Goal: Transaction & Acquisition: Purchase product/service

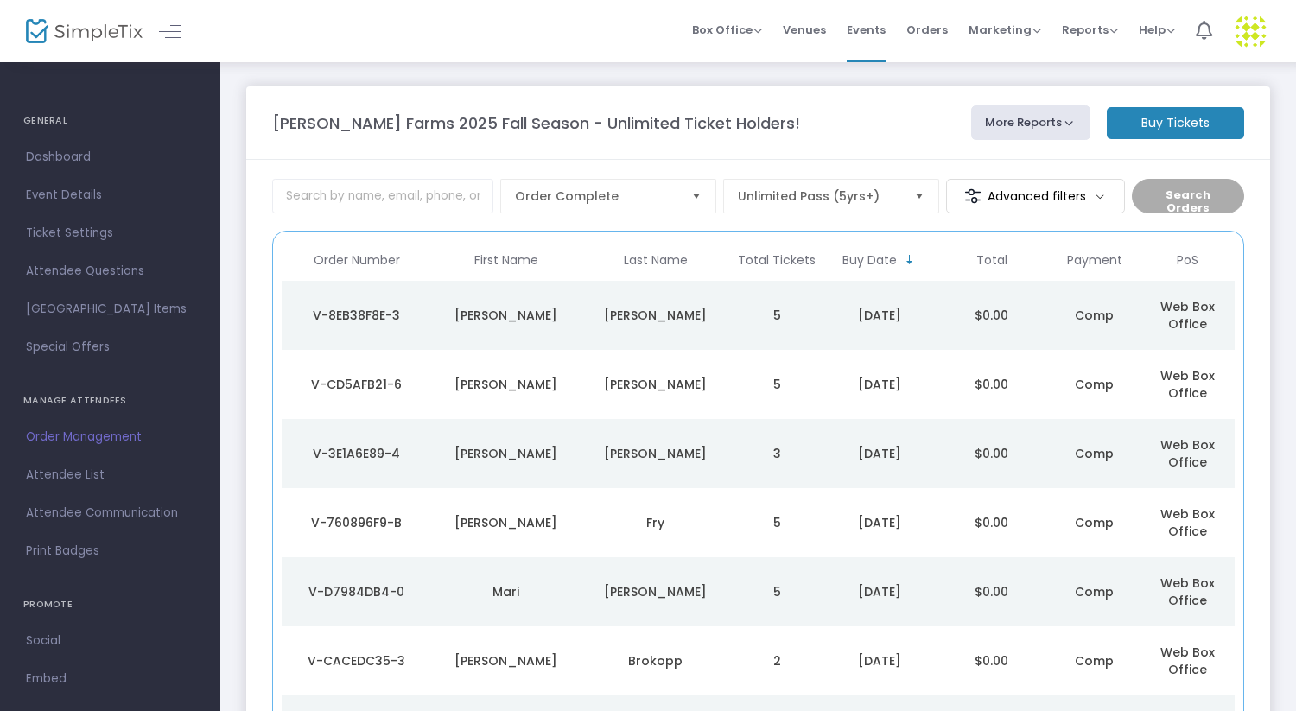
click at [1167, 125] on m-button "Buy Tickets" at bounding box center [1175, 123] width 137 height 32
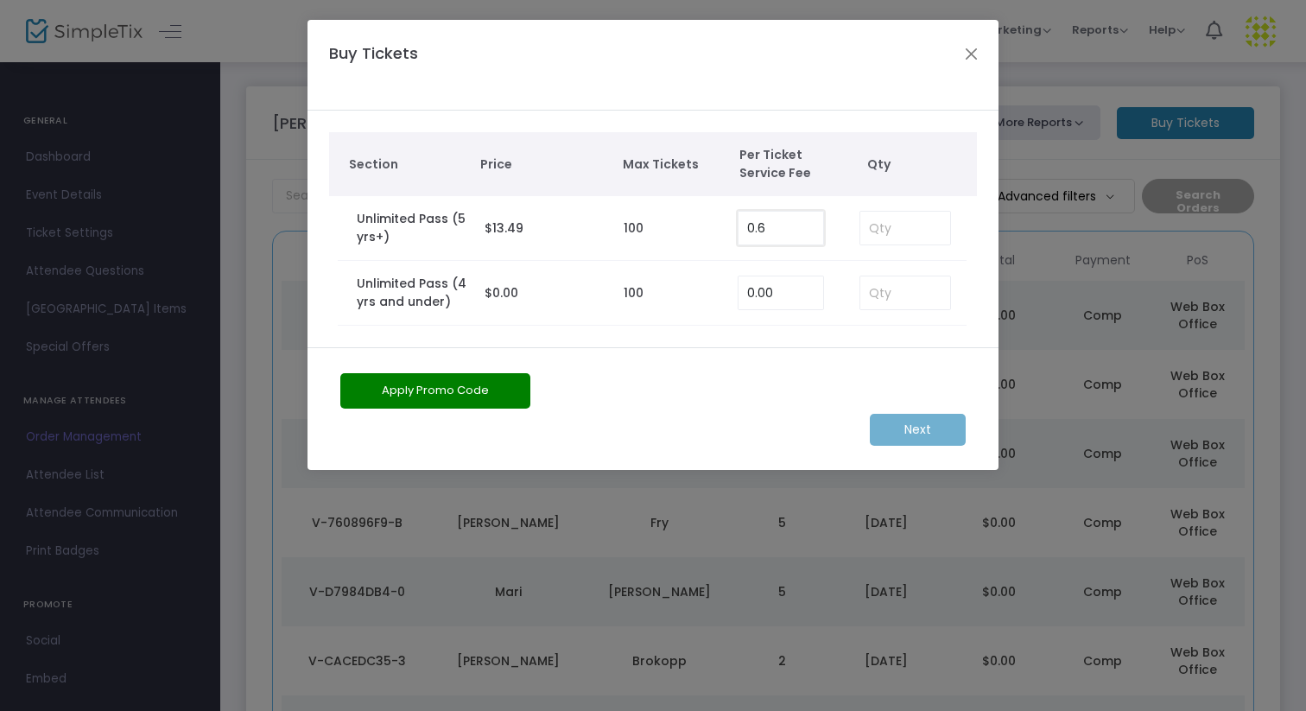
click at [780, 233] on input "0.6" at bounding box center [781, 228] width 85 height 33
type input "0.00"
type input "4"
click at [915, 429] on m-button "Next" at bounding box center [918, 430] width 96 height 32
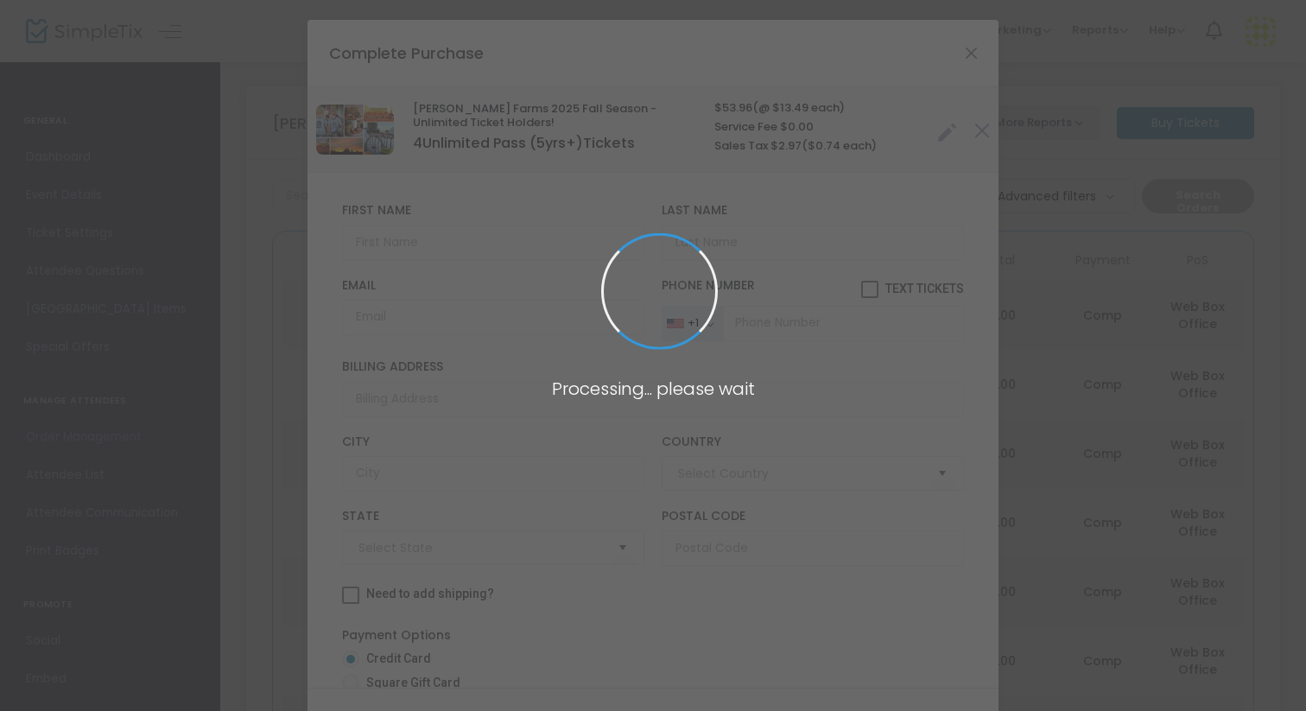
type input "[GEOGRAPHIC_DATA]"
type input "[US_STATE]"
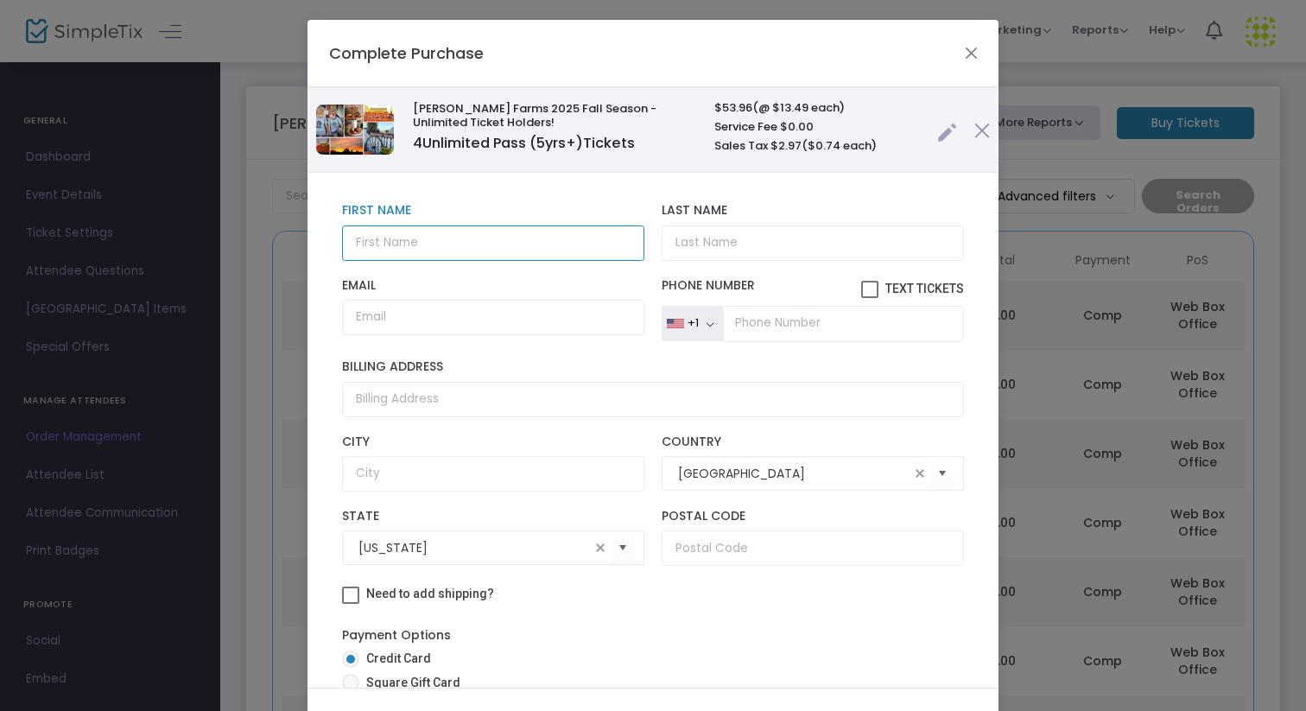
click at [423, 240] on input "text" at bounding box center [493, 242] width 302 height 35
type input "[PERSON_NAME]"
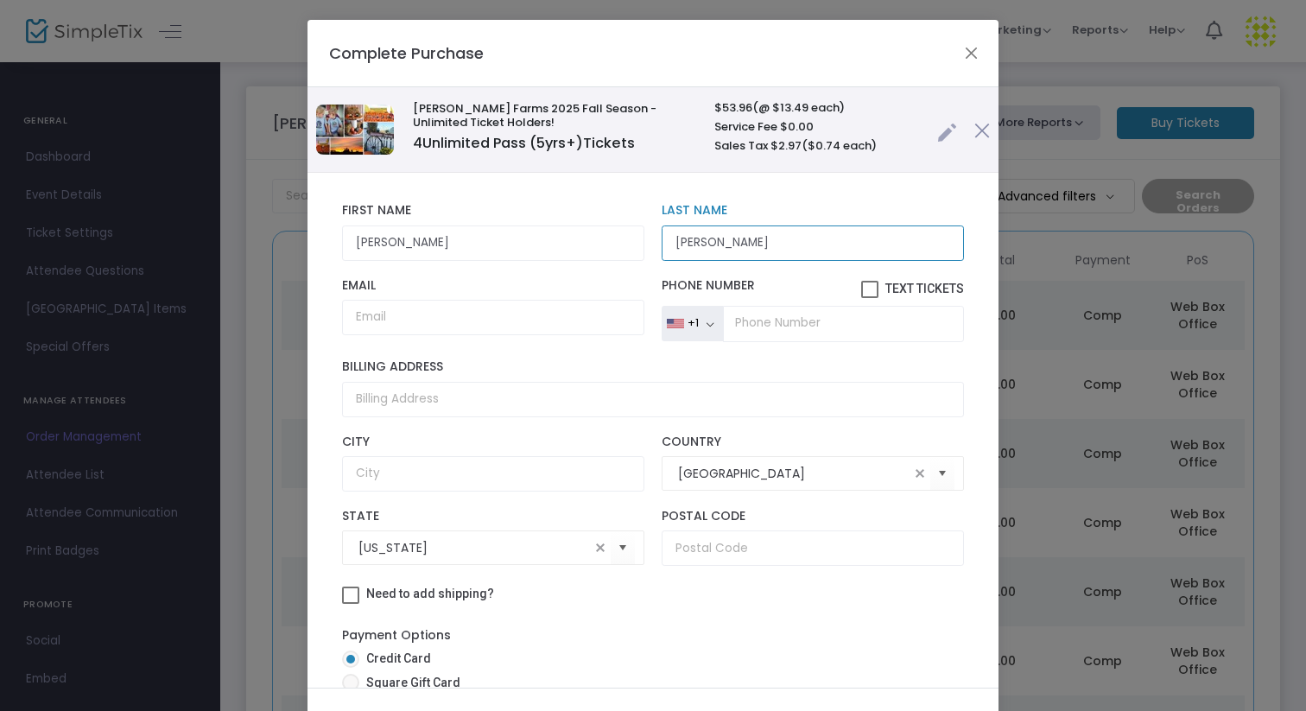
type input "[PERSON_NAME]"
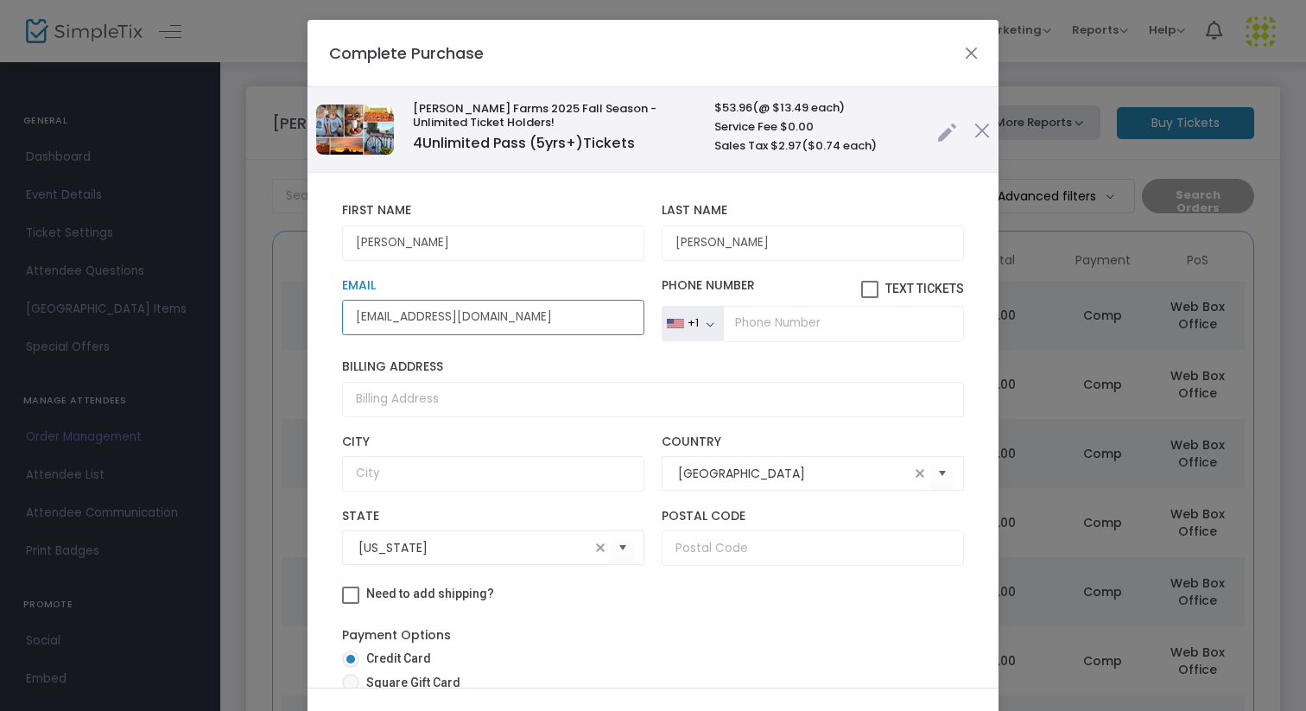
type input "feliciakasparek11@gmail.com"
type input "[PHONE_NUMBER]"
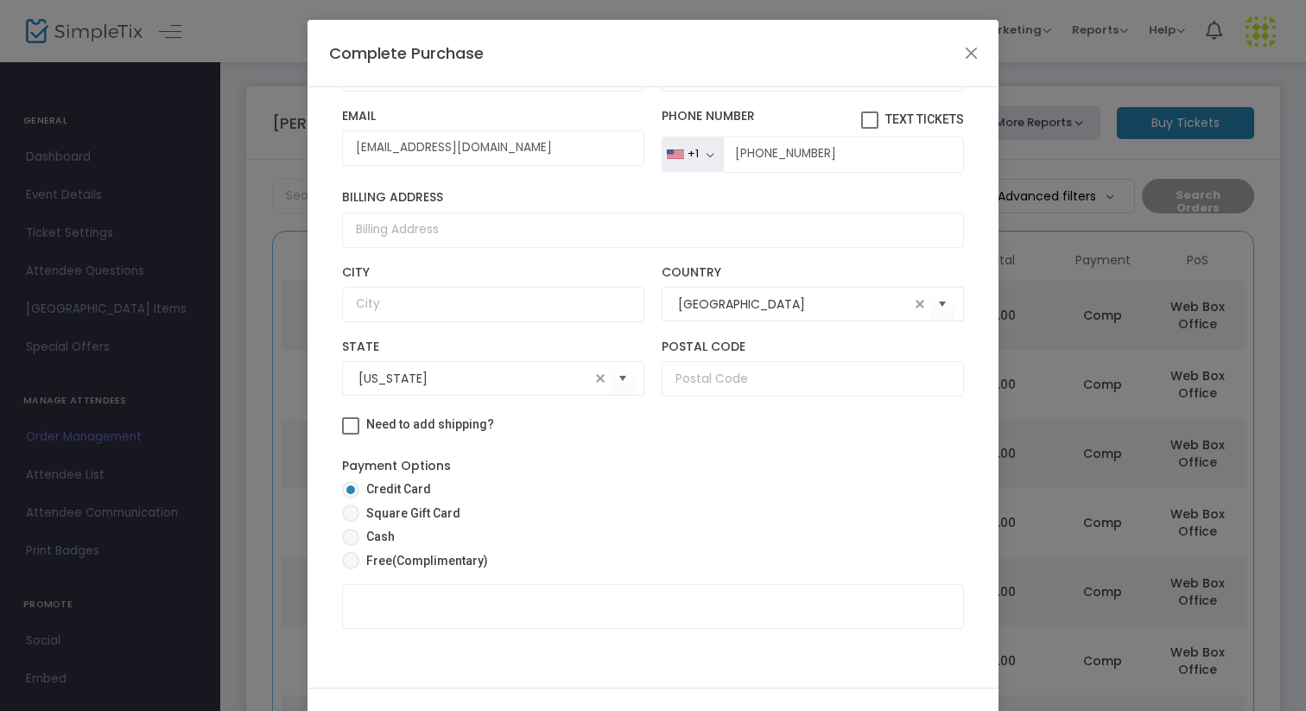
click at [392, 554] on span "(Complimentary)" at bounding box center [440, 561] width 96 height 14
click at [351, 569] on input "Free (Complimentary)" at bounding box center [350, 569] width 1 height 1
radio input "true"
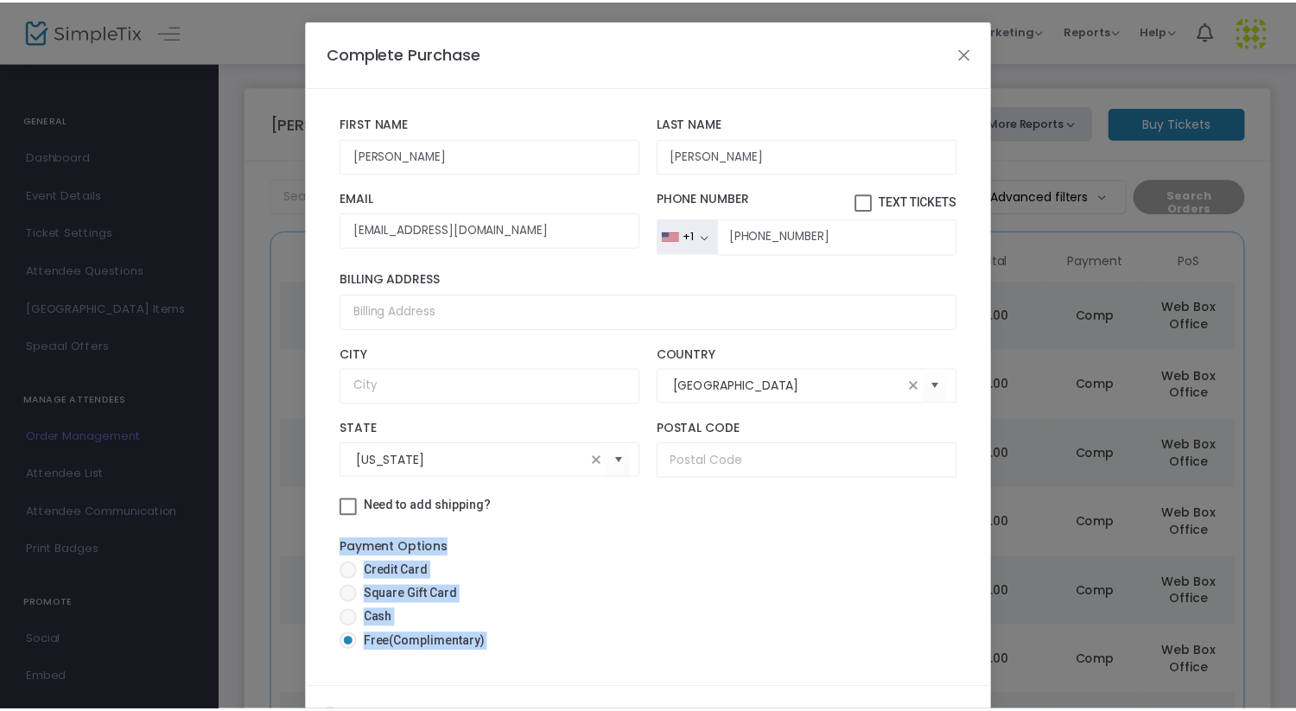
scroll to position [81, 0]
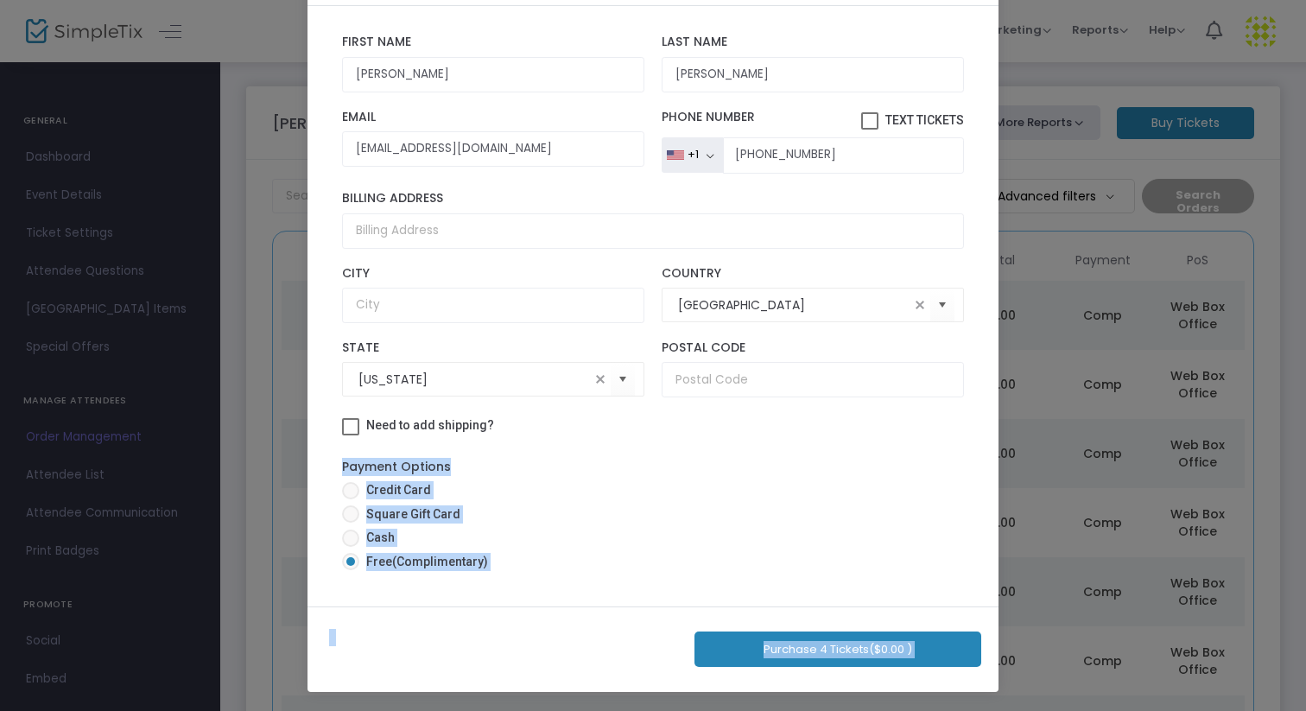
drag, startPoint x: 622, startPoint y: 538, endPoint x: 643, endPoint y: 710, distance: 173.2
click at [643, 710] on ngb-modal-window "Complete Purchase Vesperman Farms 2025 Fall Season - Unlimited Ticket Holders! …" at bounding box center [653, 355] width 1306 height 711
click at [817, 651] on button "Purchase 4 Tickets ($0.00 )" at bounding box center [838, 649] width 287 height 35
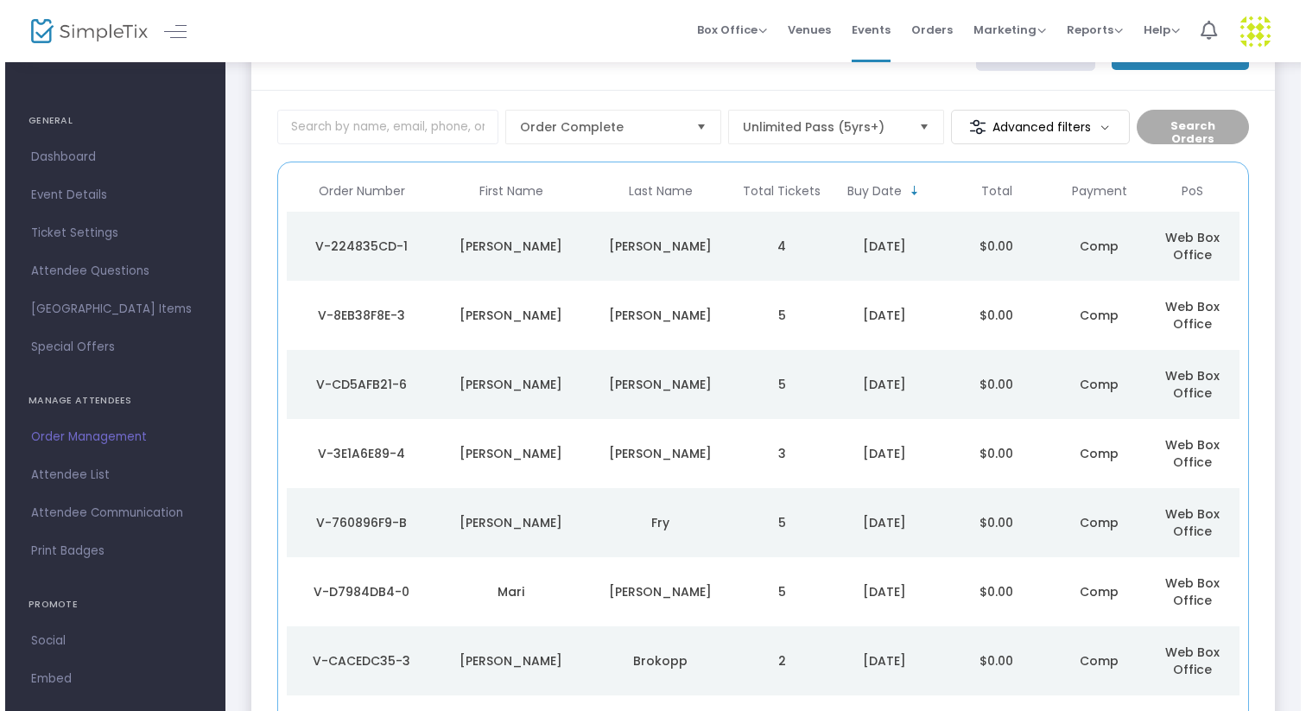
scroll to position [0, 0]
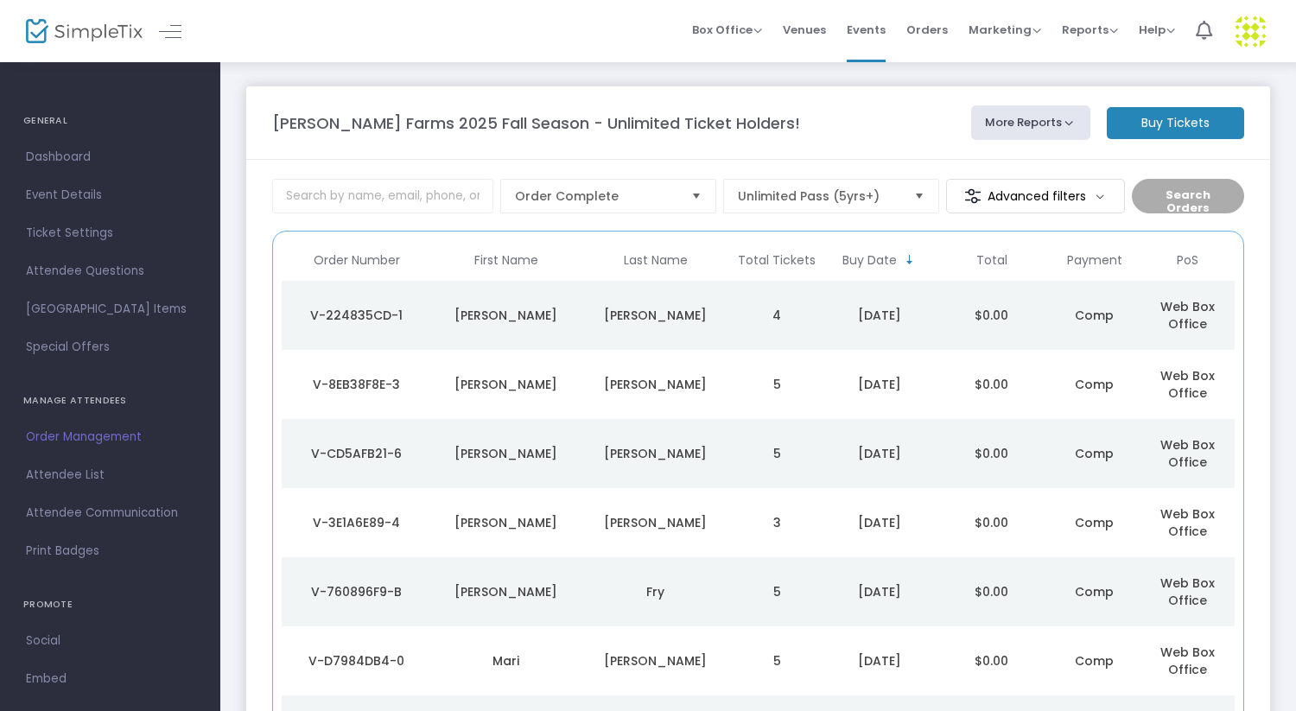
click at [784, 313] on td "4" at bounding box center [776, 315] width 93 height 69
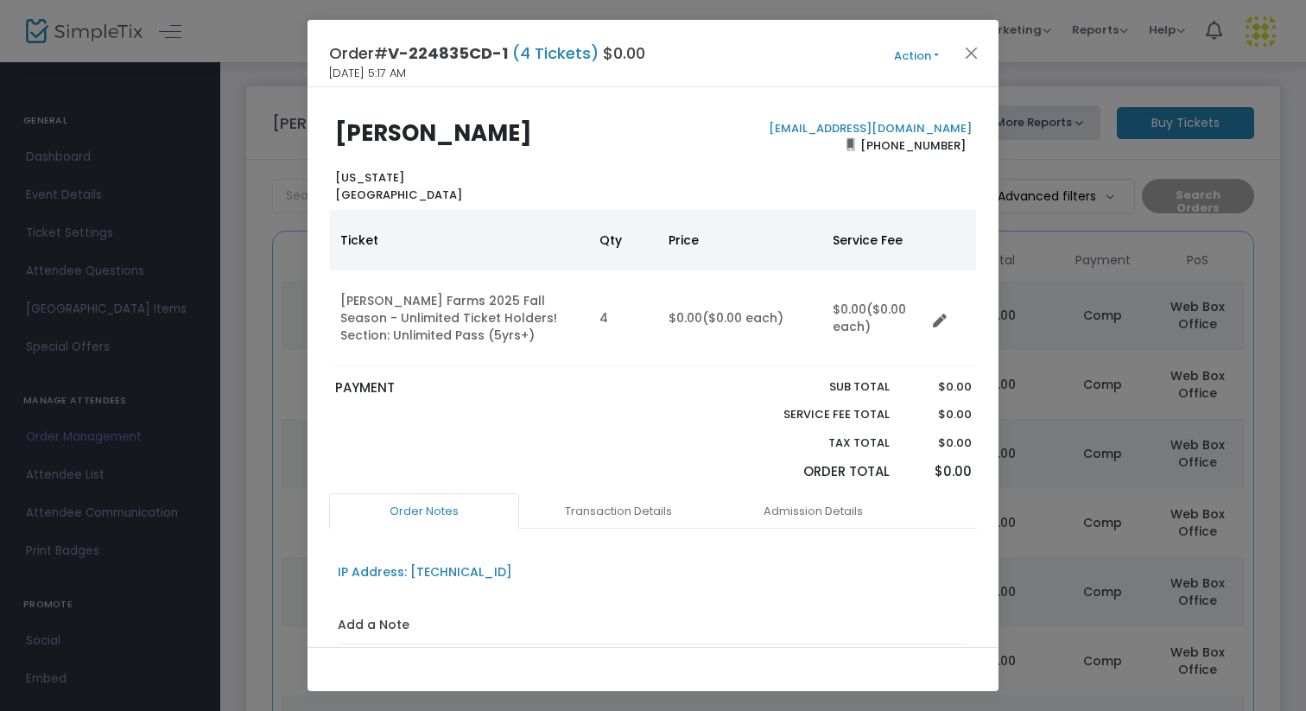
click at [923, 54] on button "Action" at bounding box center [917, 56] width 104 height 19
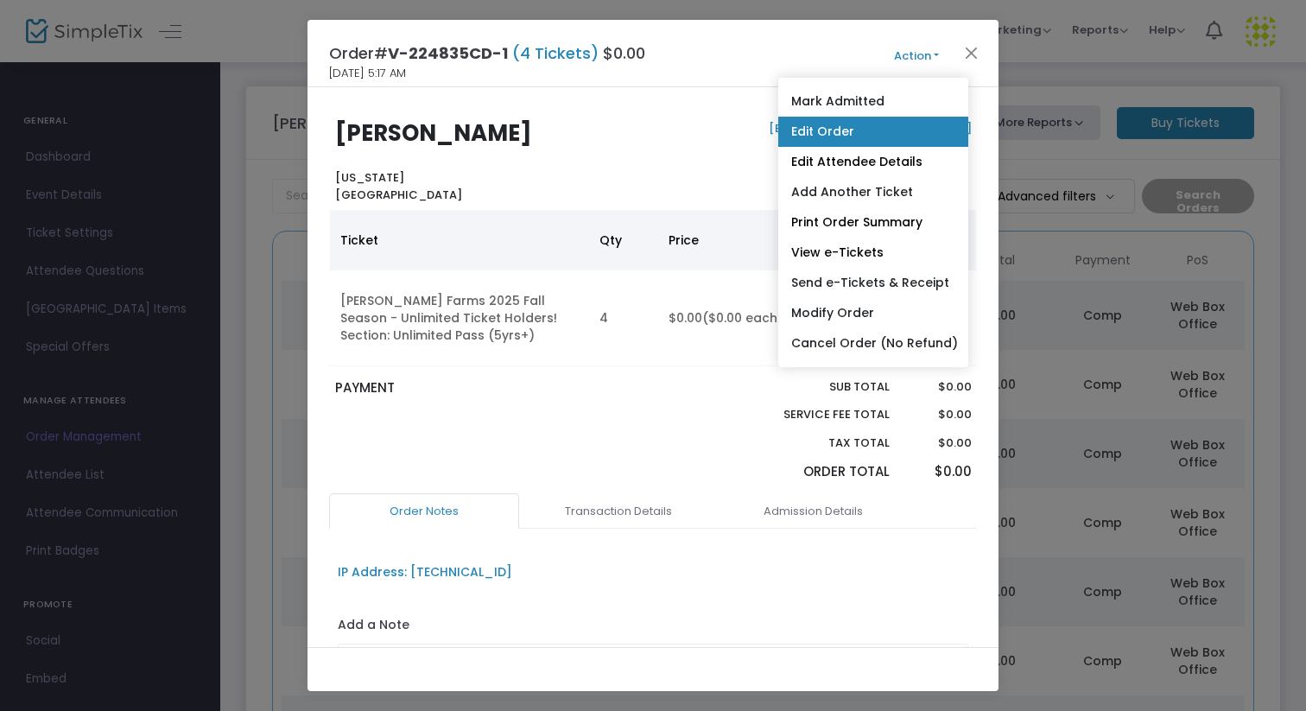
click at [844, 135] on link "Edit Order" at bounding box center [873, 132] width 190 height 30
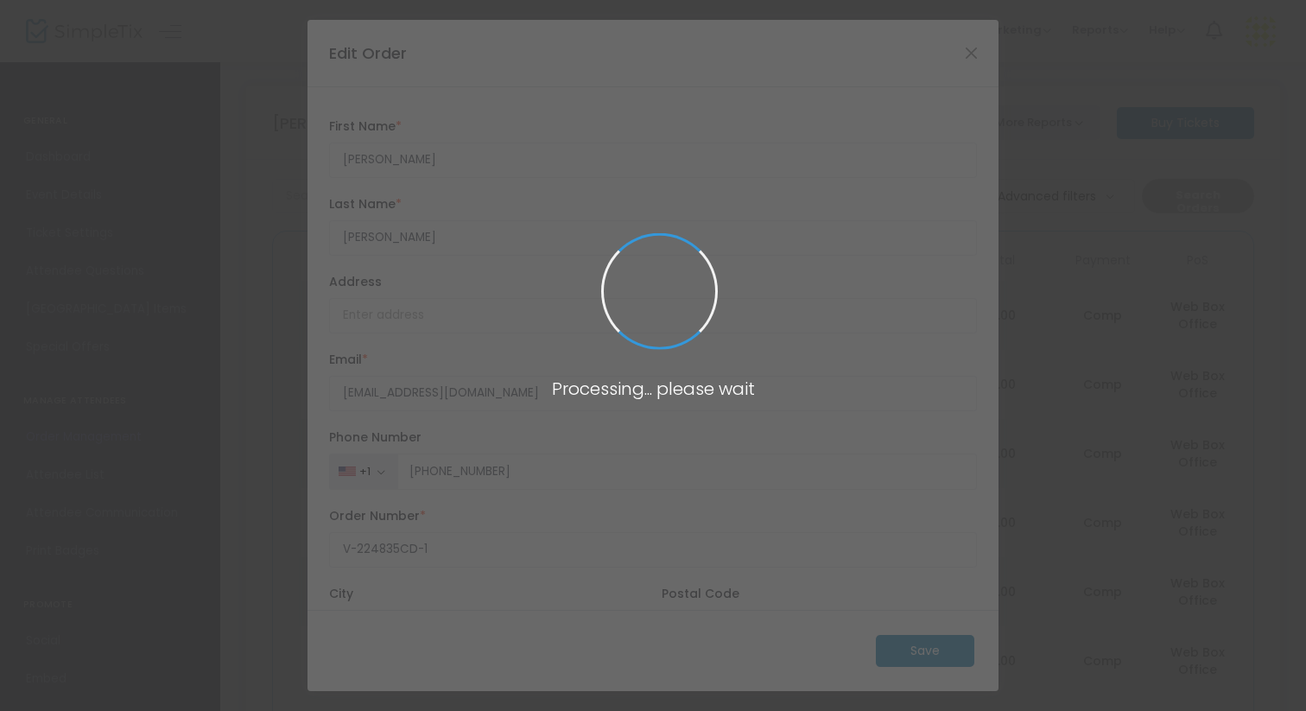
type input "[GEOGRAPHIC_DATA]"
type input "[US_STATE]"
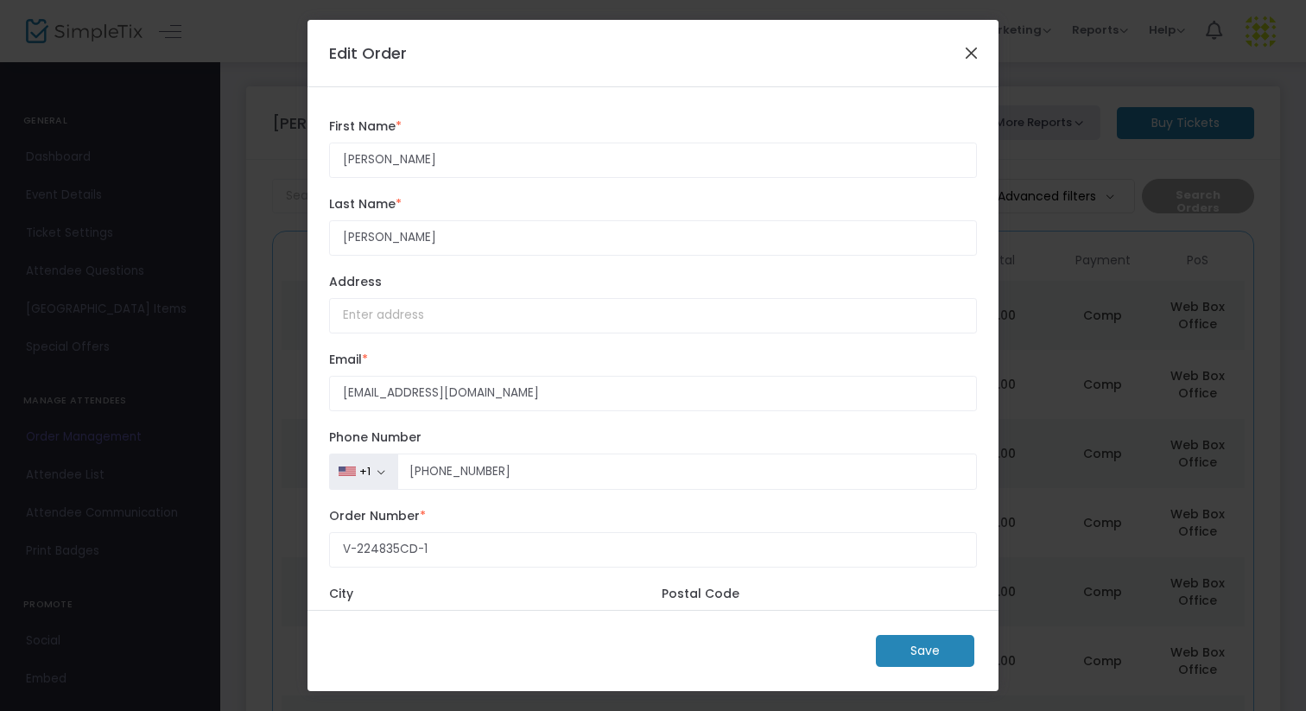
click at [966, 57] on button "Close" at bounding box center [972, 52] width 22 height 22
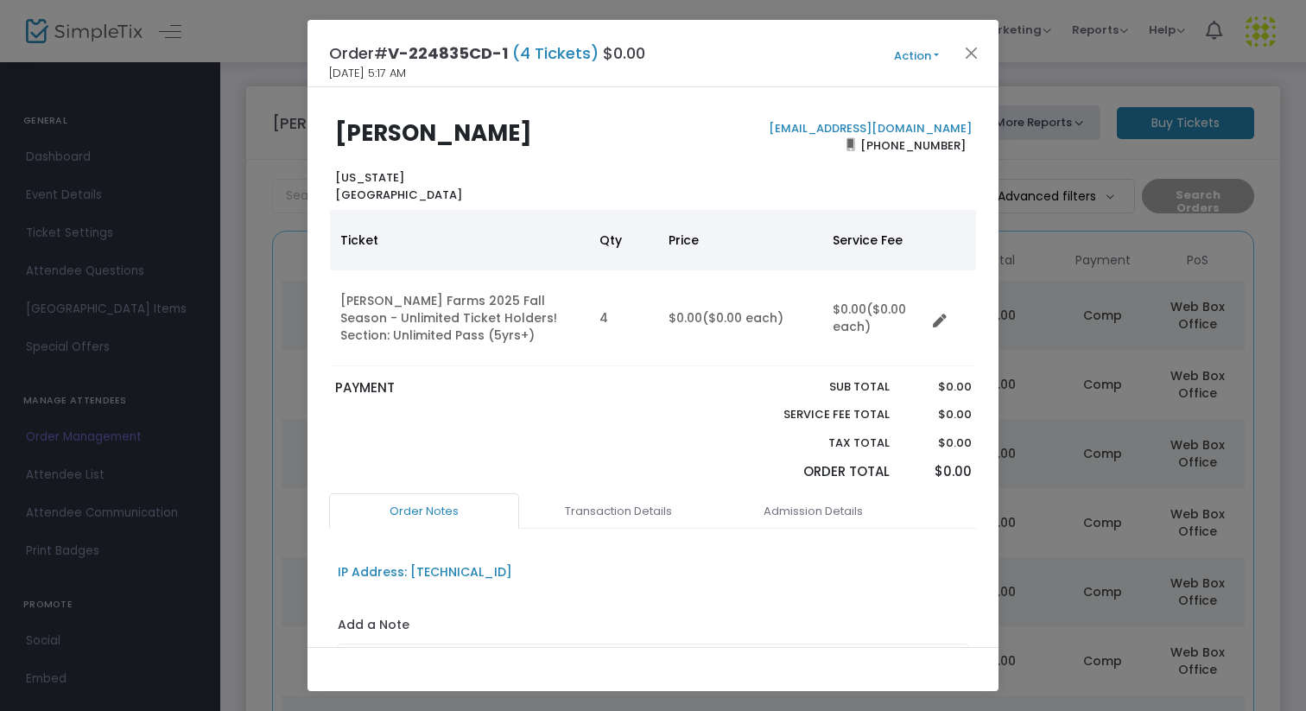
click at [930, 60] on button "Action" at bounding box center [917, 56] width 104 height 19
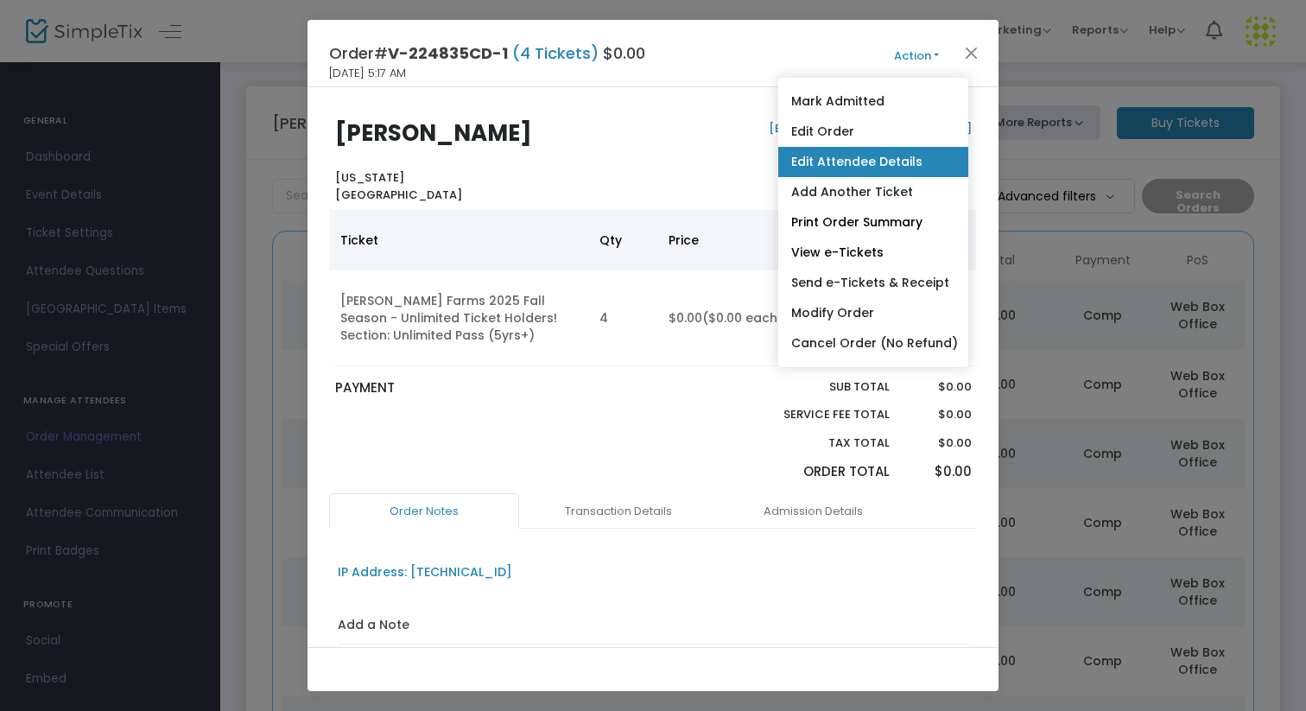
click at [882, 156] on link "Edit Attendee Details" at bounding box center [873, 162] width 190 height 30
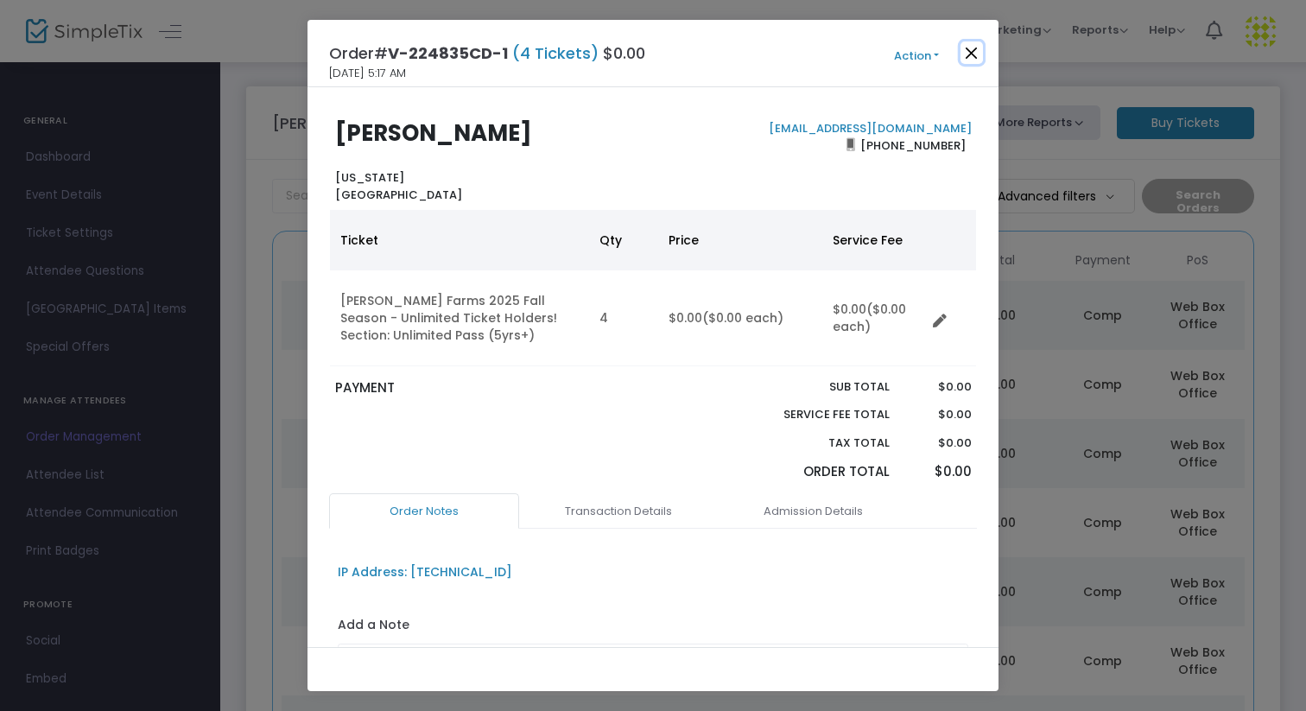
click at [973, 54] on button "Close" at bounding box center [972, 52] width 22 height 22
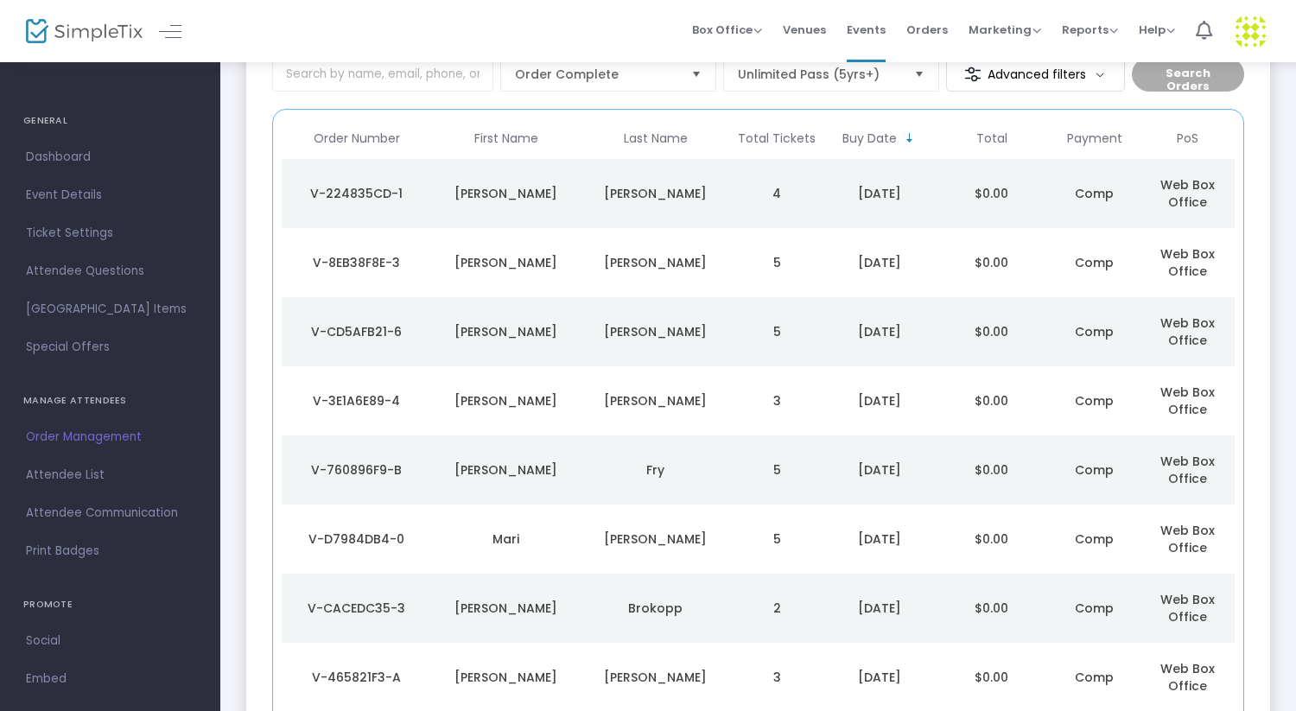
scroll to position [123, 0]
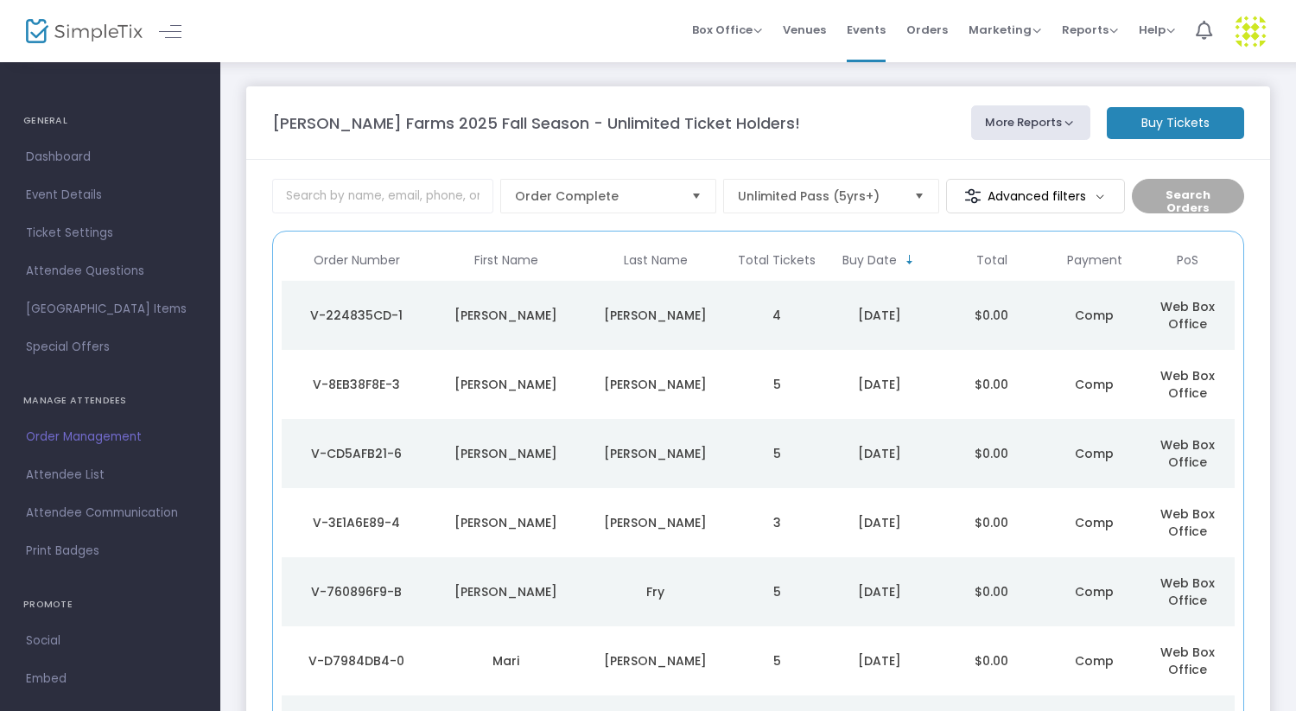
click at [1158, 136] on m-button "Buy Tickets" at bounding box center [1175, 123] width 137 height 32
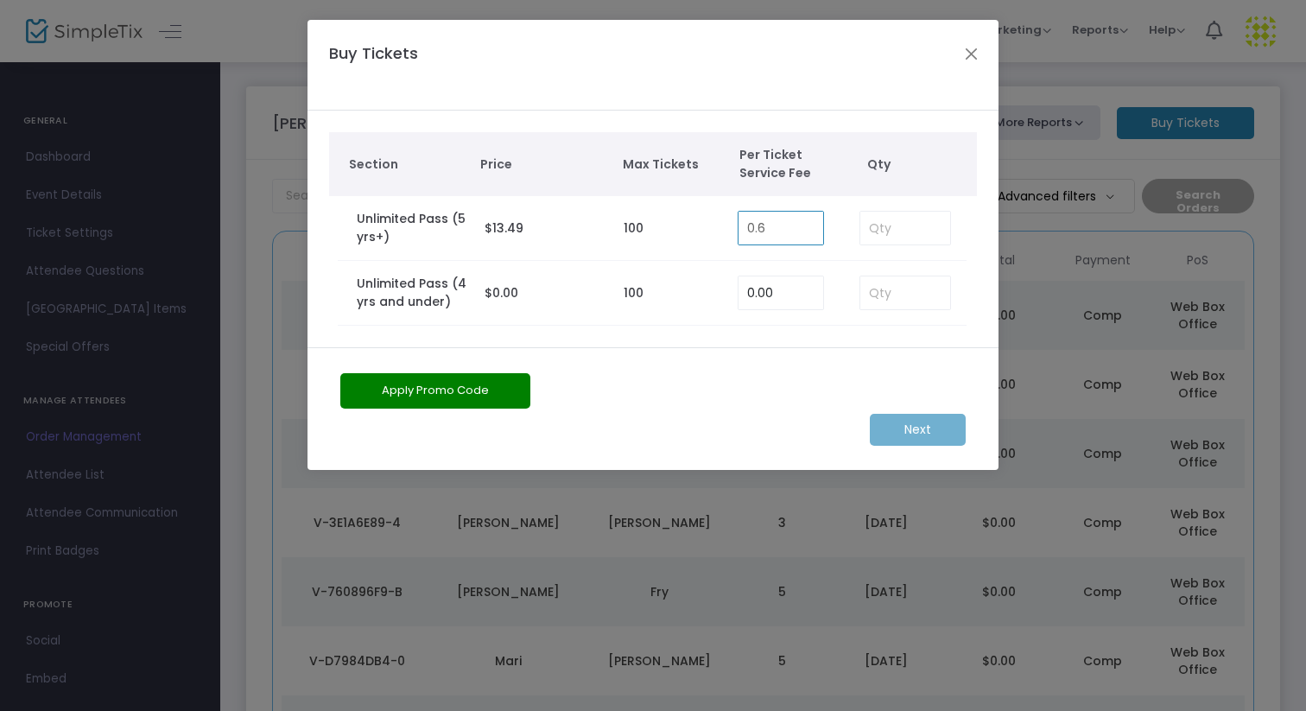
click at [797, 229] on input "0.6" at bounding box center [781, 228] width 85 height 33
type input "0.00"
type input "5"
click at [923, 428] on m-button "Next" at bounding box center [918, 430] width 96 height 32
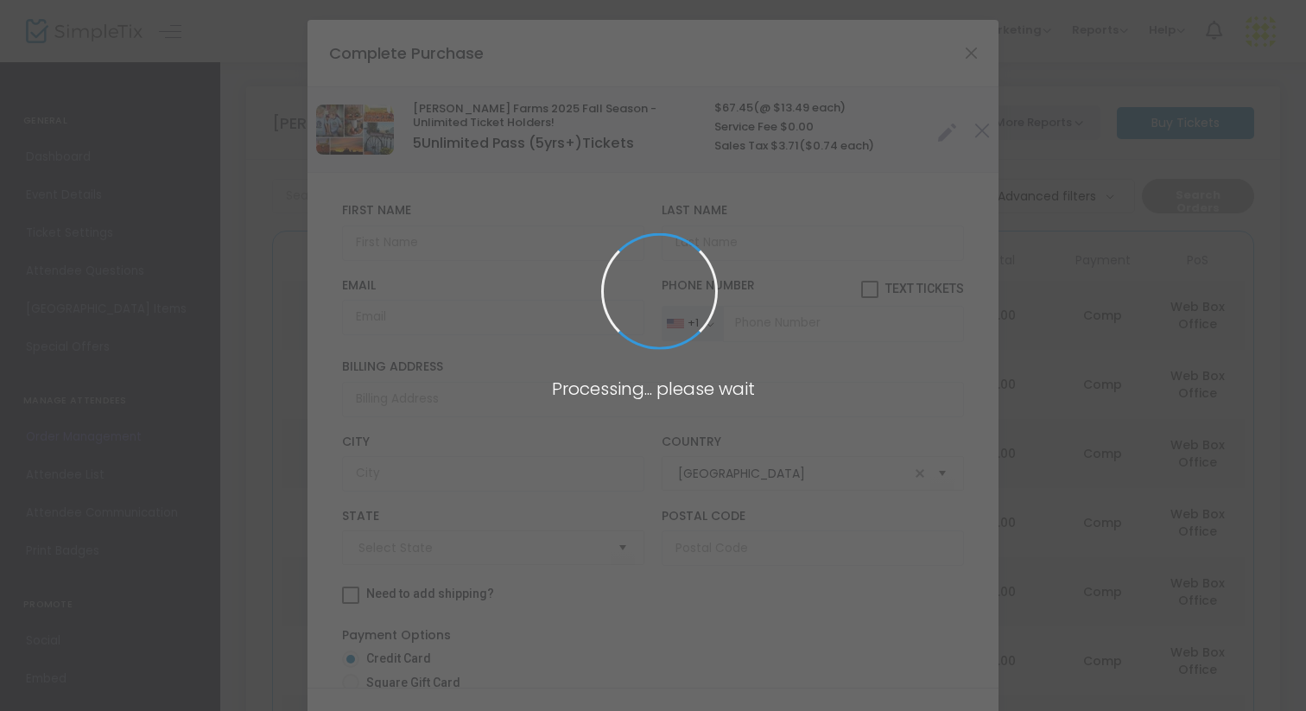
type input "[US_STATE]"
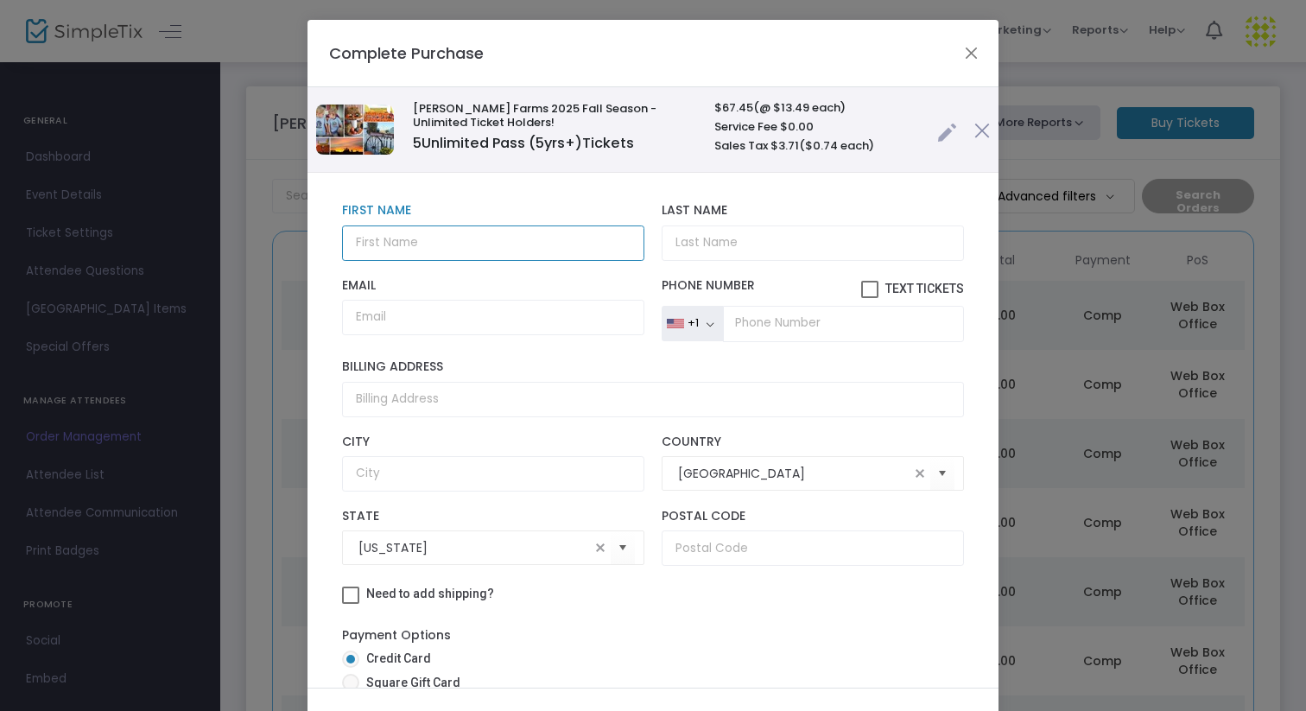
click at [554, 244] on input "text" at bounding box center [493, 242] width 302 height 35
type input "[PERSON_NAME]"
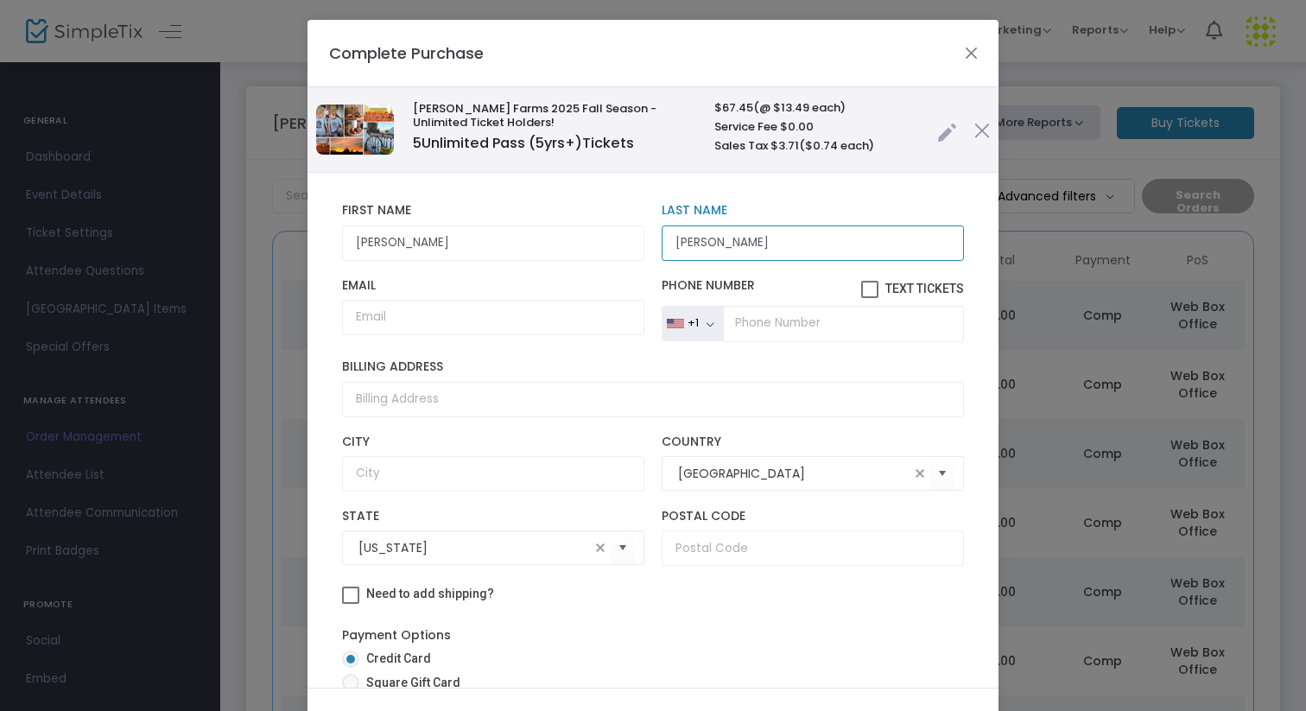
type input "[PERSON_NAME]"
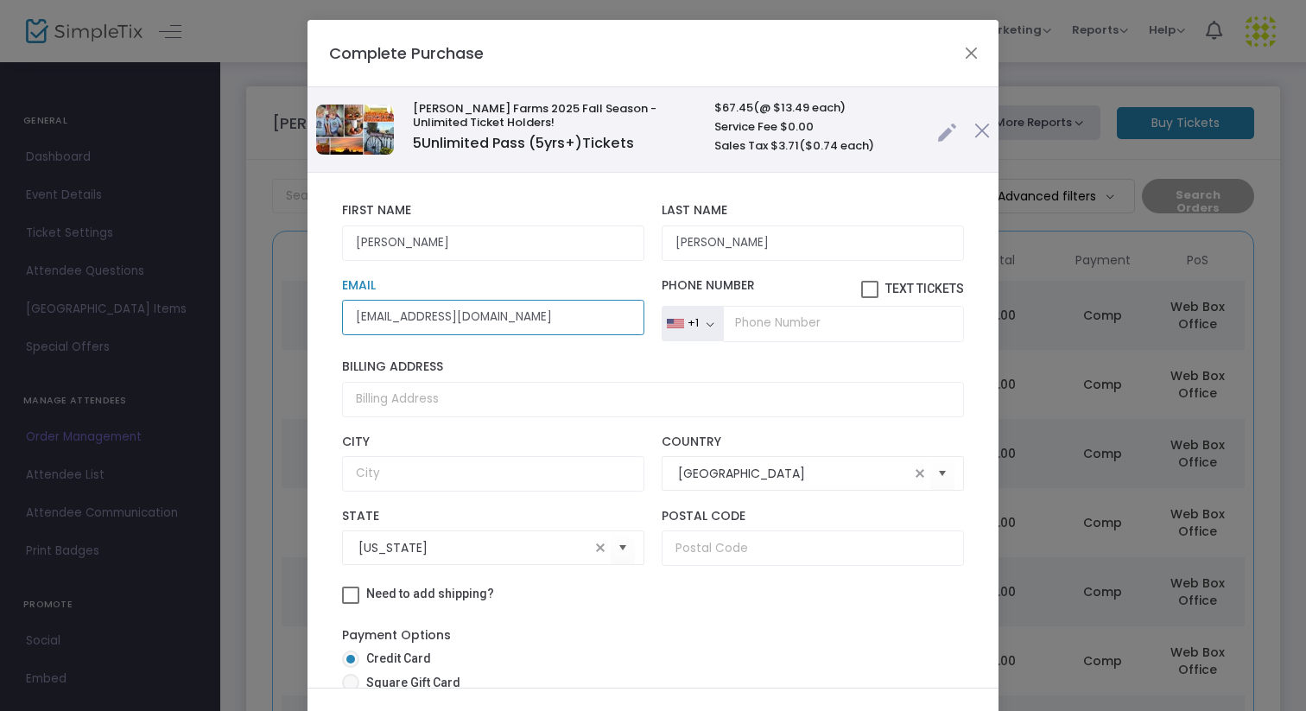
type input "mkaehlen@gmail.com"
type input "[PHONE_NUMBER]"
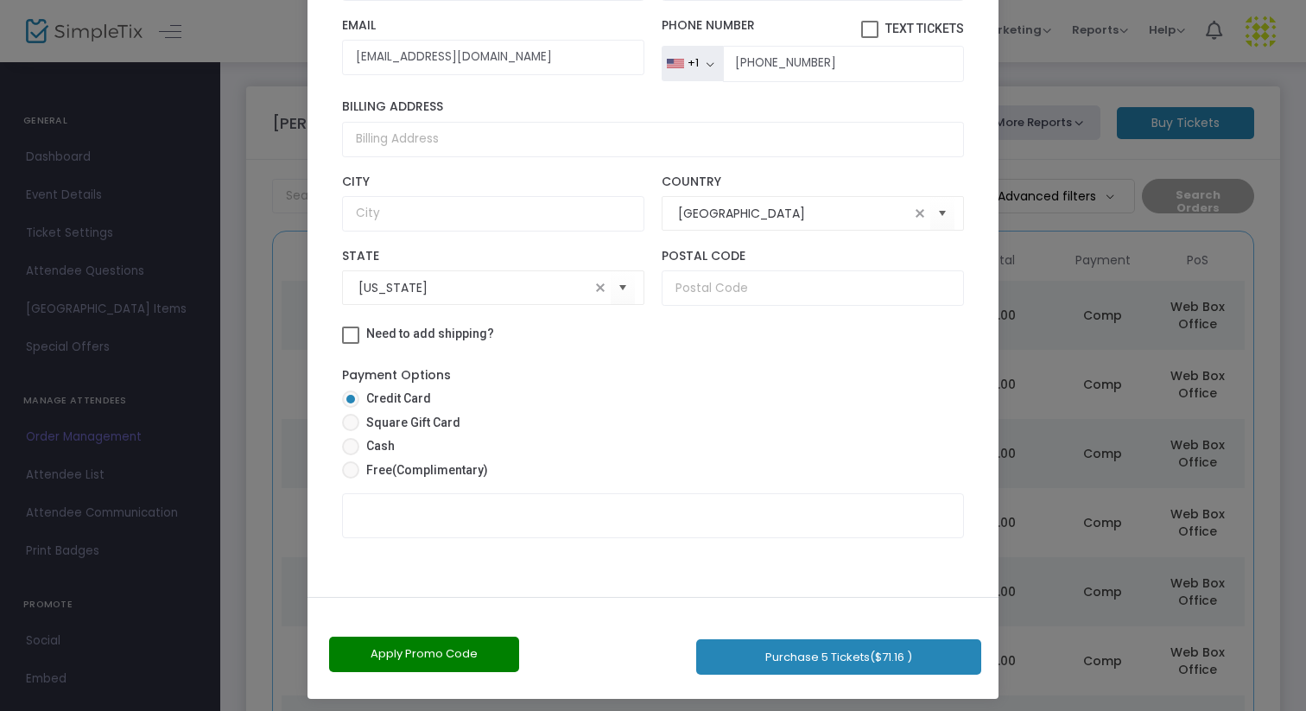
scroll to position [98, 0]
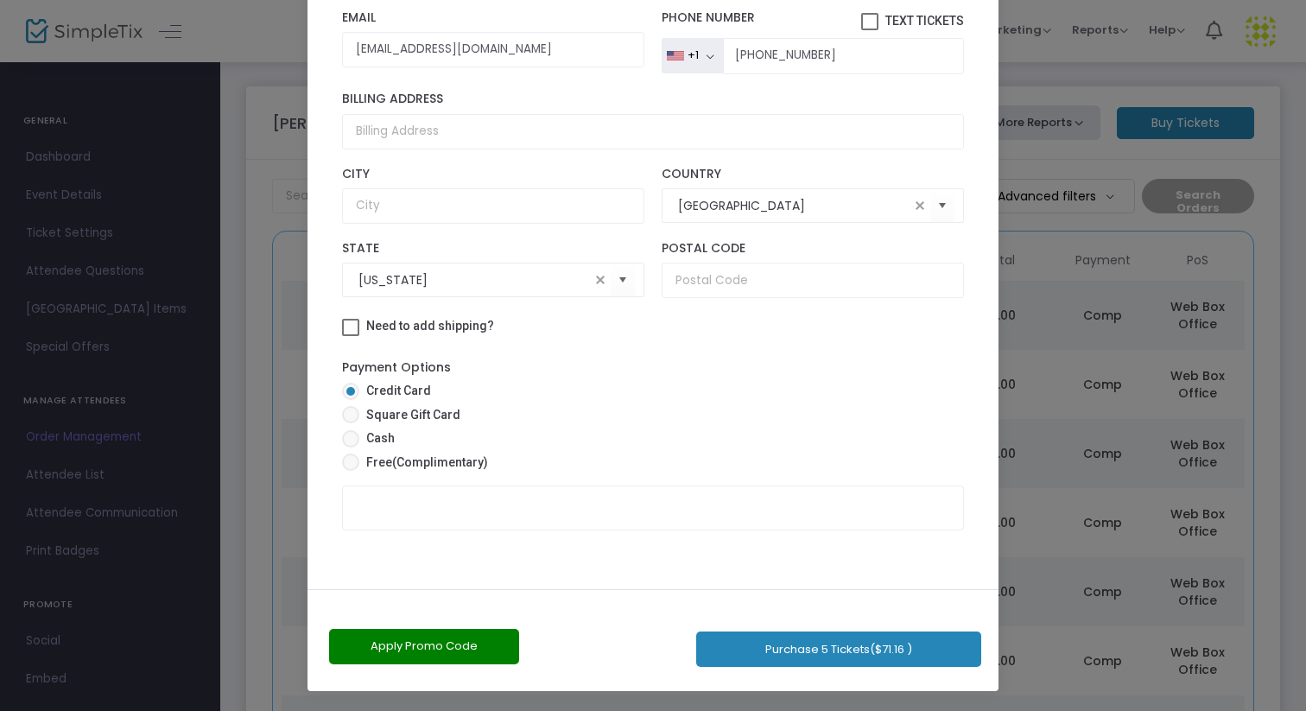
drag, startPoint x: 744, startPoint y: 602, endPoint x: 747, endPoint y: 710, distance: 108.0
click at [747, 710] on ngb-modal-window "Complete Purchase Vesperman Farms 2025 Fall Season - Unlimited Ticket Holders! …" at bounding box center [653, 355] width 1306 height 711
click at [346, 461] on span at bounding box center [350, 462] width 17 height 17
click at [350, 471] on input "Free (Complimentary)" at bounding box center [350, 471] width 1 height 1
radio input "true"
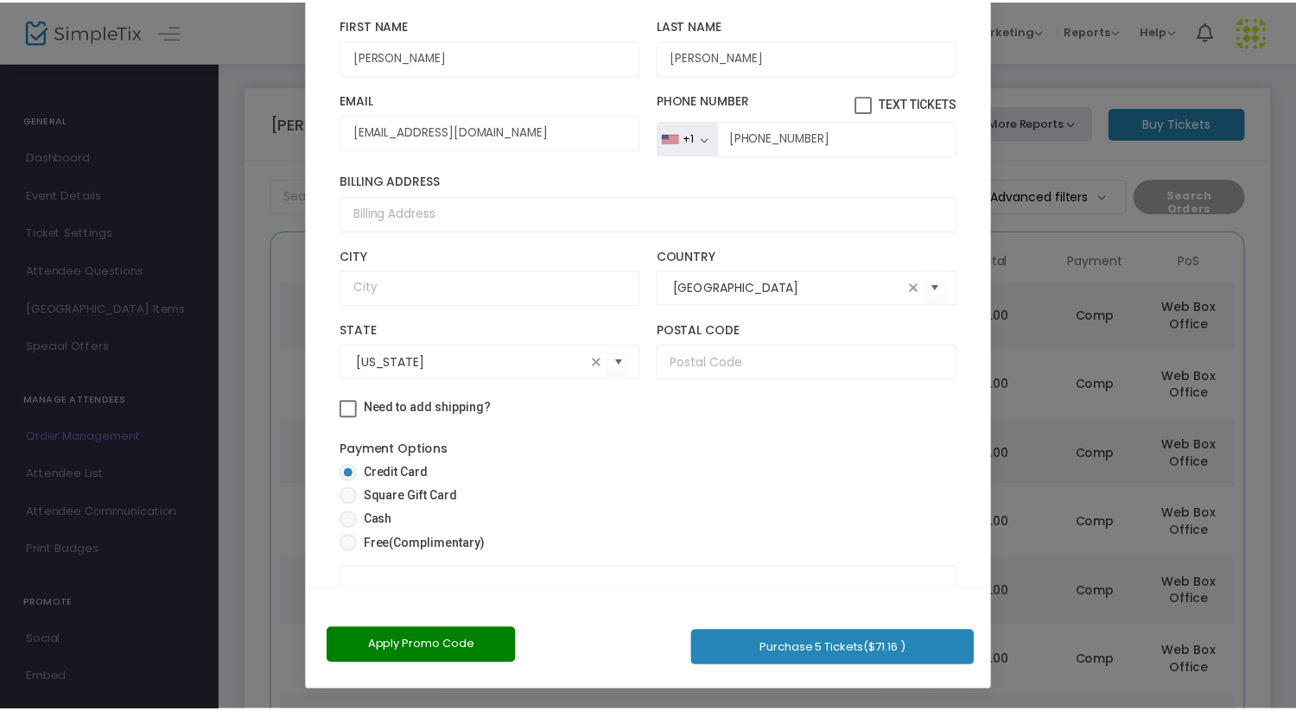
scroll to position [81, 0]
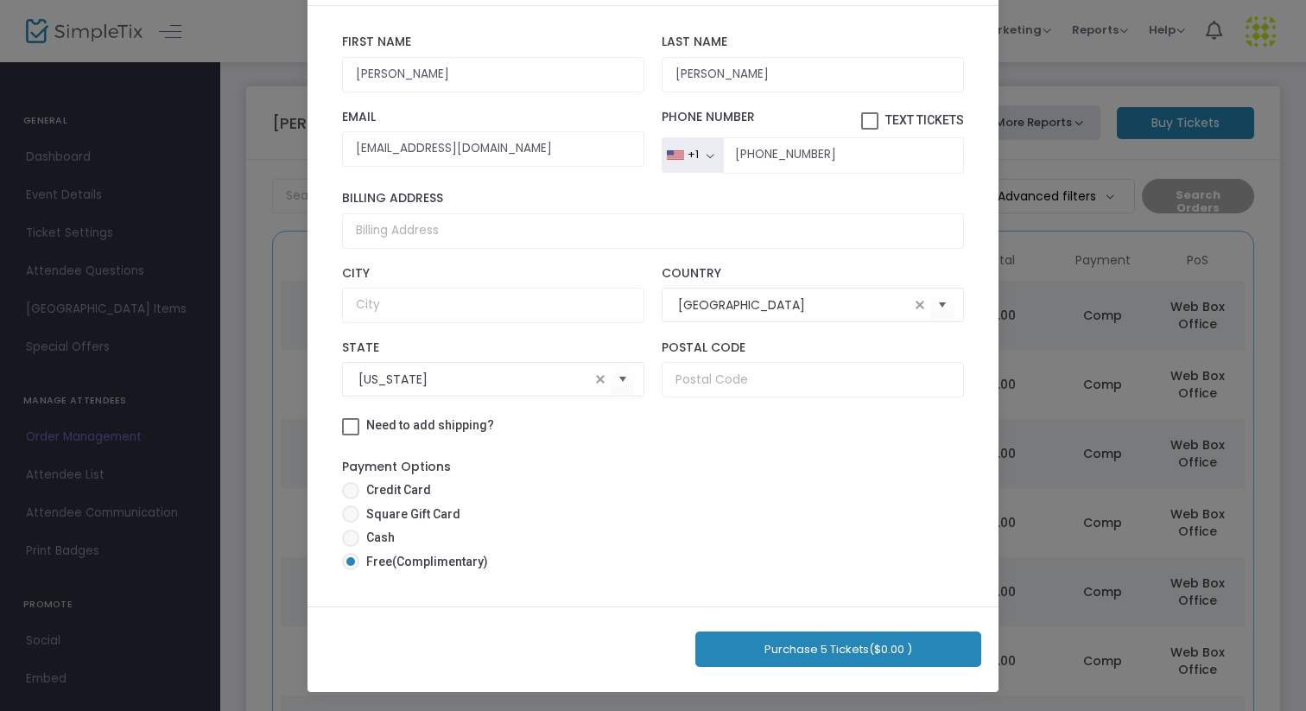
click at [817, 649] on button "Purchase 5 Tickets ($0.00 )" at bounding box center [838, 649] width 286 height 35
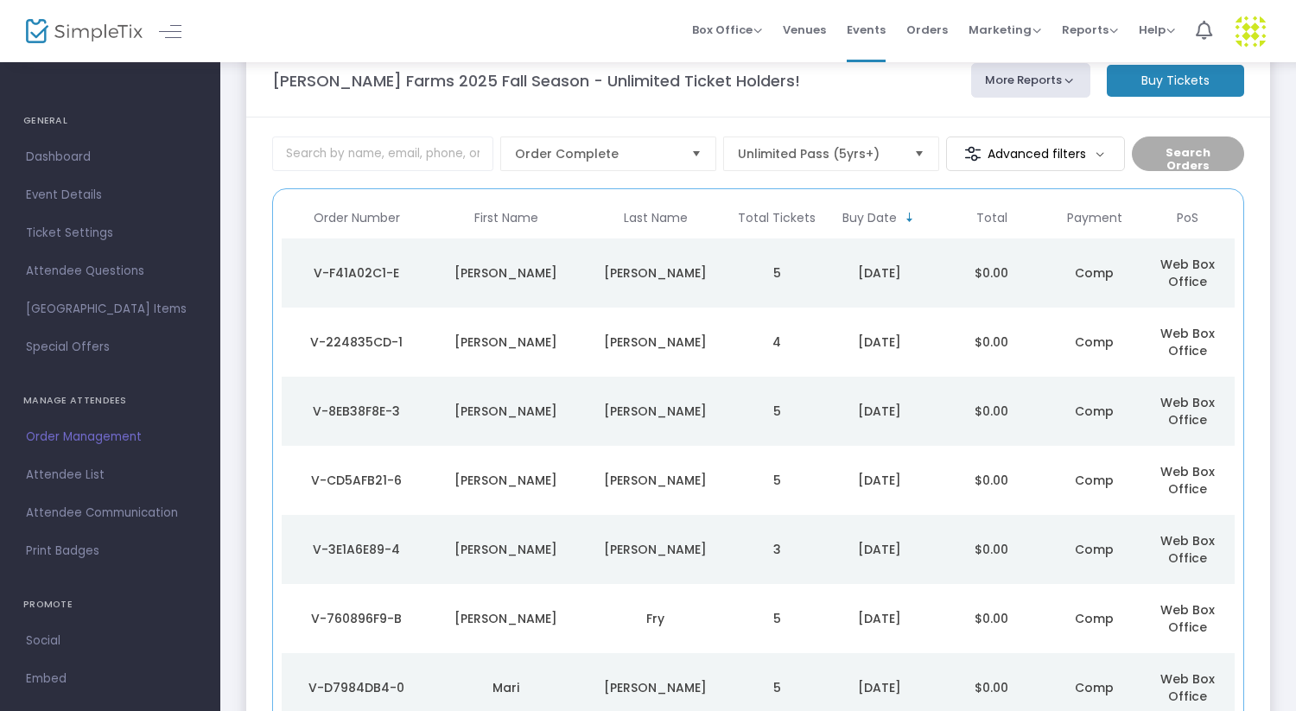
scroll to position [10, 0]
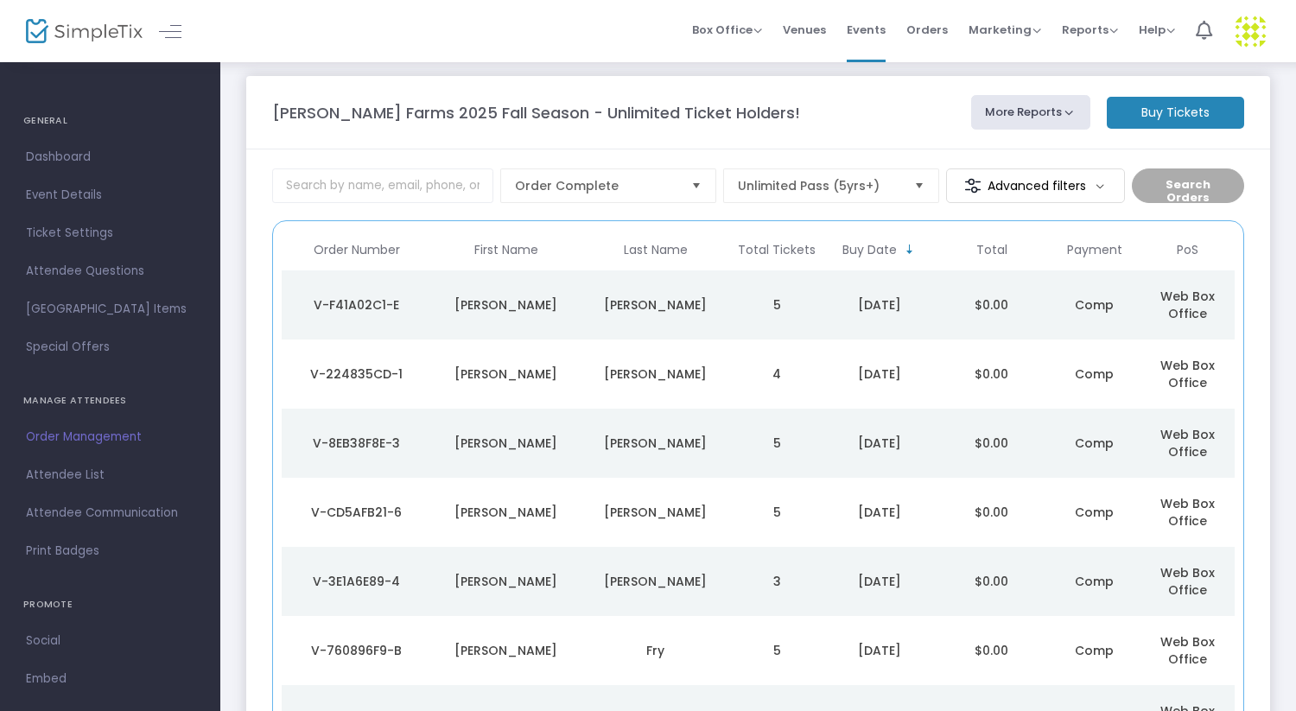
click at [811, 260] on div "Order Number First Name Last Name Total Tickets Buy Date Total Payment PoS V-F4…" at bounding box center [758, 527] width 953 height 594
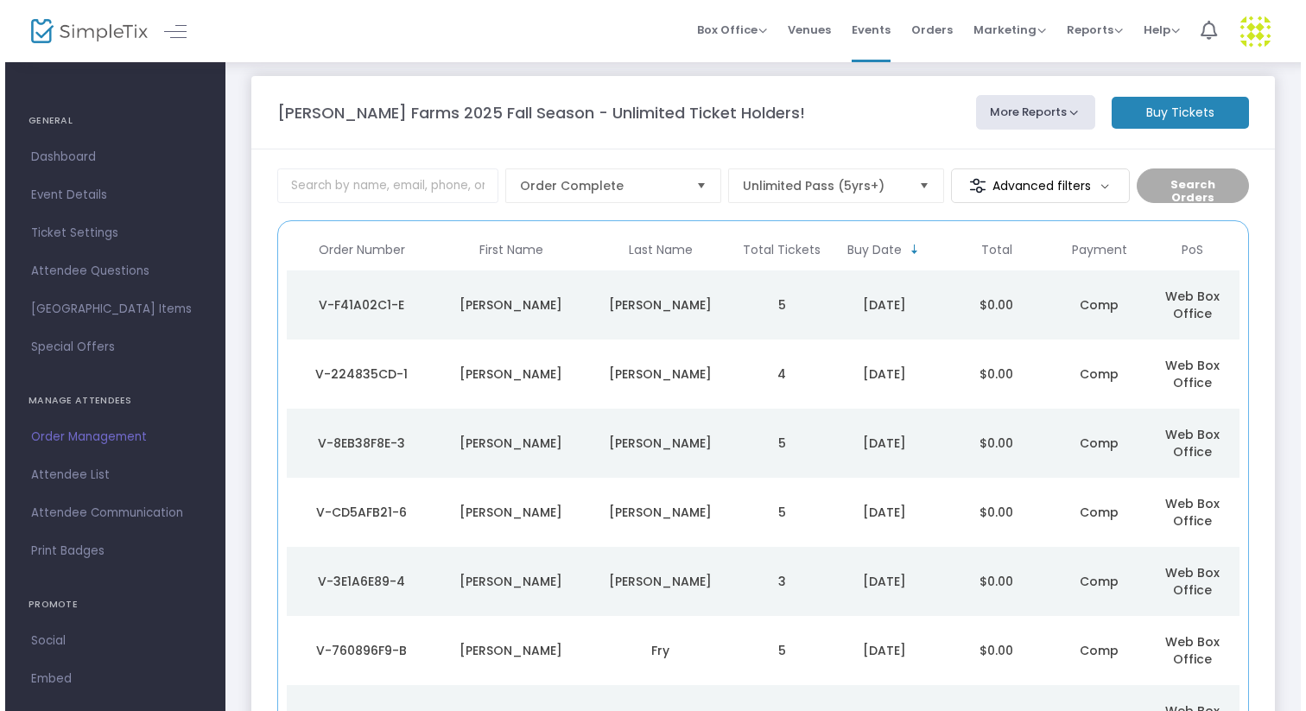
scroll to position [0, 0]
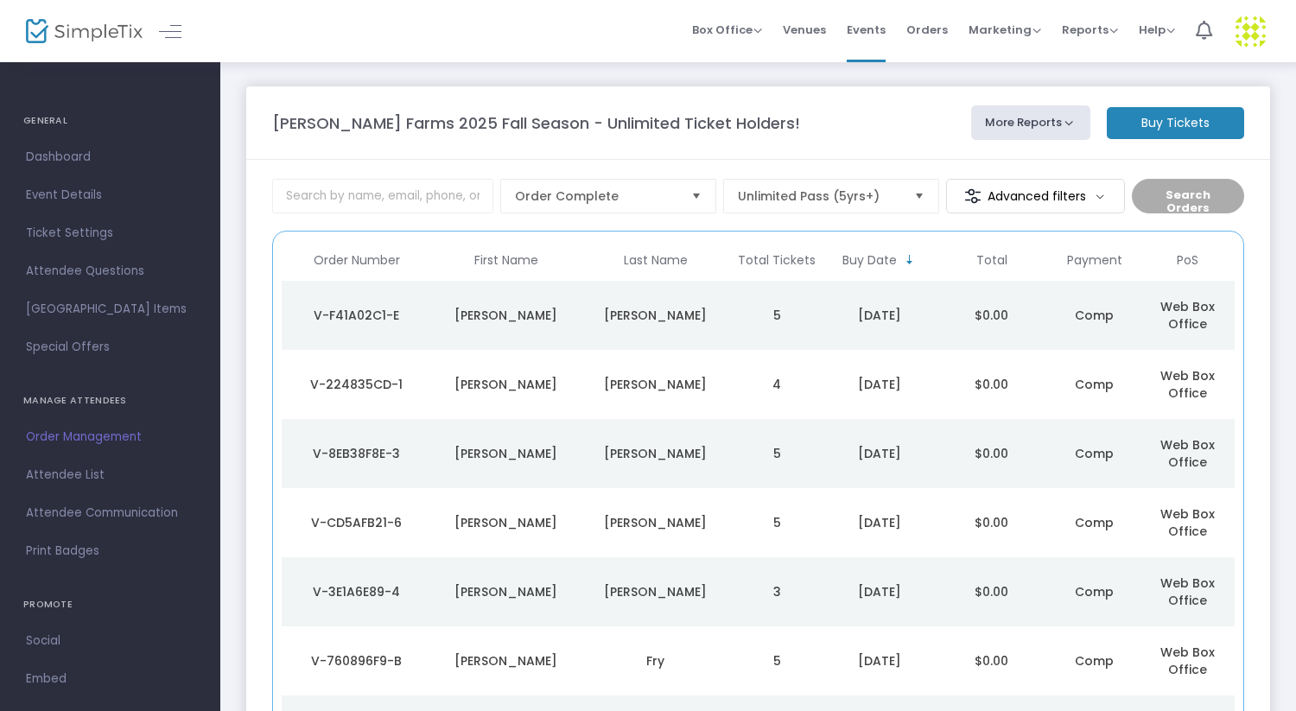
click at [787, 311] on td "5" at bounding box center [776, 315] width 93 height 69
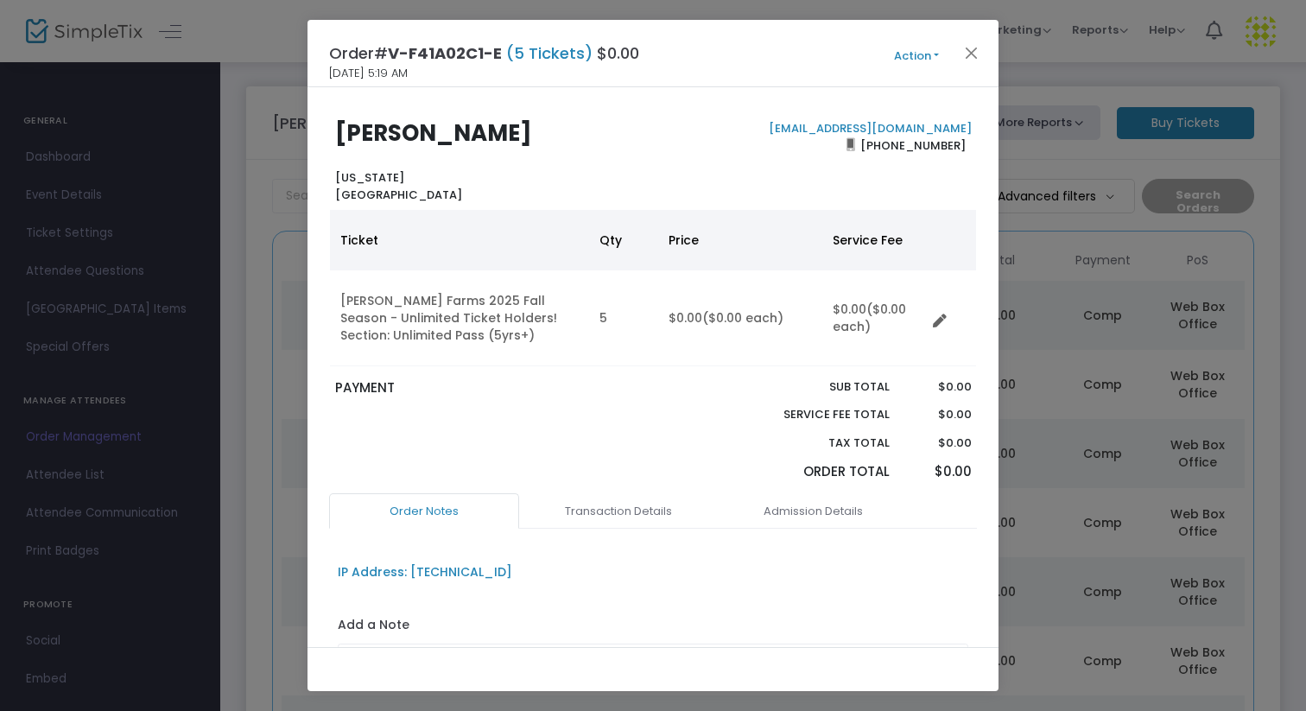
click at [913, 51] on button "Action" at bounding box center [917, 56] width 104 height 19
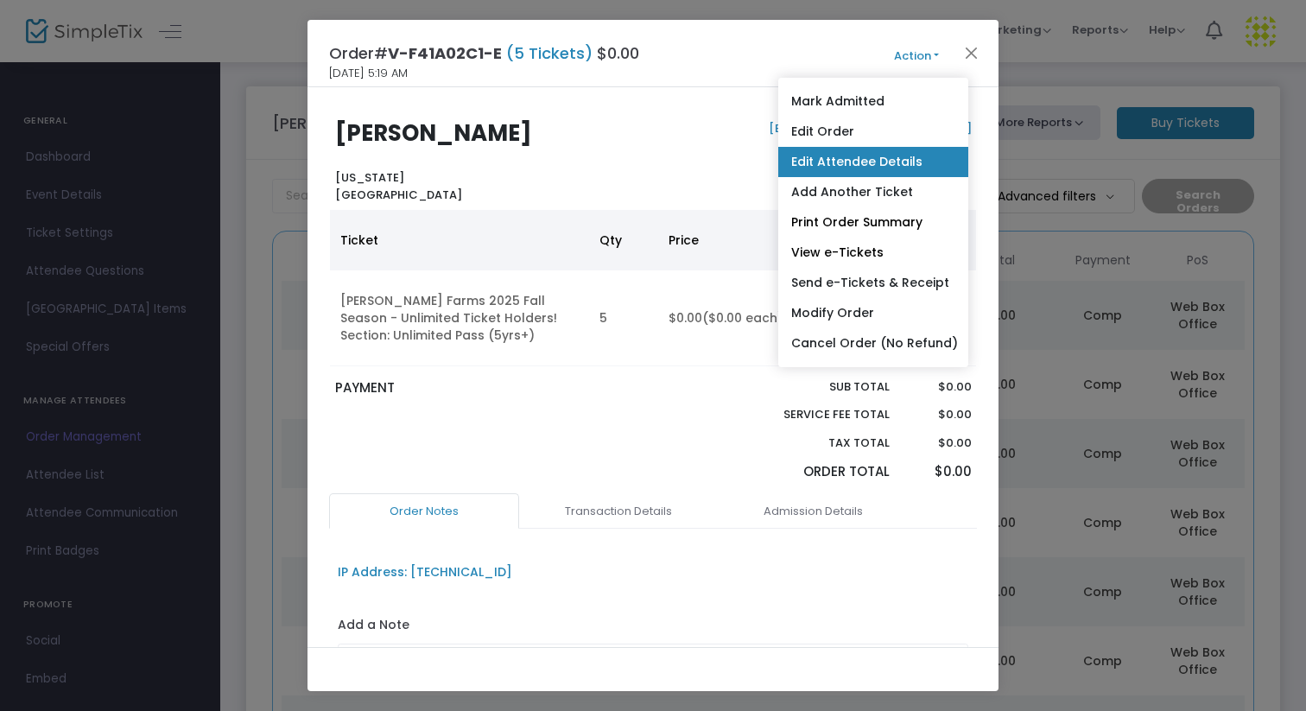
click at [854, 165] on link "Edit Attendee Details" at bounding box center [873, 162] width 190 height 30
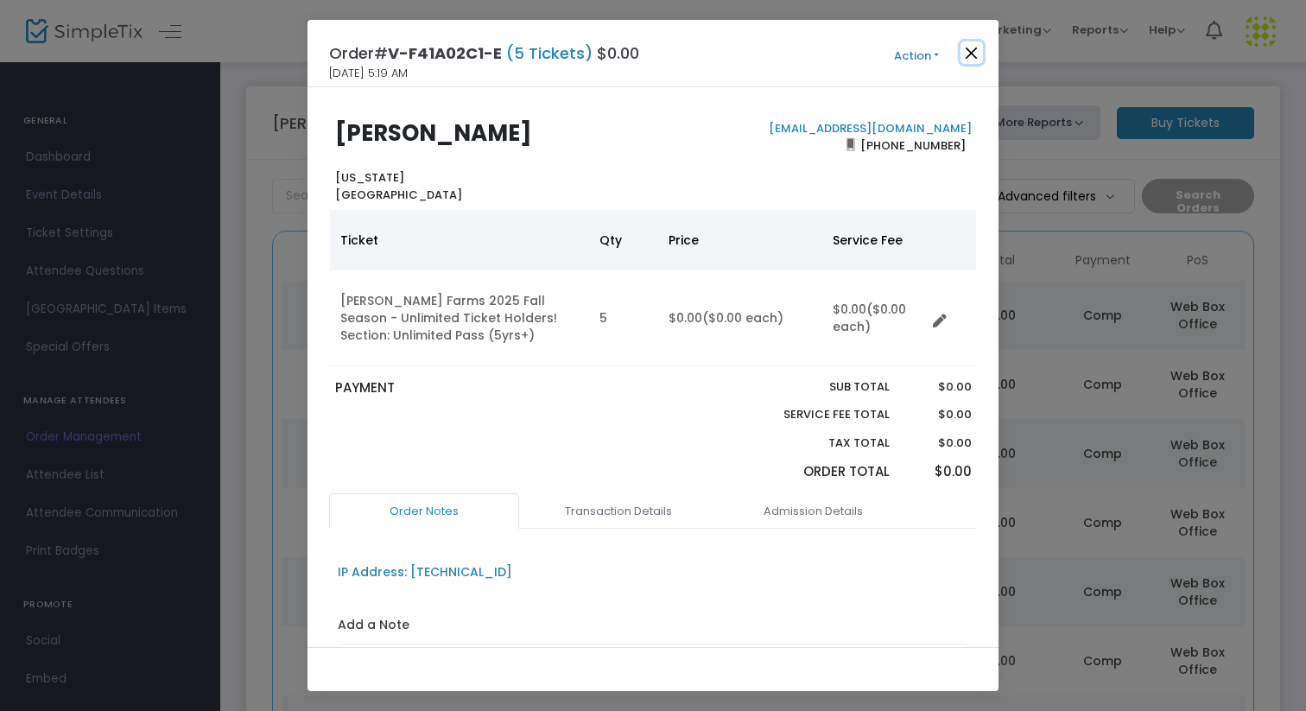
click at [974, 51] on button "Close" at bounding box center [972, 52] width 22 height 22
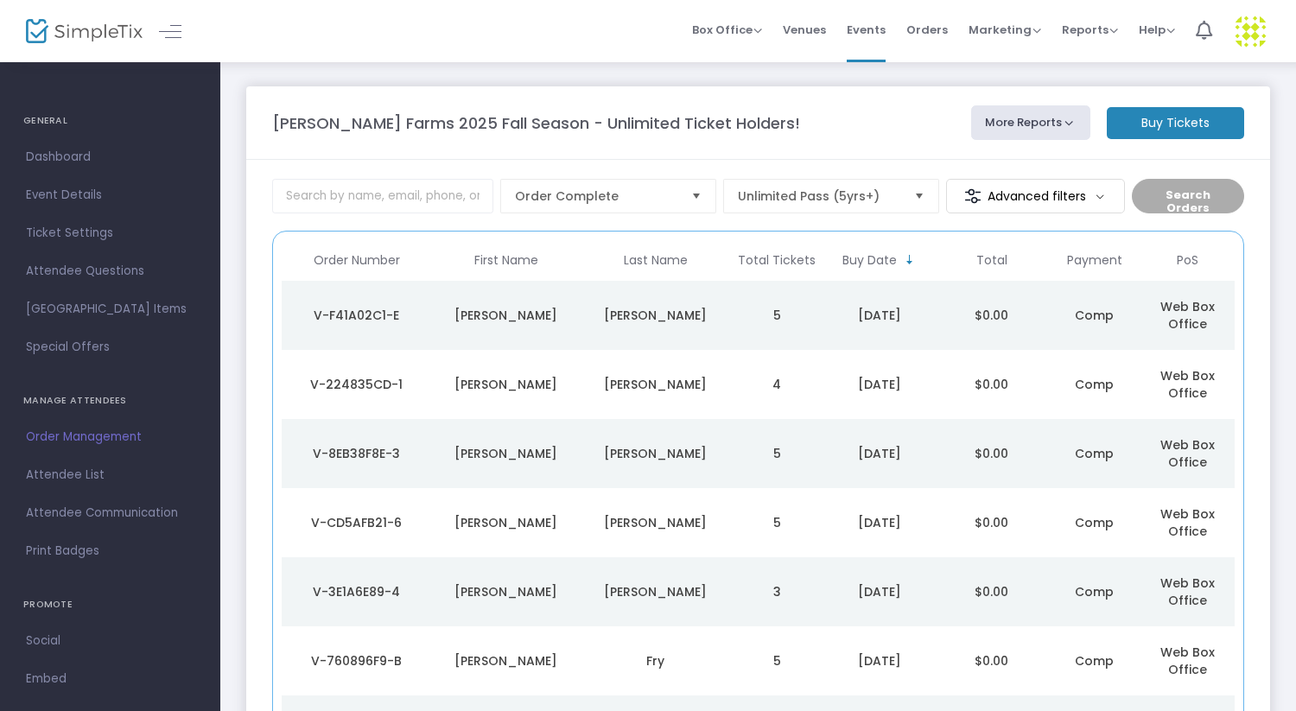
click at [1162, 125] on m-button "Buy Tickets" at bounding box center [1175, 123] width 137 height 32
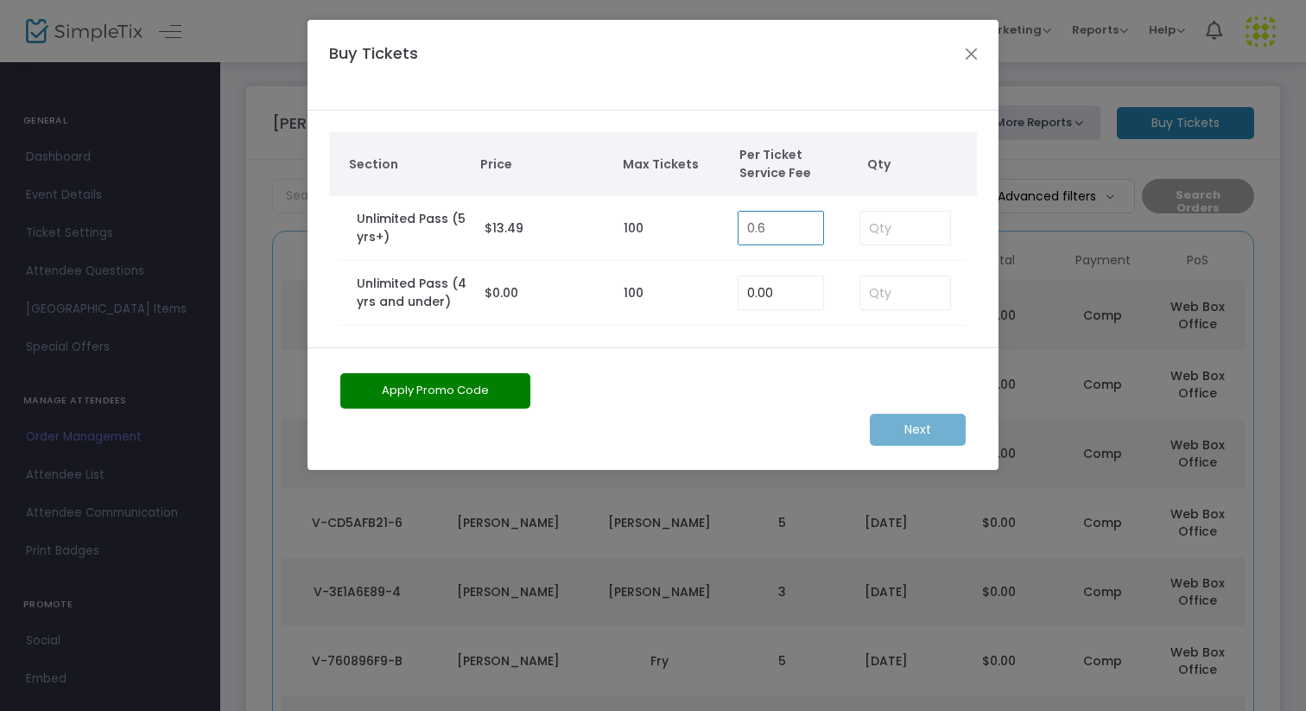
click at [788, 232] on input "0.6" at bounding box center [781, 228] width 85 height 33
type input "0.00"
type input "5"
click at [892, 292] on input at bounding box center [905, 292] width 90 height 33
type input "1"
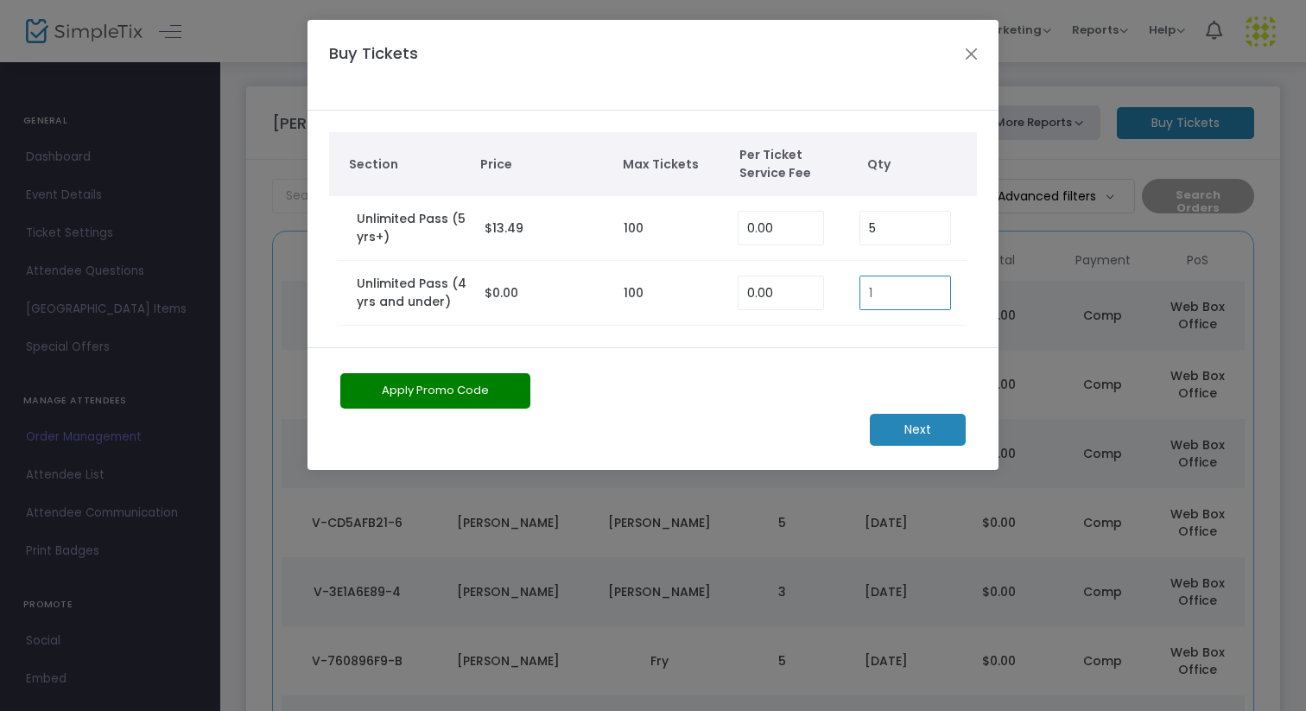
click at [936, 352] on div "Apply Promo Code Next" at bounding box center [653, 408] width 691 height 123
click at [934, 432] on m-button "Next" at bounding box center [918, 430] width 96 height 32
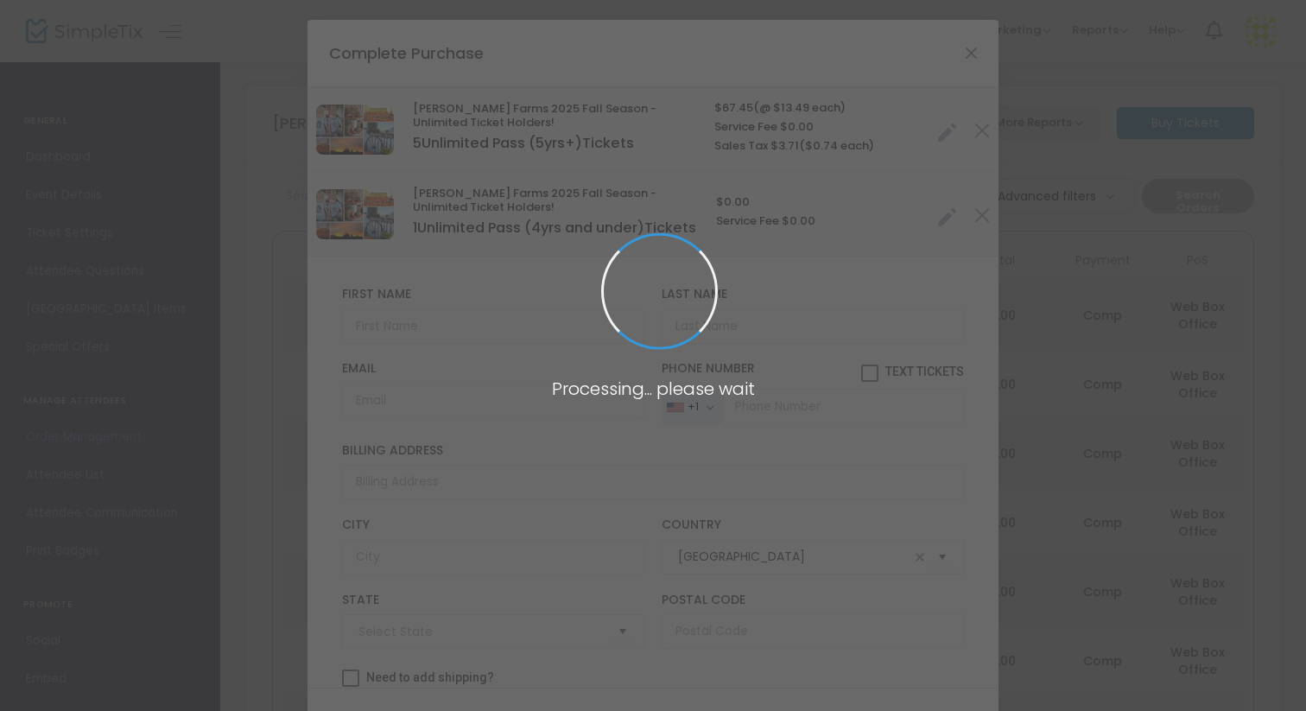
type input "[US_STATE]"
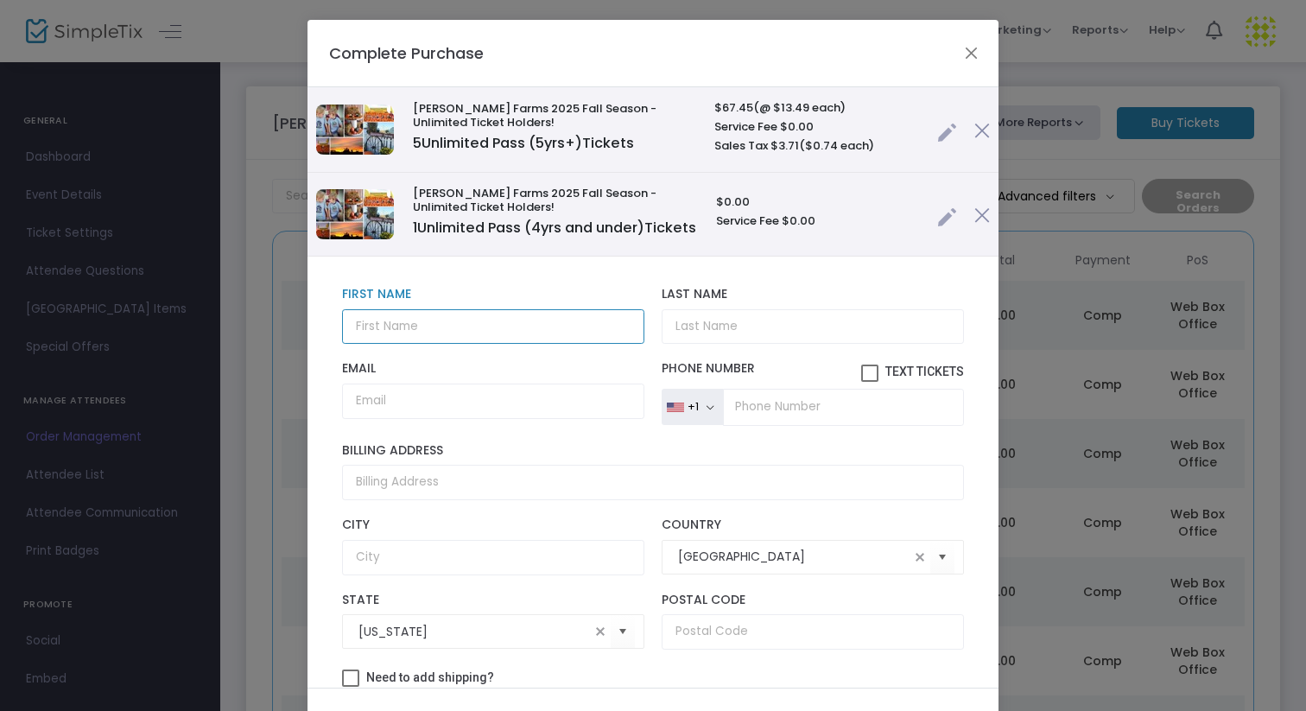
click at [453, 340] on input "text" at bounding box center [493, 326] width 302 height 35
type input "Karla"
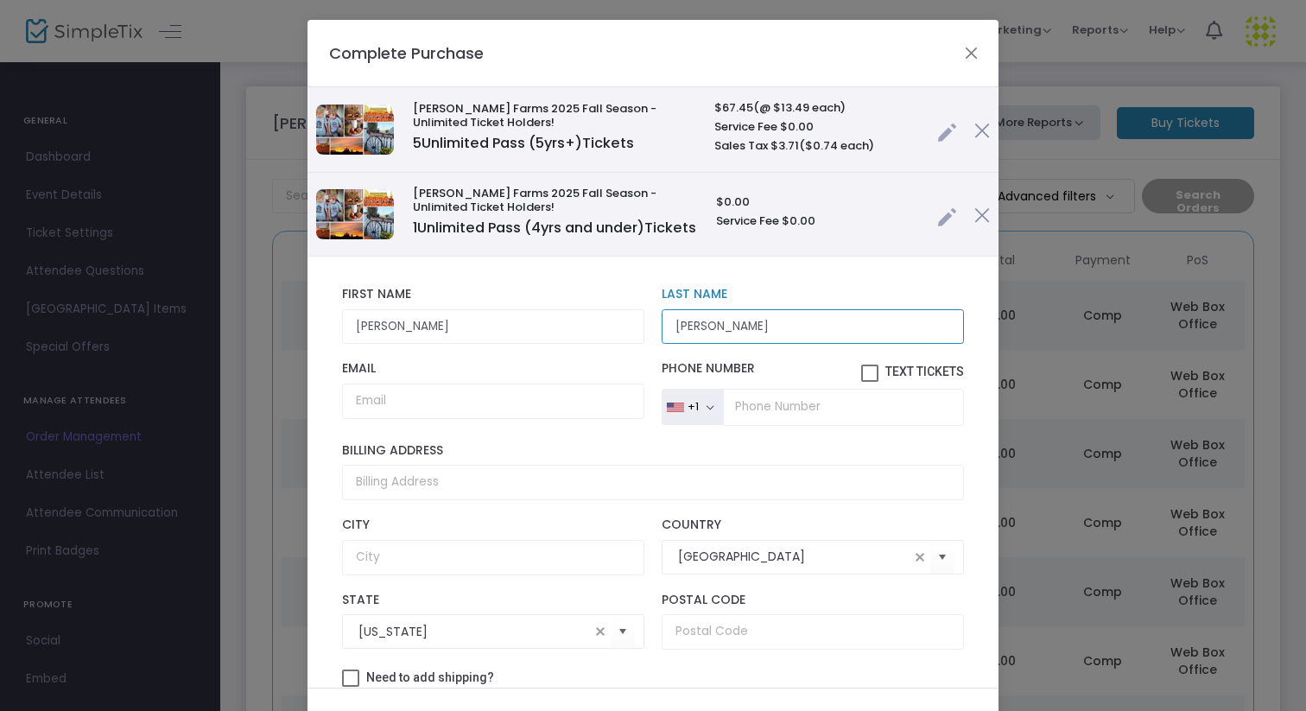
type input "Stelpflug"
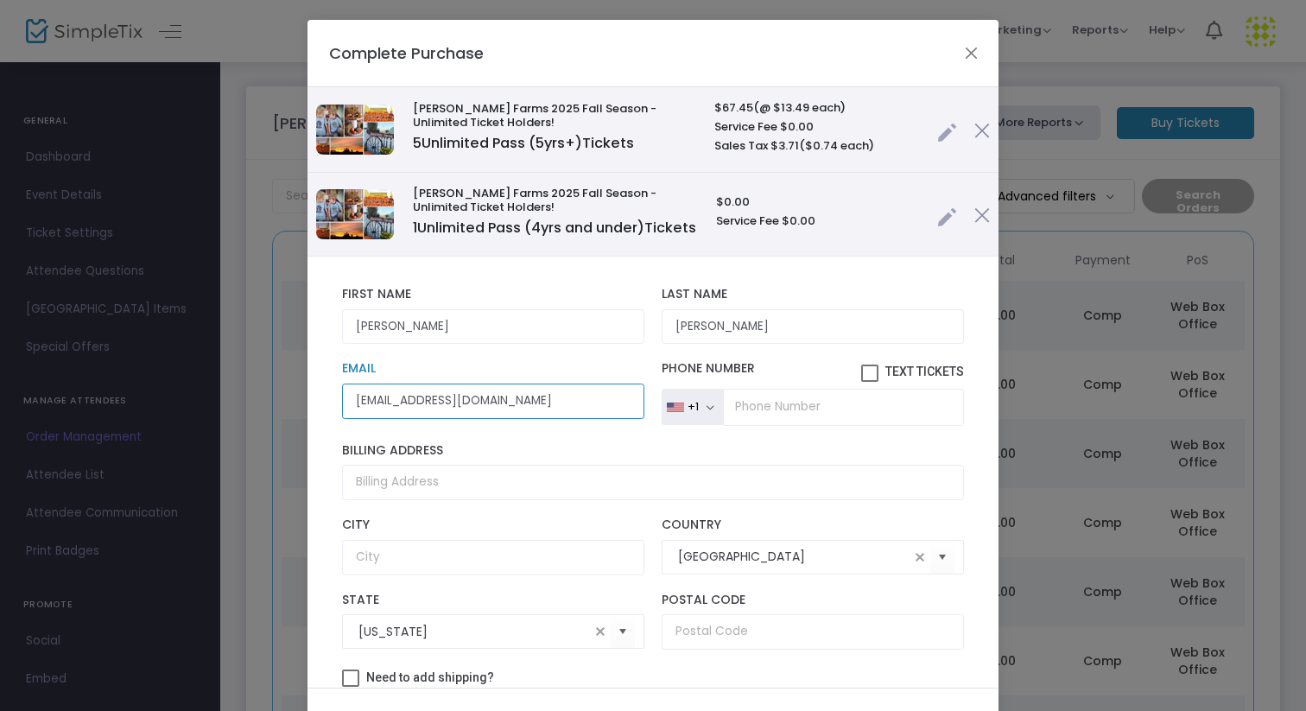
type input "kstelp@yahoo.com"
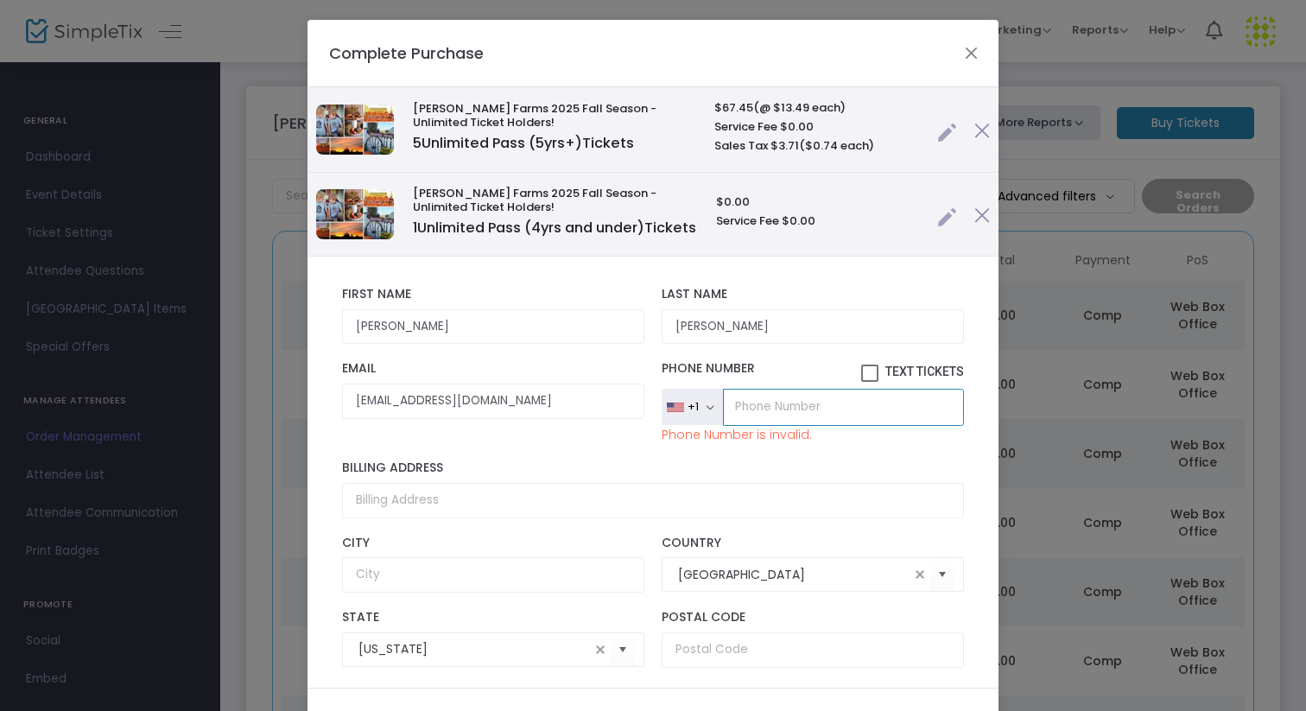
type input "(0"
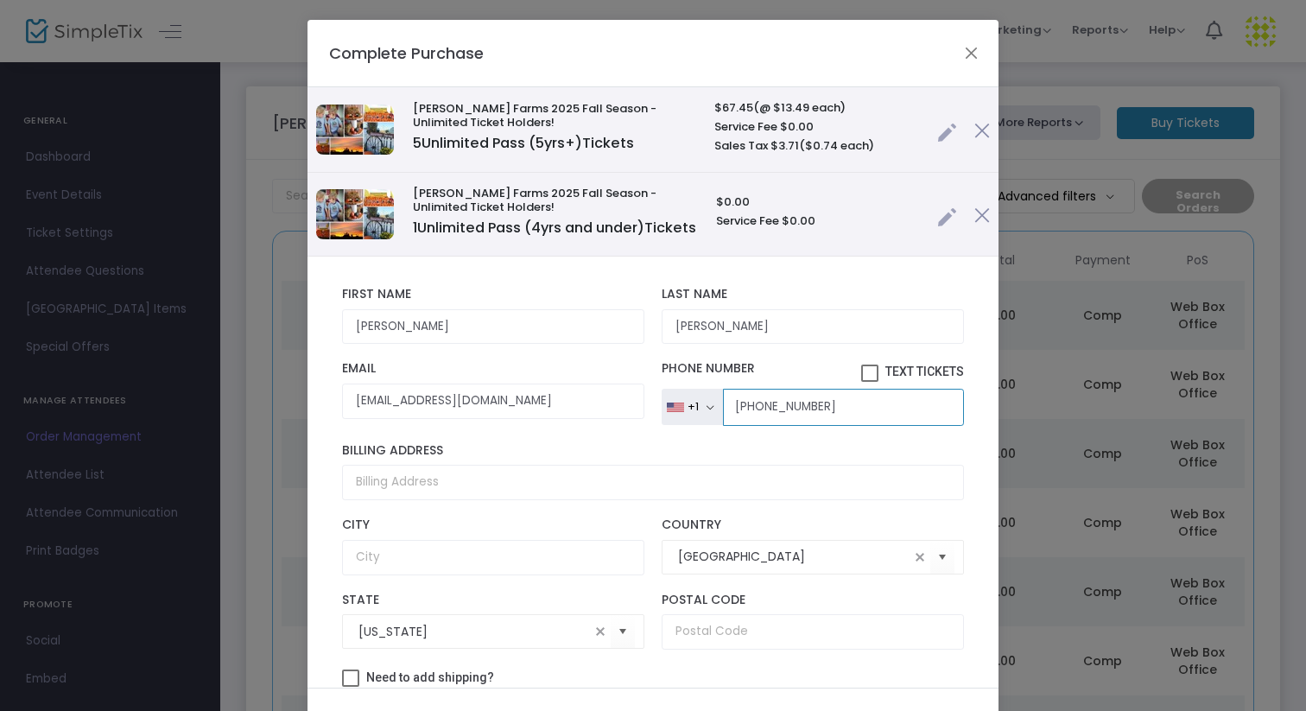
type input "[PHONE_NUMBER]"
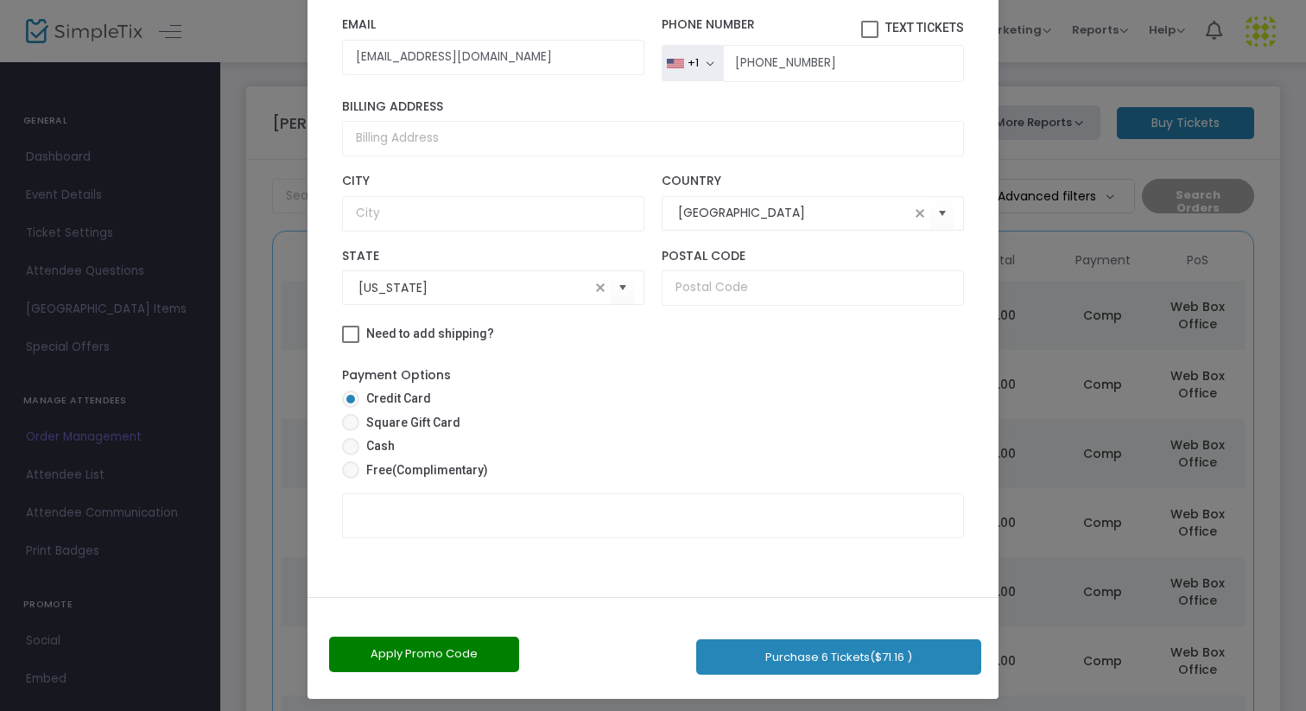
scroll to position [98, 0]
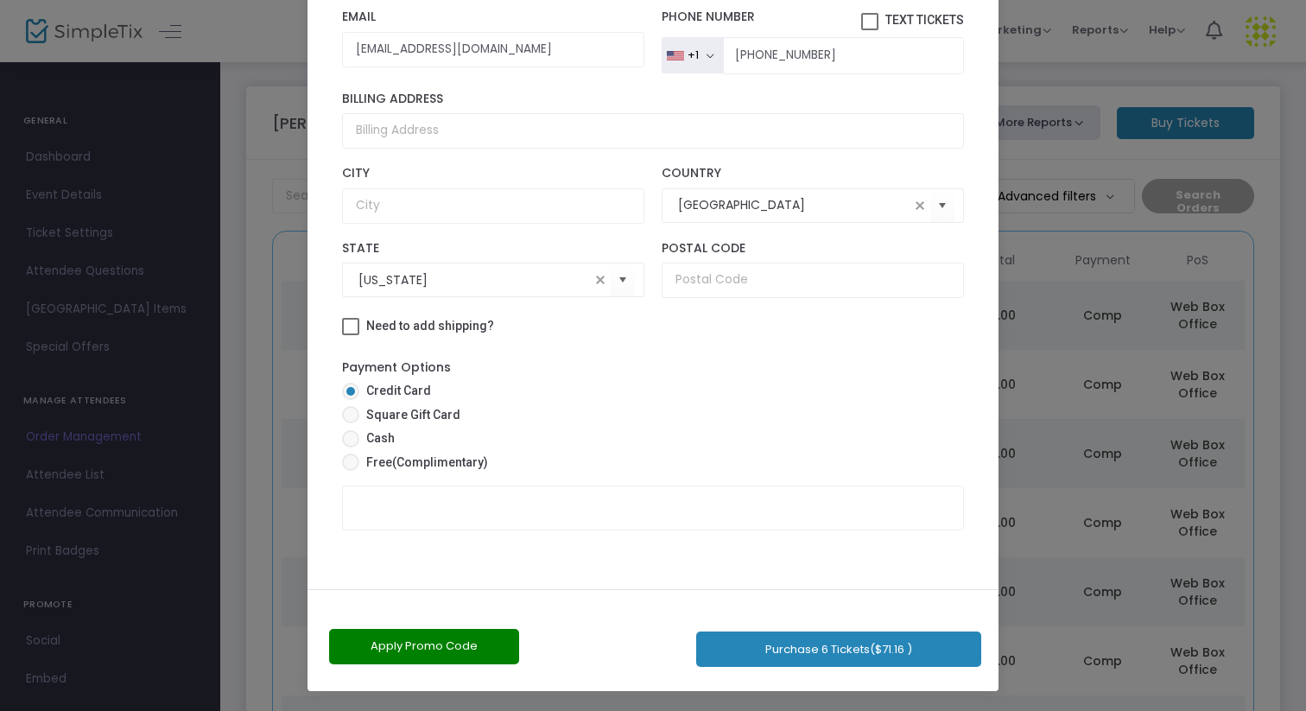
drag, startPoint x: 636, startPoint y: 466, endPoint x: 646, endPoint y: 710, distance: 244.7
click at [646, 710] on ngb-modal-window "Complete Purchase Vesperman Farms 2025 Fall Season - Unlimited Ticket Holders! …" at bounding box center [653, 355] width 1306 height 711
click at [435, 462] on span "(Complimentary)" at bounding box center [440, 462] width 96 height 14
click at [351, 471] on input "Free (Complimentary)" at bounding box center [350, 471] width 1 height 1
radio input "true"
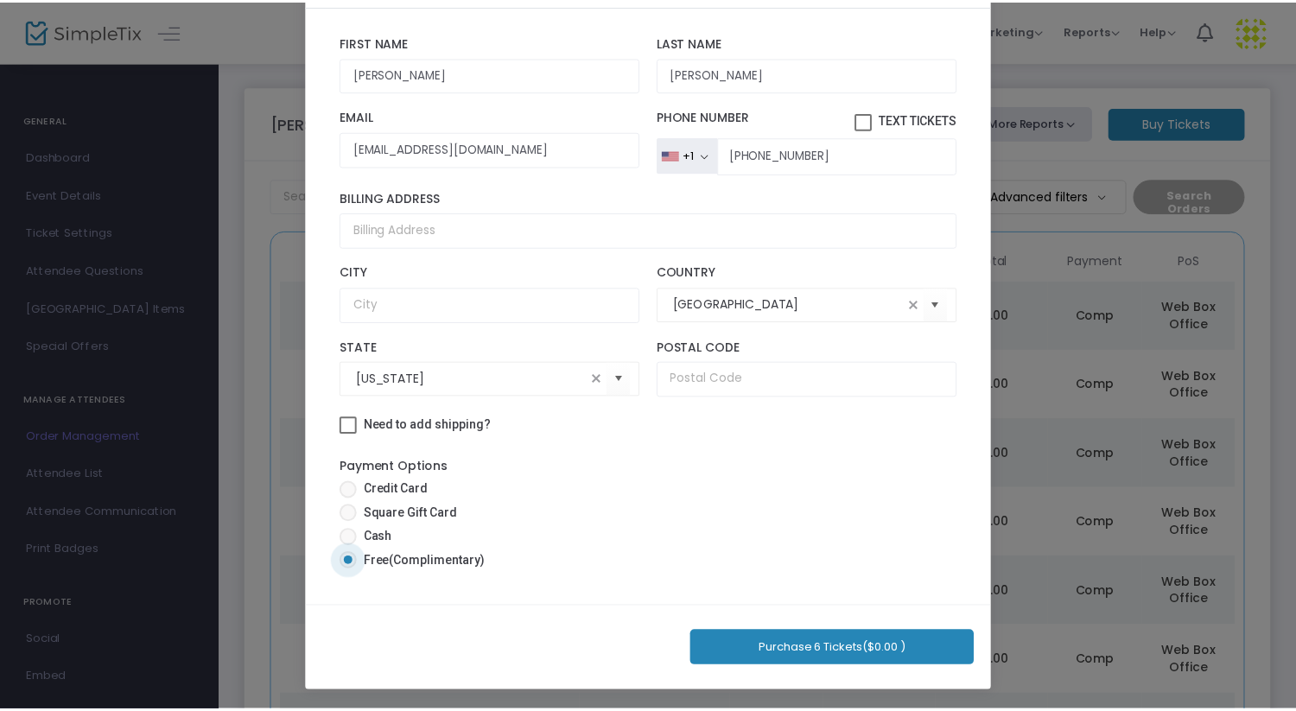
scroll to position [81, 0]
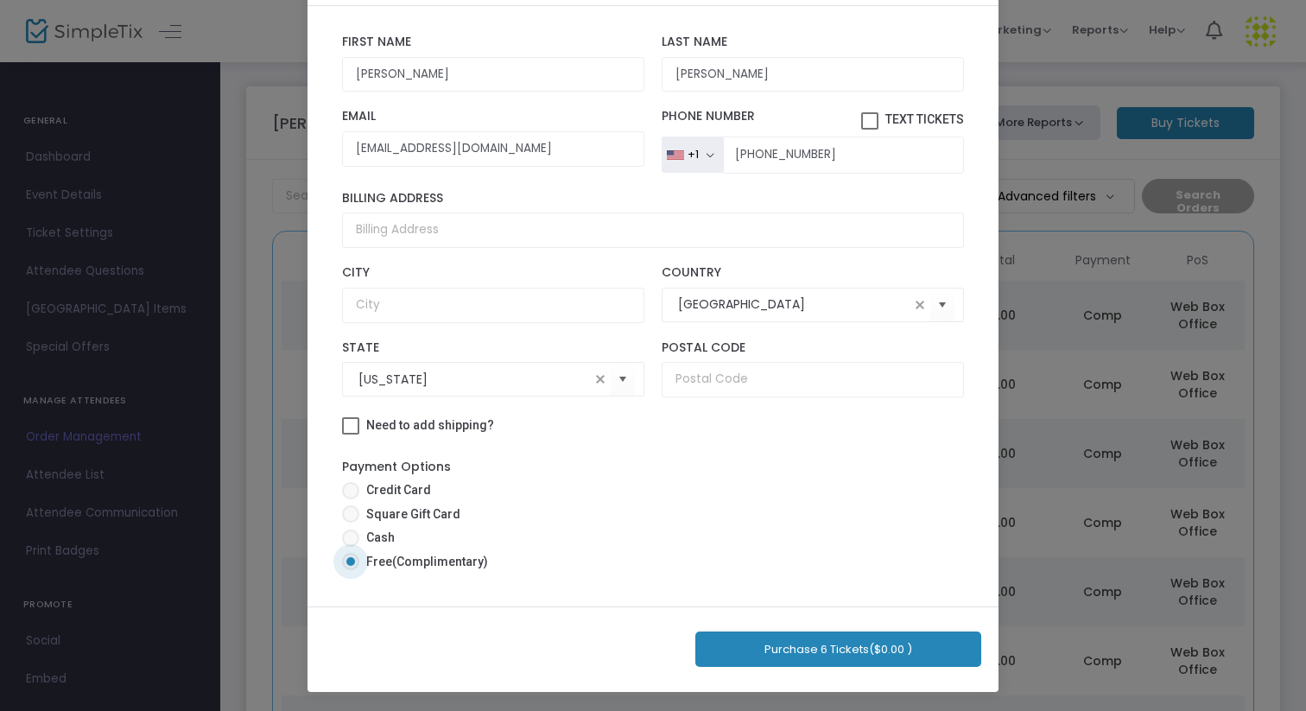
click at [798, 653] on button "Purchase 6 Tickets ($0.00 )" at bounding box center [838, 649] width 286 height 35
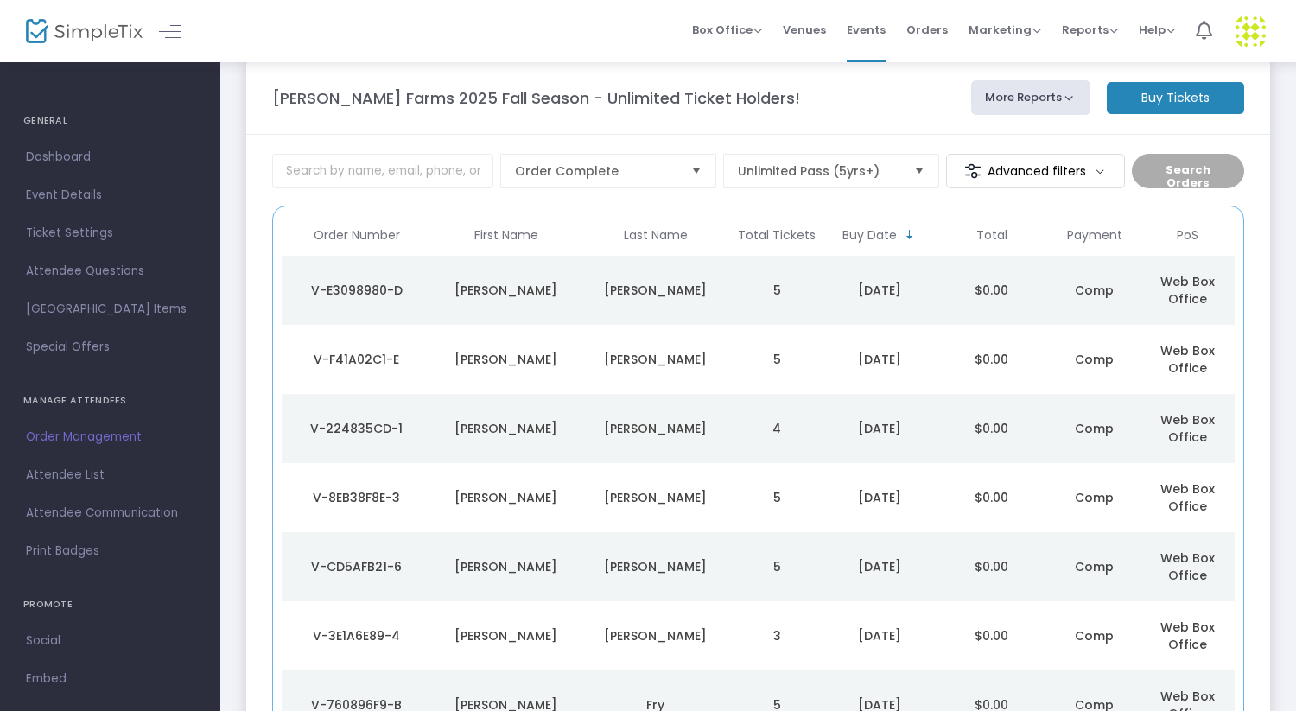
click at [730, 272] on td "5" at bounding box center [776, 290] width 93 height 69
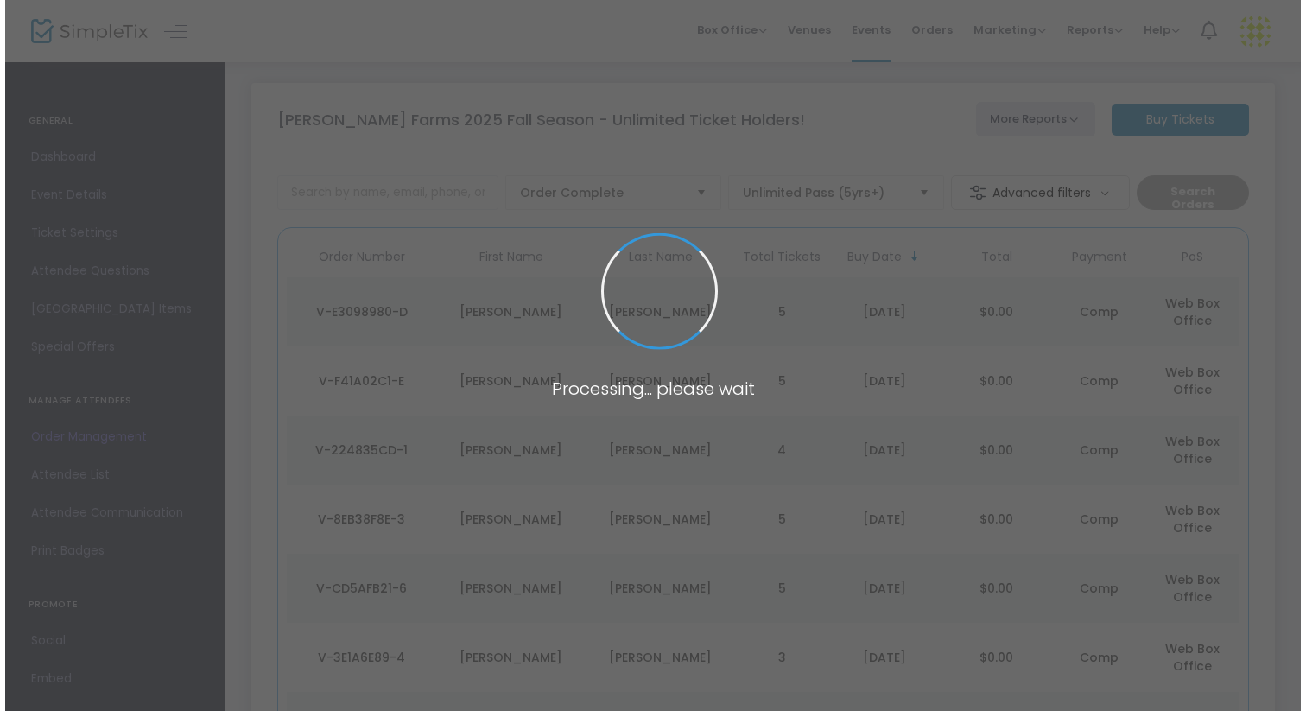
scroll to position [0, 0]
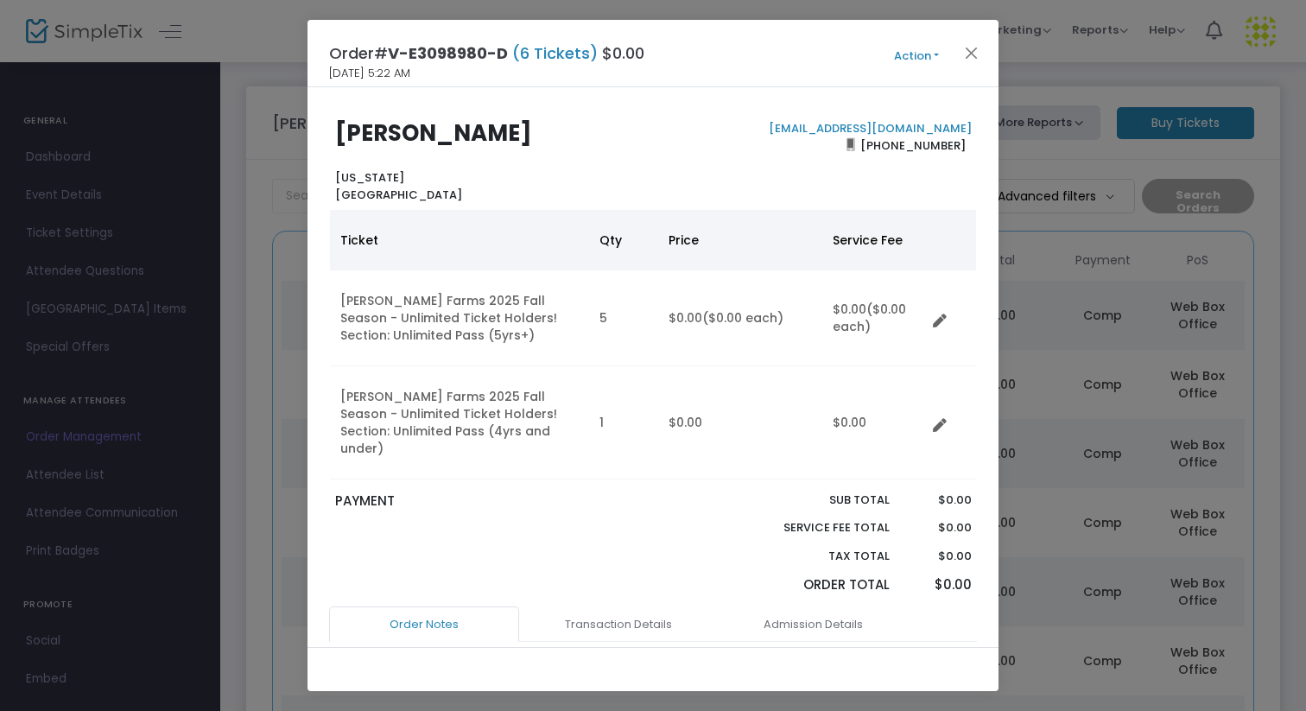
click at [907, 60] on button "Action" at bounding box center [917, 56] width 104 height 19
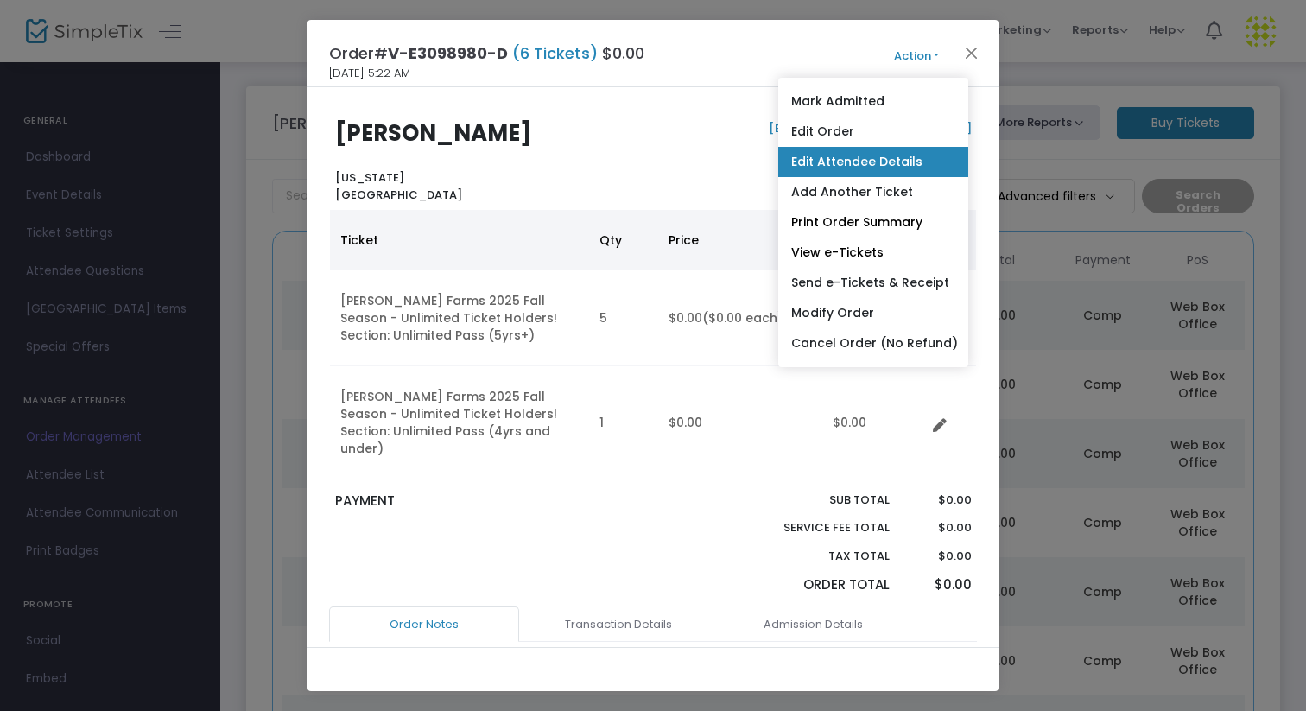
click at [858, 168] on link "Edit Attendee Details" at bounding box center [873, 162] width 190 height 30
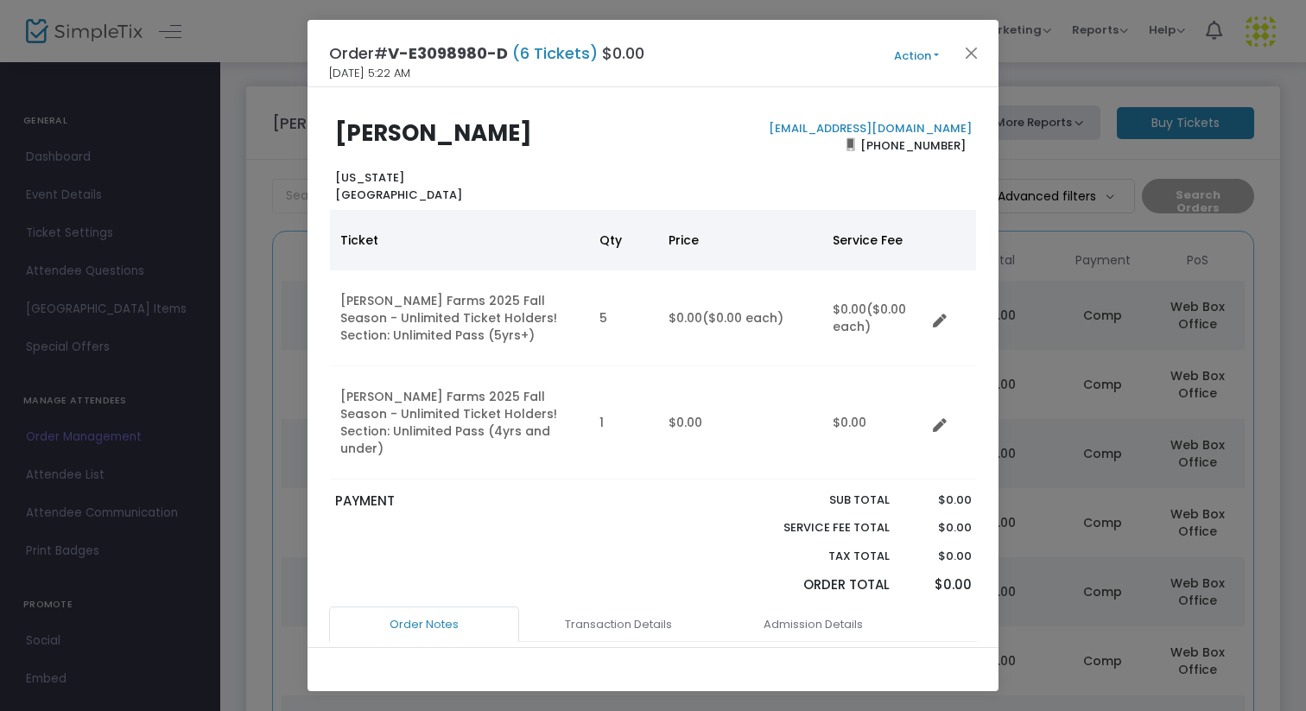
click at [905, 57] on button "Action" at bounding box center [917, 56] width 104 height 19
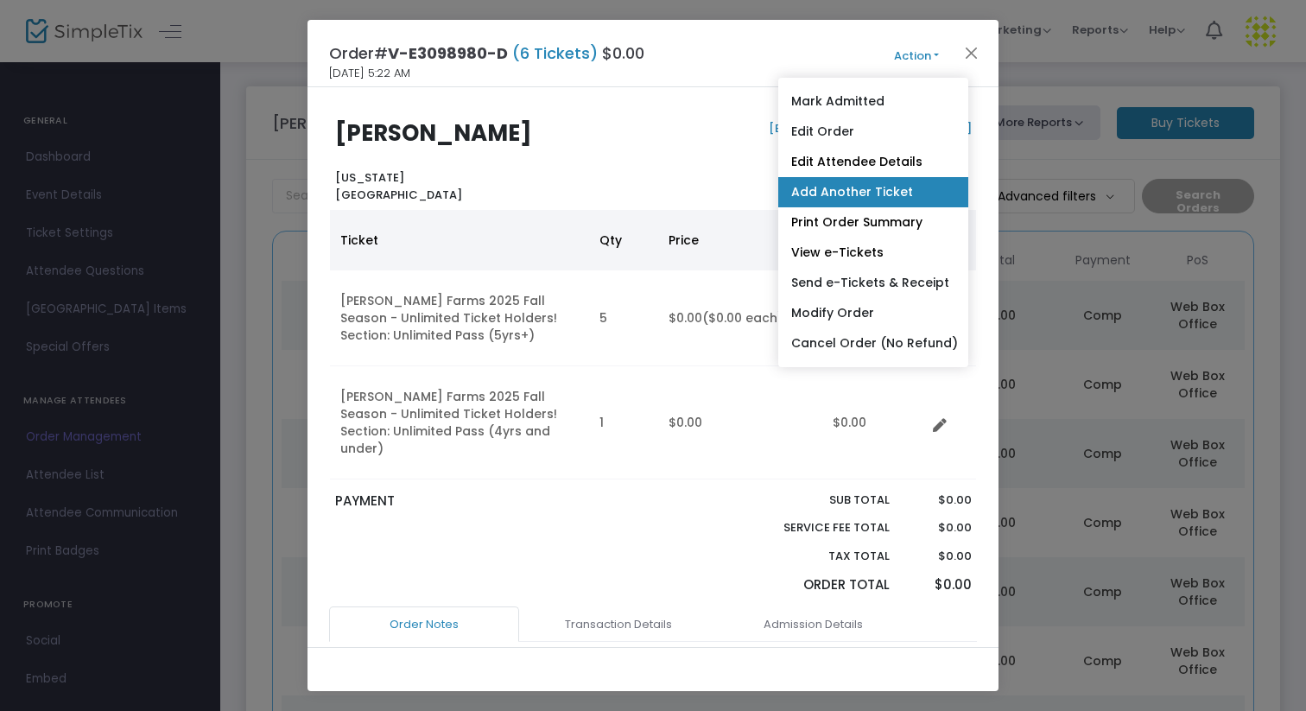
click at [881, 187] on link "Add Another Ticket" at bounding box center [873, 192] width 190 height 30
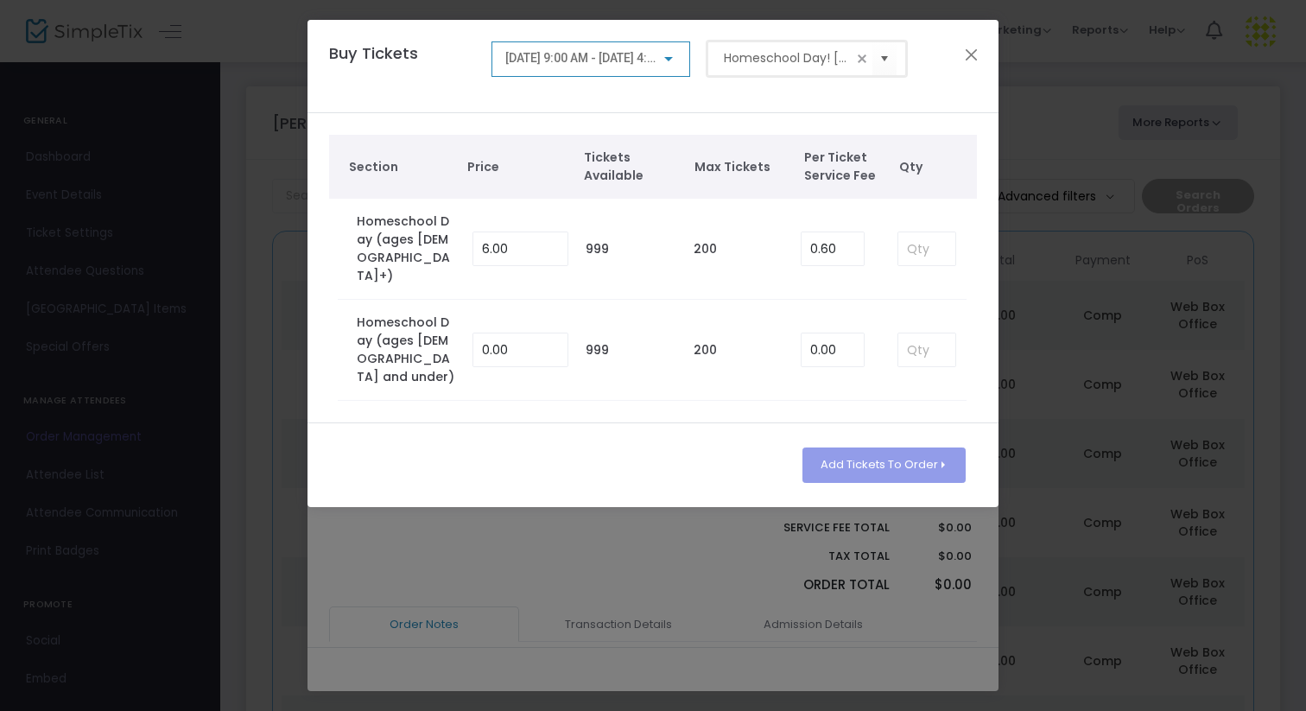
click at [774, 60] on input "Homeschool Day! October 17, 2025" at bounding box center [788, 58] width 129 height 18
click at [863, 59] on span at bounding box center [862, 59] width 14 height 14
click at [884, 61] on span "Select" at bounding box center [885, 58] width 29 height 29
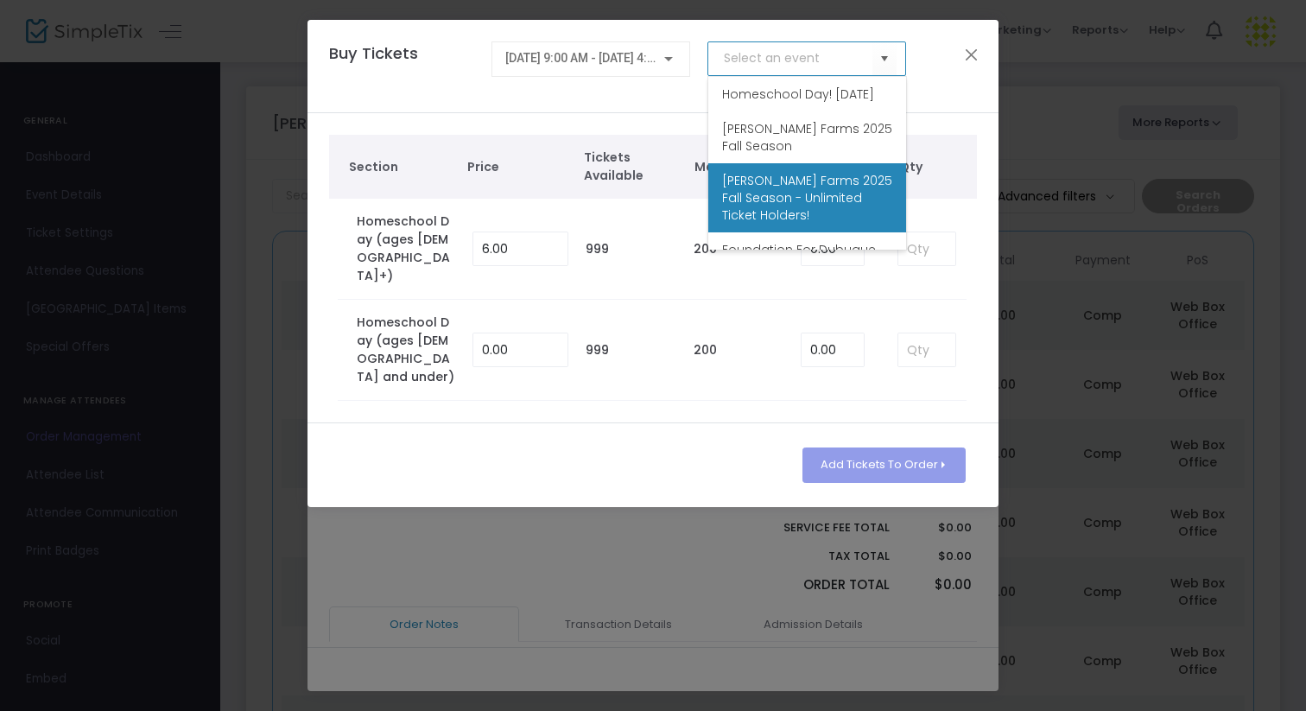
click at [818, 209] on span "[PERSON_NAME] Farms 2025 Fall Season - Unlimited Ticket Holders!" at bounding box center [807, 198] width 170 height 52
type input "[PERSON_NAME] Farms 2025 Fall Season - Unlimited Ticket Holders!"
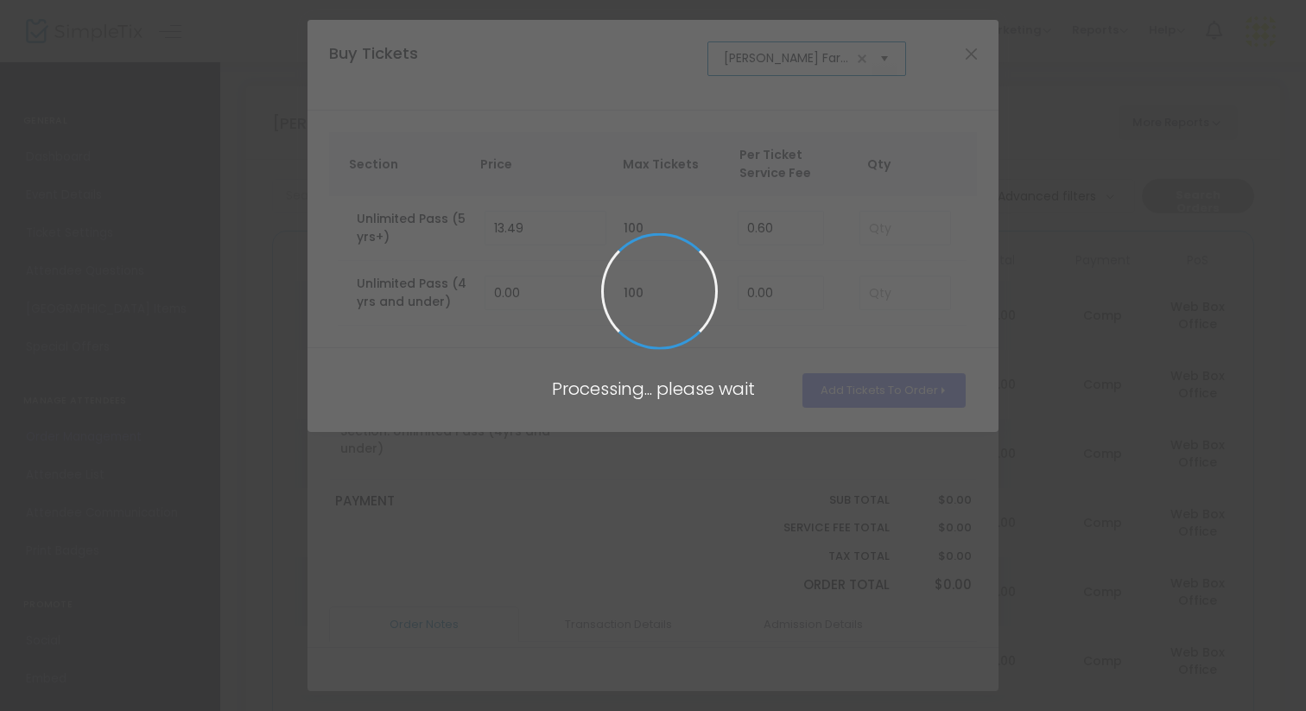
scroll to position [0, 248]
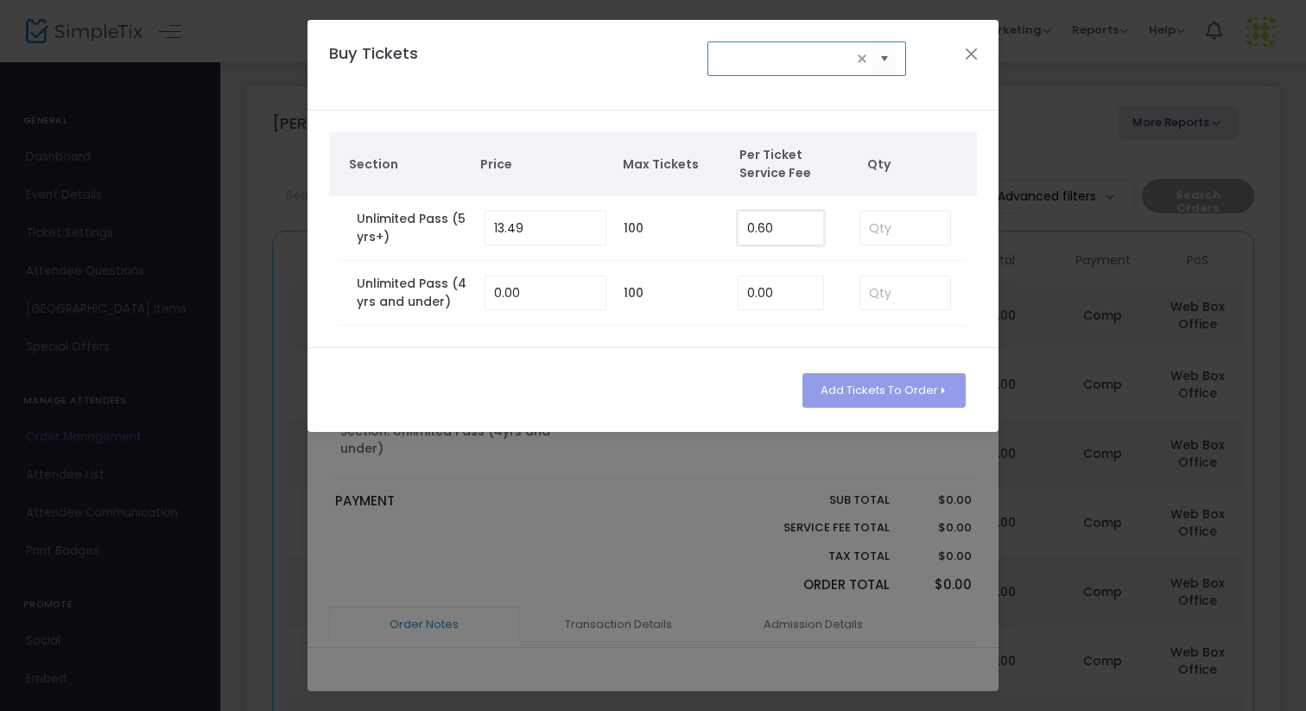
type input "0.6"
click at [783, 225] on input "0.6" at bounding box center [781, 228] width 85 height 33
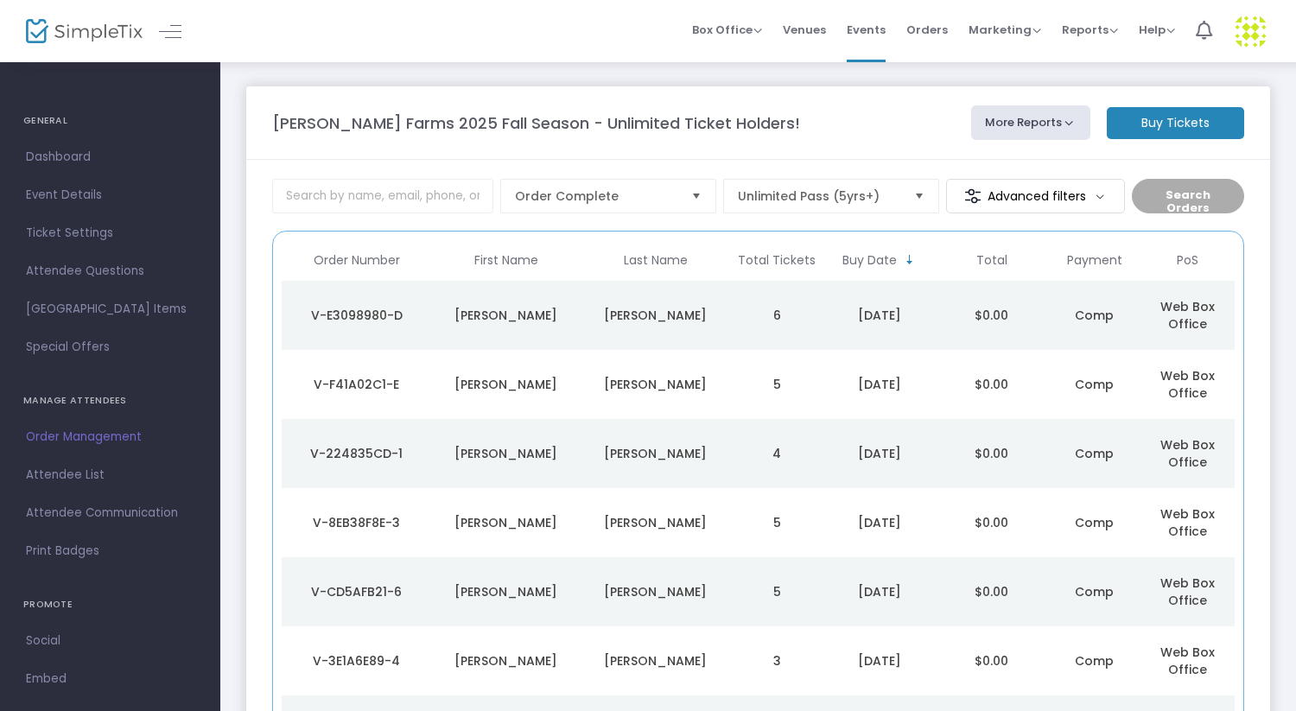
click at [1166, 124] on m-button "Buy Tickets" at bounding box center [1175, 123] width 137 height 32
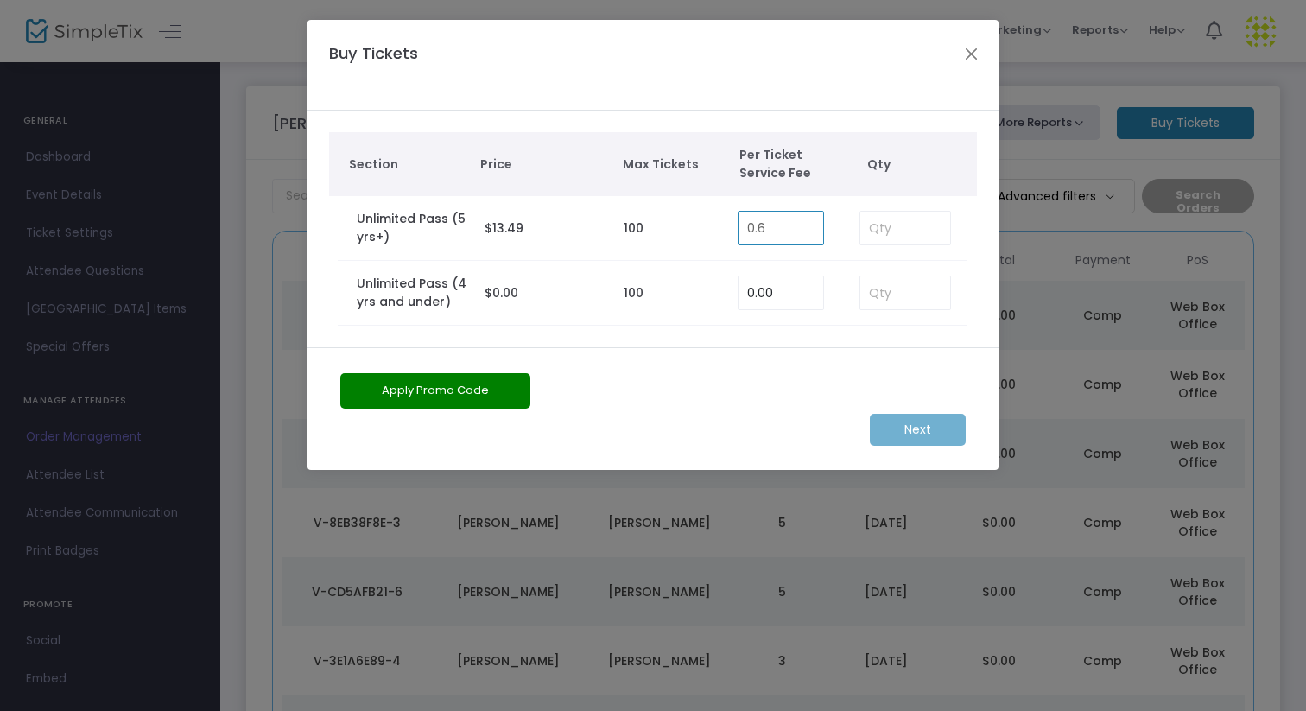
click at [774, 226] on input "0.6" at bounding box center [781, 228] width 85 height 33
type input "0.00"
type input "3"
click at [932, 433] on m-button "Next" at bounding box center [918, 430] width 96 height 32
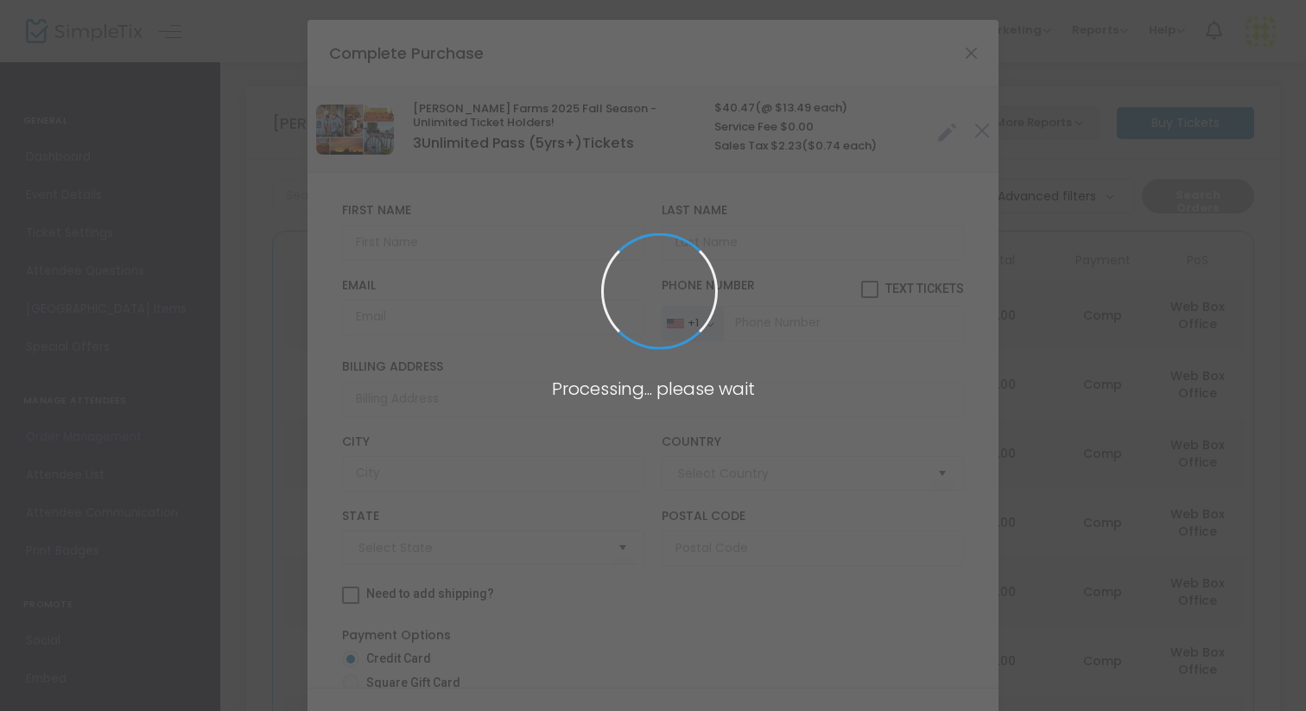
type input "[GEOGRAPHIC_DATA]"
type input "[US_STATE]"
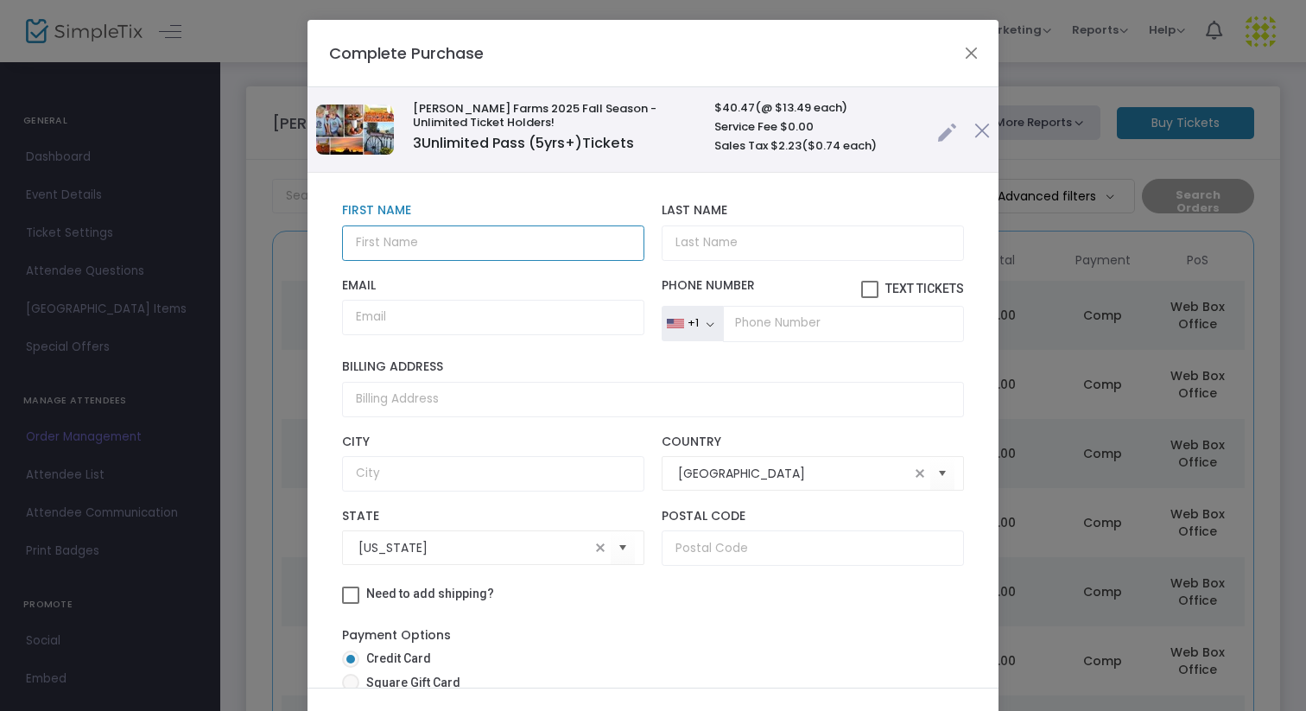
click at [438, 244] on input "text" at bounding box center [493, 242] width 302 height 35
type input "Deloris"
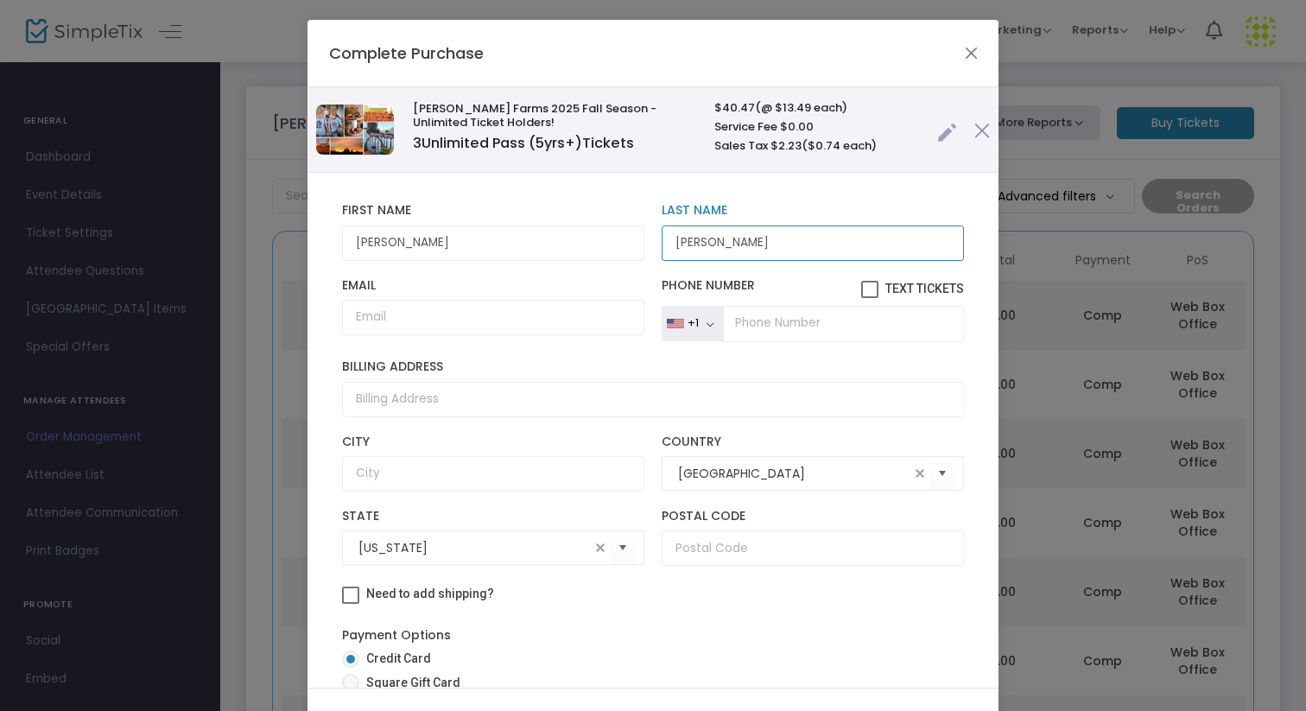
type input "Dahlgren"
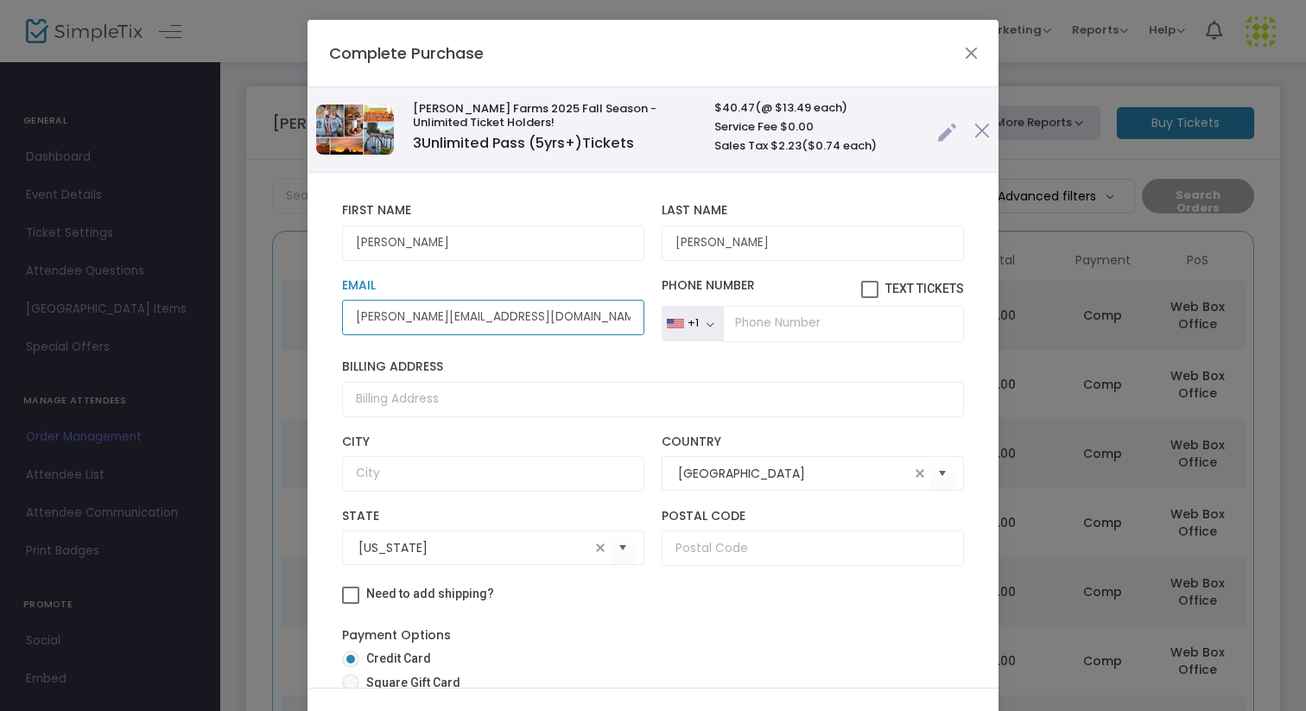
type input "dahlgren@tds.net"
type input "[PHONE_NUMBER]"
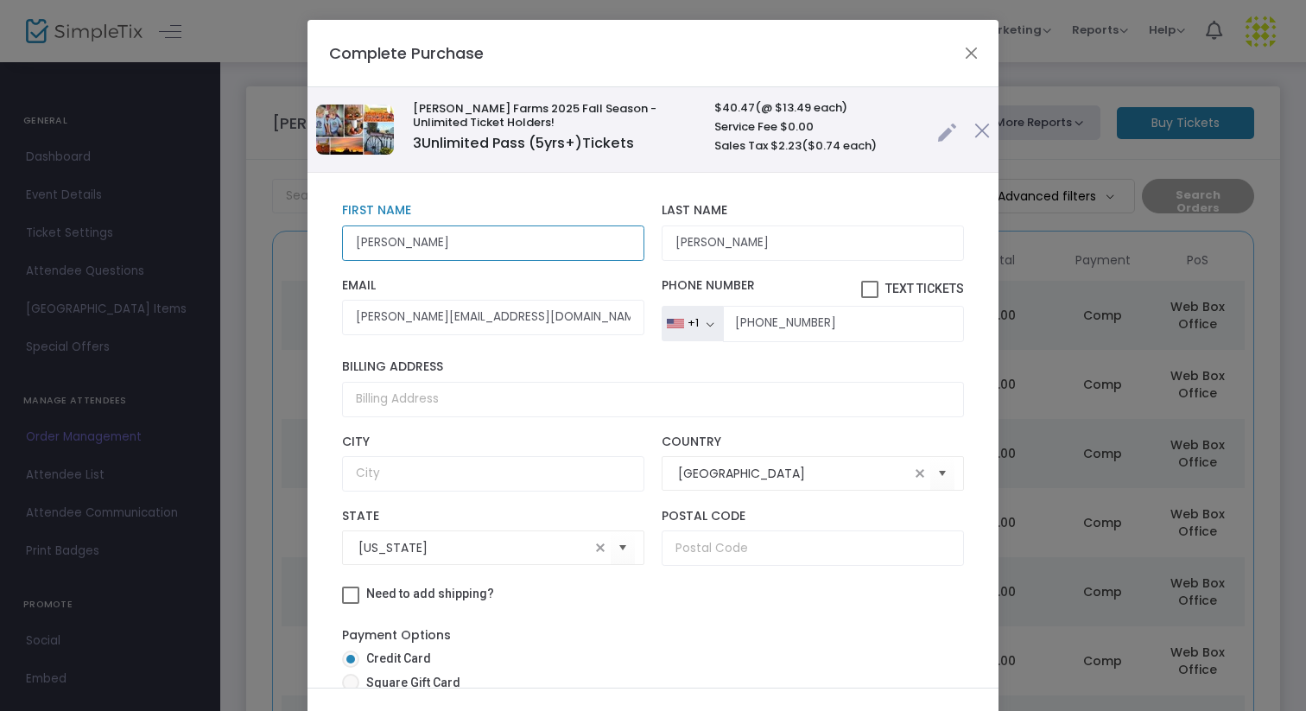
drag, startPoint x: 438, startPoint y: 244, endPoint x: 650, endPoint y: 286, distance: 215.7
click at [614, 276] on div "Deloris First Name First Name is required. Dahlgren Last Name Last Name is requ…" at bounding box center [653, 514] width 622 height 641
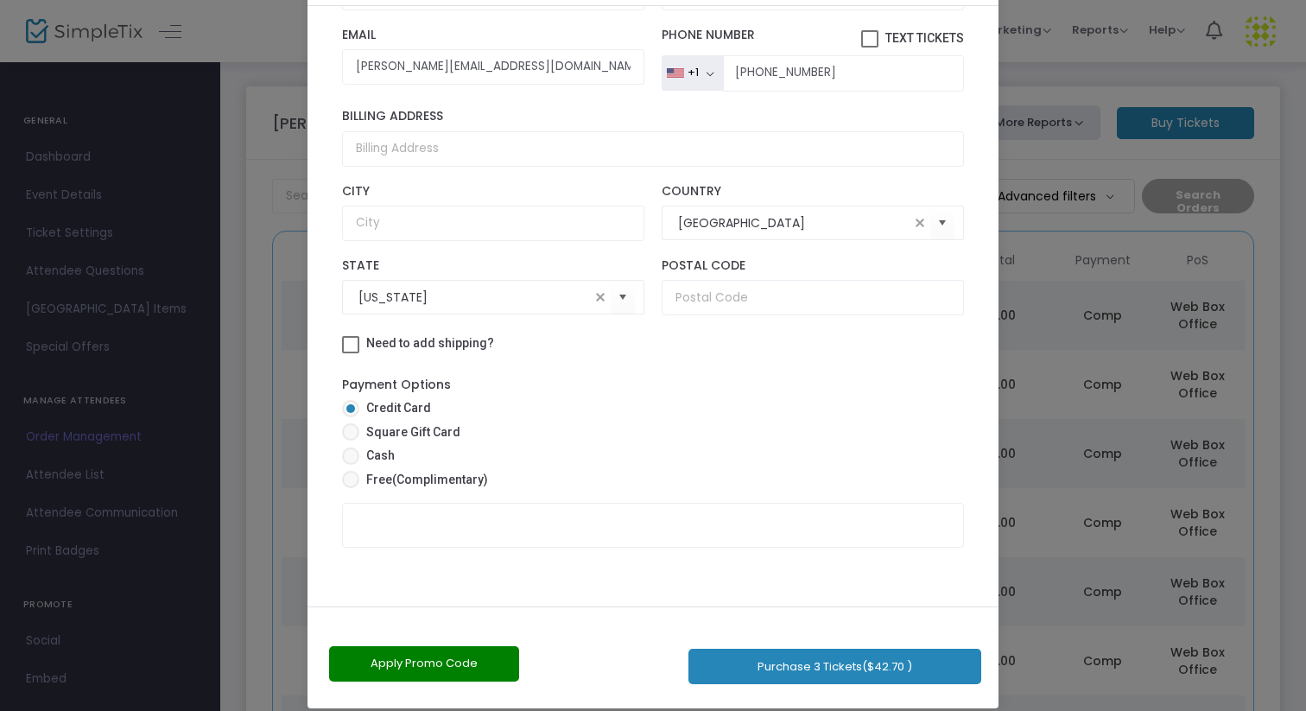
scroll to position [98, 0]
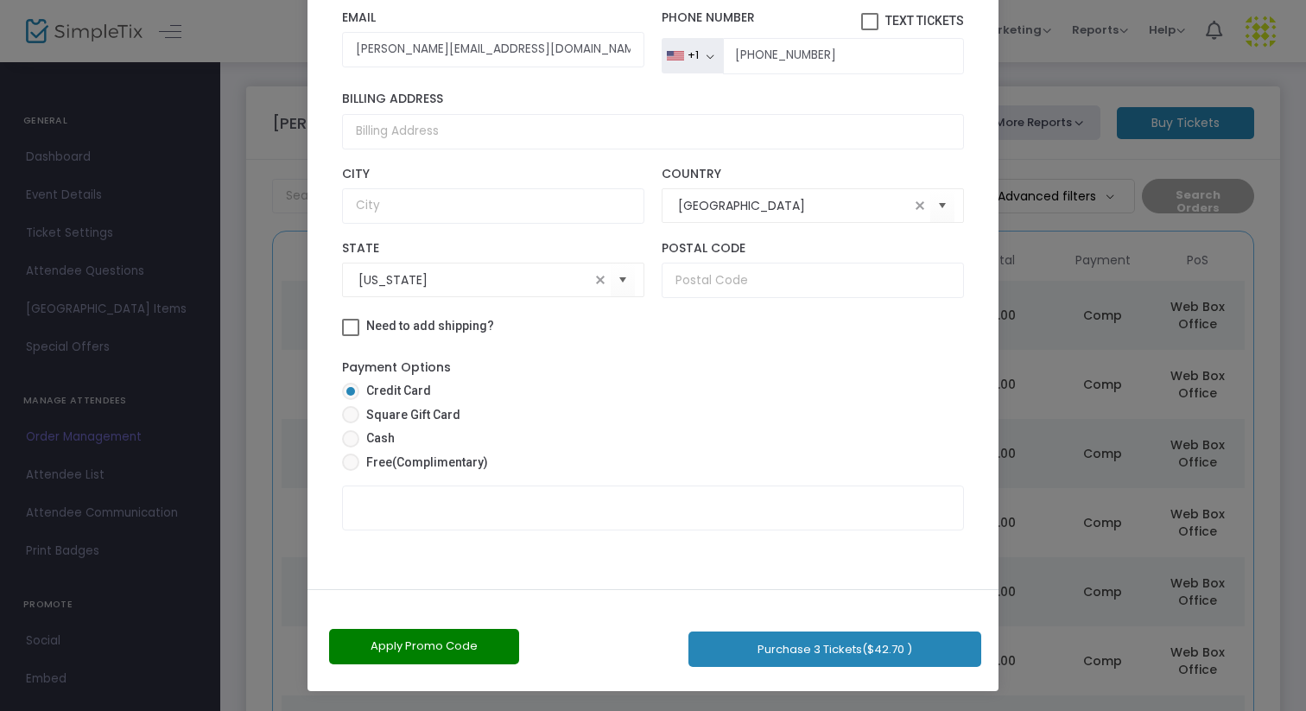
drag, startPoint x: 888, startPoint y: 600, endPoint x: 894, endPoint y: 710, distance: 110.7
click at [894, 710] on ngb-modal-window "Complete Purchase Vesperman Farms 2025 Fall Season - Unlimited Ticket Holders! …" at bounding box center [653, 355] width 1306 height 711
click at [441, 466] on span "(Complimentary)" at bounding box center [440, 462] width 96 height 14
click at [351, 471] on input "Free (Complimentary)" at bounding box center [350, 471] width 1 height 1
radio input "true"
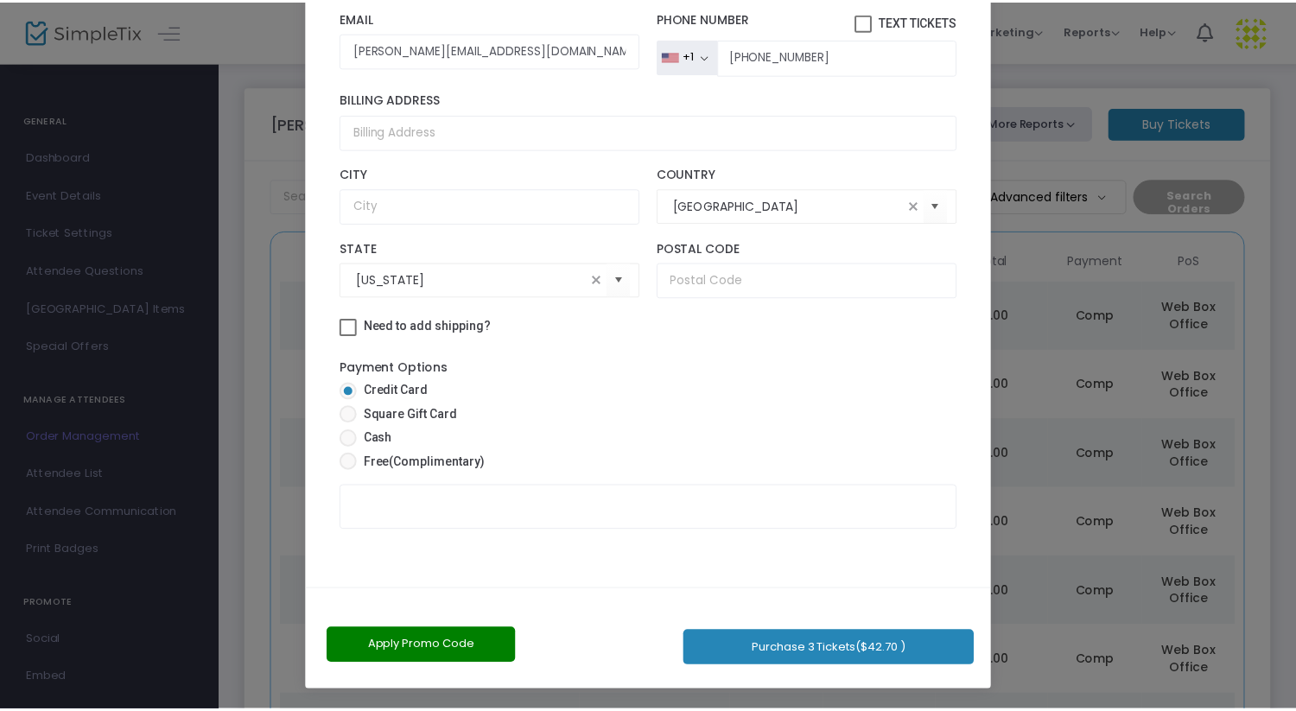
scroll to position [81, 0]
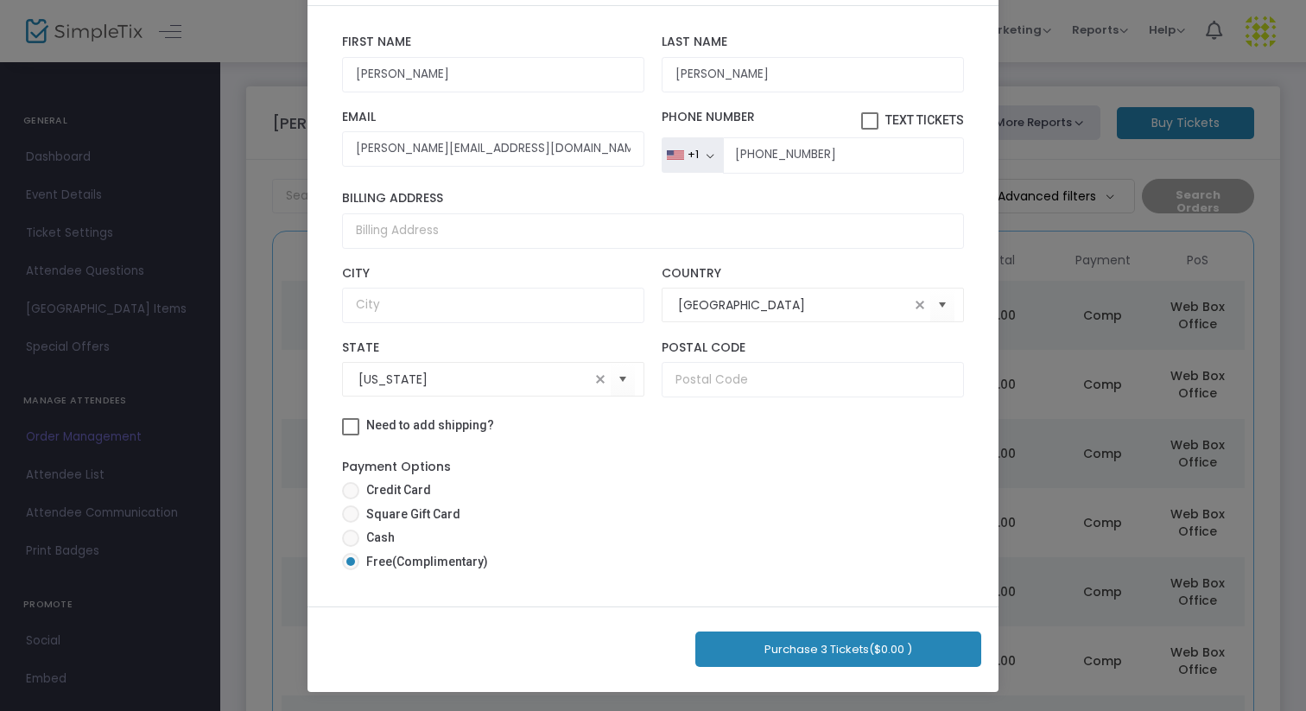
click at [831, 652] on button "Purchase 3 Tickets ($0.00 )" at bounding box center [838, 649] width 286 height 35
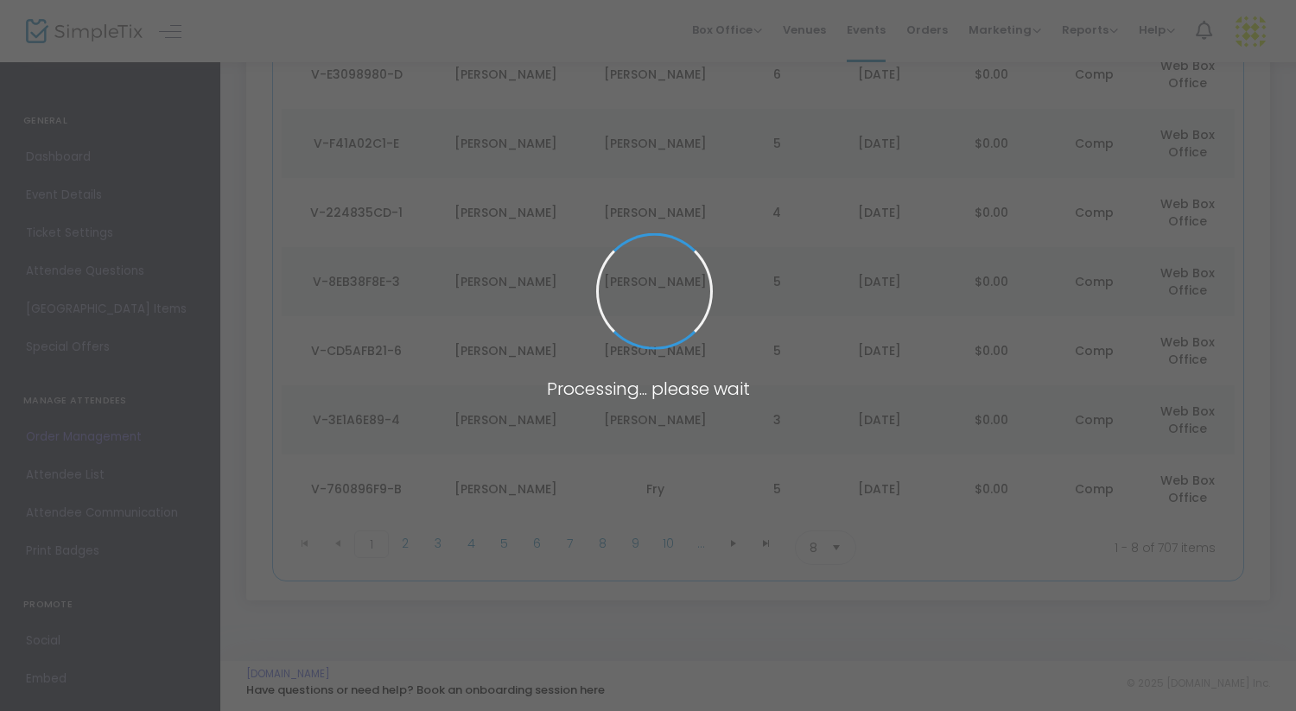
scroll to position [312, 0]
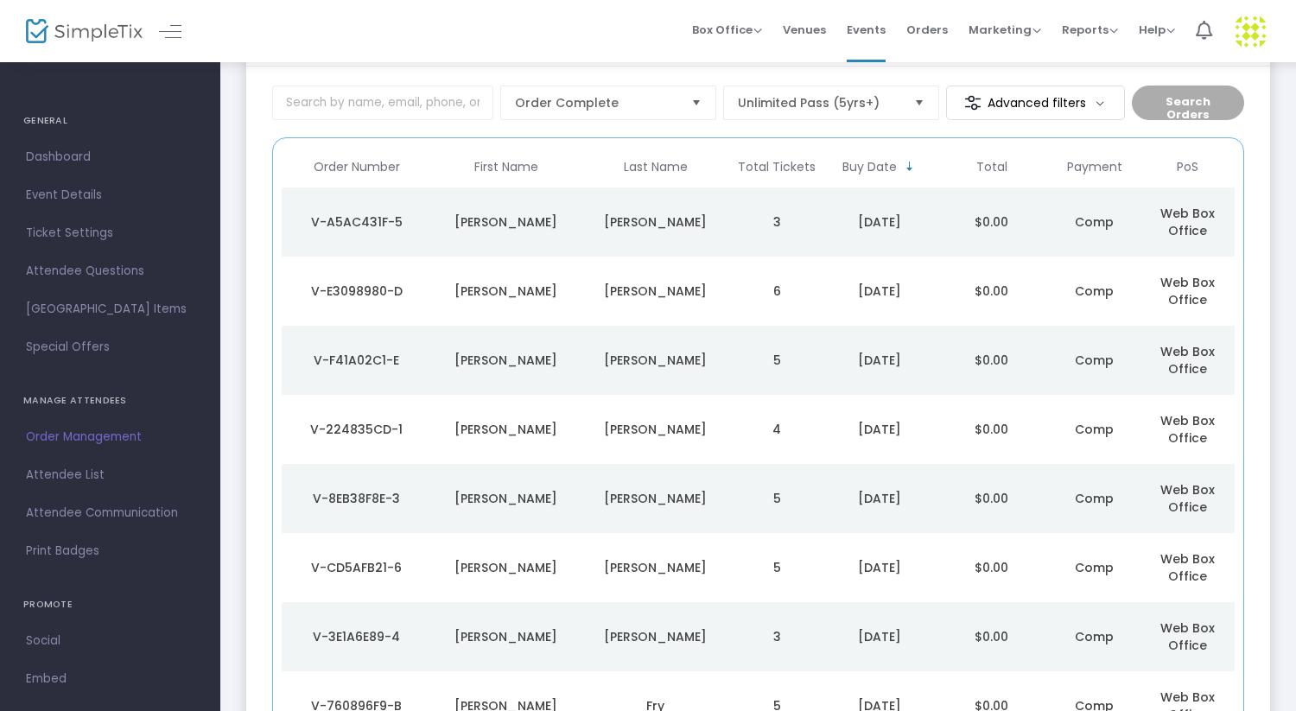
click at [713, 215] on div "Dahlgren" at bounding box center [655, 221] width 141 height 17
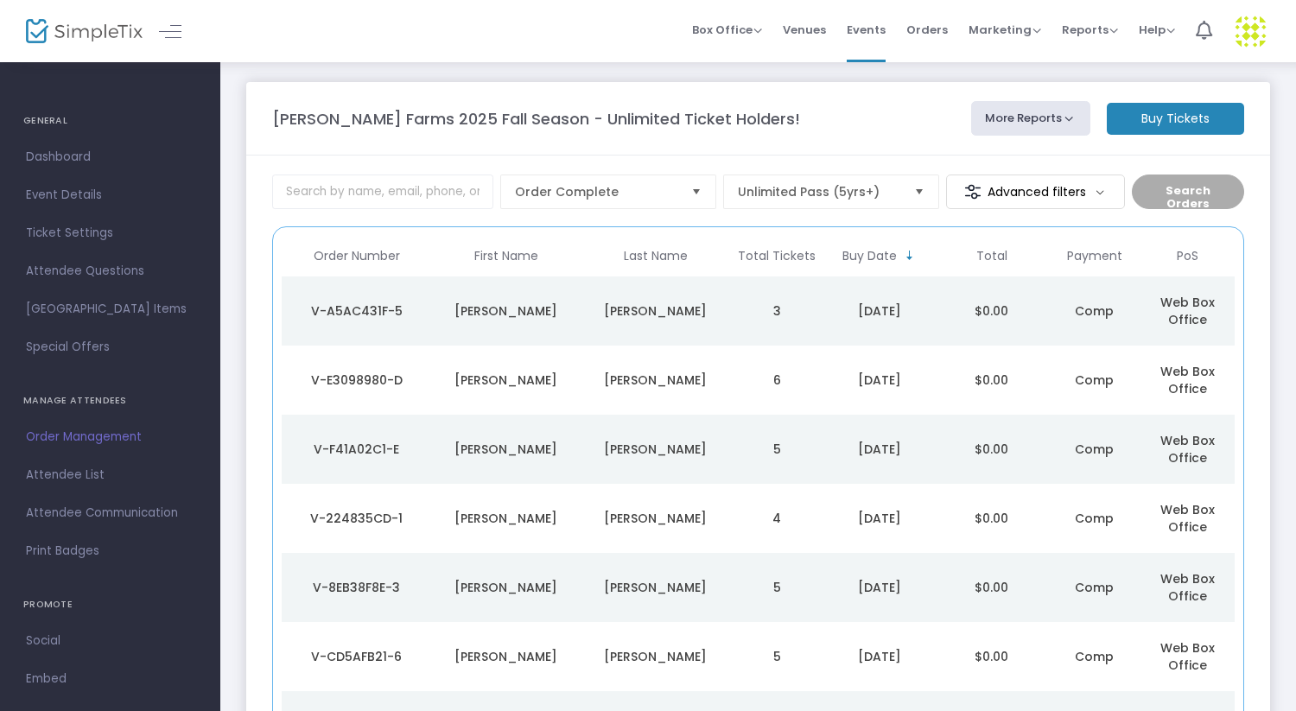
scroll to position [0, 0]
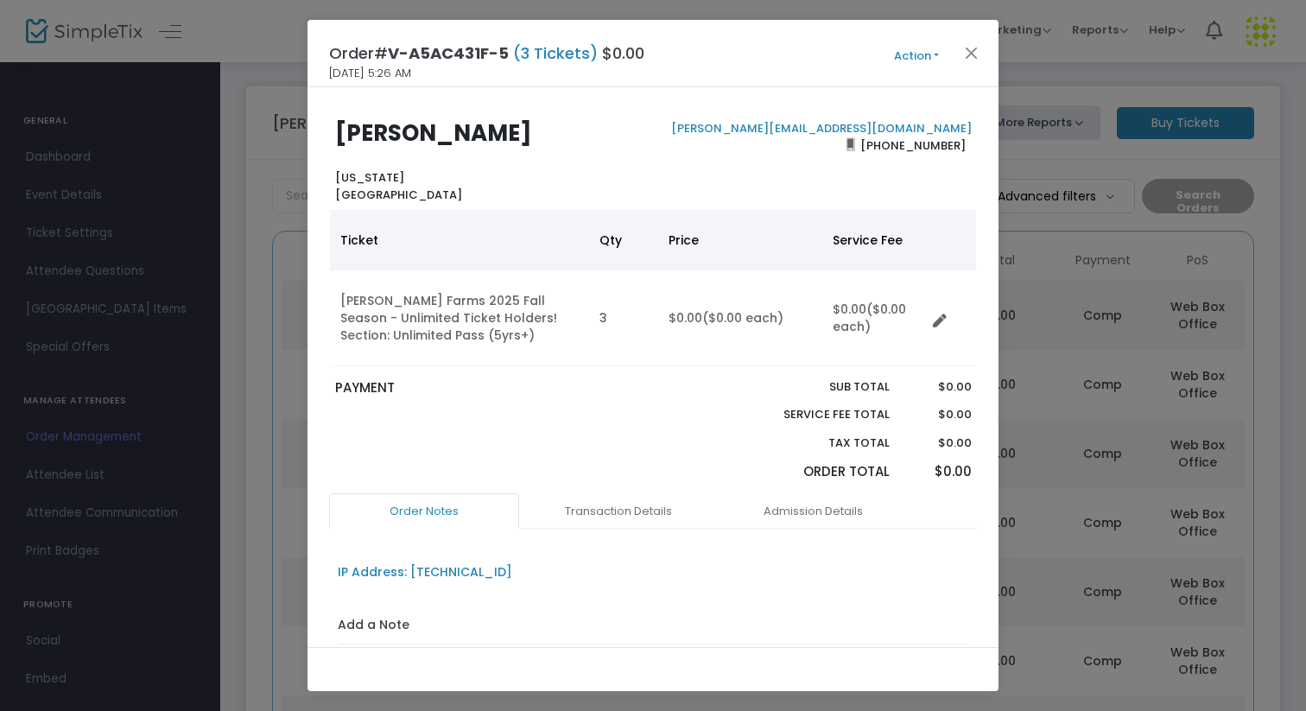
click at [925, 54] on button "Action" at bounding box center [917, 56] width 104 height 19
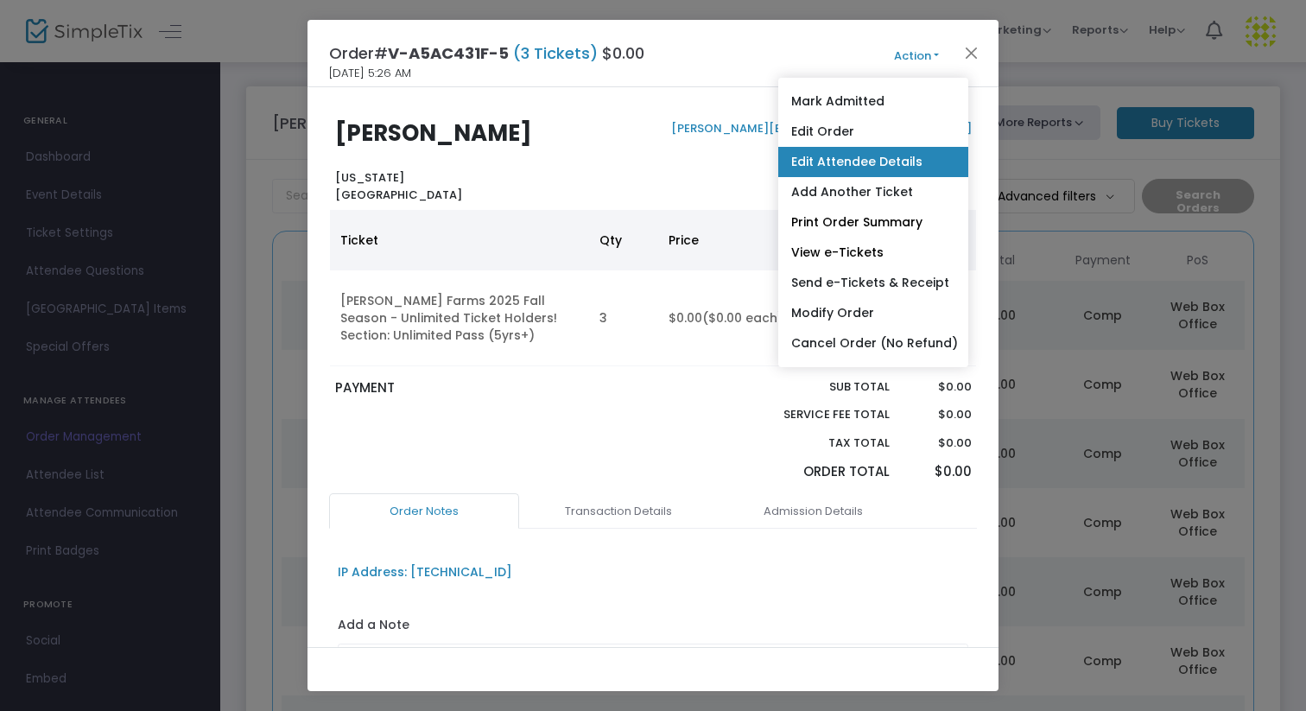
click at [853, 161] on link "Edit Attendee Details" at bounding box center [873, 162] width 190 height 30
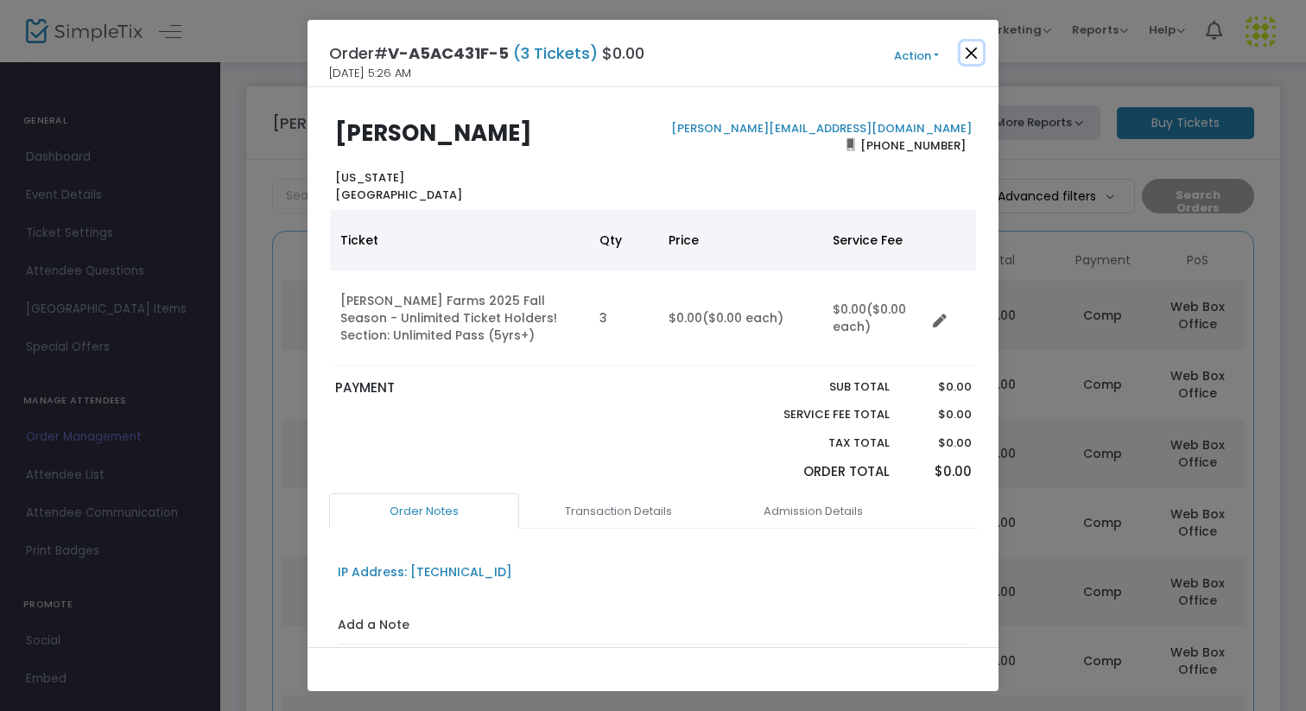
click at [975, 53] on button "Close" at bounding box center [972, 52] width 22 height 22
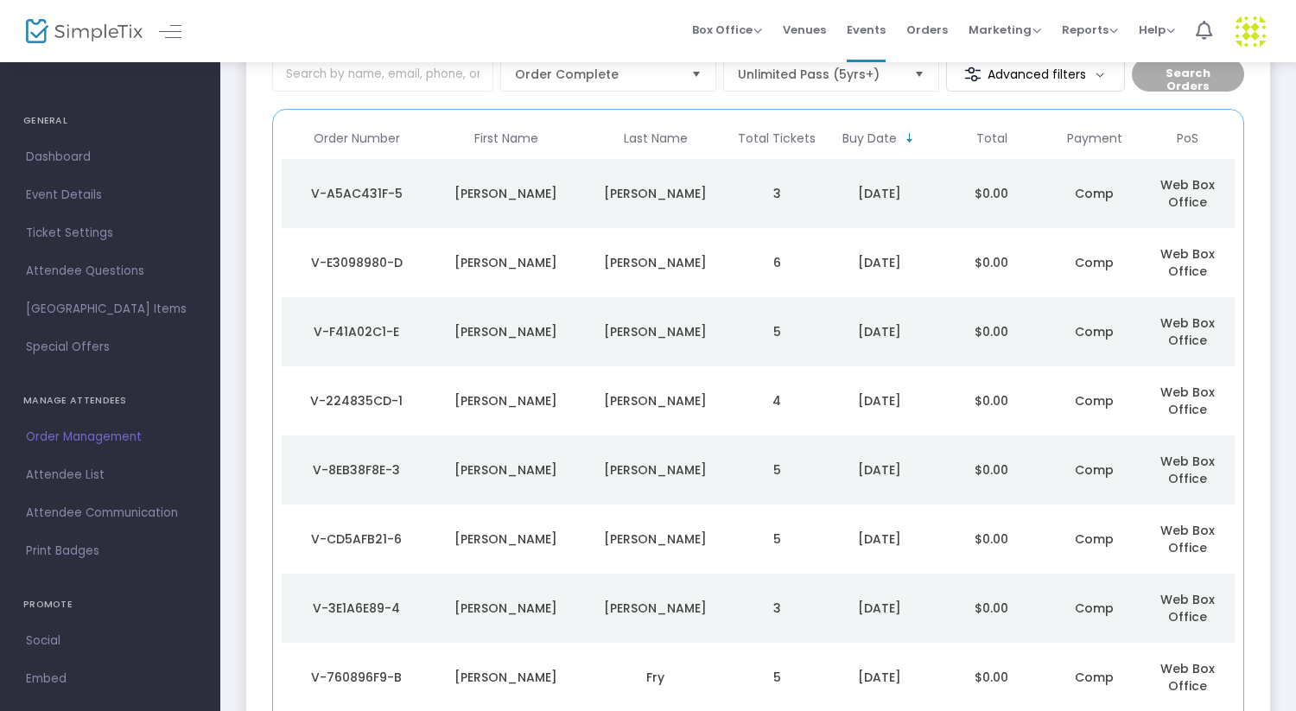
scroll to position [123, 0]
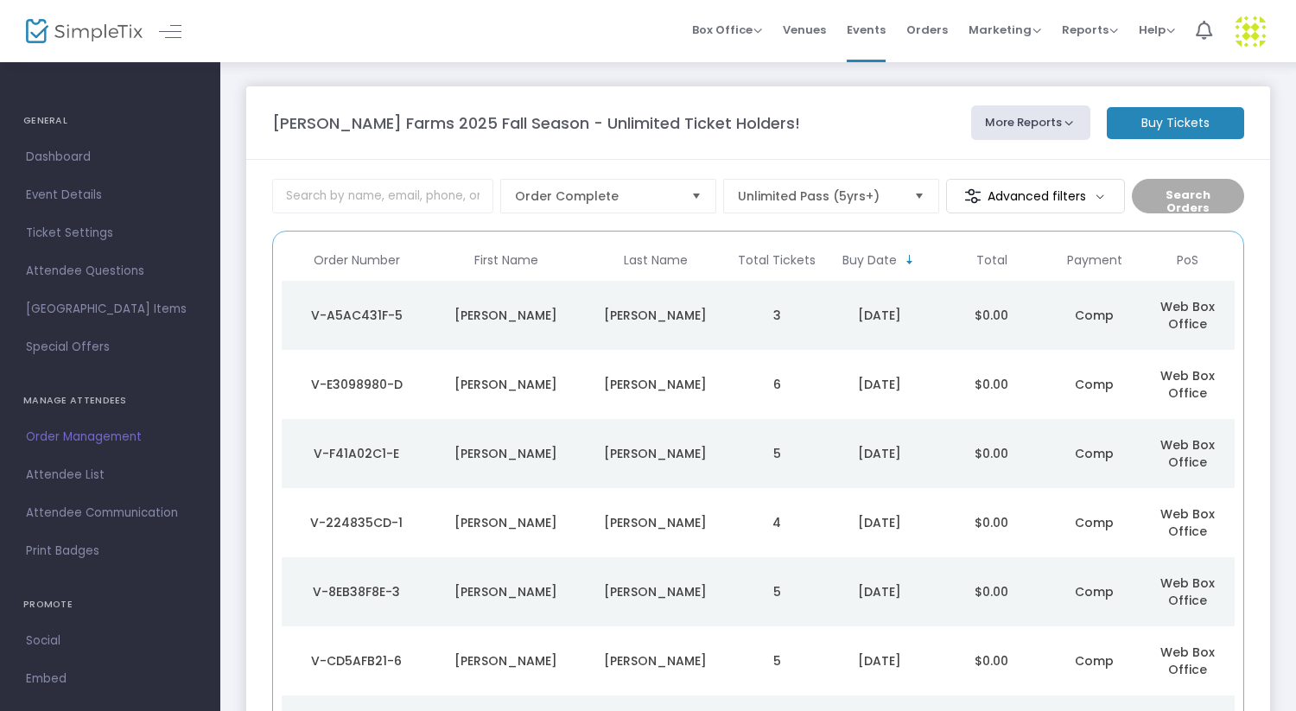
click at [1189, 120] on m-button "Buy Tickets" at bounding box center [1175, 123] width 137 height 32
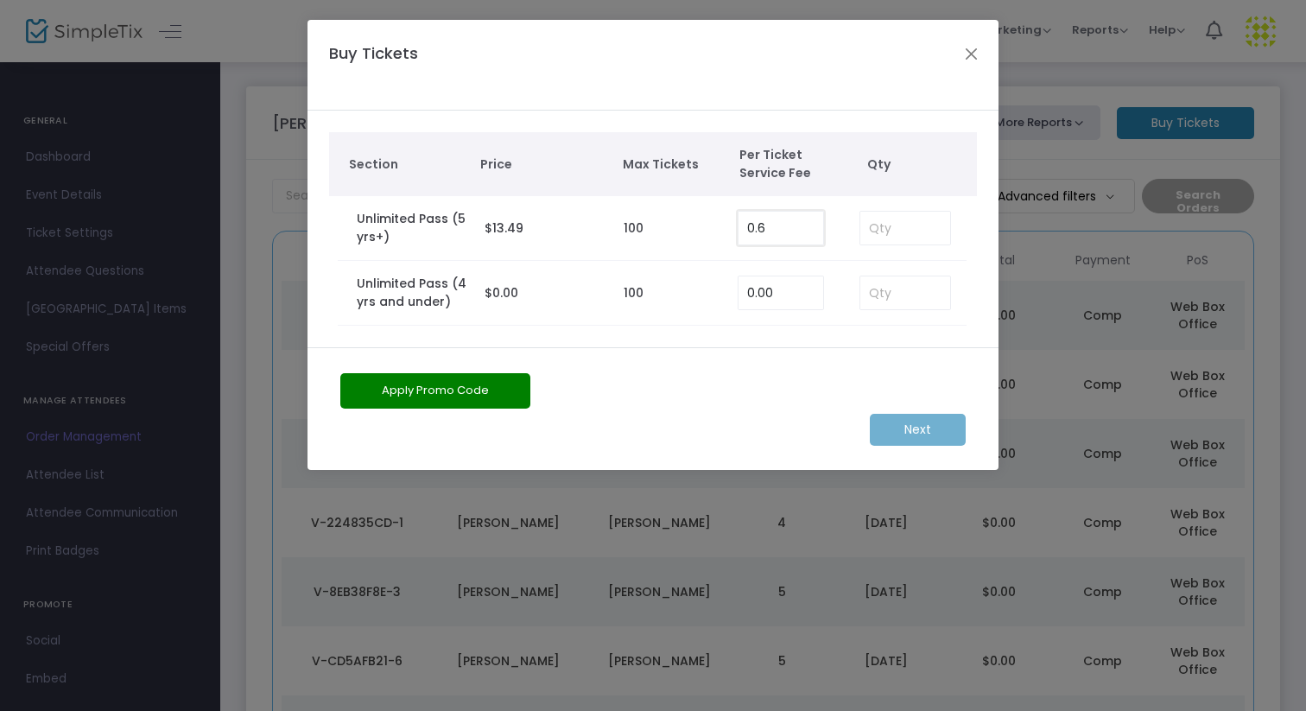
click at [792, 220] on input "0.6" at bounding box center [781, 228] width 85 height 33
type input "0.00"
type input "2"
click at [918, 428] on m-button "Next" at bounding box center [918, 430] width 96 height 32
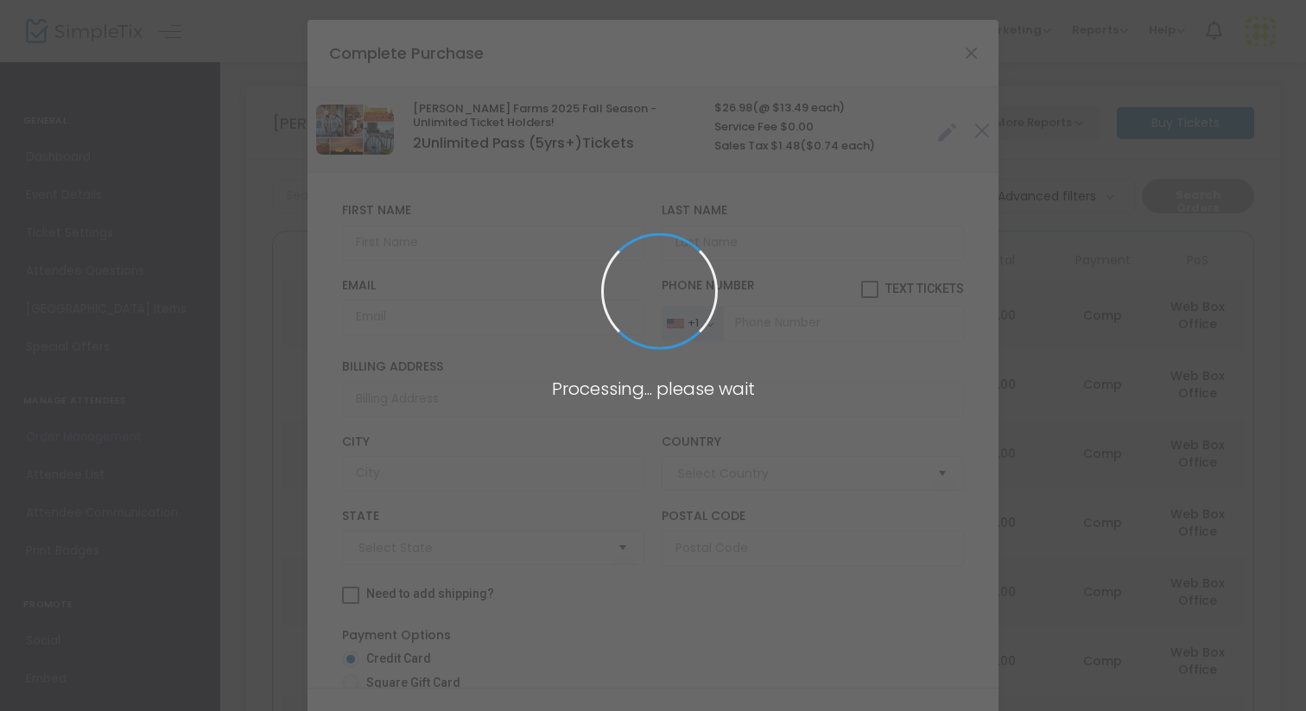
type input "[GEOGRAPHIC_DATA]"
type input "[US_STATE]"
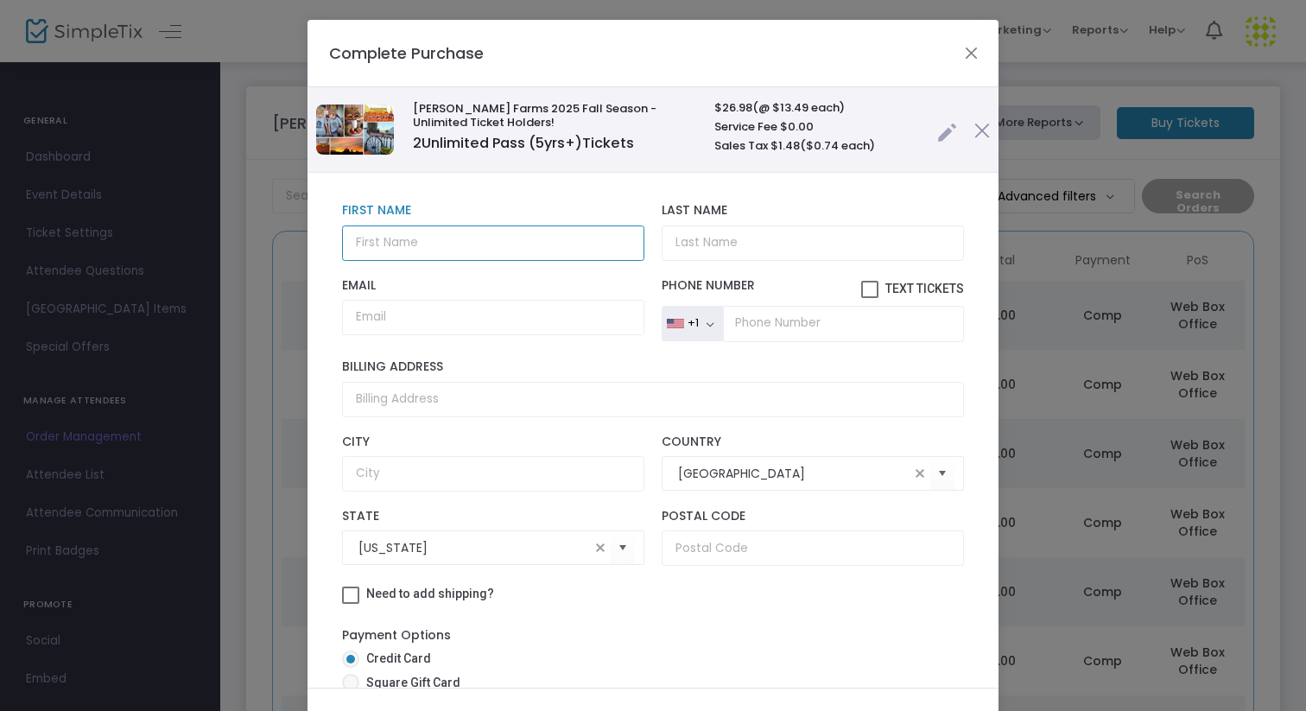
click at [441, 245] on input "text" at bounding box center [493, 242] width 302 height 35
type input "[PERSON_NAME]"
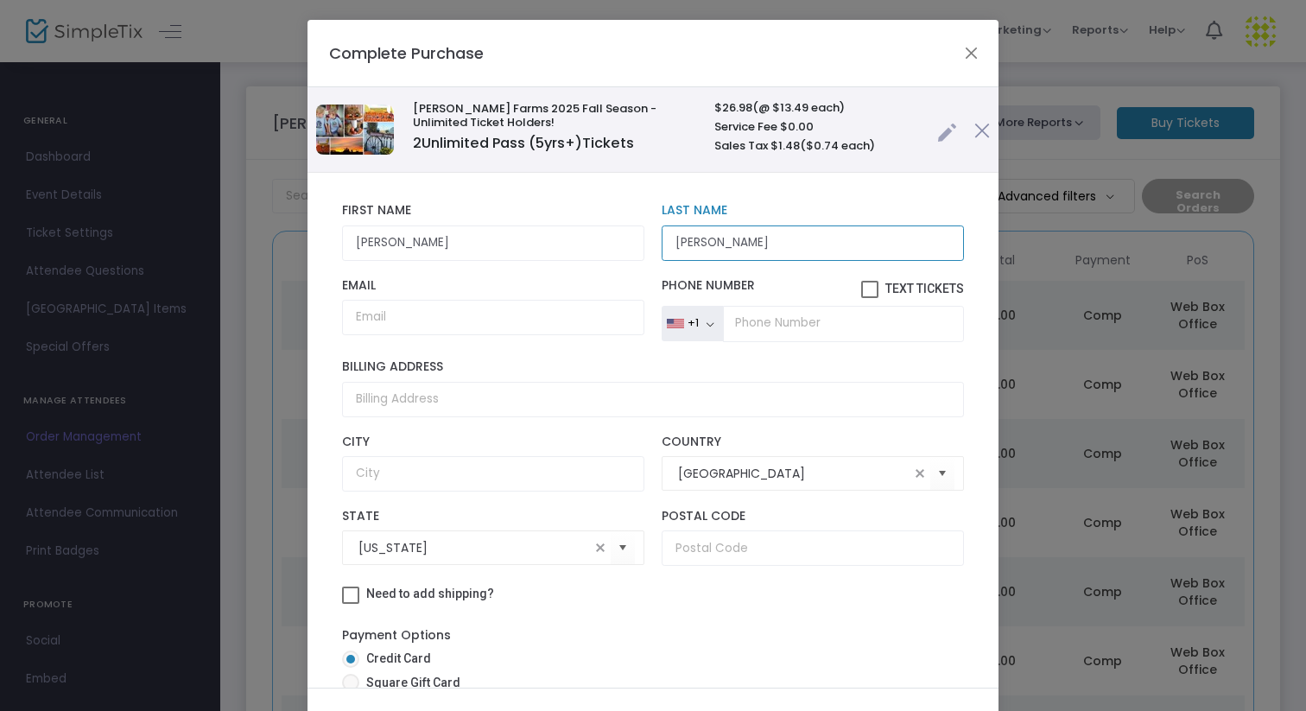
type input "[PERSON_NAME]"
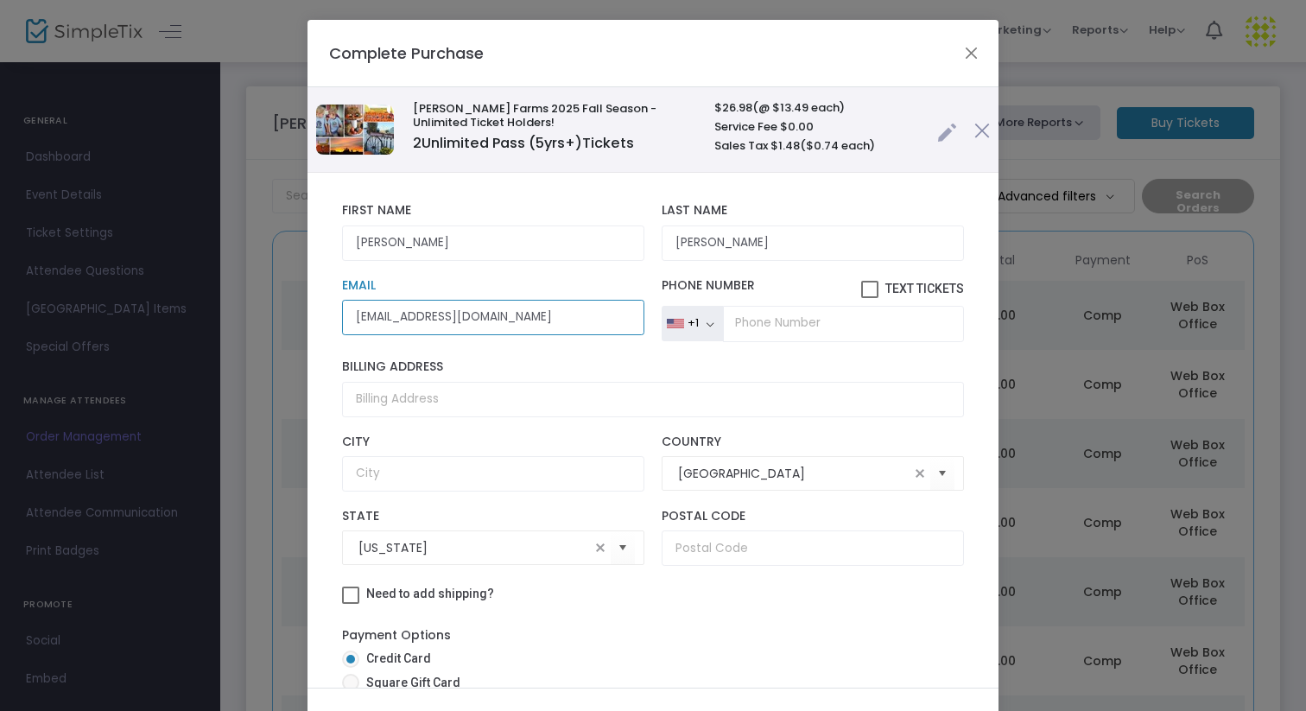
type input "rinikerco@yahoo.com"
type input "[PHONE_NUMBER]"
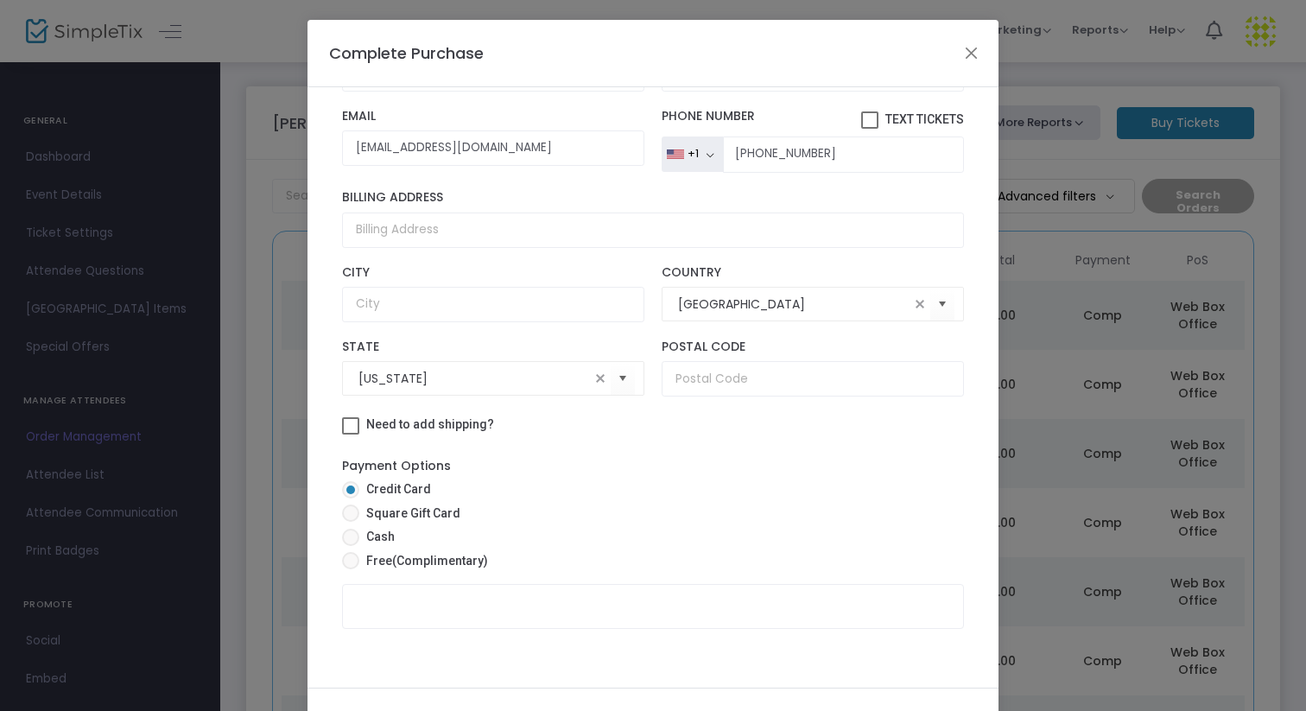
click at [443, 559] on span "(Complimentary)" at bounding box center [440, 561] width 96 height 14
click at [351, 569] on input "Free (Complimentary)" at bounding box center [350, 569] width 1 height 1
radio input "true"
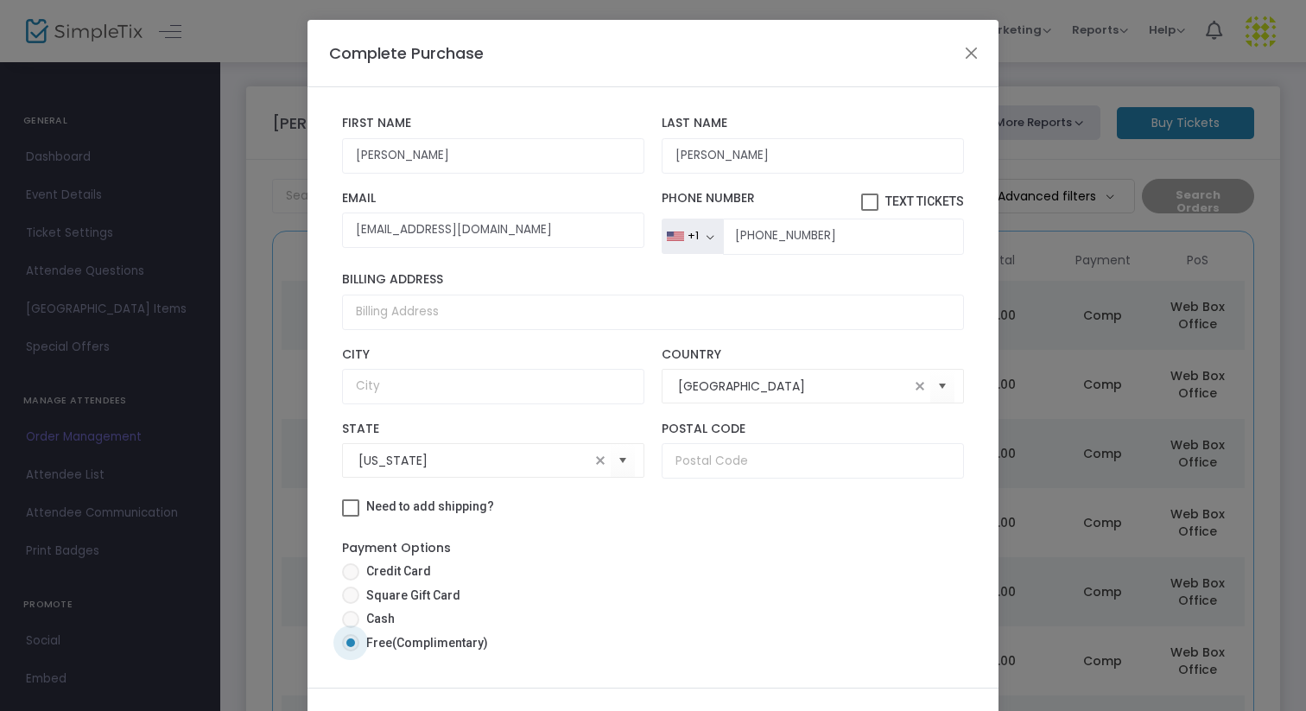
scroll to position [87, 0]
drag, startPoint x: 774, startPoint y: 568, endPoint x: 774, endPoint y: 710, distance: 141.7
click at [774, 710] on div "Complete Purchase Vesperman Farms 2025 Fall Season - Unlimited Ticket Holders! …" at bounding box center [653, 396] width 691 height 753
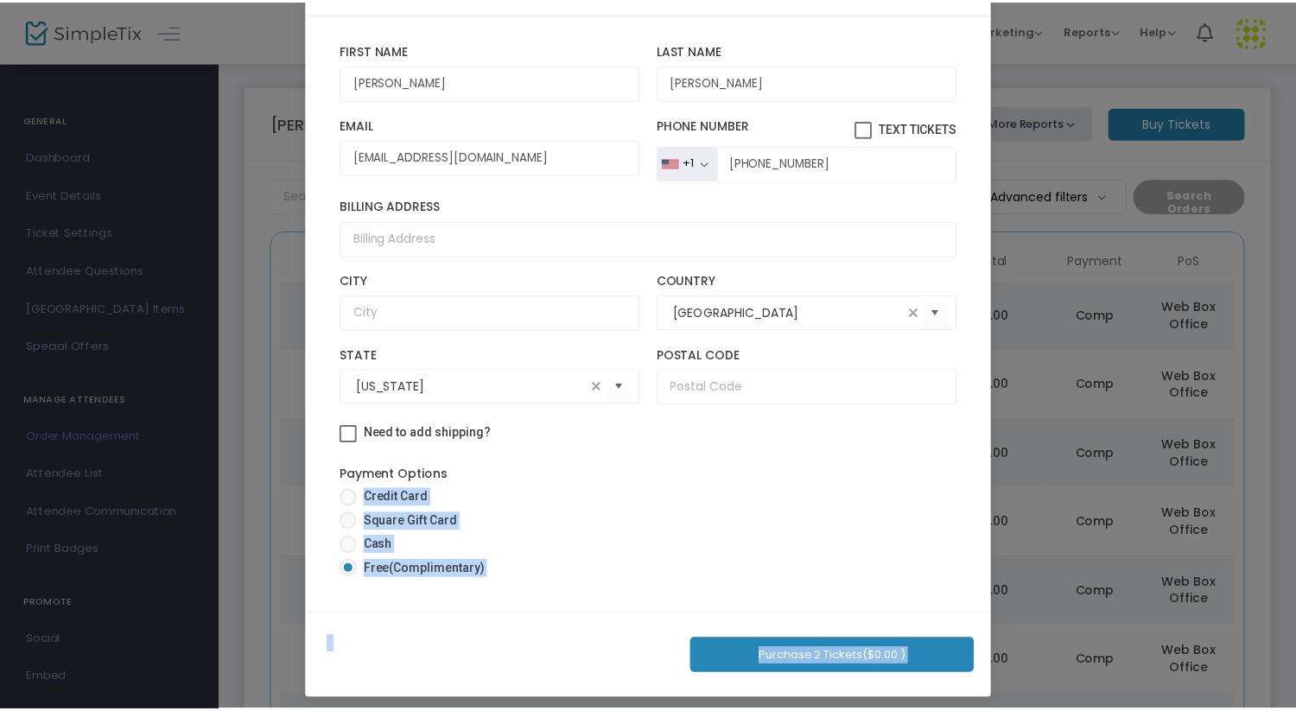
scroll to position [81, 0]
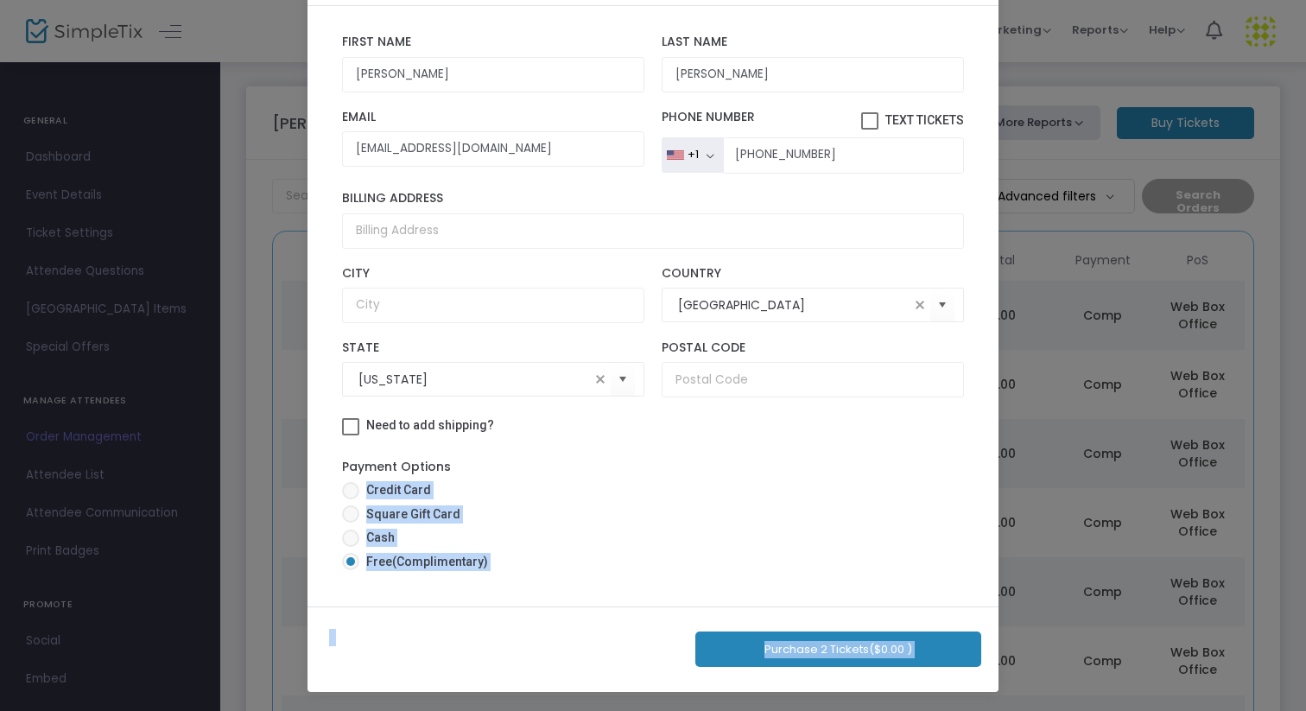
drag, startPoint x: 630, startPoint y: 543, endPoint x: 646, endPoint y: 710, distance: 167.5
click at [646, 710] on ngb-modal-window "Complete Purchase Vesperman Farms 2025 Fall Season - Unlimited Ticket Holders! …" at bounding box center [653, 355] width 1306 height 711
click at [800, 644] on button "Purchase 2 Tickets ($0.00 )" at bounding box center [838, 649] width 286 height 35
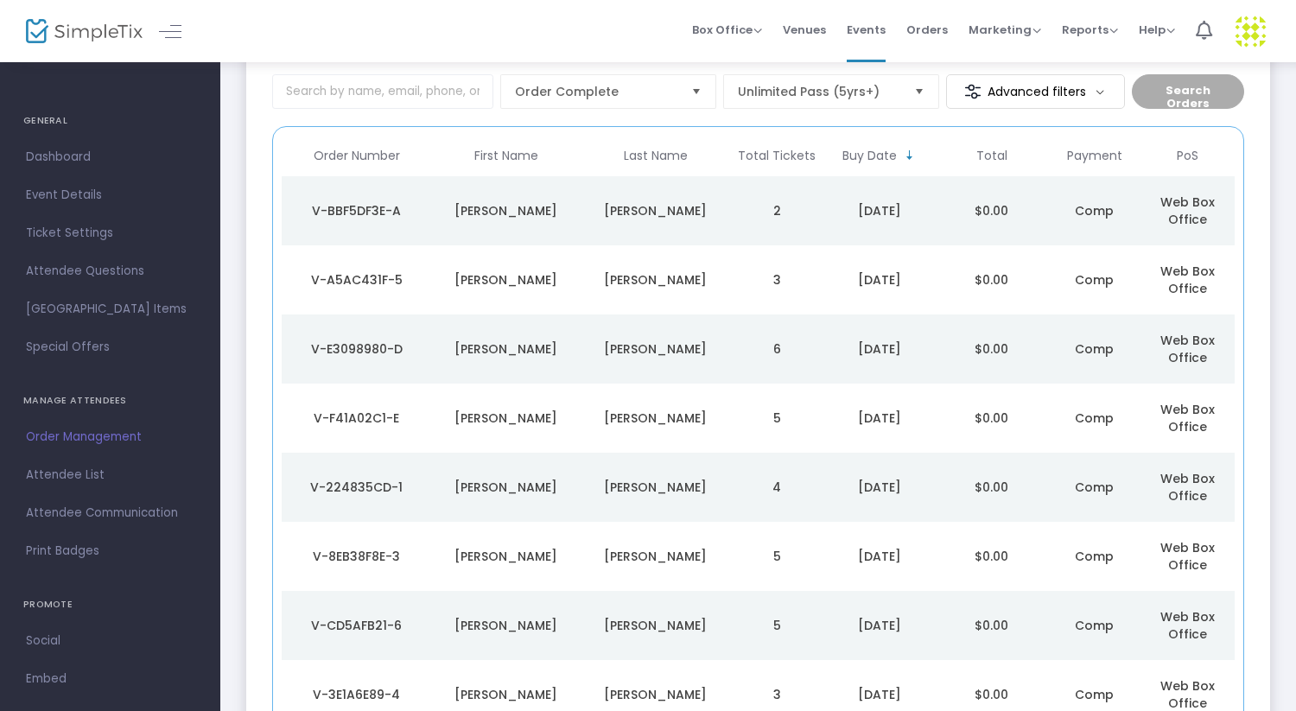
click at [657, 207] on div "[PERSON_NAME]" at bounding box center [655, 210] width 141 height 17
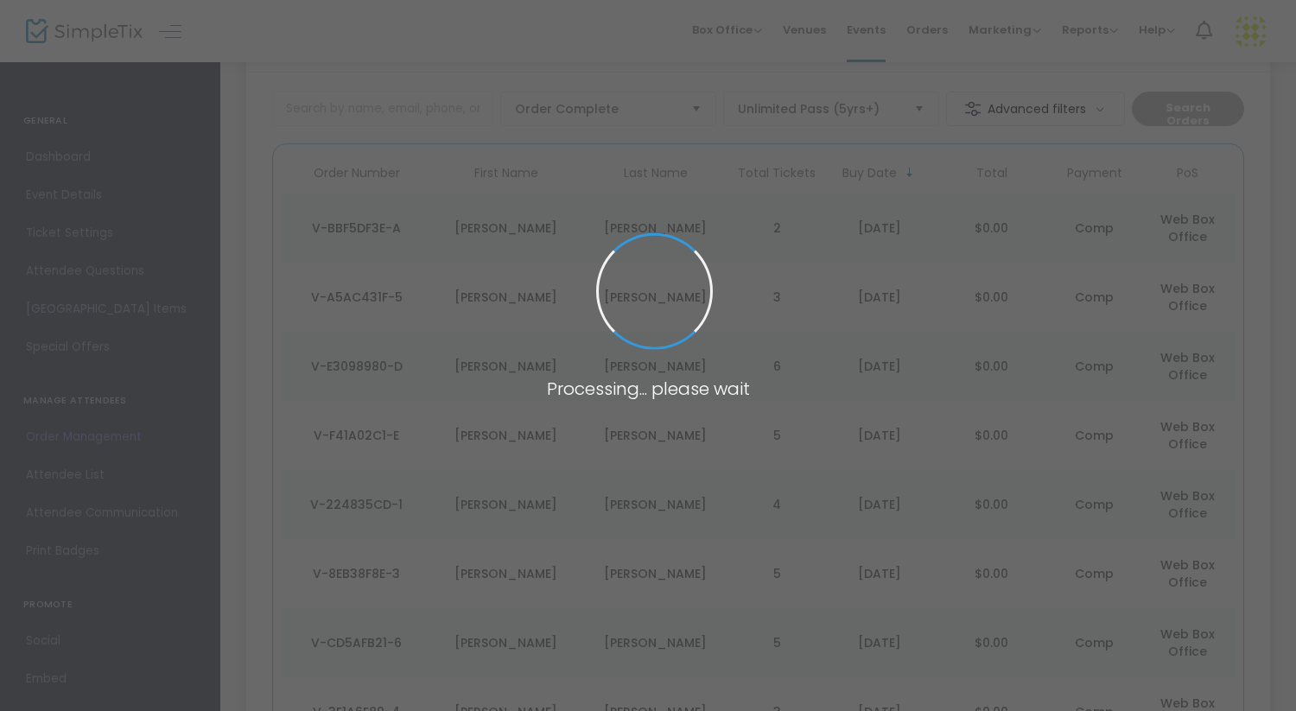
scroll to position [0, 0]
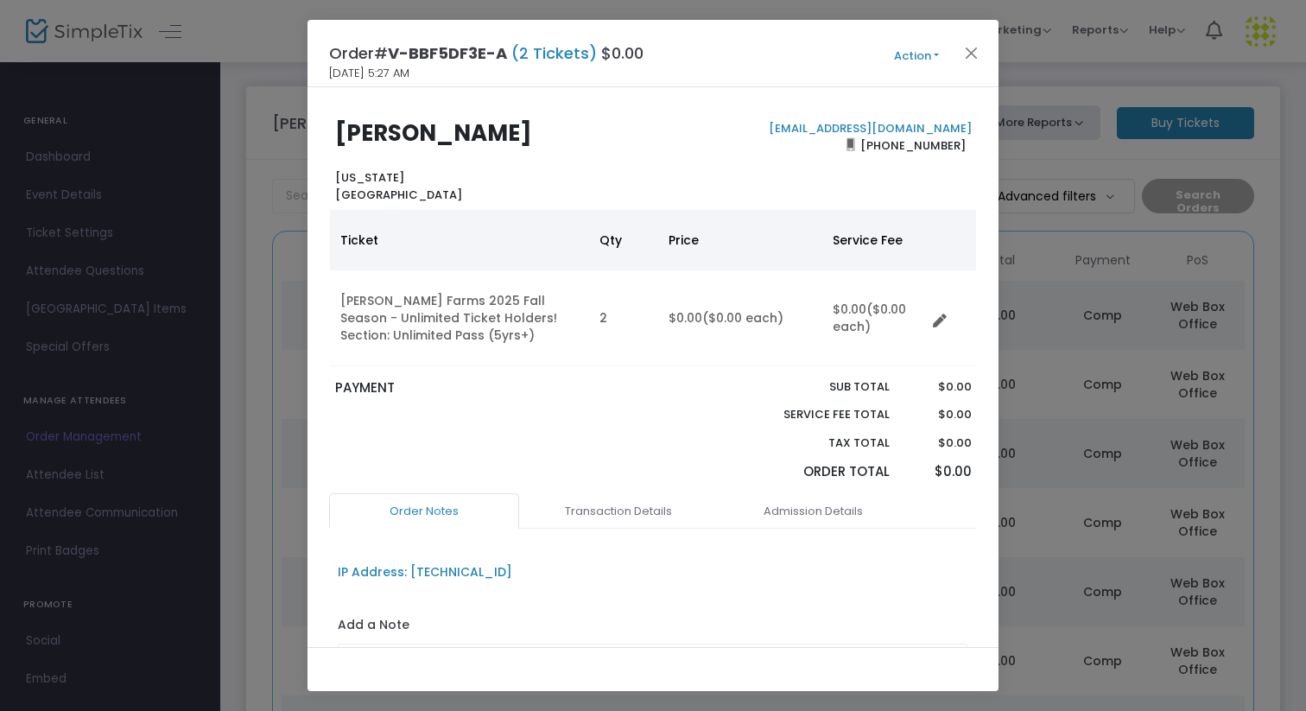
click at [906, 56] on button "Action" at bounding box center [917, 56] width 104 height 19
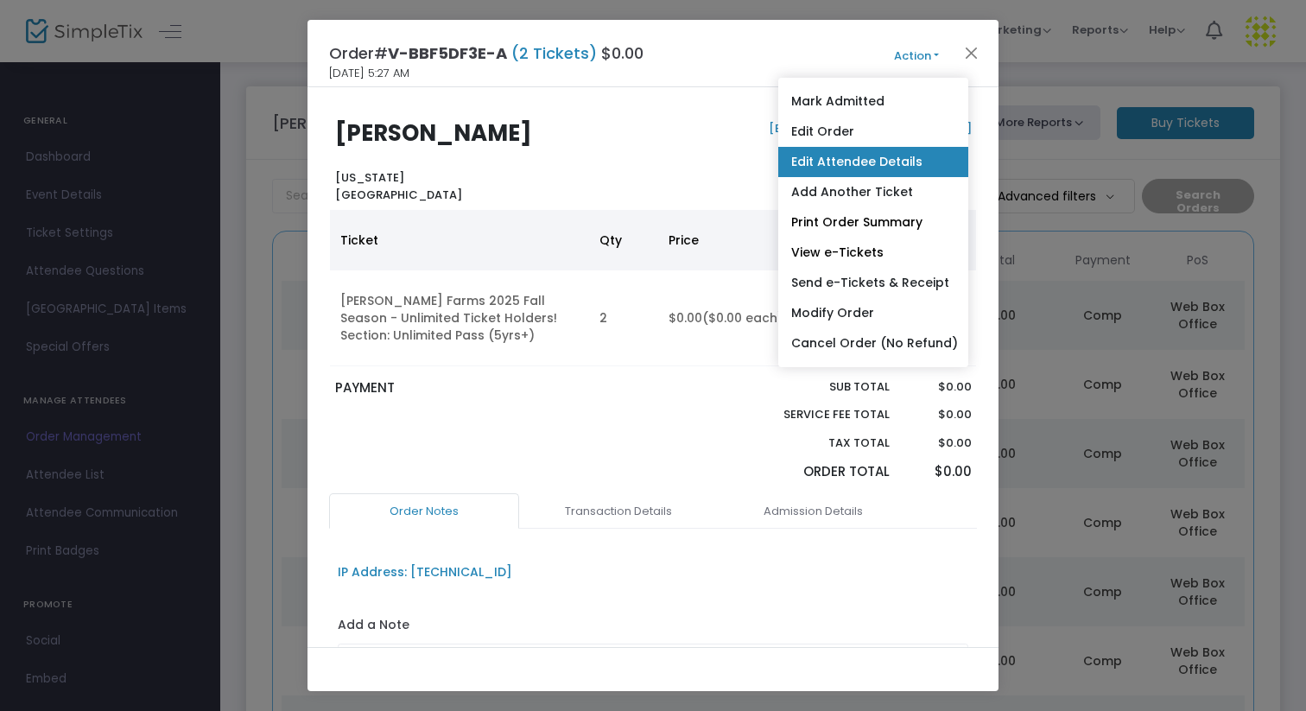
click at [846, 158] on link "Edit Attendee Details" at bounding box center [873, 162] width 190 height 30
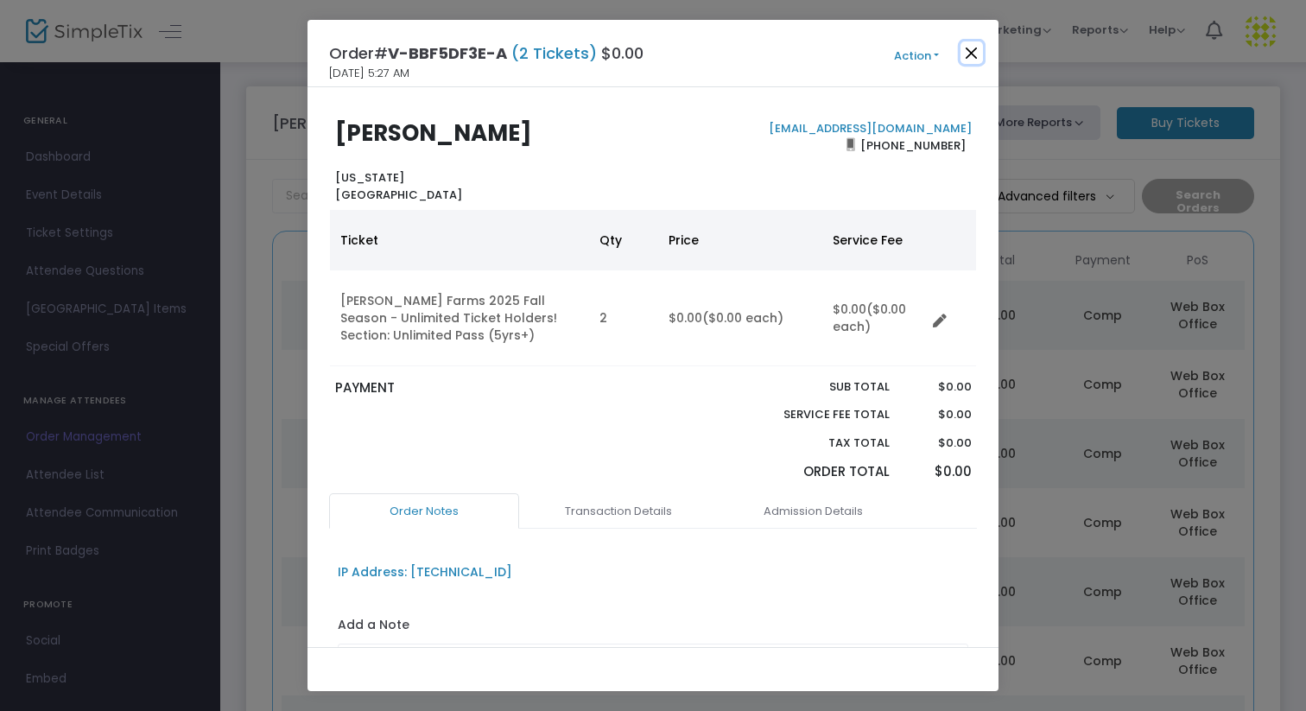
click at [968, 52] on button "Close" at bounding box center [972, 52] width 22 height 22
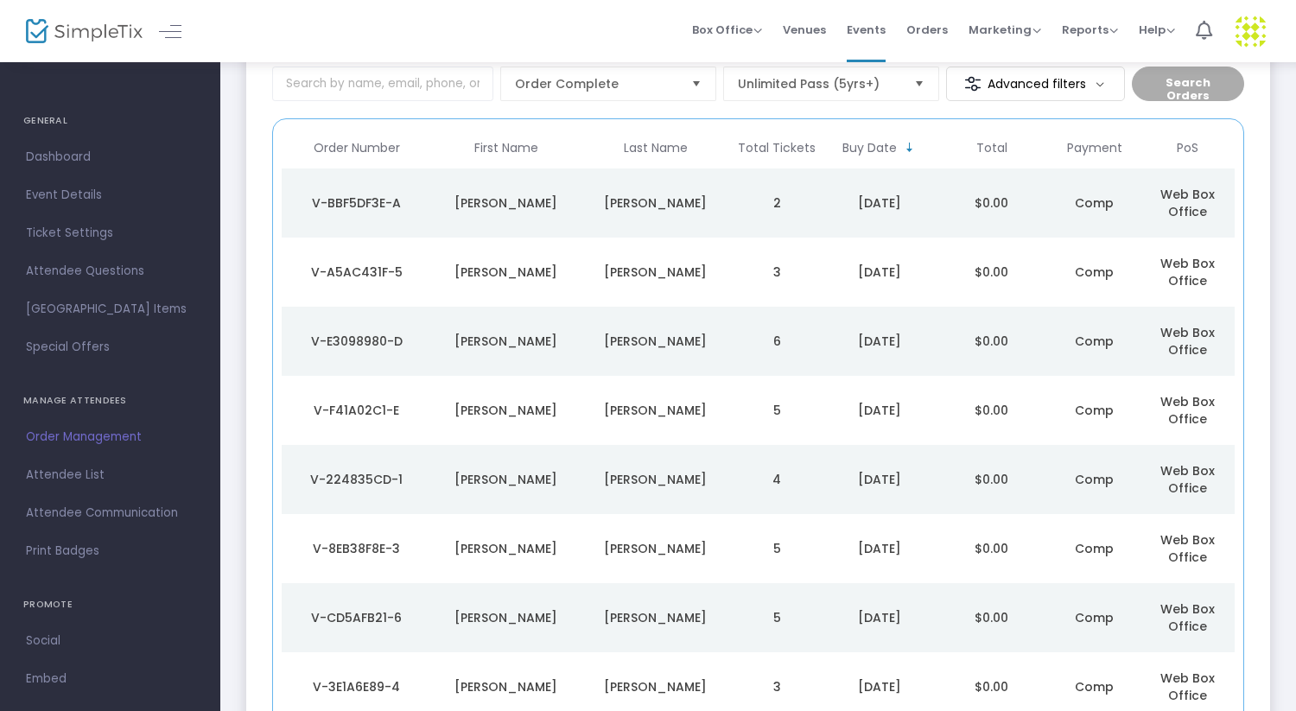
scroll to position [123, 0]
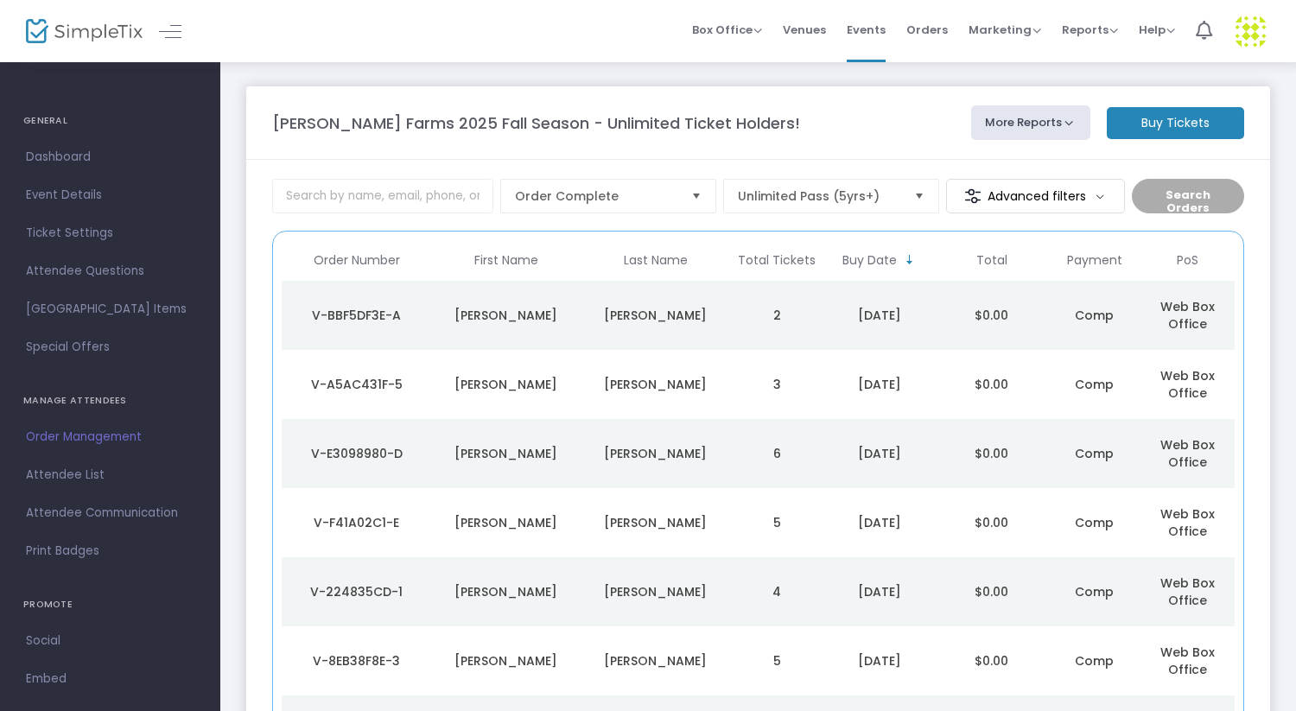
click at [1171, 124] on m-button "Buy Tickets" at bounding box center [1175, 123] width 137 height 32
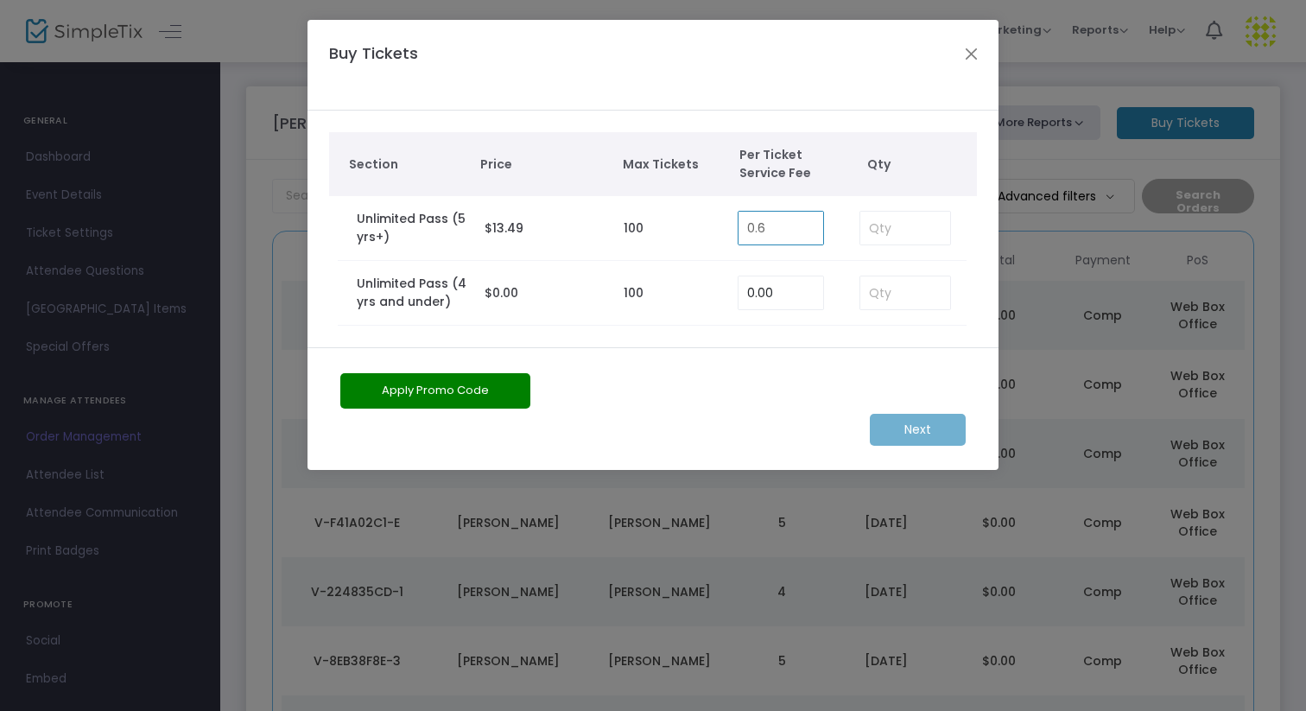
click at [811, 239] on input "0.6" at bounding box center [781, 228] width 85 height 33
type input "0.00"
type input "2"
click at [911, 437] on m-button "Next" at bounding box center [918, 430] width 96 height 32
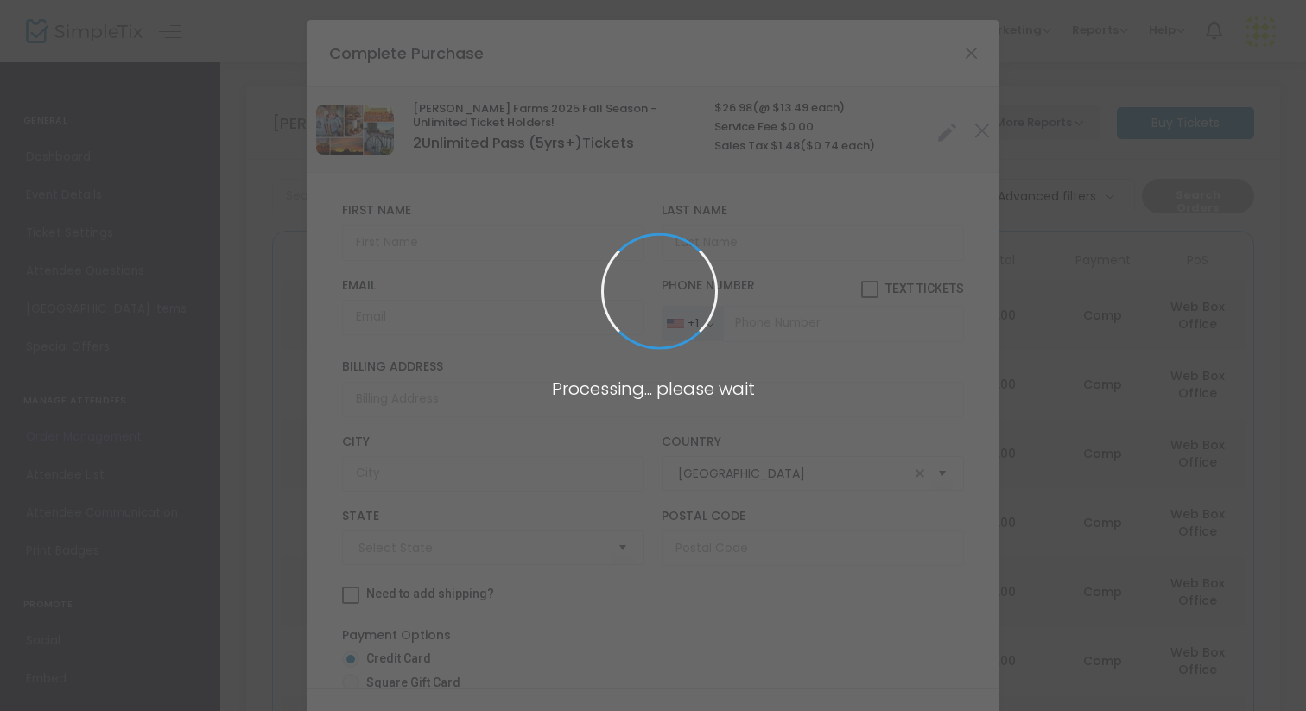
type input "[US_STATE]"
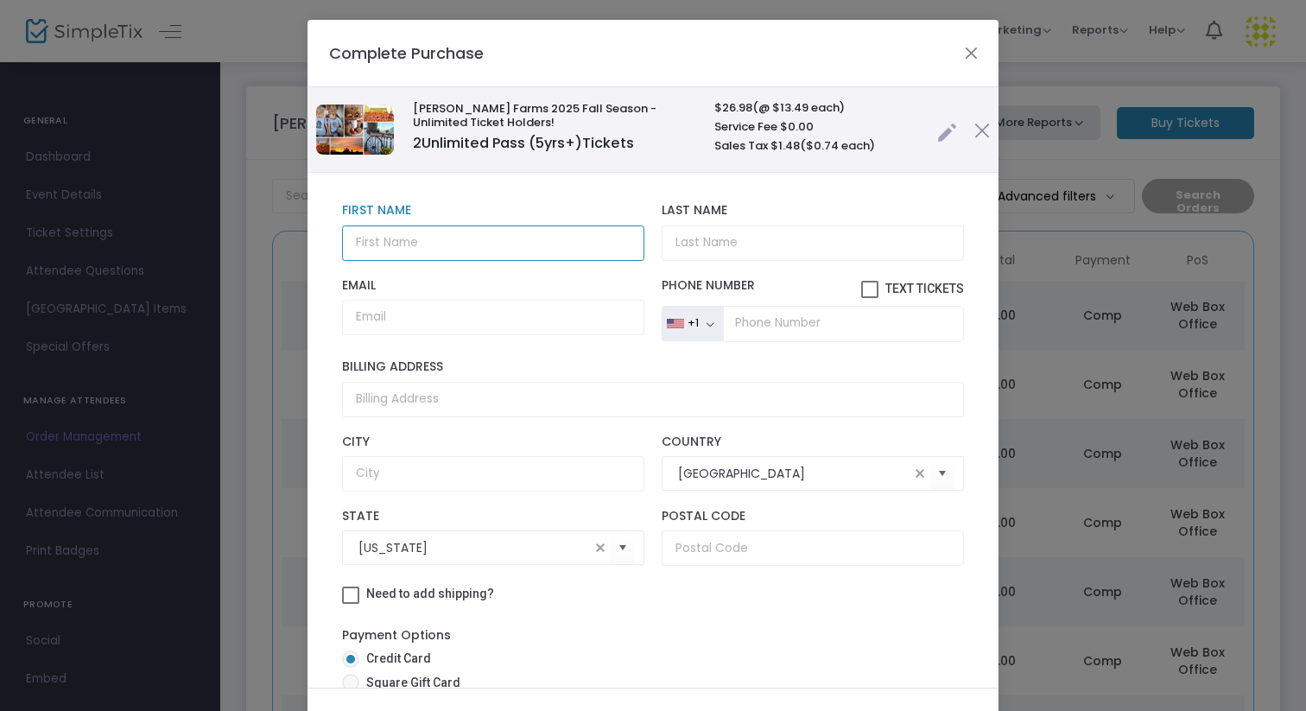
click at [452, 233] on input "text" at bounding box center [493, 242] width 302 height 35
type input "Jan"
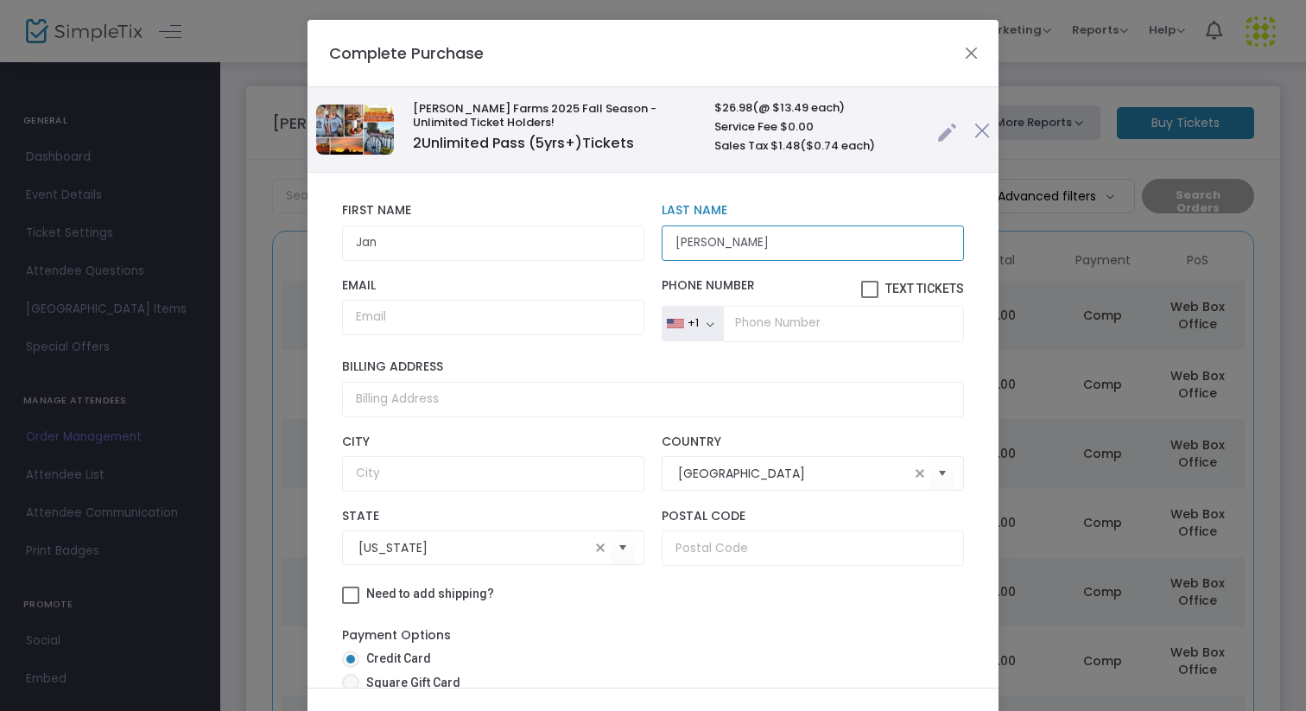
type input "[PERSON_NAME]"
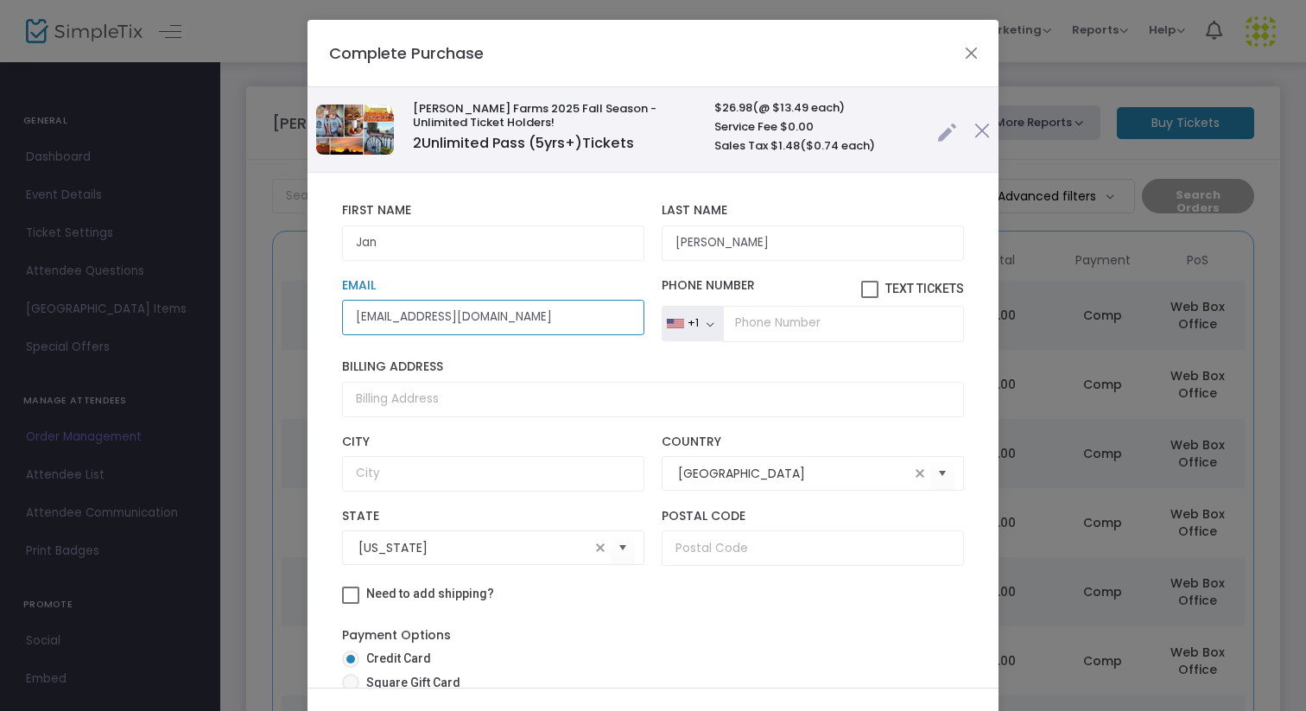
type input "jkmorgie72@gmail.com"
click at [745, 327] on input "tel" at bounding box center [843, 324] width 241 height 36
type input "[PHONE_NUMBER]"
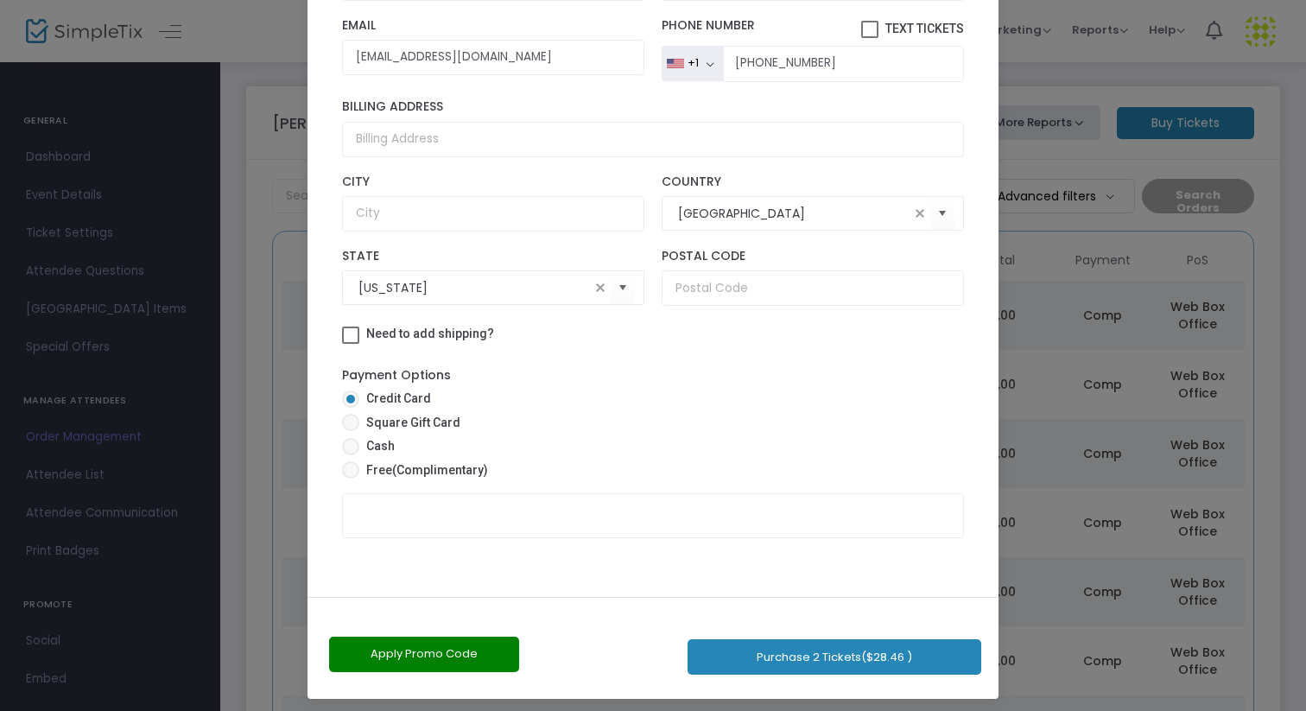
scroll to position [98, 0]
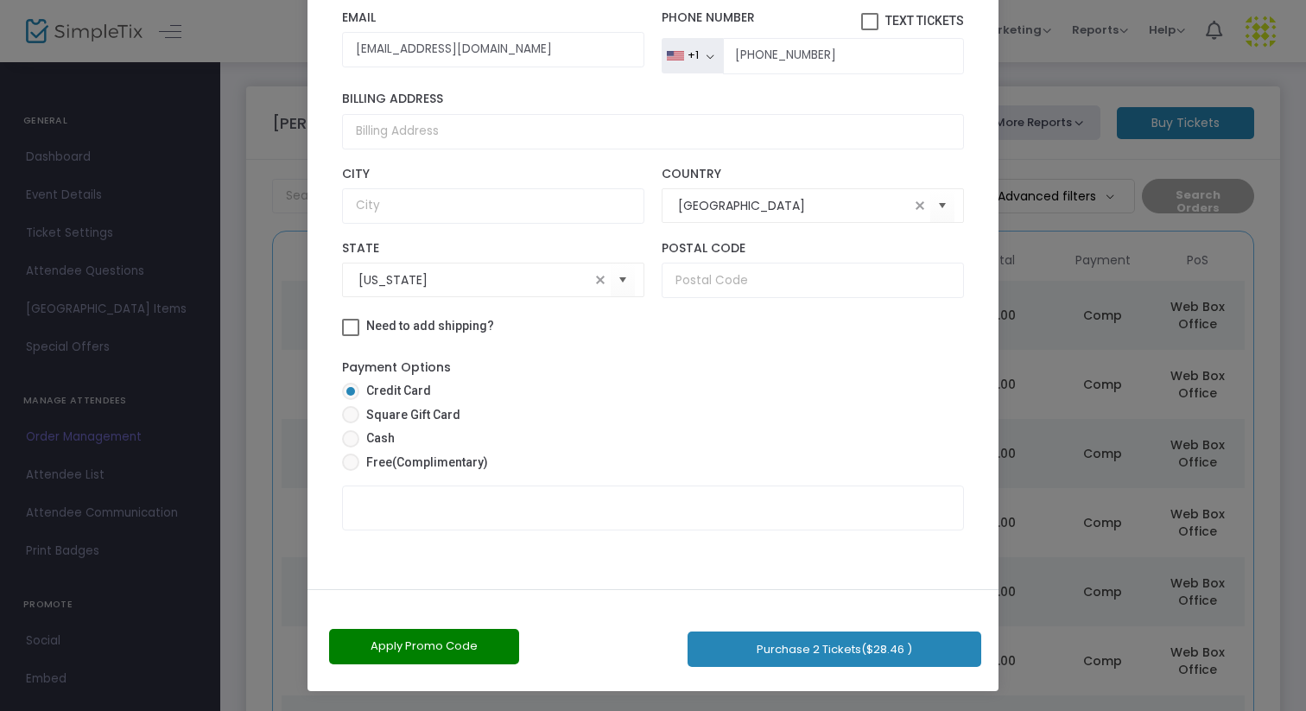
drag, startPoint x: 744, startPoint y: 577, endPoint x: 744, endPoint y: 710, distance: 133.0
click at [744, 710] on ngb-modal-window "Complete Purchase Vesperman Farms 2025 Fall Season - Unlimited Ticket Holders! …" at bounding box center [653, 355] width 1306 height 711
click at [432, 466] on span "(Complimentary)" at bounding box center [440, 462] width 96 height 14
click at [351, 471] on input "Free (Complimentary)" at bounding box center [350, 471] width 1 height 1
radio input "true"
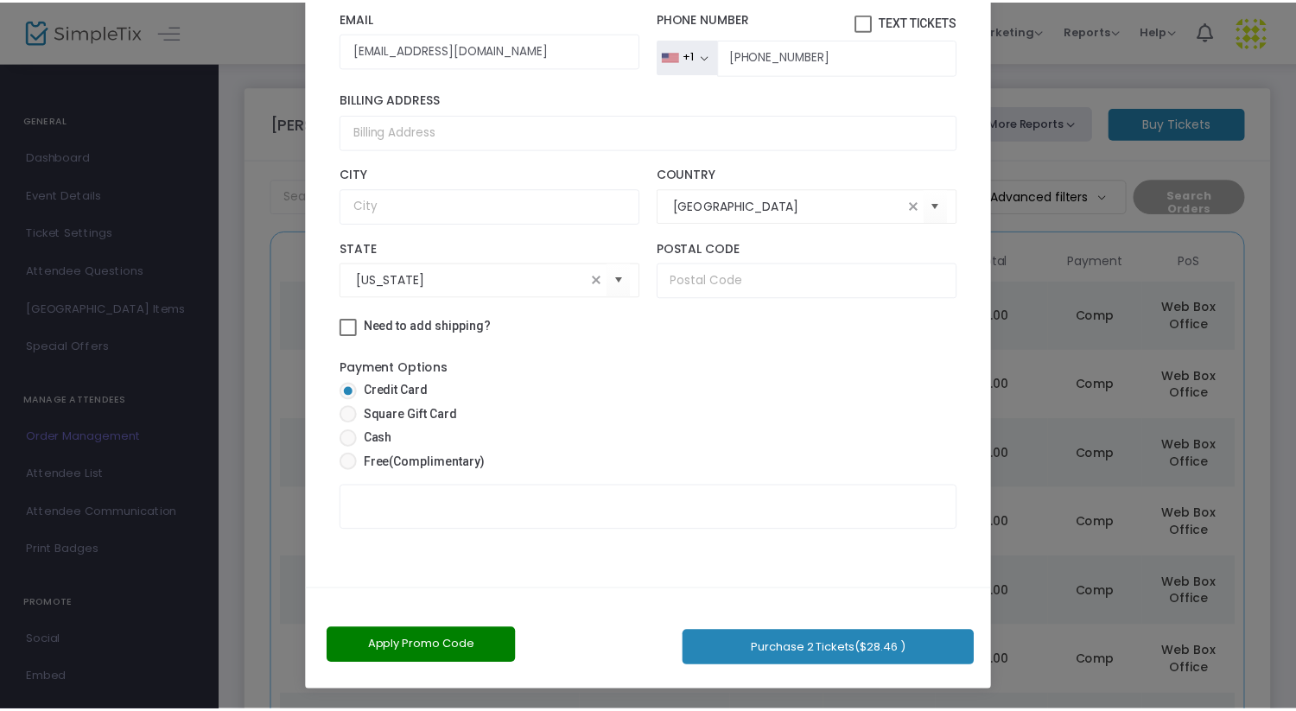
scroll to position [81, 0]
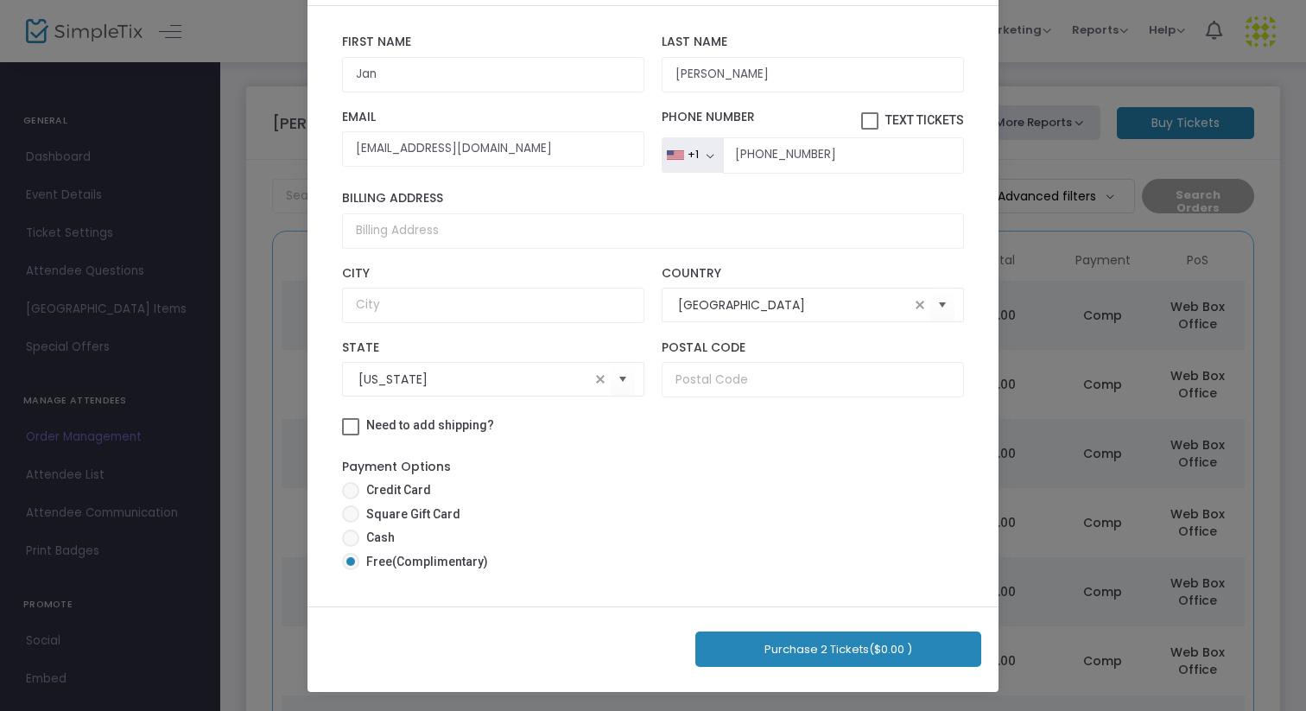
click at [810, 654] on button "Purchase 2 Tickets ($0.00 )" at bounding box center [838, 649] width 286 height 35
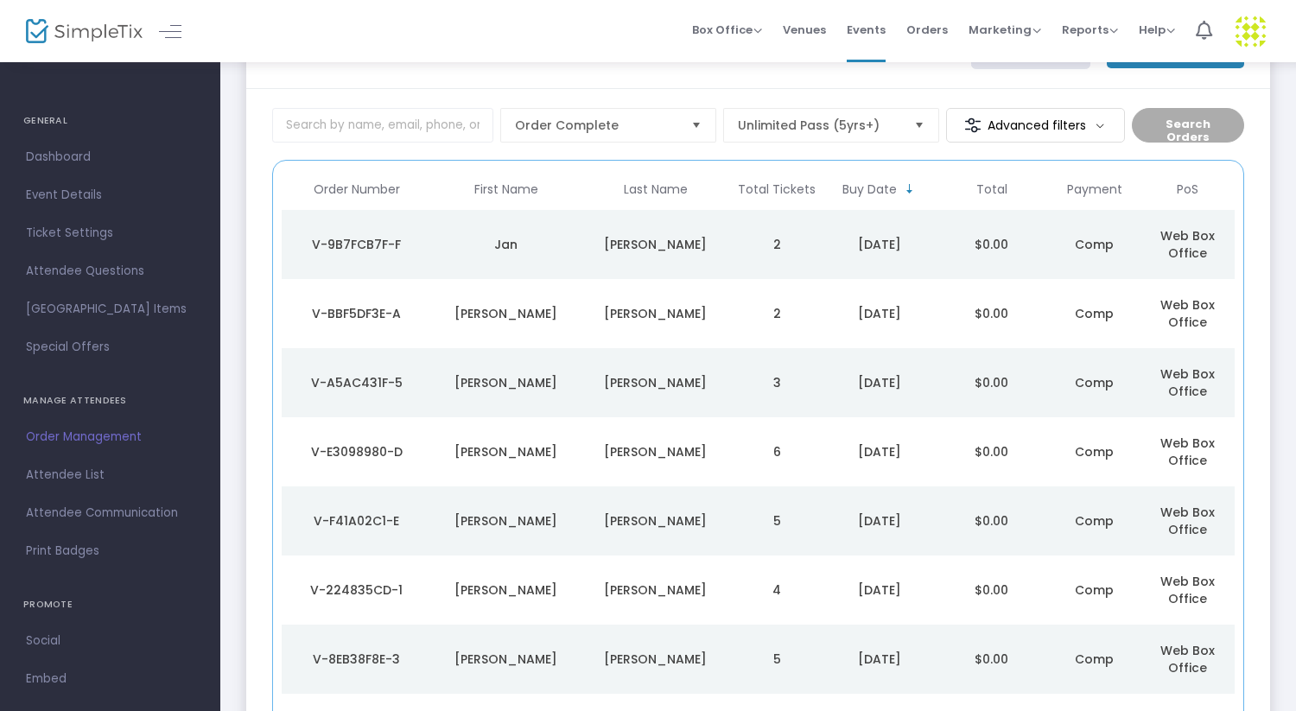
click at [679, 217] on td "[PERSON_NAME]" at bounding box center [655, 244] width 149 height 69
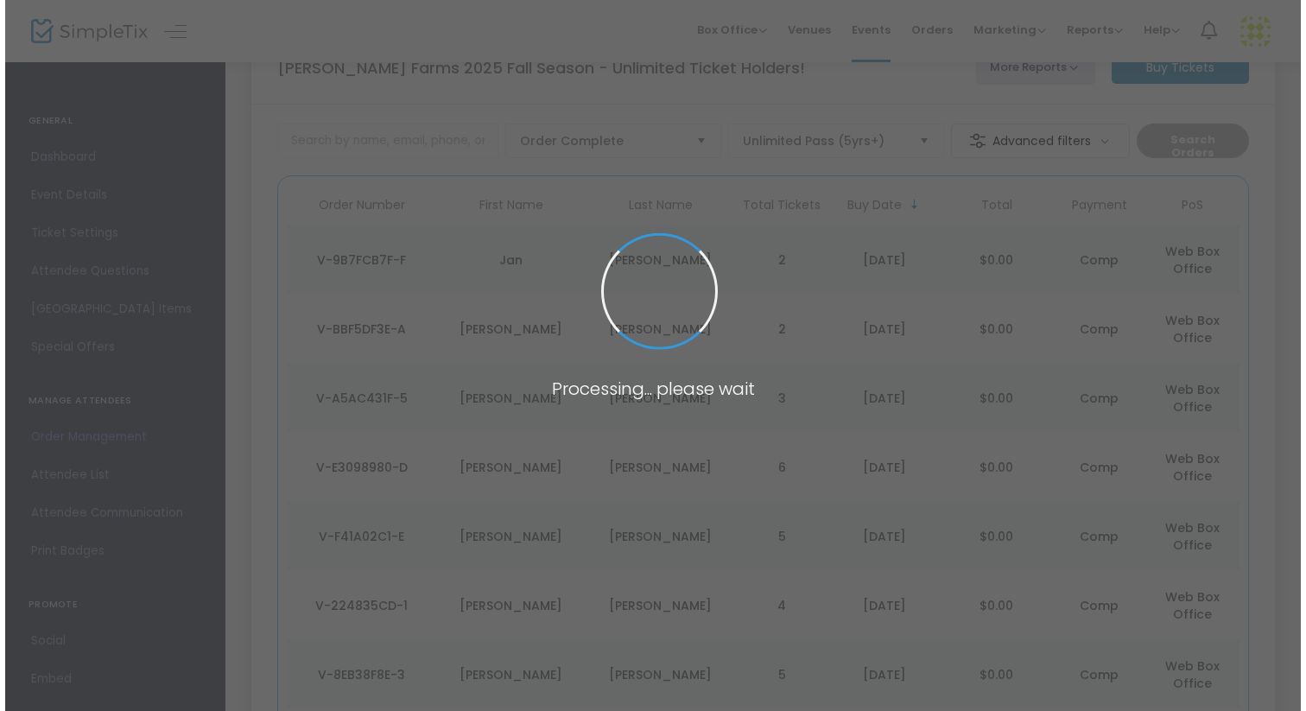
scroll to position [0, 0]
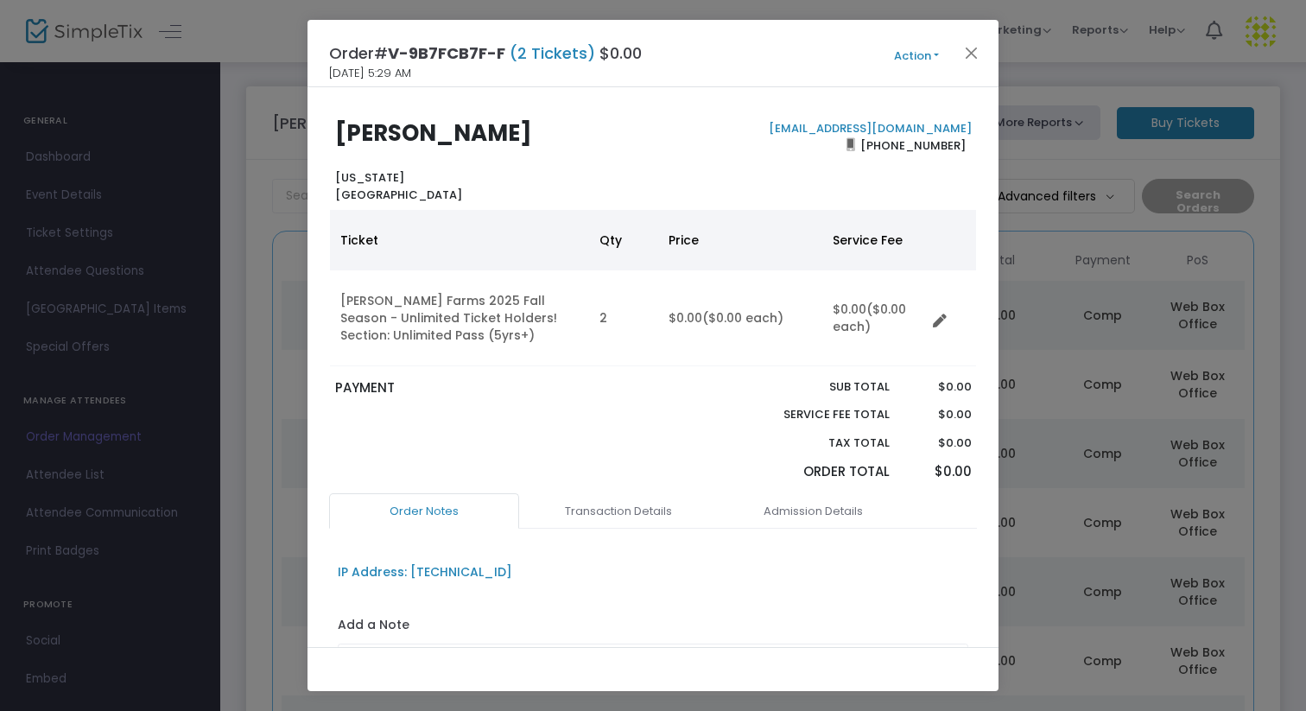
click at [904, 64] on button "Action" at bounding box center [917, 56] width 104 height 19
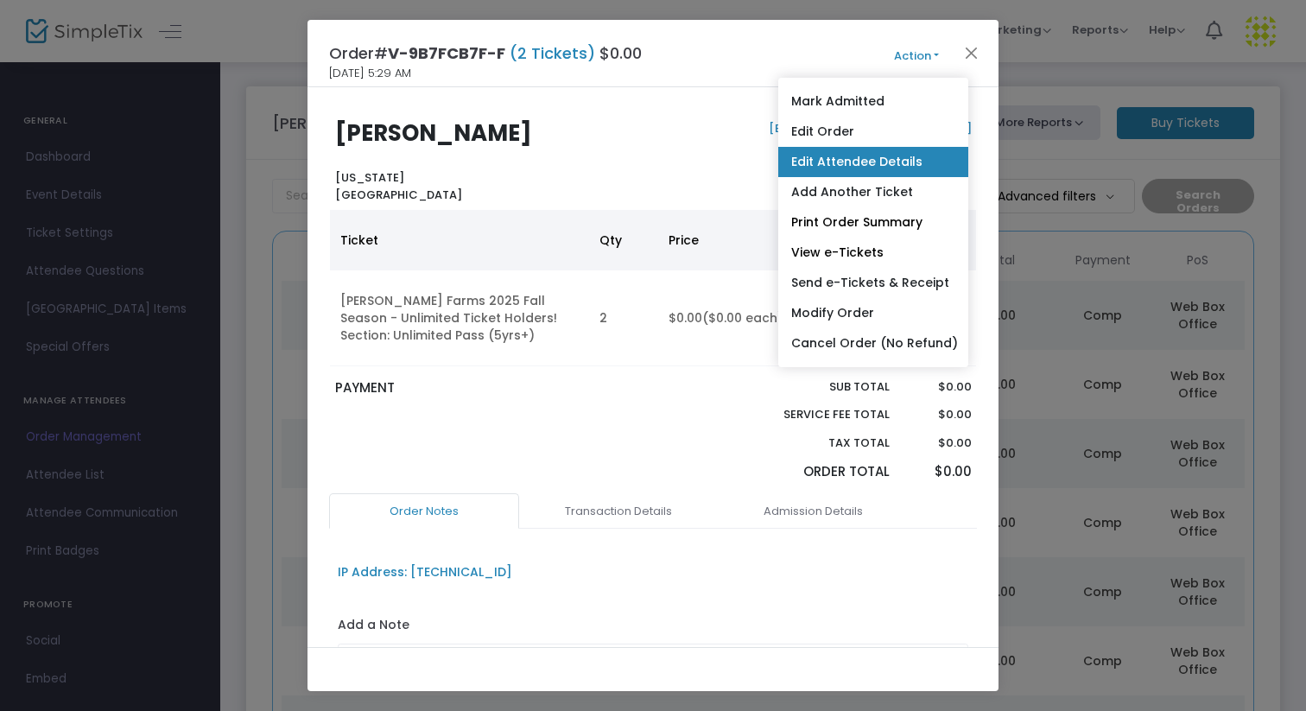
click at [858, 161] on link "Edit Attendee Details" at bounding box center [873, 162] width 190 height 30
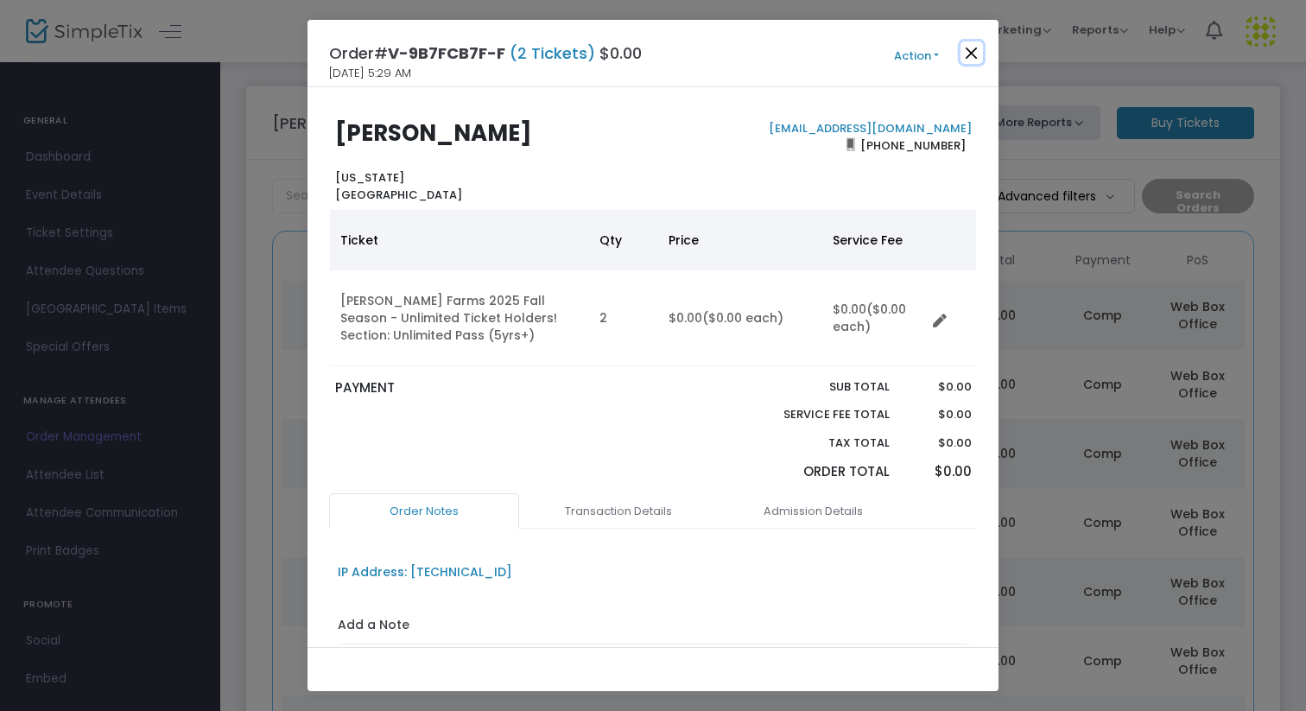
click at [962, 59] on button "Close" at bounding box center [972, 52] width 22 height 22
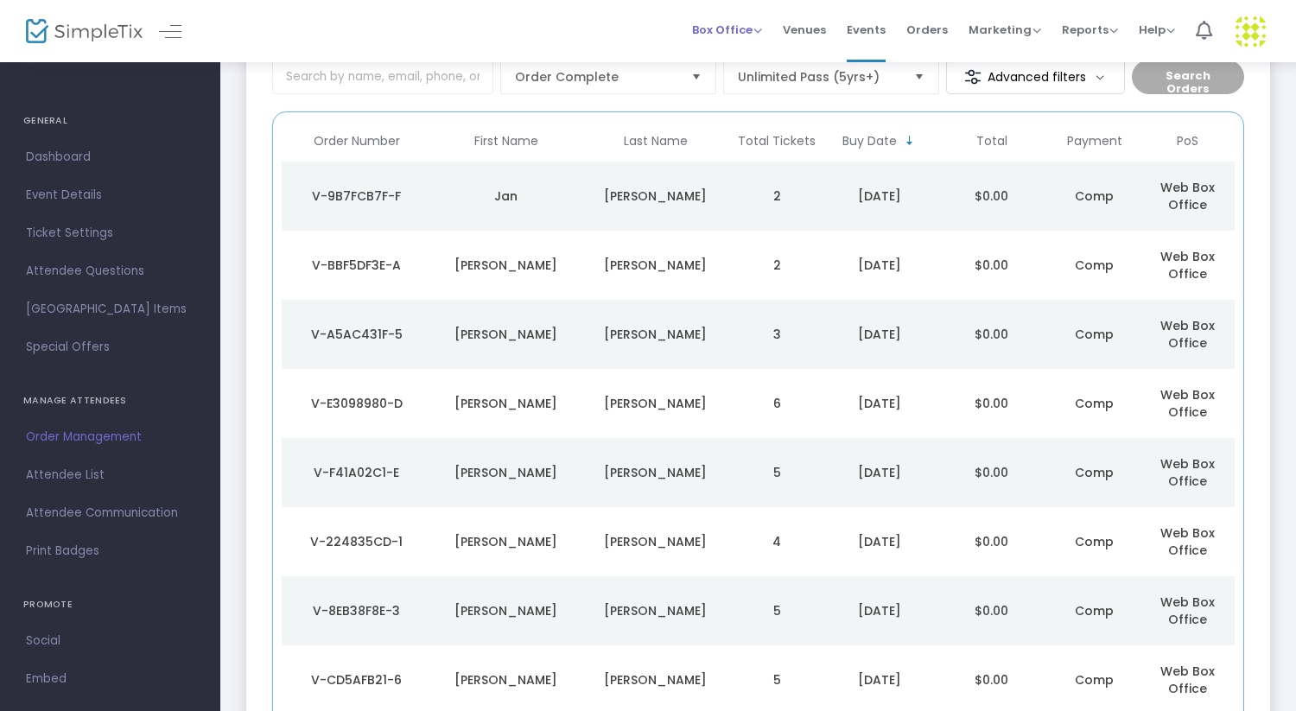
scroll to position [123, 0]
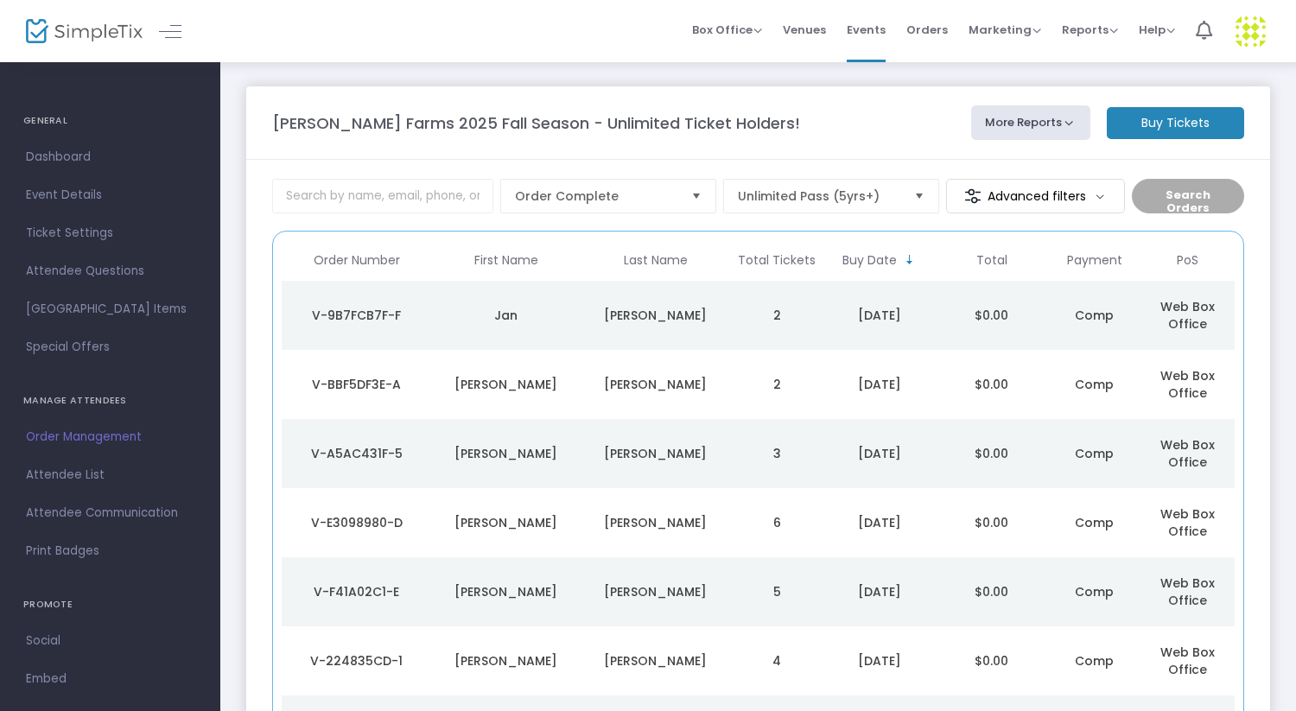
click at [1192, 117] on m-button "Buy Tickets" at bounding box center [1175, 123] width 137 height 32
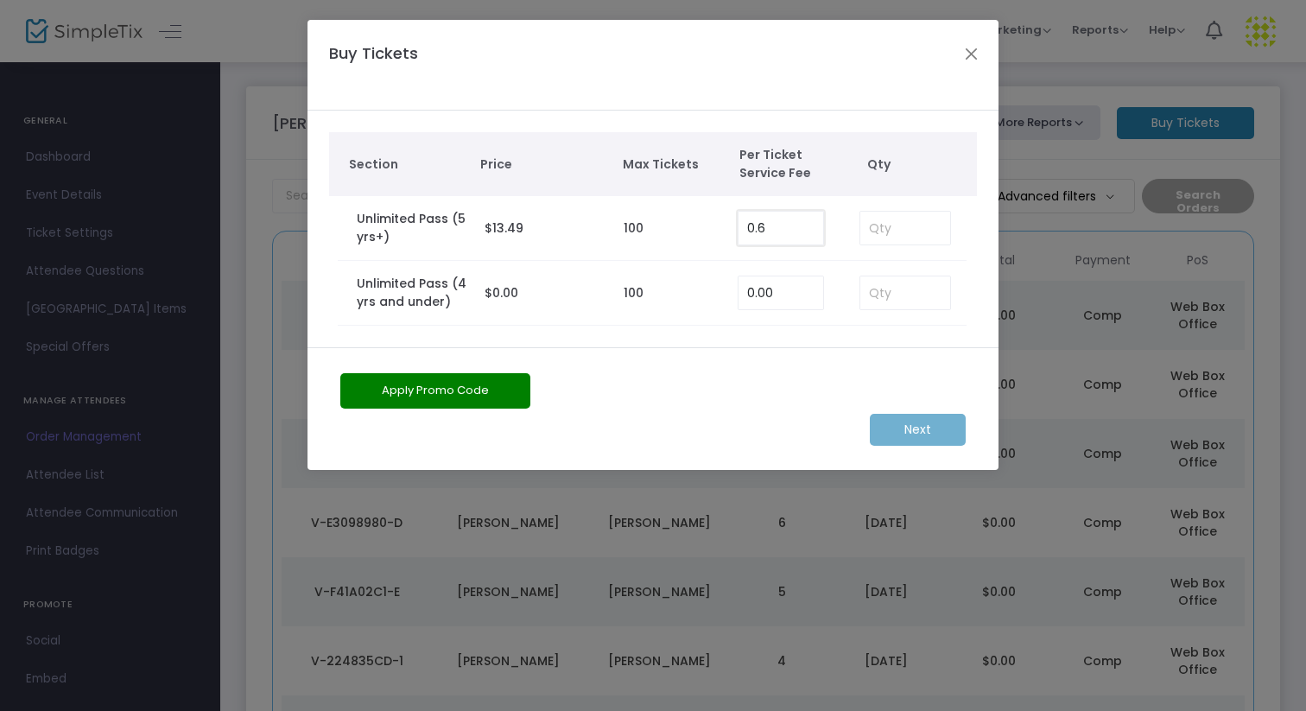
click at [797, 231] on input "0.6" at bounding box center [781, 228] width 85 height 33
type input "0.00"
type input "2"
click at [924, 434] on m-button "Next" at bounding box center [918, 430] width 96 height 32
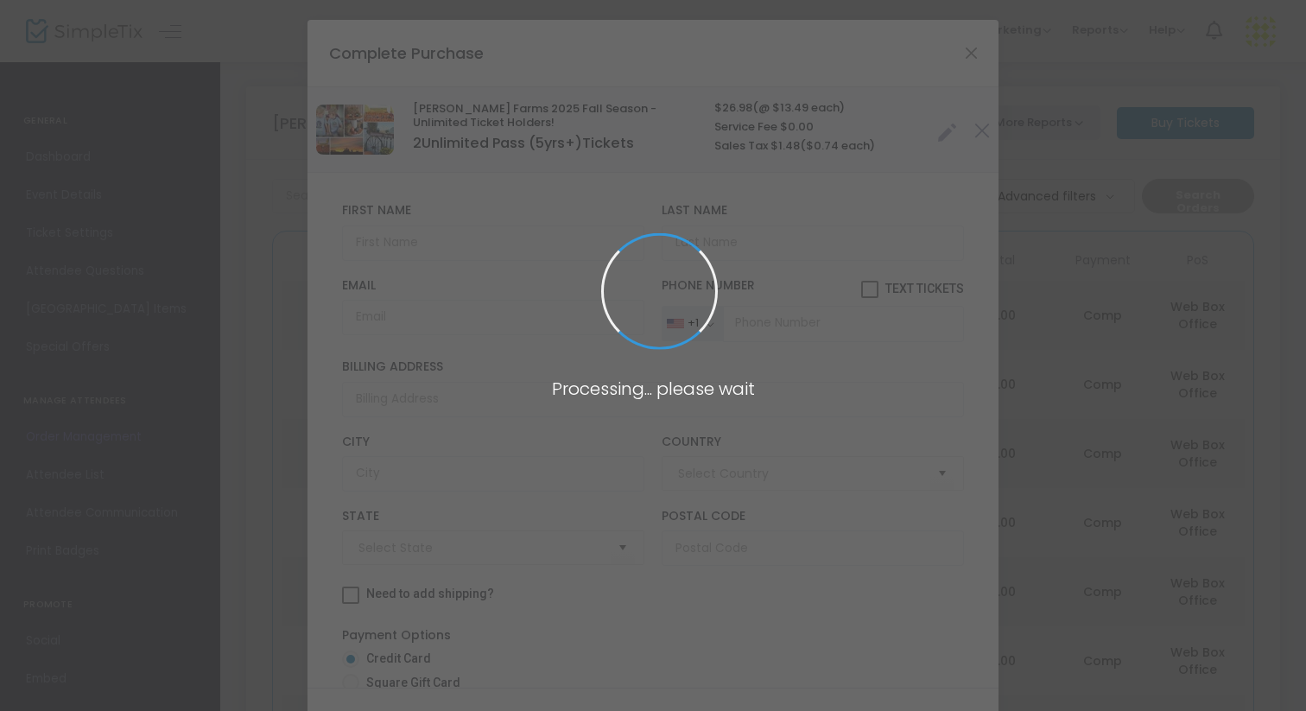
type input "[GEOGRAPHIC_DATA]"
type input "[US_STATE]"
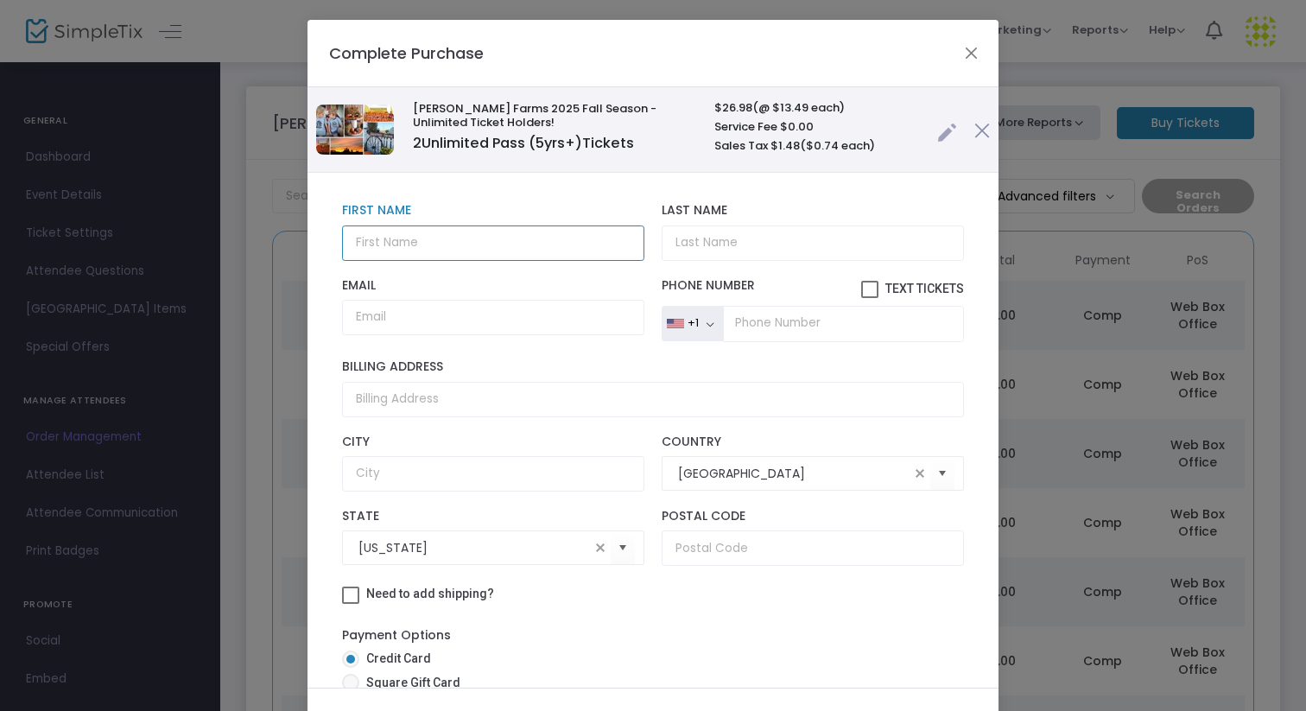
click at [499, 230] on input "text" at bounding box center [493, 242] width 302 height 35
type input "[PERSON_NAME]"
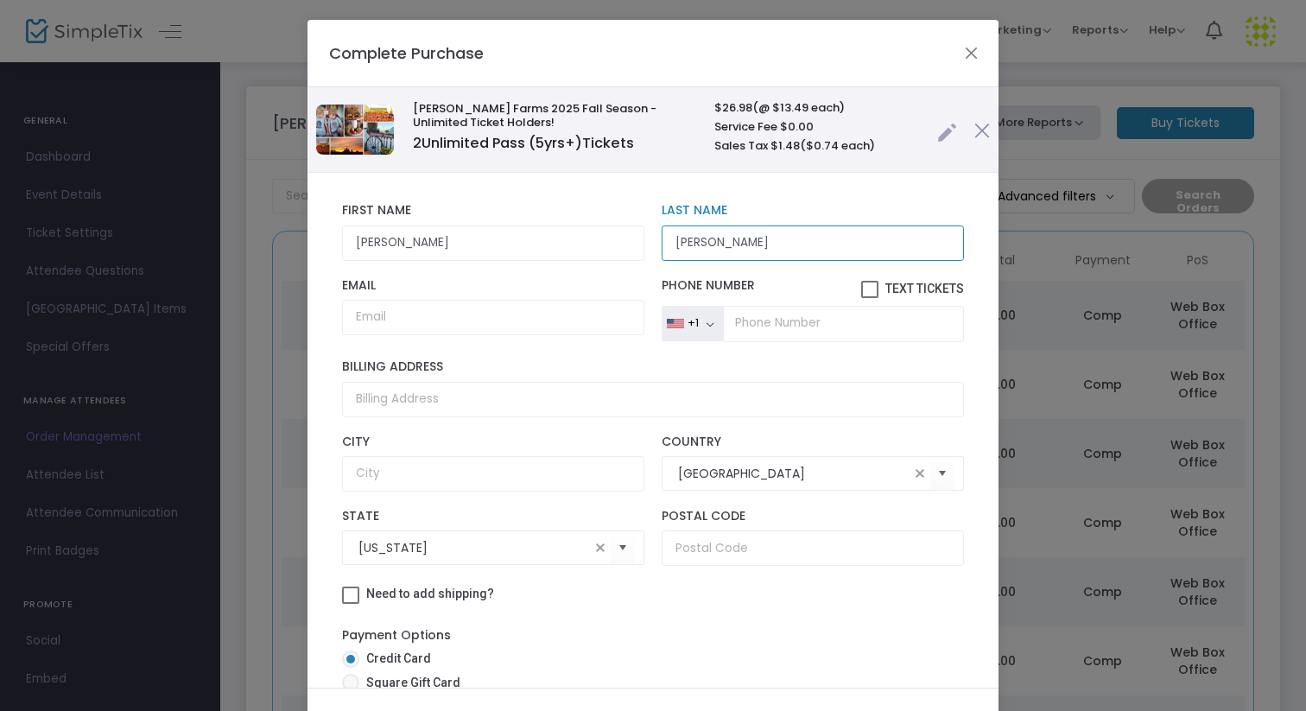
type input "[PERSON_NAME]"
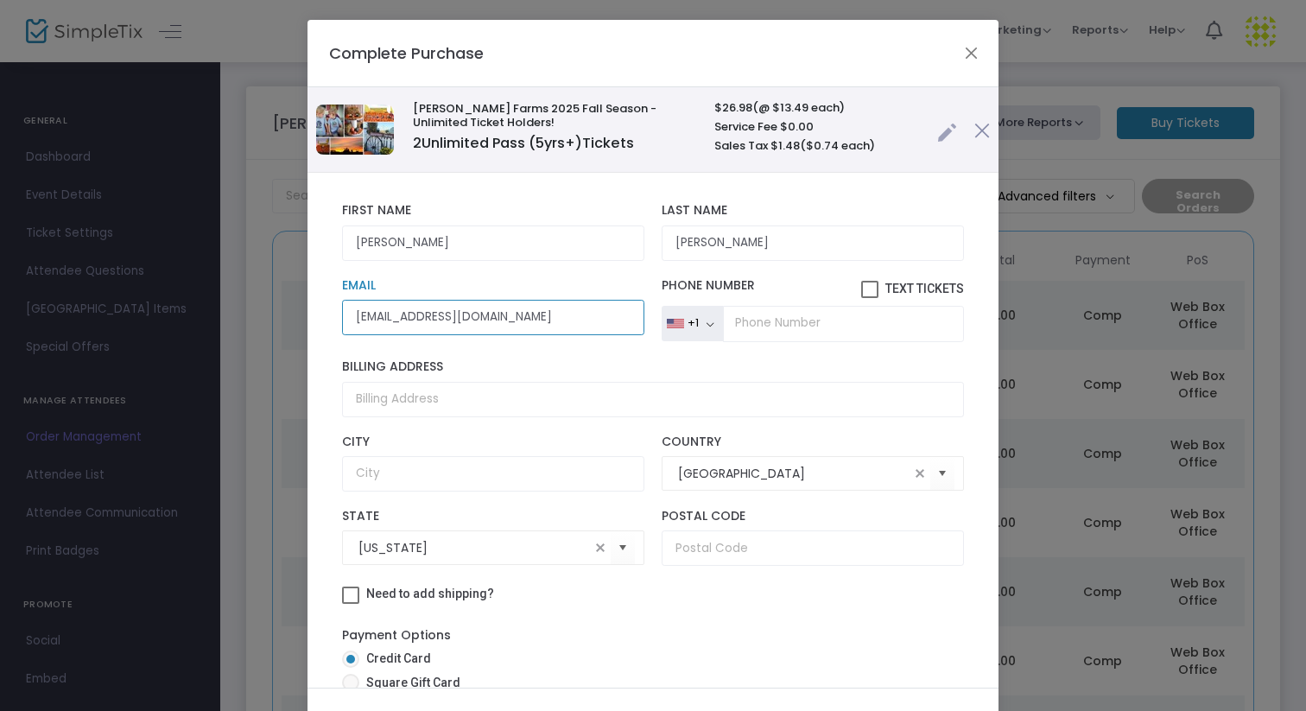
type input "[EMAIL_ADDRESS][DOMAIN_NAME]"
type input "[PHONE_NUMBER]"
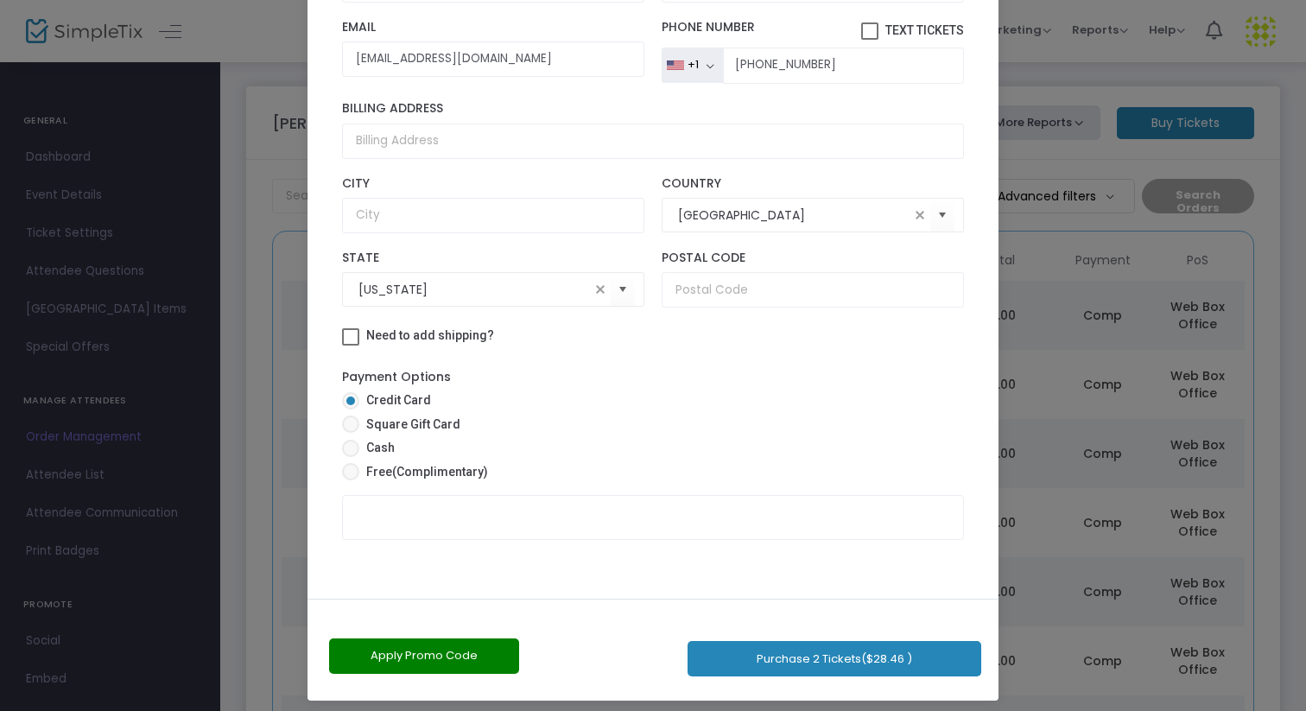
scroll to position [98, 0]
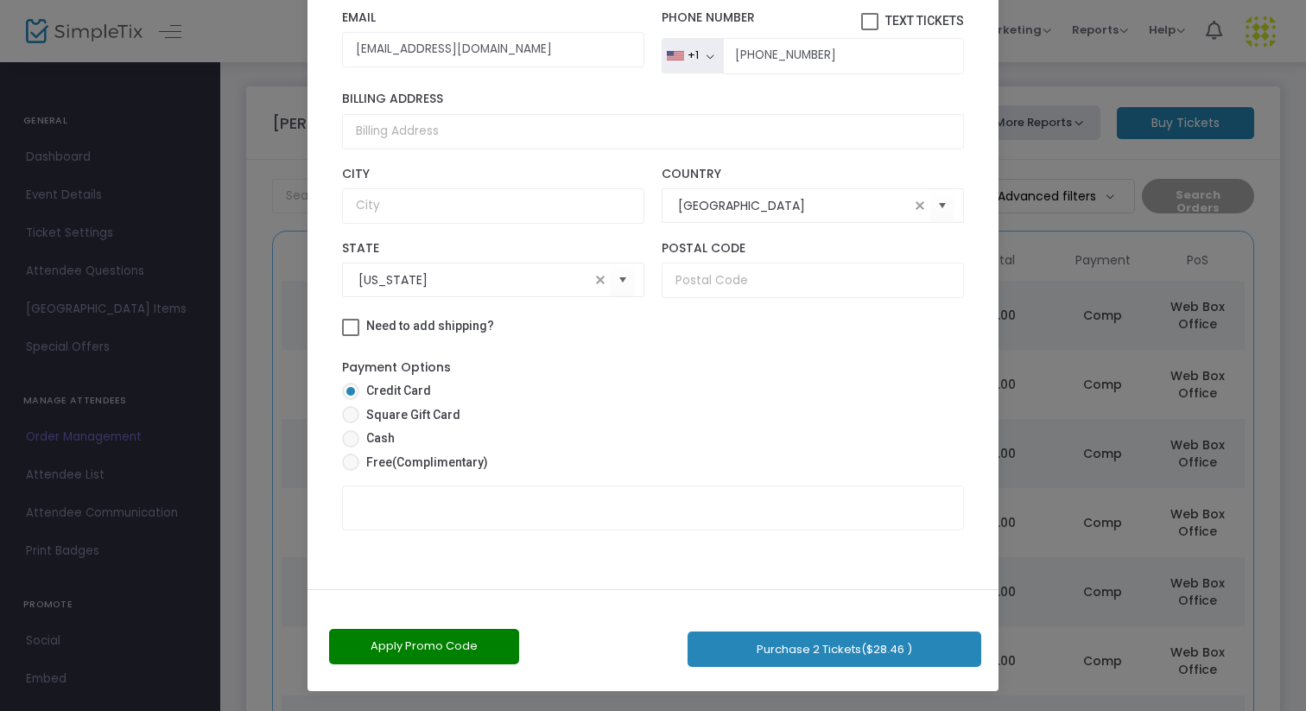
drag, startPoint x: 765, startPoint y: 371, endPoint x: 772, endPoint y: 710, distance: 338.7
click at [772, 710] on ngb-modal-window "Complete Purchase [PERSON_NAME] Farms 2025 Fall Season - Unlimited Ticket Holde…" at bounding box center [653, 355] width 1306 height 711
click at [433, 468] on span "(Complimentary)" at bounding box center [440, 462] width 96 height 14
click at [351, 471] on input "Free (Complimentary)" at bounding box center [350, 471] width 1 height 1
radio input "true"
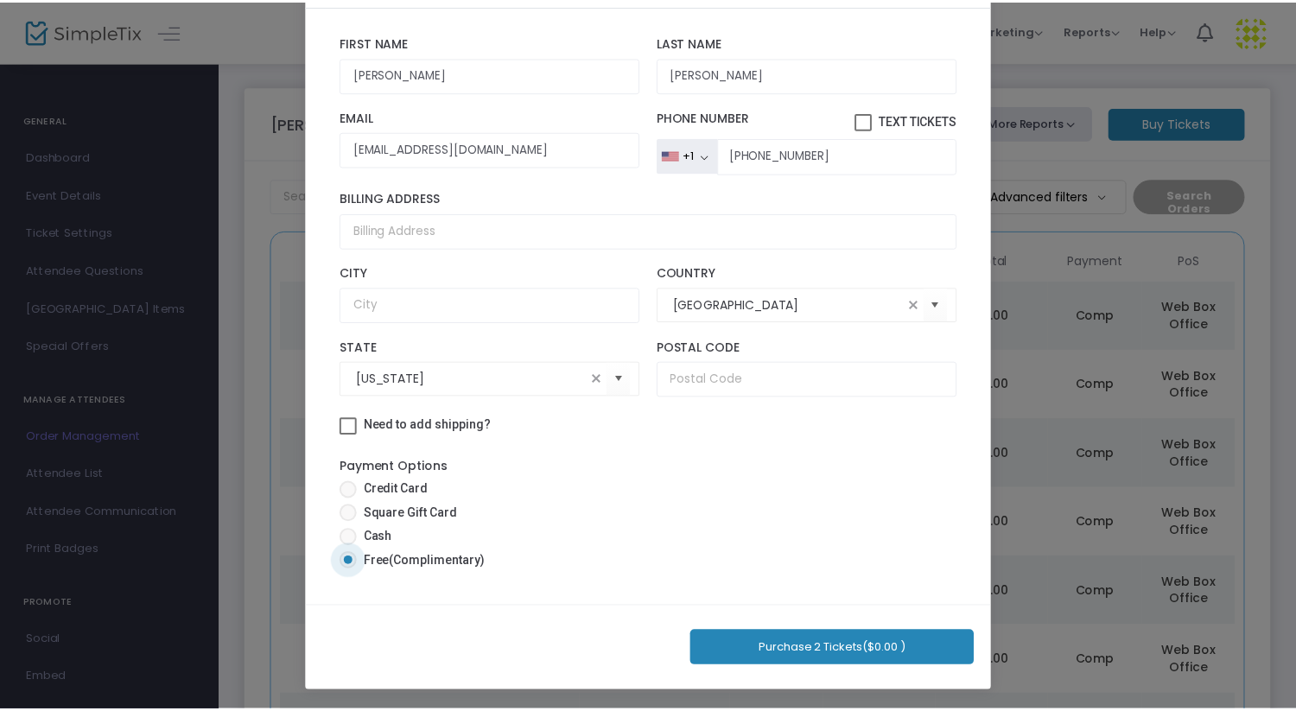
scroll to position [81, 0]
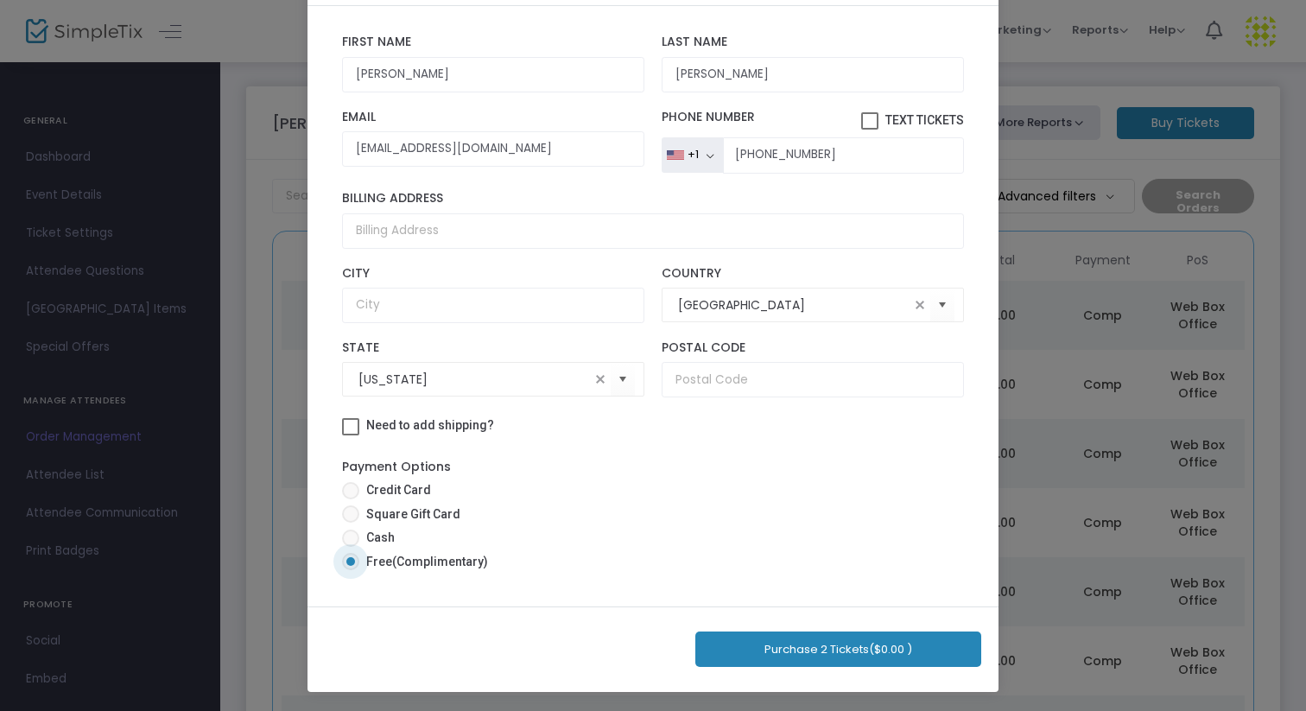
click at [786, 656] on button "Purchase 2 Tickets ($0.00 )" at bounding box center [838, 649] width 286 height 35
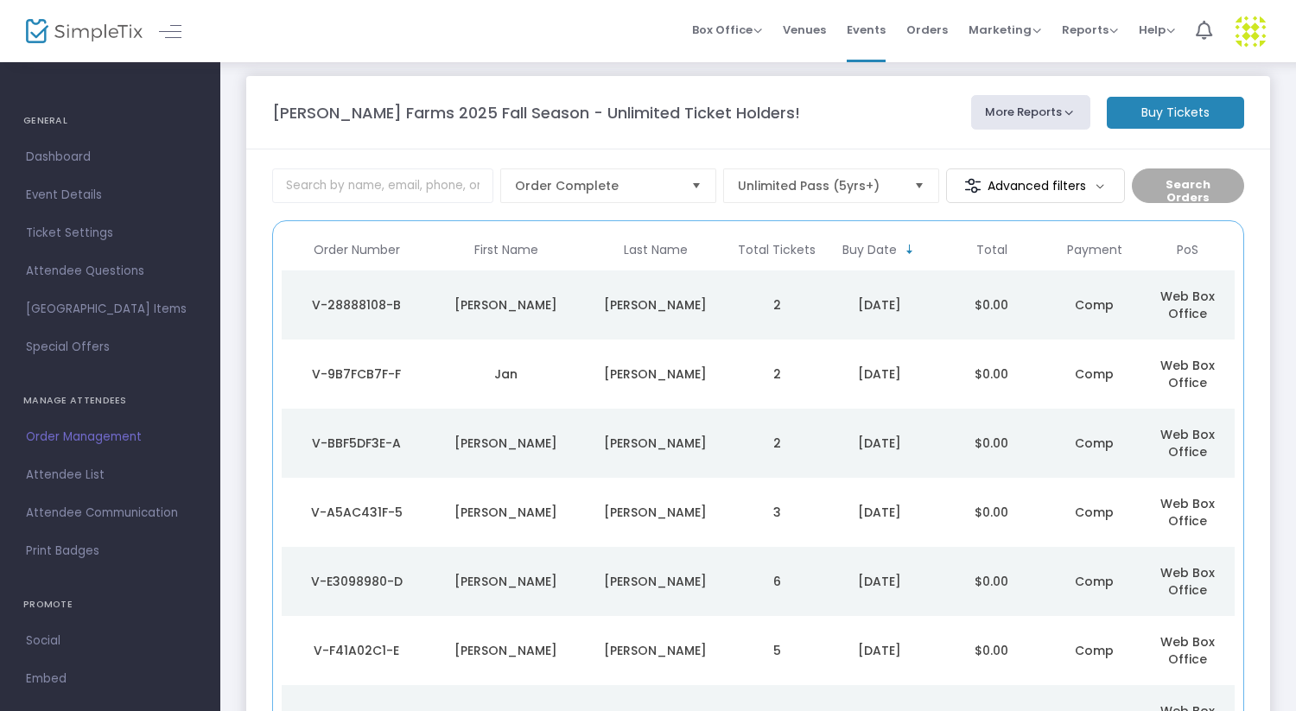
scroll to position [1, 0]
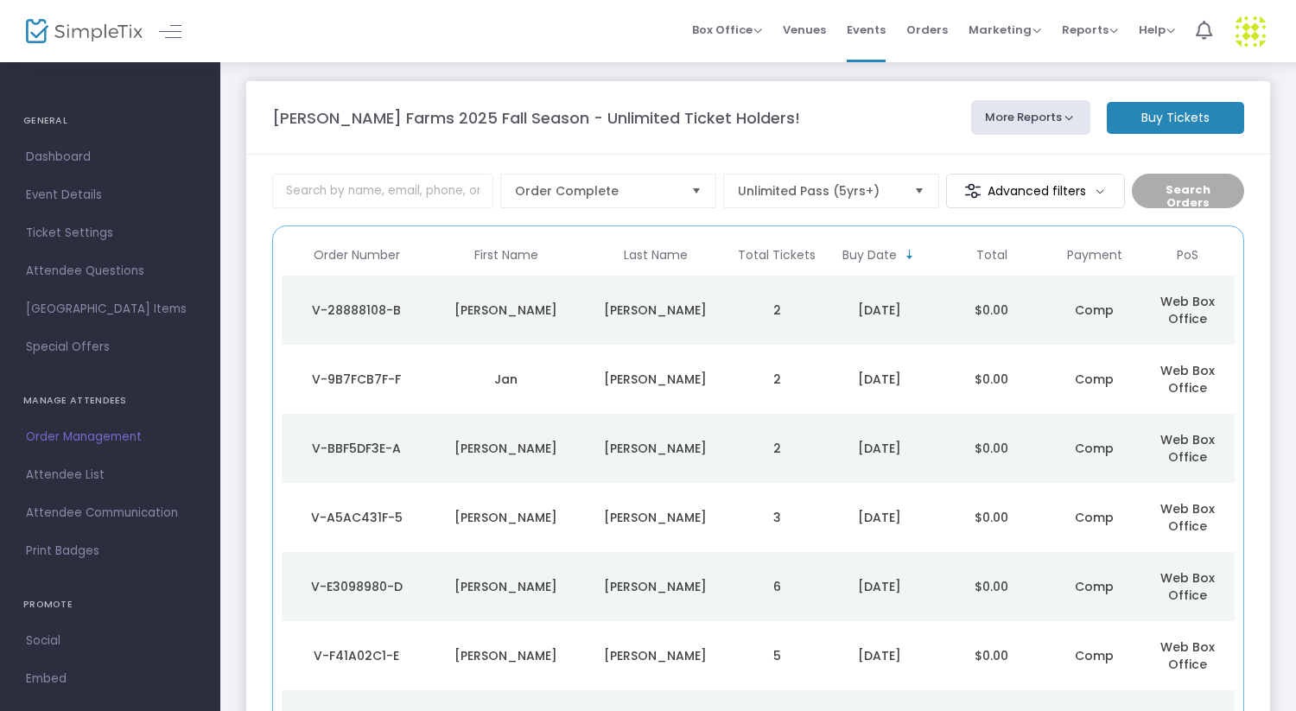
click at [790, 289] on td "2" at bounding box center [776, 310] width 93 height 69
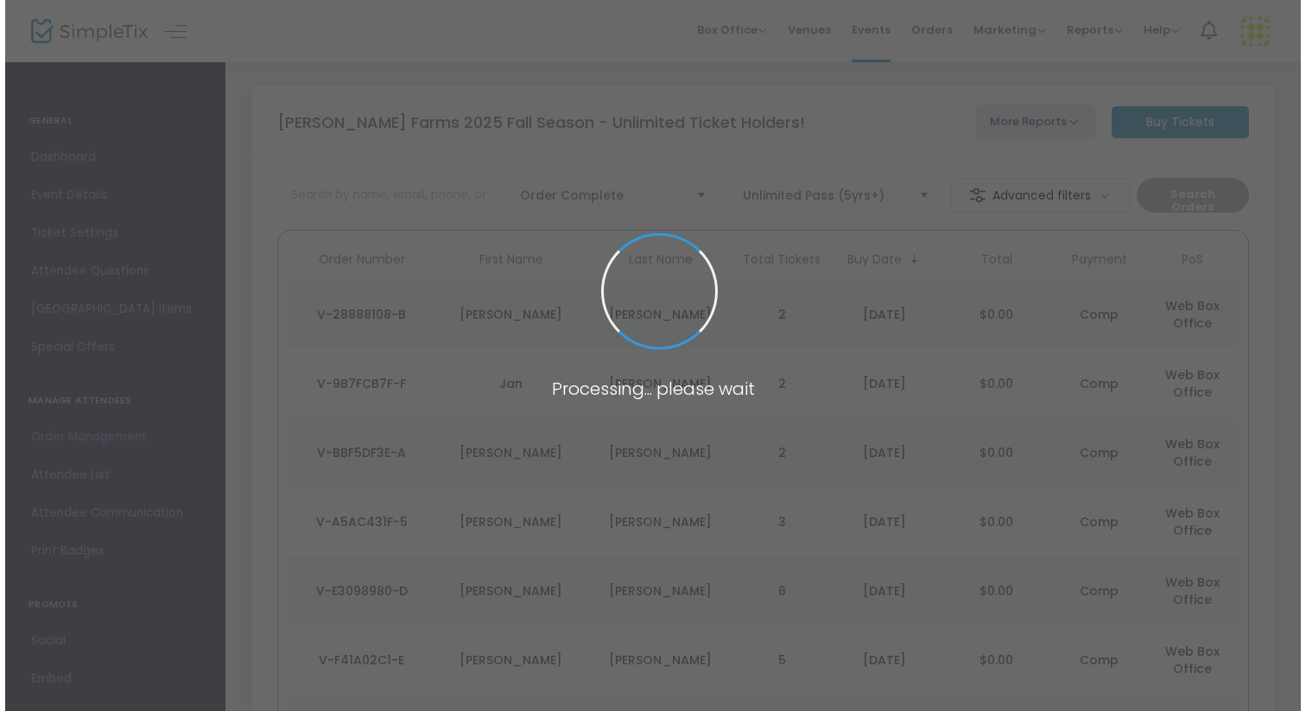
scroll to position [0, 0]
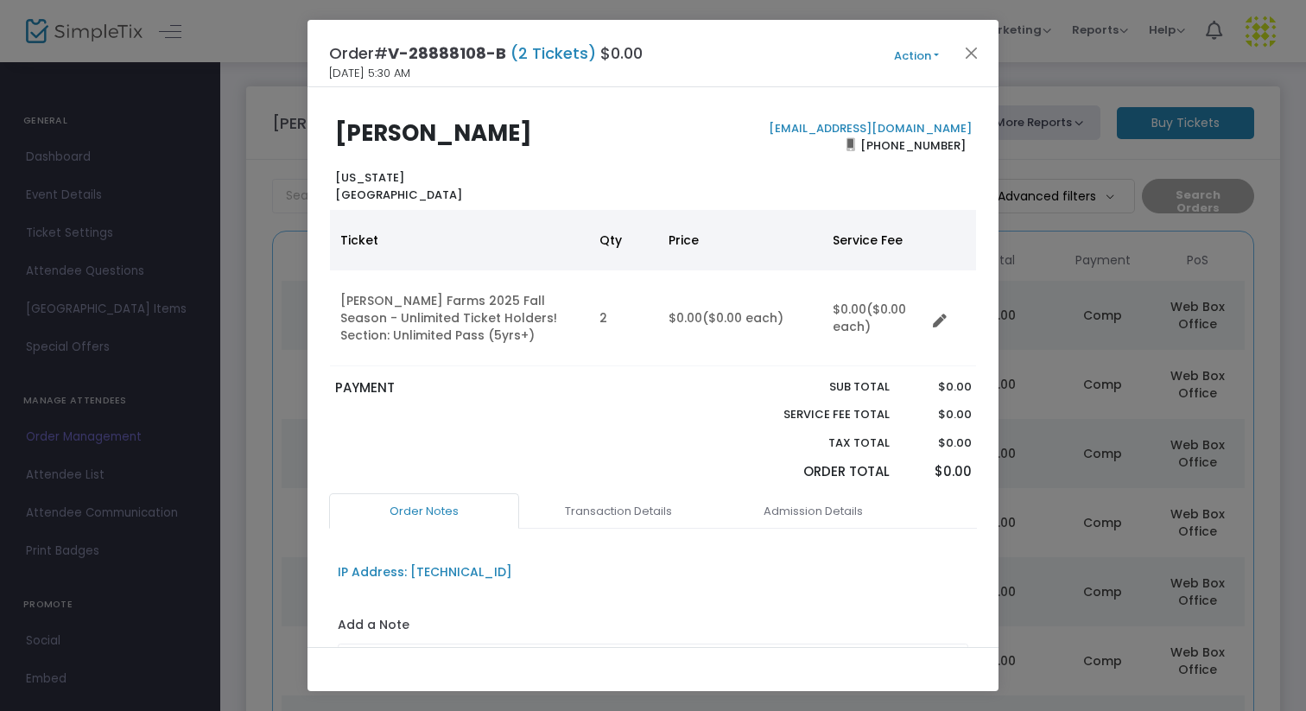
click at [919, 57] on button "Action" at bounding box center [917, 56] width 104 height 19
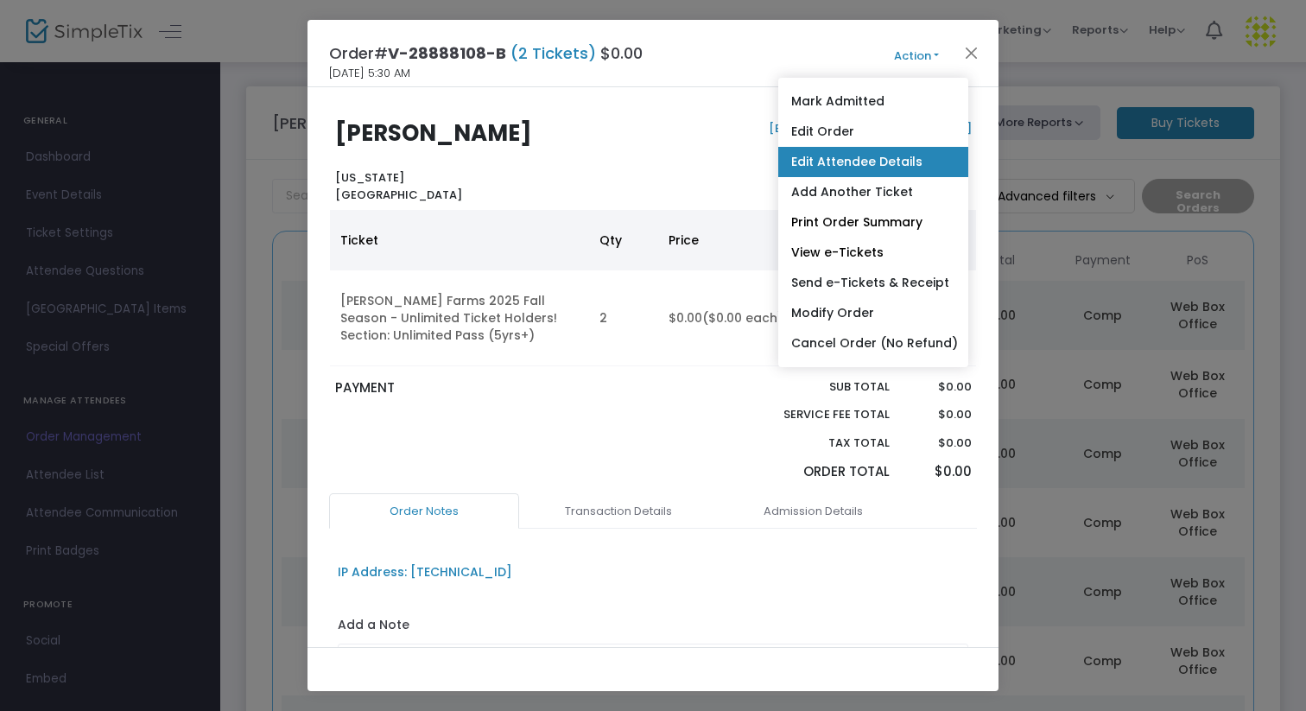
click at [866, 165] on link "Edit Attendee Details" at bounding box center [873, 162] width 190 height 30
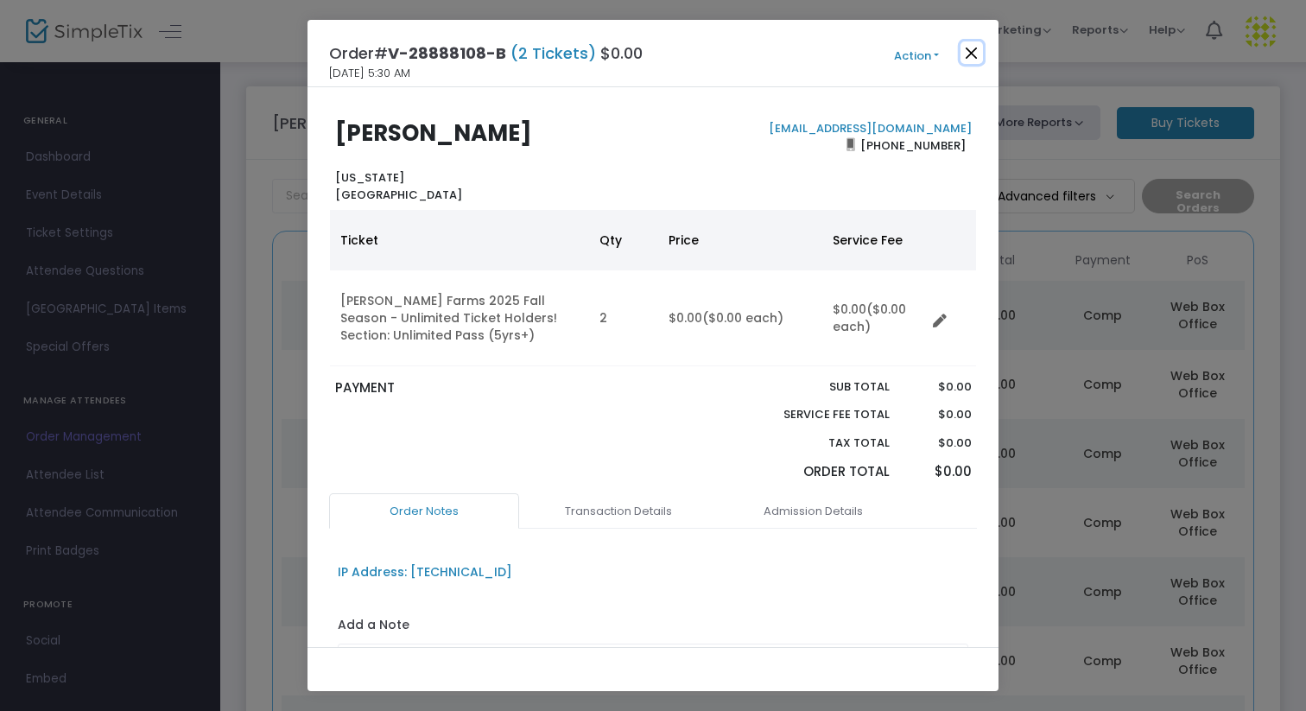
click at [967, 51] on button "Close" at bounding box center [972, 52] width 22 height 22
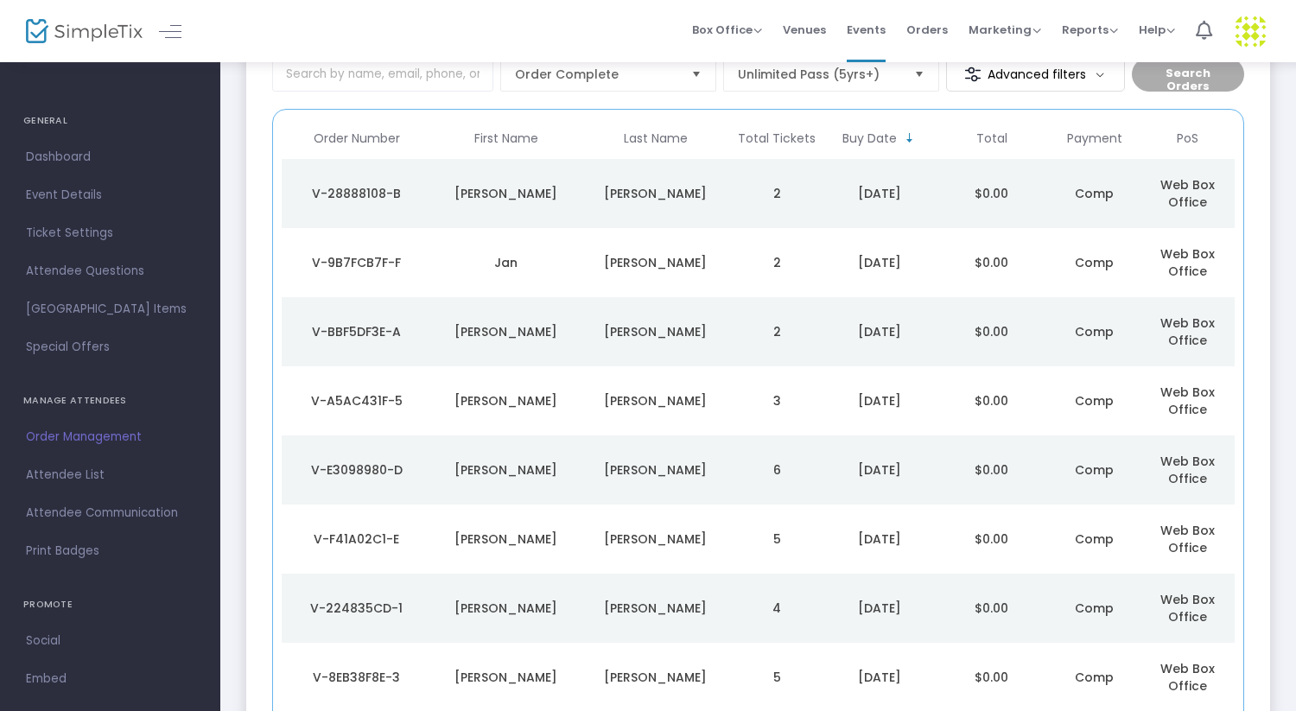
scroll to position [123, 0]
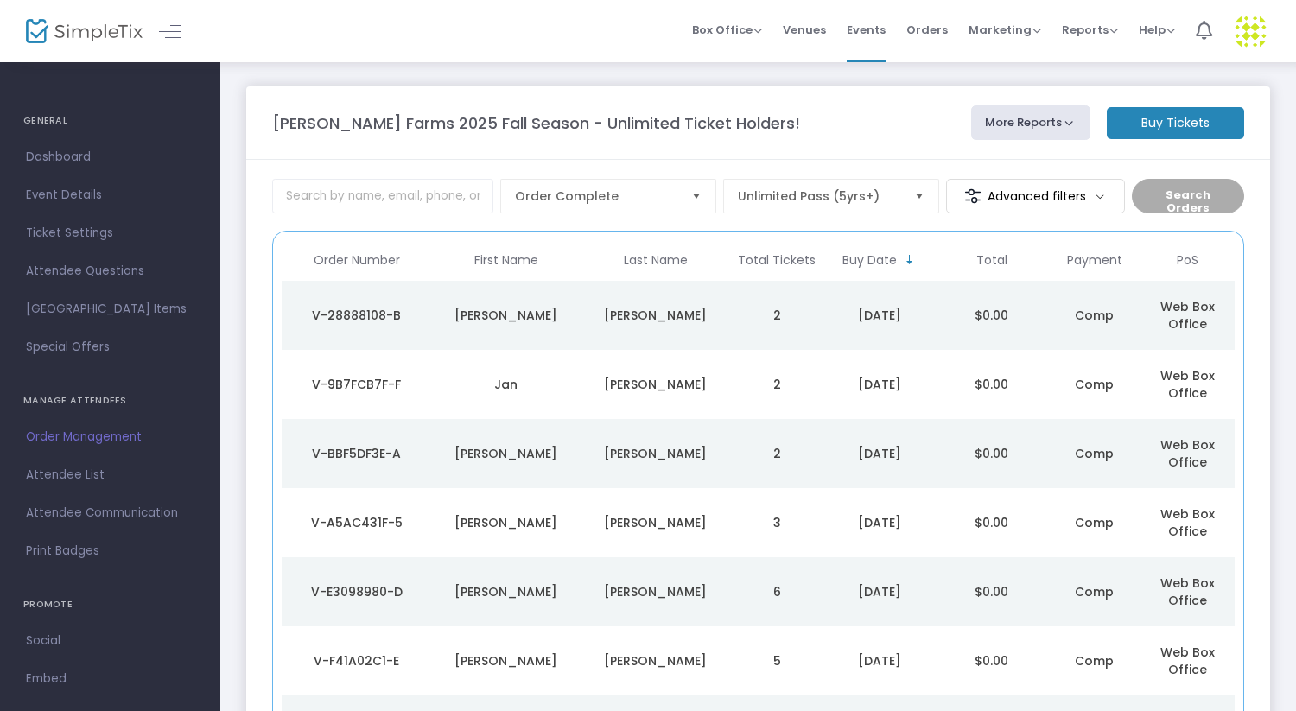
click at [1169, 130] on m-button "Buy Tickets" at bounding box center [1175, 123] width 137 height 32
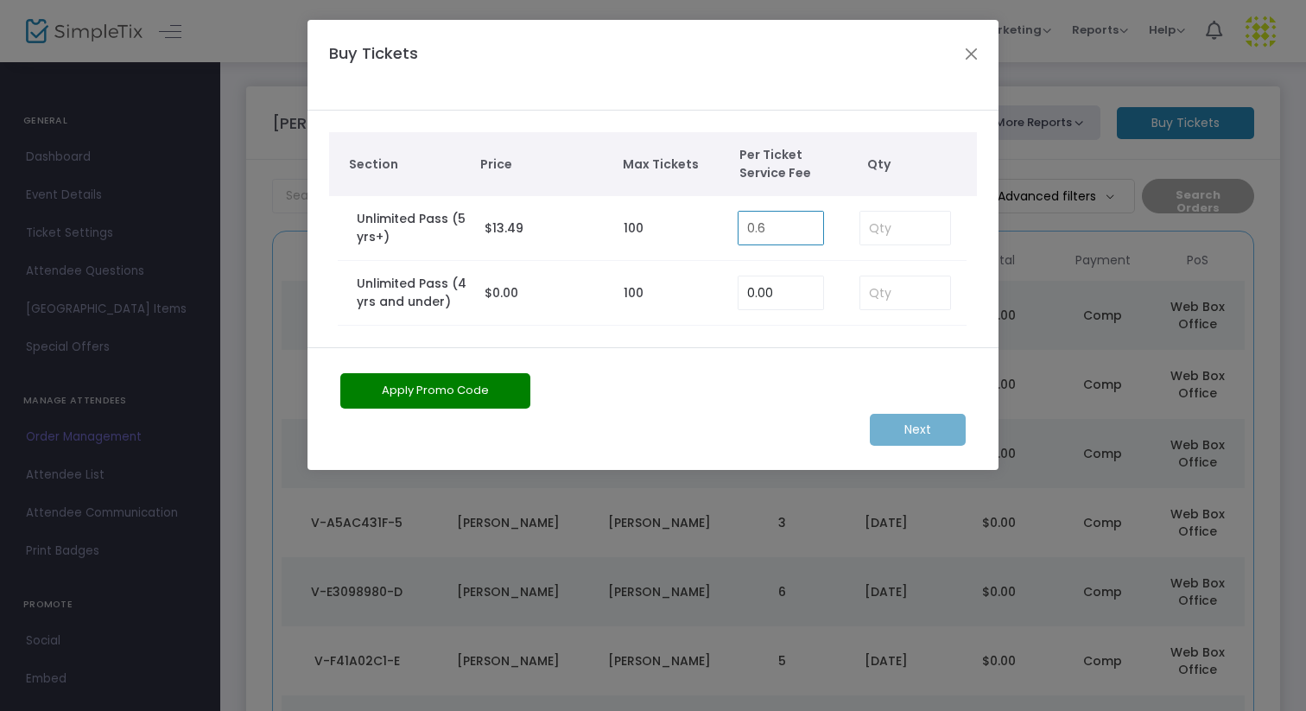
click at [787, 228] on input "0.6" at bounding box center [781, 228] width 85 height 33
type input "0.00"
type input "2"
click at [917, 441] on m-button "Next" at bounding box center [918, 430] width 96 height 32
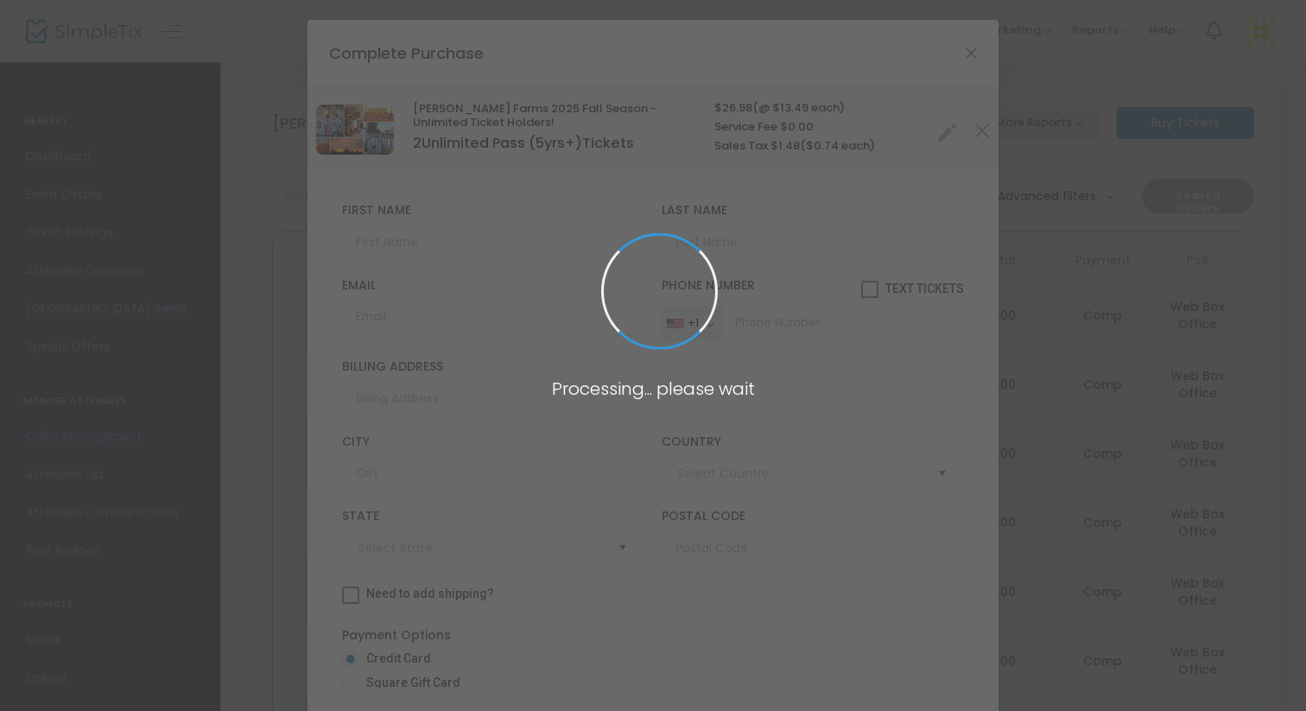
type input "[GEOGRAPHIC_DATA]"
type input "[US_STATE]"
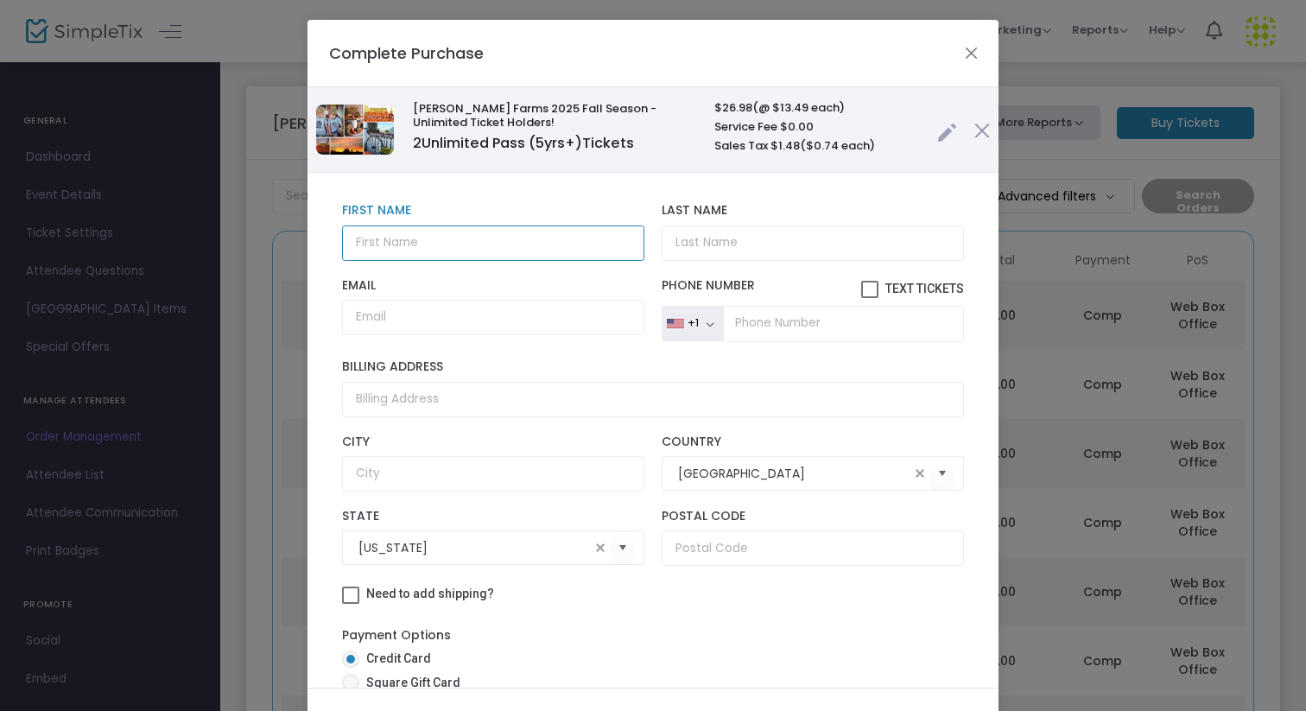
click at [441, 250] on input "text" at bounding box center [493, 242] width 302 height 35
type input "[PERSON_NAME]"
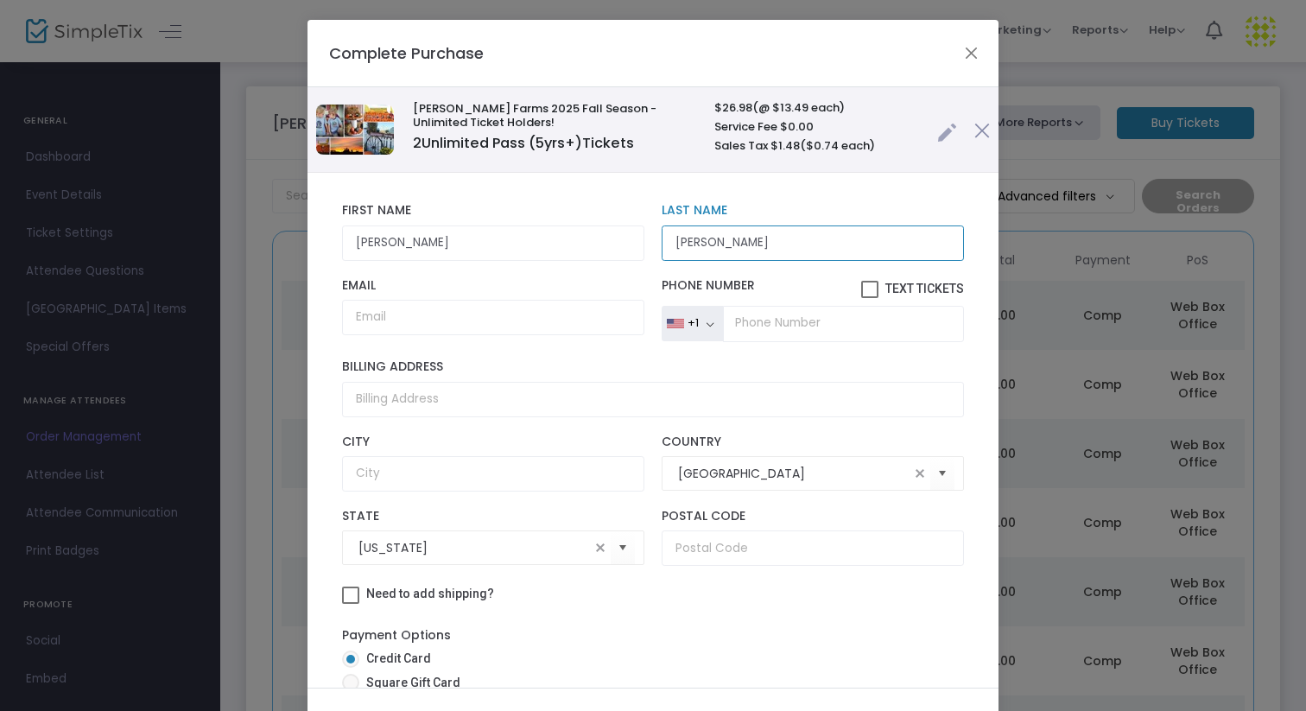
type input "[PERSON_NAME]"
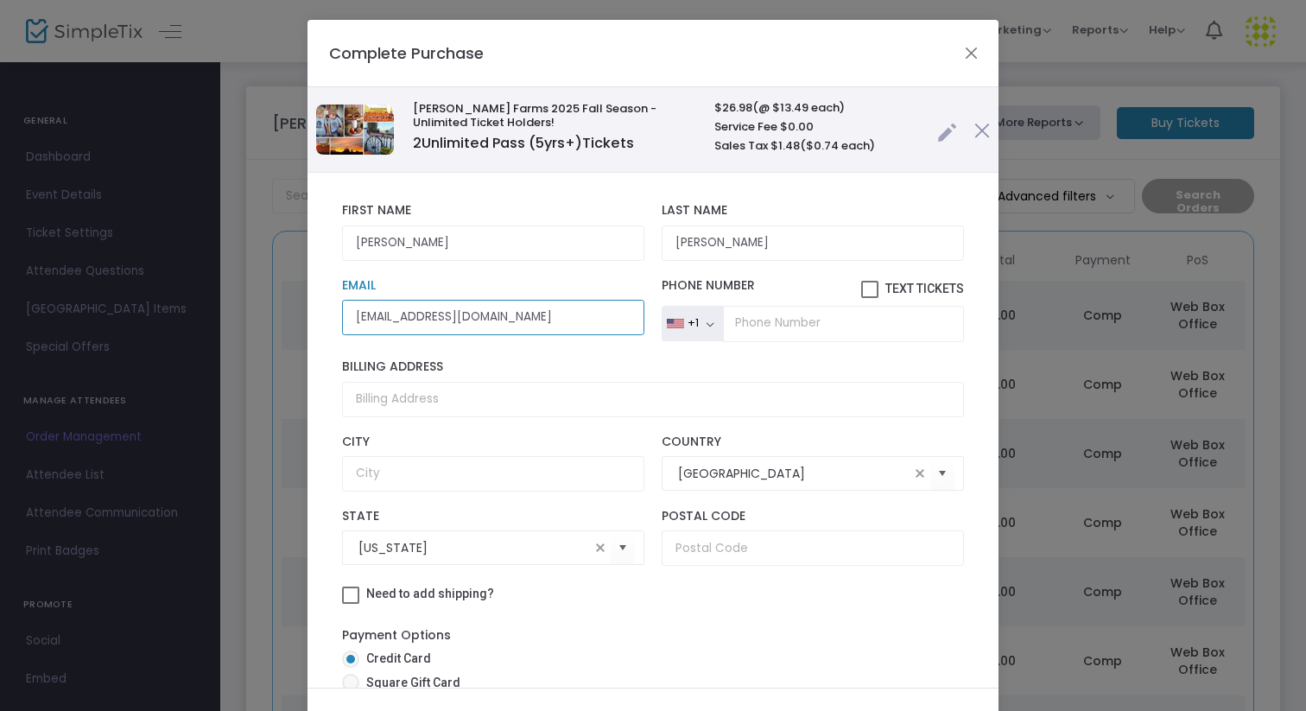
type input "[EMAIL_ADDRESS][DOMAIN_NAME]"
type input "[PHONE_NUMBER]"
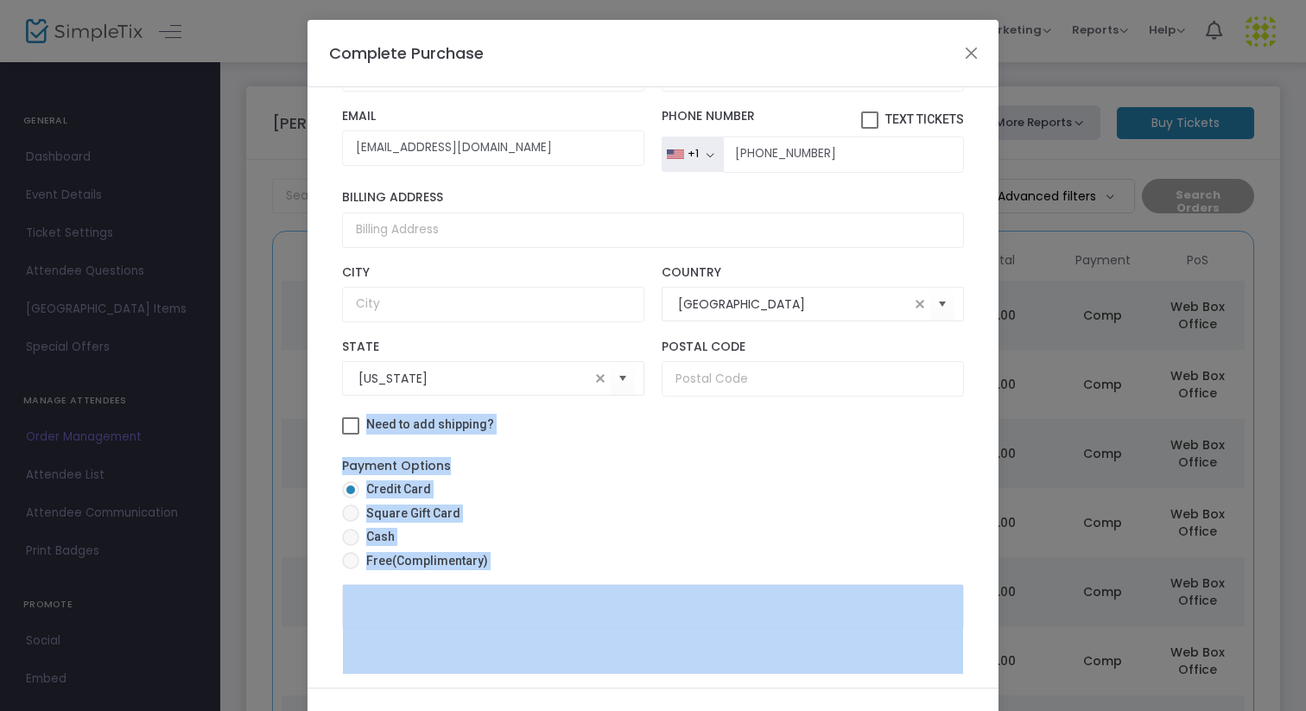
scroll to position [98, 0]
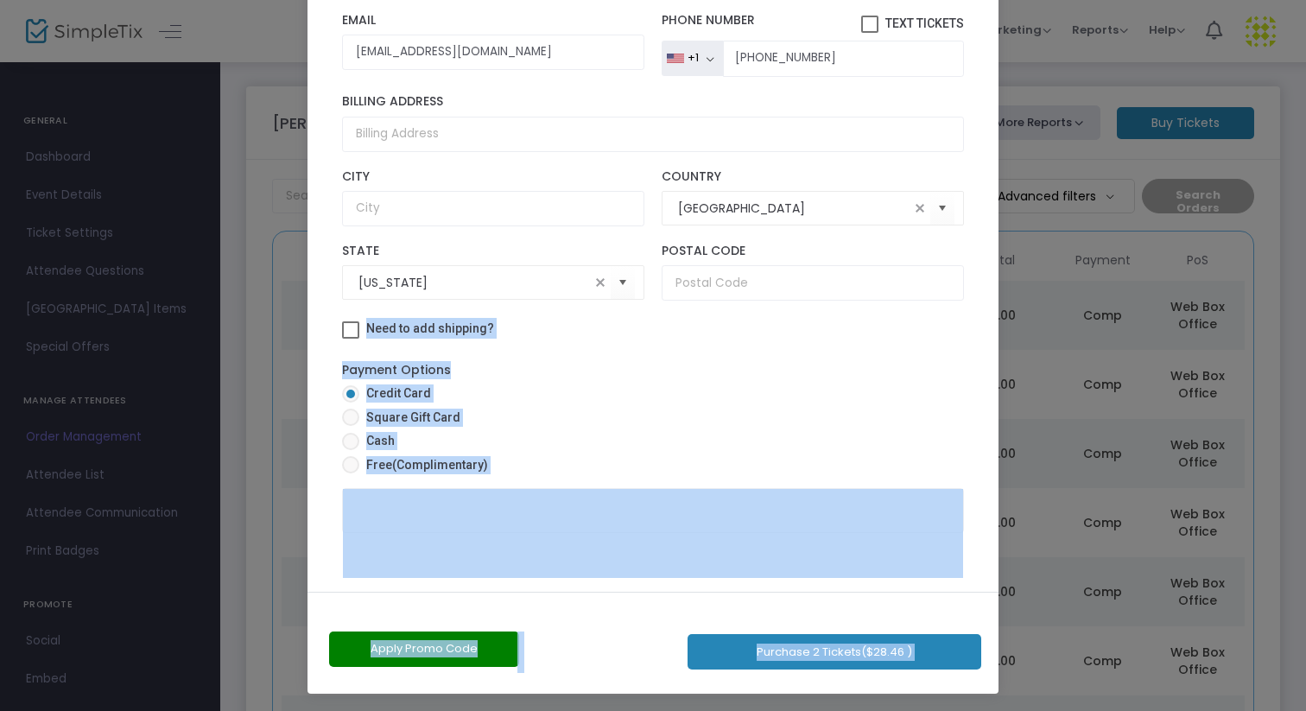
drag, startPoint x: 600, startPoint y: 576, endPoint x: 603, endPoint y: 710, distance: 133.9
click at [602, 710] on ngb-modal-window "Complete Purchase [PERSON_NAME] Farms 2025 Fall Season - Unlimited Ticket Holde…" at bounding box center [653, 355] width 1306 height 711
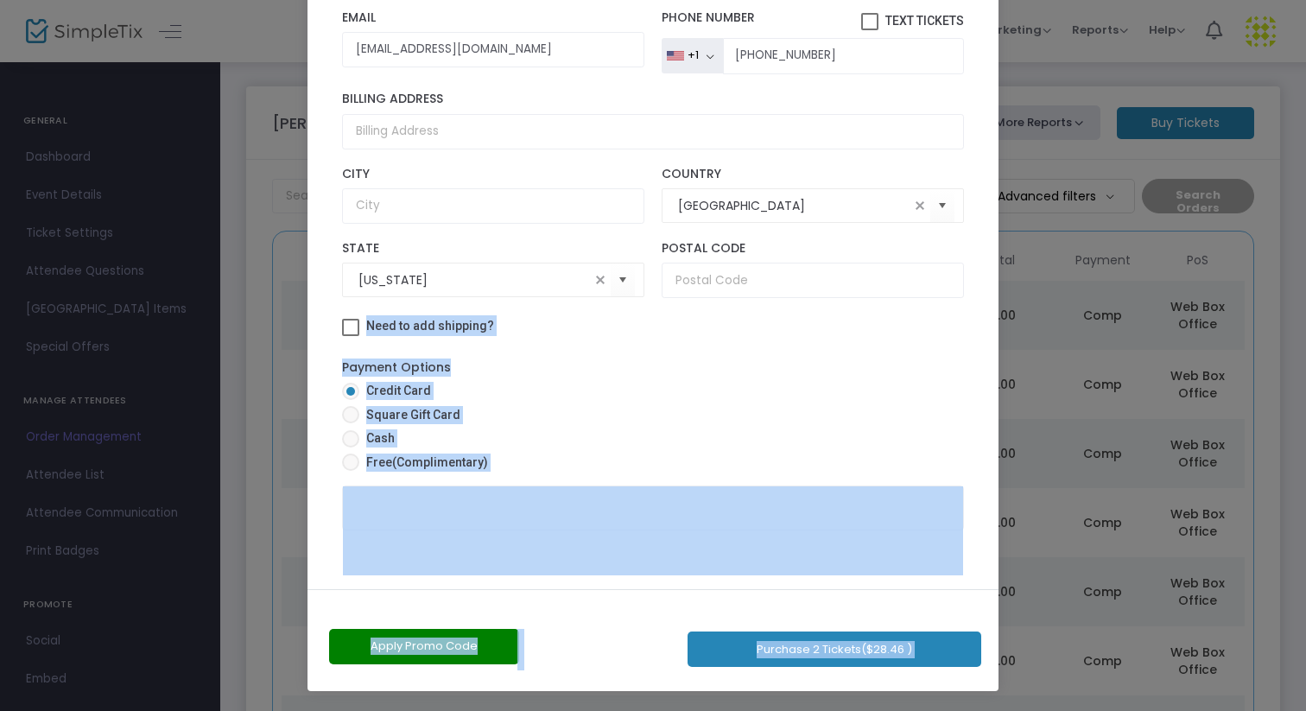
click at [428, 456] on span "(Complimentary)" at bounding box center [440, 462] width 96 height 14
click at [351, 471] on input "Free (Complimentary)" at bounding box center [350, 471] width 1 height 1
radio input "true"
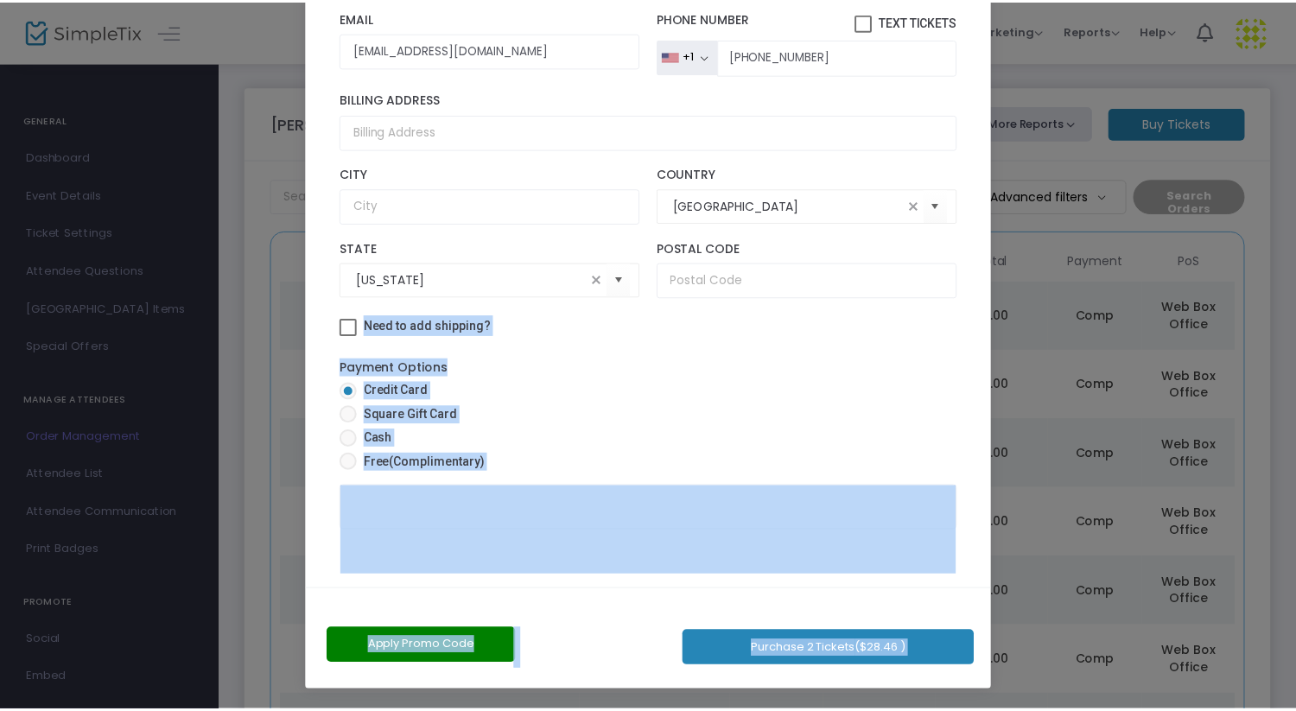
scroll to position [81, 0]
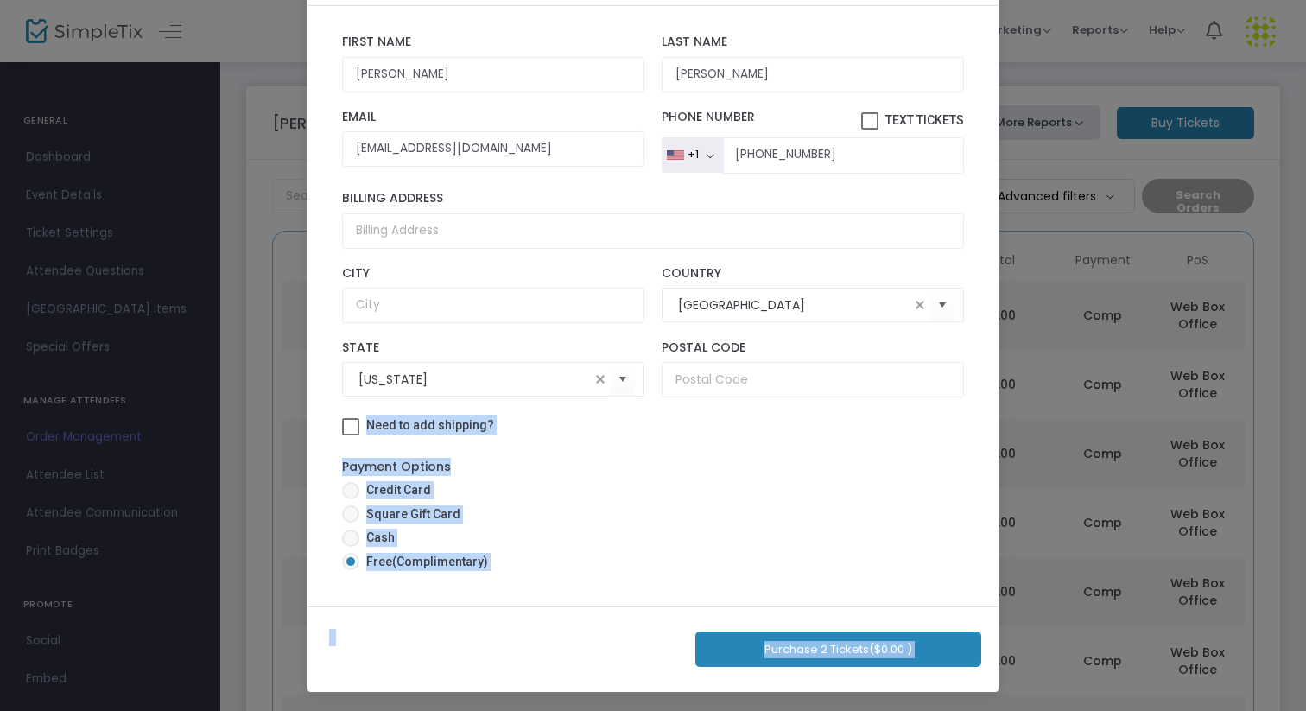
click at [804, 648] on button "Purchase 2 Tickets ($0.00 )" at bounding box center [838, 649] width 286 height 35
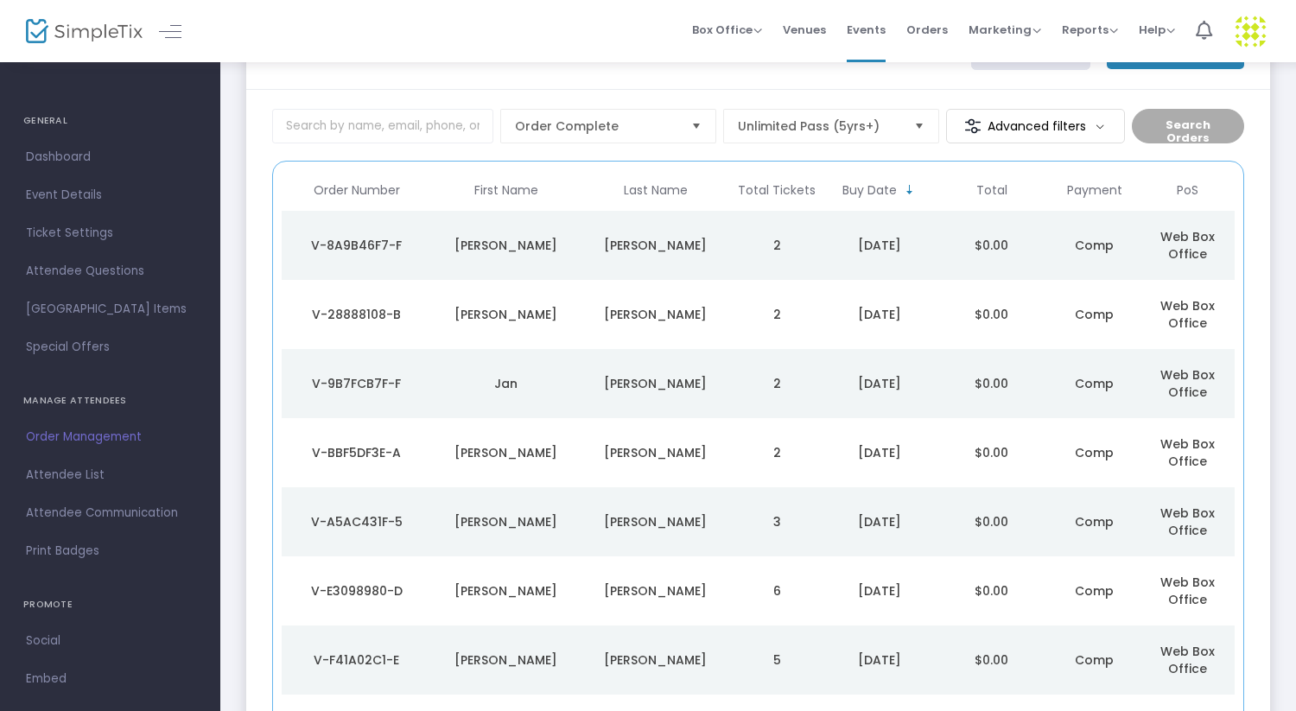
click at [1023, 228] on td "$0.00" at bounding box center [992, 245] width 112 height 69
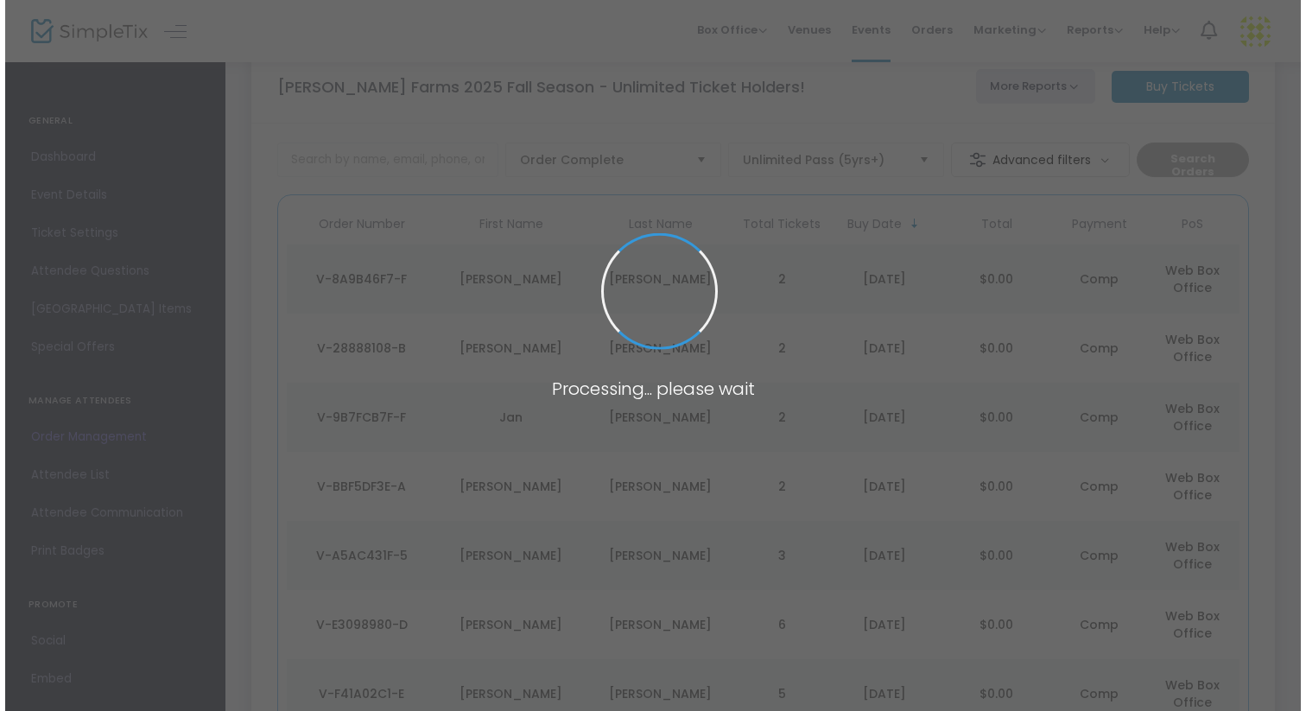
scroll to position [0, 0]
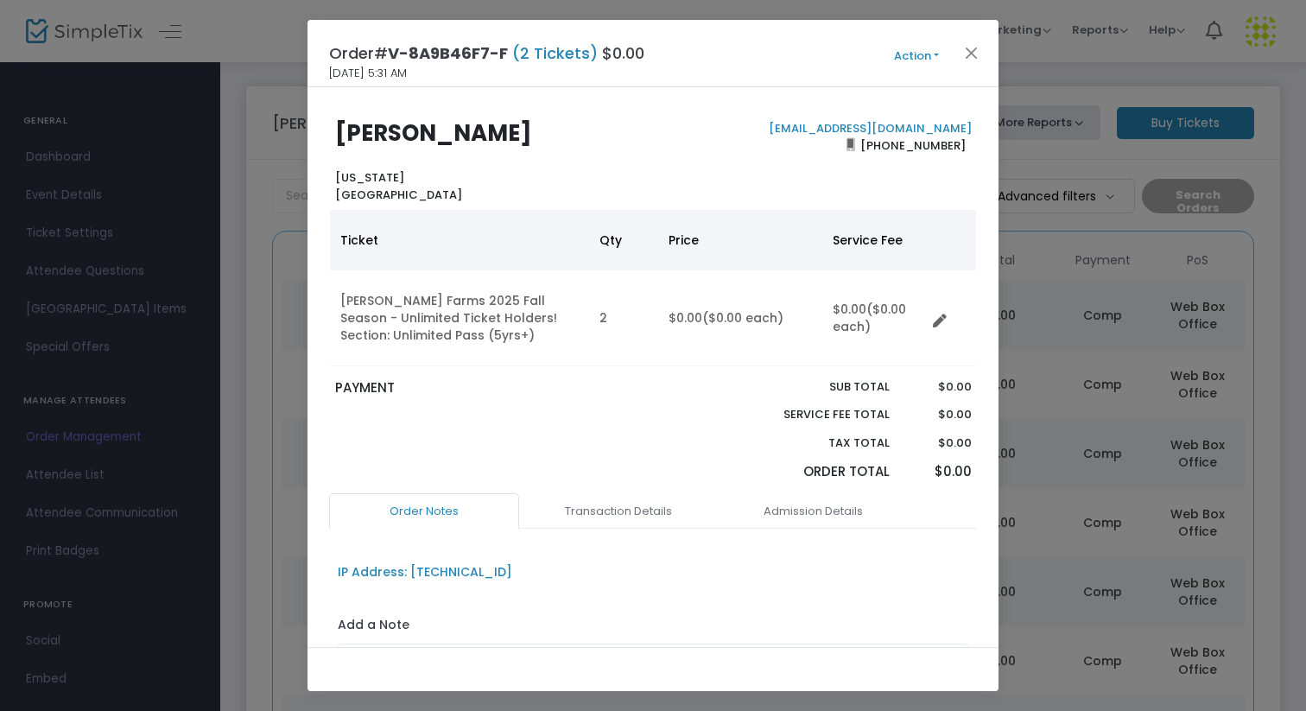
click at [911, 62] on button "Action" at bounding box center [917, 56] width 104 height 19
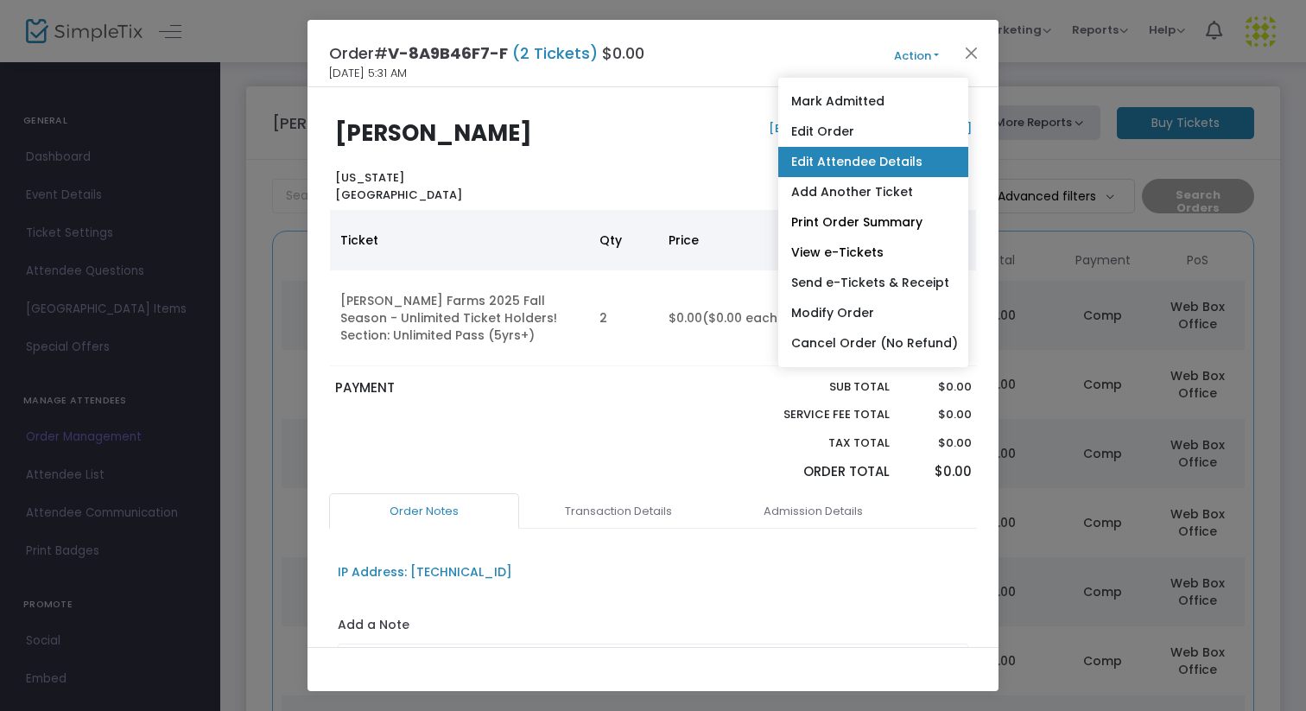
click at [836, 162] on link "Edit Attendee Details" at bounding box center [873, 162] width 190 height 30
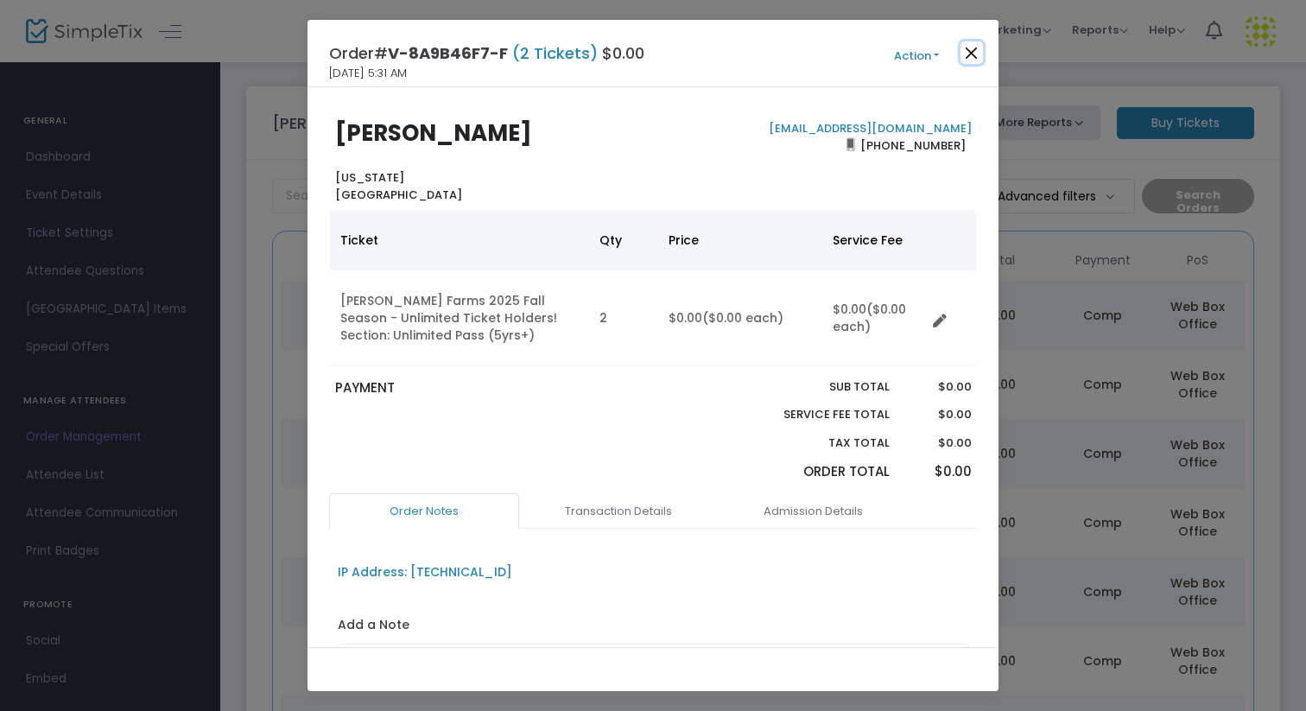
click at [974, 49] on button "Close" at bounding box center [972, 52] width 22 height 22
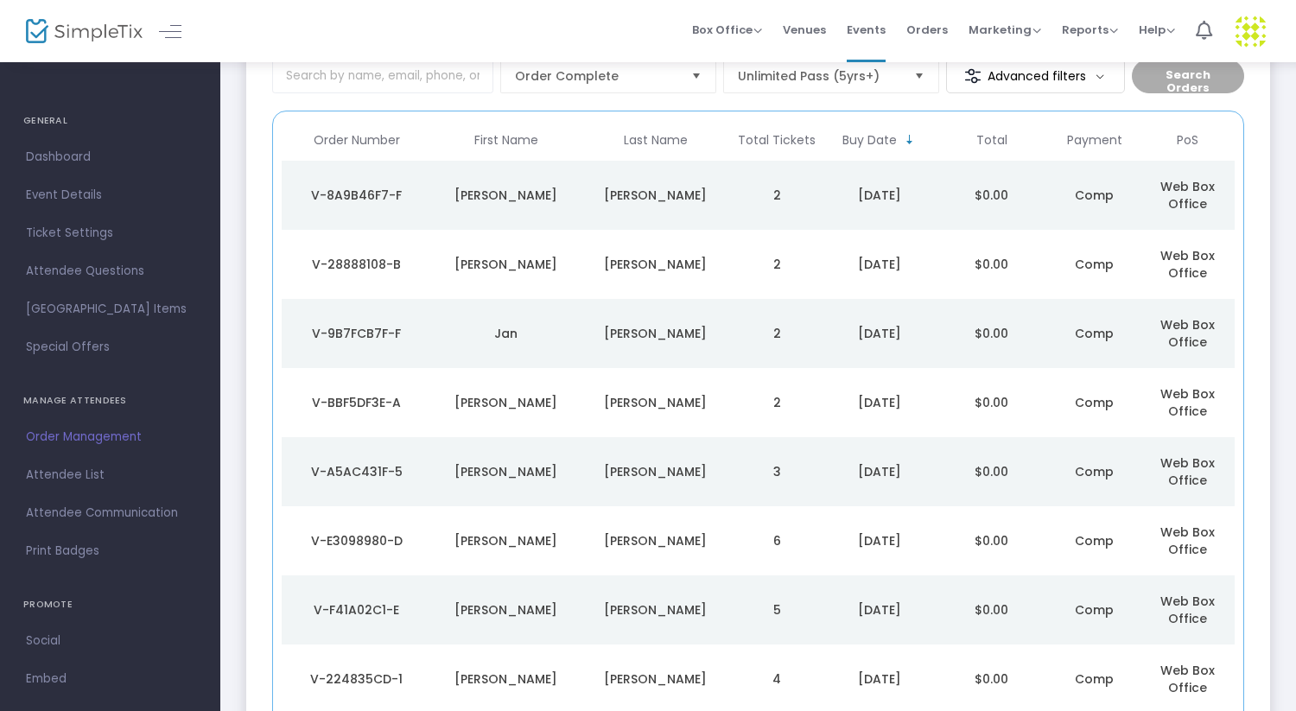
scroll to position [123, 0]
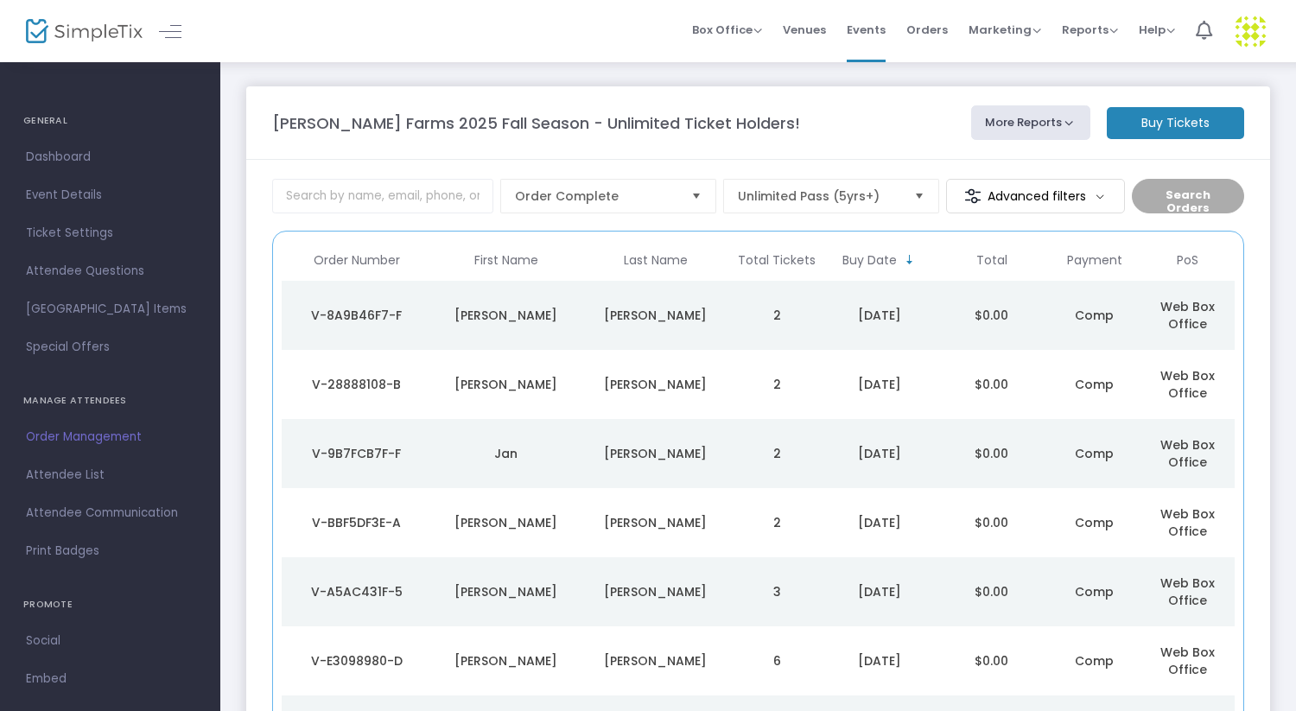
click at [1171, 125] on m-button "Buy Tickets" at bounding box center [1175, 123] width 137 height 32
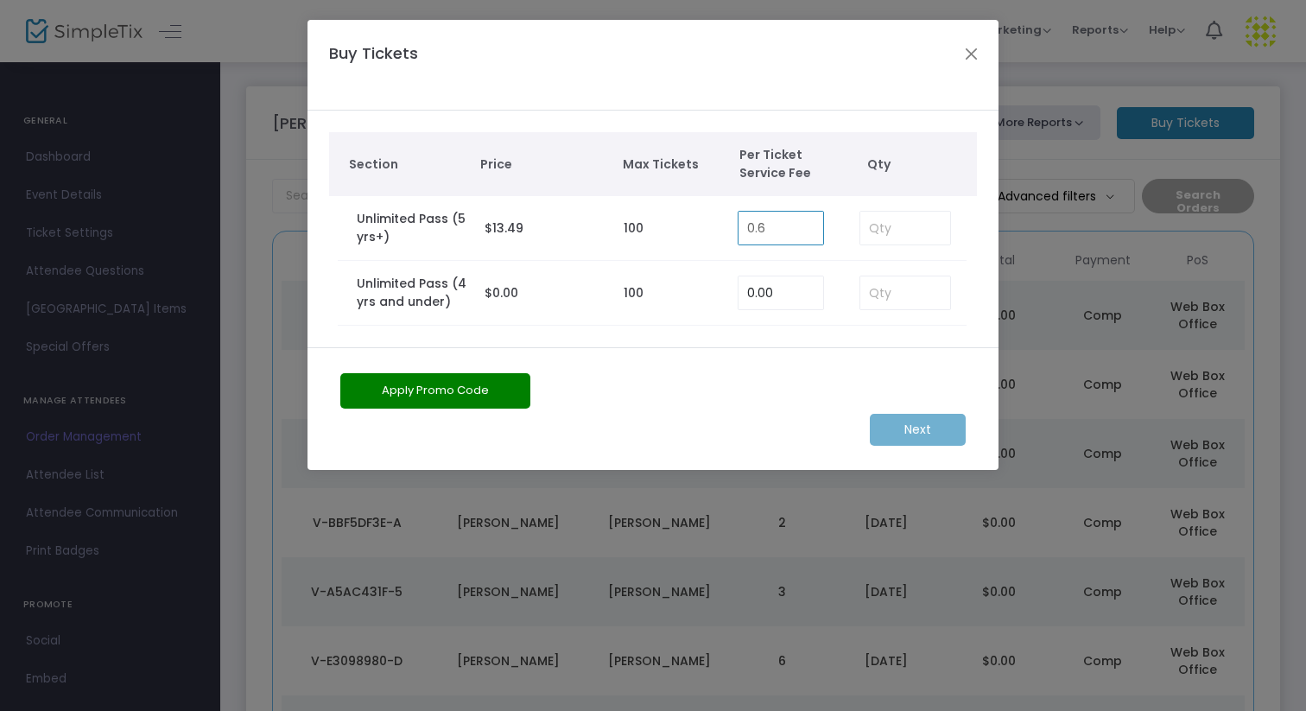
click at [803, 232] on input "0.6" at bounding box center [781, 228] width 85 height 33
type input "0.00"
type input "5"
click at [924, 431] on m-button "Next" at bounding box center [918, 430] width 96 height 32
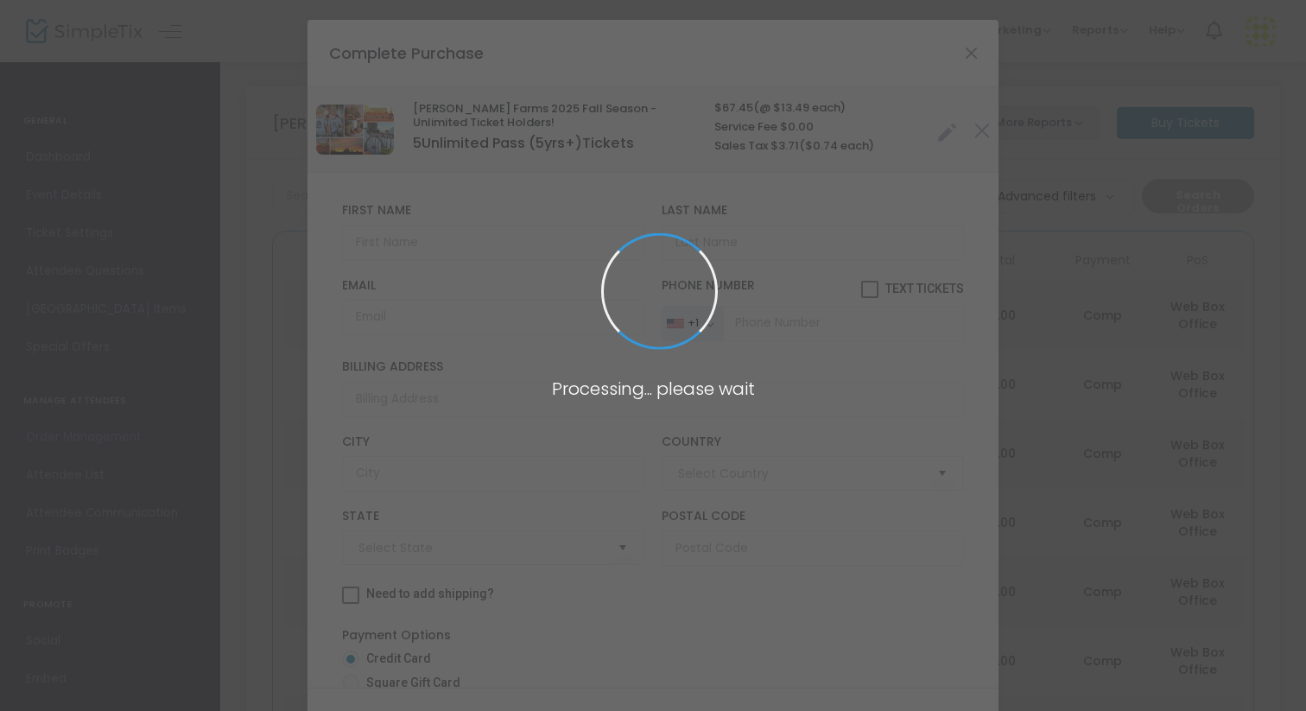
type input "[GEOGRAPHIC_DATA]"
type input "[US_STATE]"
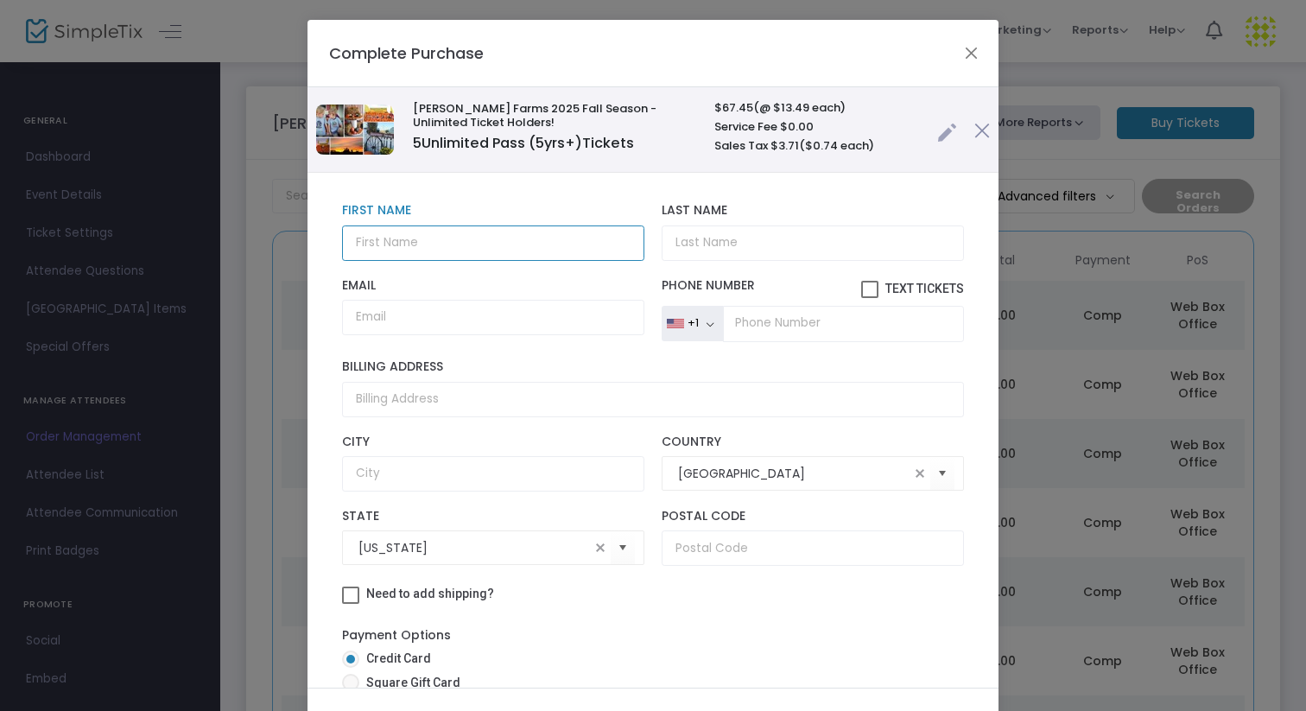
click at [517, 255] on input "text" at bounding box center [493, 242] width 302 height 35
type input "[PERSON_NAME]"
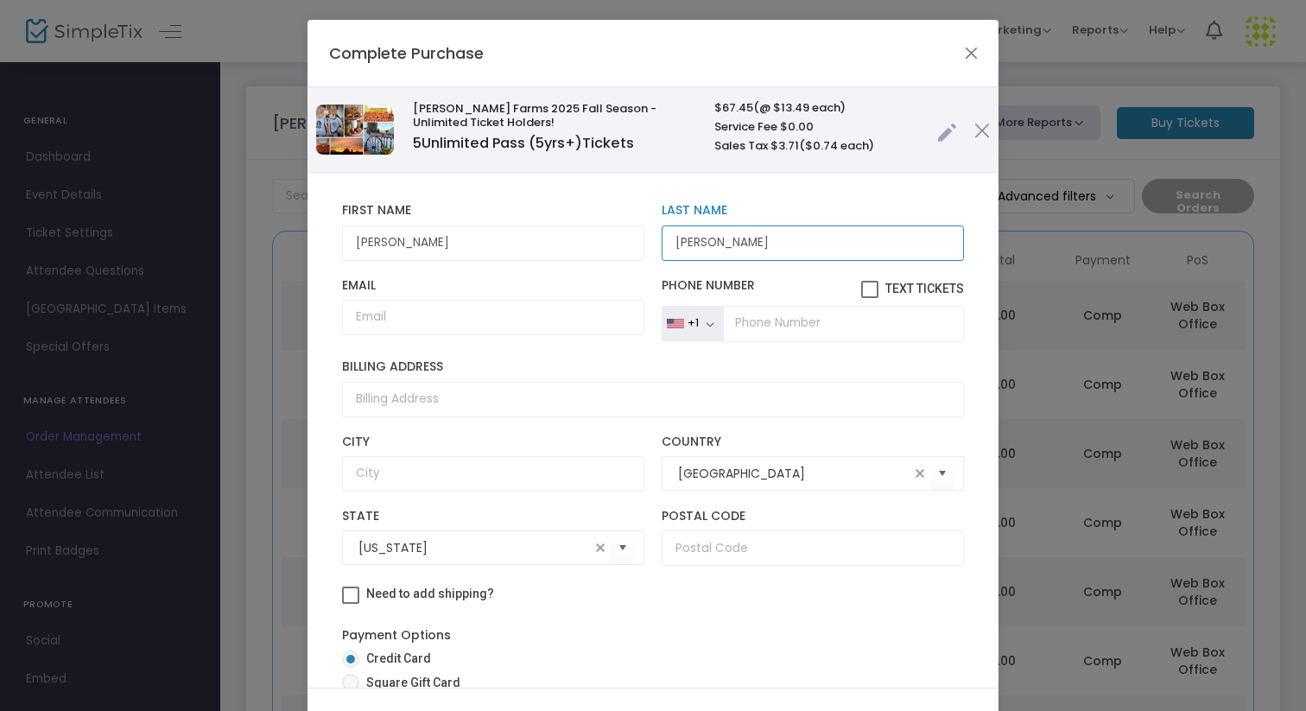
type input "[PERSON_NAME]"
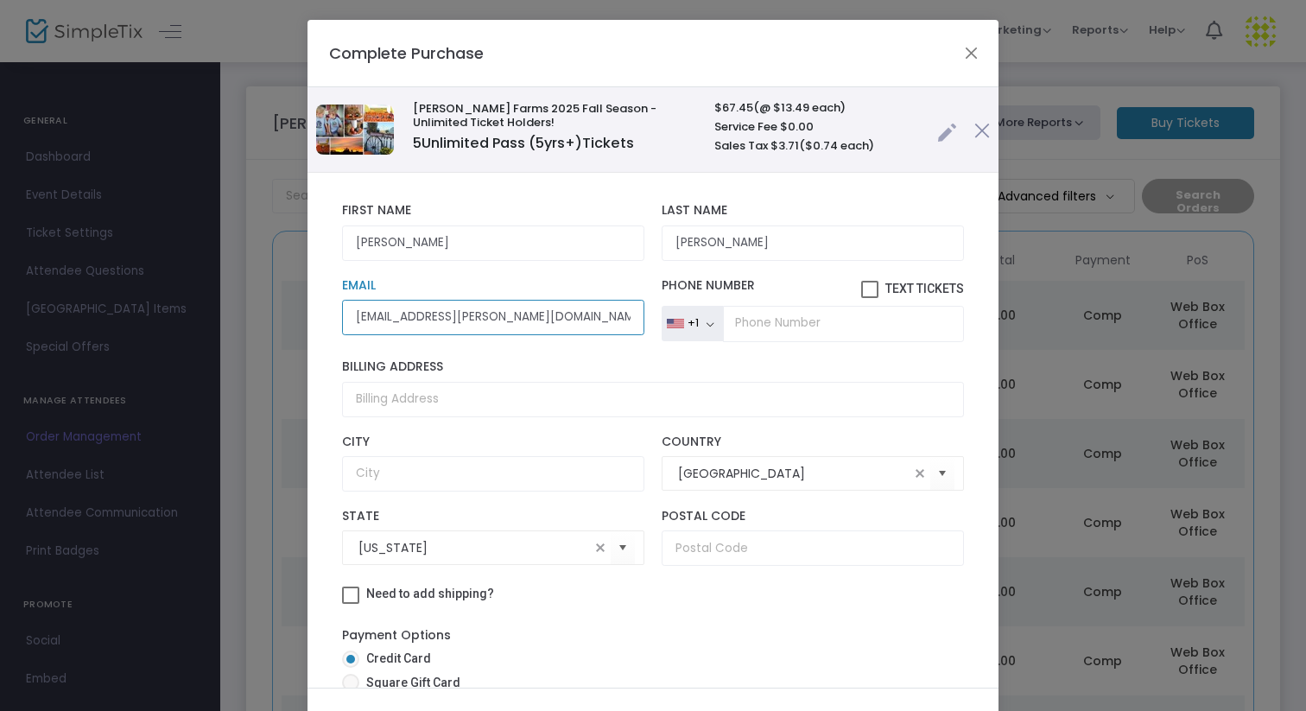
type input "js.holmes@hotmail.com"
type input "[PHONE_NUMBER]"
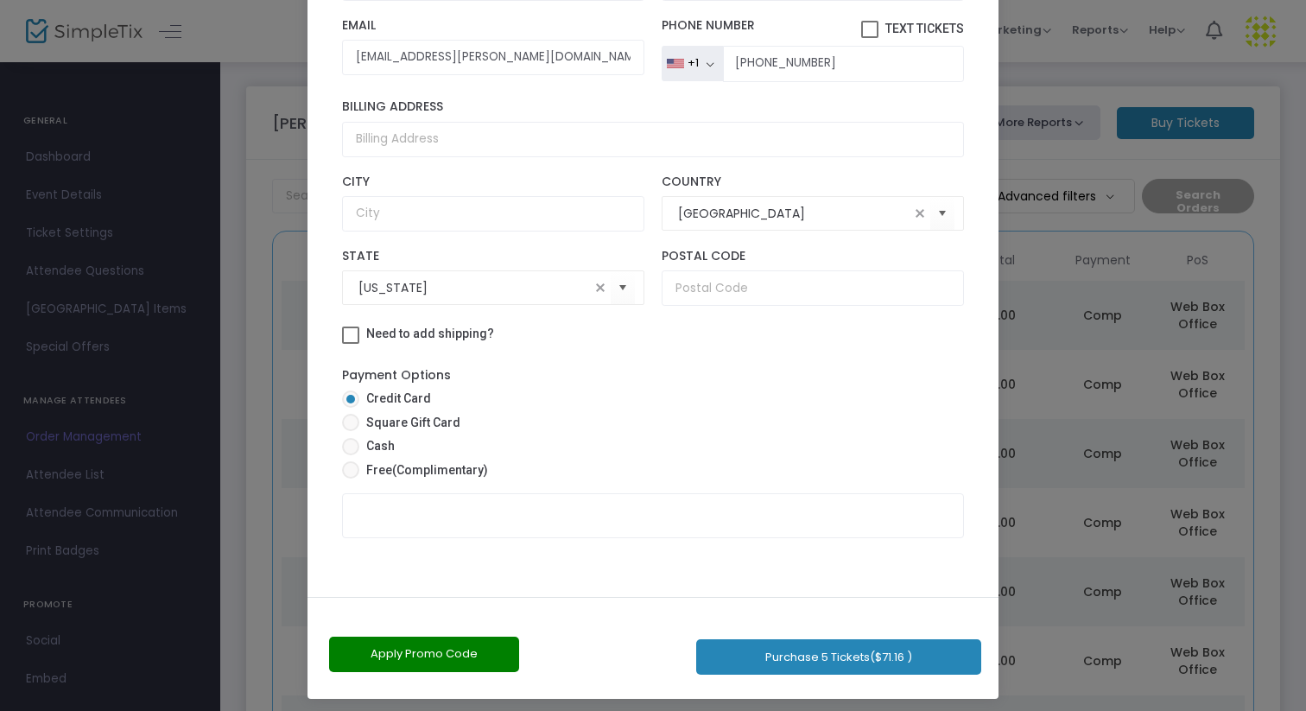
scroll to position [98, 0]
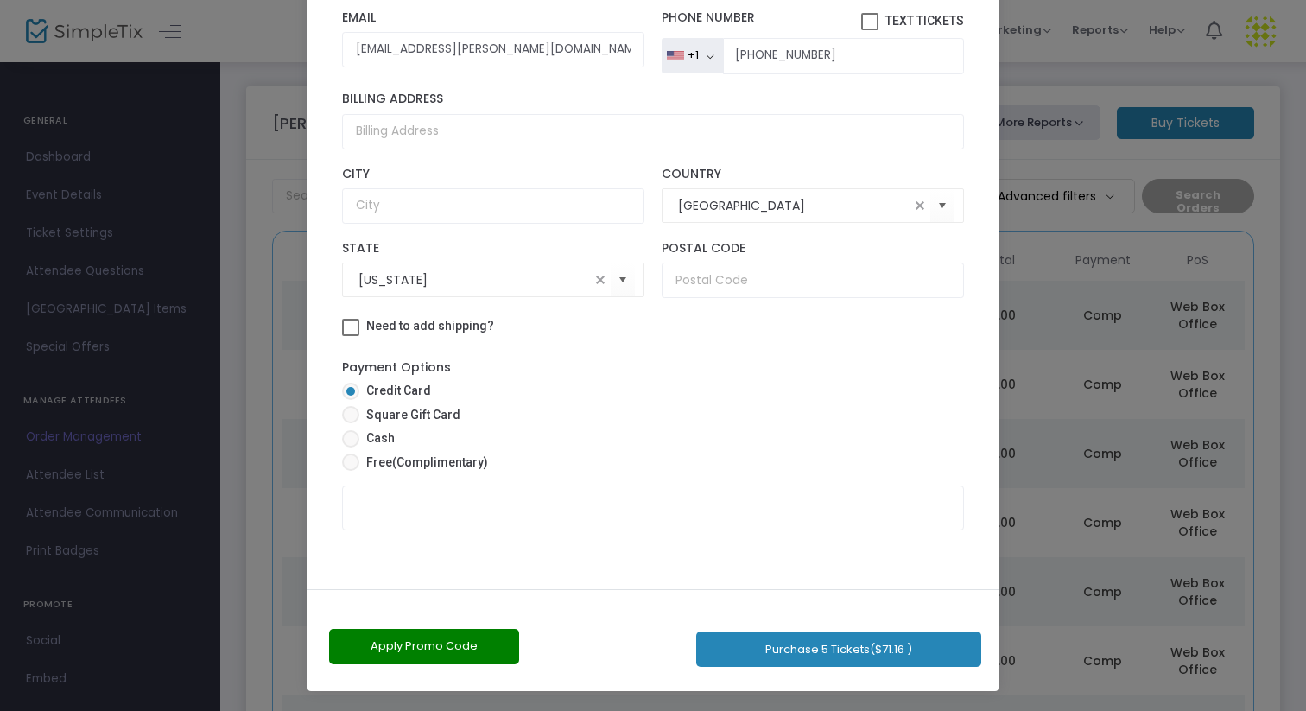
drag, startPoint x: 644, startPoint y: 351, endPoint x: 663, endPoint y: 710, distance: 359.9
click at [663, 710] on ngb-modal-window "Complete Purchase Vesperman Farms 2025 Fall Season - Unlimited Ticket Holders! …" at bounding box center [653, 355] width 1306 height 711
click at [557, 605] on div "Apply Promo Code Purchase 5 Tickets ($71.16 )" at bounding box center [653, 640] width 691 height 102
click at [426, 469] on span "Free (Complimentary)" at bounding box center [423, 463] width 129 height 18
click at [351, 471] on input "Free (Complimentary)" at bounding box center [350, 471] width 1 height 1
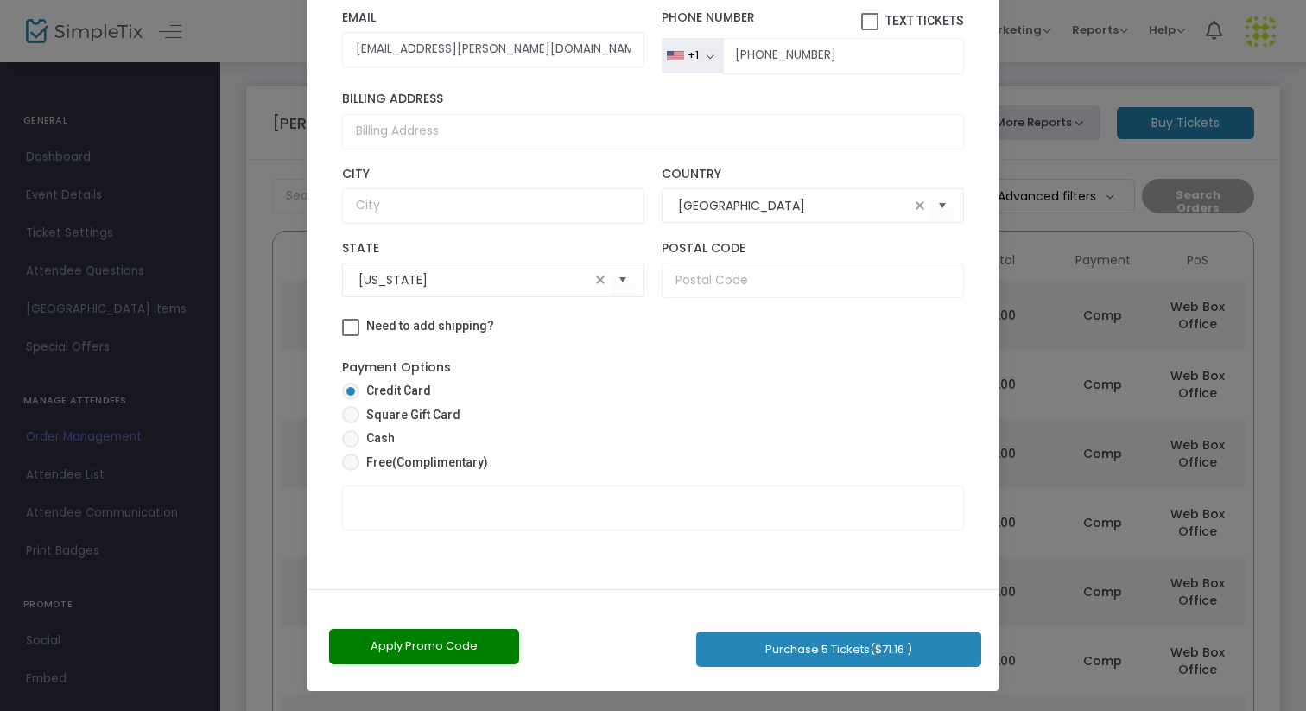
radio input "true"
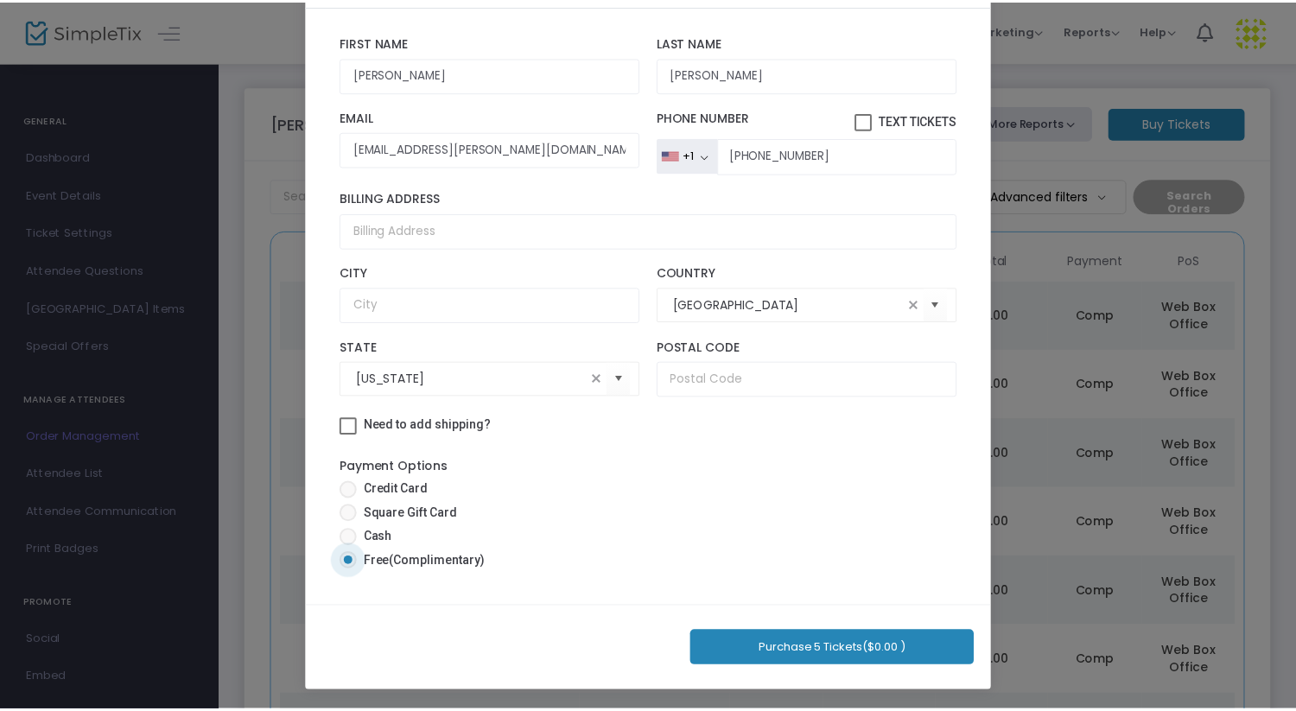
scroll to position [81, 0]
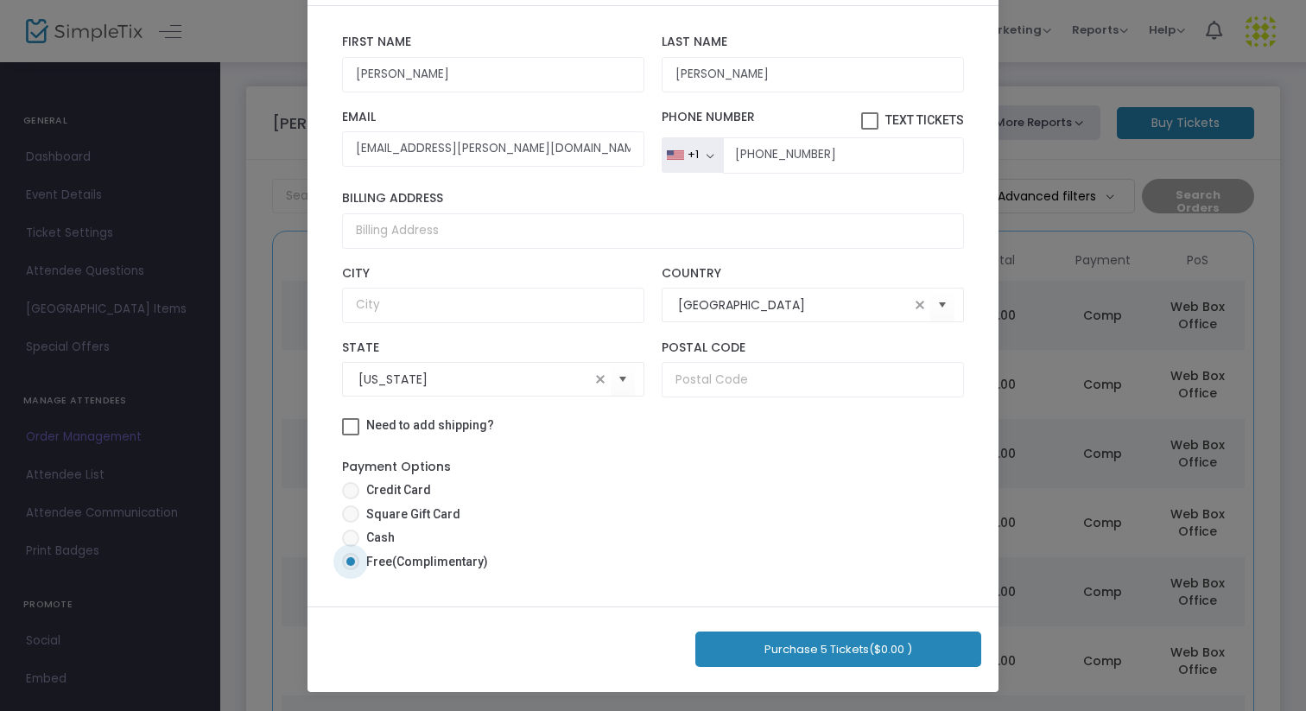
click at [799, 637] on button "Purchase 5 Tickets ($0.00 )" at bounding box center [838, 649] width 286 height 35
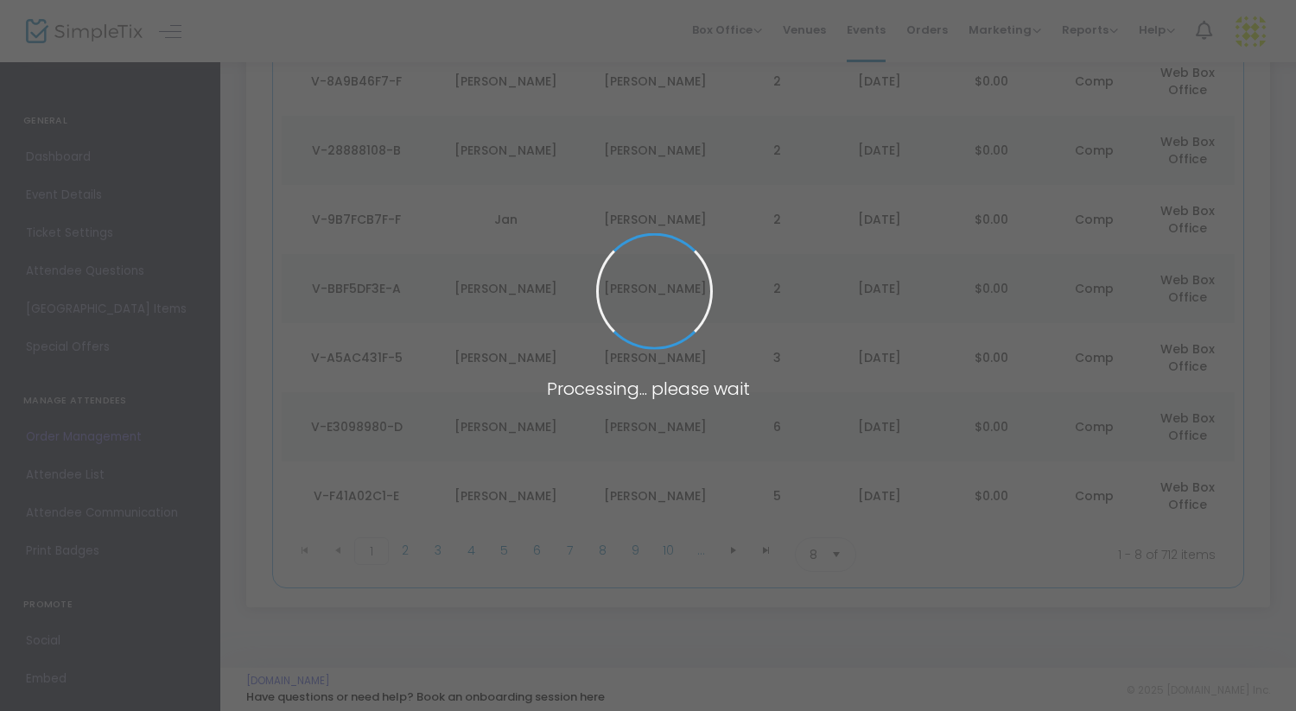
scroll to position [312, 0]
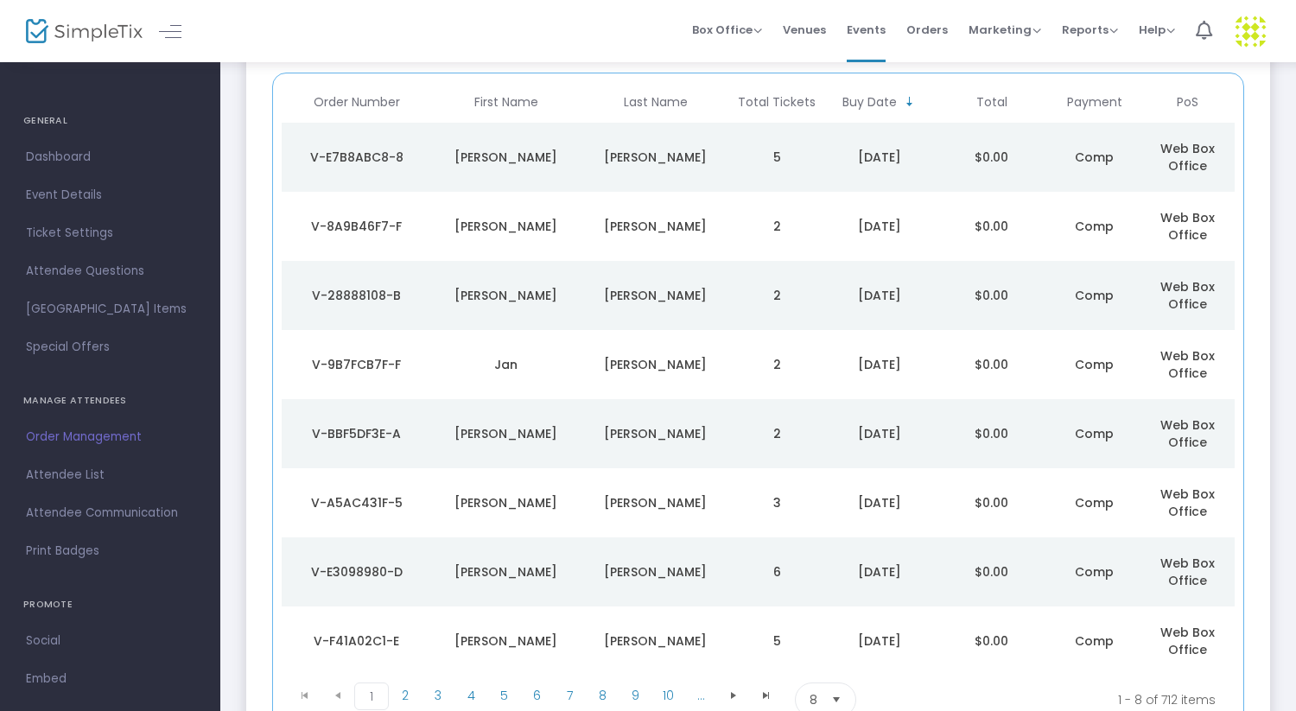
click at [676, 146] on td "[PERSON_NAME]" at bounding box center [655, 157] width 149 height 69
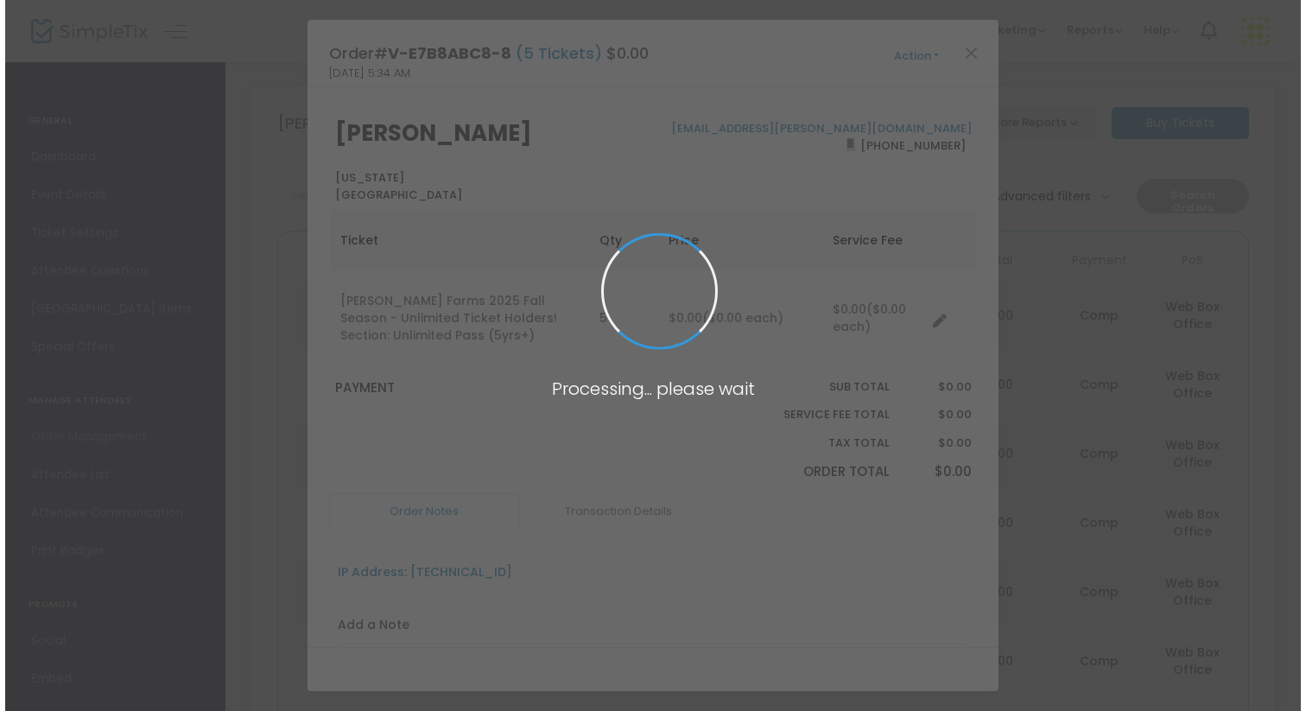
scroll to position [0, 0]
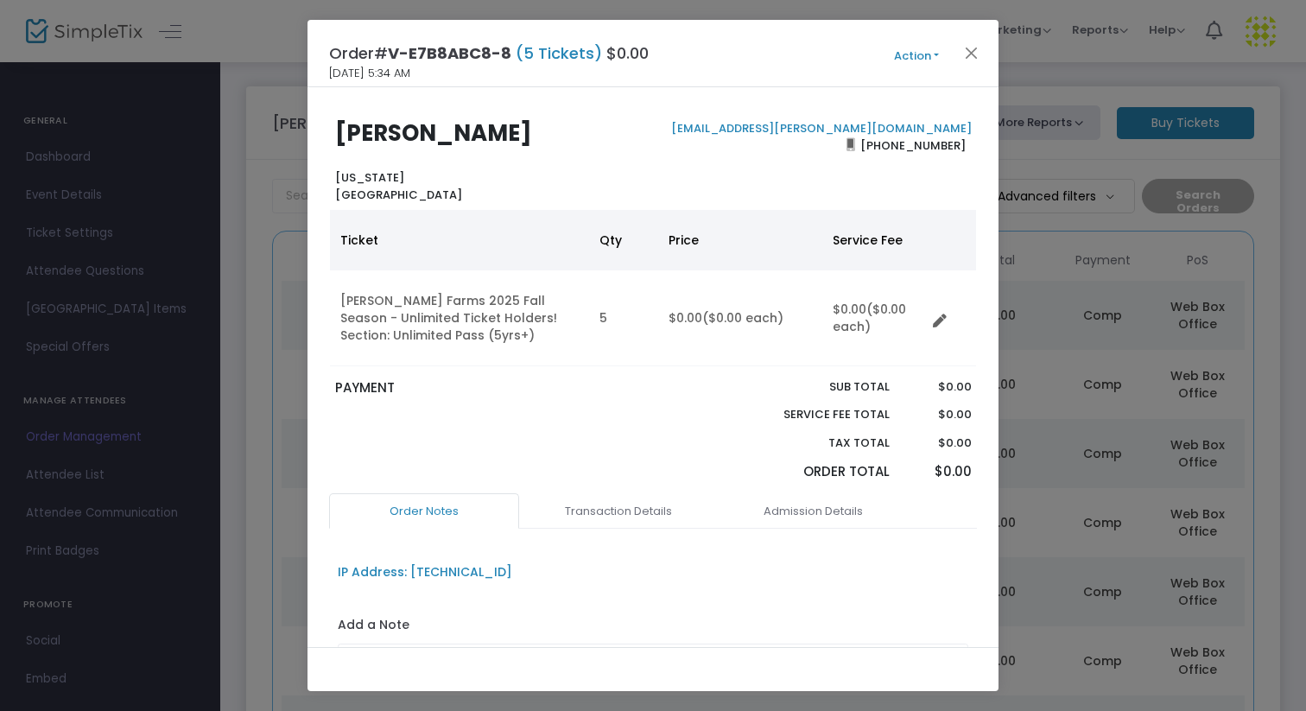
click at [914, 61] on button "Action" at bounding box center [917, 56] width 104 height 19
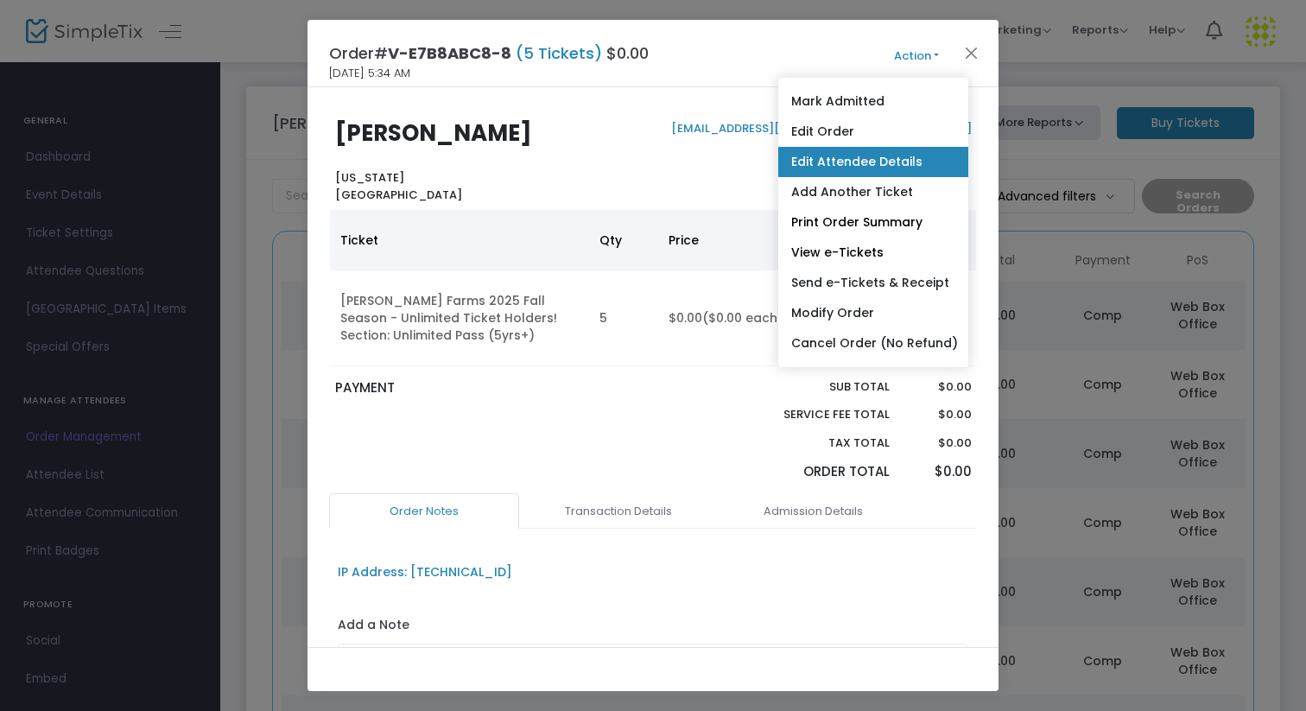
click at [850, 158] on link "Edit Attendee Details" at bounding box center [873, 162] width 190 height 30
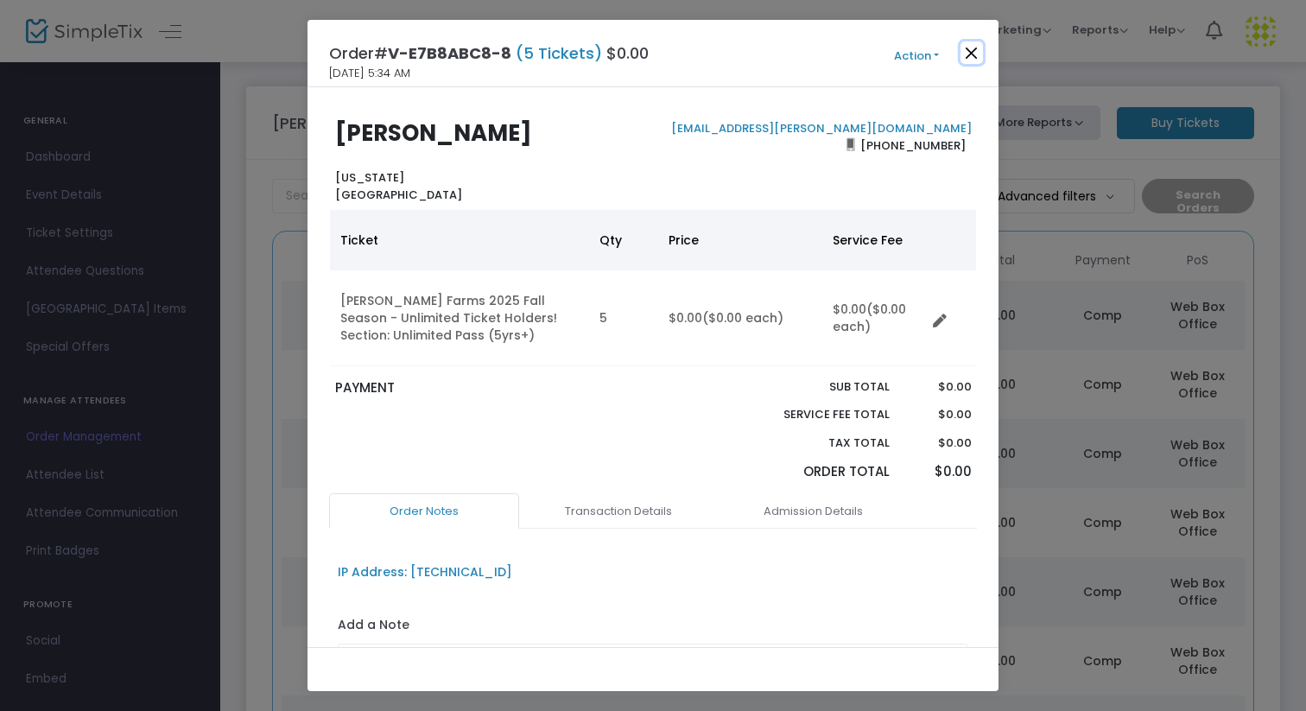
click at [968, 64] on button "Close" at bounding box center [972, 52] width 22 height 22
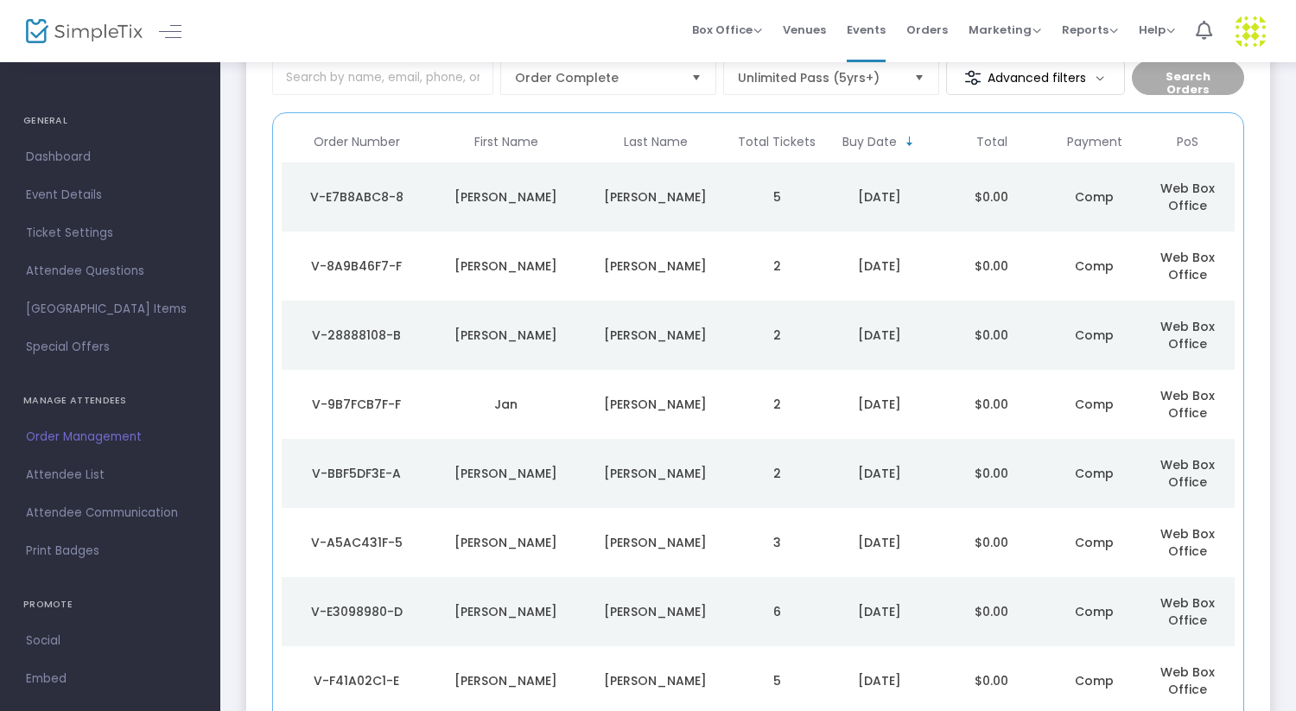
scroll to position [123, 0]
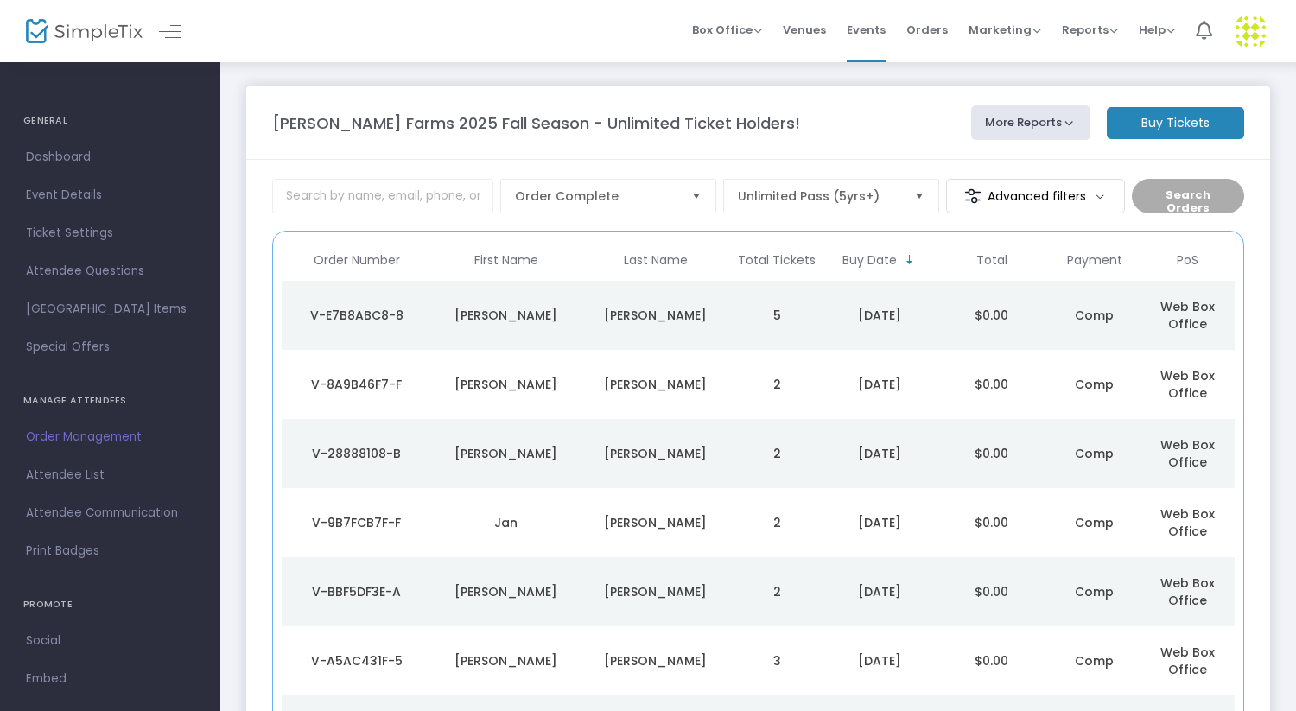
click at [1184, 122] on m-button "Buy Tickets" at bounding box center [1175, 123] width 137 height 32
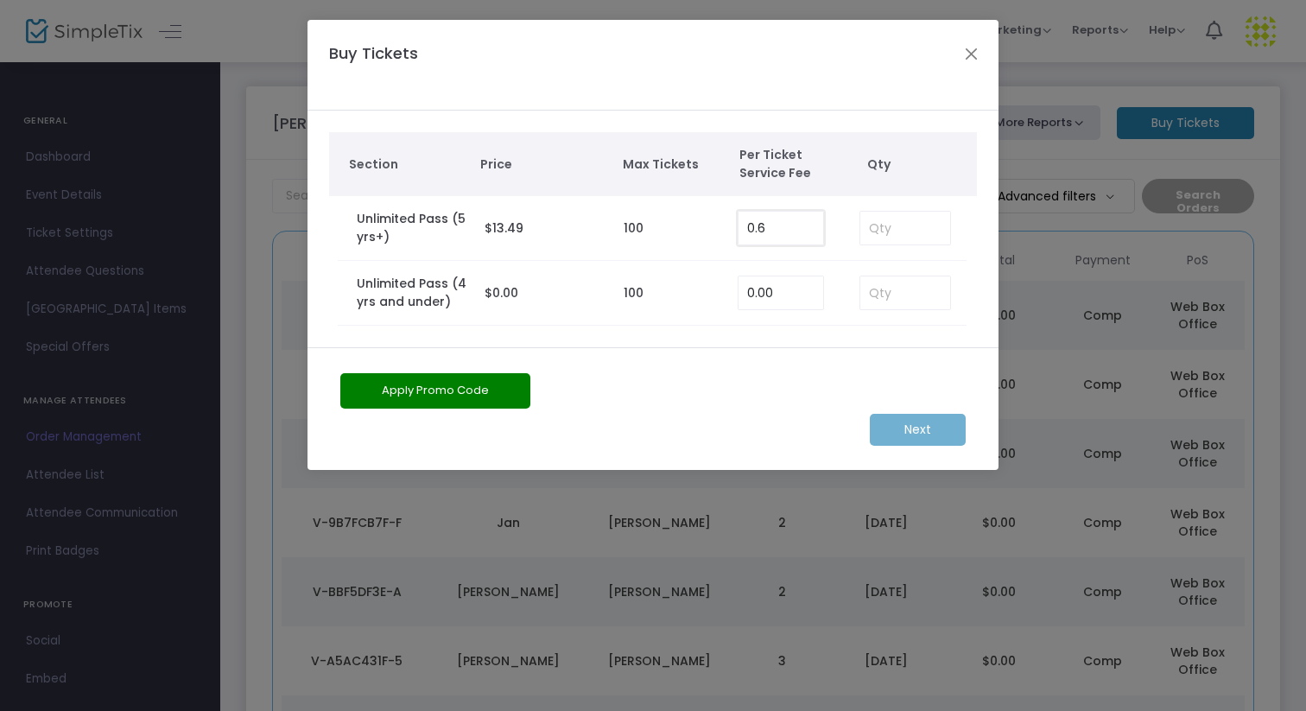
click at [793, 238] on input "0.6" at bounding box center [781, 228] width 85 height 33
type input "0.00"
type input "4"
click at [930, 428] on m-button "Next" at bounding box center [918, 430] width 96 height 32
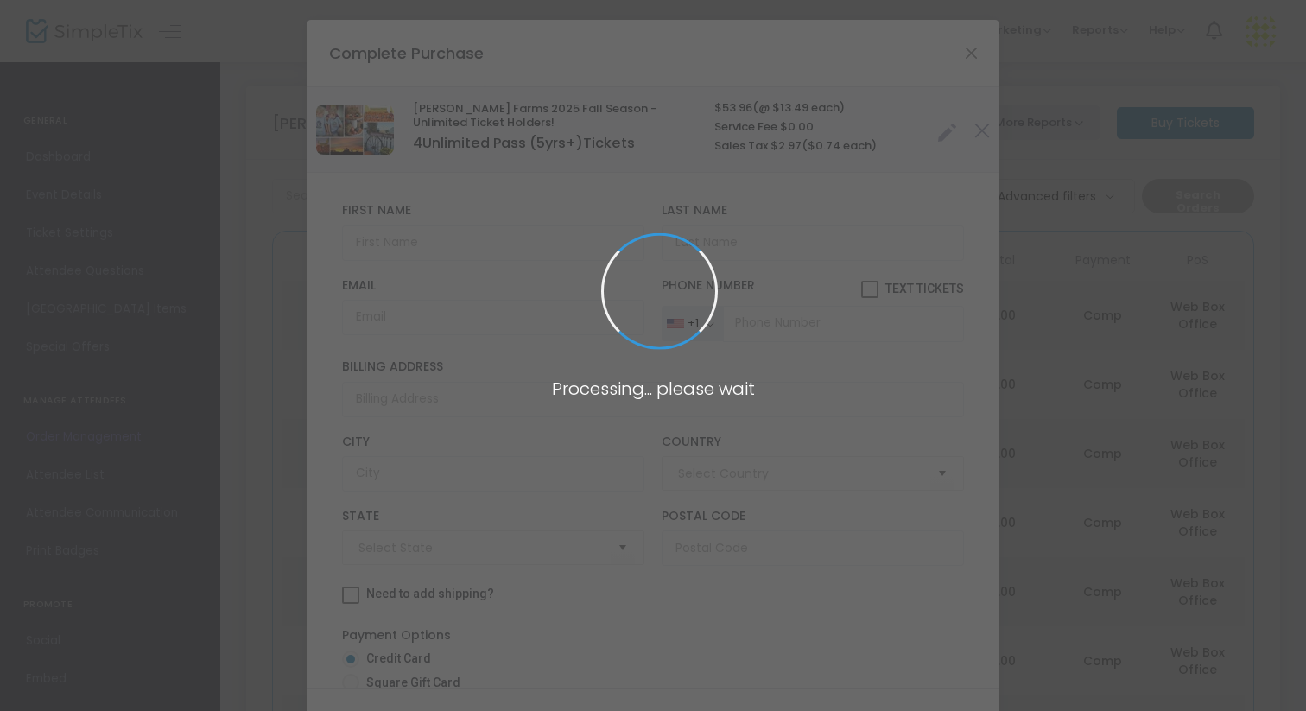
type input "[GEOGRAPHIC_DATA]"
type input "[US_STATE]"
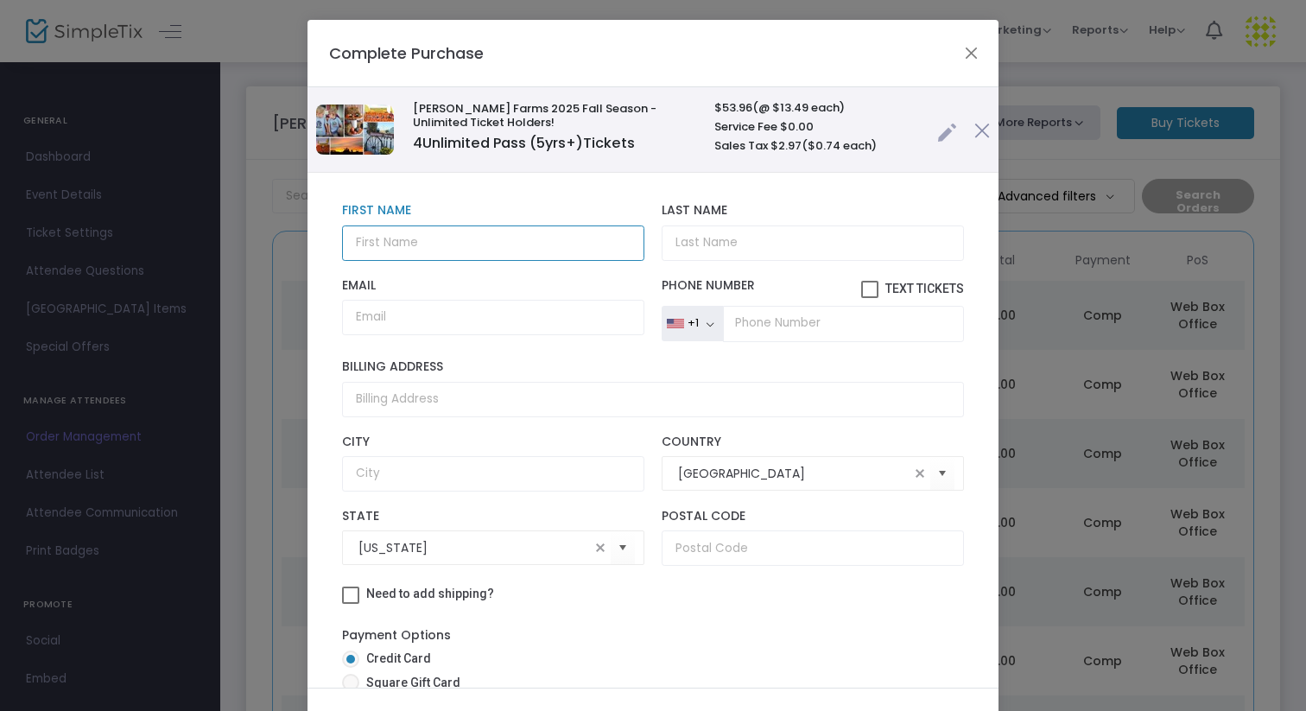
click at [467, 241] on input "text" at bounding box center [493, 242] width 302 height 35
type input "[PERSON_NAME]"
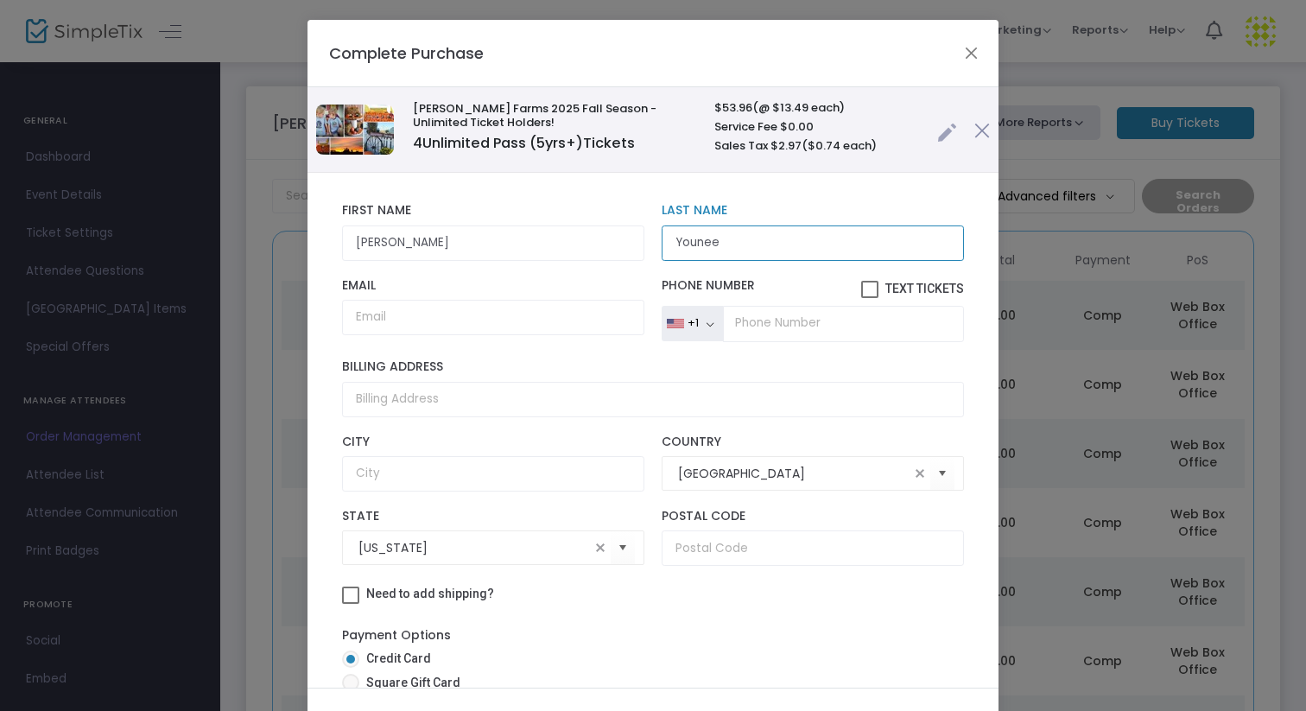
type input "Younee"
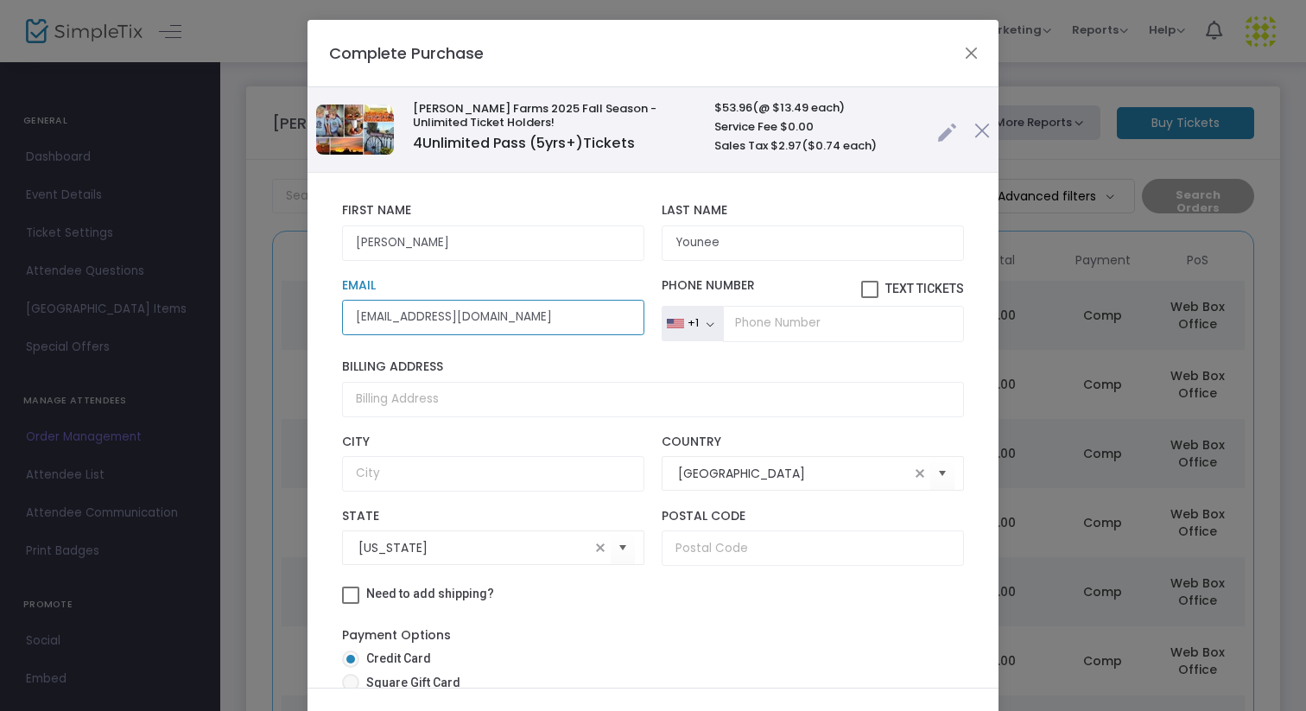
type input "[EMAIL_ADDRESS][DOMAIN_NAME]"
type input "[PHONE_NUMBER]"
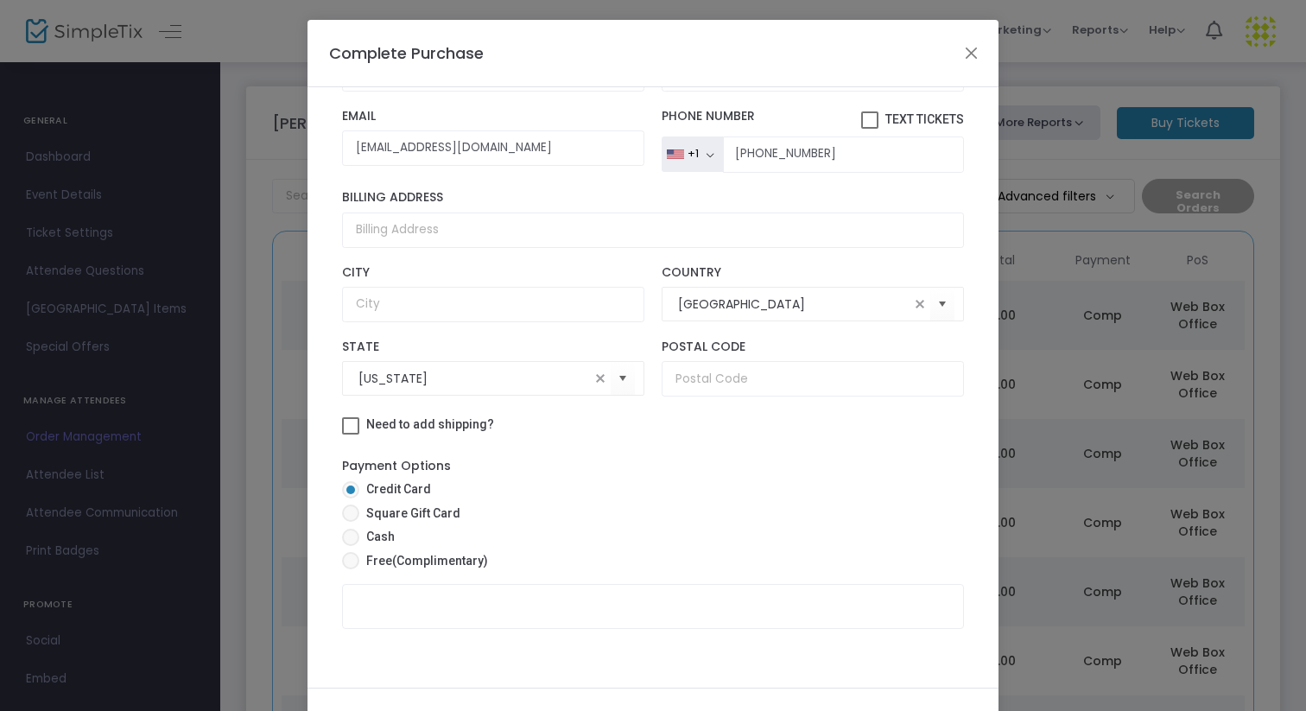
scroll to position [98, 0]
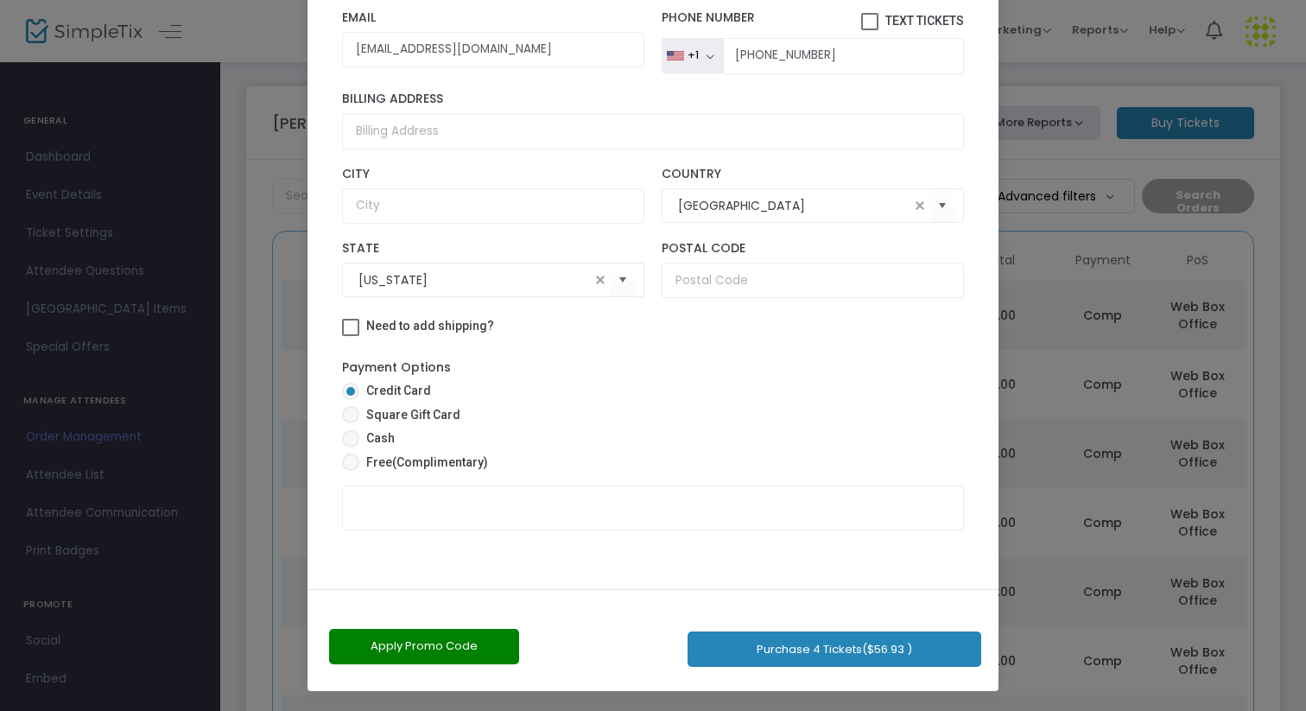
drag, startPoint x: 657, startPoint y: 363, endPoint x: 663, endPoint y: 710, distance: 347.4
click at [665, 710] on ngb-modal-window "Complete Purchase [PERSON_NAME] Farms 2025 Fall Season - Unlimited Ticket Holde…" at bounding box center [653, 355] width 1306 height 711
click at [425, 470] on span "Free (Complimentary)" at bounding box center [423, 463] width 129 height 18
click at [351, 471] on input "Free (Complimentary)" at bounding box center [350, 471] width 1 height 1
radio input "true"
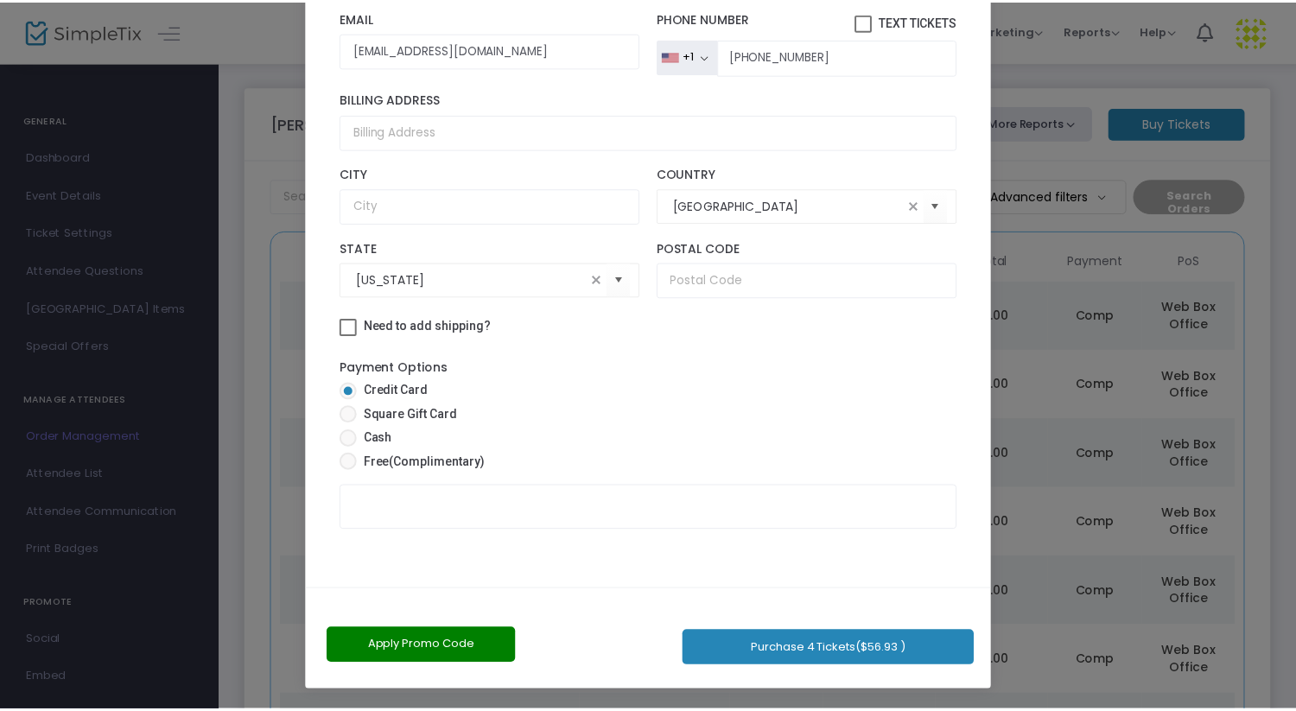
scroll to position [81, 0]
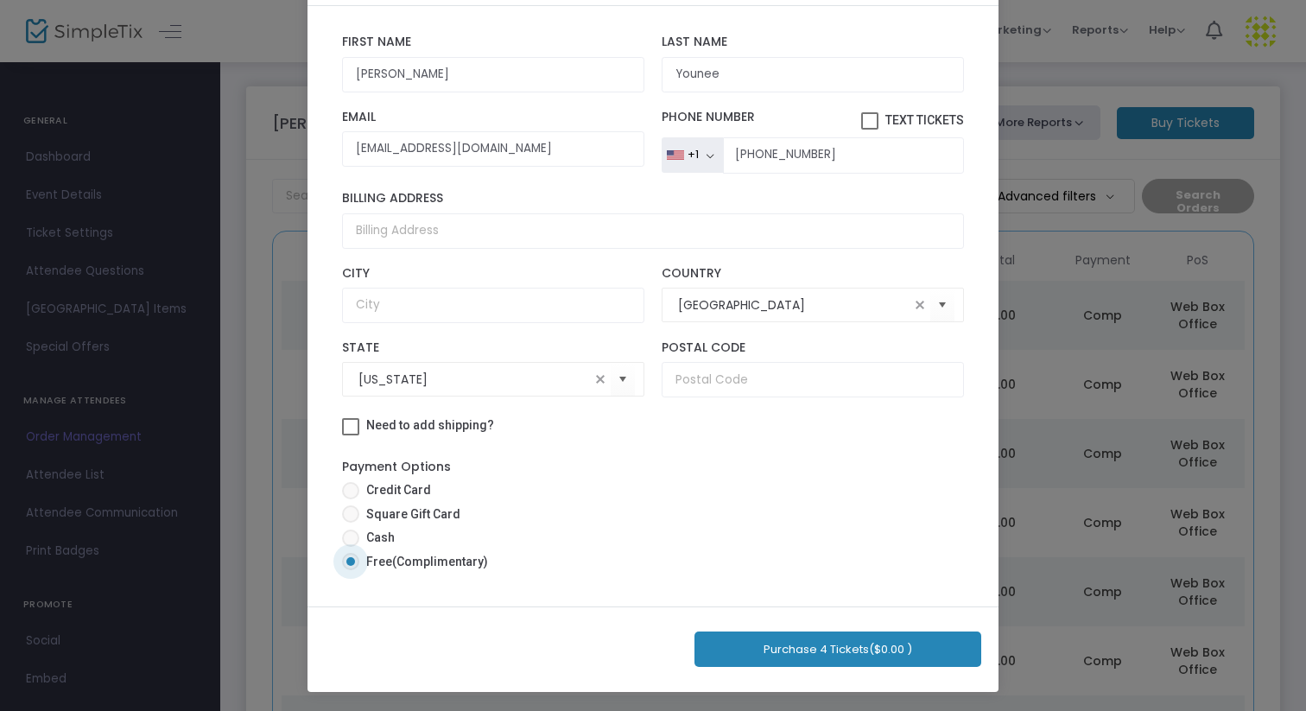
click at [835, 653] on button "Purchase 4 Tickets ($0.00 )" at bounding box center [838, 649] width 287 height 35
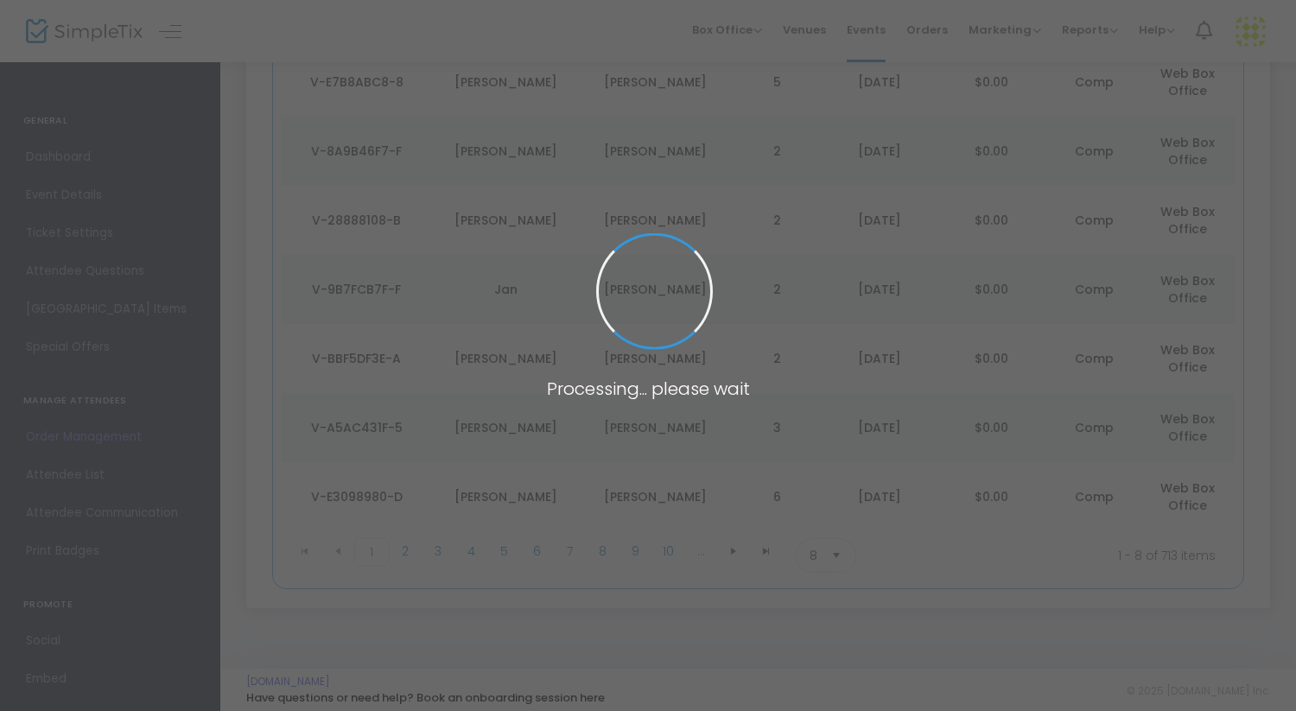
scroll to position [312, 0]
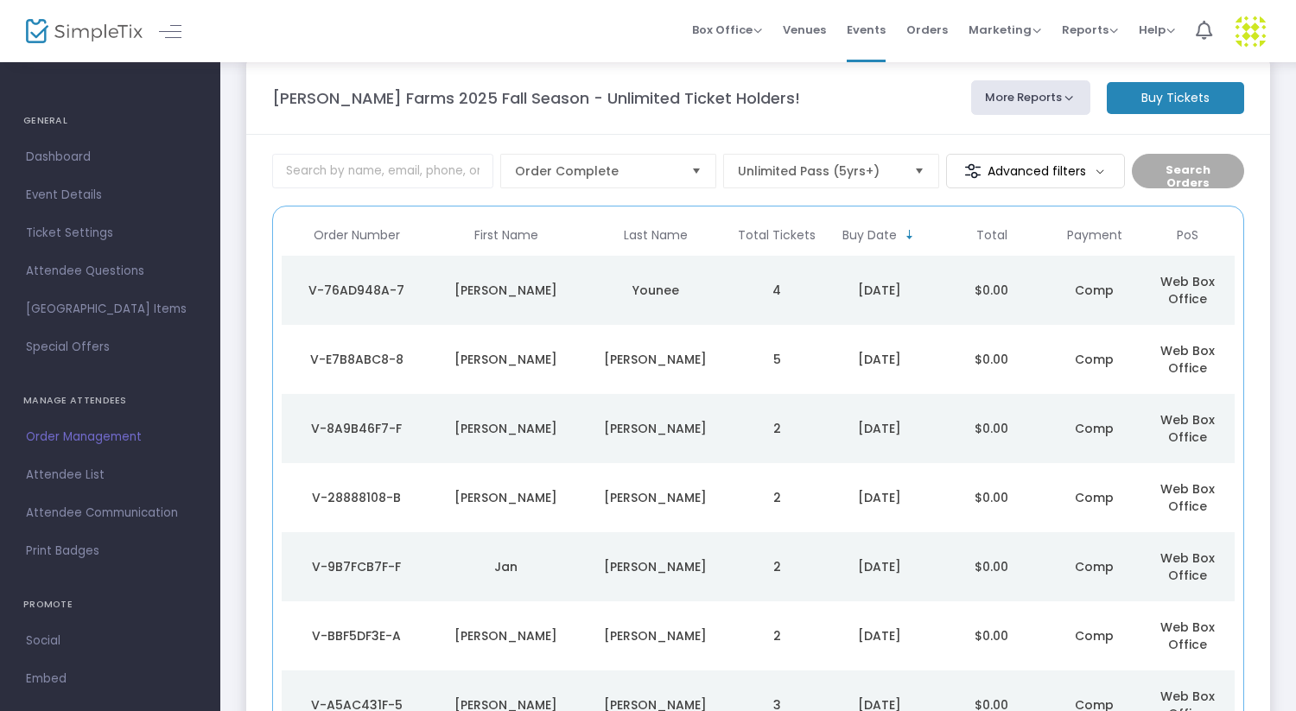
click at [712, 273] on td "Younee" at bounding box center [655, 290] width 149 height 69
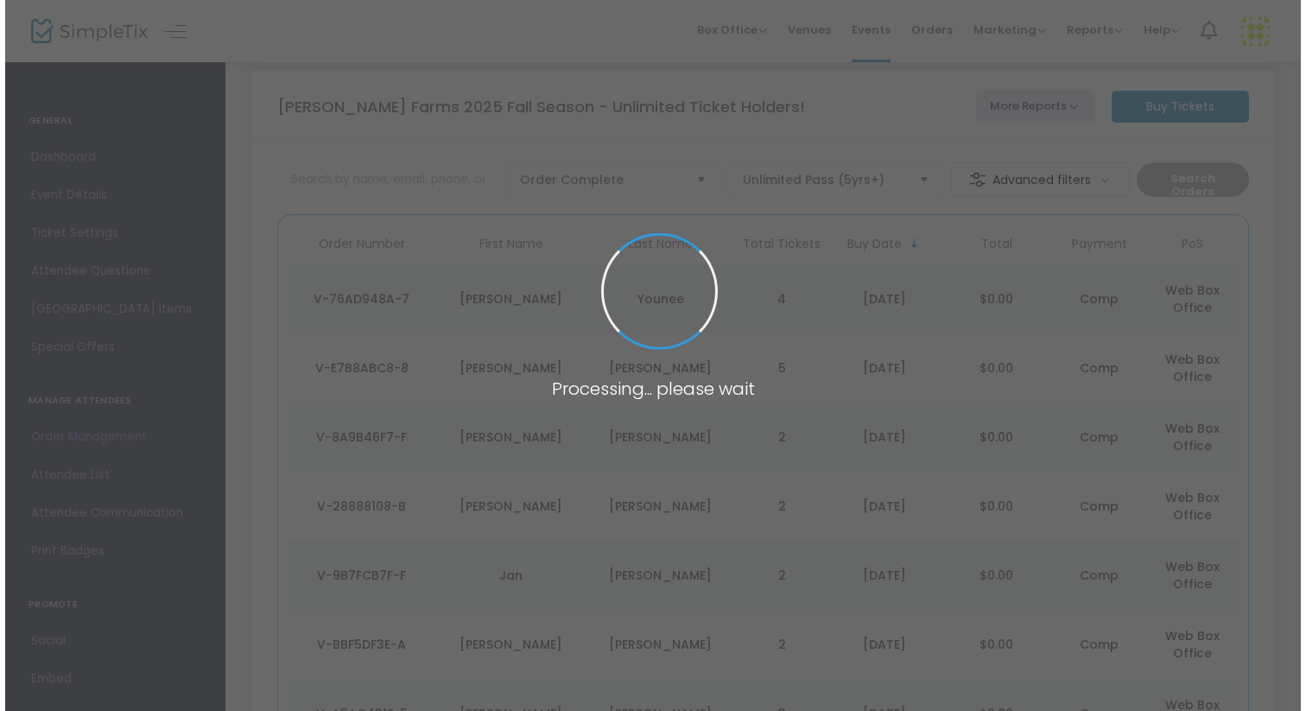
scroll to position [0, 0]
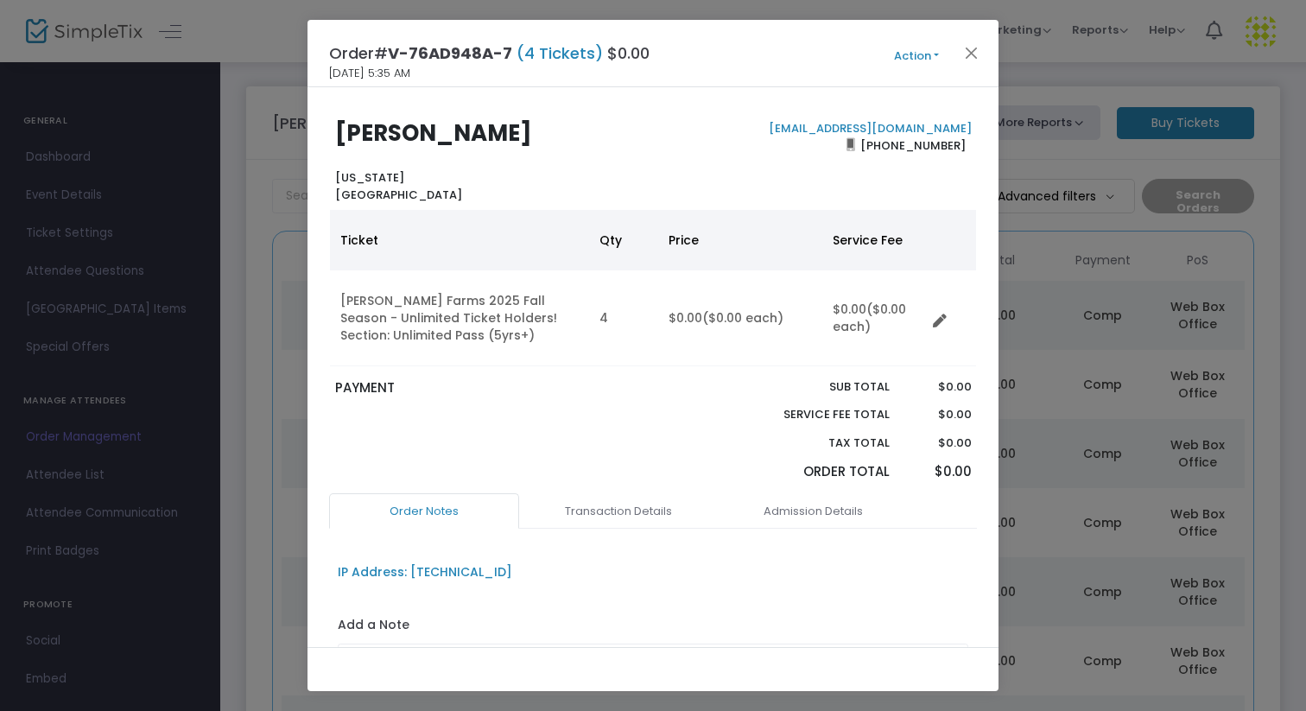
click at [905, 60] on button "Action" at bounding box center [917, 56] width 104 height 19
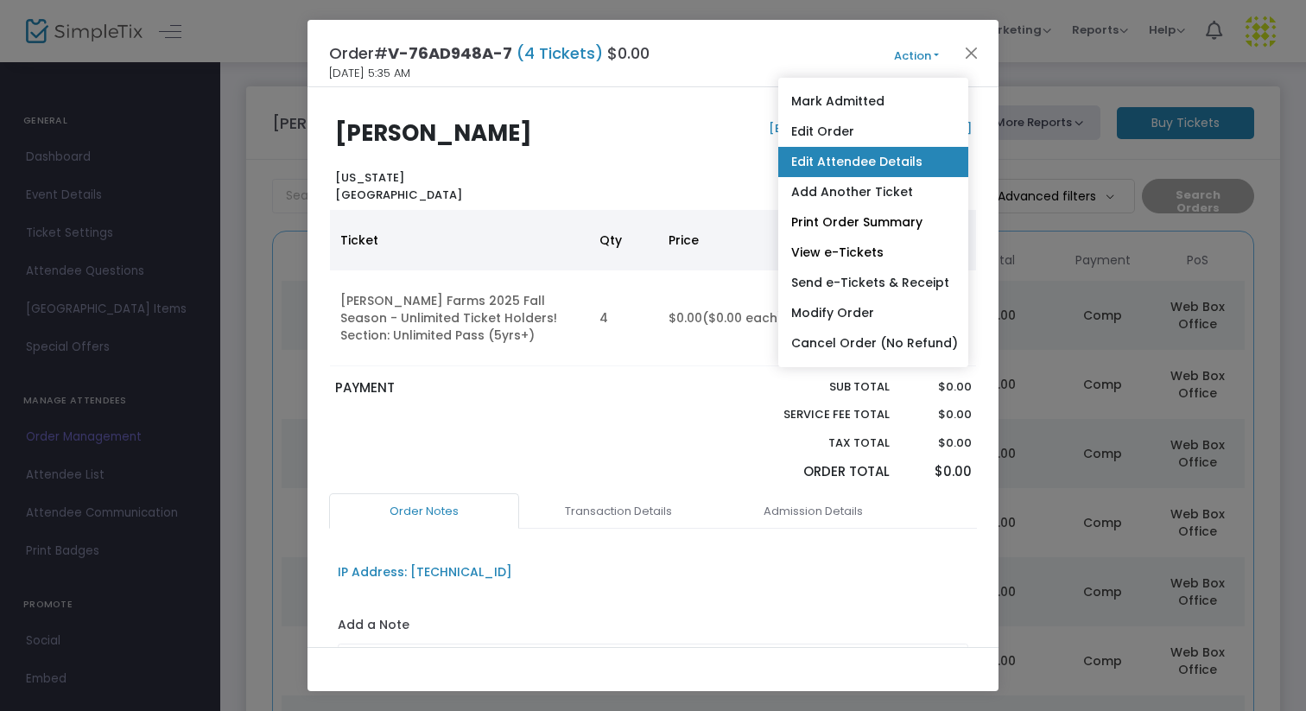
click at [862, 163] on link "Edit Attendee Details" at bounding box center [873, 162] width 190 height 30
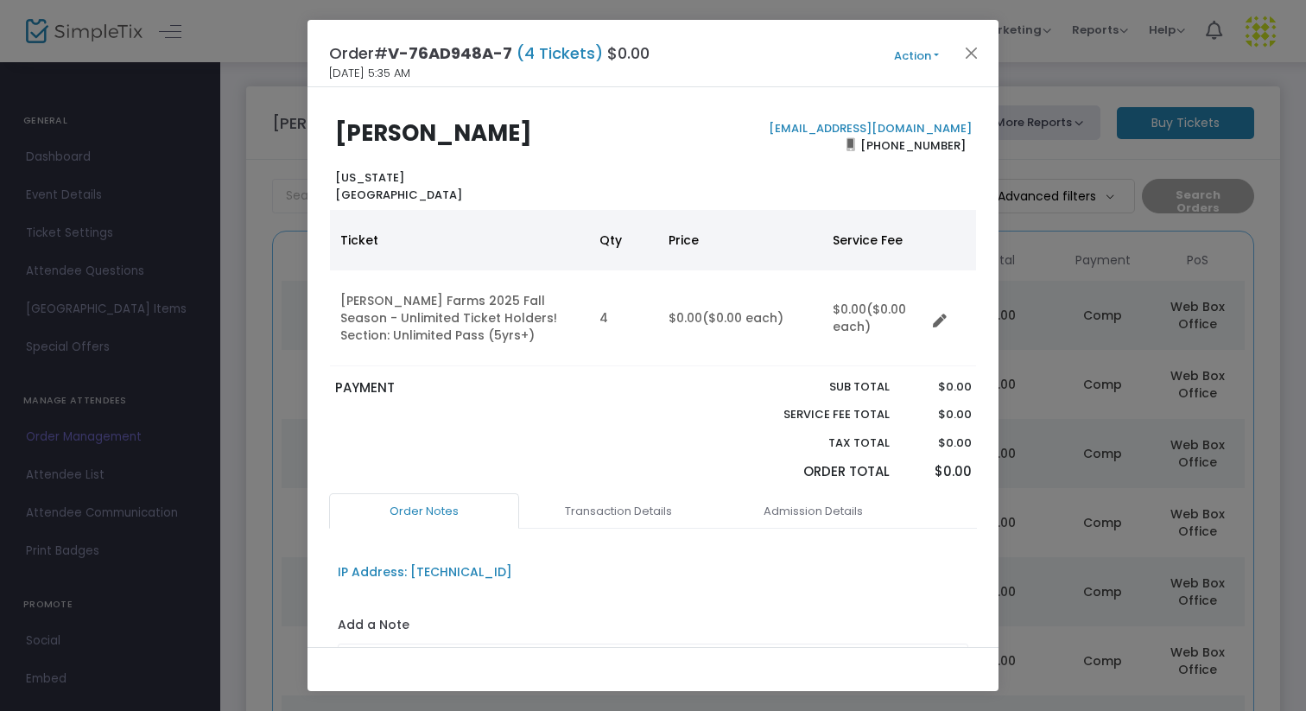
click at [924, 56] on button "Action" at bounding box center [917, 56] width 104 height 19
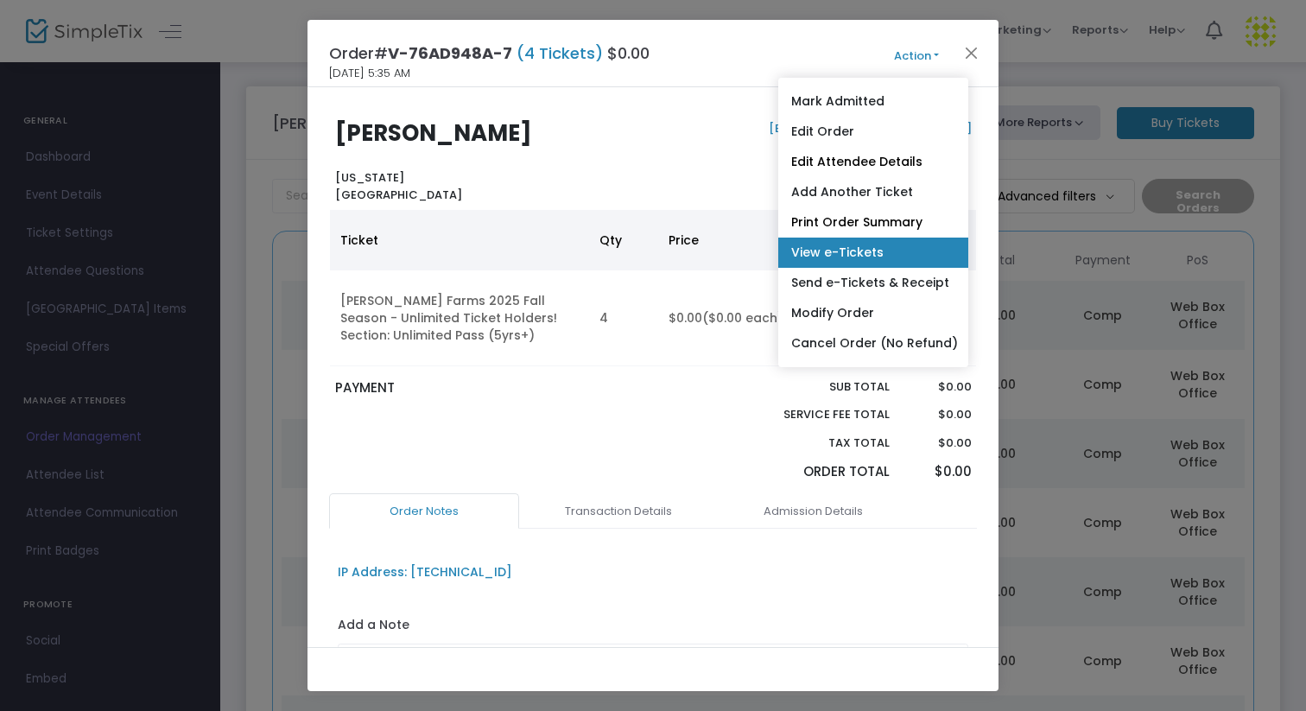
click at [888, 246] on link "View e-Tickets" at bounding box center [873, 253] width 190 height 30
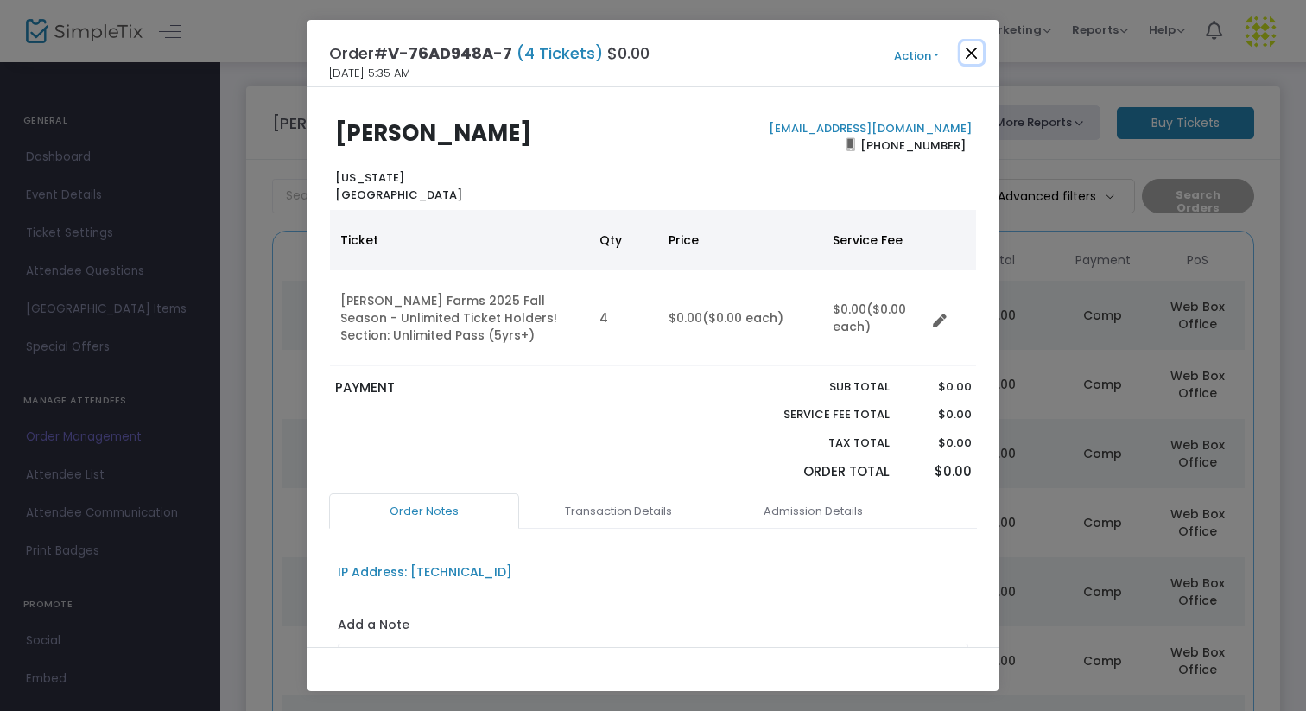
click at [970, 60] on button "Close" at bounding box center [972, 52] width 22 height 22
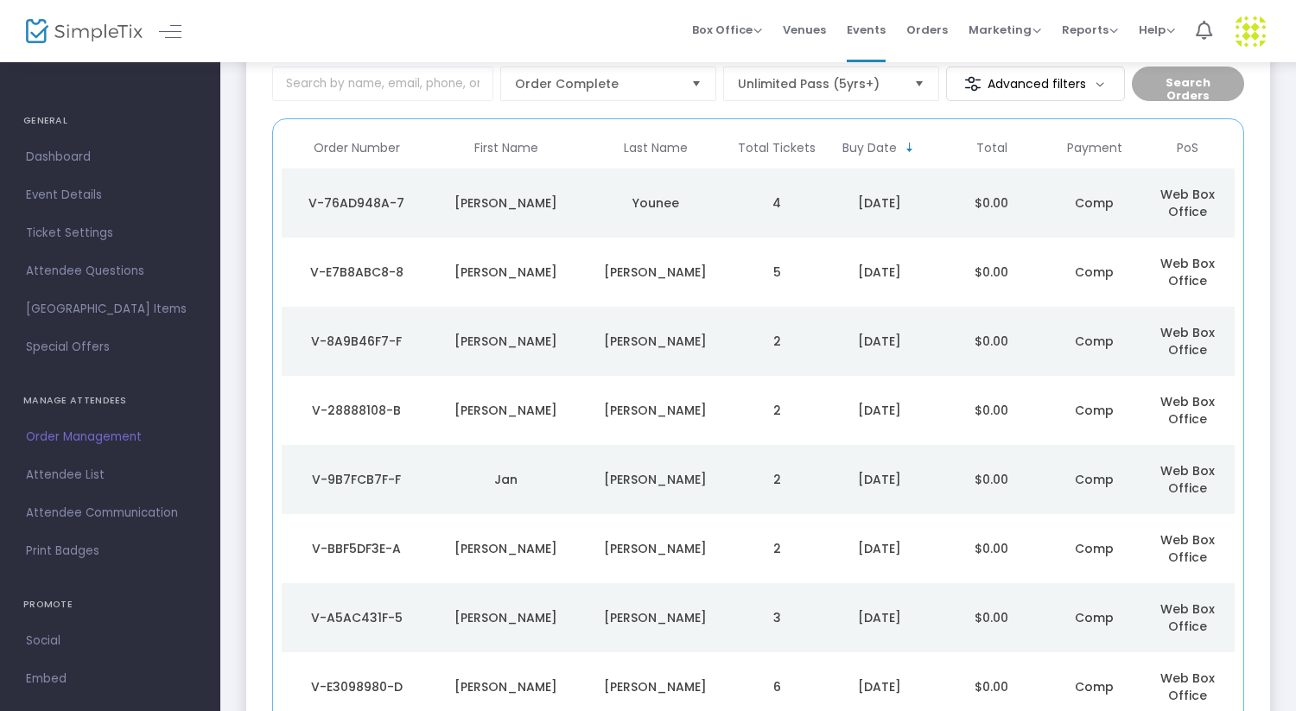
scroll to position [123, 0]
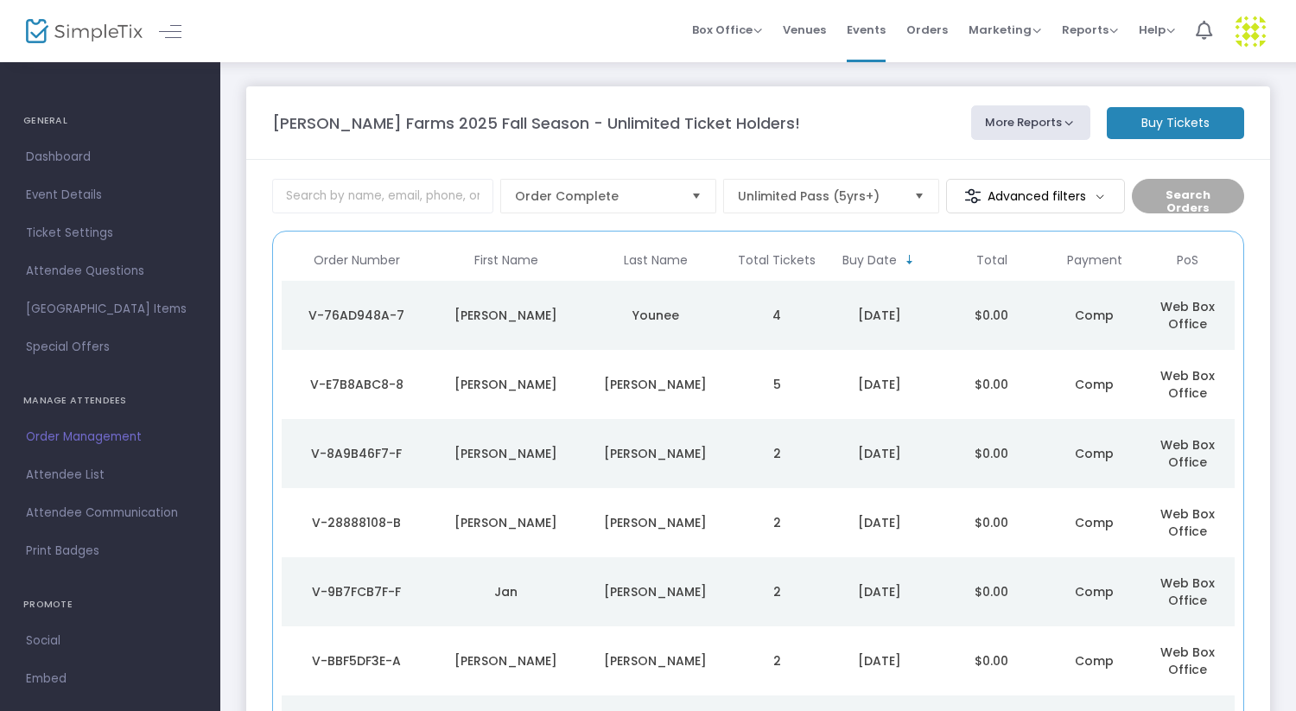
click at [1204, 126] on m-button "Buy Tickets" at bounding box center [1175, 123] width 137 height 32
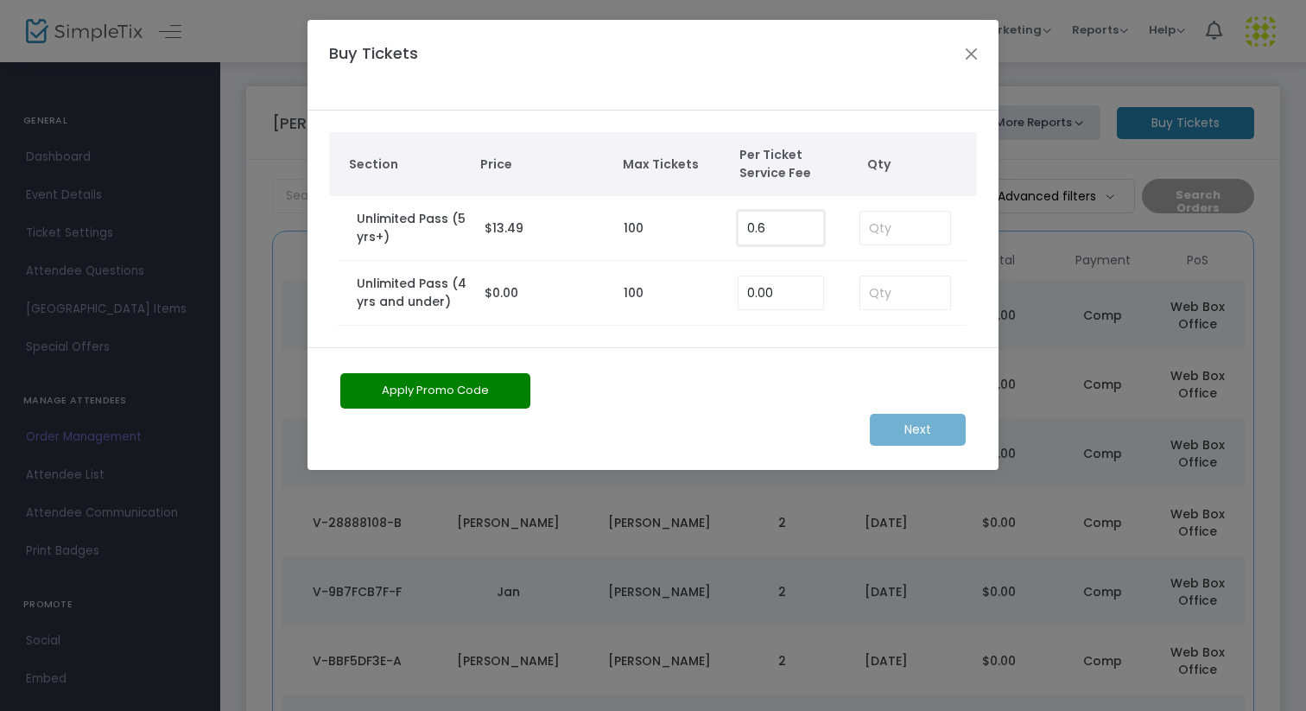
click at [801, 217] on input "0.6" at bounding box center [781, 228] width 85 height 33
type input "0.00"
type input "5"
click at [938, 129] on div "Section Price Max Tickets Per Ticket Service Fee Qty Unlimited Pass (5yrs+) $13…" at bounding box center [653, 229] width 691 height 237
click at [917, 422] on m-button "Next" at bounding box center [918, 430] width 96 height 32
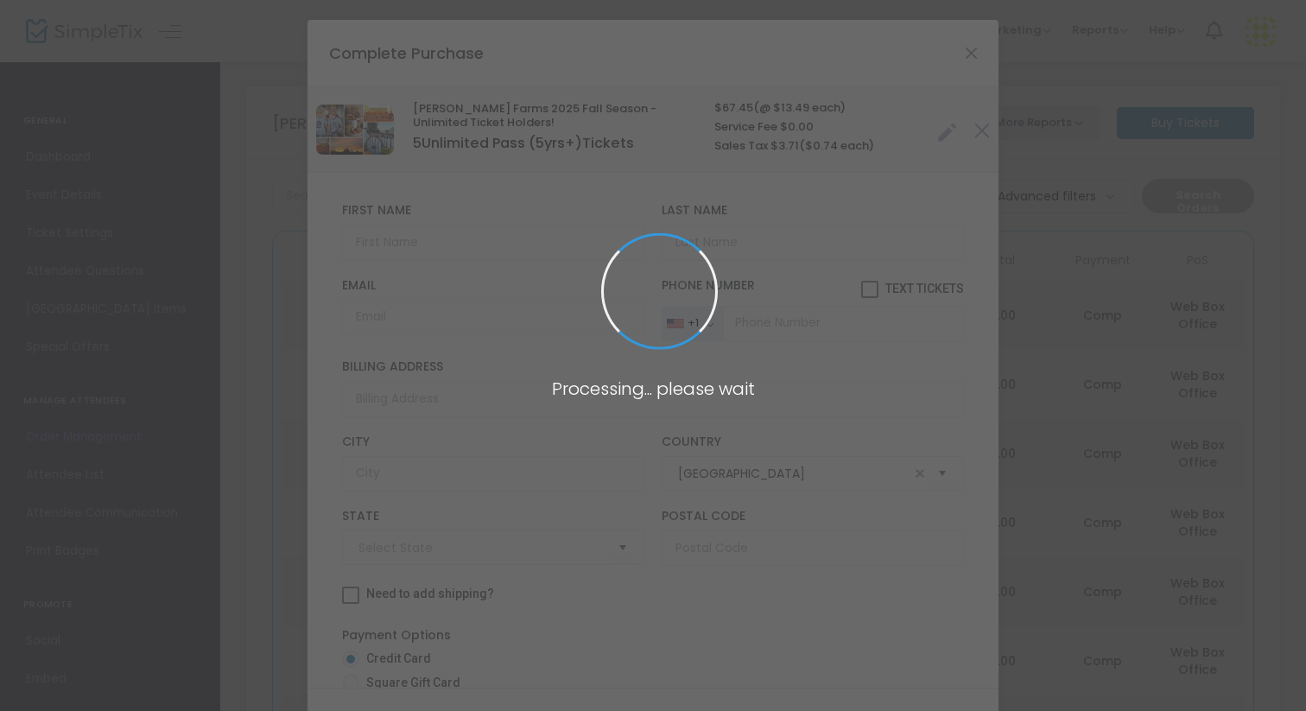
type input "[US_STATE]"
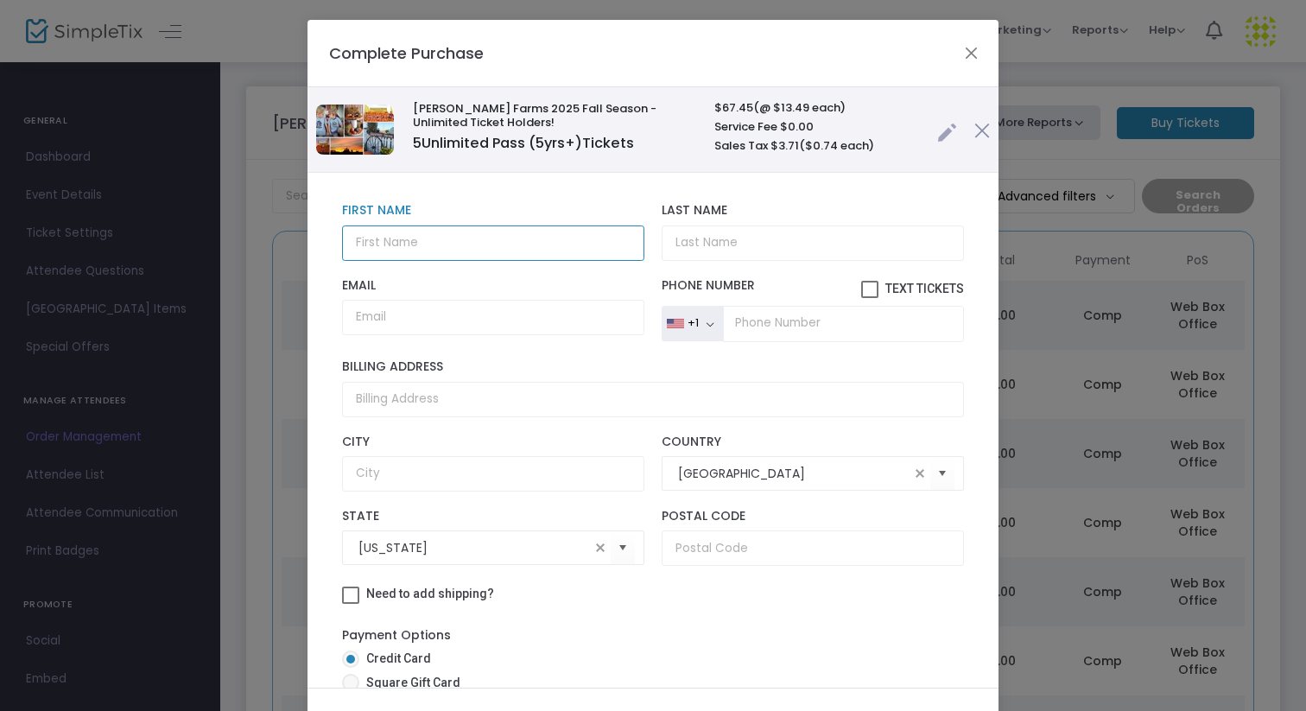
click at [419, 250] on input "text" at bounding box center [493, 242] width 302 height 35
type input "[PERSON_NAME]"
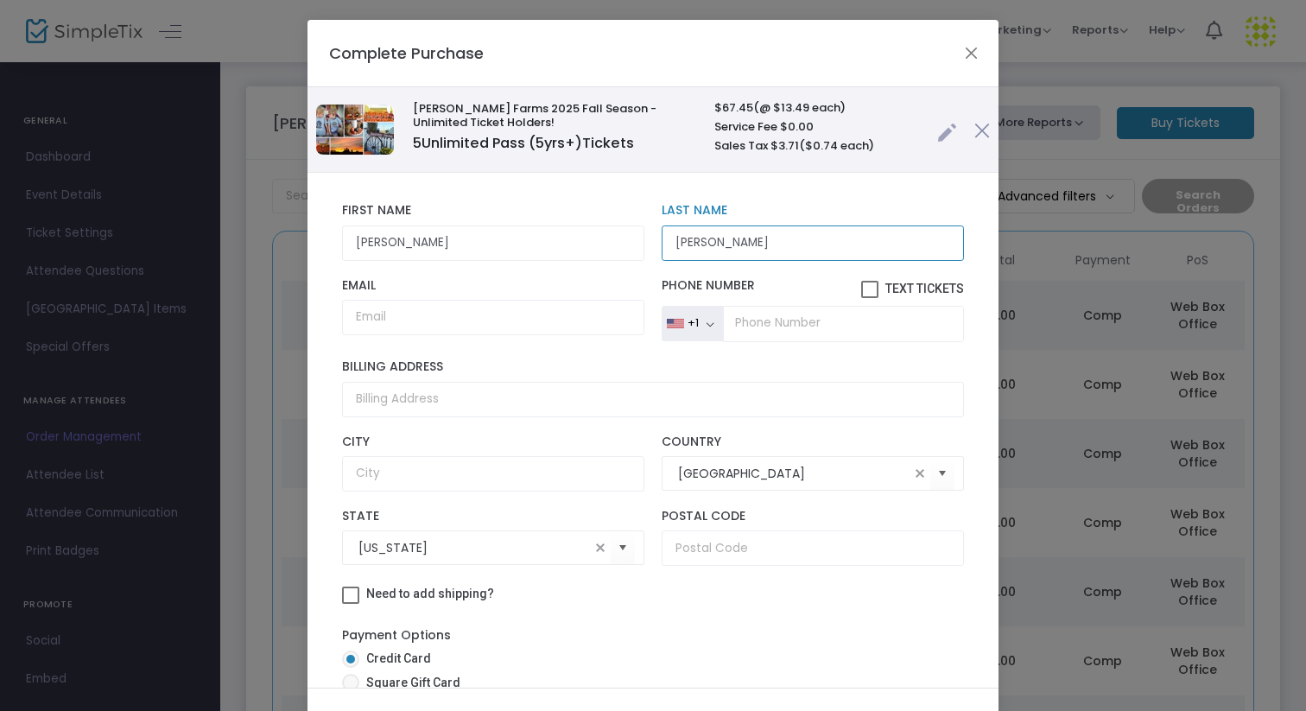
type input "[PERSON_NAME]"
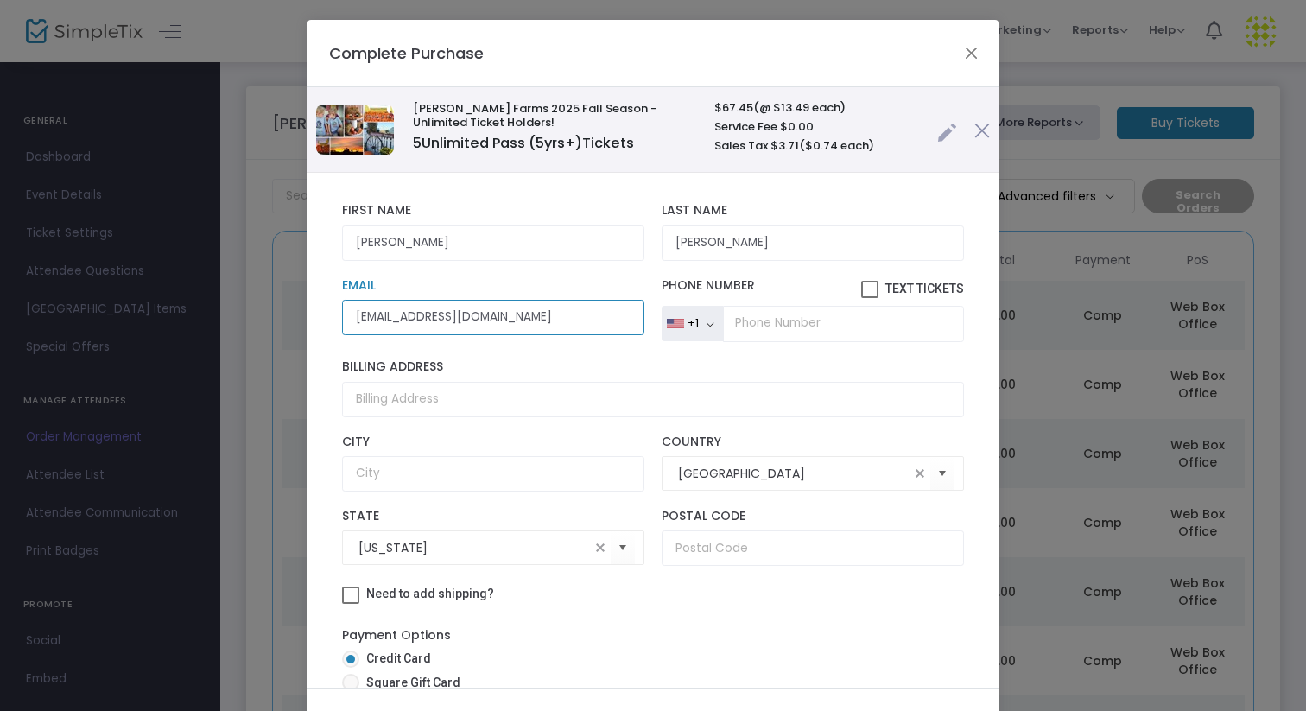
click at [471, 318] on input "uppenamil@potosisk.k12.wi.us" at bounding box center [493, 317] width 302 height 35
type input "uppenamil@potosisd.k12.wi.us"
click at [774, 334] on input "tel" at bounding box center [843, 324] width 241 height 36
type input "[PHONE_NUMBER]"
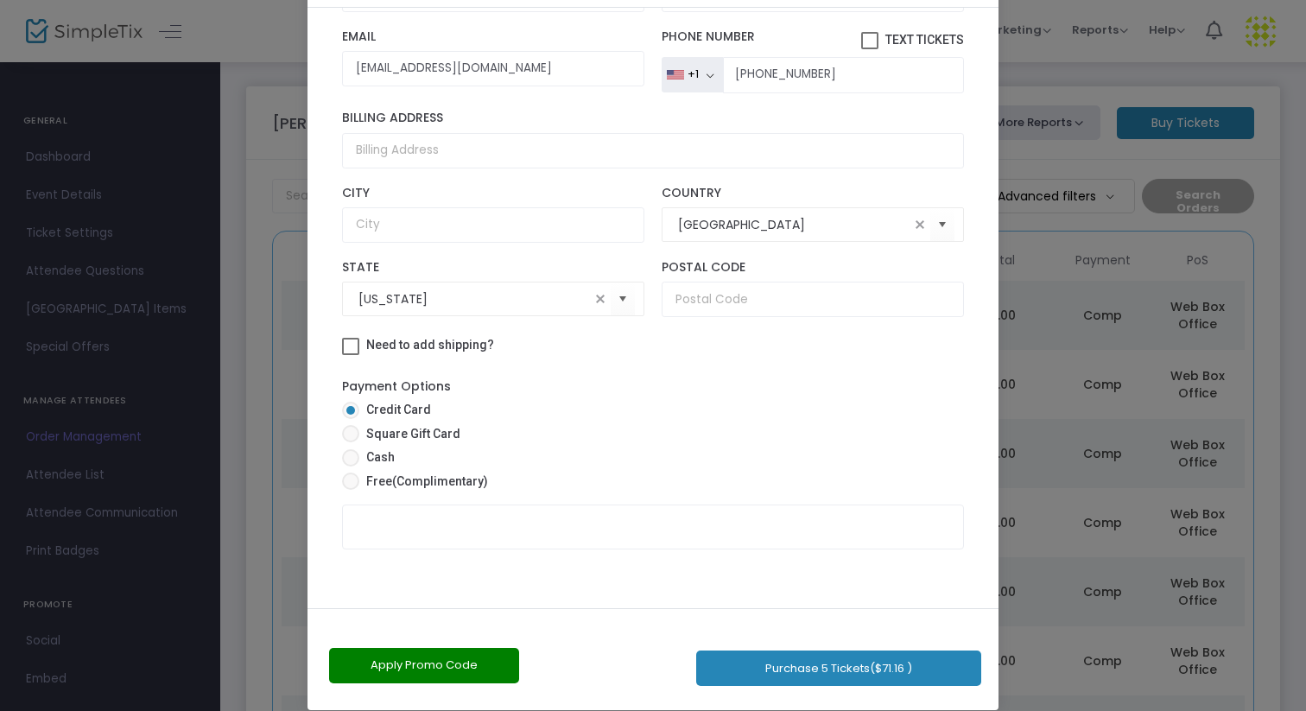
scroll to position [98, 0]
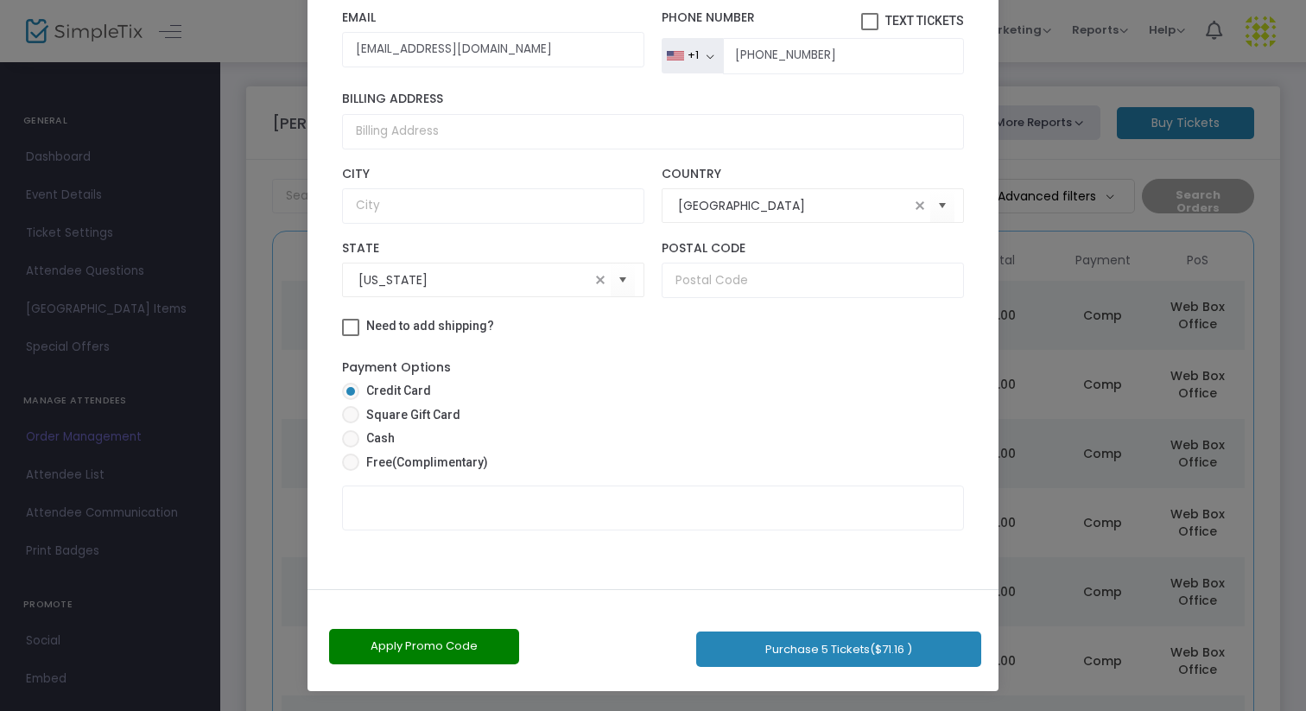
drag, startPoint x: 653, startPoint y: 361, endPoint x: 693, endPoint y: 710, distance: 351.3
click at [692, 710] on ngb-modal-window "Complete Purchase Vesperman Farms 2025 Fall Season - Unlimited Ticket Holders! …" at bounding box center [653, 355] width 1306 height 711
click at [441, 459] on span "(Complimentary)" at bounding box center [440, 462] width 96 height 14
click at [351, 471] on input "Free (Complimentary)" at bounding box center [350, 471] width 1 height 1
radio input "true"
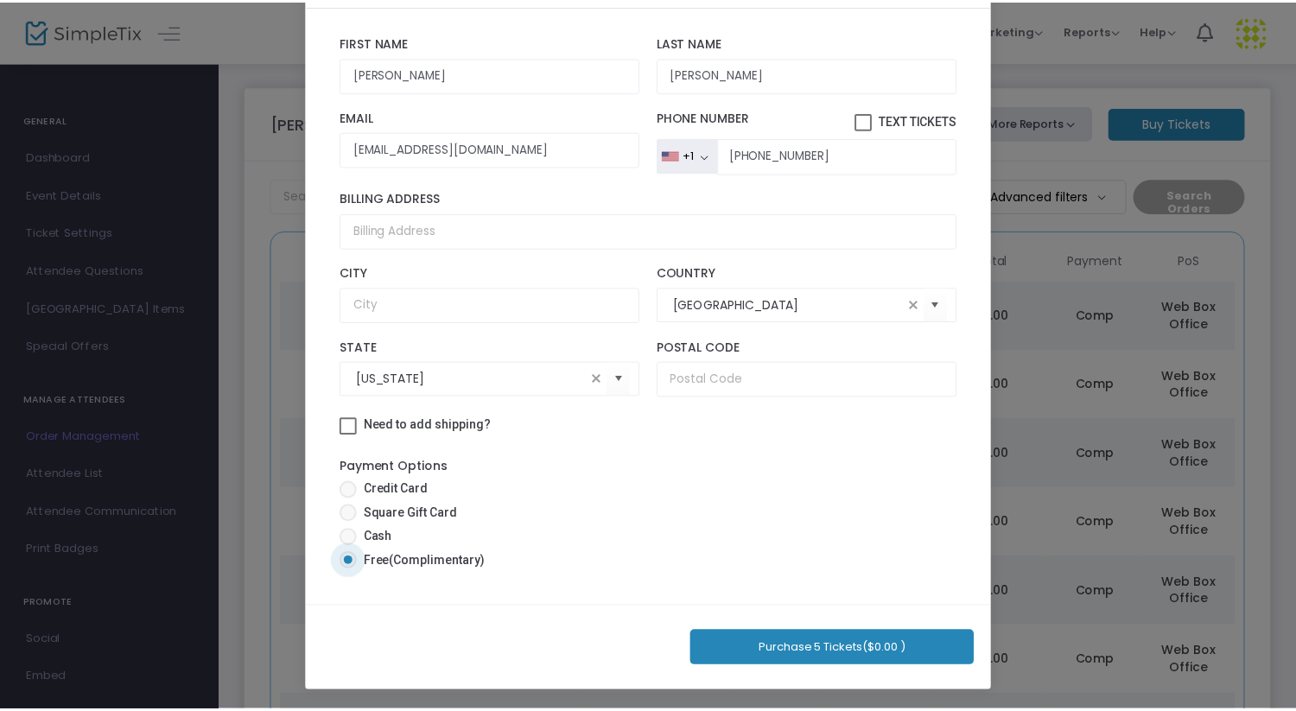
scroll to position [81, 0]
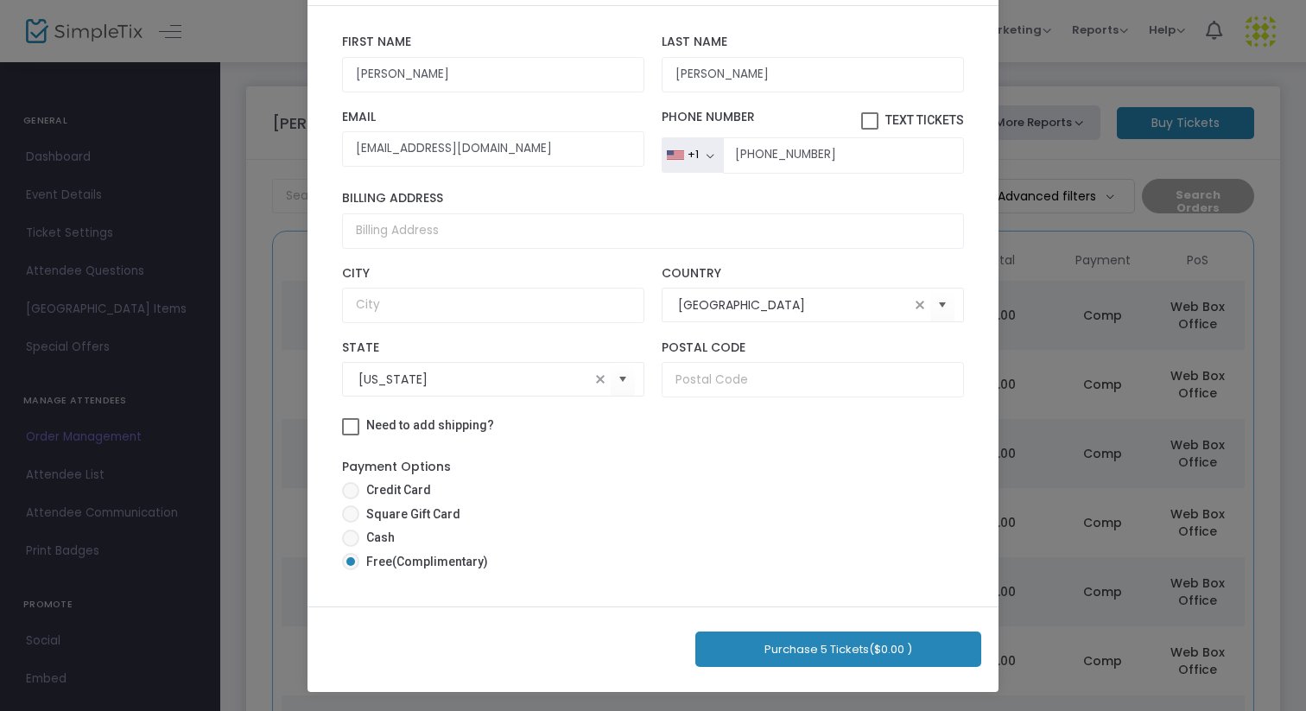
click at [807, 651] on button "Purchase 5 Tickets ($0.00 )" at bounding box center [838, 649] width 286 height 35
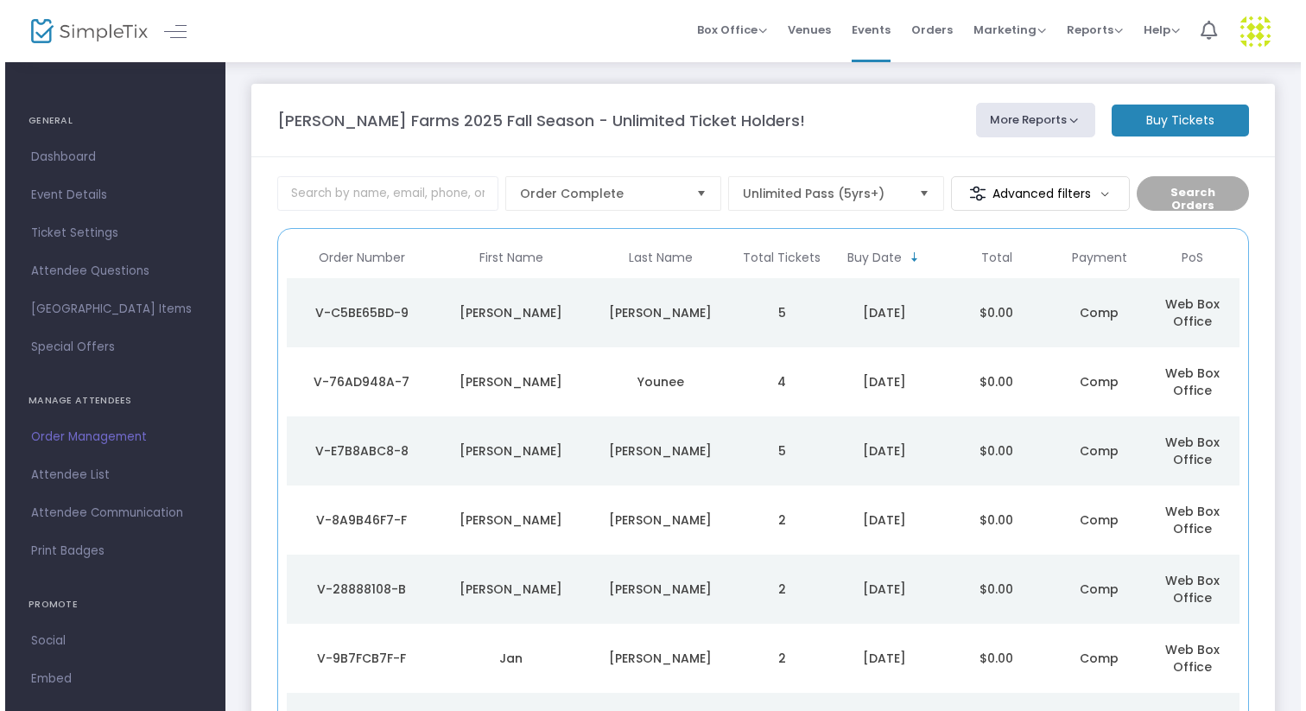
scroll to position [0, 0]
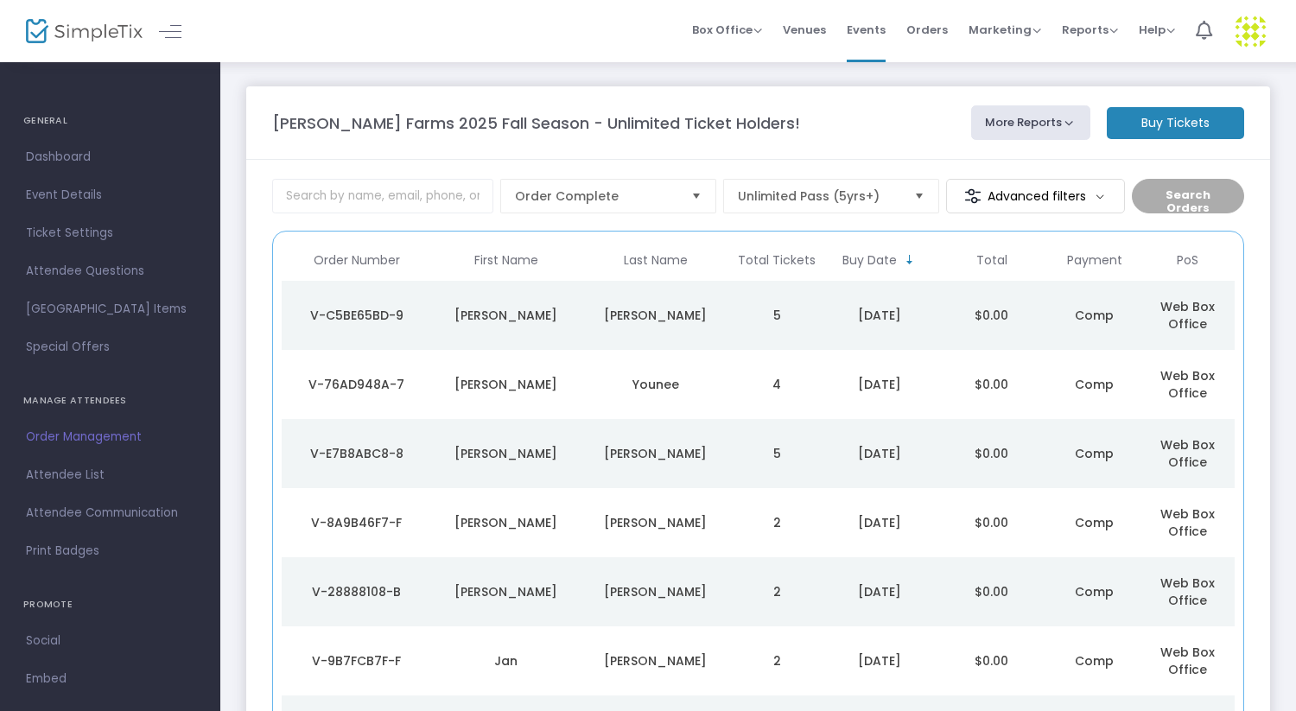
click at [714, 317] on div "Uppena" at bounding box center [655, 315] width 141 height 17
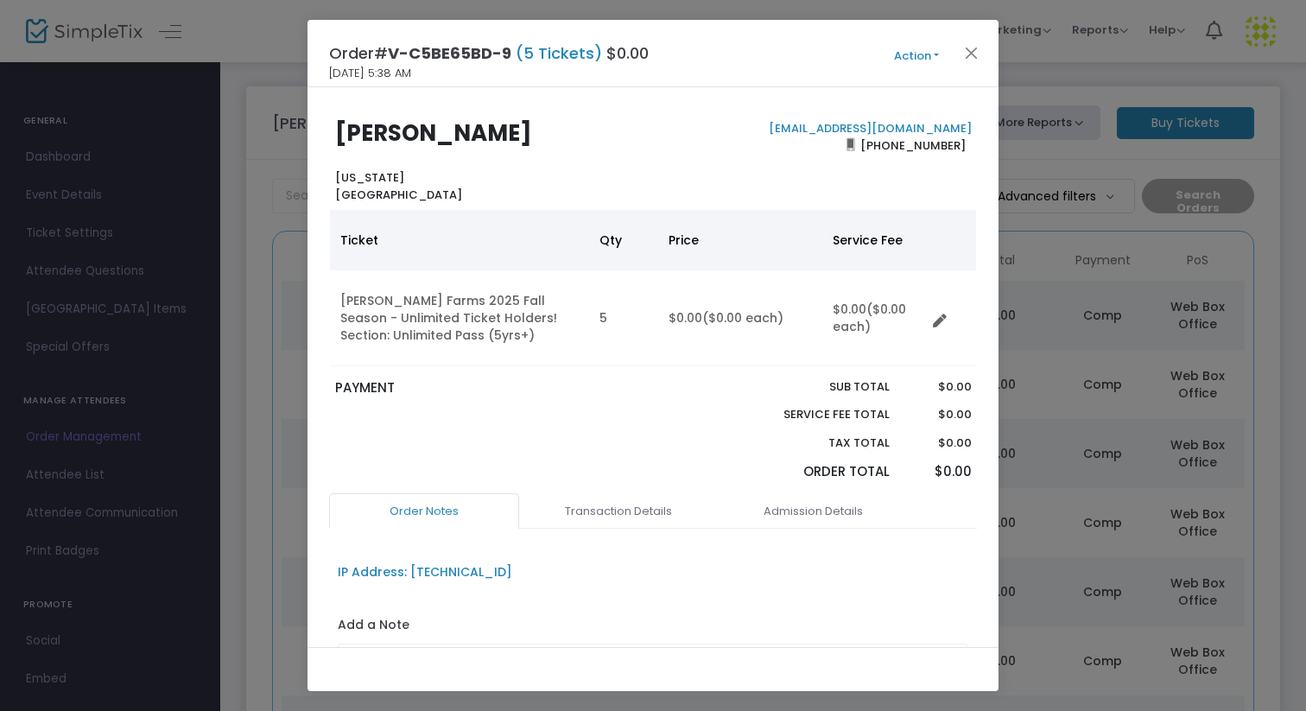
click at [911, 51] on button "Action" at bounding box center [917, 56] width 104 height 19
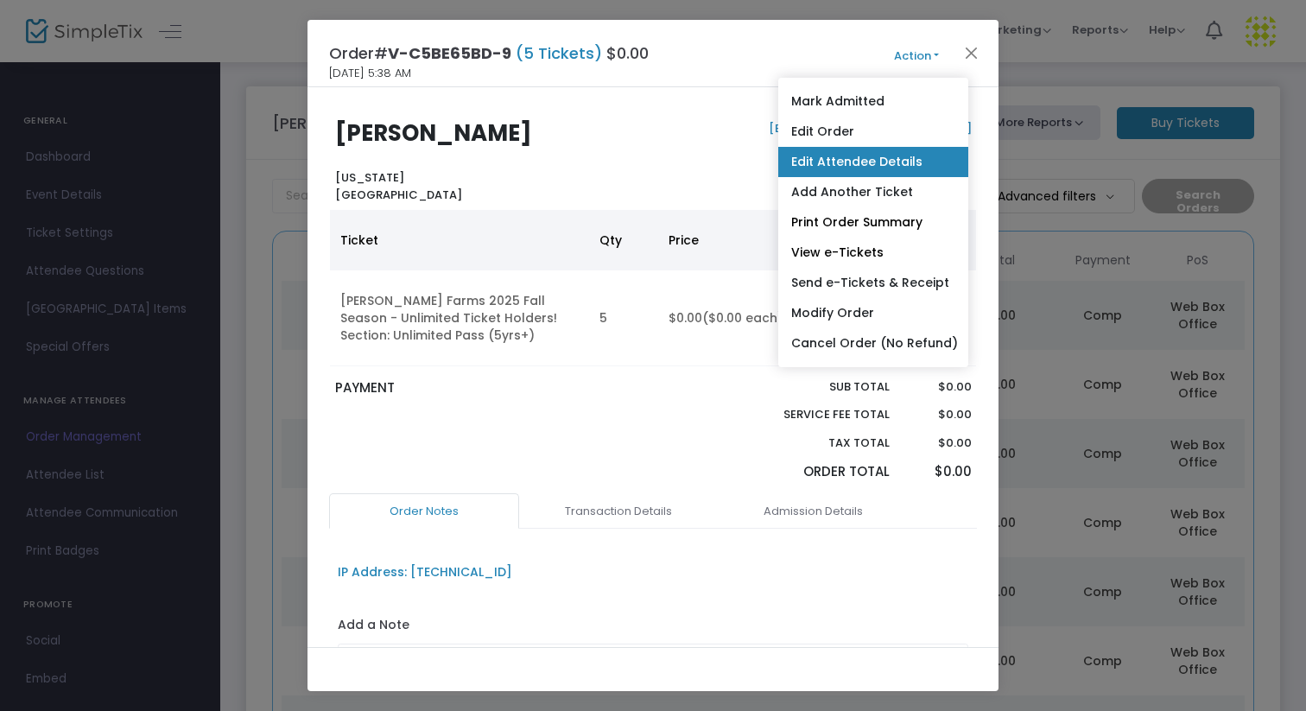
click at [848, 159] on link "Edit Attendee Details" at bounding box center [873, 162] width 190 height 30
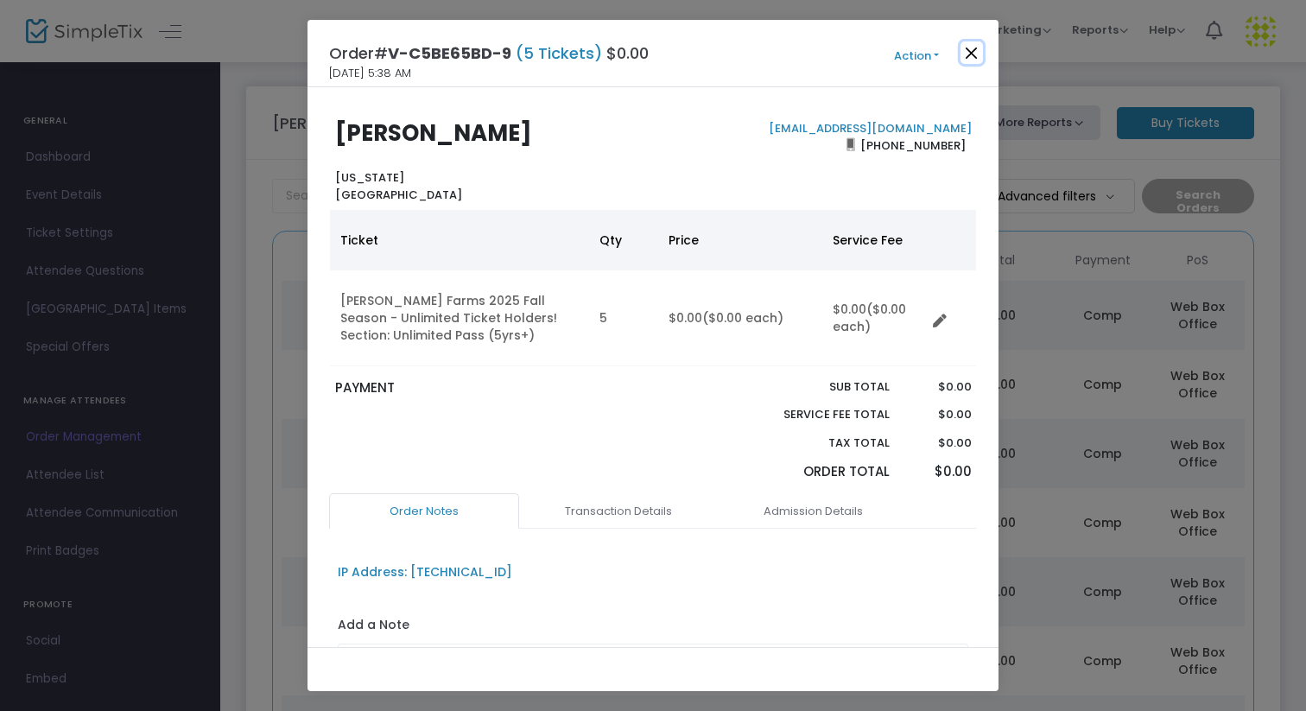
click at [967, 42] on button "Close" at bounding box center [972, 52] width 22 height 22
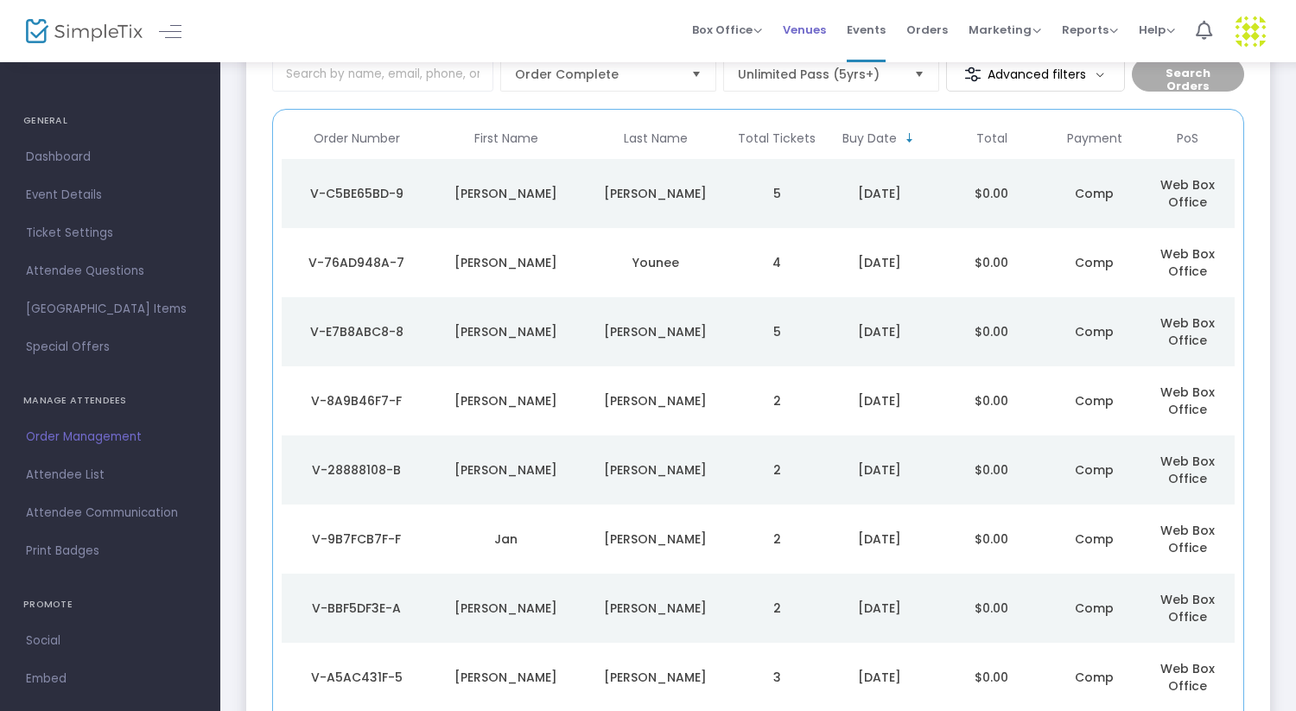
scroll to position [123, 0]
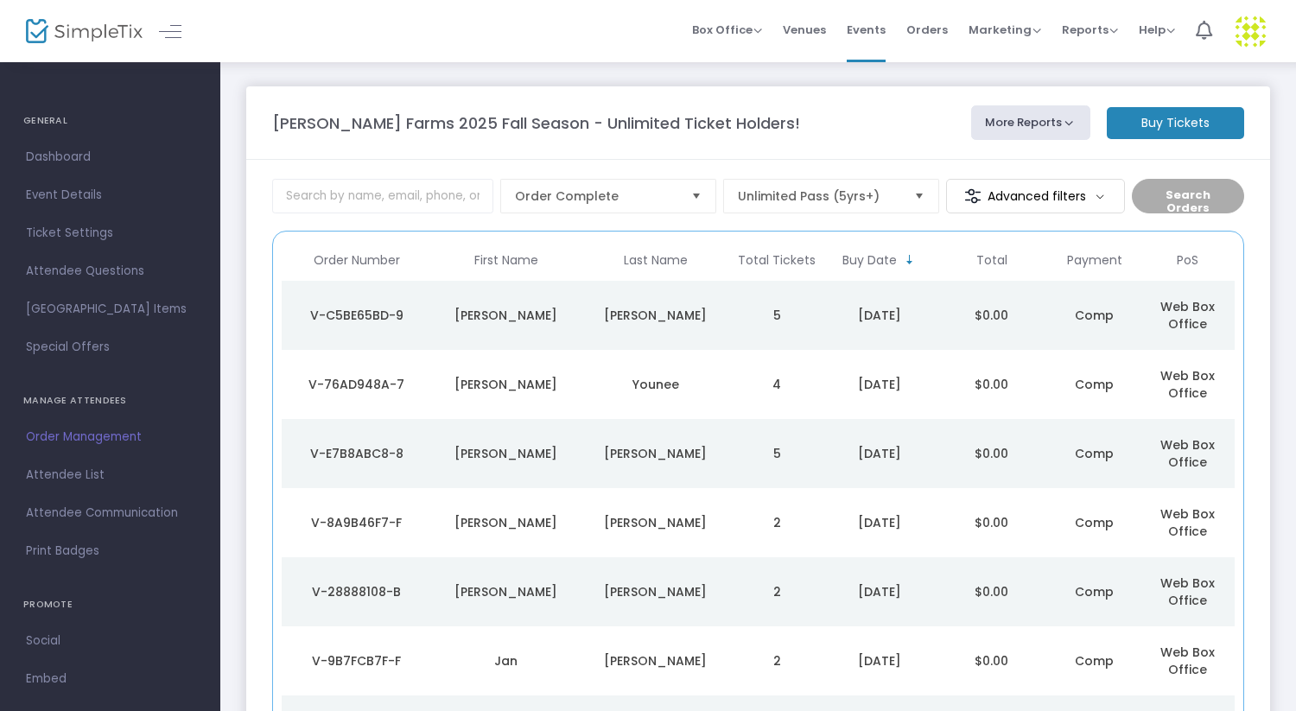
click at [1158, 127] on m-button "Buy Tickets" at bounding box center [1175, 123] width 137 height 32
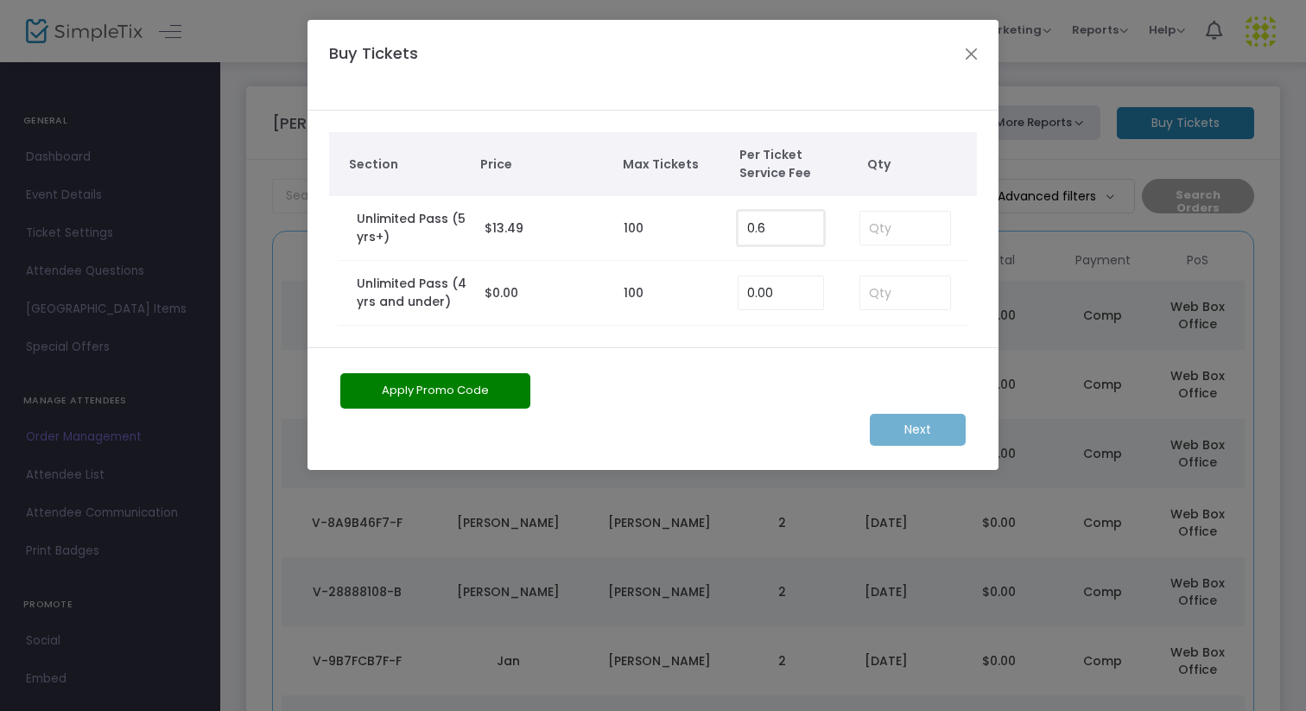
click at [772, 225] on input "0.6" at bounding box center [781, 228] width 85 height 33
type input "0.00"
type input "3"
click at [883, 293] on input at bounding box center [905, 292] width 90 height 33
type input "1"
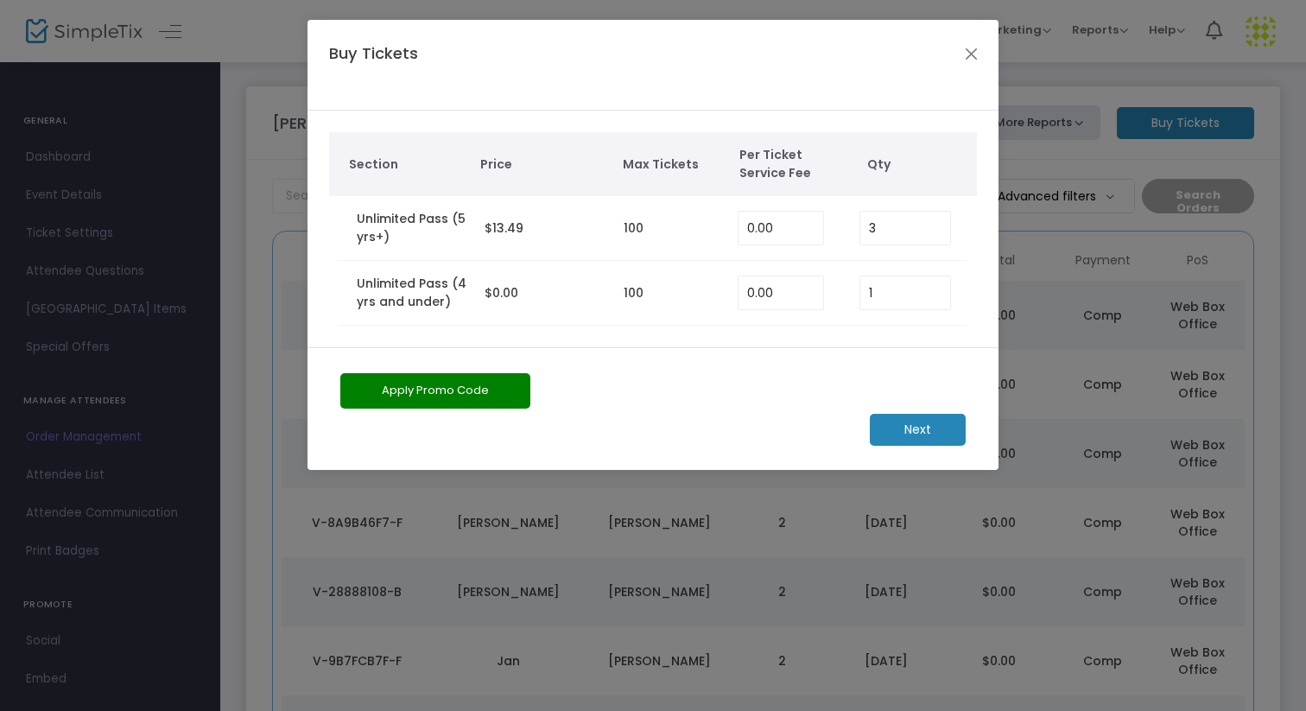
click at [936, 429] on m-button "Next" at bounding box center [918, 430] width 96 height 32
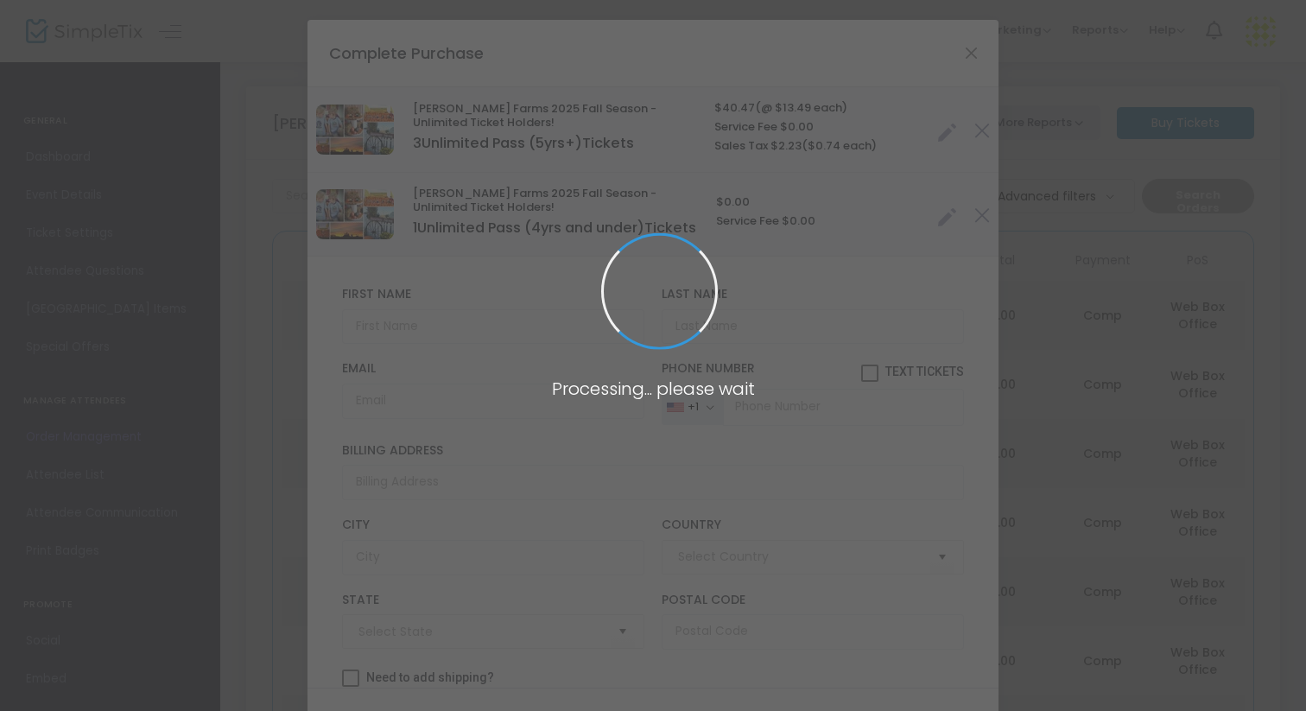
type input "[GEOGRAPHIC_DATA]"
type input "[US_STATE]"
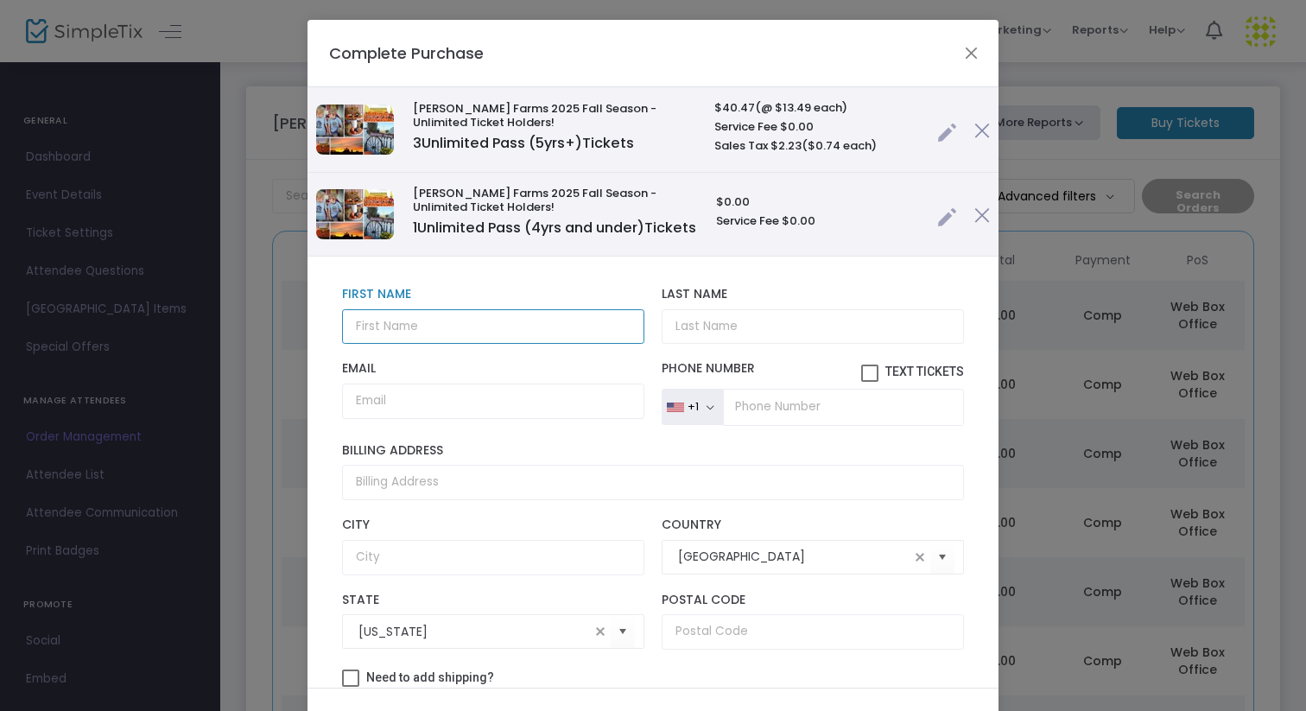
click at [370, 345] on input "text" at bounding box center [493, 326] width 302 height 35
type input "Nicole"
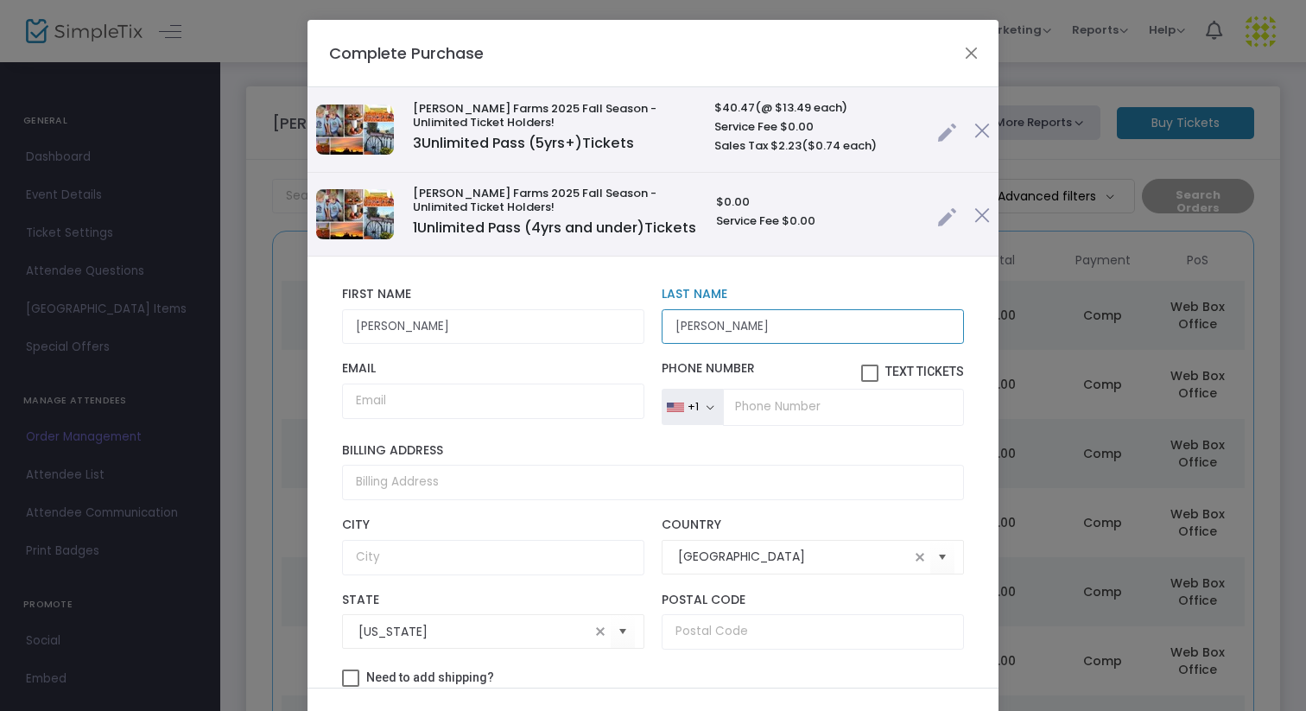
type input "Nebergall"
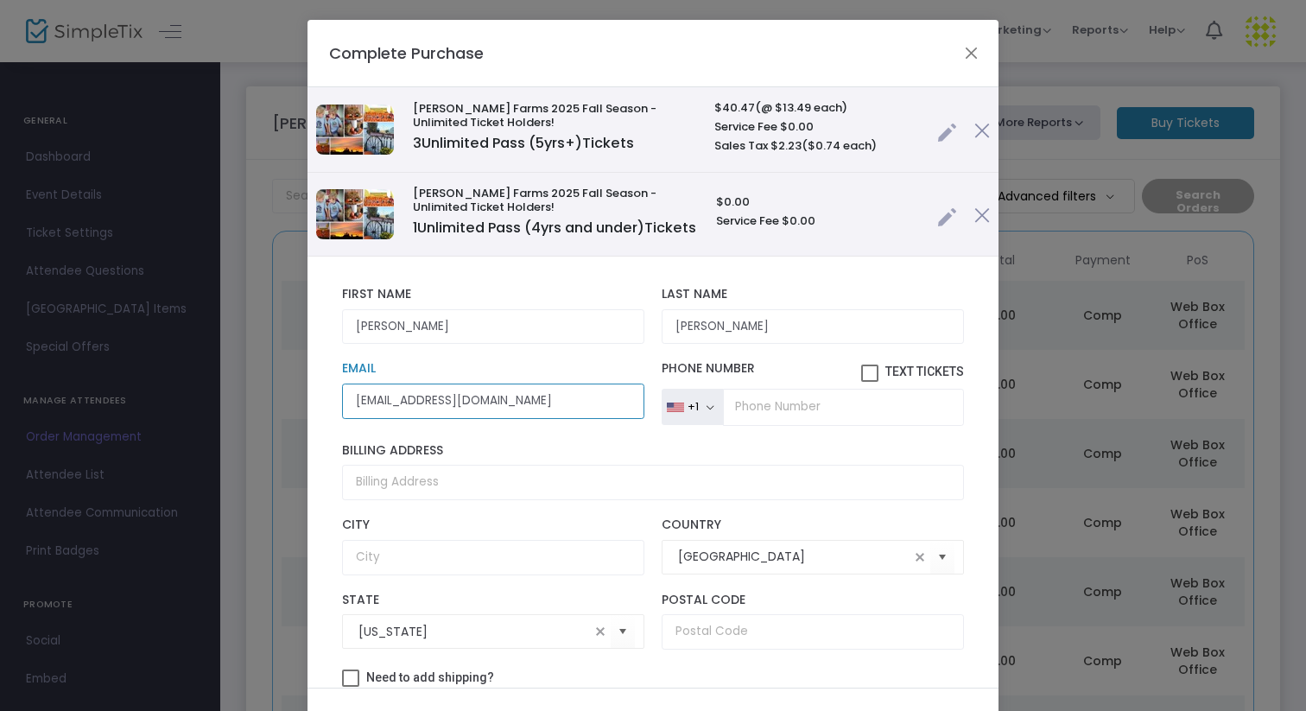
type input "nicolenebergall@gmail.com"
type input "[PHONE_NUMBER]"
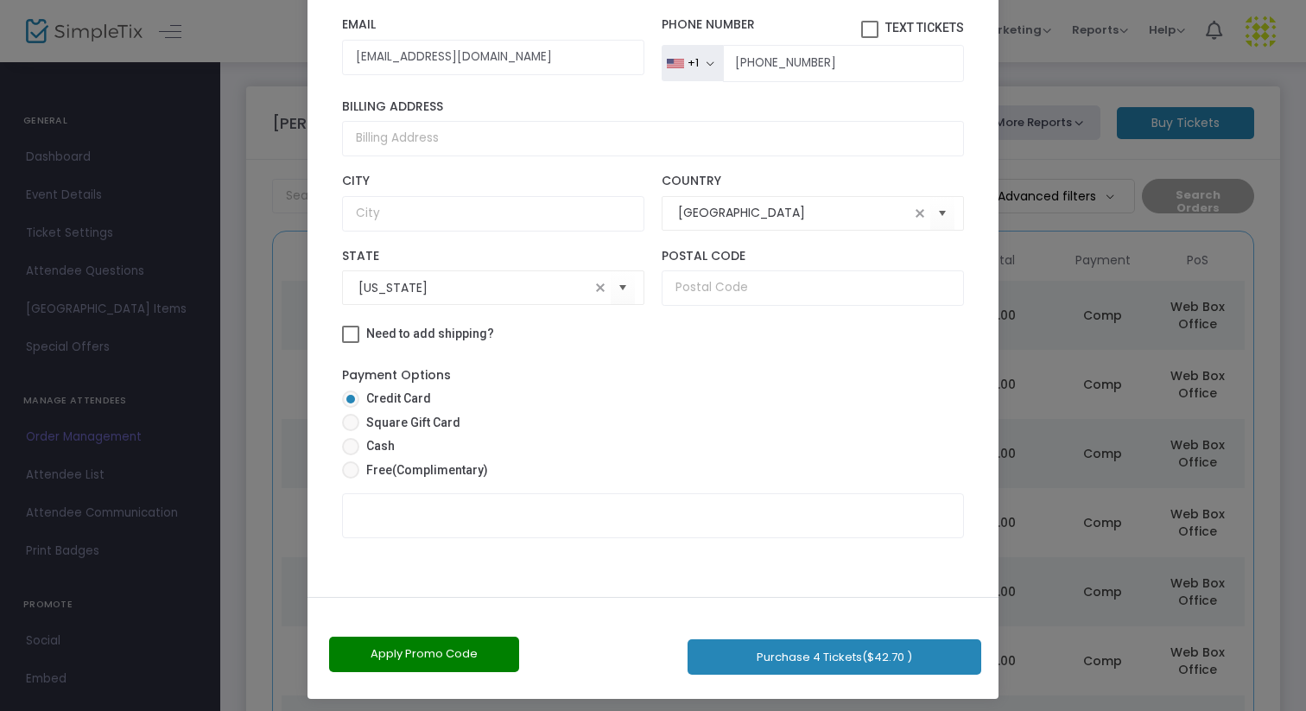
scroll to position [98, 0]
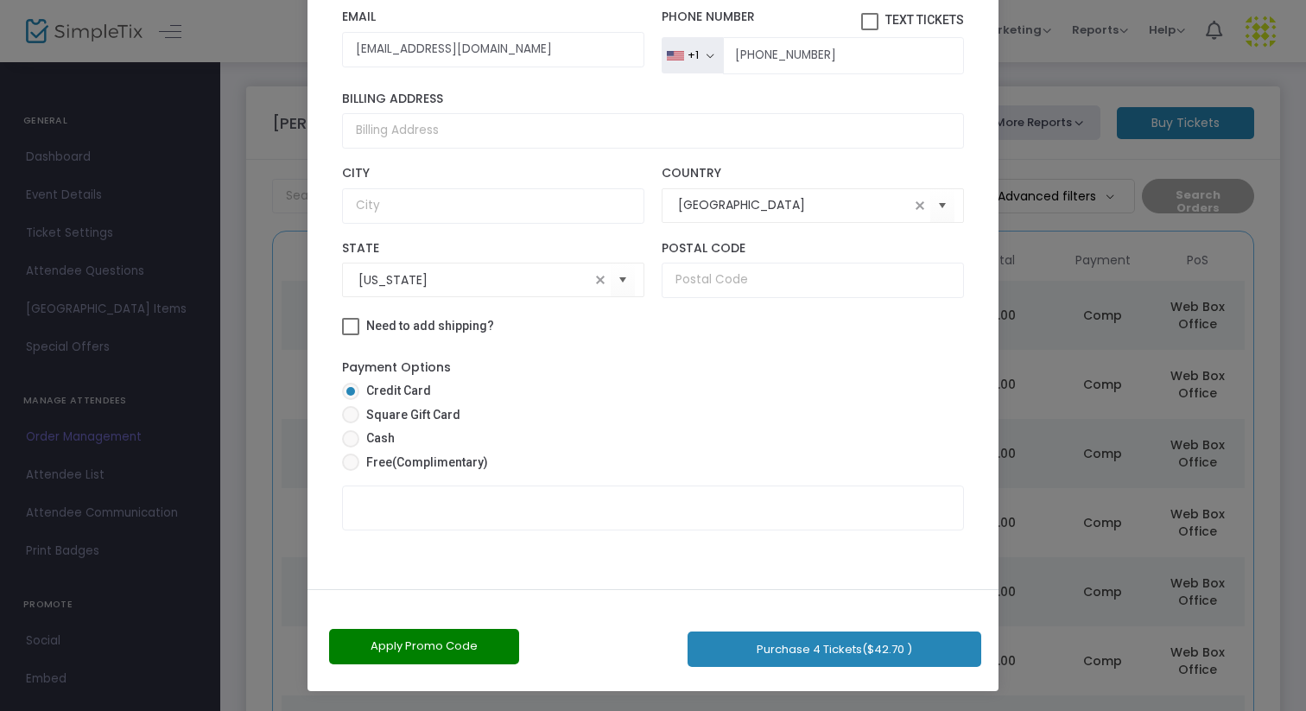
drag, startPoint x: 560, startPoint y: 463, endPoint x: 568, endPoint y: 710, distance: 247.2
click at [568, 710] on ngb-modal-window "Complete Purchase Vesperman Farms 2025 Fall Season - Unlimited Ticket Holders! …" at bounding box center [653, 355] width 1306 height 711
click at [410, 462] on span "(Complimentary)" at bounding box center [440, 462] width 96 height 14
click at [351, 471] on input "Free (Complimentary)" at bounding box center [350, 471] width 1 height 1
radio input "true"
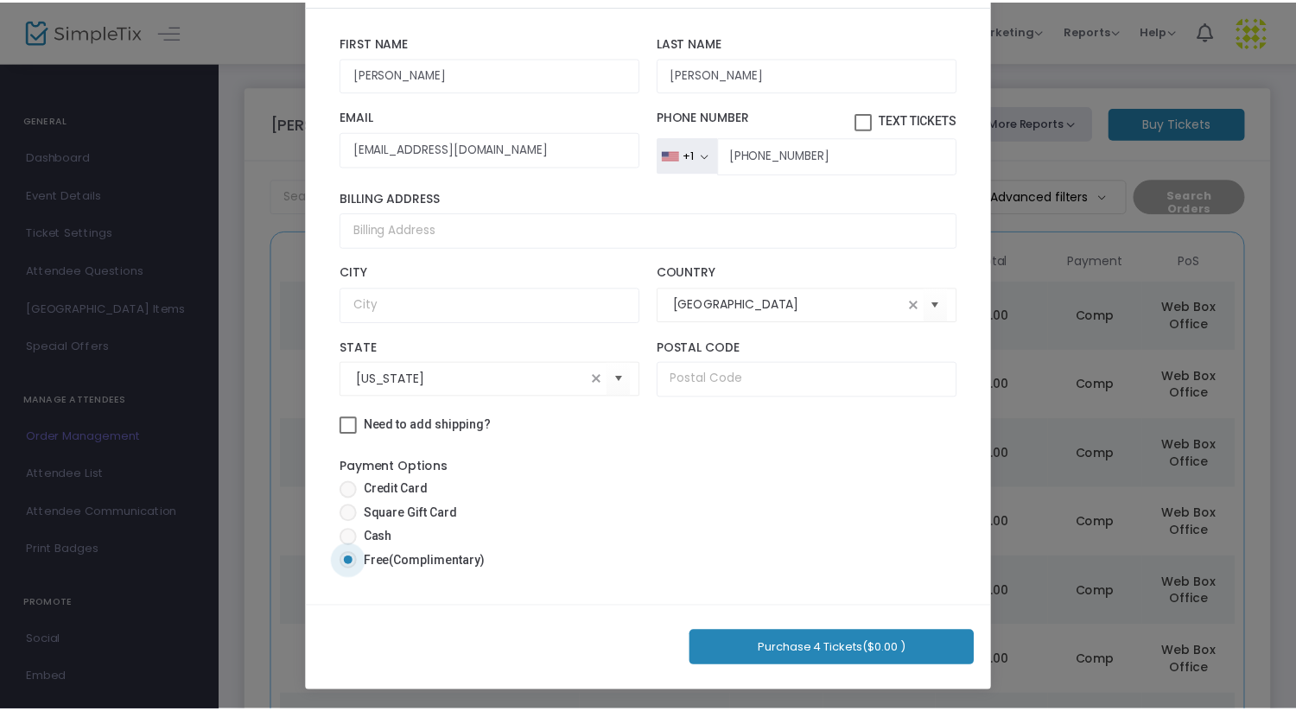
scroll to position [81, 0]
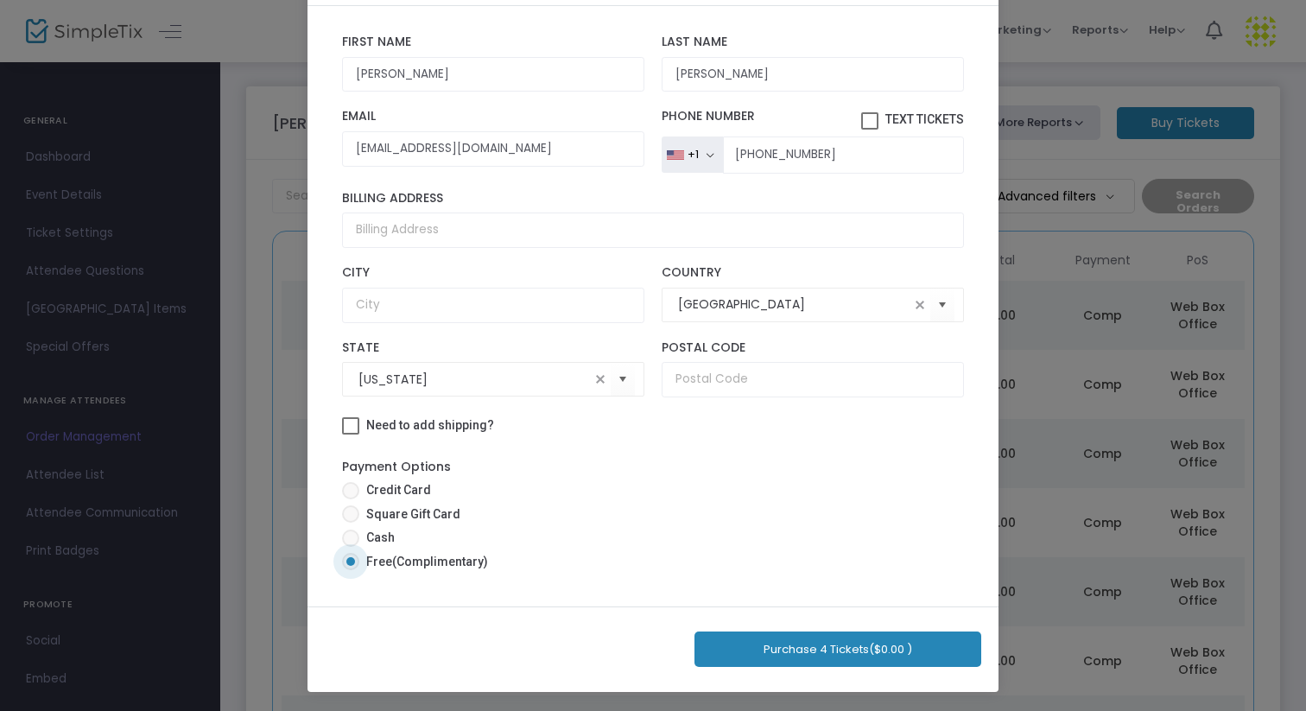
click at [769, 651] on button "Purchase 4 Tickets ($0.00 )" at bounding box center [838, 649] width 287 height 35
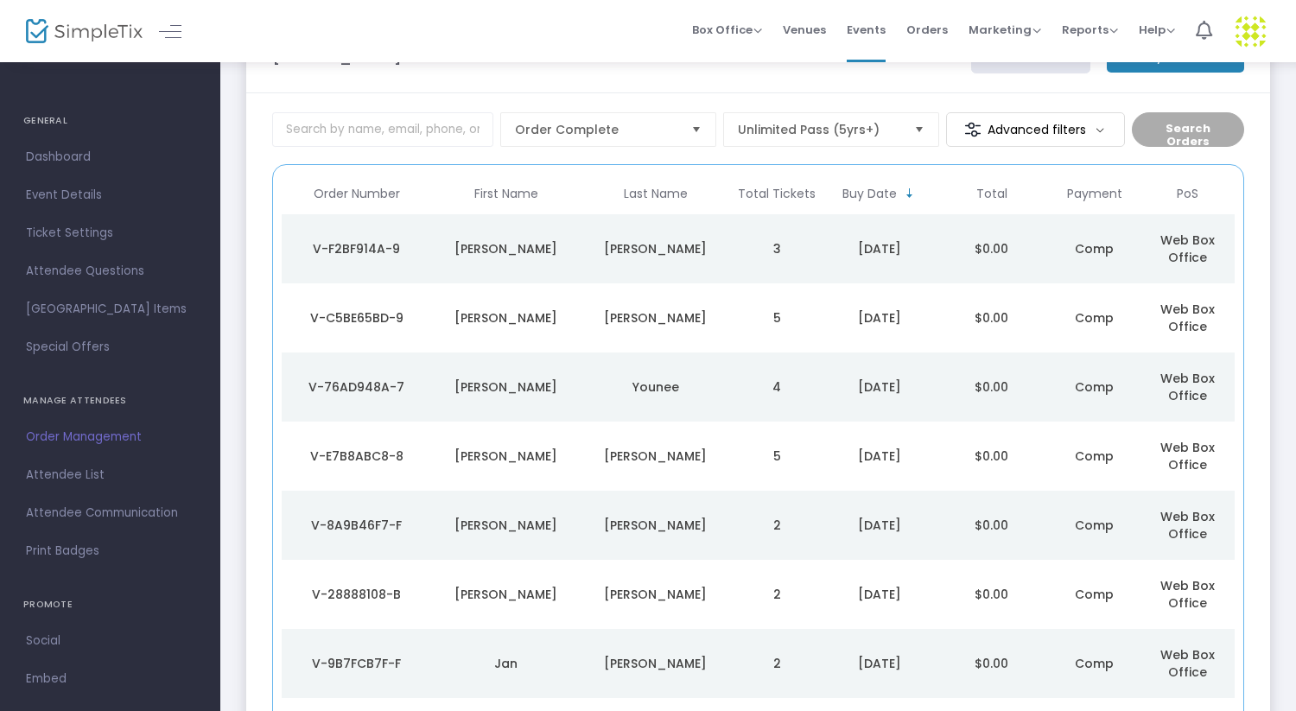
click at [673, 234] on td "[PERSON_NAME]" at bounding box center [655, 248] width 149 height 69
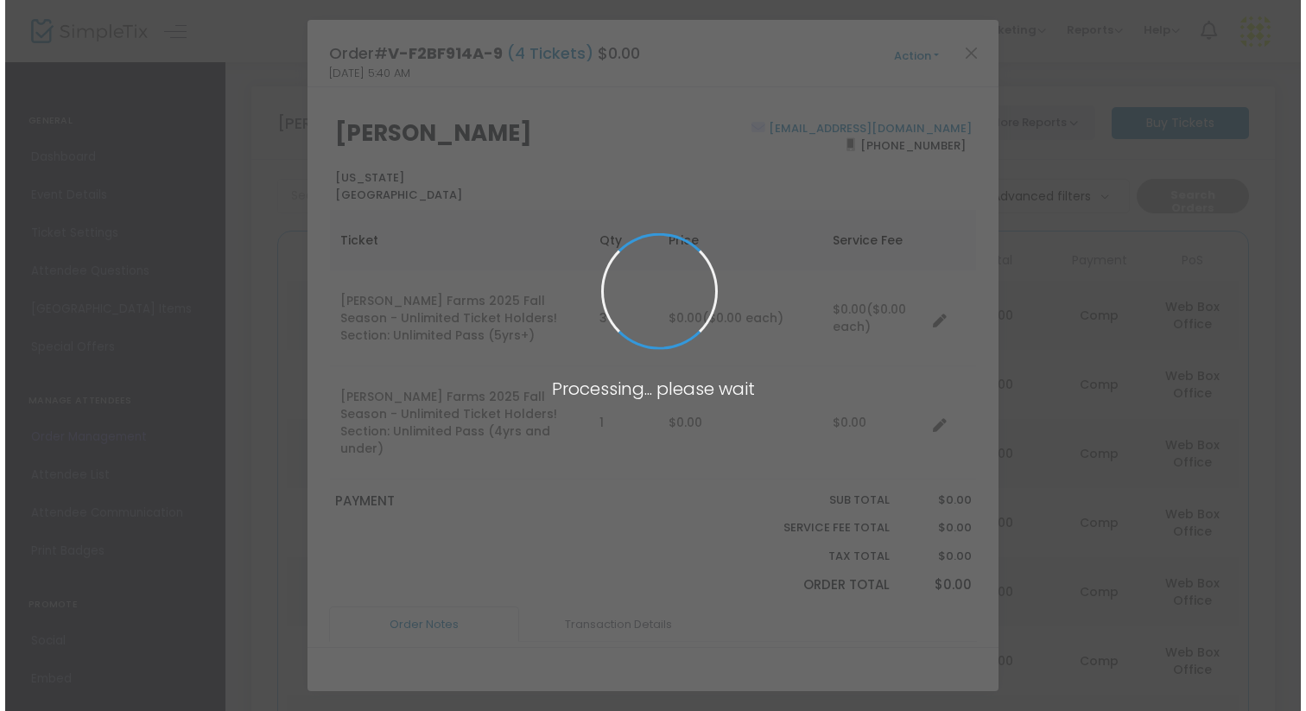
scroll to position [0, 0]
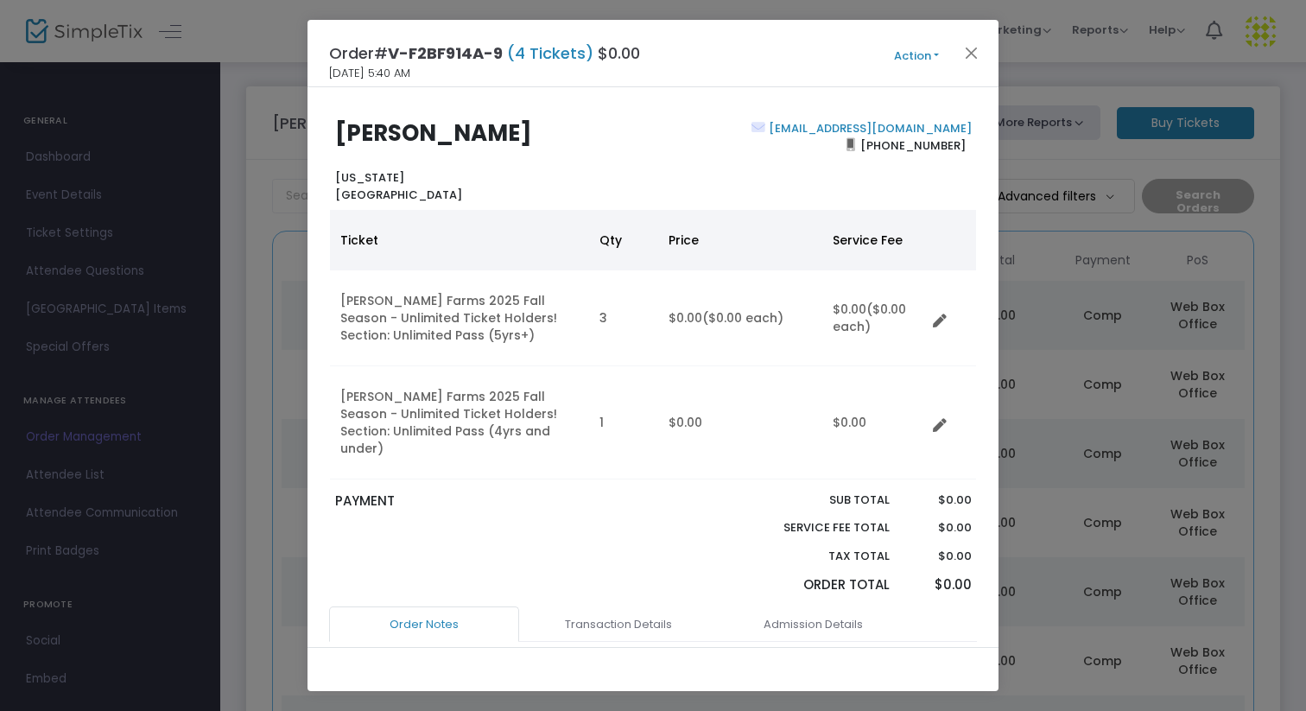
click at [912, 40] on div "Order# V-F2BF914A-9 (4 Tickets) $0.00 9/20/2025 5:40 AM Action Mark Admitted Ed…" at bounding box center [653, 53] width 691 height 67
click at [912, 59] on button "Action" at bounding box center [917, 56] width 104 height 19
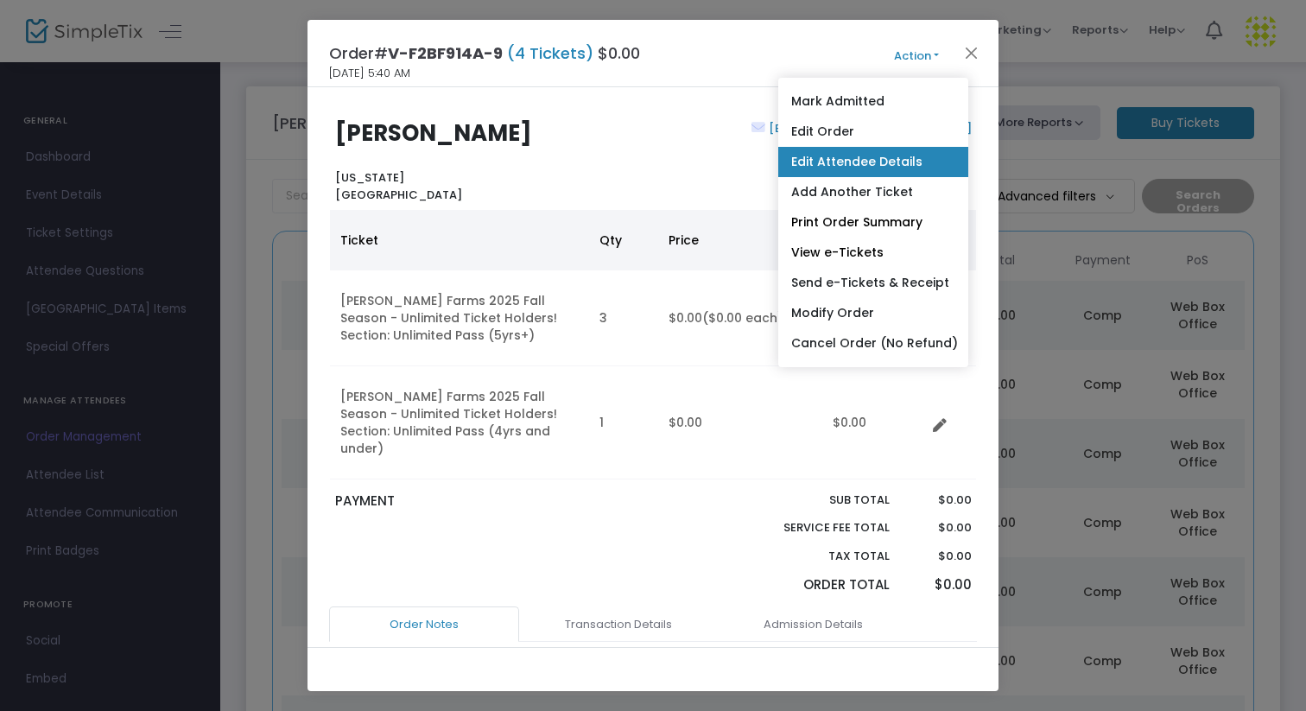
click at [857, 162] on link "Edit Attendee Details" at bounding box center [873, 162] width 190 height 30
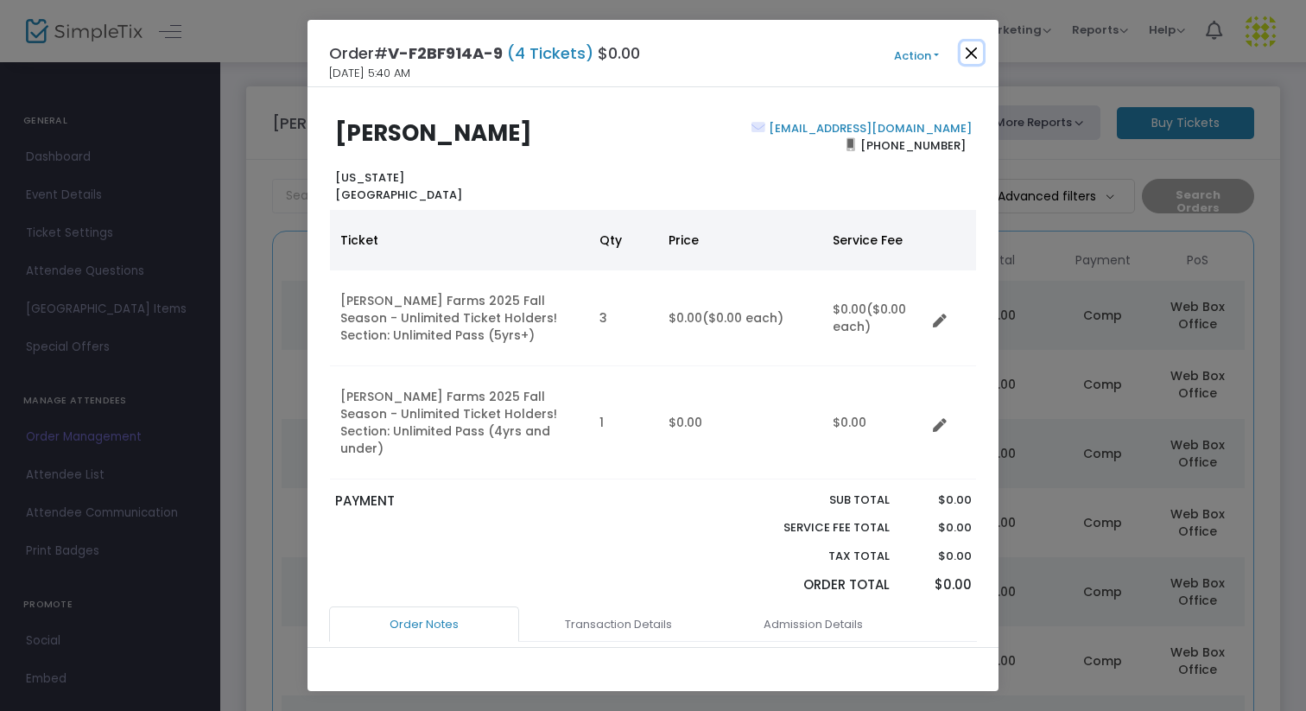
click at [974, 48] on button "Close" at bounding box center [972, 52] width 22 height 22
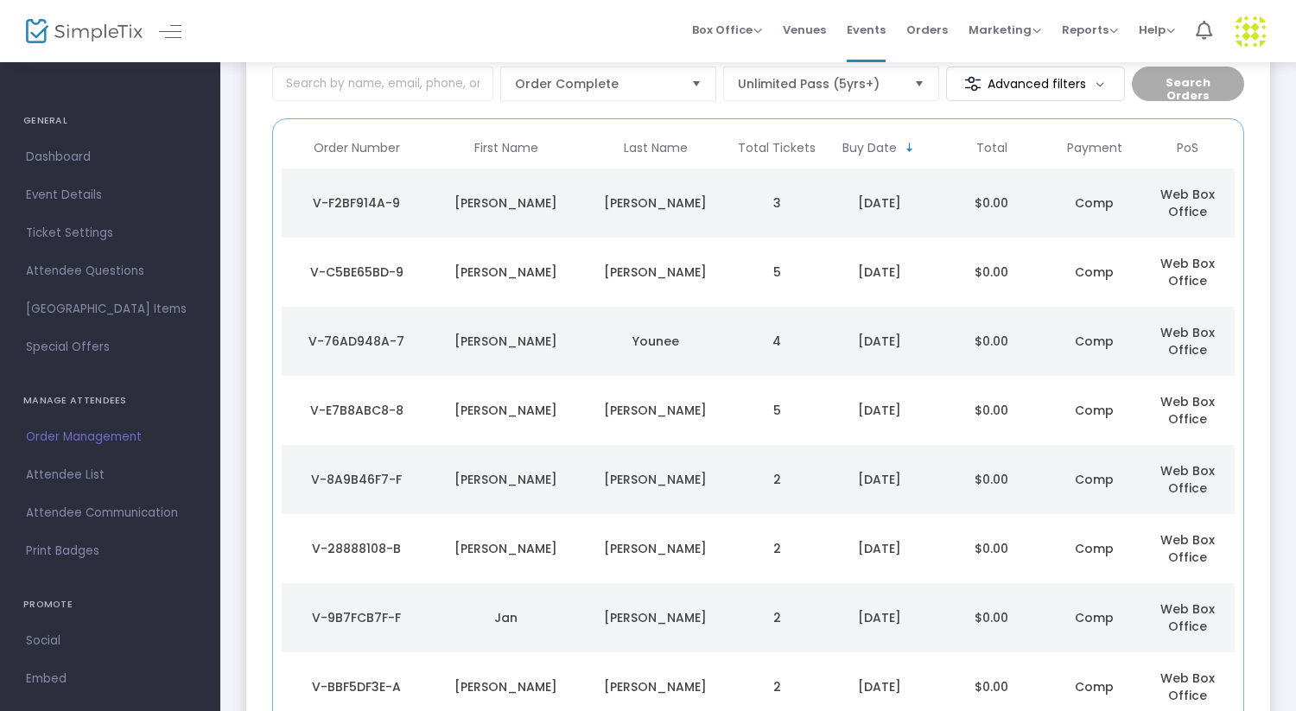
scroll to position [123, 0]
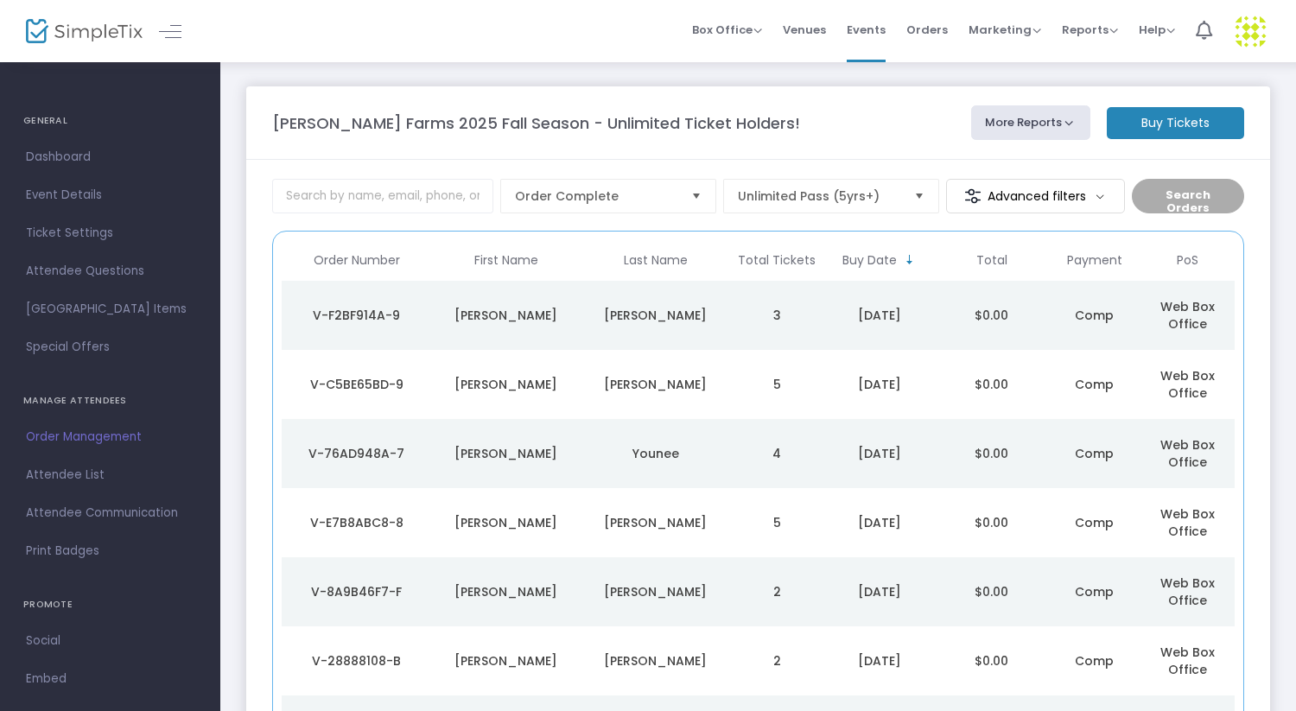
click at [1167, 125] on m-button "Buy Tickets" at bounding box center [1175, 123] width 137 height 32
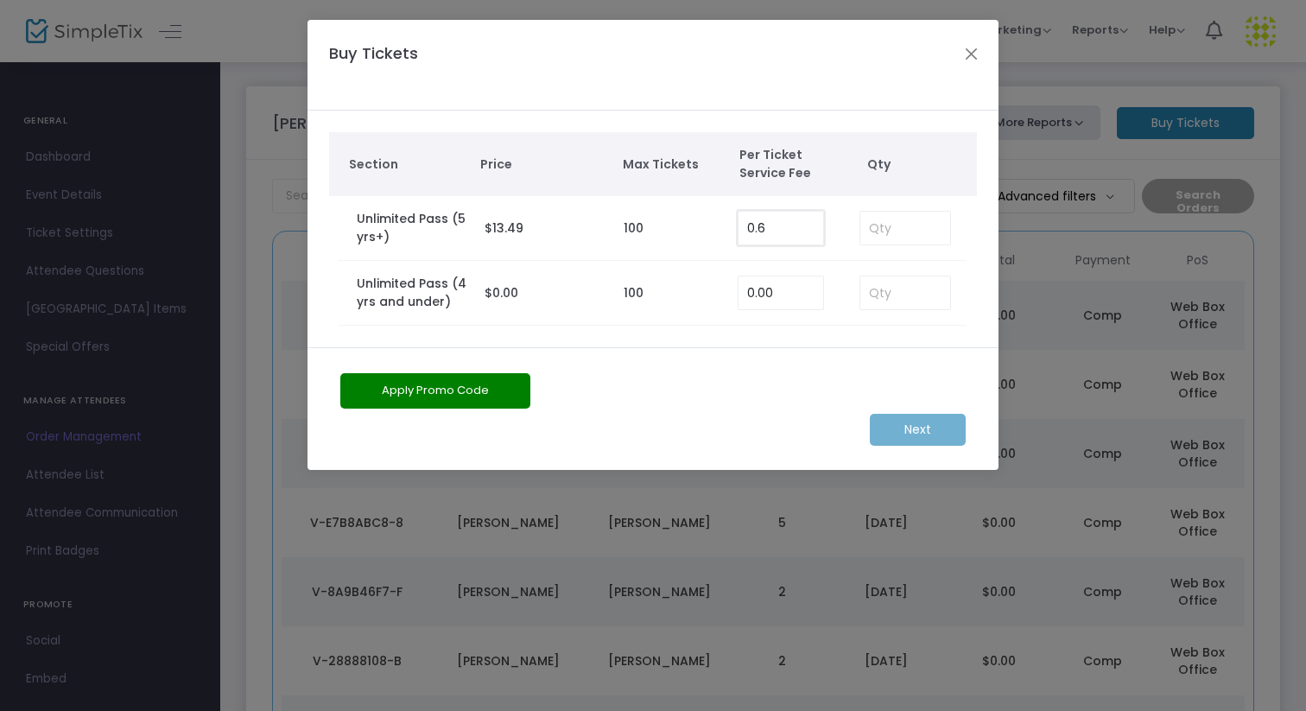
click at [779, 225] on input "0.6" at bounding box center [781, 228] width 85 height 33
type input "0.00"
type input "1"
click at [914, 426] on m-button "Next" at bounding box center [918, 430] width 96 height 32
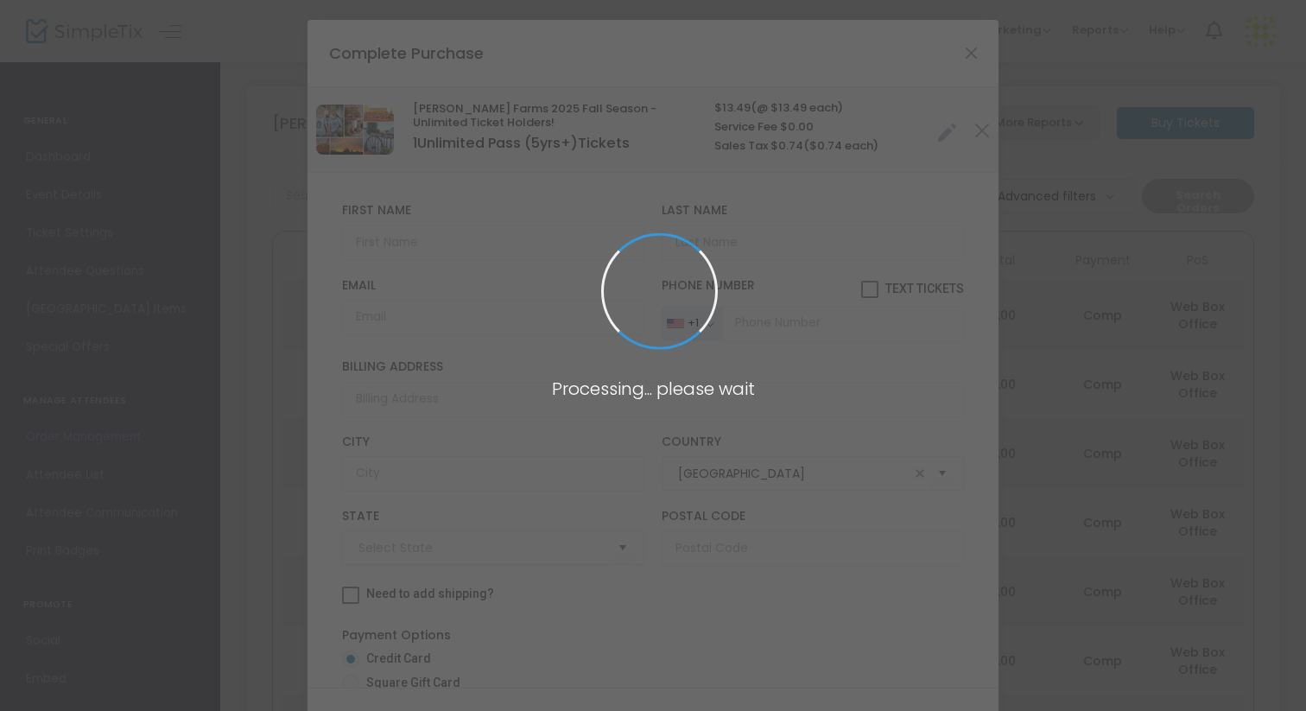
type input "[US_STATE]"
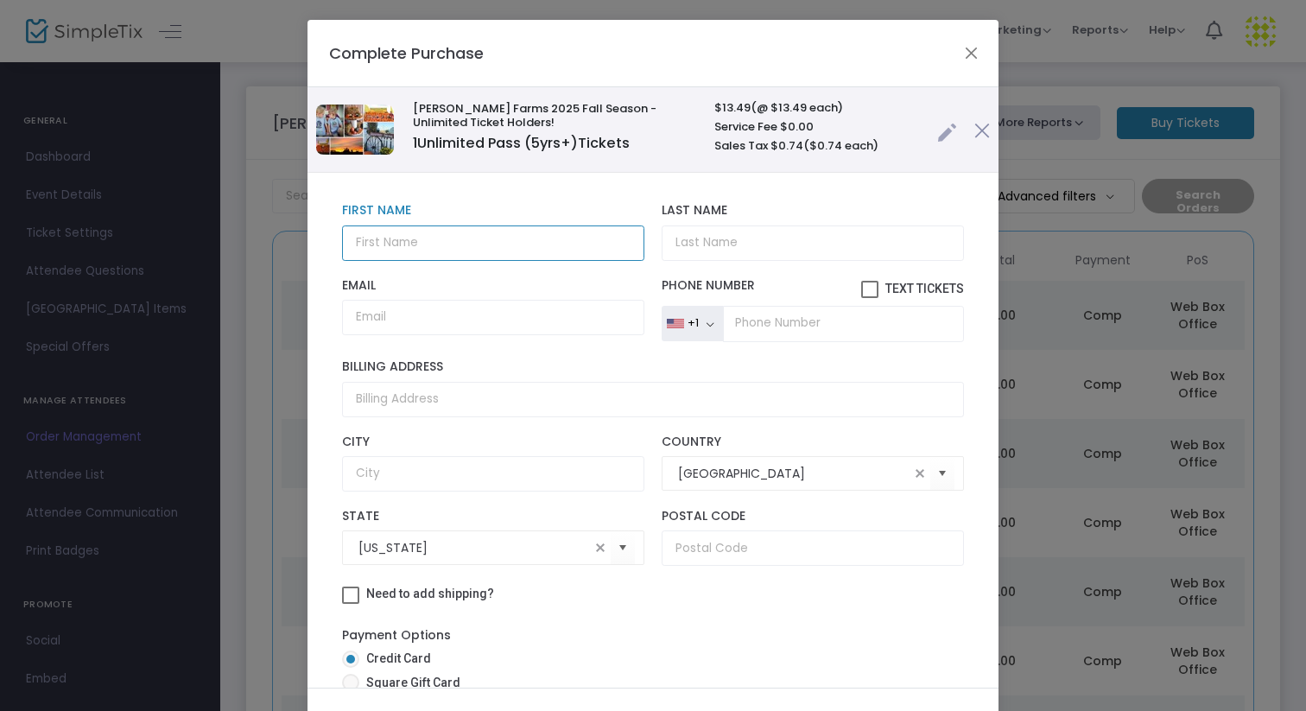
click at [432, 239] on input "text" at bounding box center [493, 242] width 302 height 35
type input "[PERSON_NAME]"
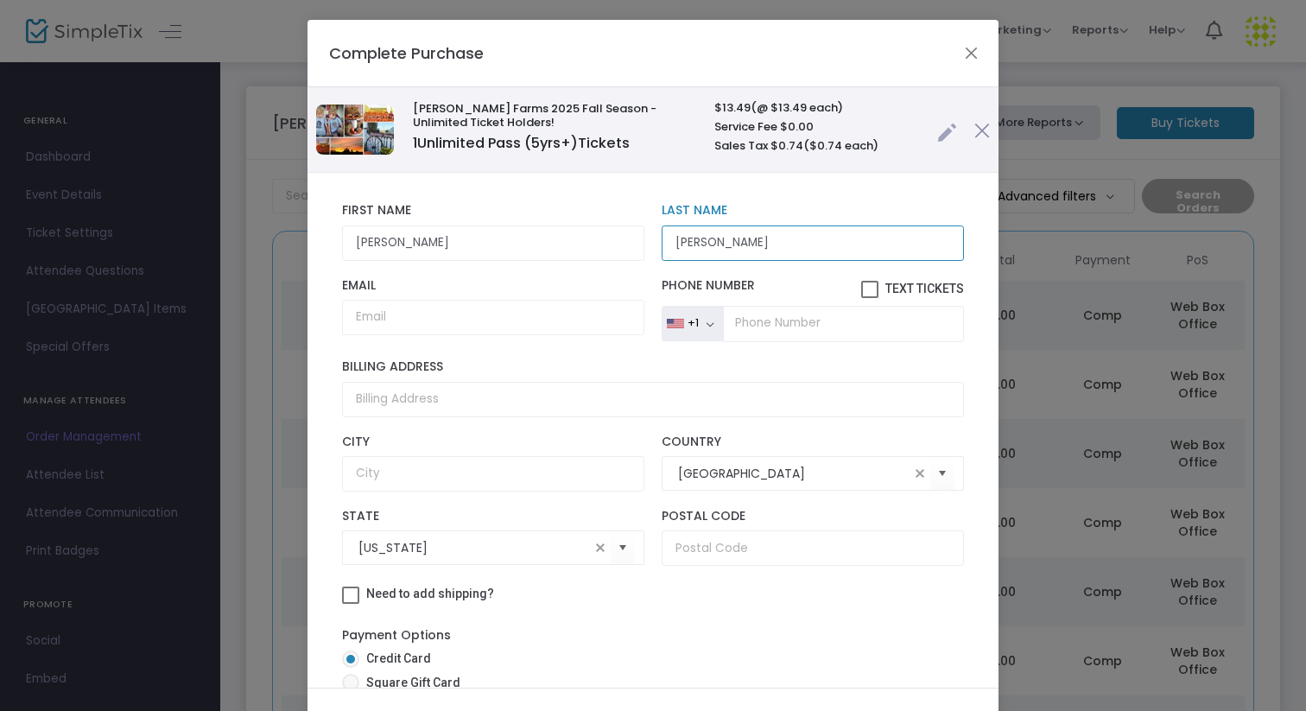
type input "[PERSON_NAME]"
click at [743, 332] on input "tel" at bounding box center [843, 324] width 241 height 36
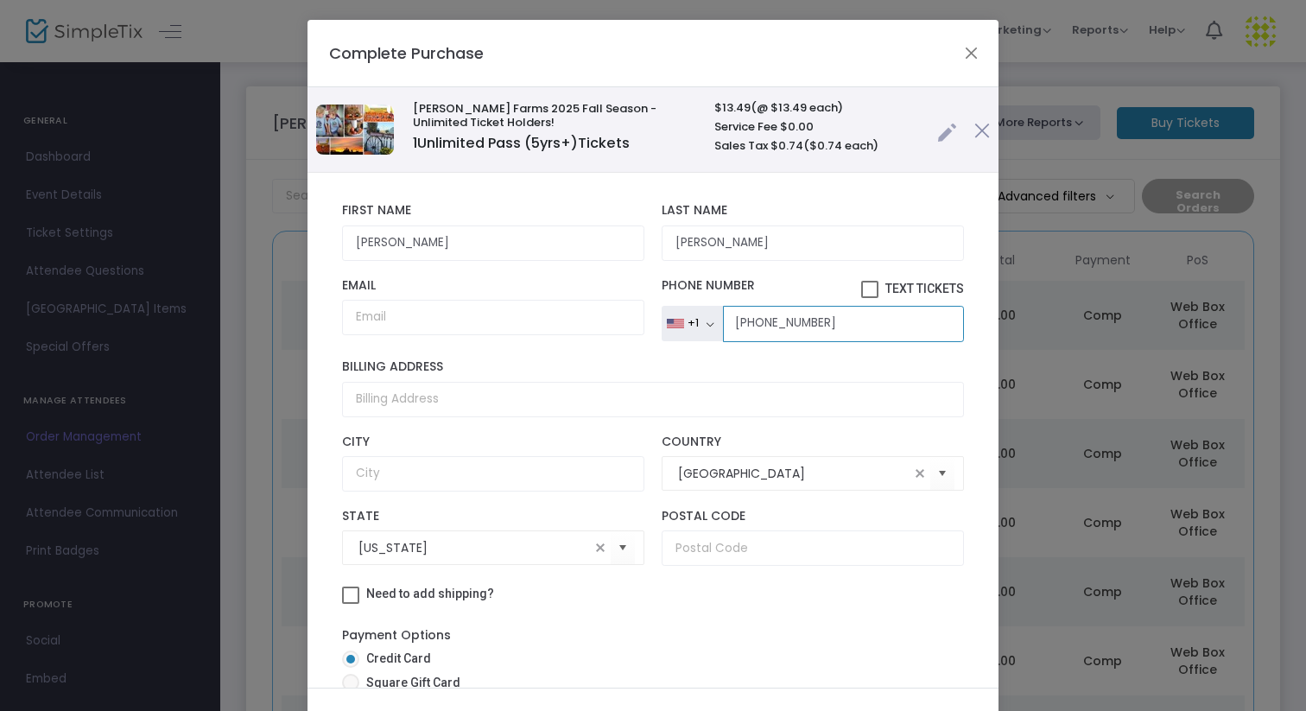
type input "[PHONE_NUMBER]"
click at [861, 285] on span at bounding box center [869, 289] width 17 height 17
click at [869, 298] on input "Text Tickets" at bounding box center [869, 298] width 1 height 1
checkbox input "true"
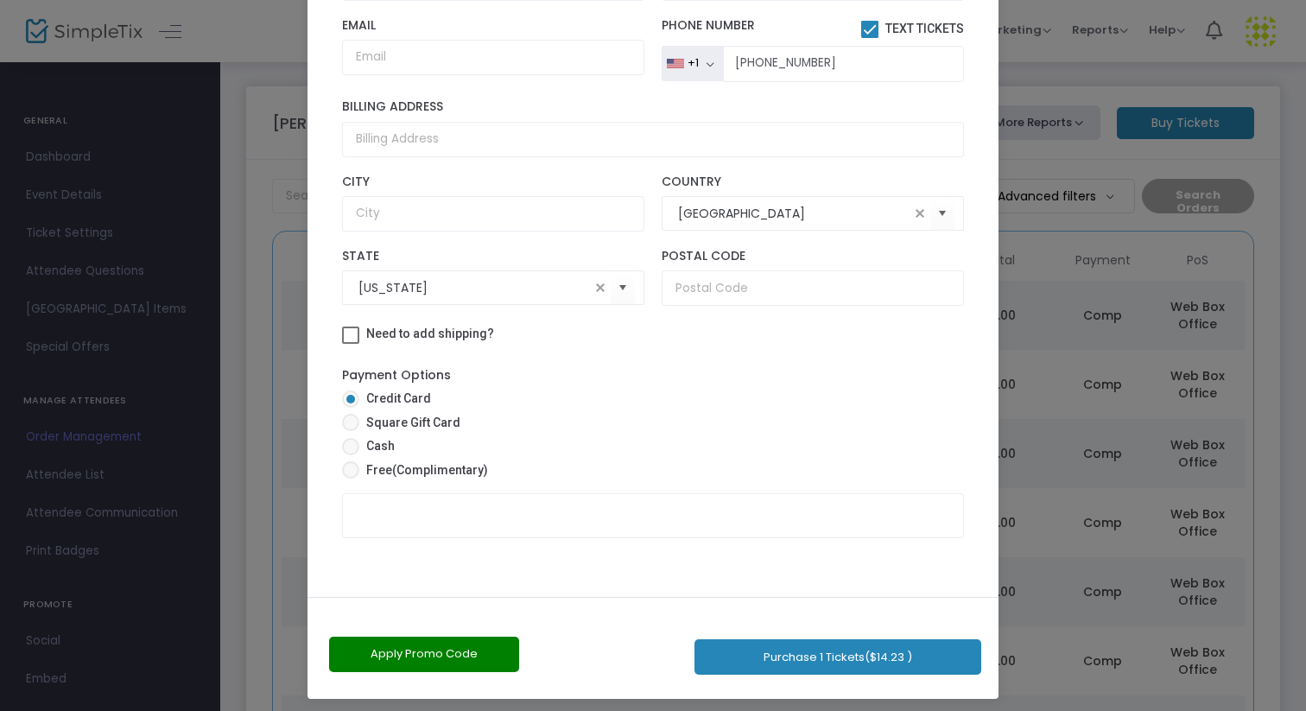
scroll to position [98, 0]
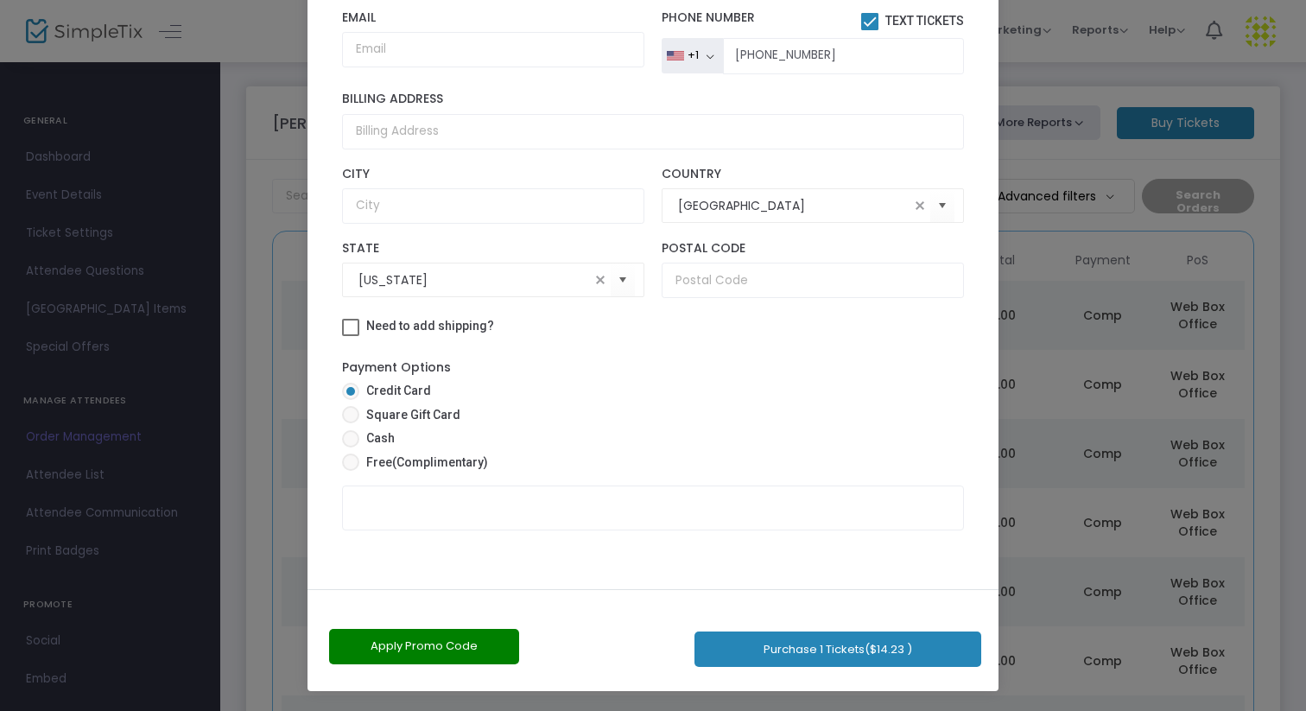
drag, startPoint x: 660, startPoint y: 368, endPoint x: 684, endPoint y: 710, distance: 343.0
click at [684, 710] on ngb-modal-window "Complete Purchase Vesperman Farms 2025 Fall Season - Unlimited Ticket Holders! …" at bounding box center [653, 355] width 1306 height 711
click at [392, 466] on span "(Complimentary)" at bounding box center [440, 462] width 96 height 14
click at [351, 471] on input "Free (Complimentary)" at bounding box center [350, 471] width 1 height 1
radio input "true"
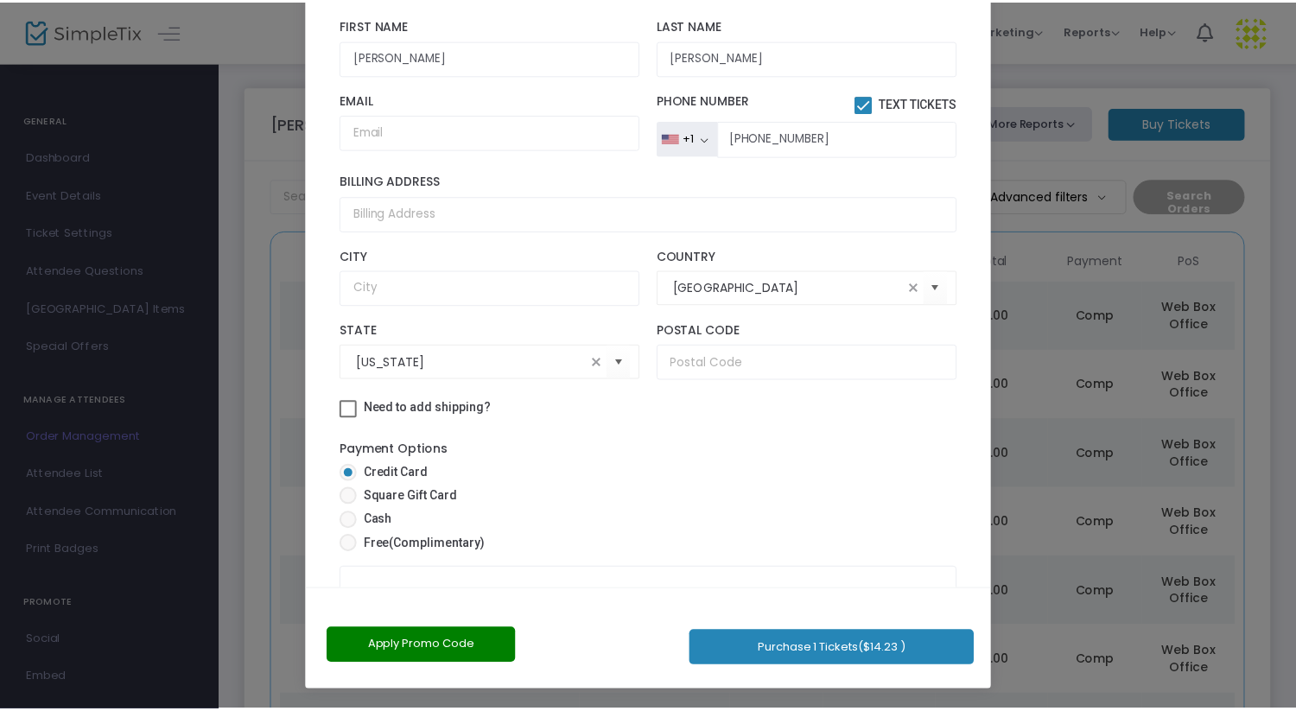
scroll to position [81, 0]
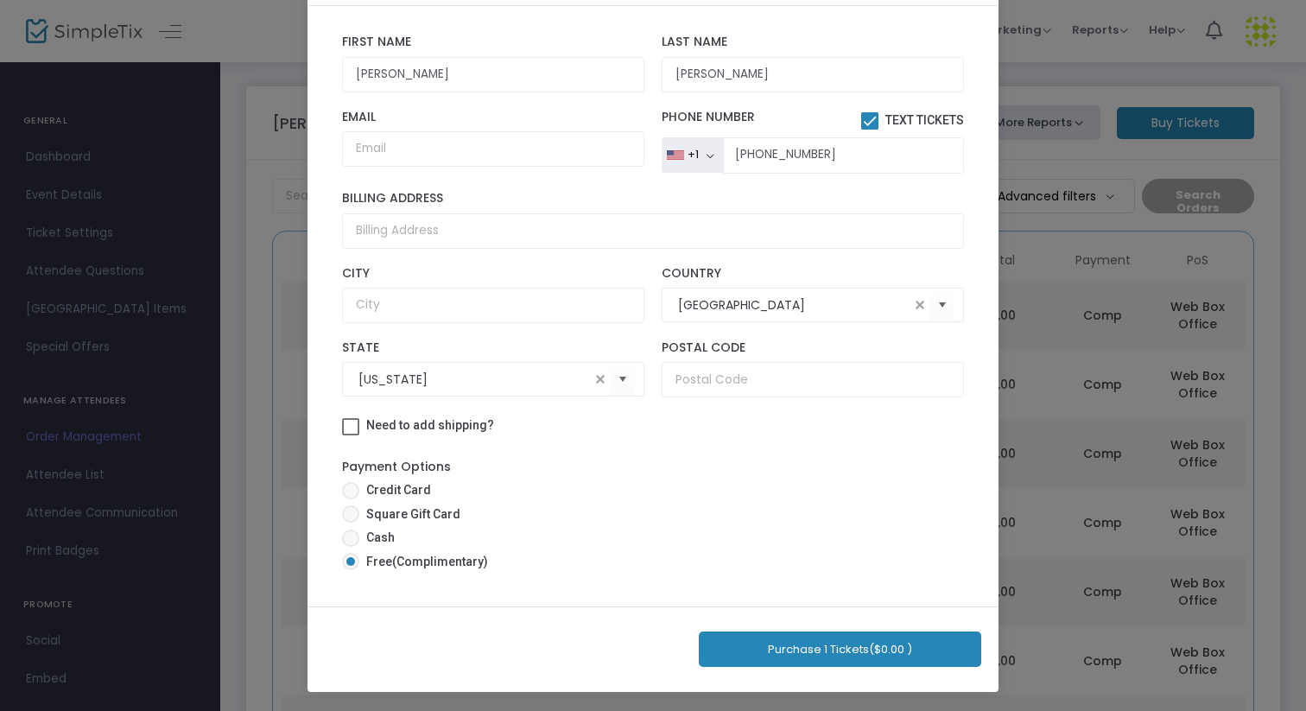
click at [777, 654] on button "Purchase 1 Tickets ($0.00 )" at bounding box center [840, 649] width 283 height 35
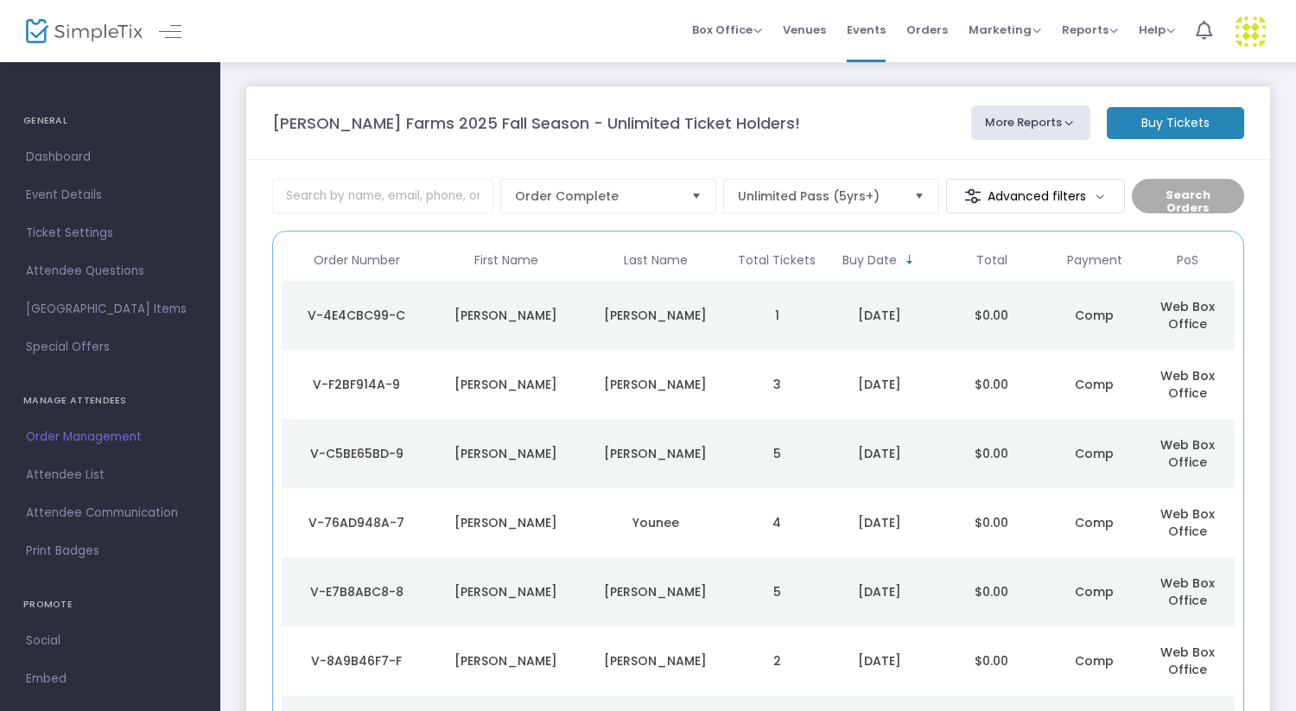
click at [1184, 124] on m-button "Buy Tickets" at bounding box center [1175, 123] width 137 height 32
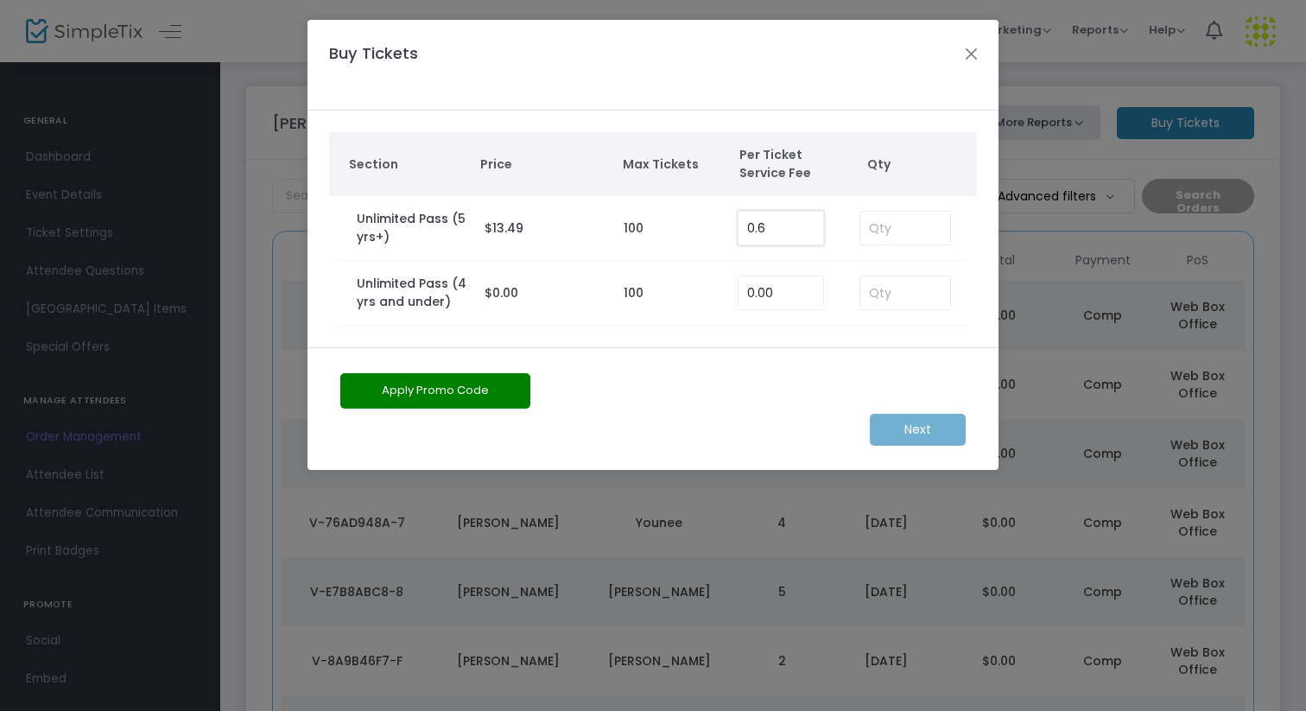
click at [794, 238] on input "0.6" at bounding box center [781, 228] width 85 height 33
type input "0.00"
type input "2"
click at [925, 431] on m-button "Next" at bounding box center [918, 430] width 96 height 32
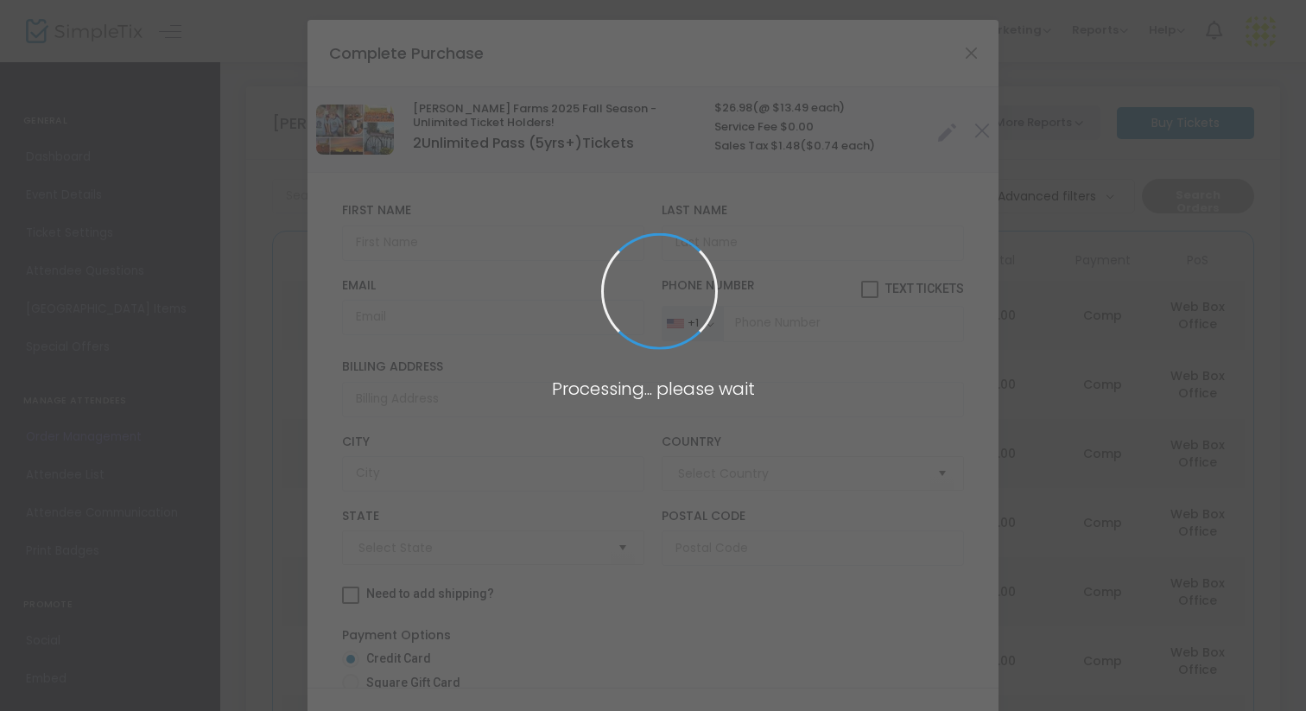
type input "[GEOGRAPHIC_DATA]"
type input "[US_STATE]"
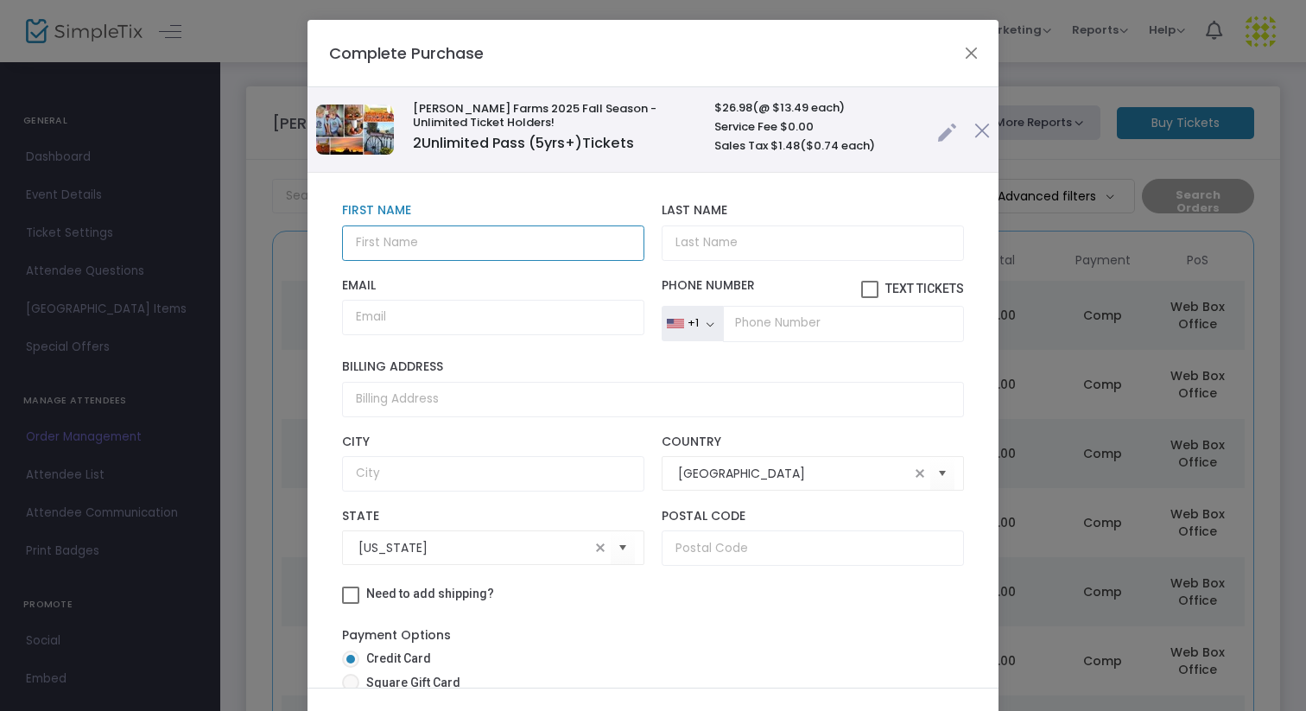
click at [455, 239] on input "text" at bounding box center [493, 242] width 302 height 35
type input "[PERSON_NAME]"
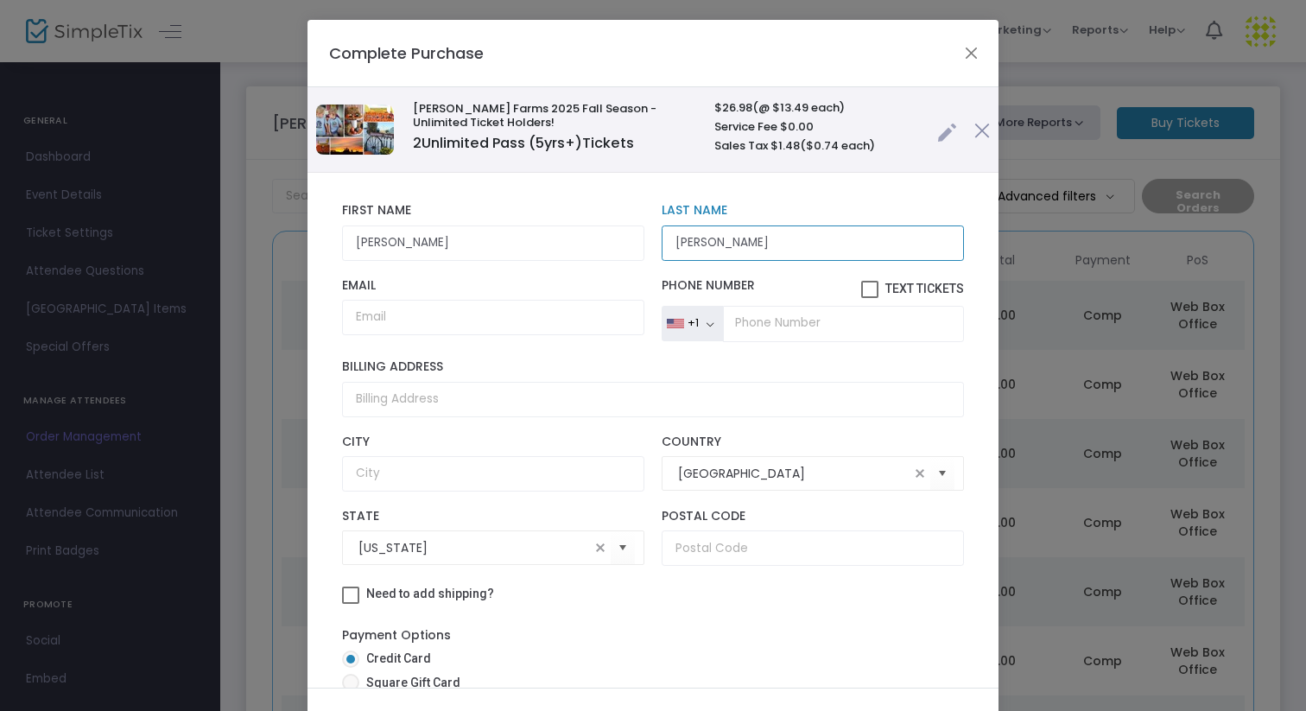
type input "[PERSON_NAME]"
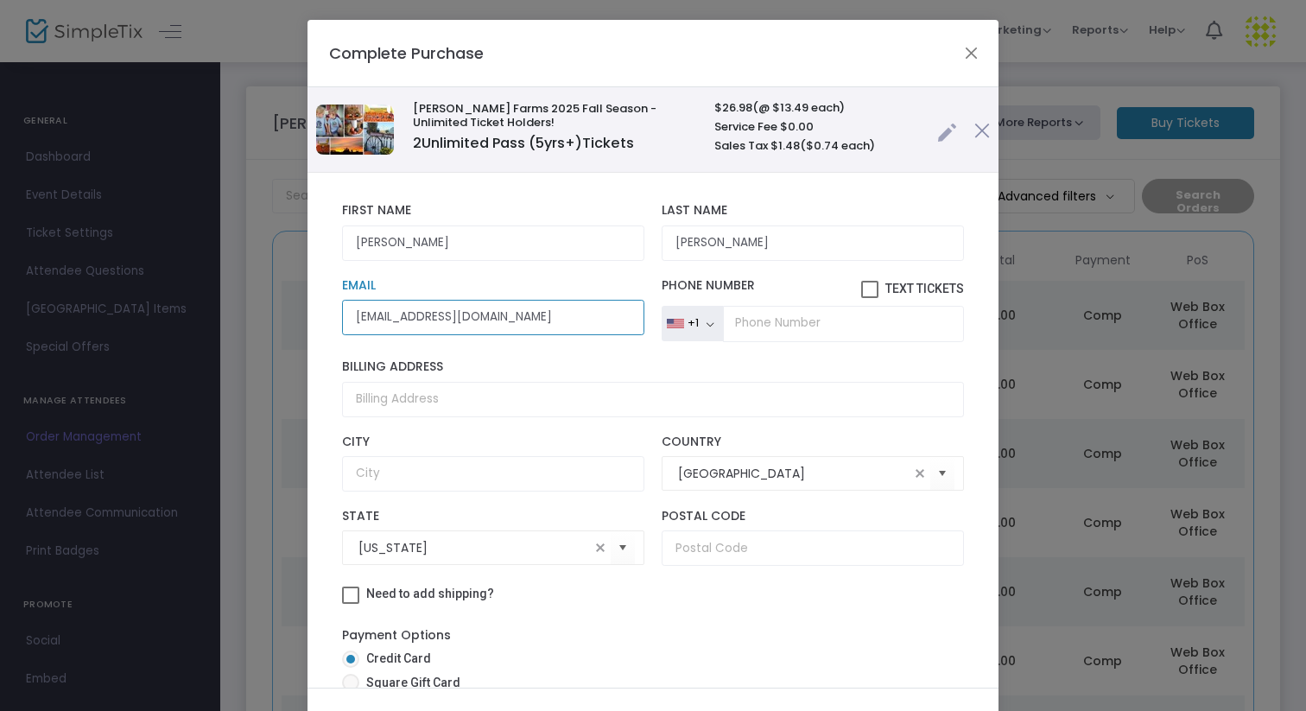
type input "jkrolikowski1978@gmail.com"
click at [739, 330] on input "tel" at bounding box center [843, 324] width 241 height 36
type input "[PHONE_NUMBER]"
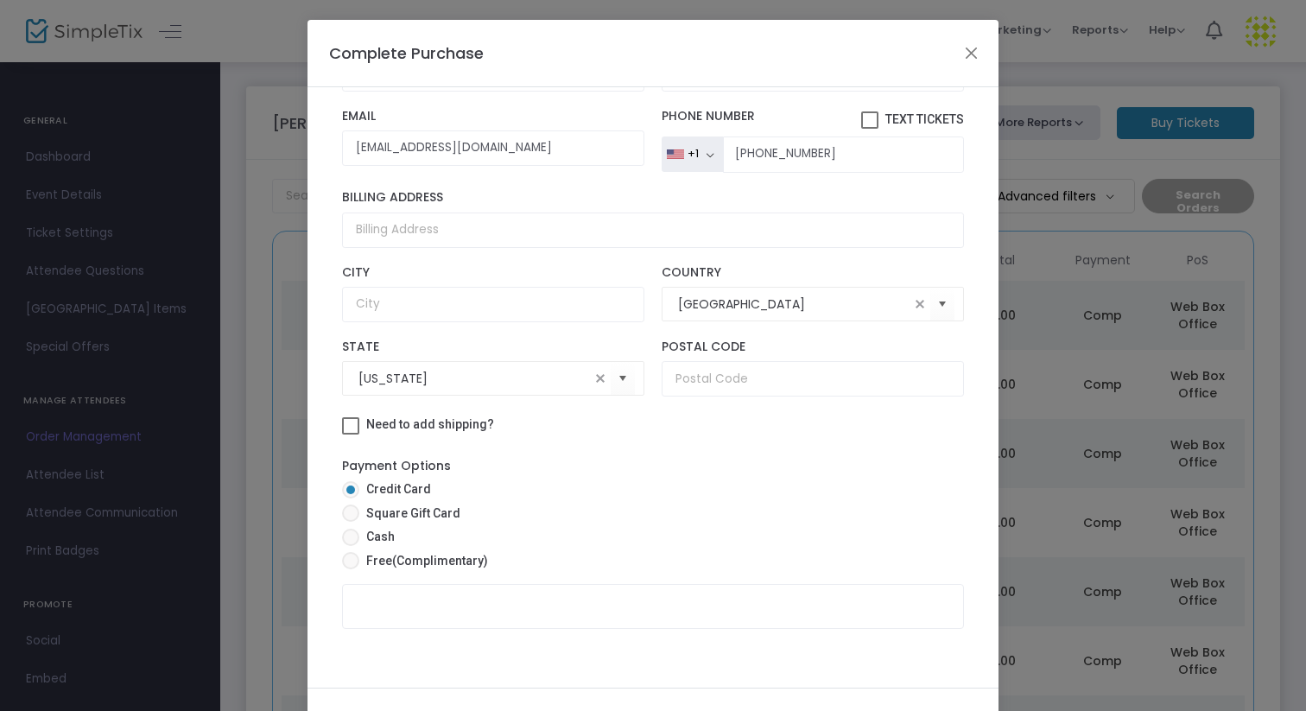
scroll to position [98, 0]
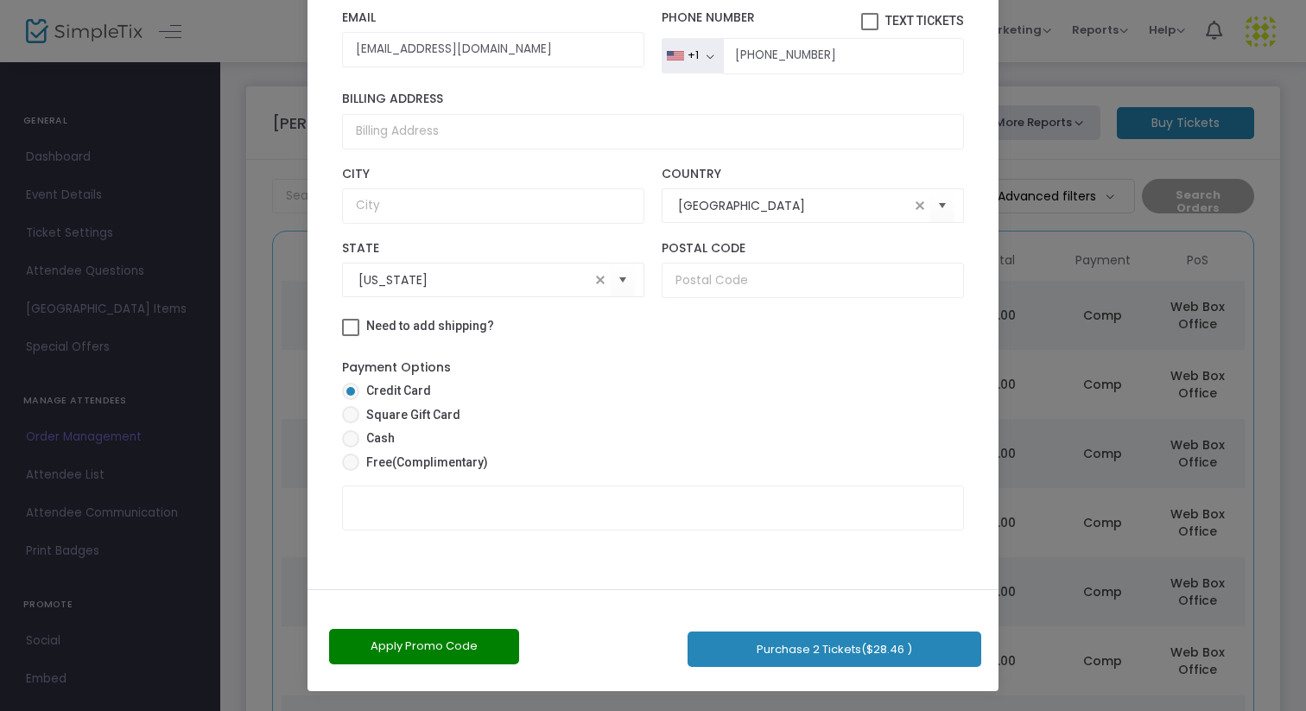
drag, startPoint x: 711, startPoint y: 364, endPoint x: 727, endPoint y: 709, distance: 346.0
click at [727, 709] on ngb-modal-window "Complete Purchase Vesperman Farms 2025 Fall Season - Unlimited Ticket Holders! …" at bounding box center [653, 355] width 1306 height 711
click at [430, 465] on span "(Complimentary)" at bounding box center [440, 462] width 96 height 14
click at [351, 471] on input "Free (Complimentary)" at bounding box center [350, 471] width 1 height 1
radio input "true"
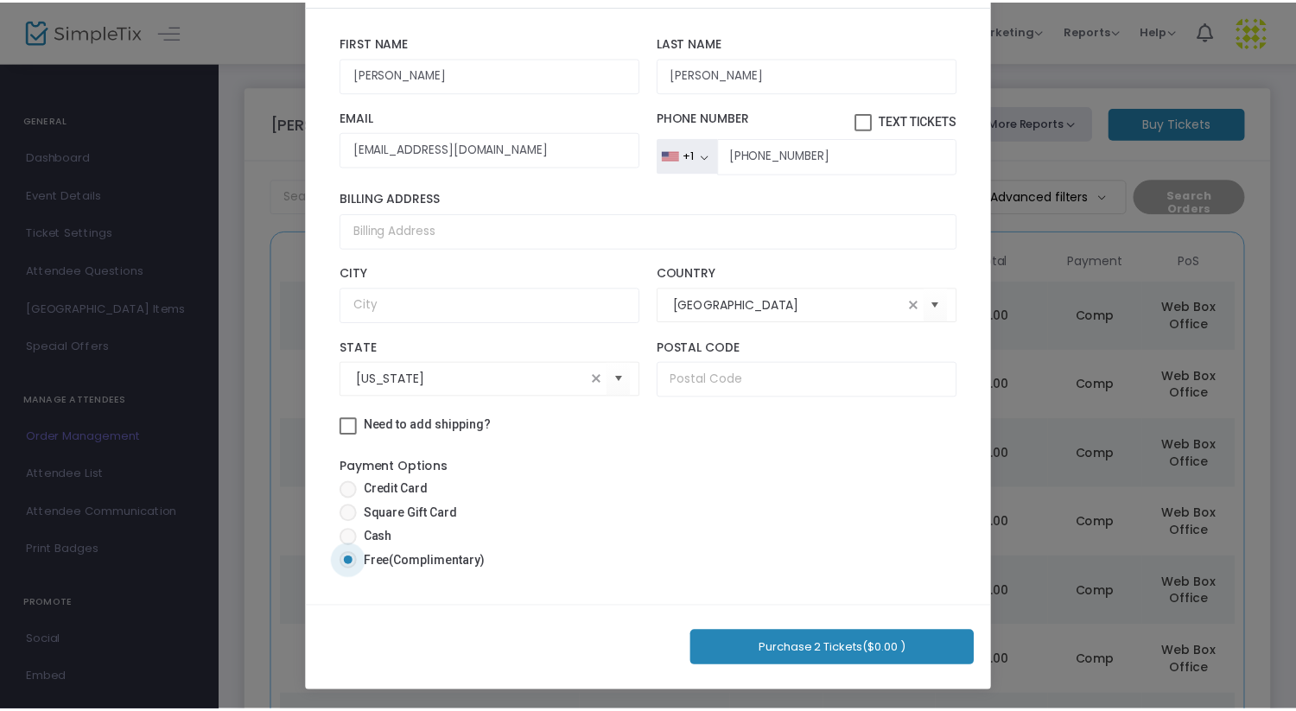
scroll to position [81, 0]
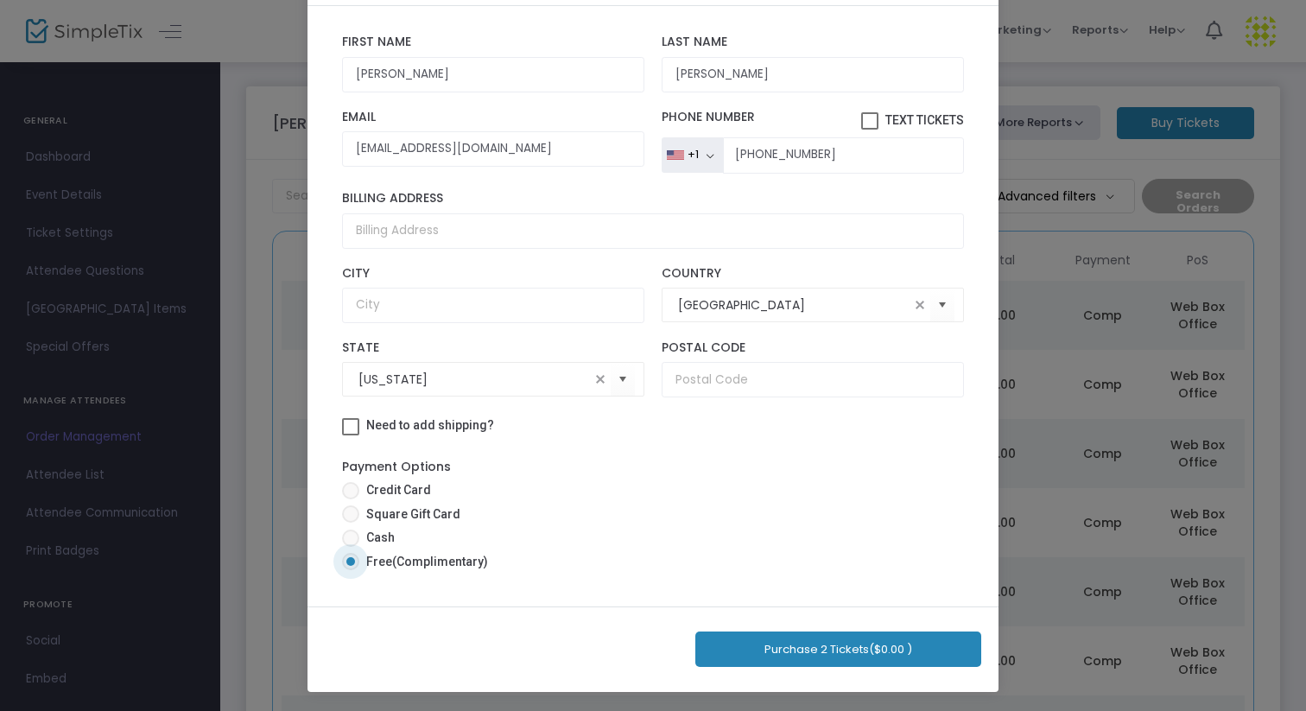
click at [831, 646] on button "Purchase 2 Tickets ($0.00 )" at bounding box center [838, 649] width 286 height 35
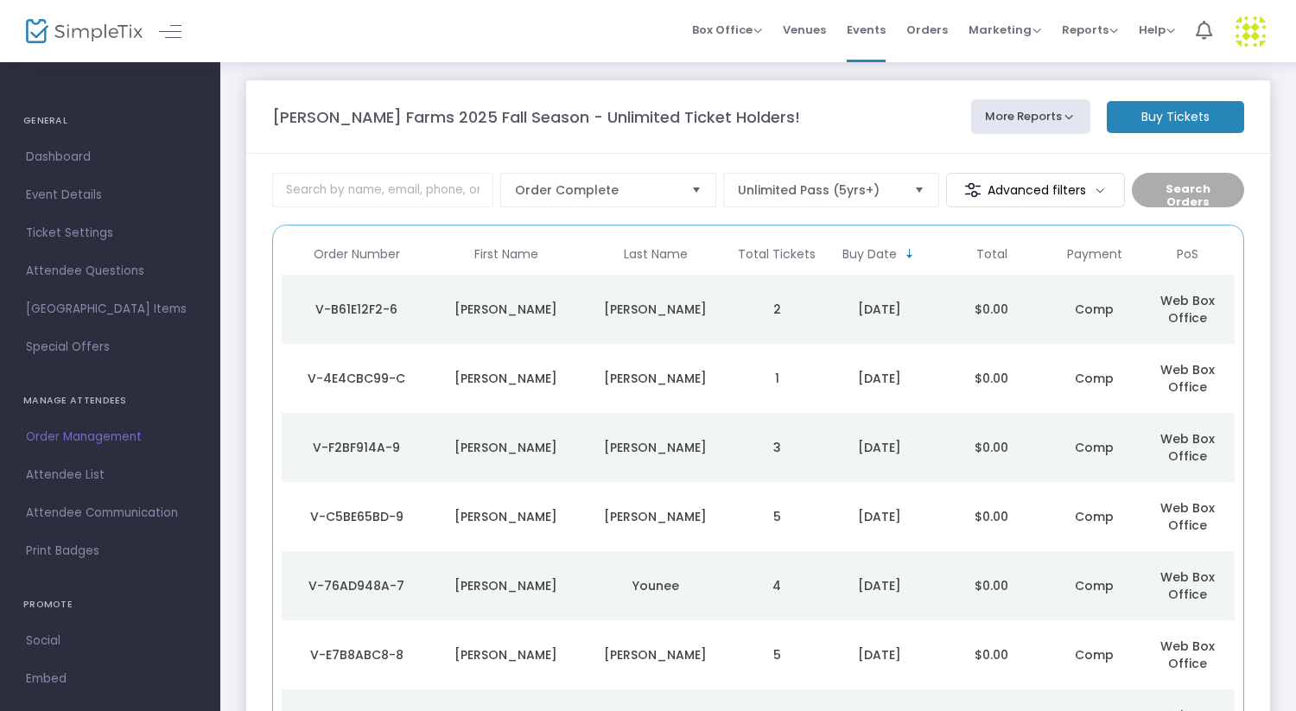
scroll to position [0, 0]
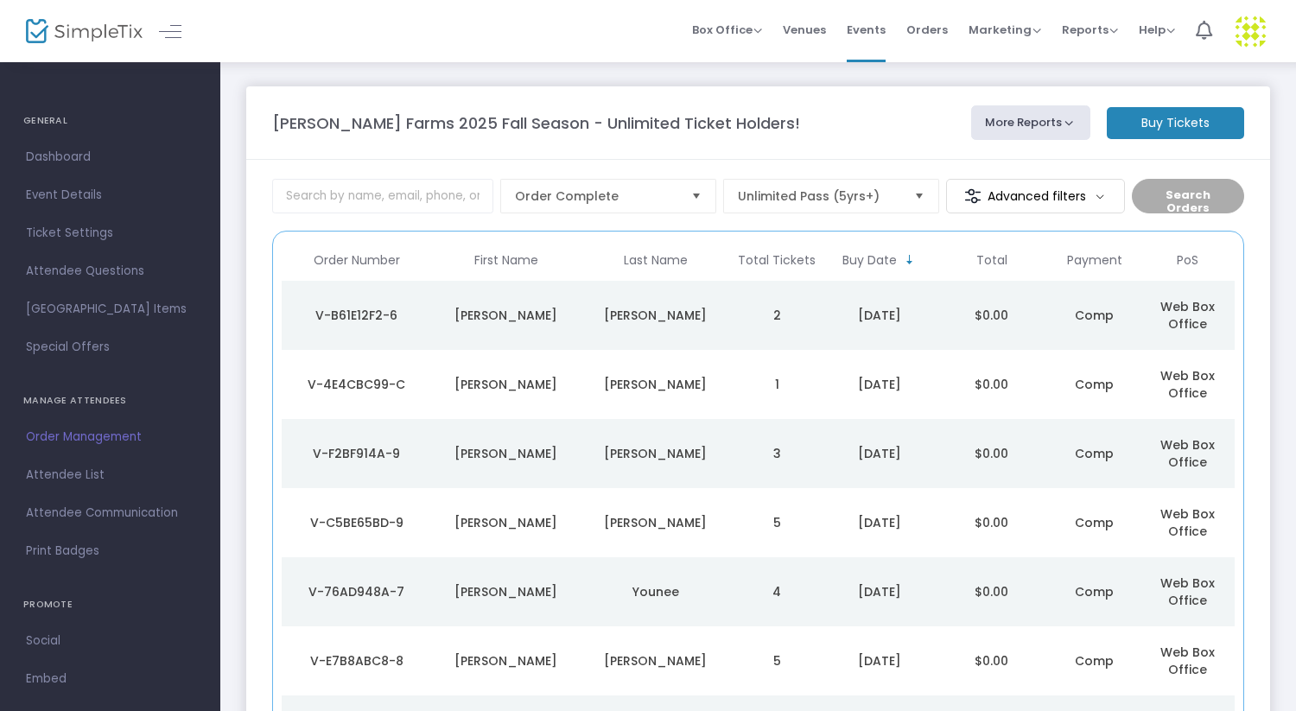
click at [746, 307] on td "2" at bounding box center [776, 315] width 93 height 69
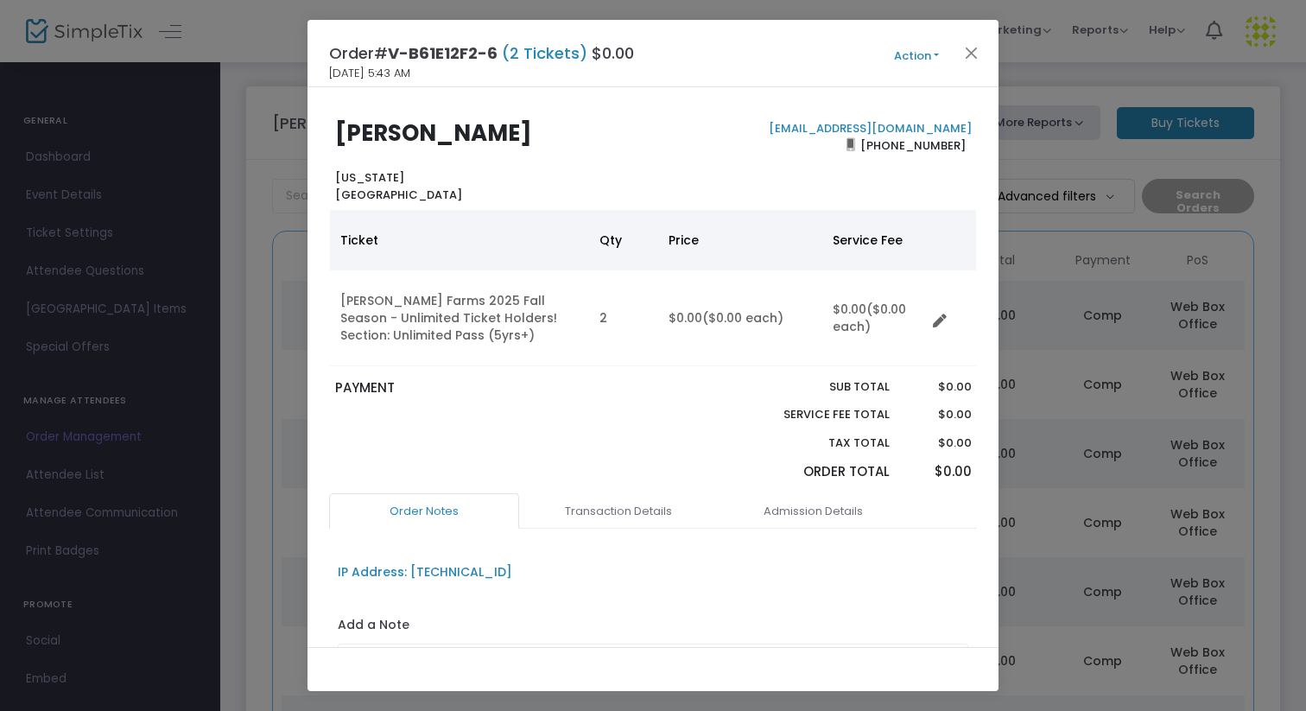
click at [910, 58] on button "Action" at bounding box center [917, 56] width 104 height 19
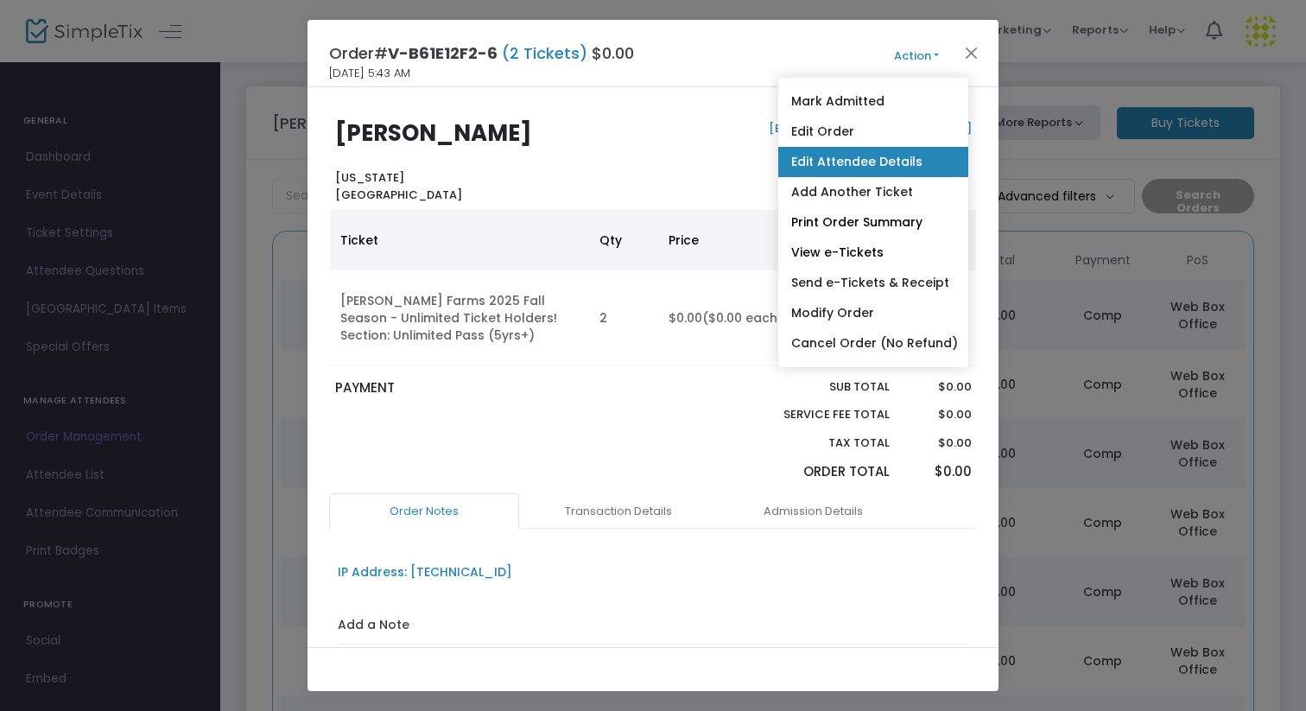
click at [849, 168] on link "Edit Attendee Details" at bounding box center [873, 162] width 190 height 30
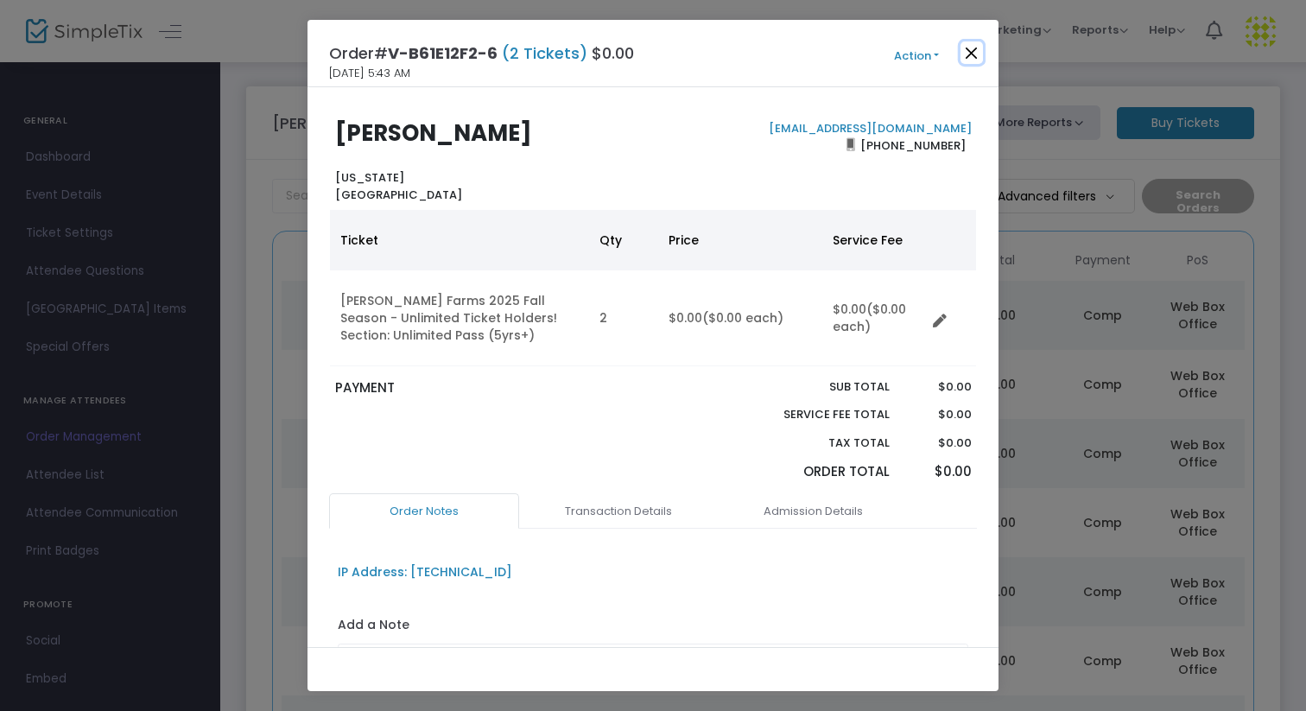
click at [968, 48] on button "Close" at bounding box center [972, 52] width 22 height 22
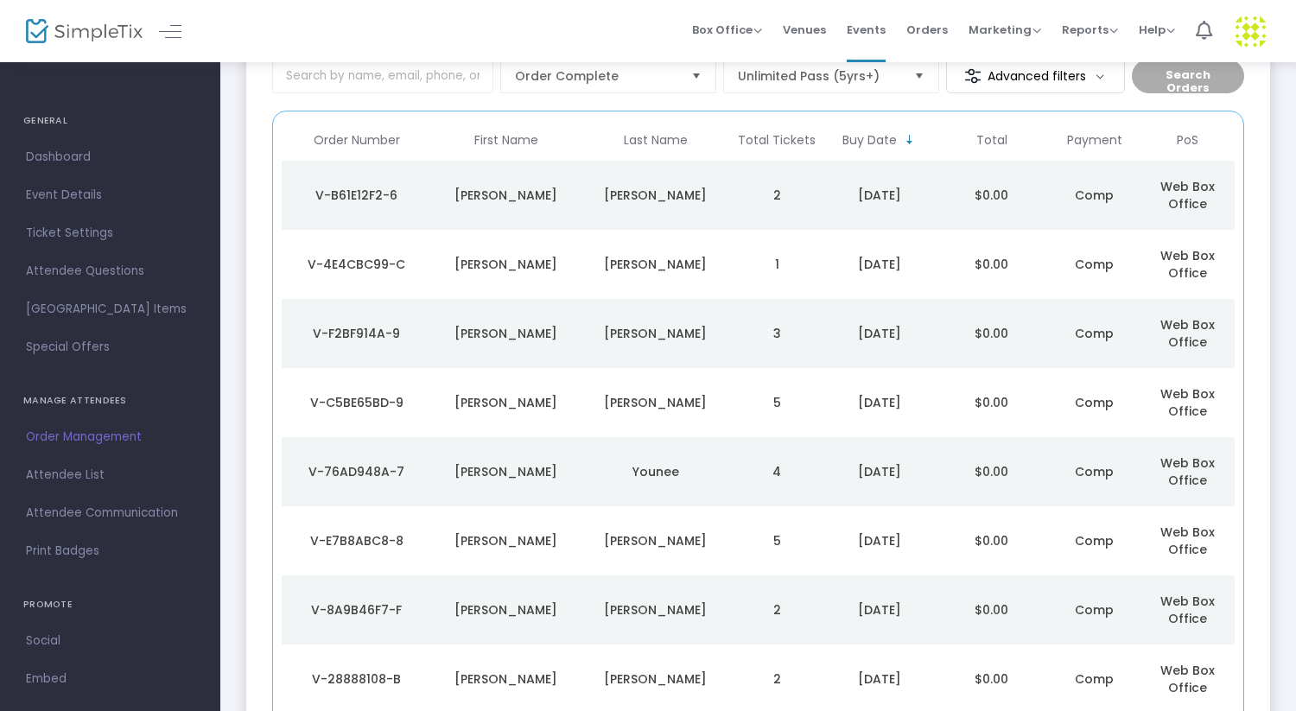
scroll to position [123, 0]
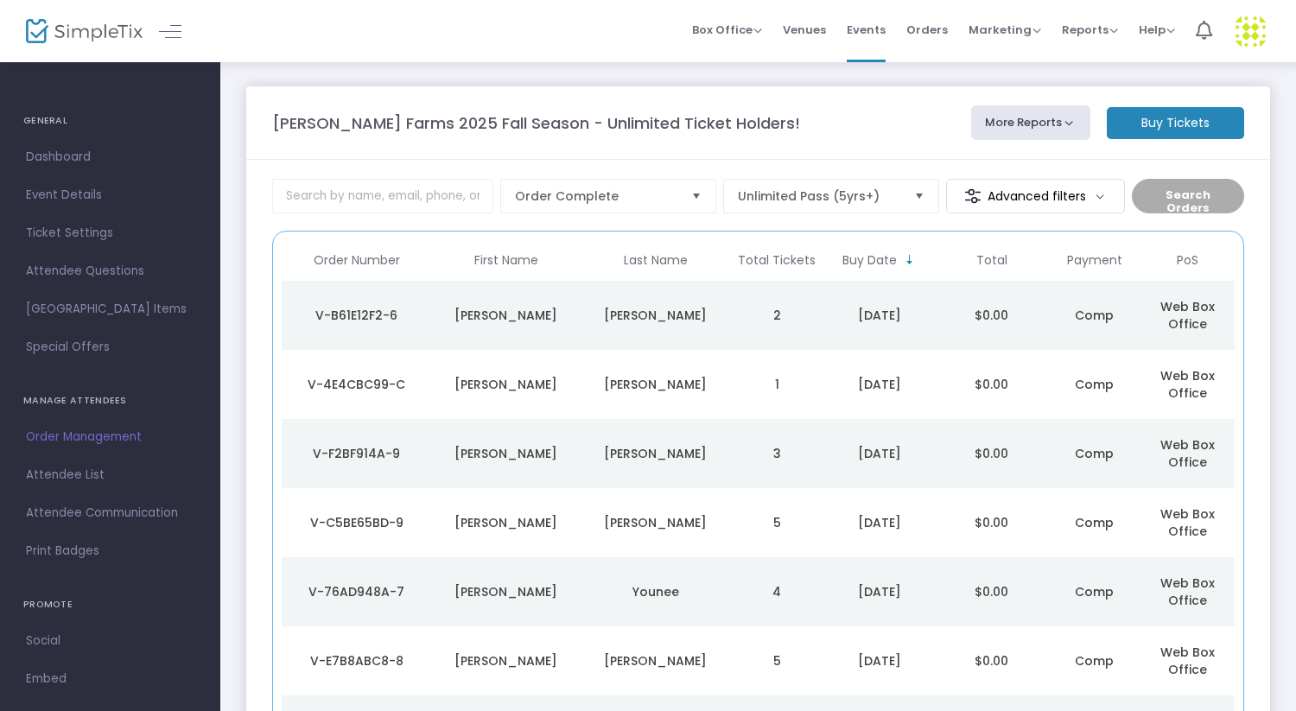
click at [1156, 124] on m-button "Buy Tickets" at bounding box center [1175, 123] width 137 height 32
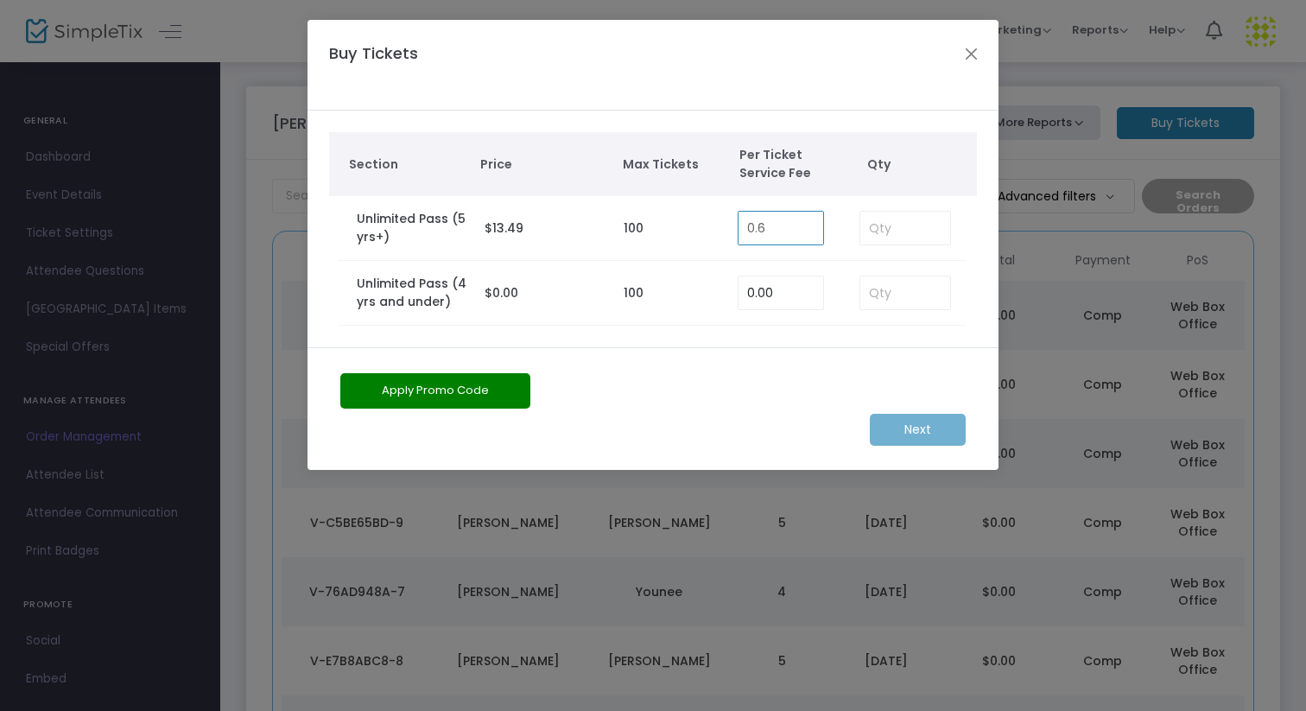
click at [810, 227] on input "0.6" at bounding box center [781, 228] width 85 height 33
type input "0.00"
type input "3"
type input "5"
click at [897, 307] on input at bounding box center [905, 292] width 90 height 33
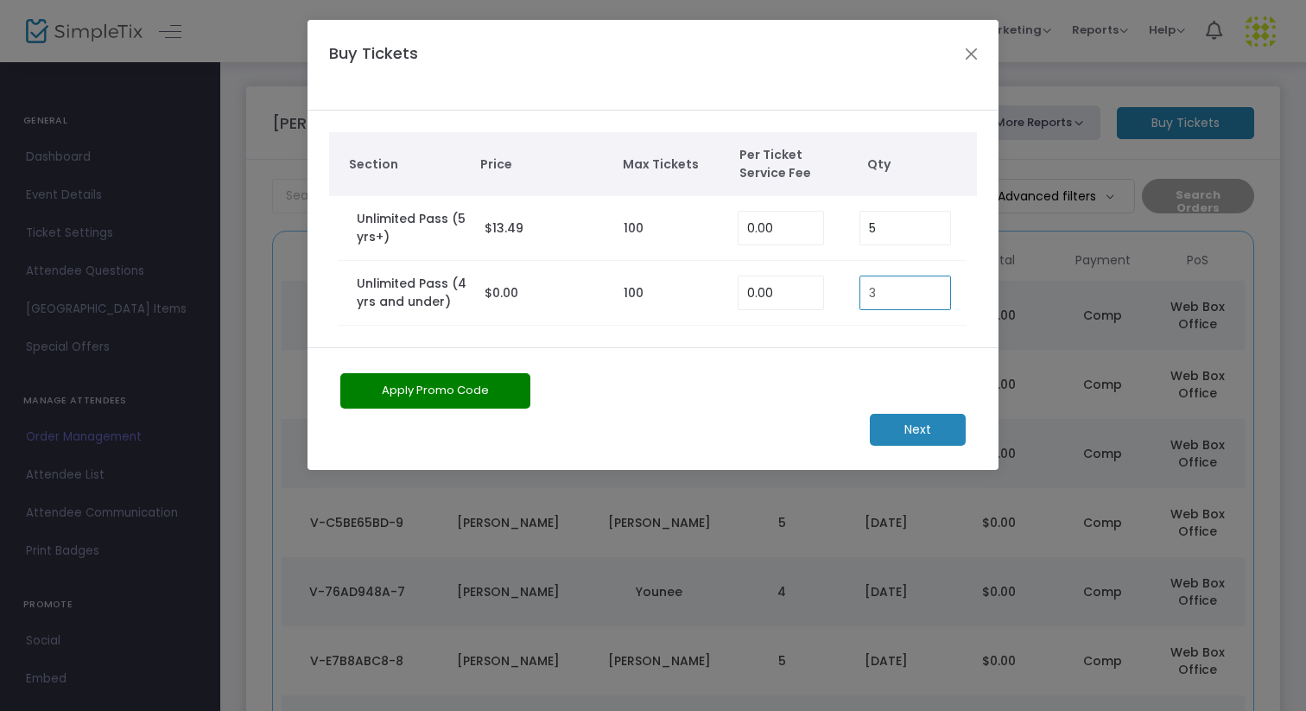
type input "3"
click at [924, 430] on m-button "Next" at bounding box center [918, 430] width 96 height 32
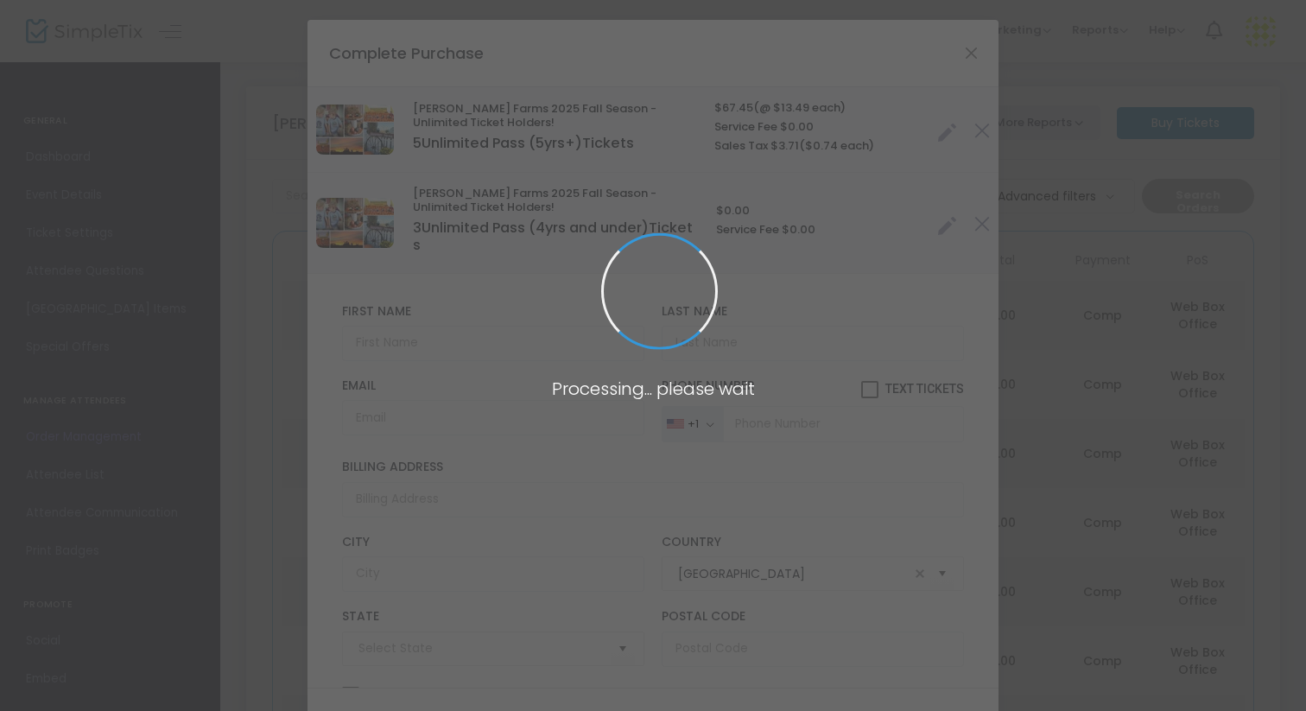
type input "[US_STATE]"
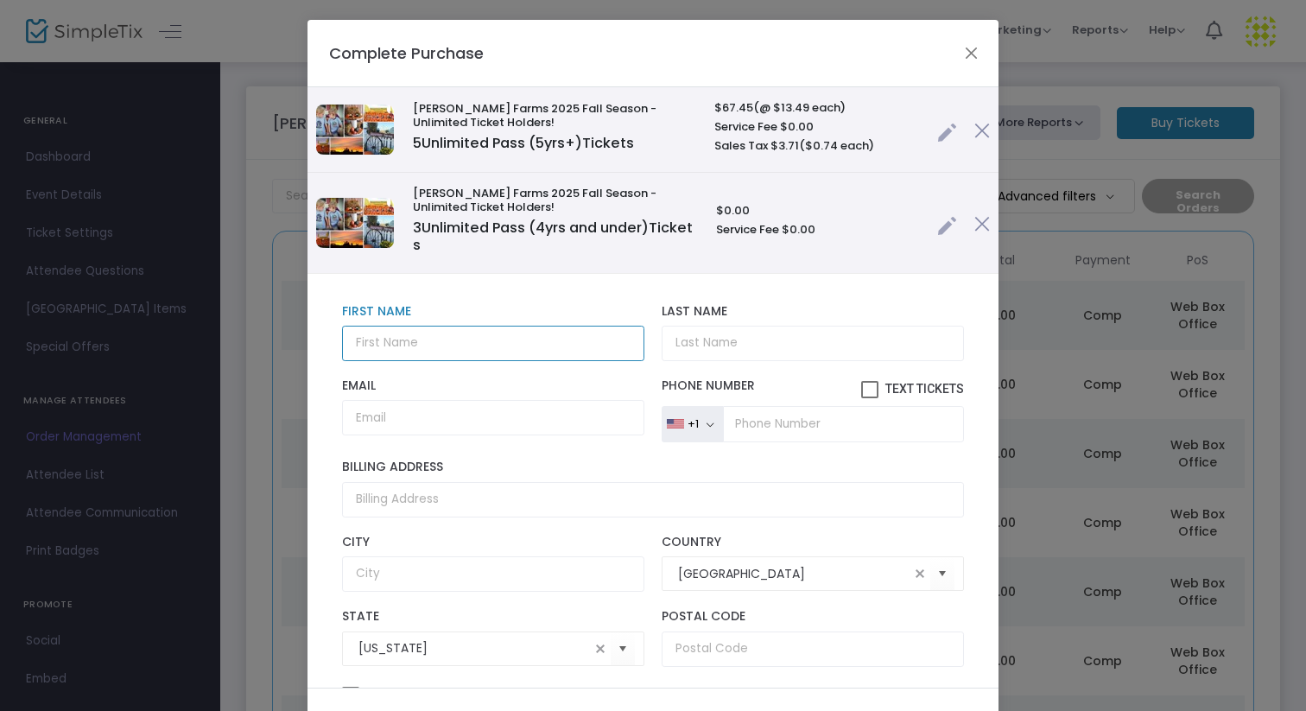
click at [437, 338] on input "text" at bounding box center [493, 343] width 302 height 35
type input "[PERSON_NAME]"
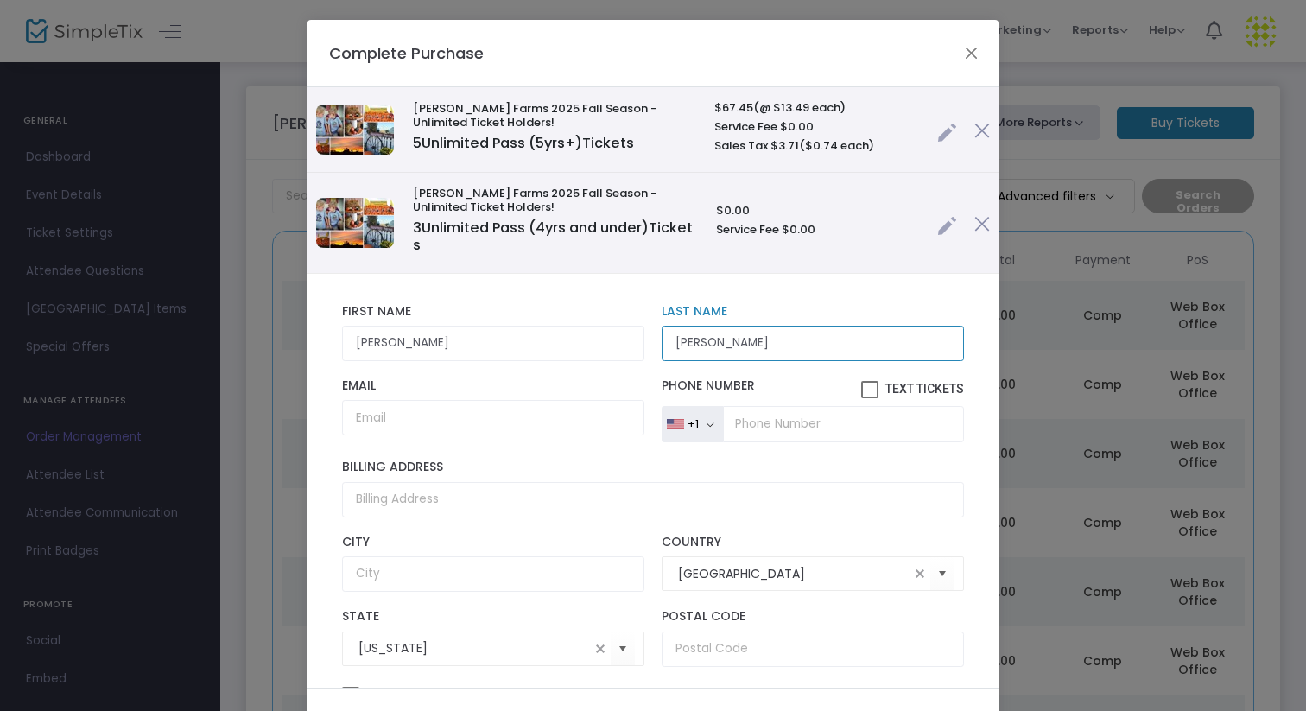
type input "[PERSON_NAME]"
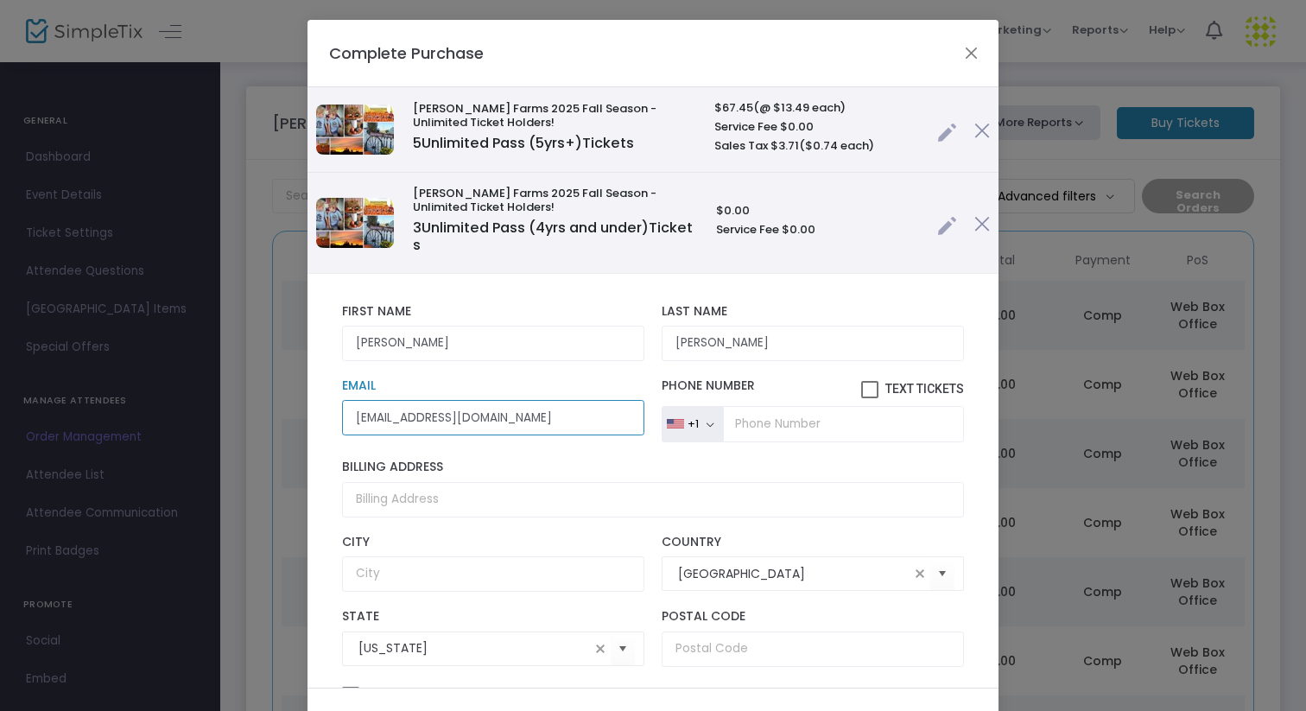
type input "[EMAIL_ADDRESS][DOMAIN_NAME]"
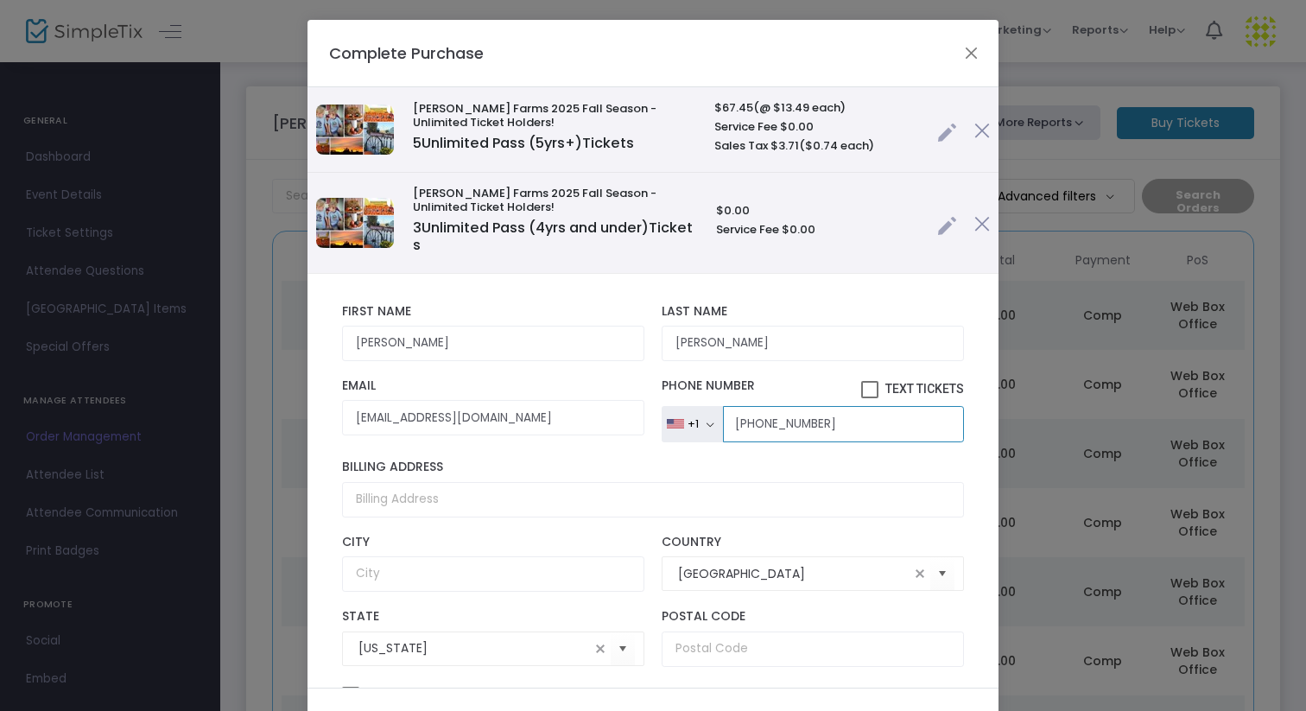
type input "[PHONE_NUMBER]"
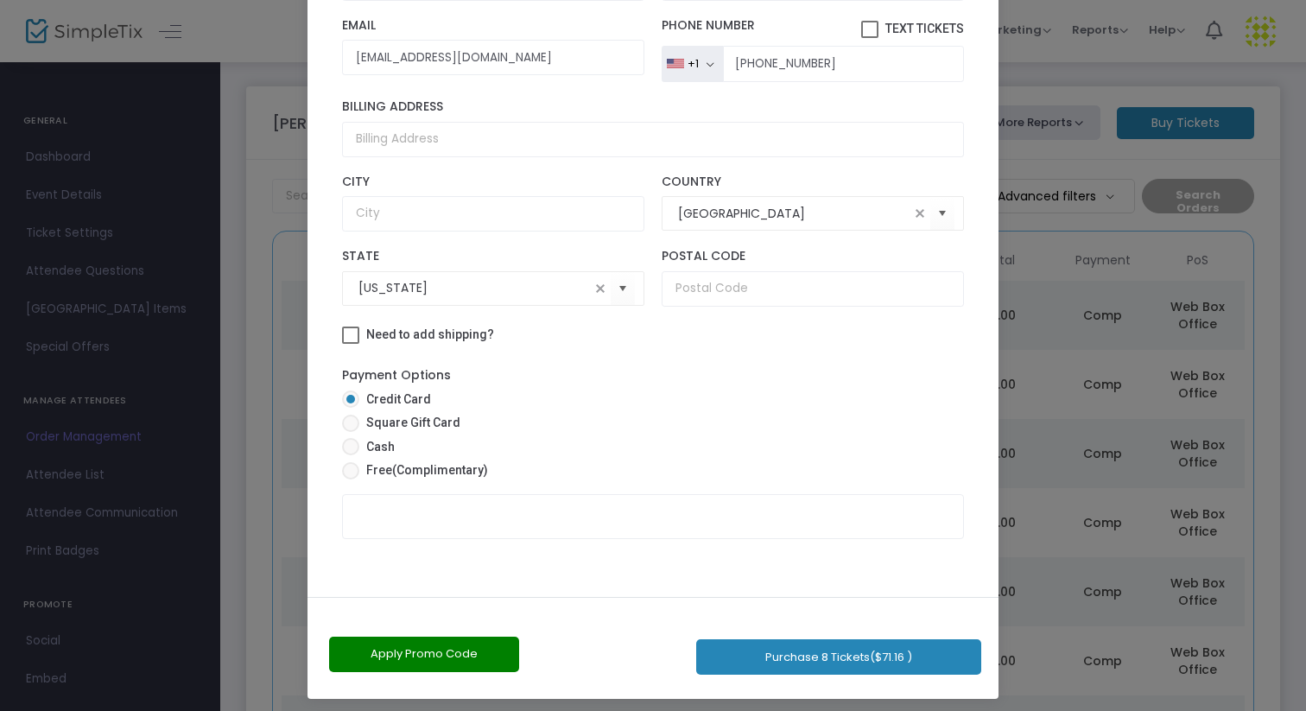
scroll to position [98, 0]
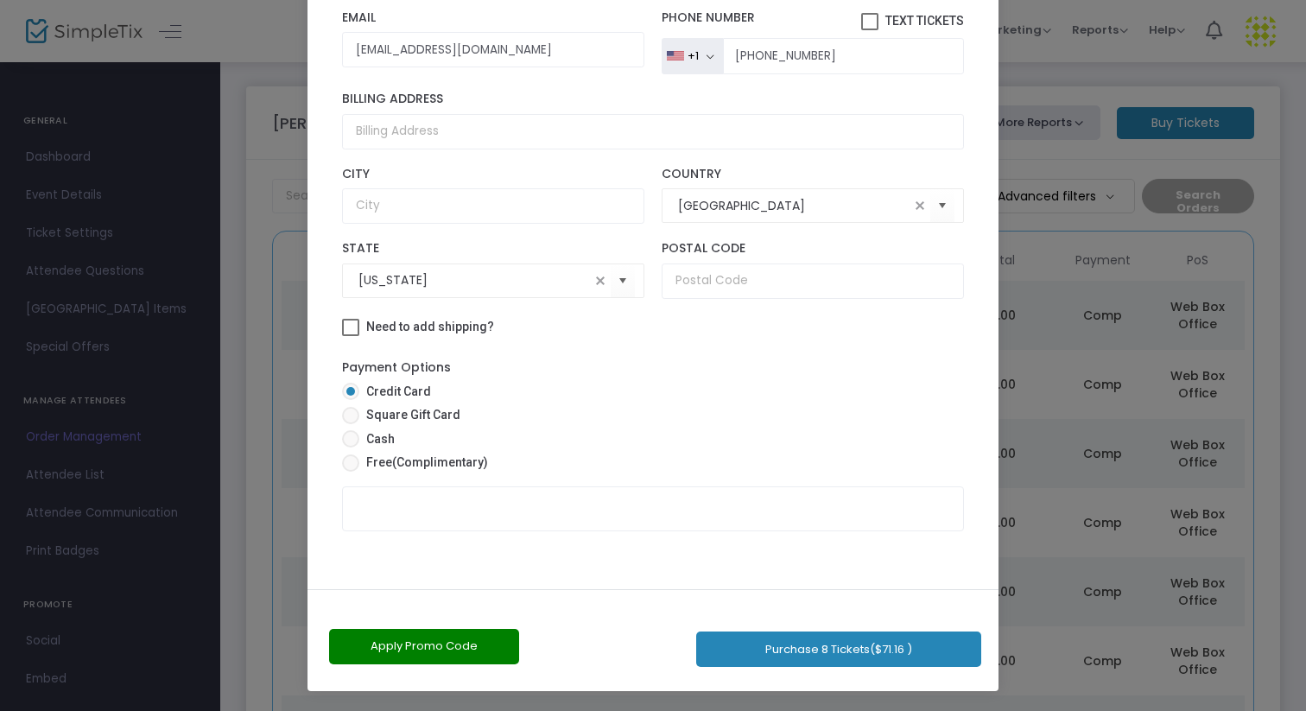
drag, startPoint x: 604, startPoint y: 467, endPoint x: 606, endPoint y: 710, distance: 243.6
click at [606, 710] on ngb-modal-window "Complete Purchase Vesperman Farms 2025 Fall Season - Unlimited Ticket Holders! …" at bounding box center [653, 355] width 1306 height 711
click at [421, 467] on span "(Complimentary)" at bounding box center [440, 462] width 96 height 14
click at [351, 472] on input "Free (Complimentary)" at bounding box center [350, 472] width 1 height 1
radio input "true"
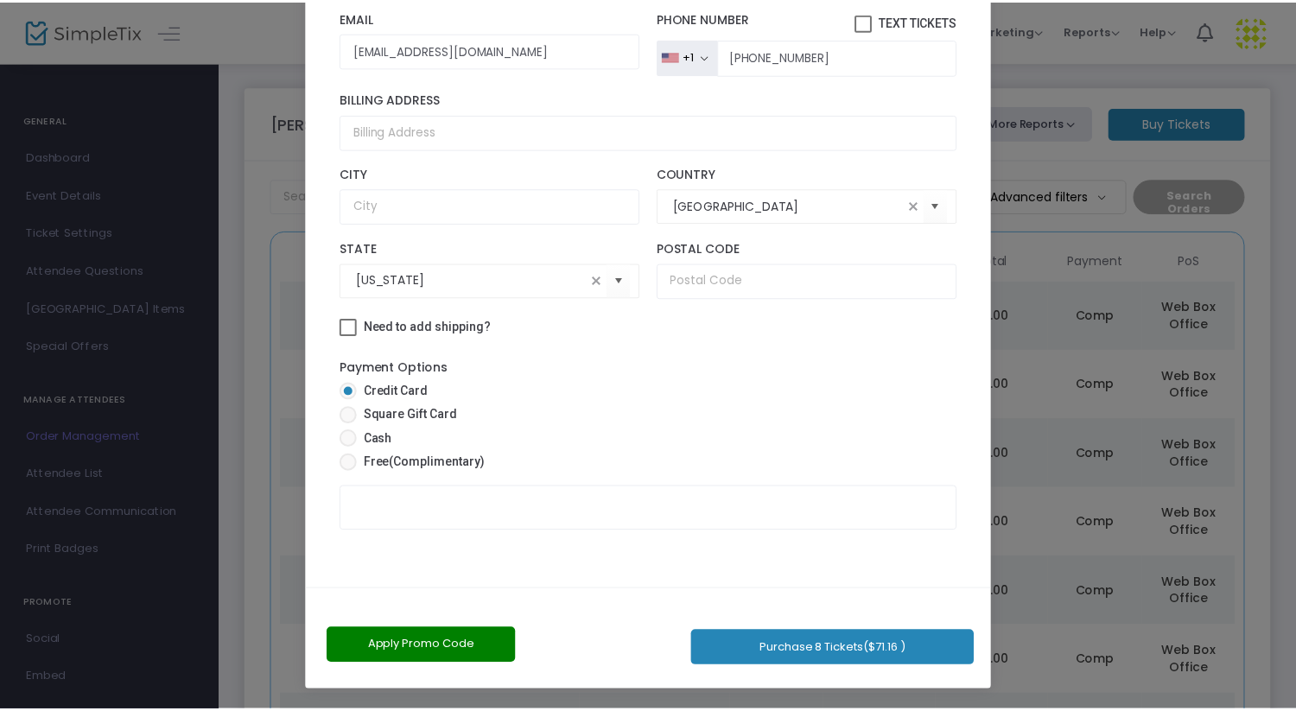
scroll to position [81, 0]
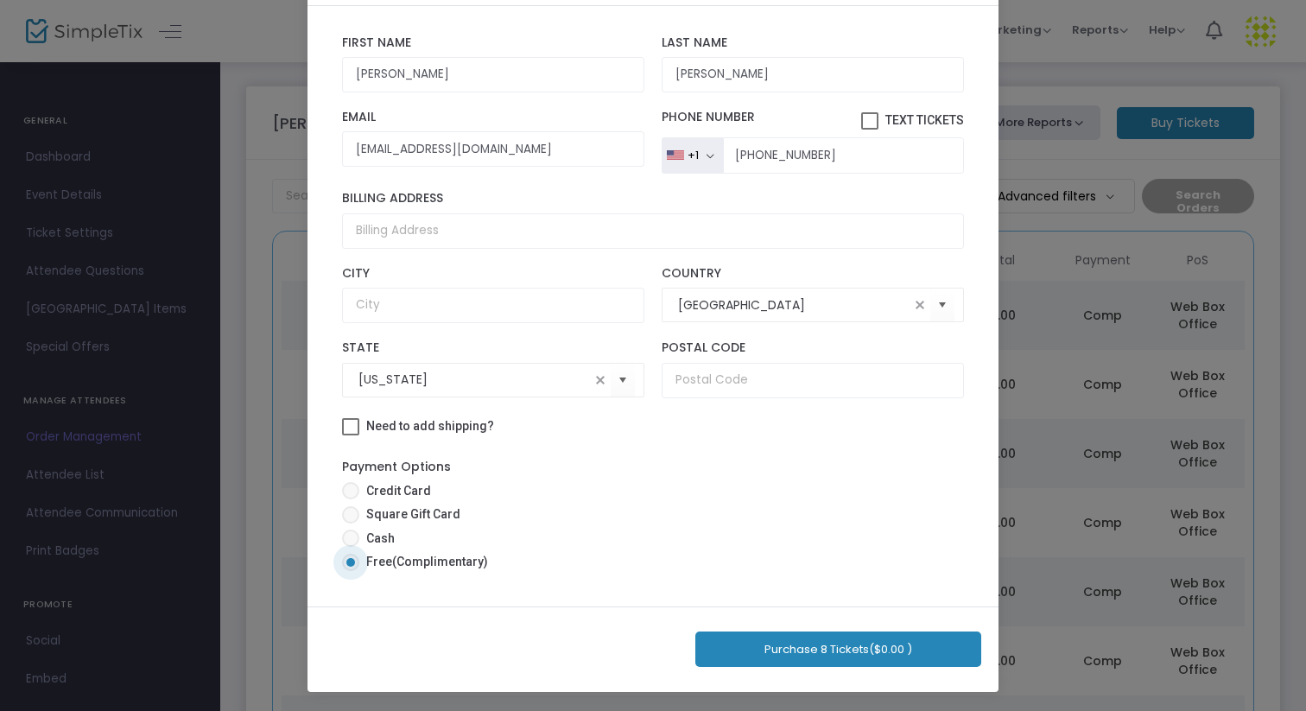
click at [836, 655] on button "Purchase 8 Tickets ($0.00 )" at bounding box center [838, 649] width 286 height 35
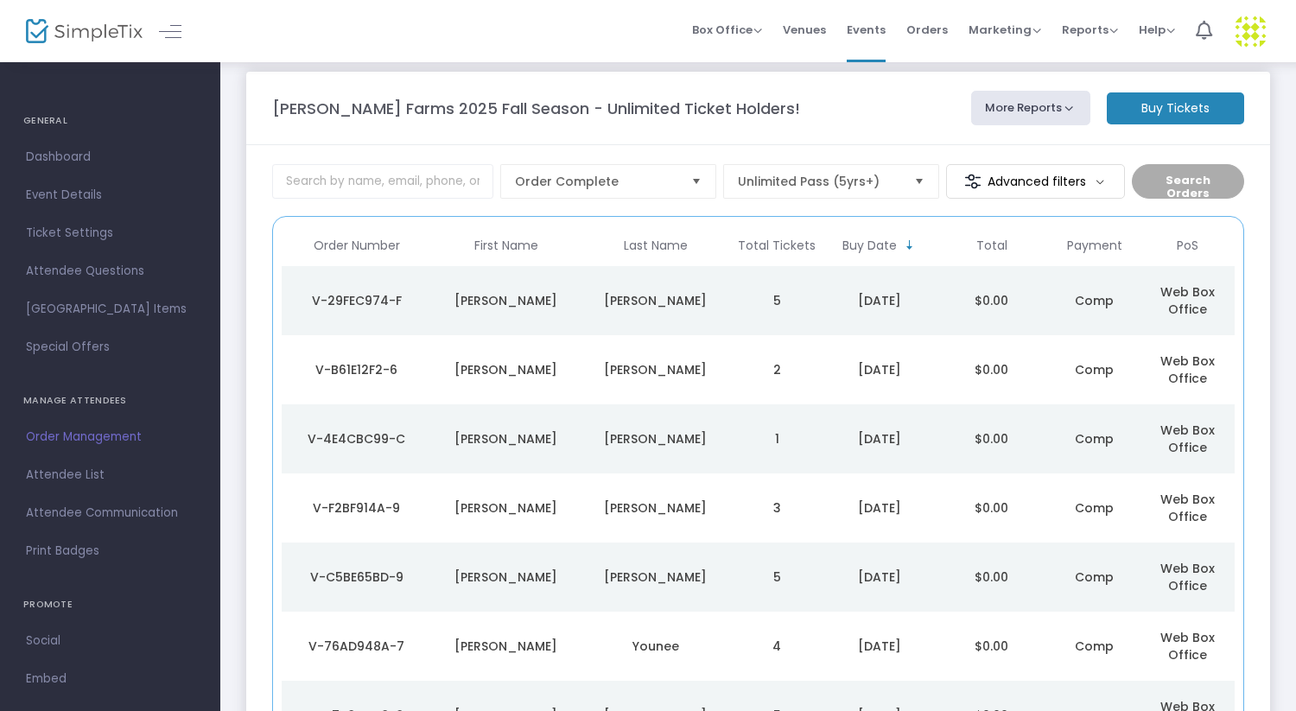
click at [680, 294] on div "[PERSON_NAME]" at bounding box center [655, 300] width 141 height 17
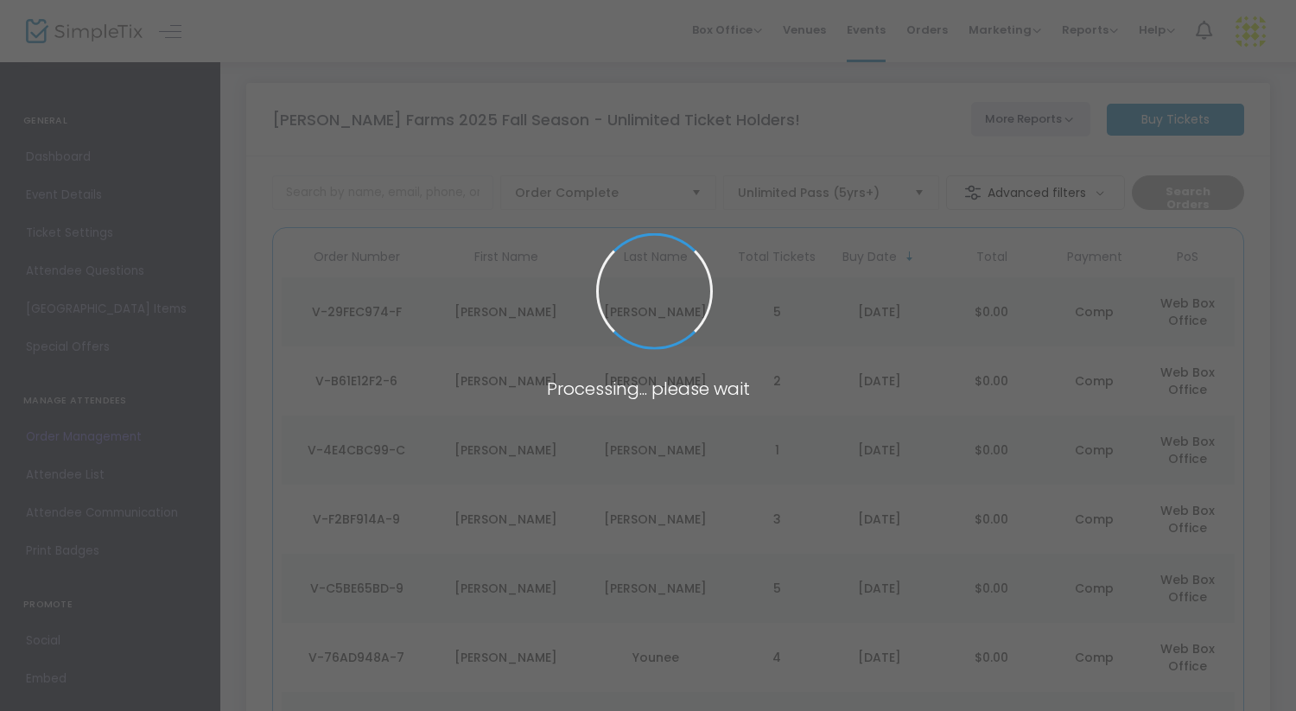
scroll to position [0, 0]
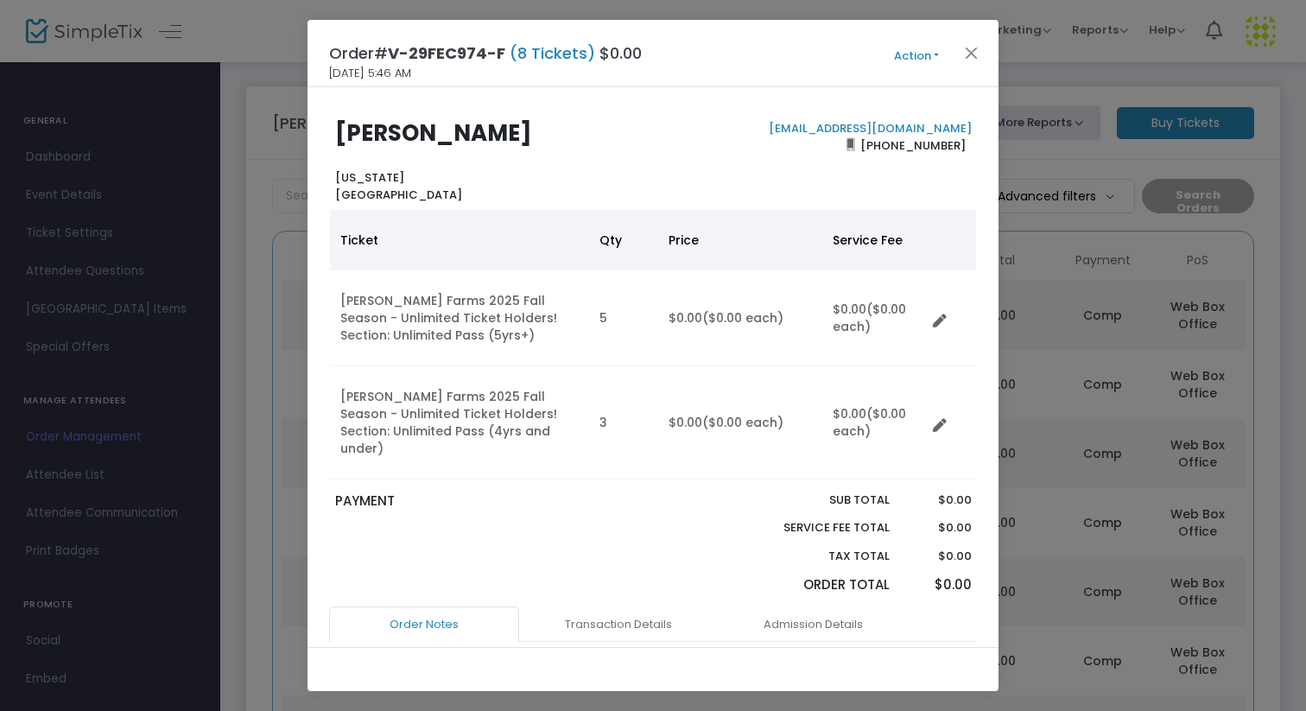
click at [927, 60] on button "Action" at bounding box center [917, 56] width 104 height 19
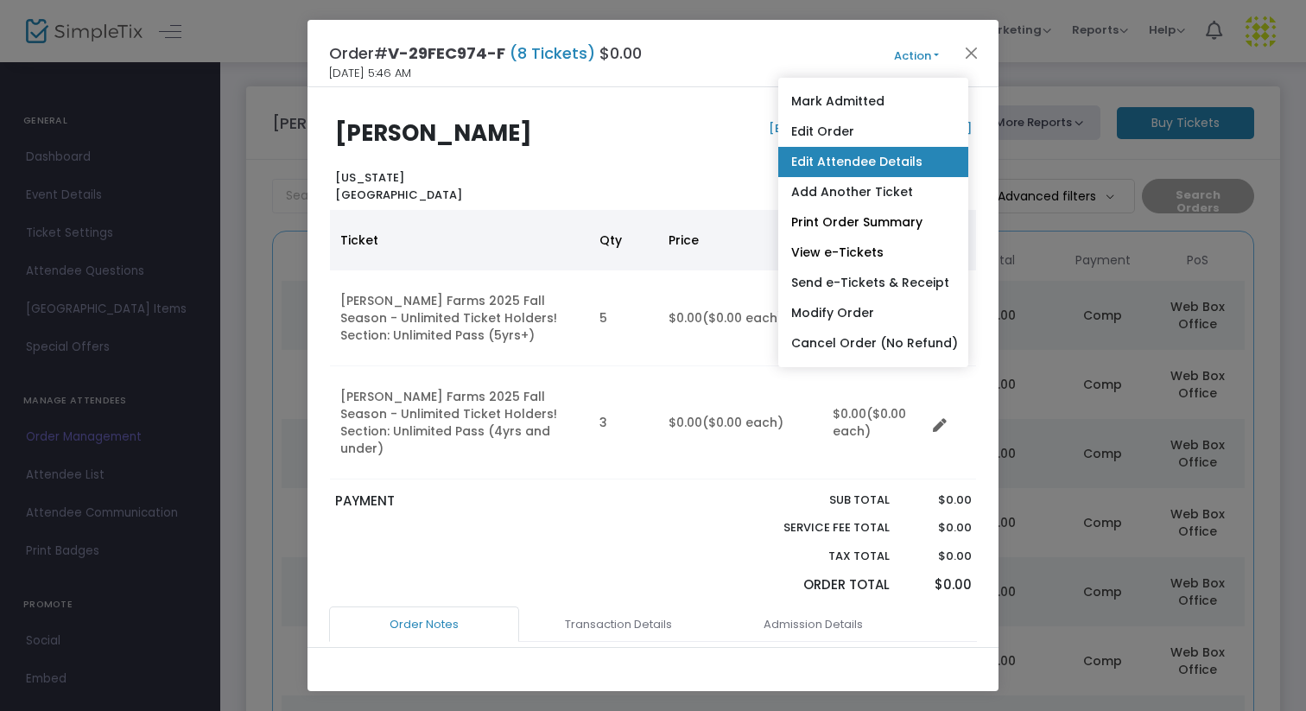
click at [860, 169] on link "Edit Attendee Details" at bounding box center [873, 162] width 190 height 30
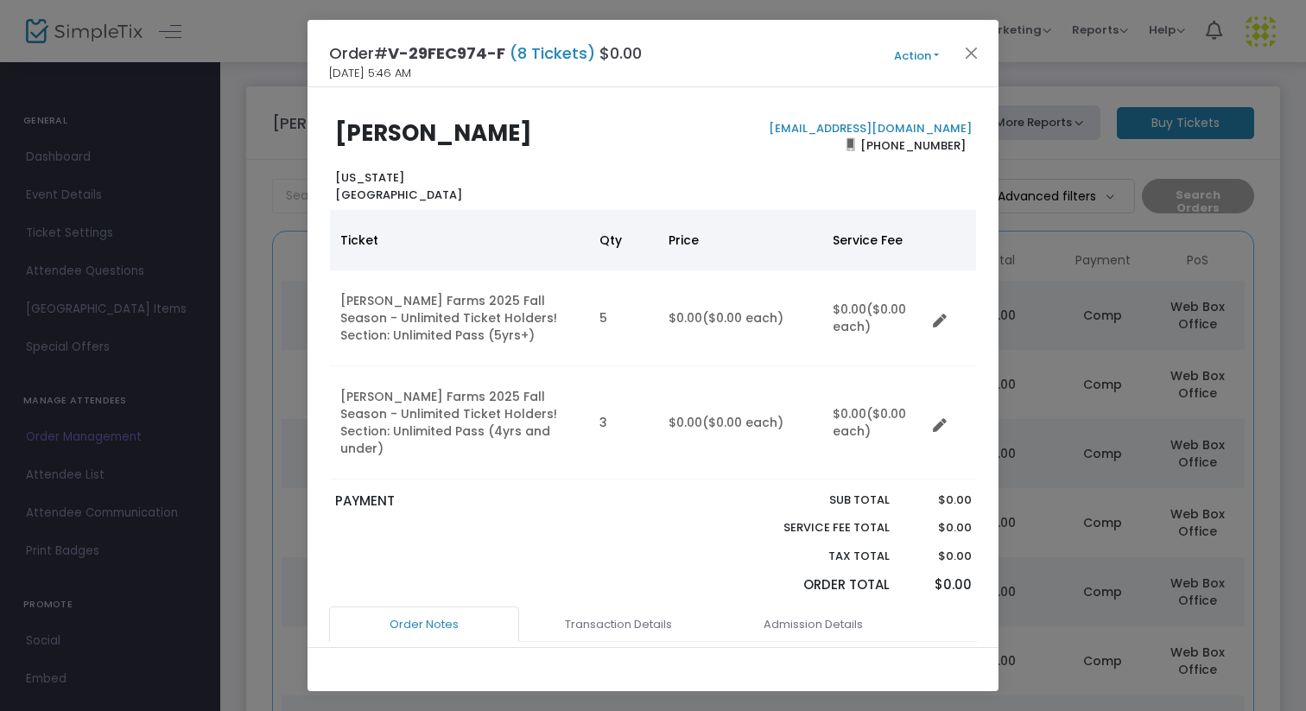
click at [933, 54] on button "Action" at bounding box center [917, 56] width 104 height 19
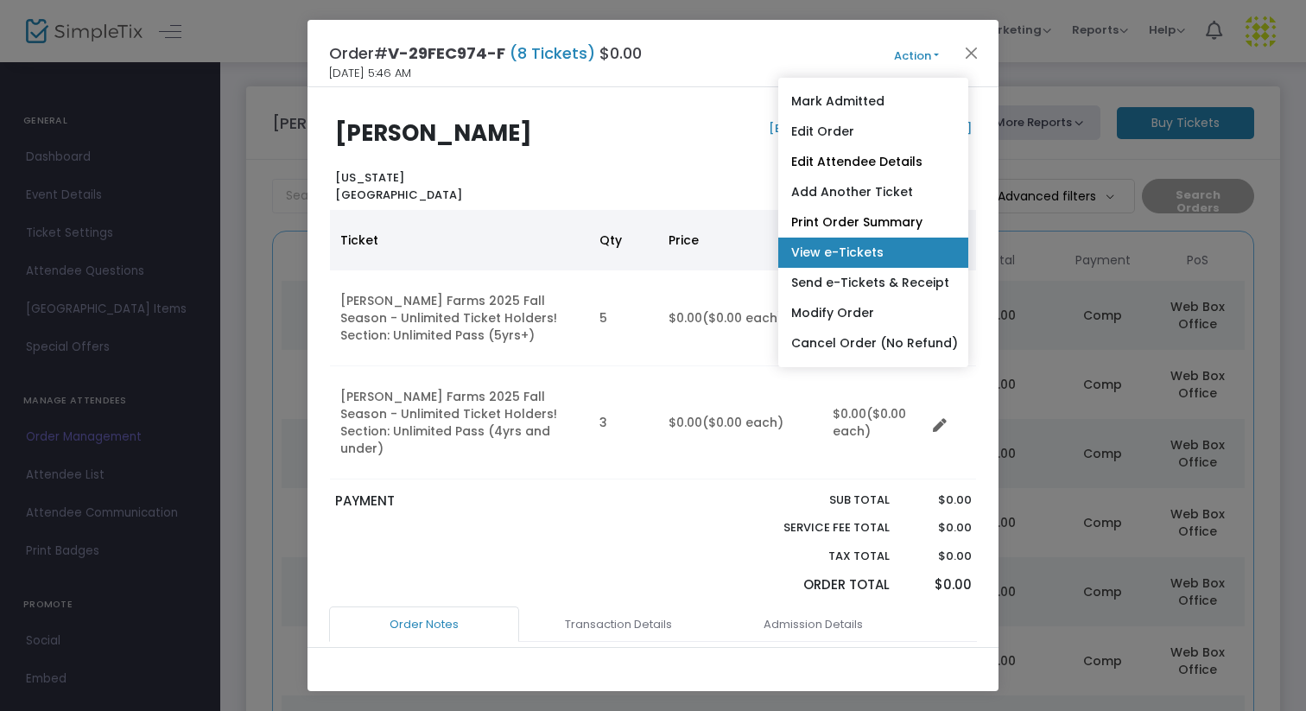
click at [897, 253] on link "View e-Tickets" at bounding box center [873, 253] width 190 height 30
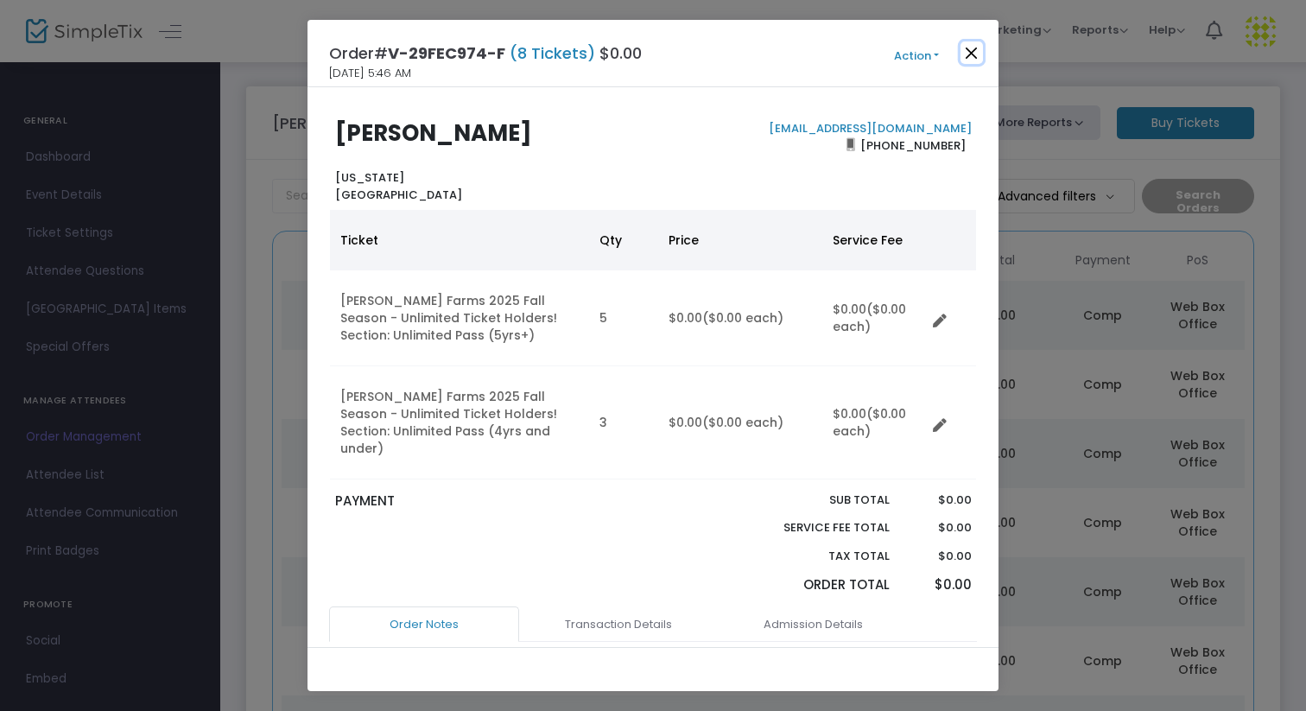
click at [969, 53] on button "Close" at bounding box center [972, 52] width 22 height 22
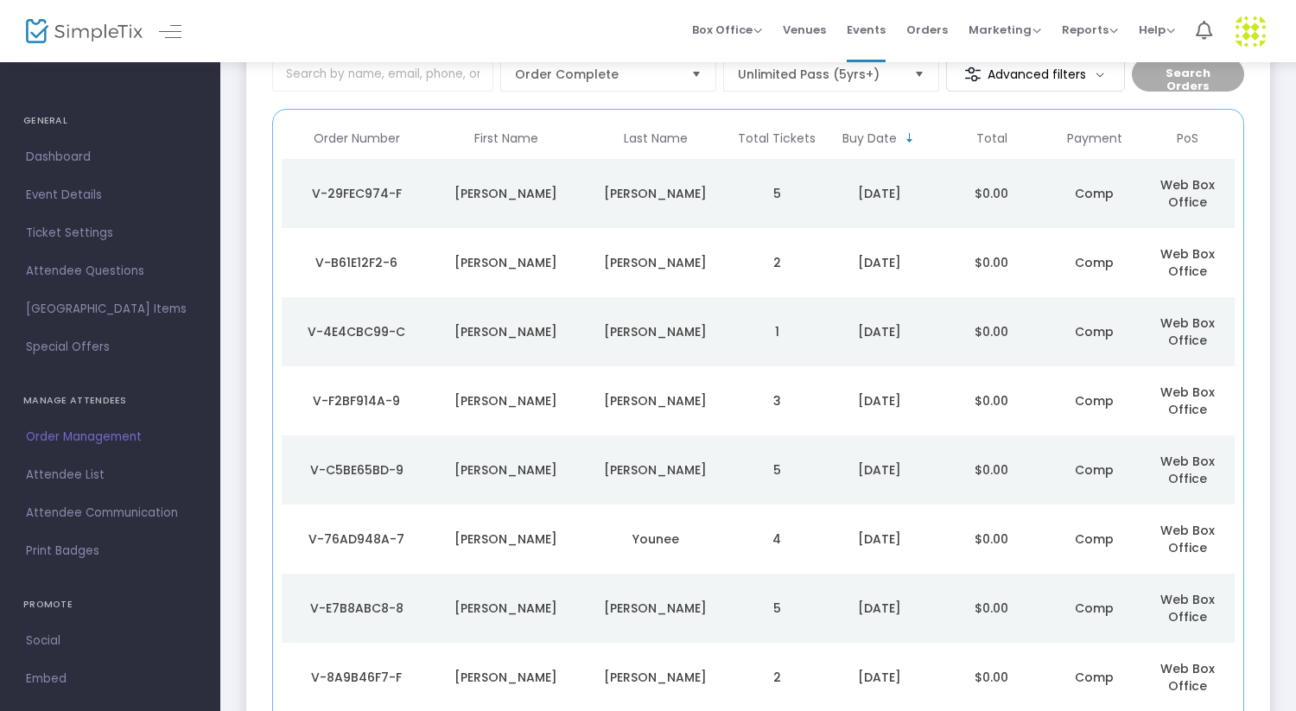
scroll to position [123, 0]
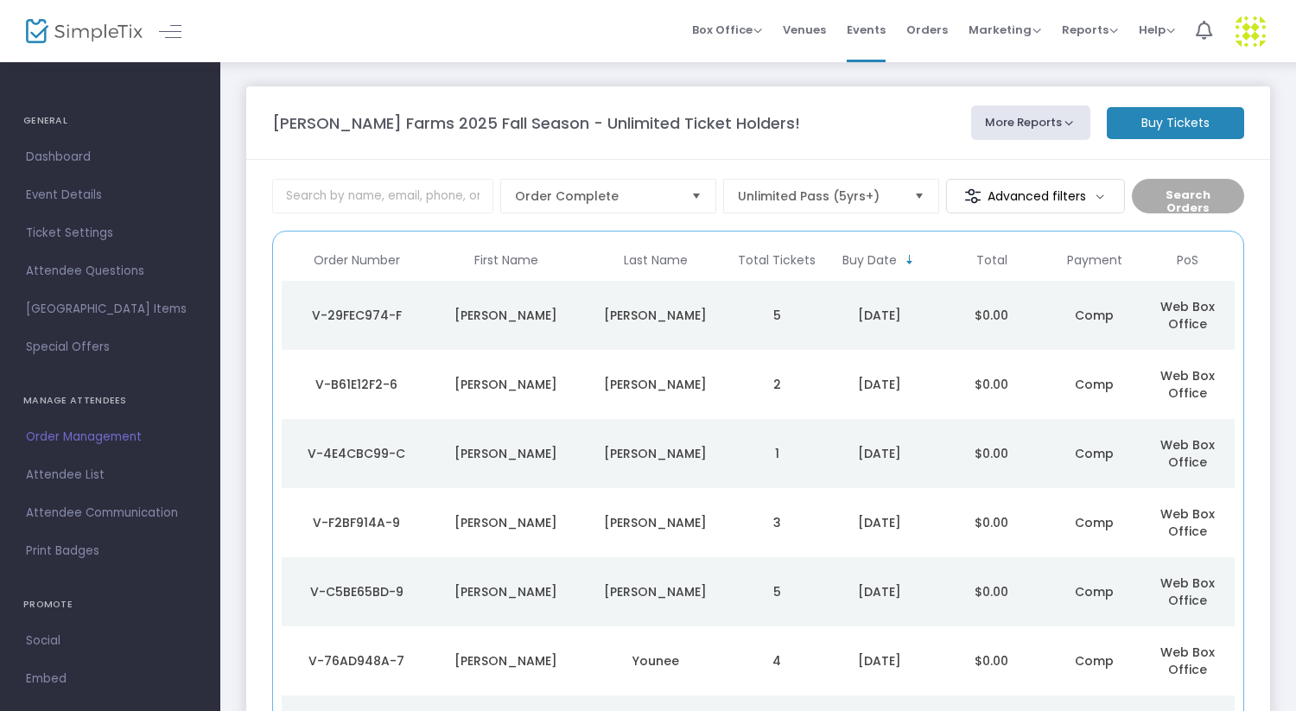
click at [1155, 130] on m-button "Buy Tickets" at bounding box center [1175, 123] width 137 height 32
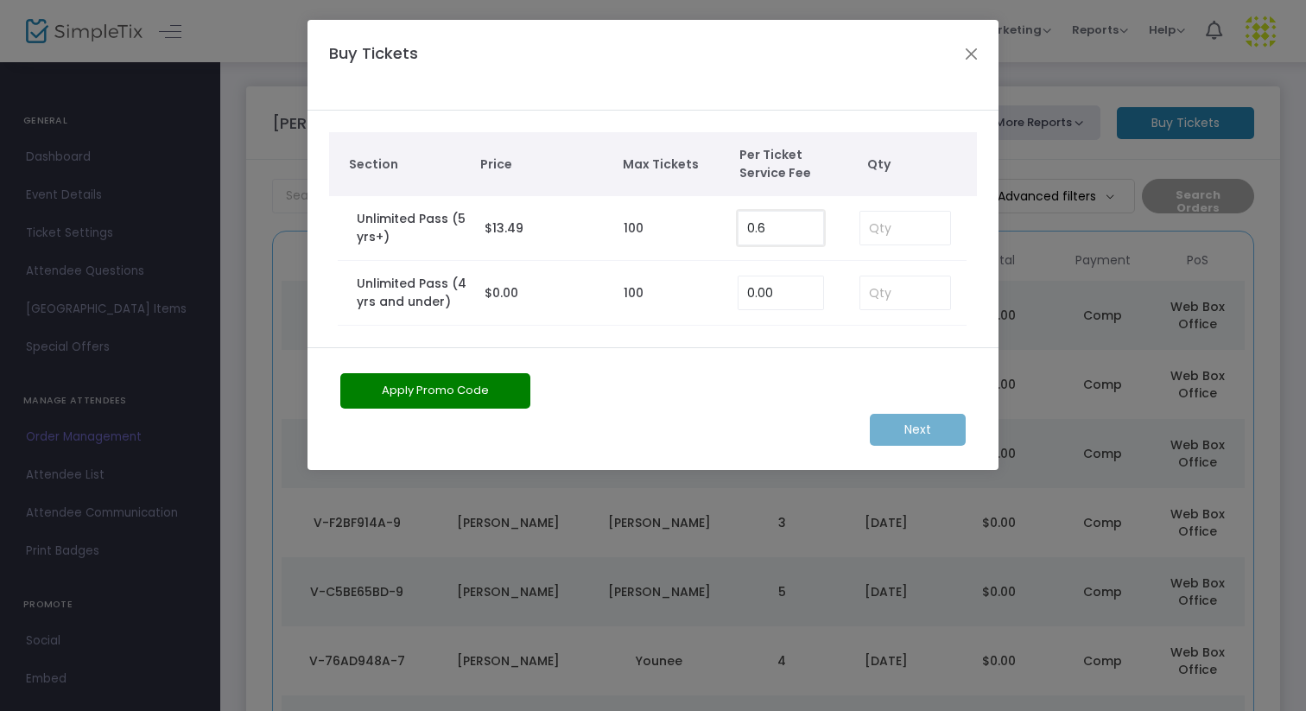
click at [784, 225] on input "0.6" at bounding box center [781, 228] width 85 height 33
type input "0.00"
type input "1"
click at [905, 429] on m-button "Next" at bounding box center [918, 430] width 96 height 32
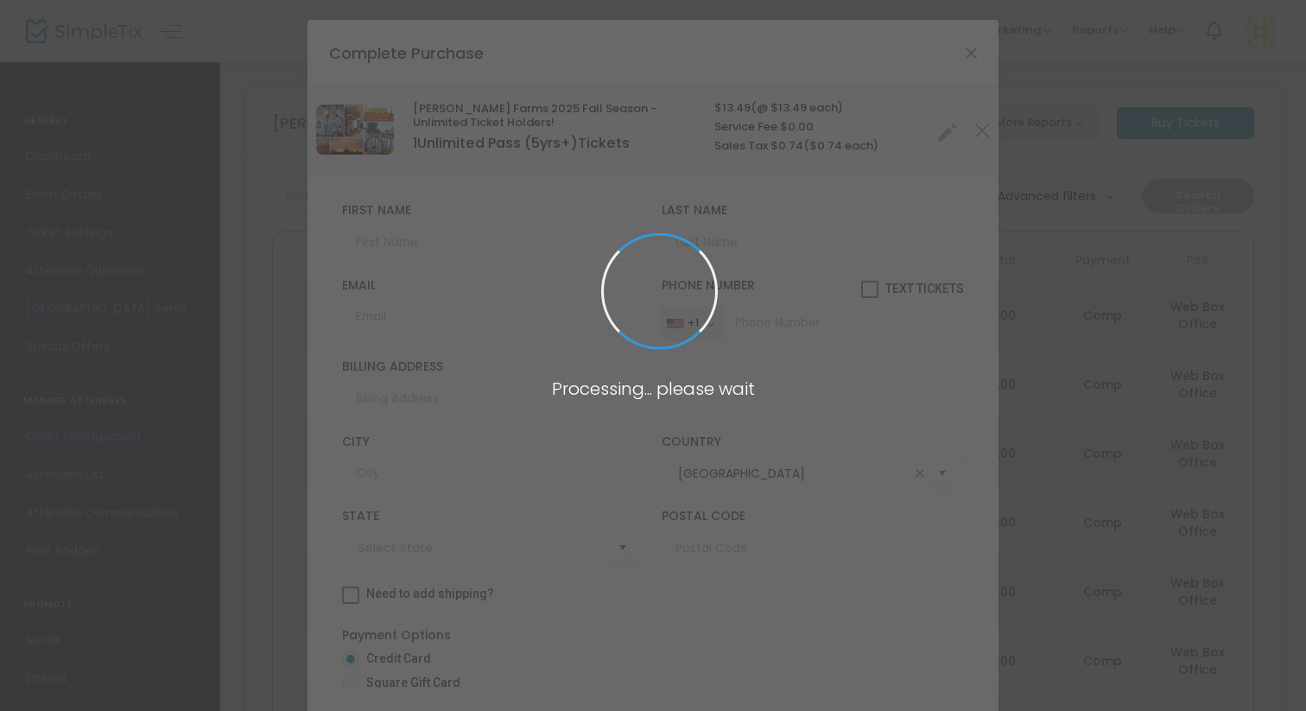
type input "[US_STATE]"
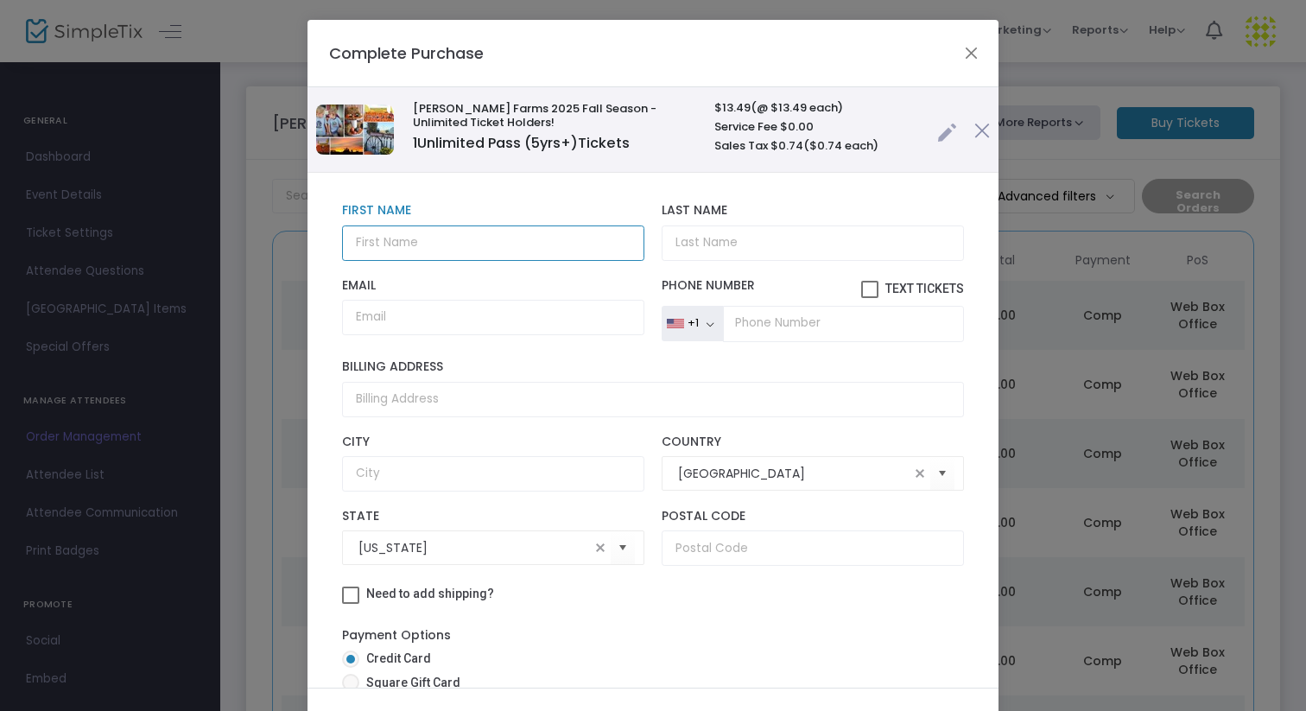
click at [437, 245] on input "text" at bounding box center [493, 242] width 302 height 35
type input "w"
type input "[PERSON_NAME]"
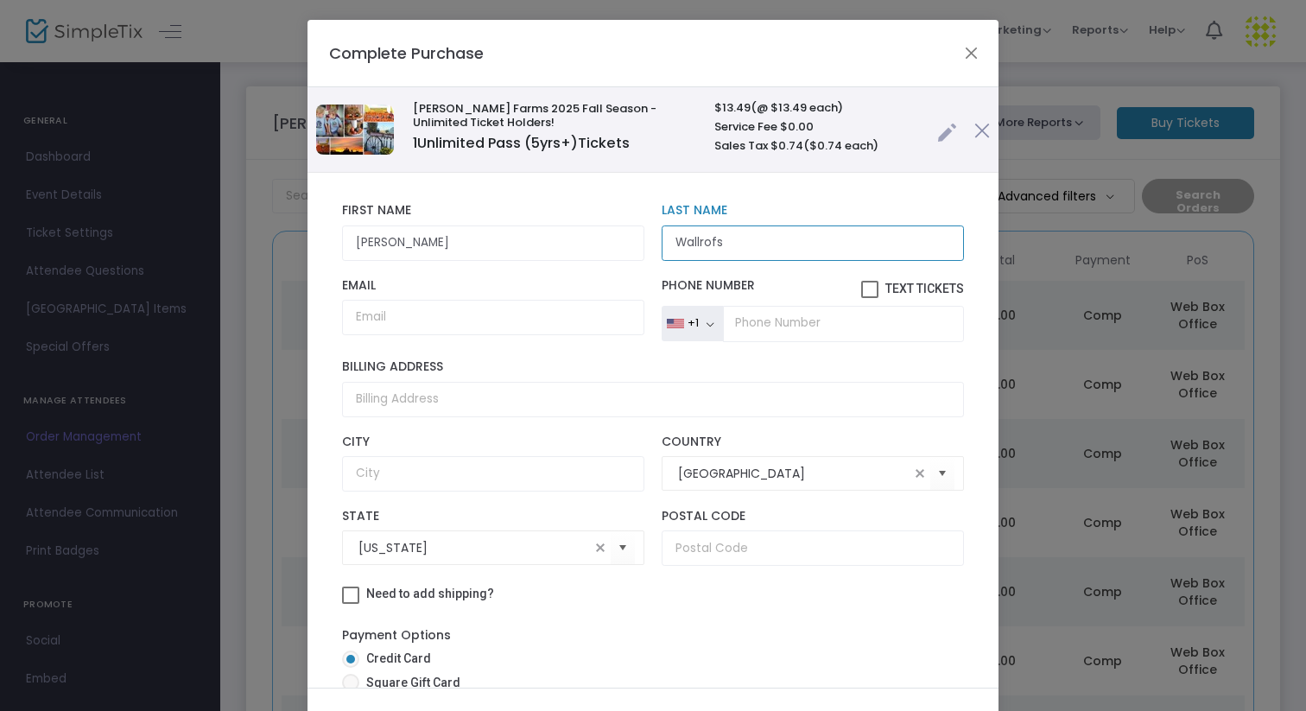
type input "Wallrofs"
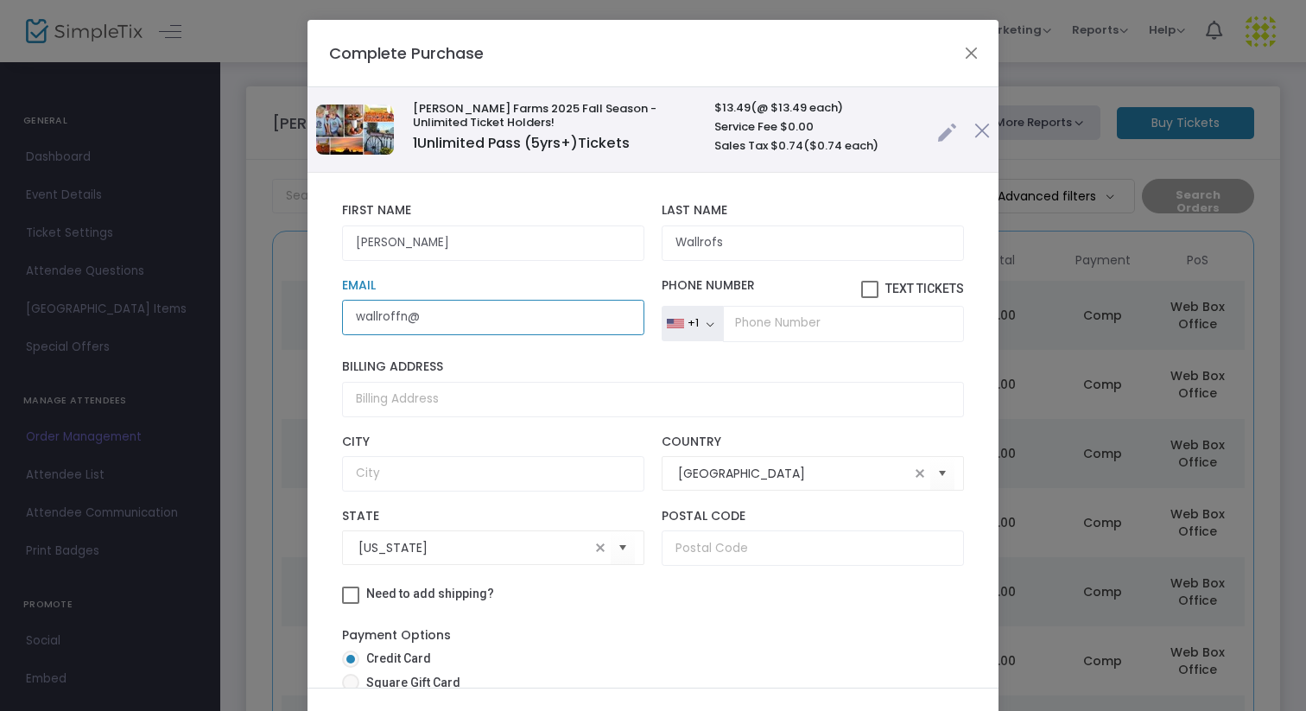
type input "wallroffn@"
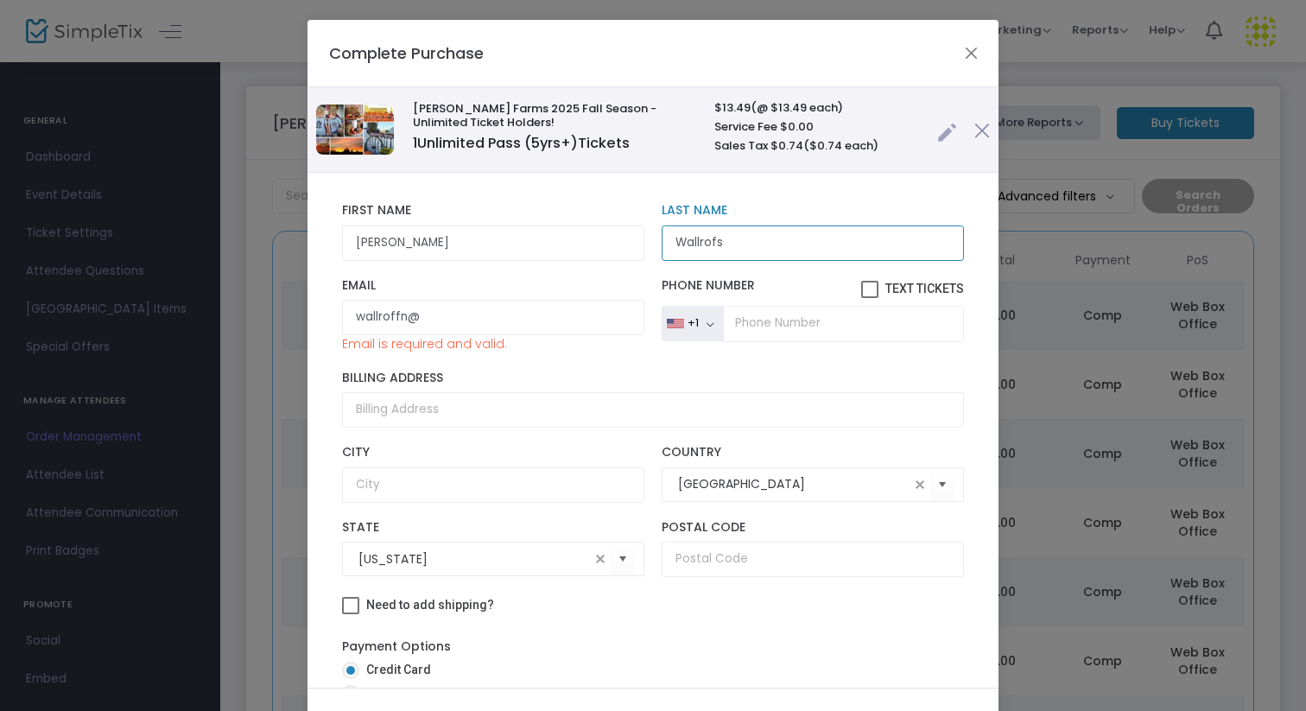
click at [735, 241] on input "Wallrofs" at bounding box center [813, 242] width 302 height 35
type input "Wallroff"
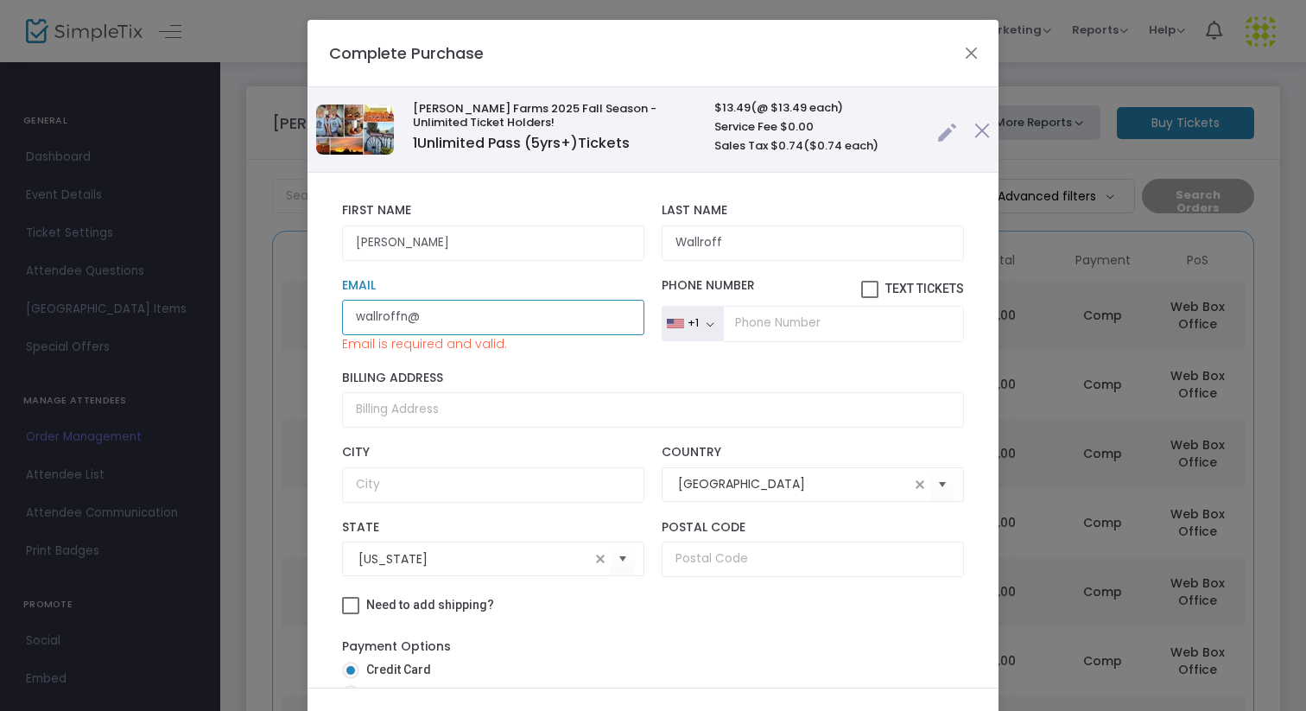
click at [424, 329] on input "wallroffn@" at bounding box center [493, 317] width 302 height 35
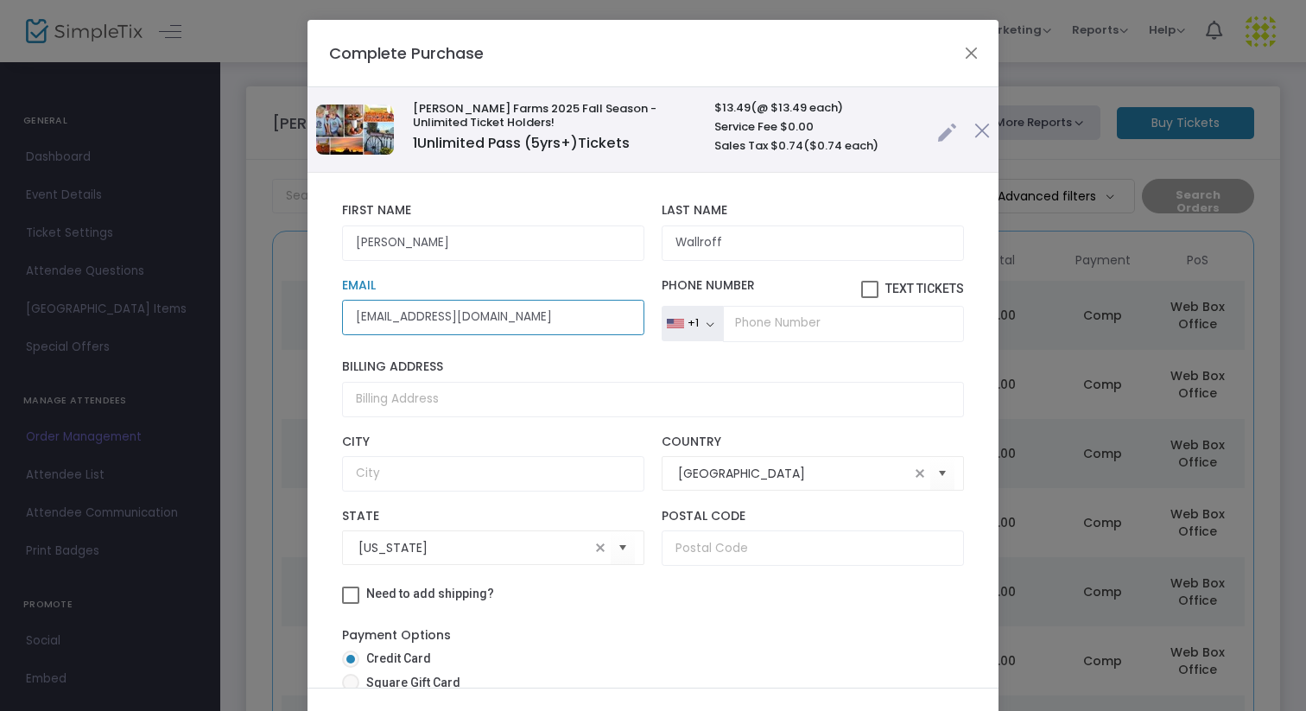
click at [401, 320] on input "[EMAIL_ADDRESS][DOMAIN_NAME]" at bounding box center [493, 317] width 302 height 35
type input "[EMAIL_ADDRESS][DOMAIN_NAME]"
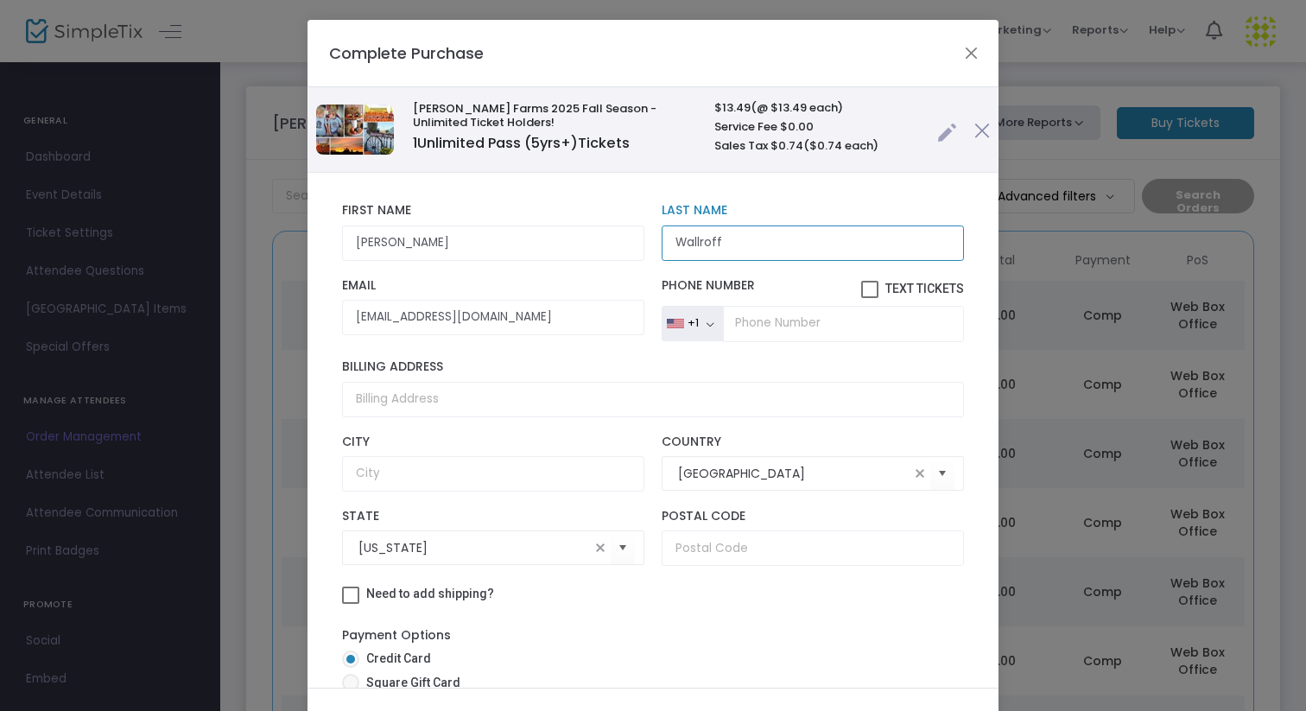
click at [759, 232] on input "Wallroff" at bounding box center [813, 242] width 302 height 35
click at [728, 244] on input "Wallroff" at bounding box center [813, 242] width 302 height 35
type input "Wallrofs"
click at [752, 325] on input "tel" at bounding box center [843, 324] width 241 height 36
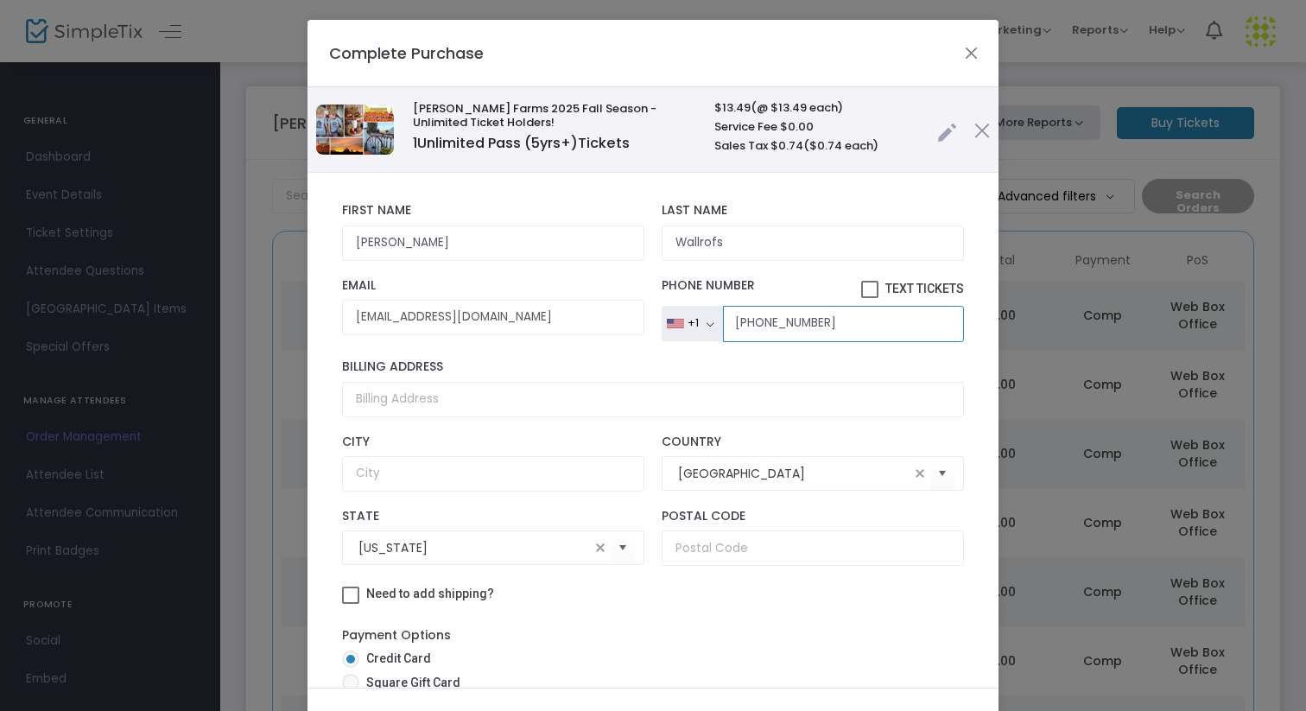
type input "[PHONE_NUMBER]"
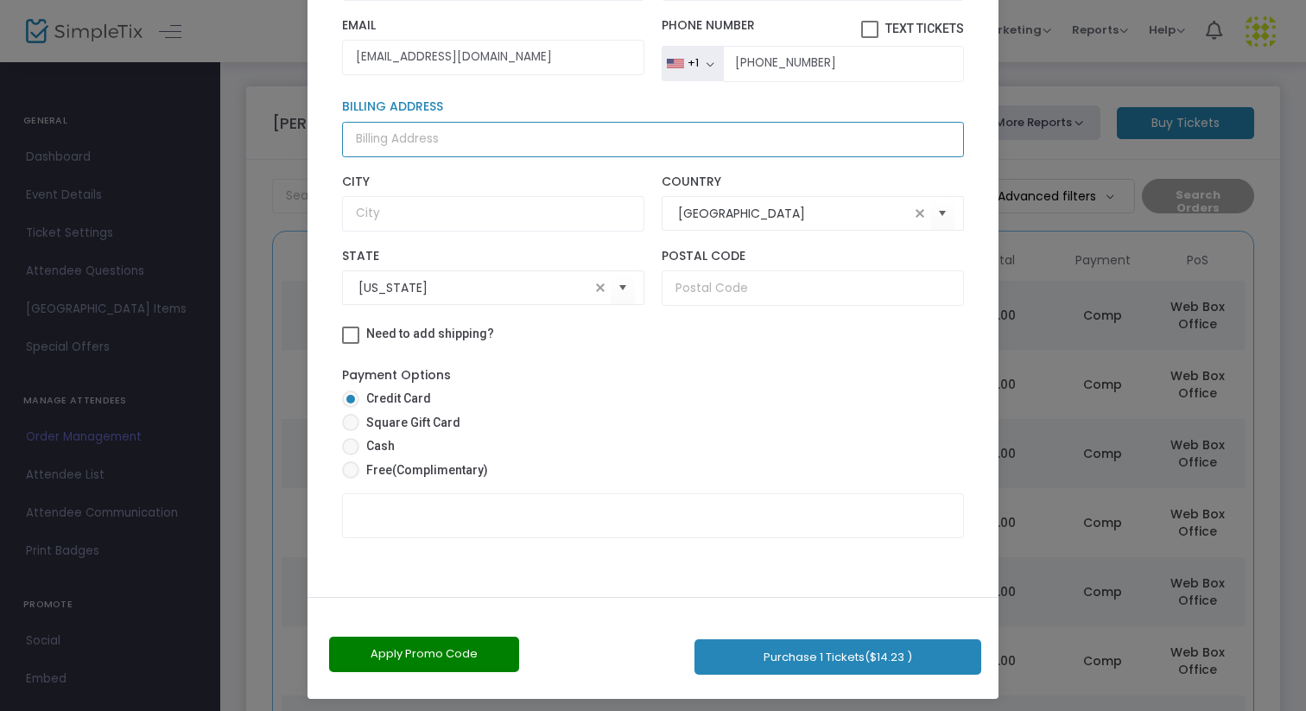
scroll to position [98, 0]
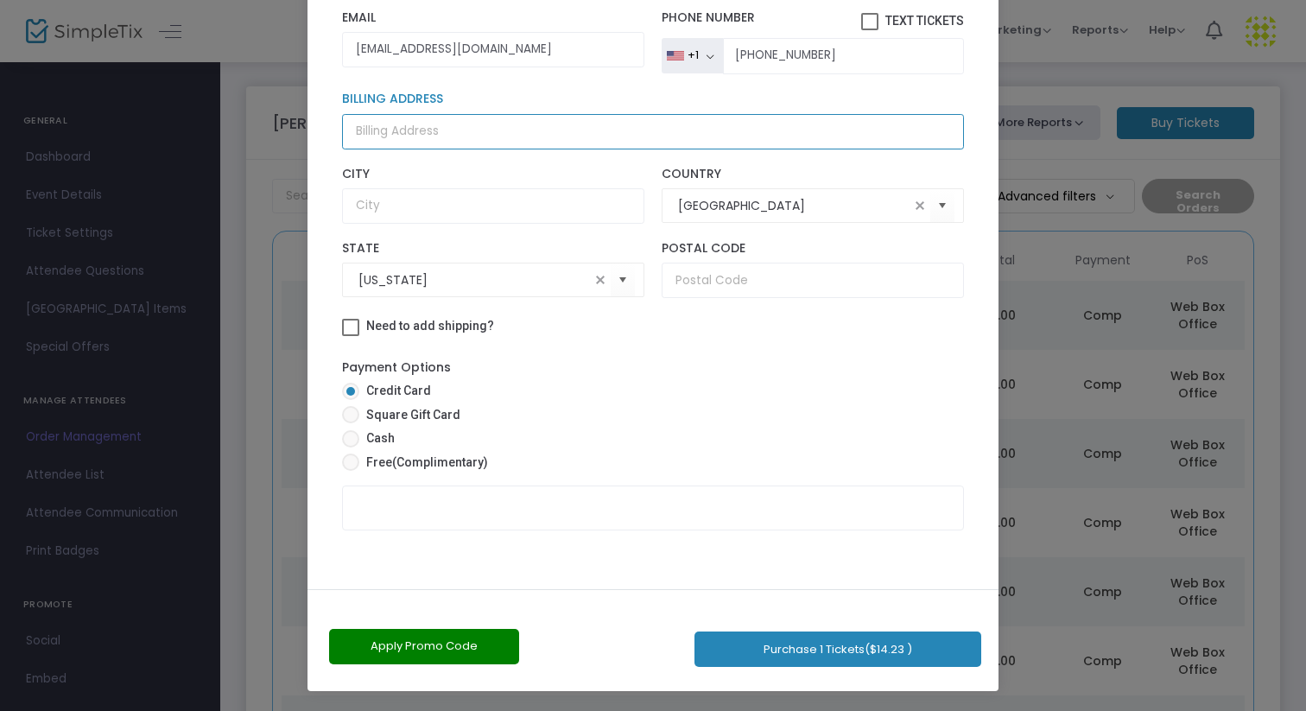
drag, startPoint x: 730, startPoint y: 362, endPoint x: 753, endPoint y: 710, distance: 348.9
click at [753, 710] on ngb-modal-window "Complete Purchase [PERSON_NAME] Farms 2025 Fall Season - Unlimited Ticket Holde…" at bounding box center [653, 355] width 1306 height 711
click at [438, 463] on span "(Complimentary)" at bounding box center [440, 462] width 96 height 14
click at [351, 471] on input "Free (Complimentary)" at bounding box center [350, 471] width 1 height 1
radio input "true"
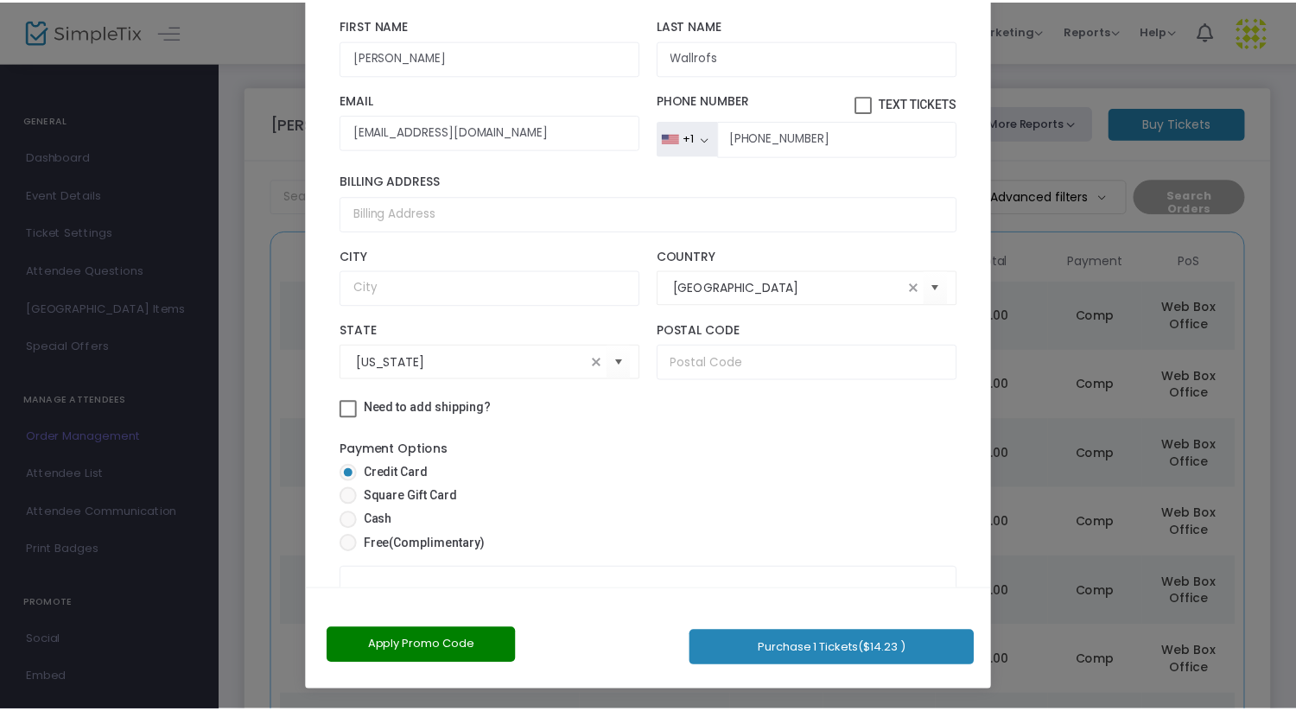
scroll to position [81, 0]
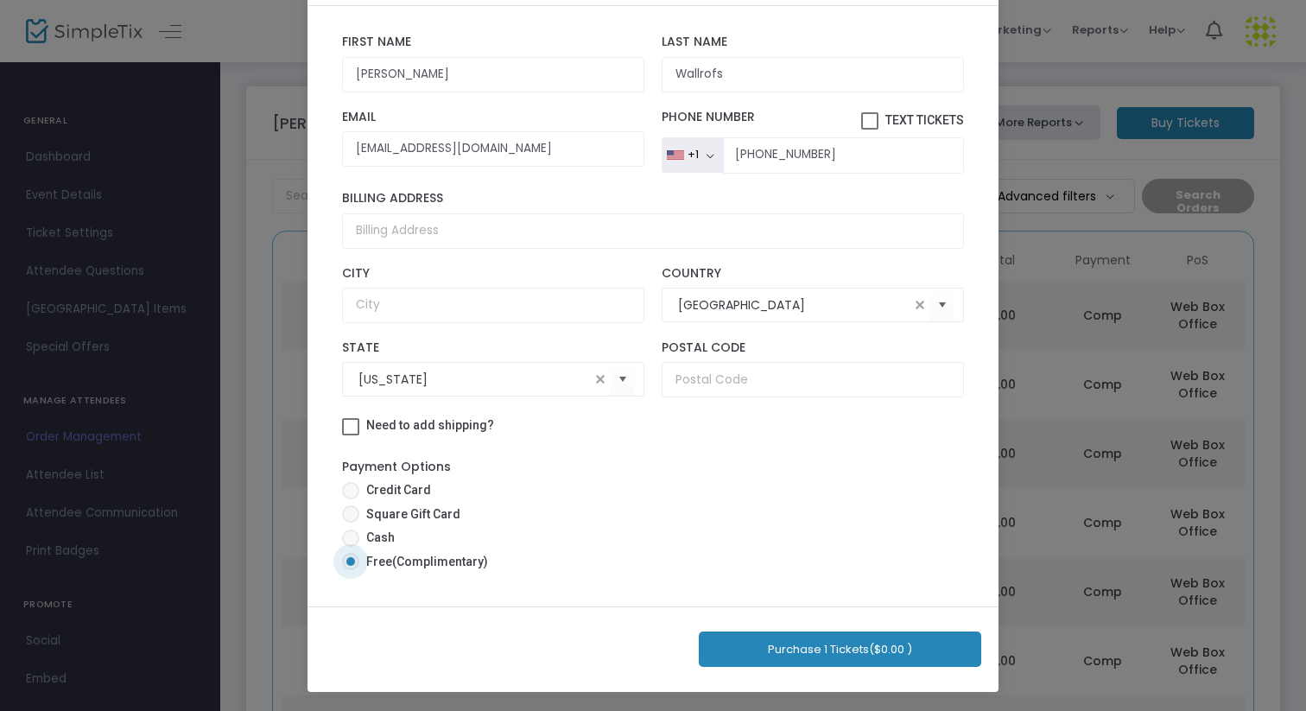
click at [840, 654] on button "Purchase 1 Tickets ($0.00 )" at bounding box center [840, 649] width 283 height 35
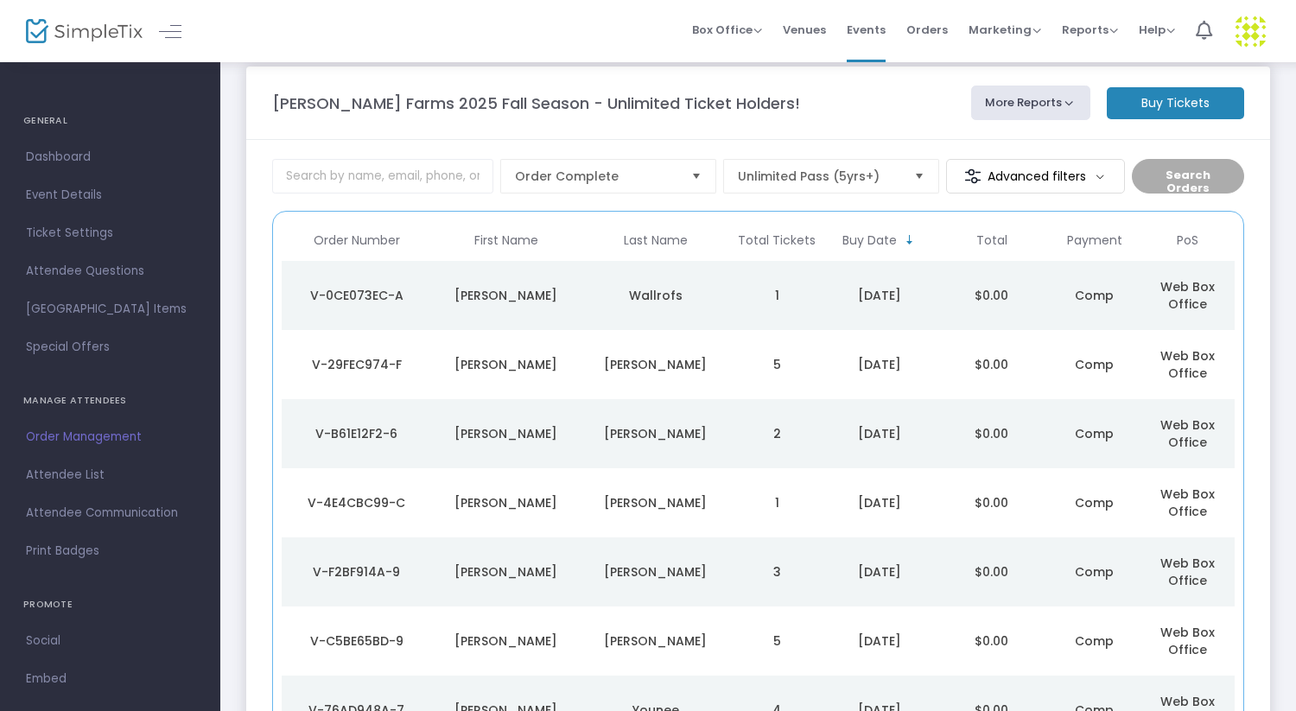
scroll to position [0, 0]
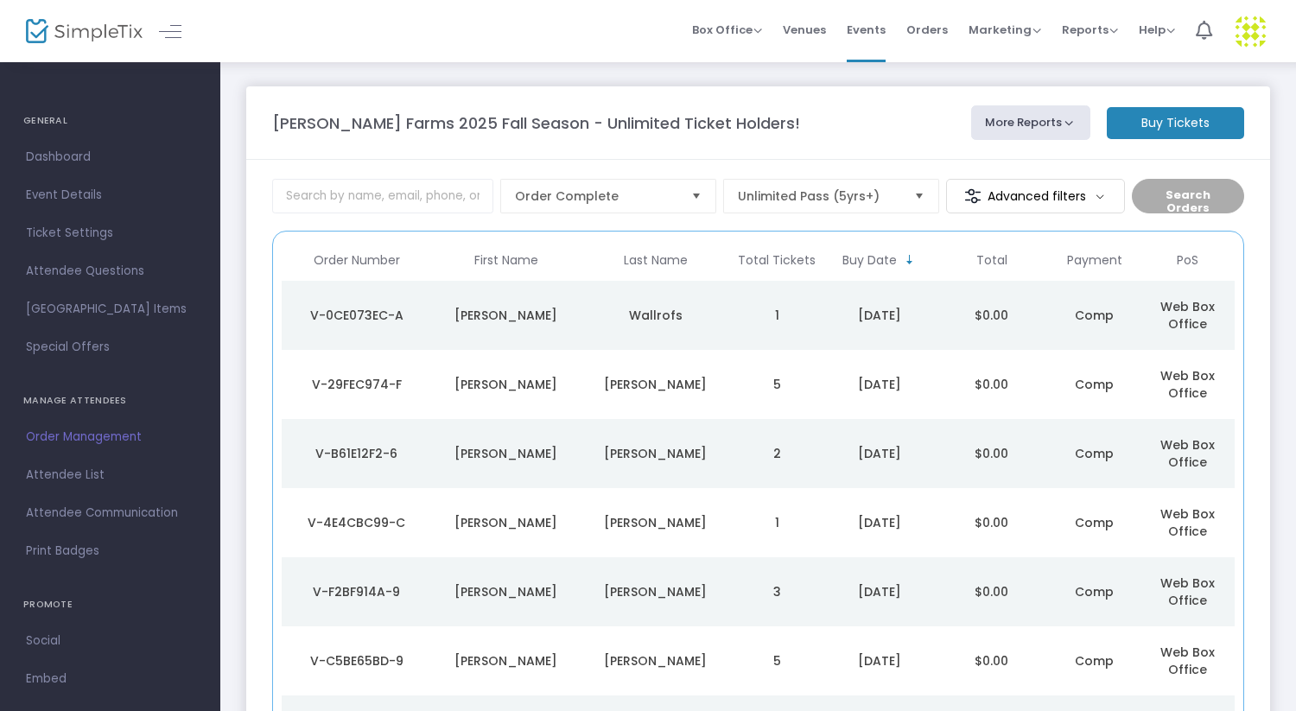
click at [1152, 117] on m-button "Buy Tickets" at bounding box center [1175, 123] width 137 height 32
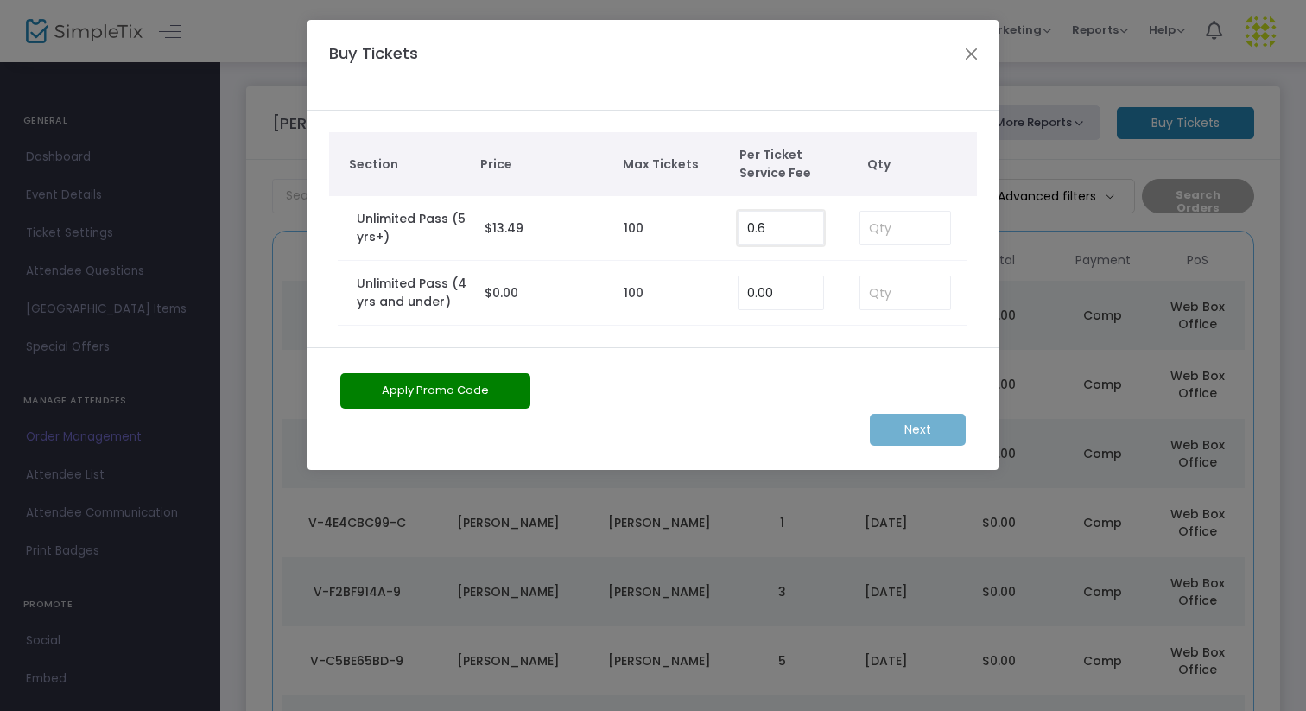
click at [788, 238] on input "0.6" at bounding box center [781, 228] width 85 height 33
type input "0.00"
type input "2"
click at [930, 427] on m-button "Next" at bounding box center [918, 430] width 96 height 32
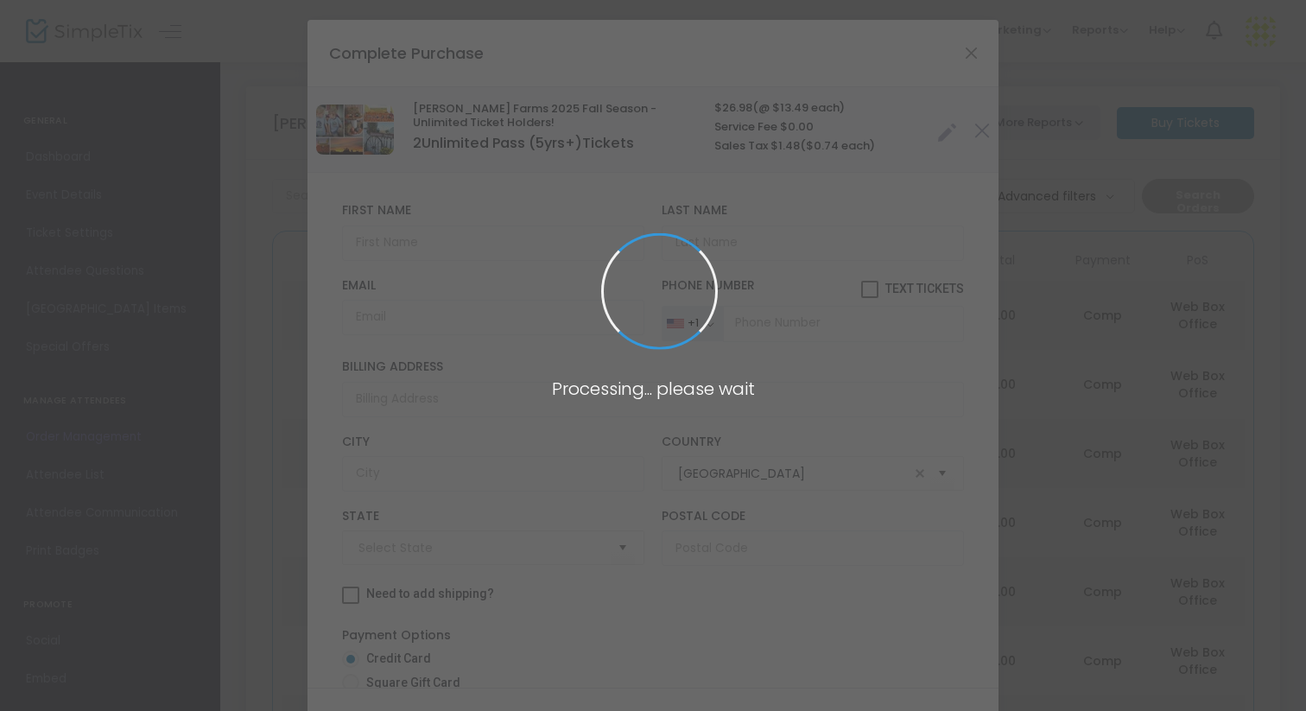
type input "[US_STATE]"
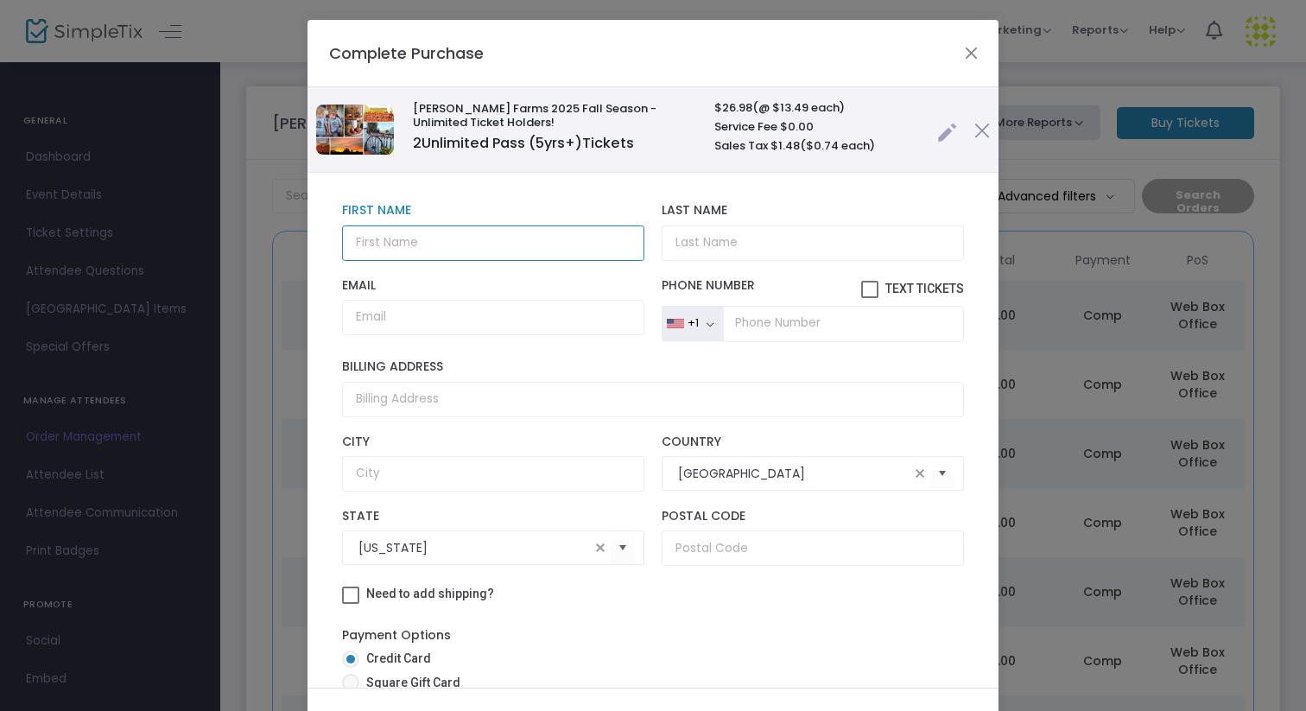
click at [456, 242] on input "text" at bounding box center [493, 242] width 302 height 35
type input "Lacey"
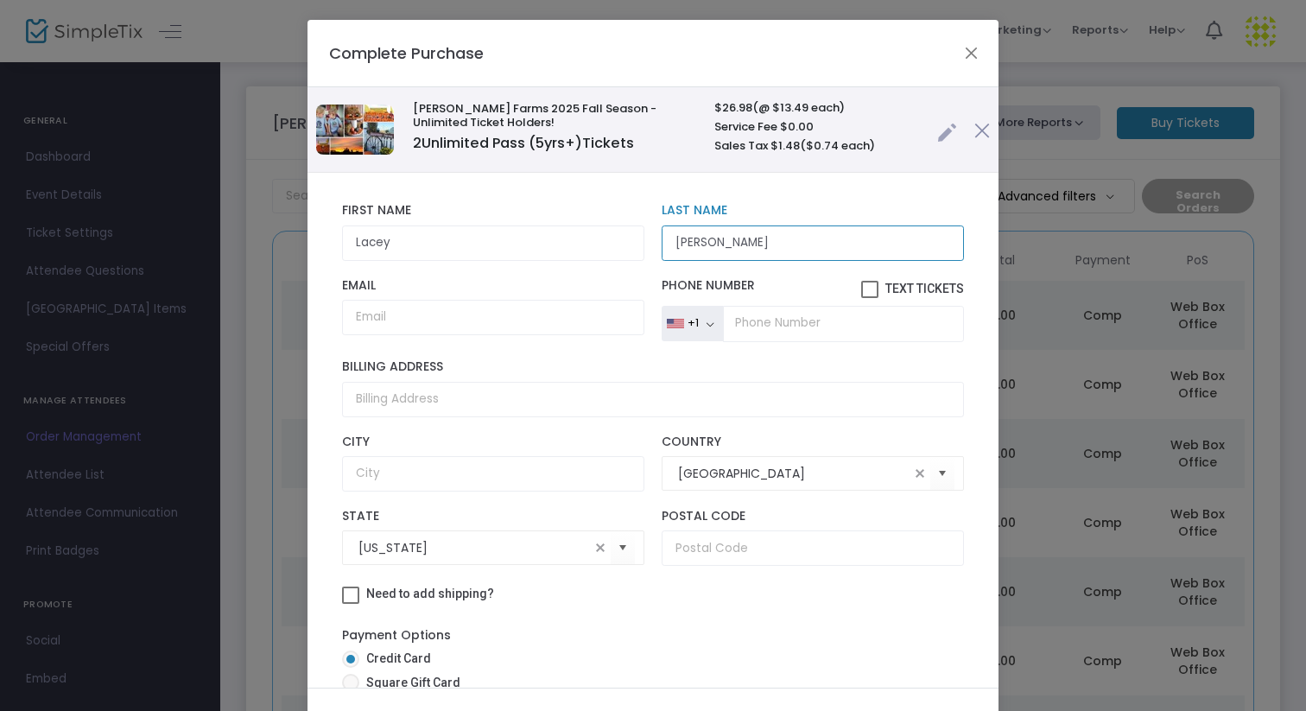
type input "[PERSON_NAME]"
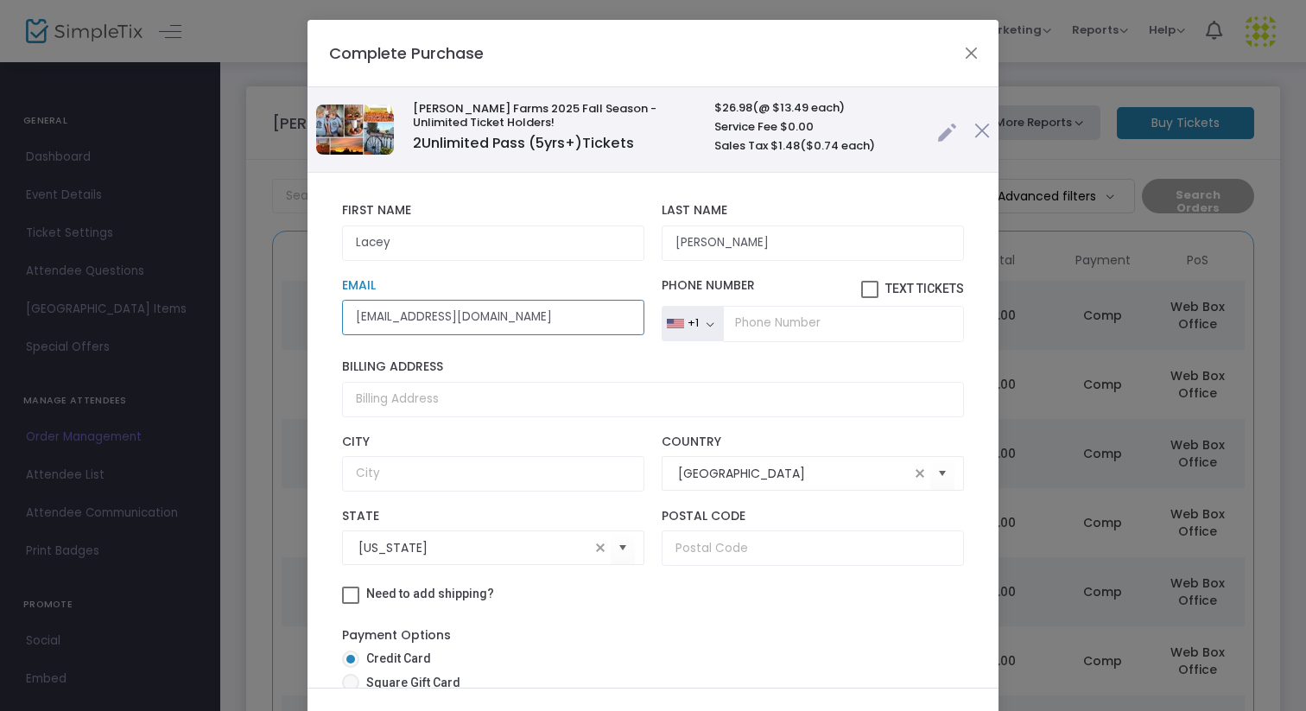
type input "laceybauer5@gmail.com"
type input "[PHONE_NUMBER]"
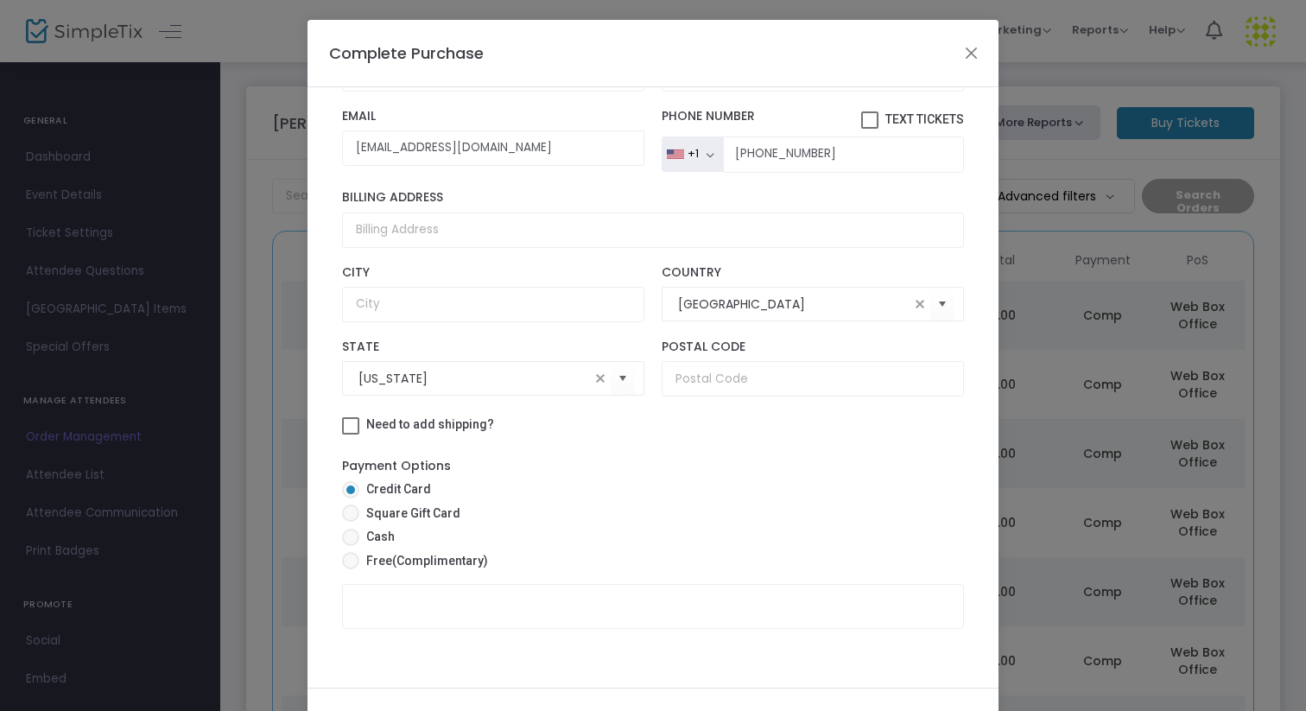
scroll to position [98, 0]
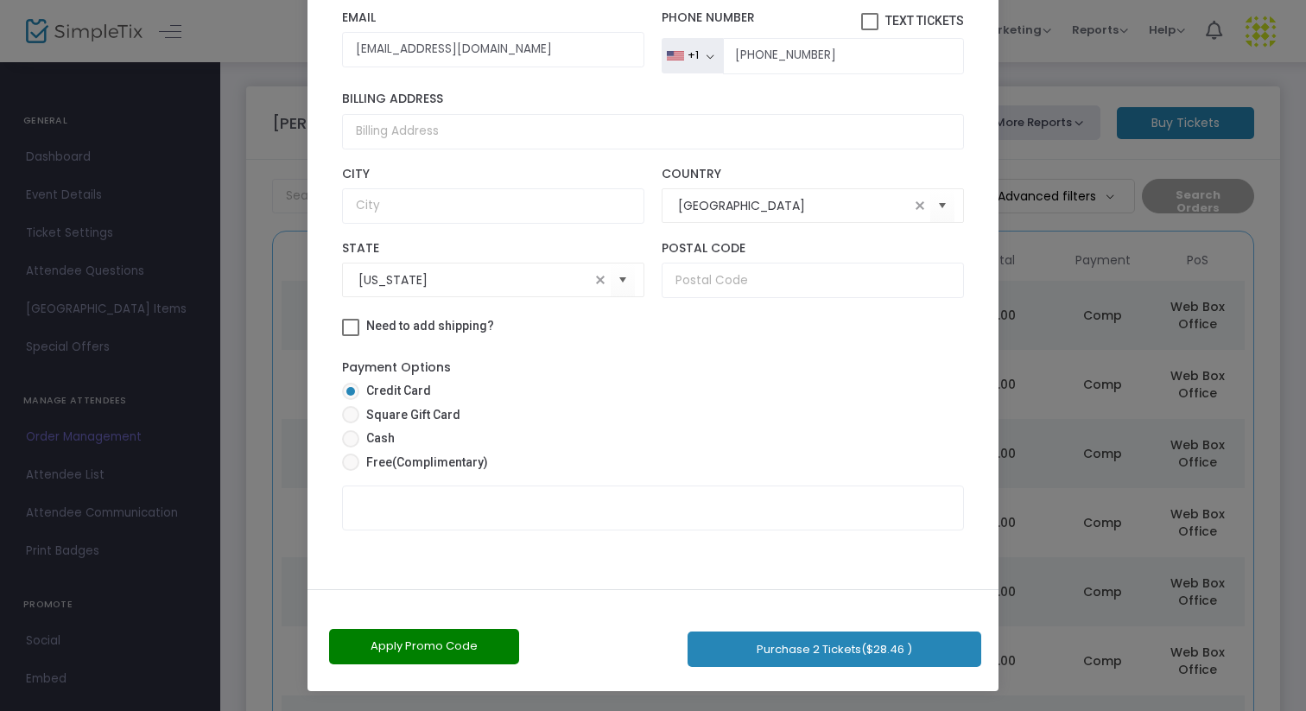
drag, startPoint x: 625, startPoint y: 390, endPoint x: 640, endPoint y: 710, distance: 320.8
click at [640, 710] on ngb-modal-window "Complete Purchase Vesperman Farms 2025 Fall Season - Unlimited Ticket Holders! …" at bounding box center [653, 355] width 1306 height 711
click at [399, 461] on span "(Complimentary)" at bounding box center [440, 462] width 96 height 14
click at [351, 471] on input "Free (Complimentary)" at bounding box center [350, 471] width 1 height 1
radio input "true"
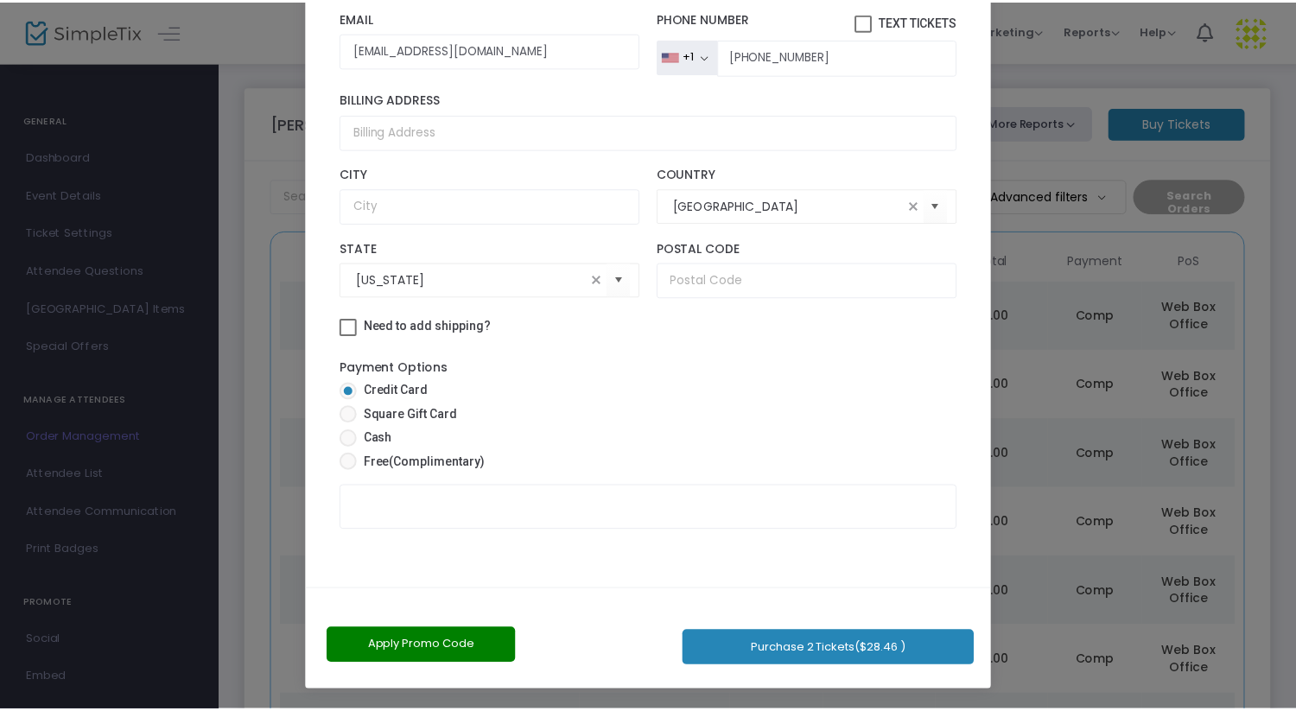
scroll to position [81, 0]
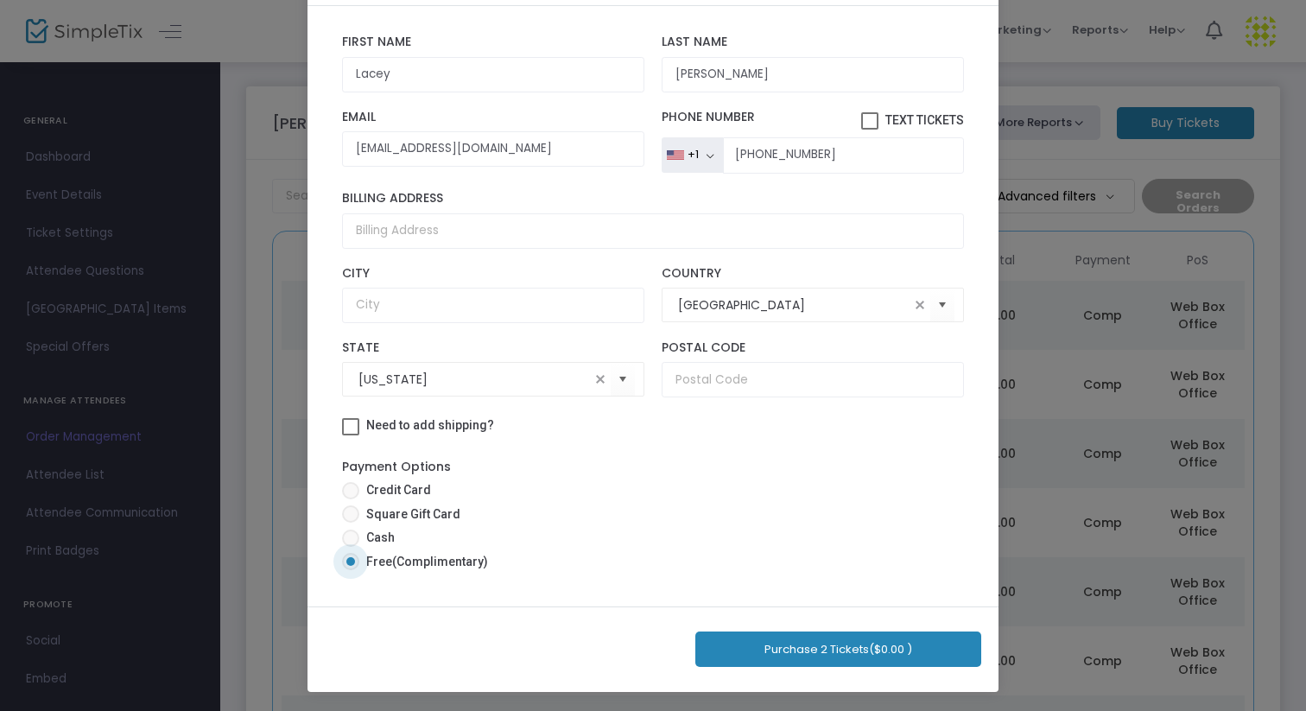
click at [842, 654] on button "Purchase 2 Tickets ($0.00 )" at bounding box center [838, 649] width 286 height 35
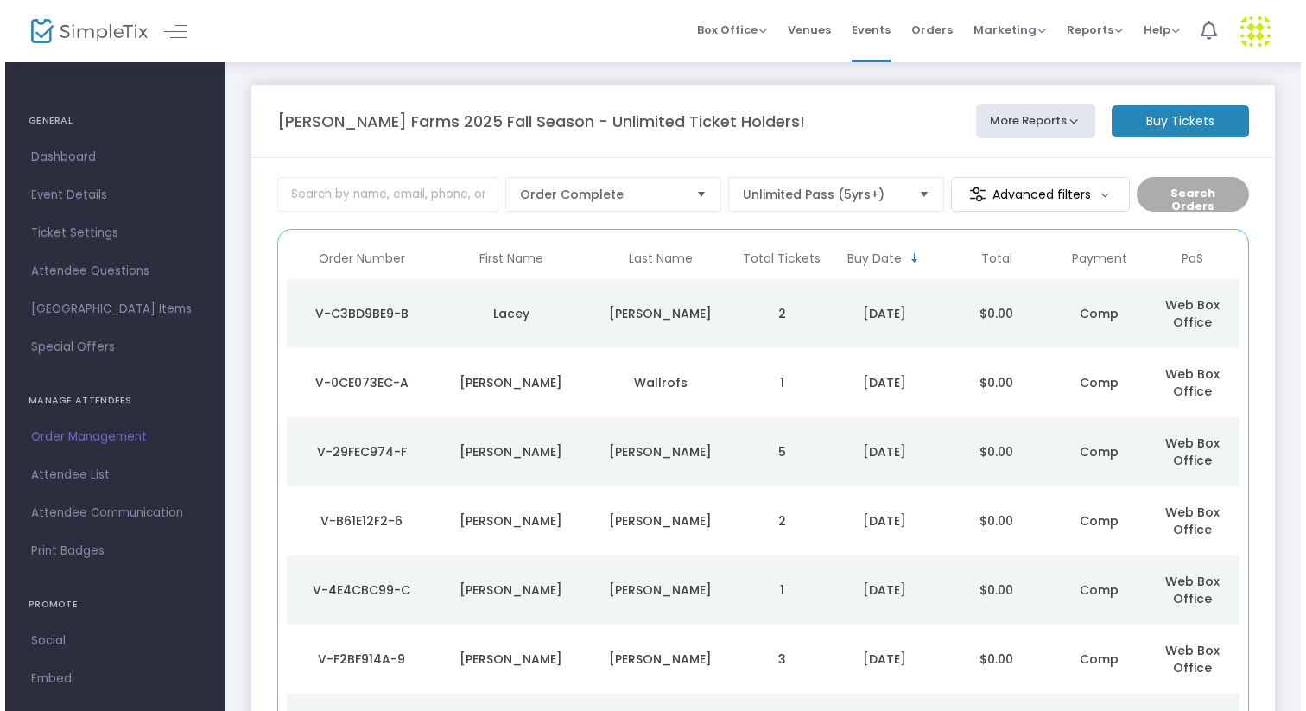
scroll to position [0, 0]
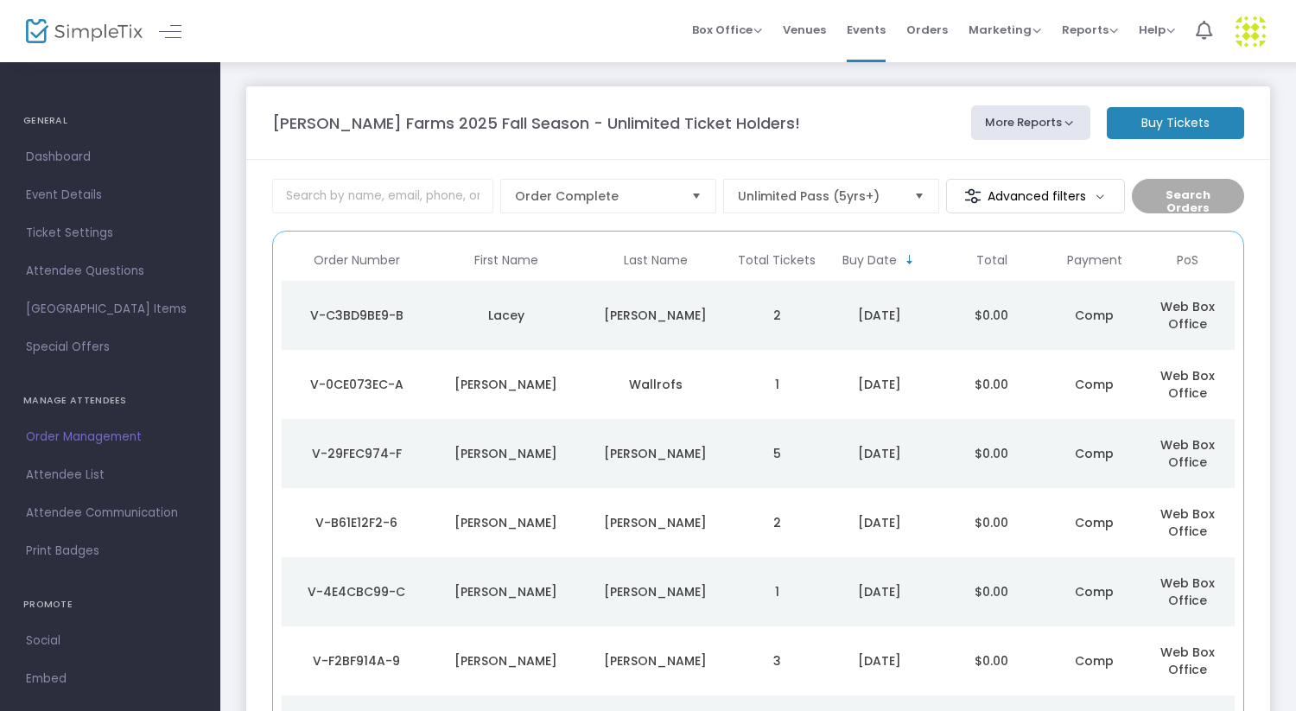
click at [850, 315] on div "[DATE]" at bounding box center [880, 315] width 104 height 17
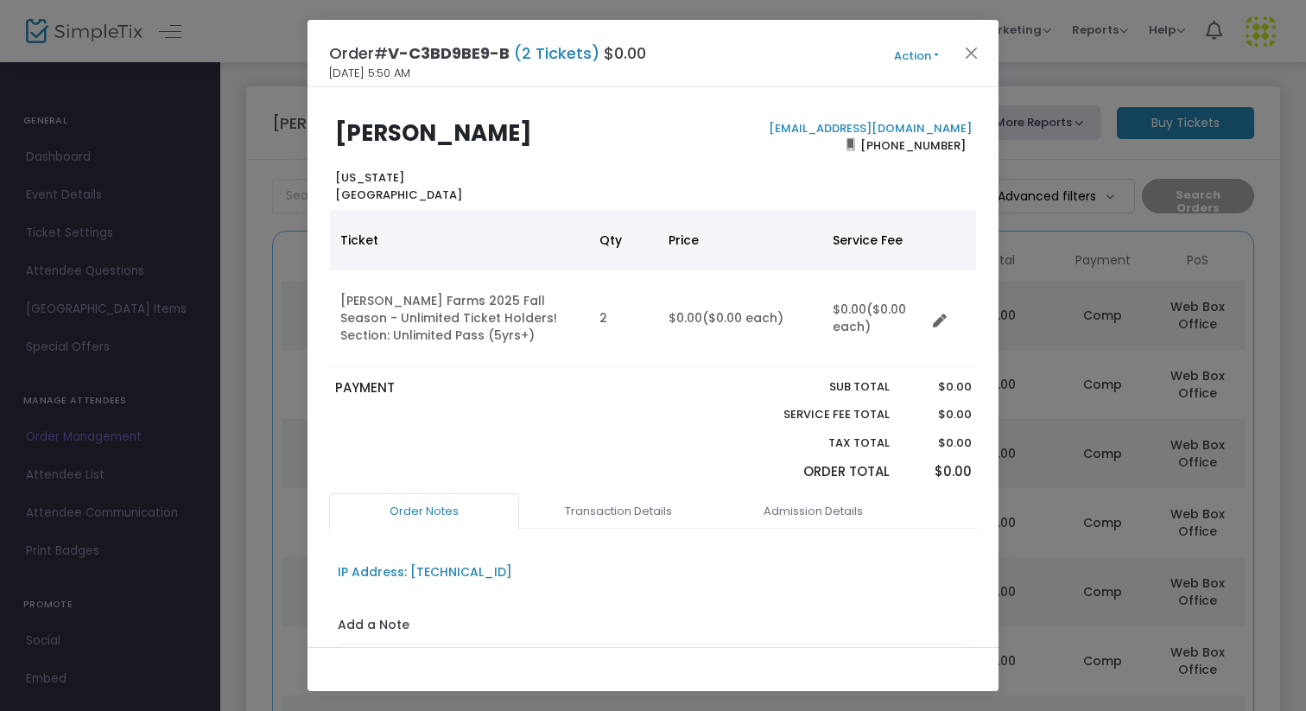
click at [908, 56] on button "Action" at bounding box center [917, 56] width 104 height 19
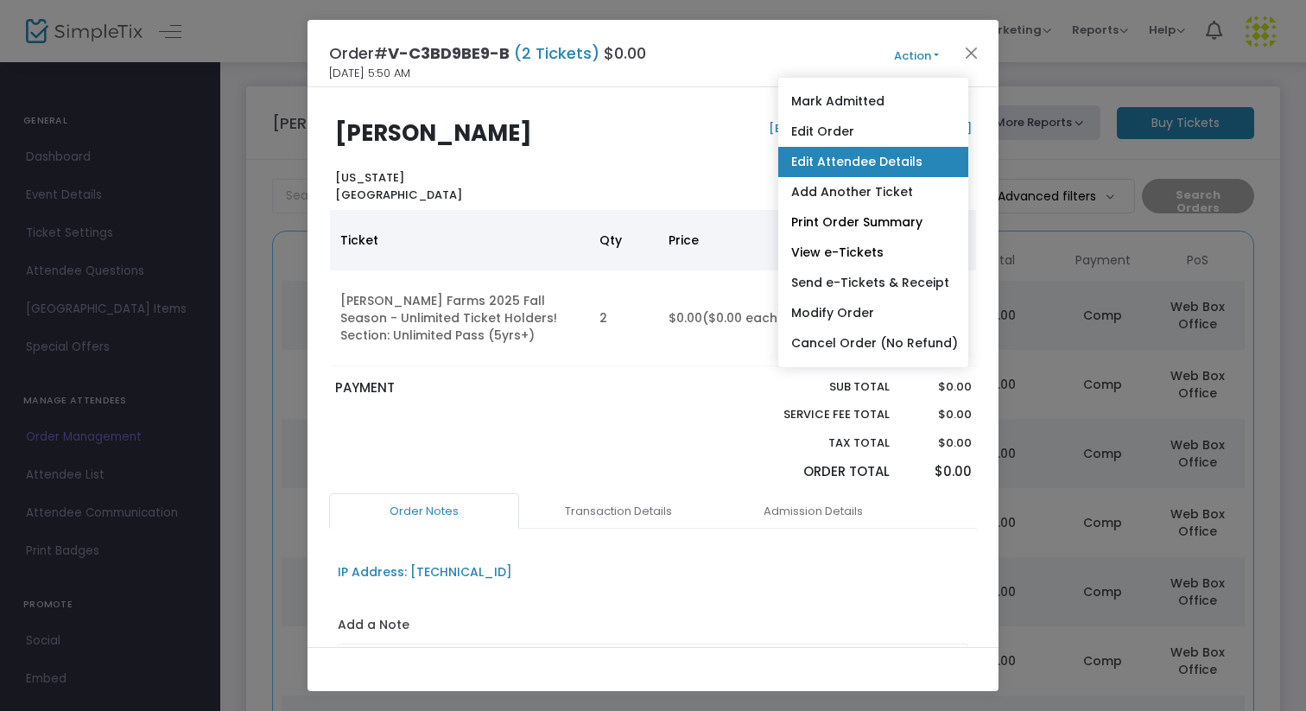
click at [838, 164] on link "Edit Attendee Details" at bounding box center [873, 162] width 190 height 30
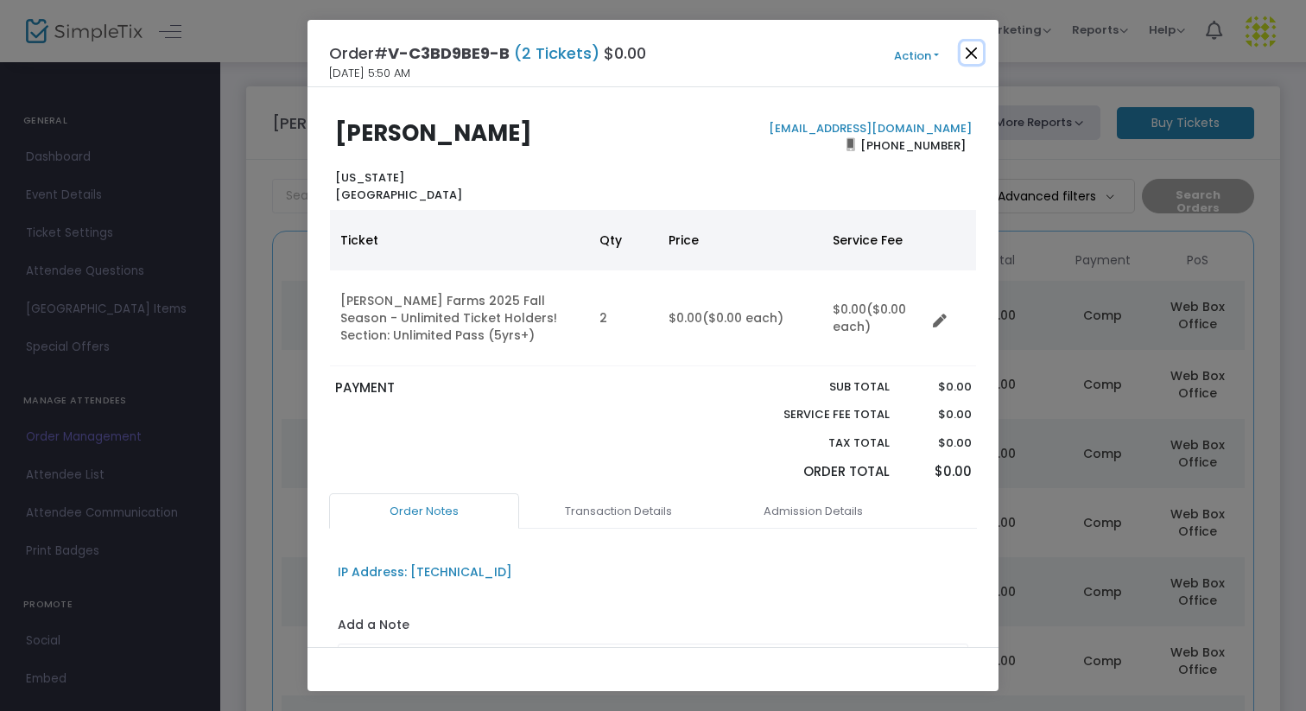
click at [977, 51] on button "Close" at bounding box center [972, 52] width 22 height 22
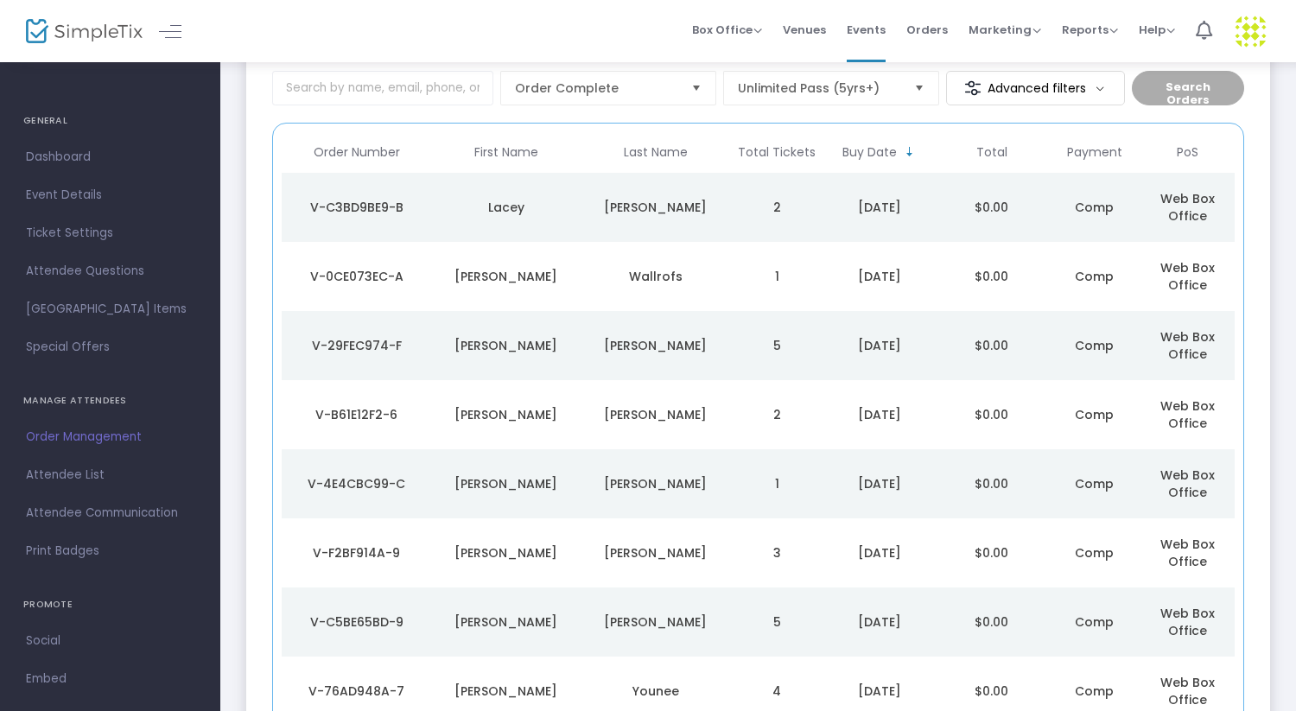
scroll to position [123, 0]
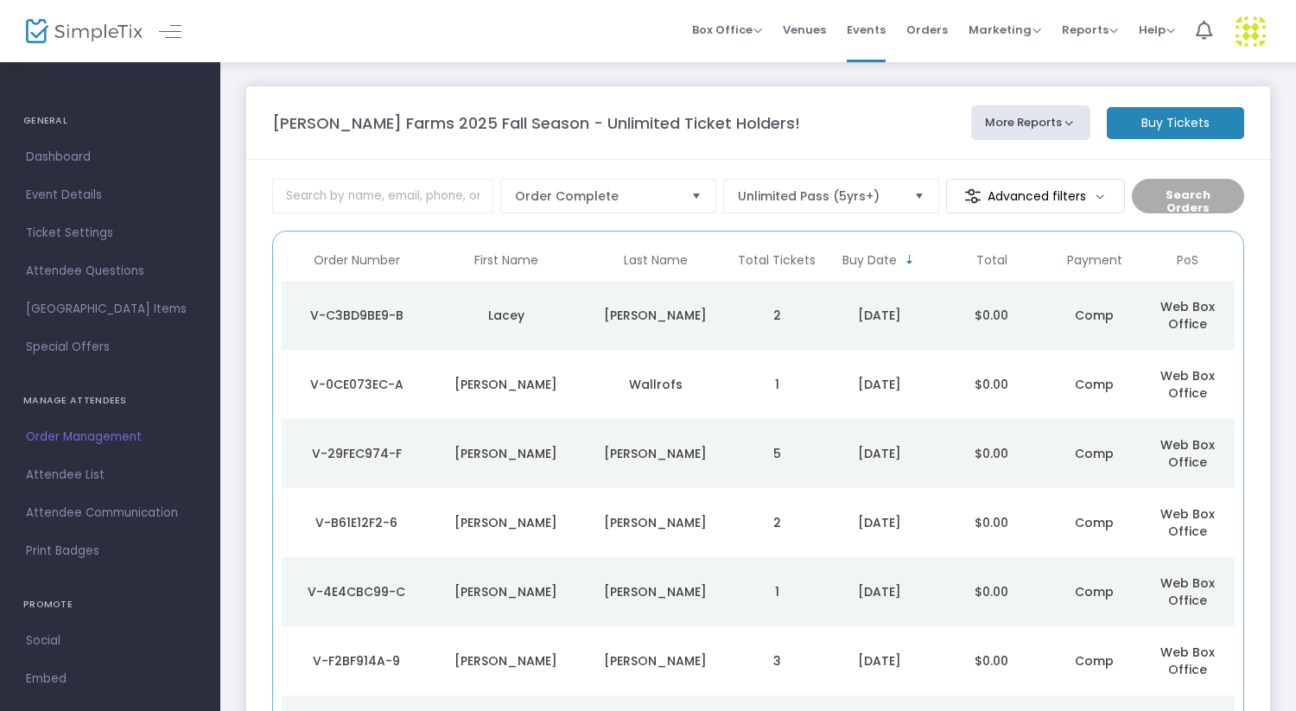
drag, startPoint x: 913, startPoint y: 379, endPoint x: 923, endPoint y: 537, distance: 158.4
click at [923, 537] on tbody "V-C3BD9BE9-B [PERSON_NAME] 2 [DATE] $0.00 Comp Web Box Office V-0CE073EC-A [PER…" at bounding box center [758, 557] width 953 height 553
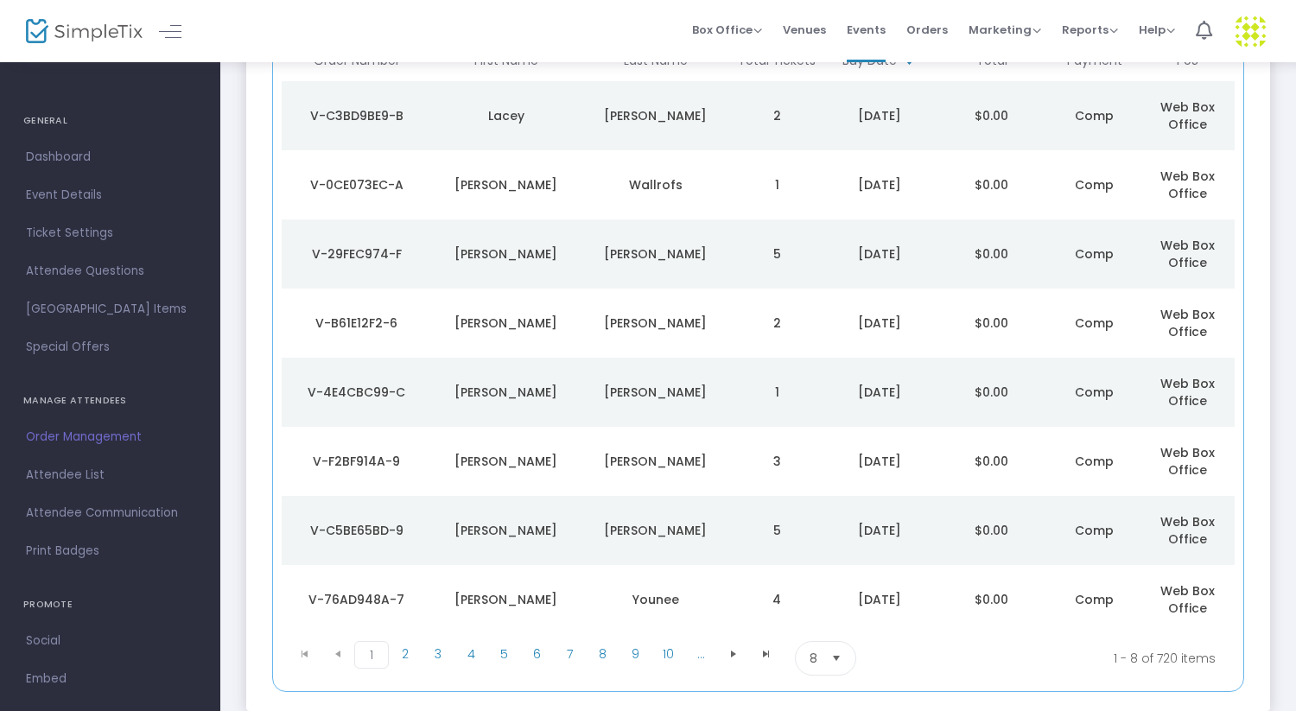
scroll to position [173, 0]
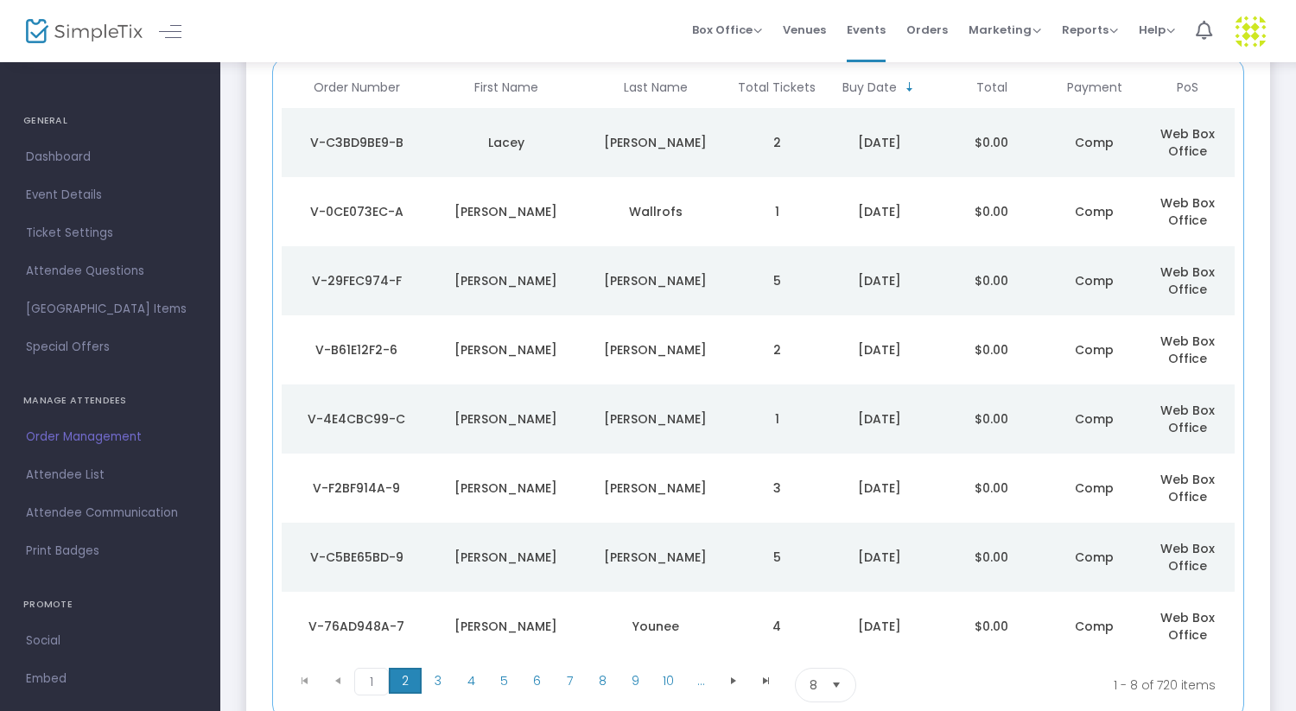
click at [401, 677] on span "2" at bounding box center [405, 681] width 33 height 26
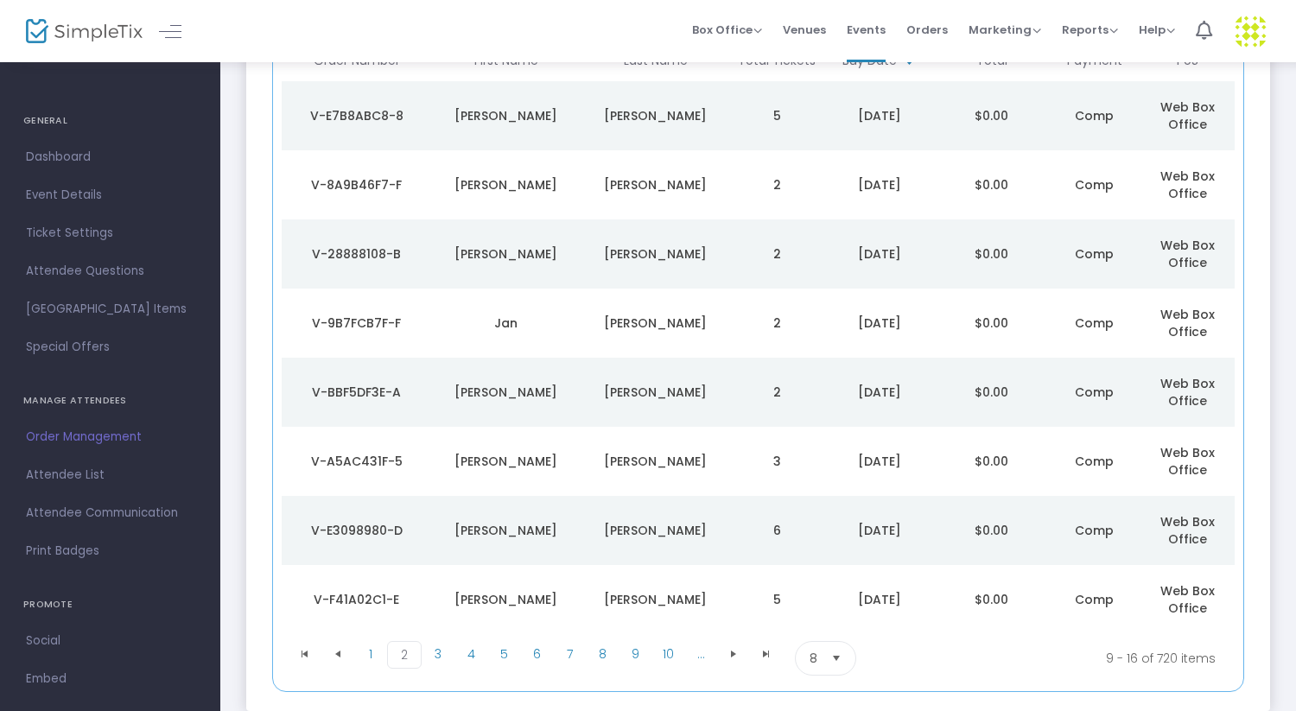
scroll to position [207, 0]
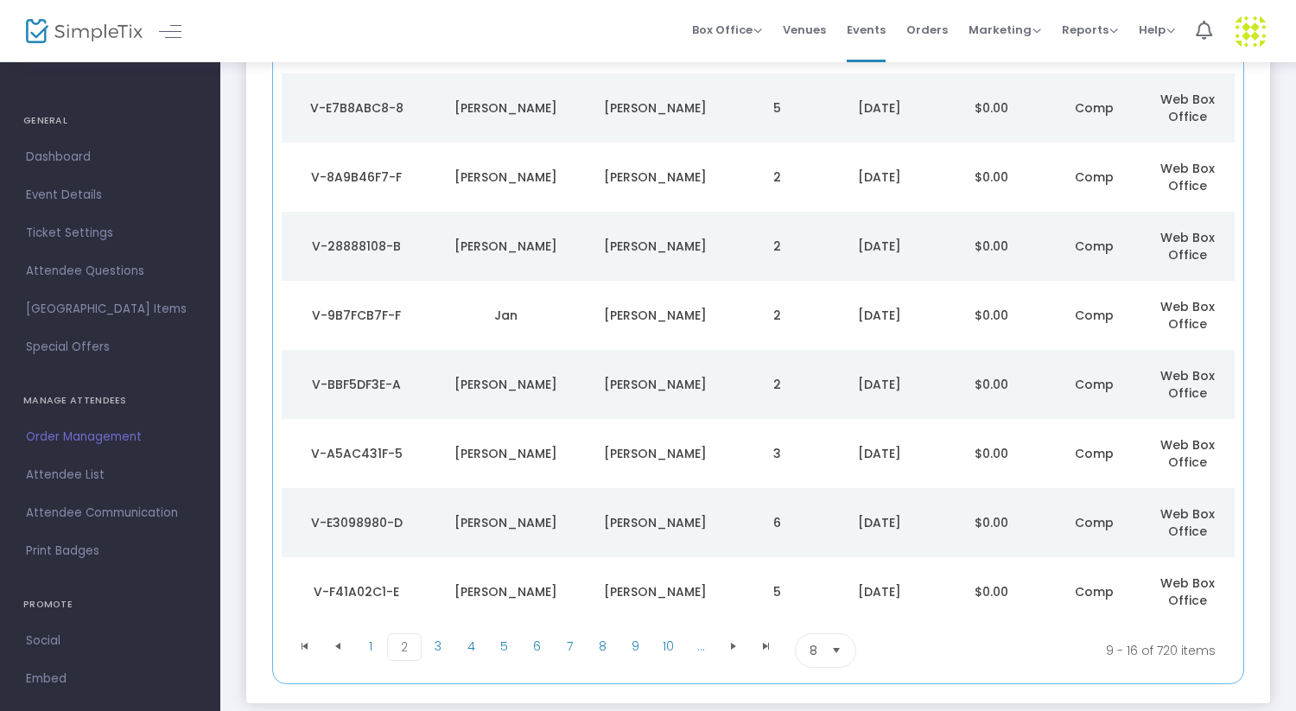
click at [648, 586] on div "[PERSON_NAME]" at bounding box center [655, 591] width 141 height 17
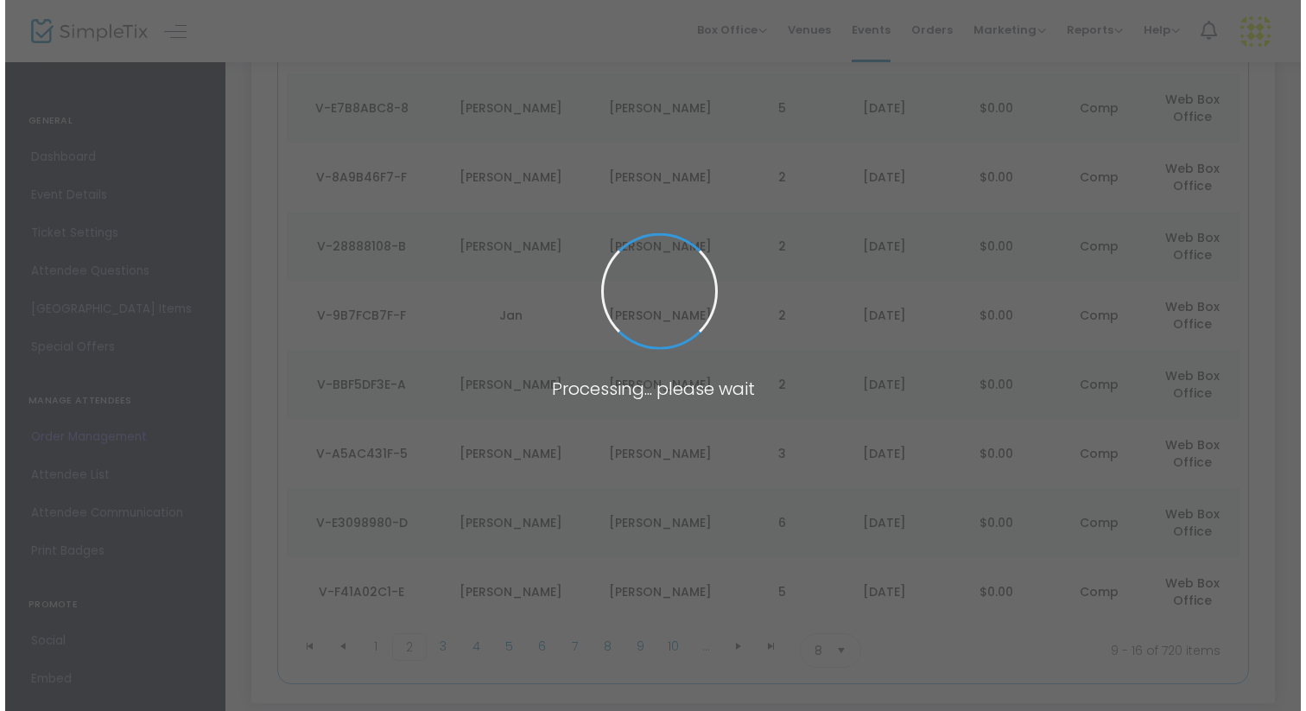
scroll to position [0, 0]
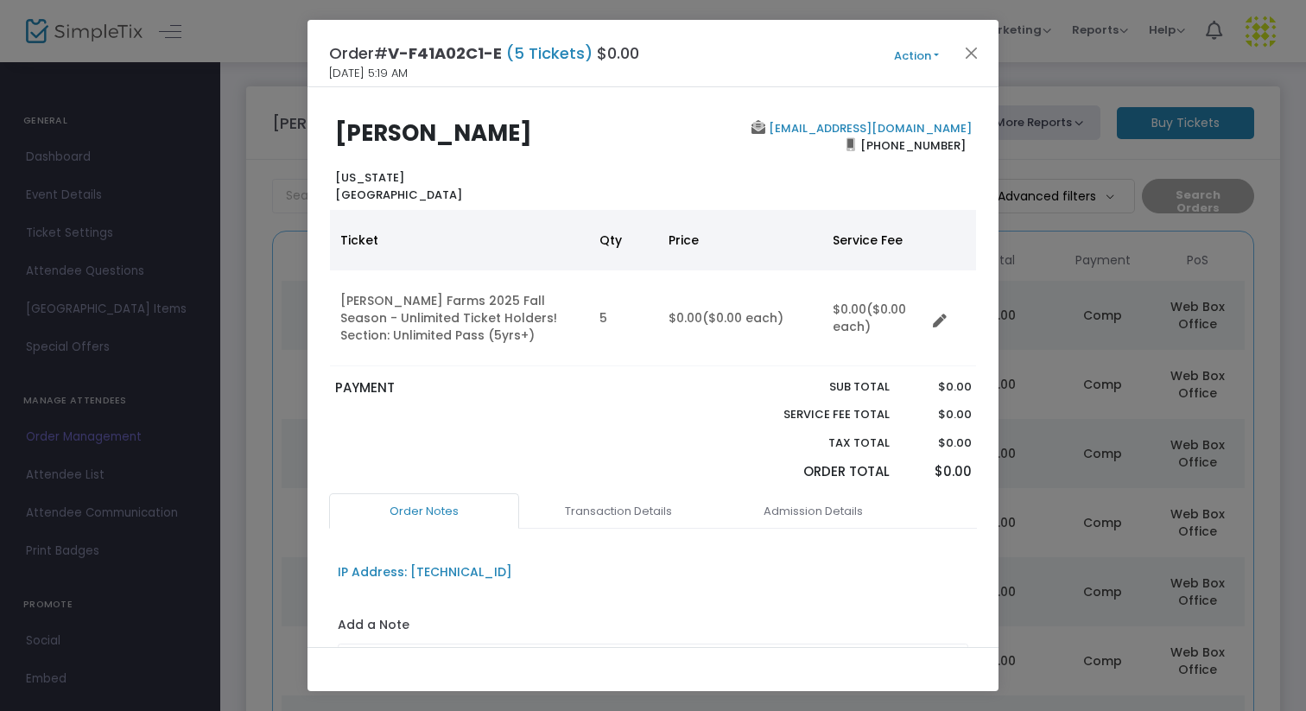
click at [919, 54] on button "Action" at bounding box center [917, 56] width 104 height 19
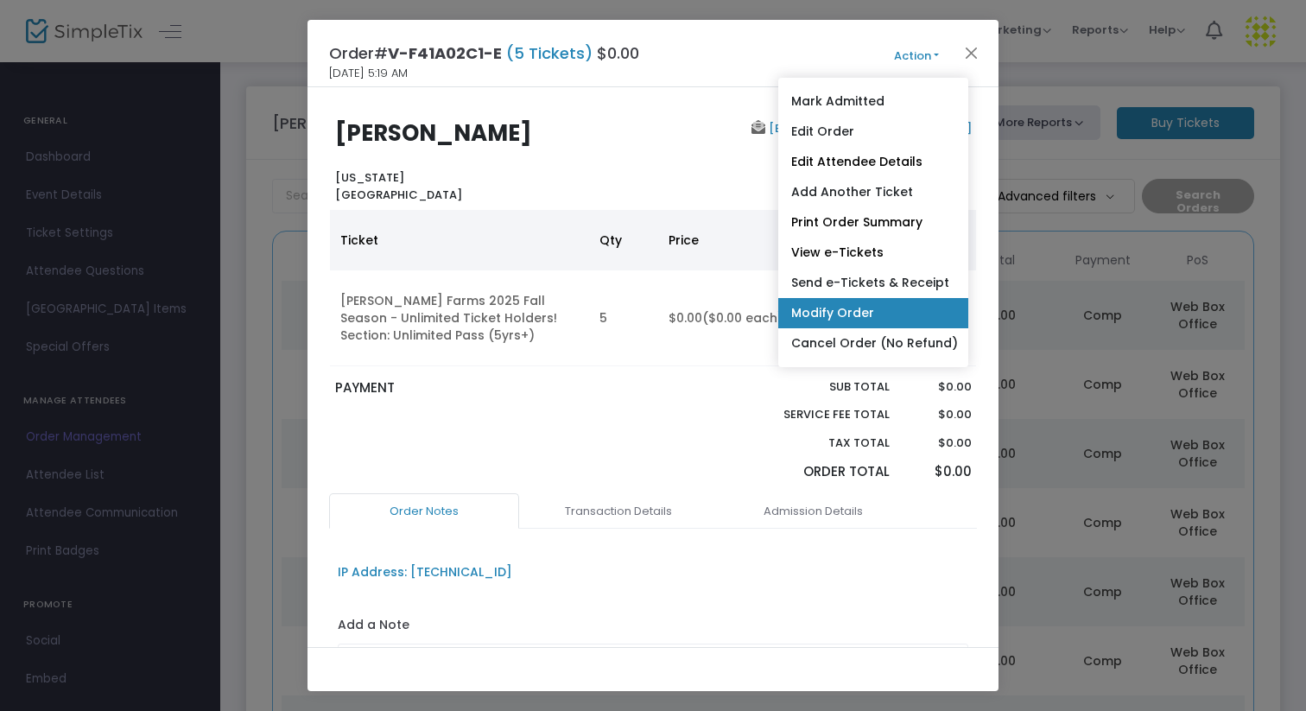
click at [875, 317] on link "Modify Order" at bounding box center [873, 313] width 190 height 30
radio input "true"
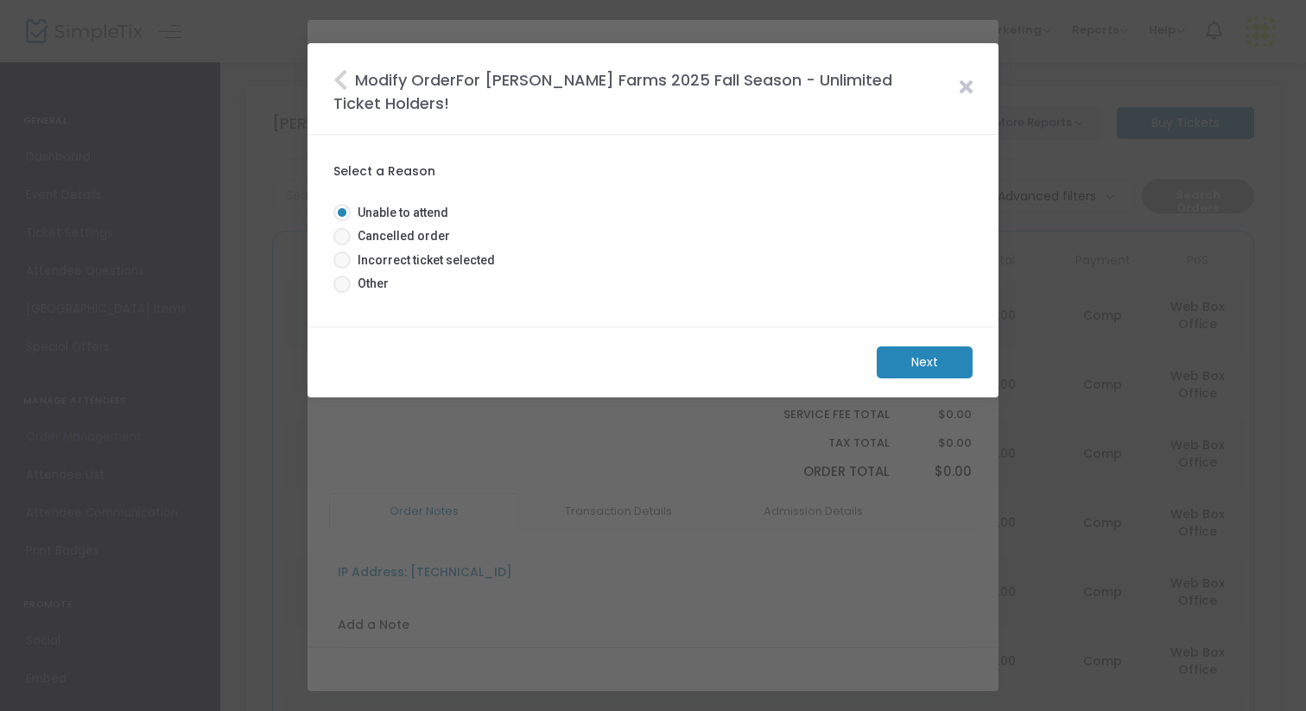
click at [385, 264] on span "Incorrect ticket selected" at bounding box center [423, 260] width 144 height 18
click at [342, 269] on input "Incorrect ticket selected" at bounding box center [341, 269] width 1 height 1
radio input "true"
click at [901, 360] on m-button "Next" at bounding box center [925, 362] width 96 height 32
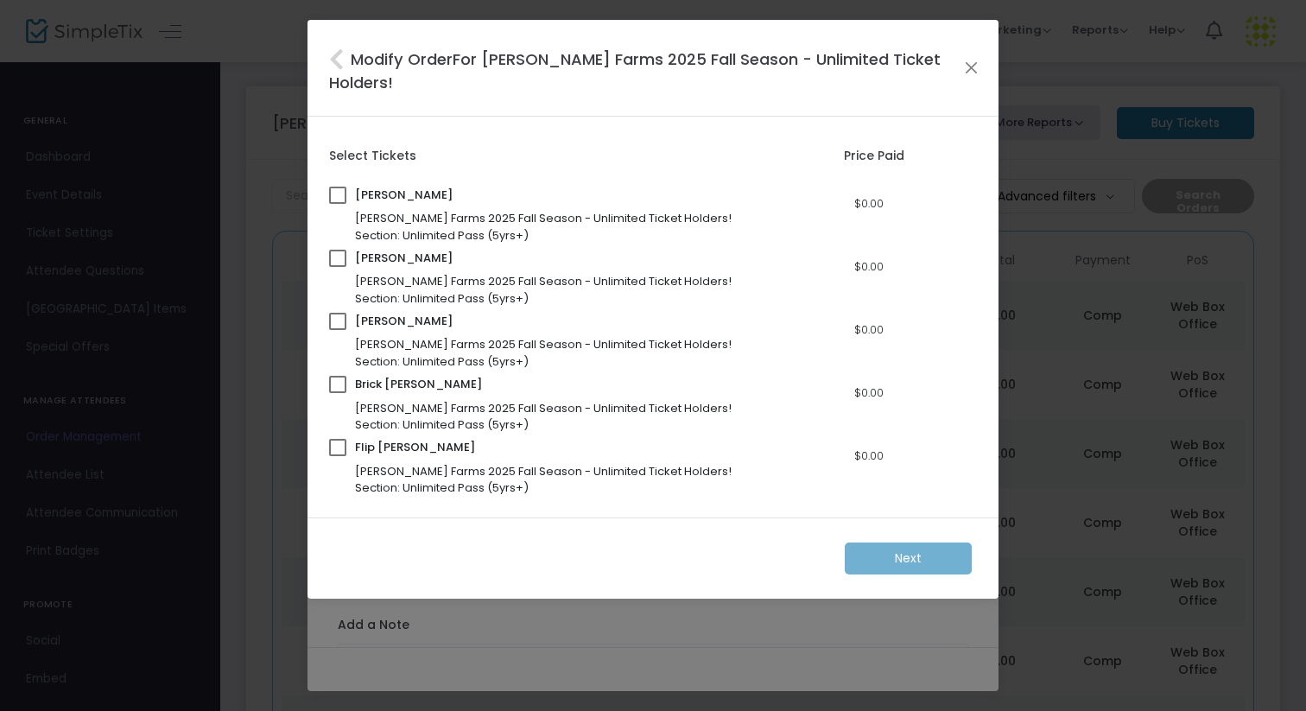
click at [334, 453] on span at bounding box center [337, 447] width 17 height 17
click at [337, 456] on input "checkbox" at bounding box center [337, 456] width 1 height 1
checkbox input "true"
click at [896, 556] on m-button "Next" at bounding box center [908, 559] width 126 height 32
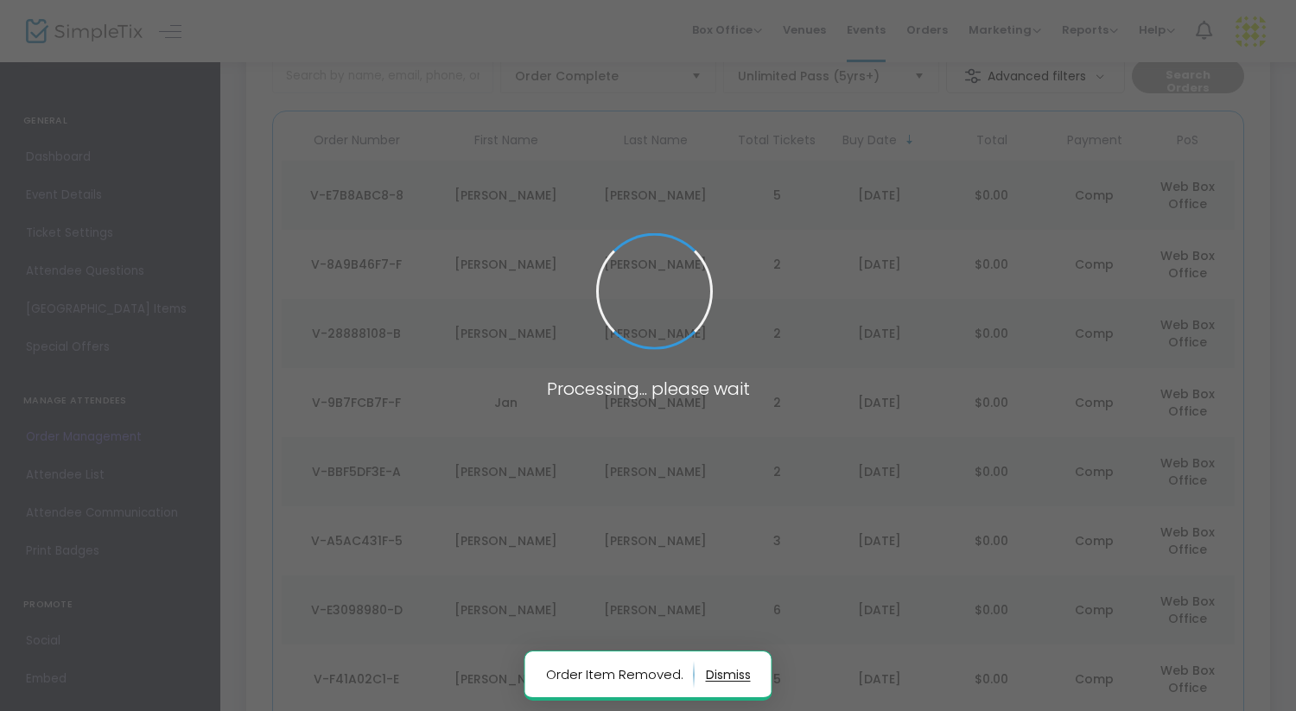
scroll to position [123, 0]
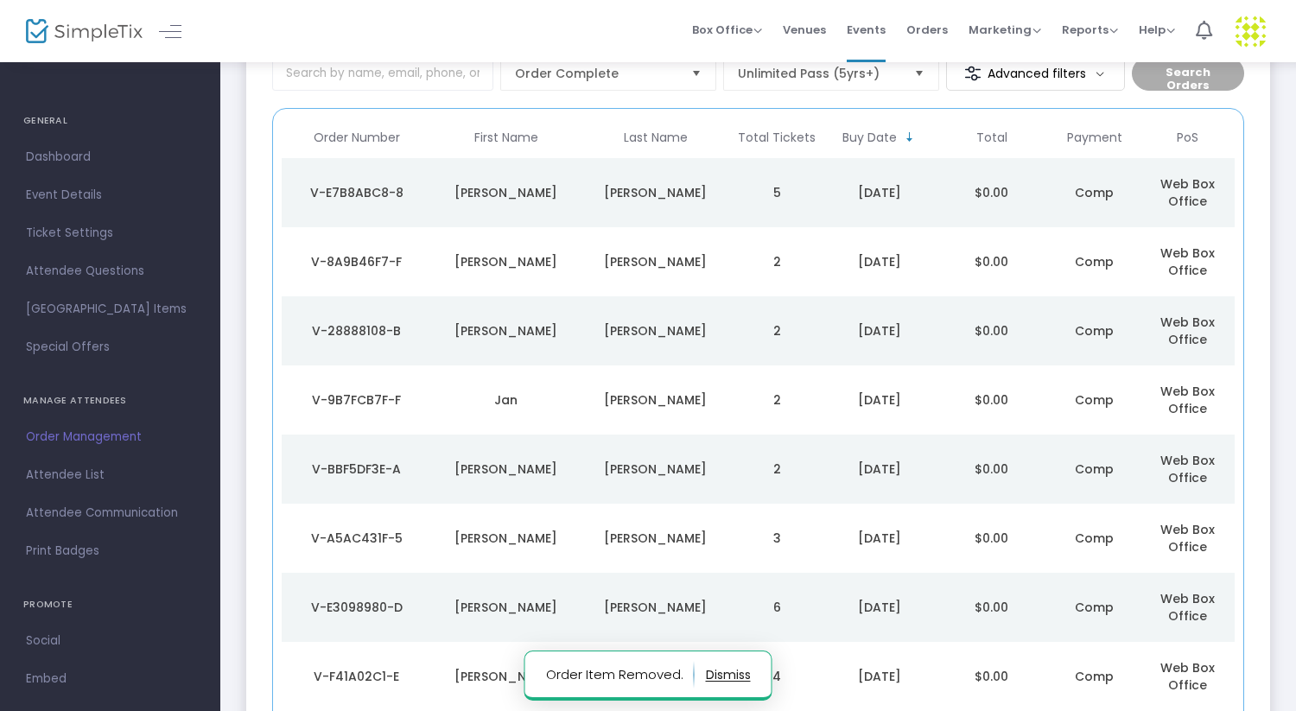
click at [828, 673] on div "[DATE]" at bounding box center [880, 676] width 104 height 17
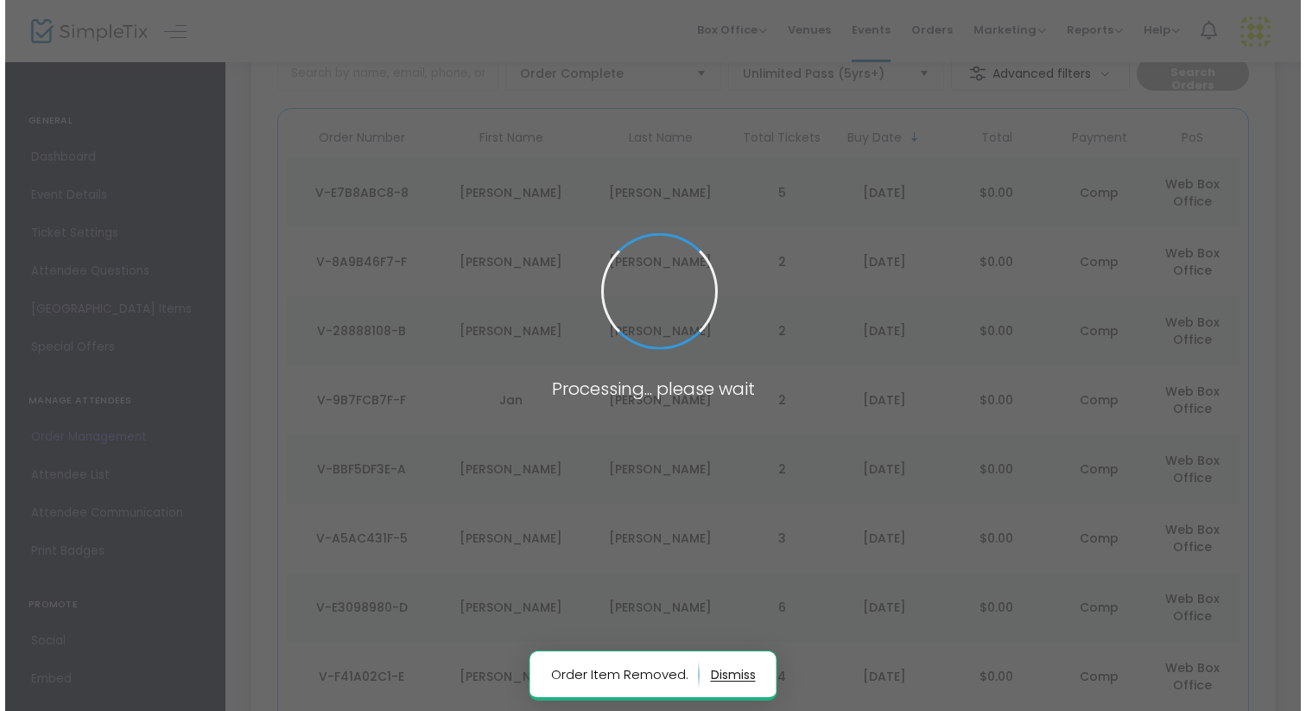
scroll to position [0, 0]
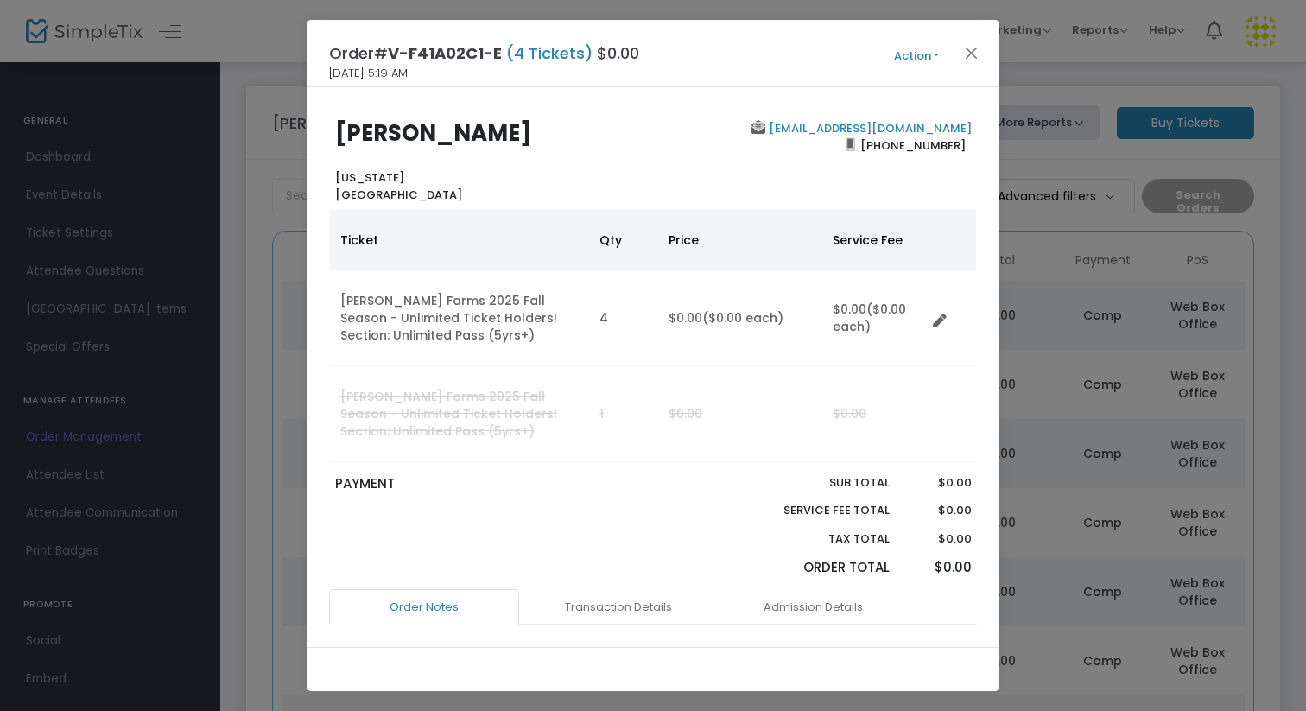
click at [909, 60] on button "Action" at bounding box center [917, 56] width 104 height 19
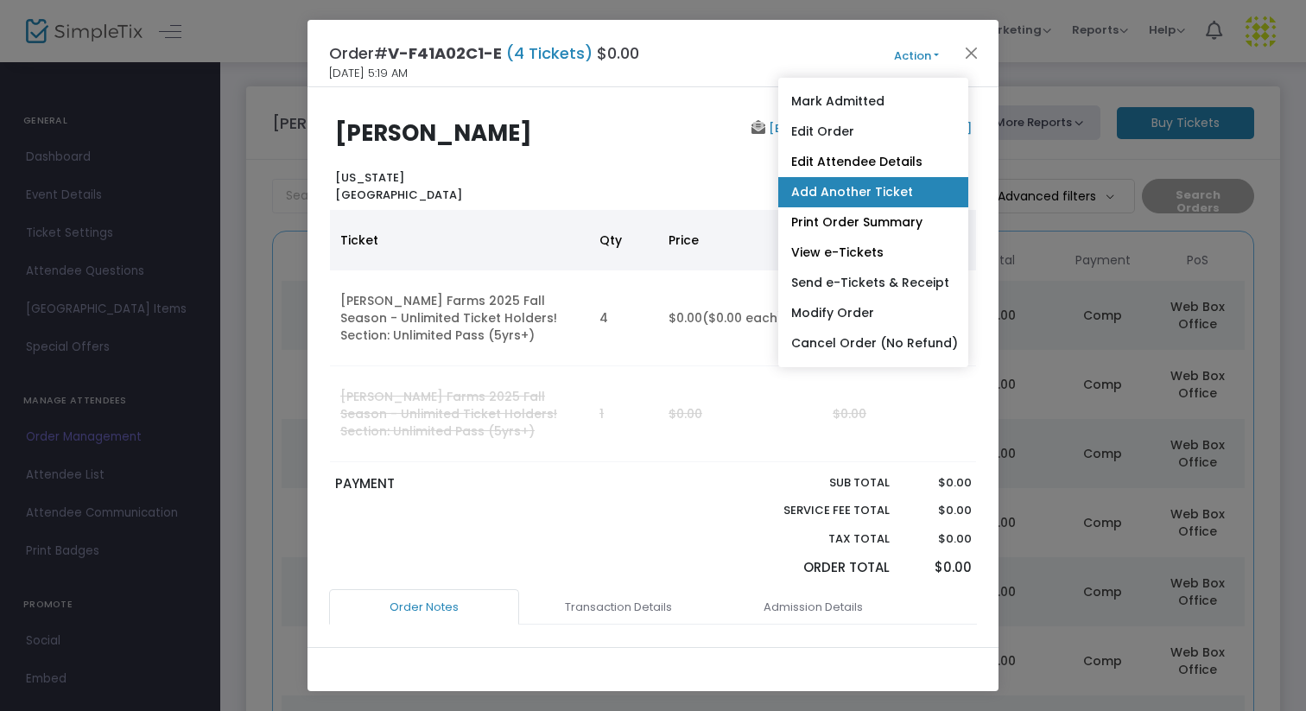
click at [888, 188] on link "Add Another Ticket" at bounding box center [873, 192] width 190 height 30
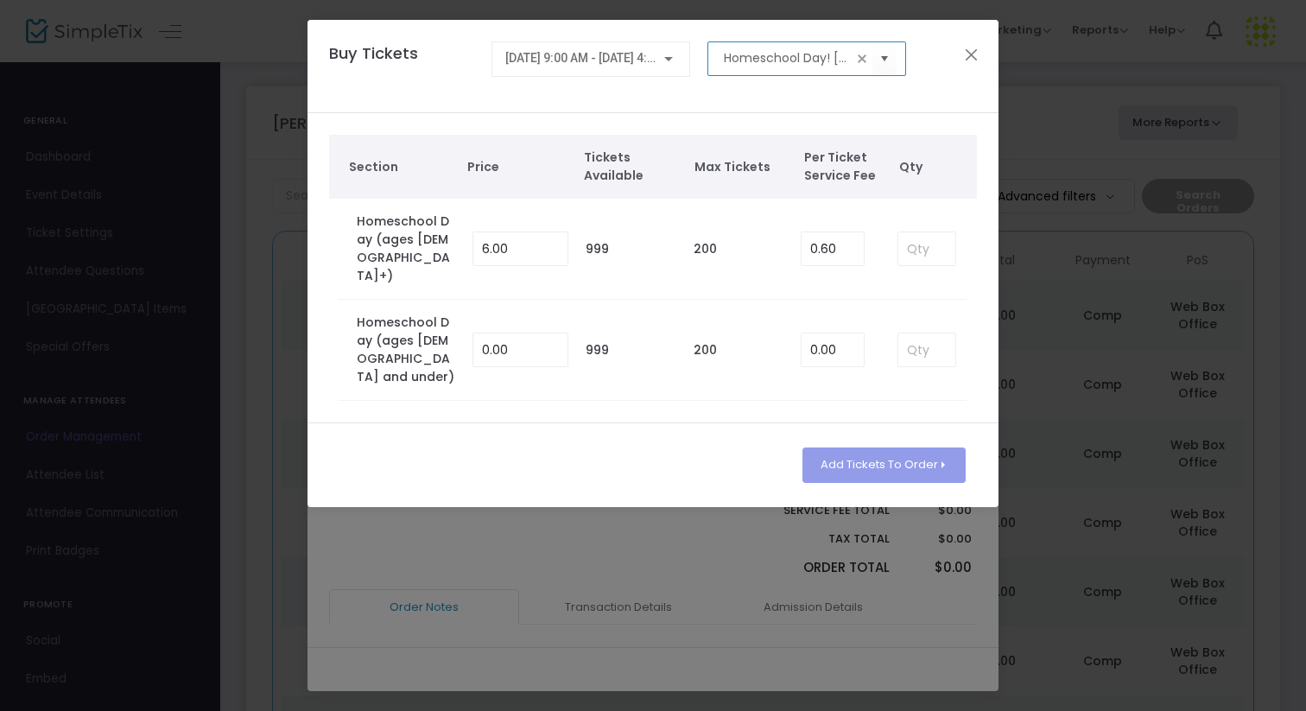
click at [816, 55] on input "Homeschool Day! [DATE]" at bounding box center [788, 58] width 129 height 18
click at [886, 61] on span "Select" at bounding box center [885, 58] width 29 height 29
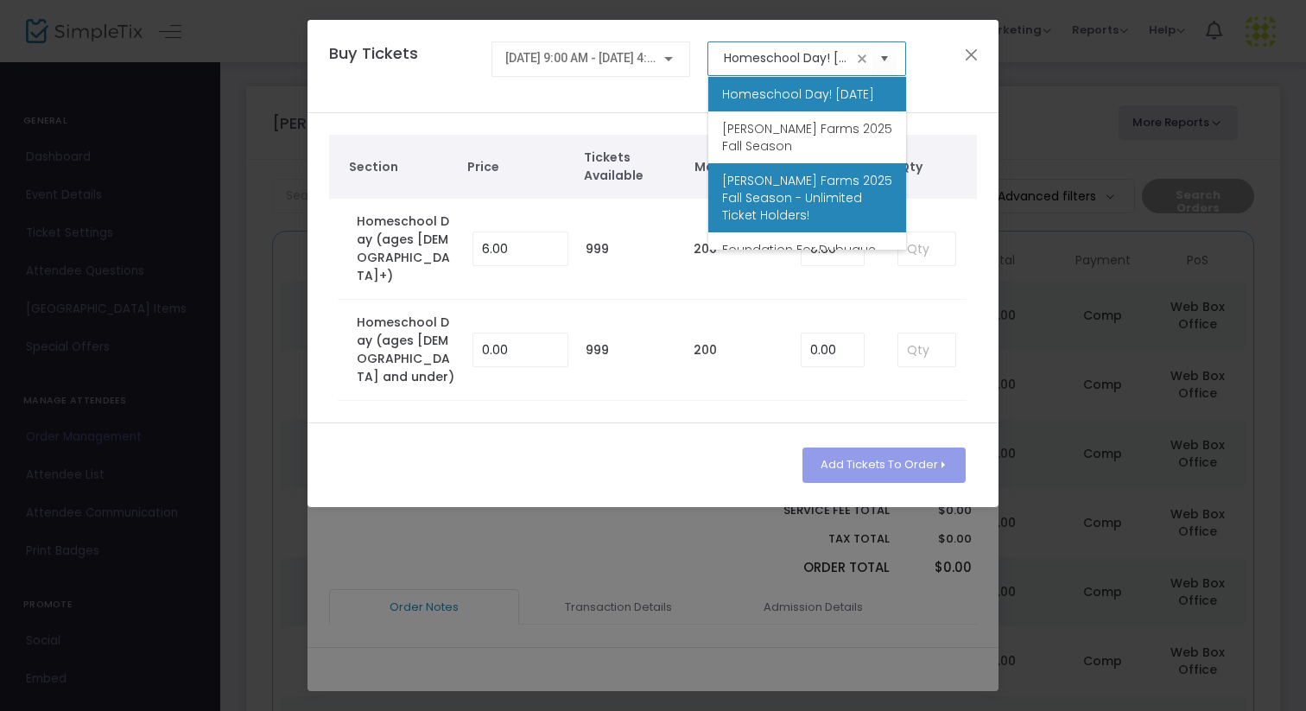
click at [815, 206] on span "[PERSON_NAME] Farms 2025 Fall Season - Unlimited Ticket Holders!" at bounding box center [807, 198] width 170 height 52
type input "[PERSON_NAME] Farms 2025 Fall Season - Unlimited Ticket Holders!"
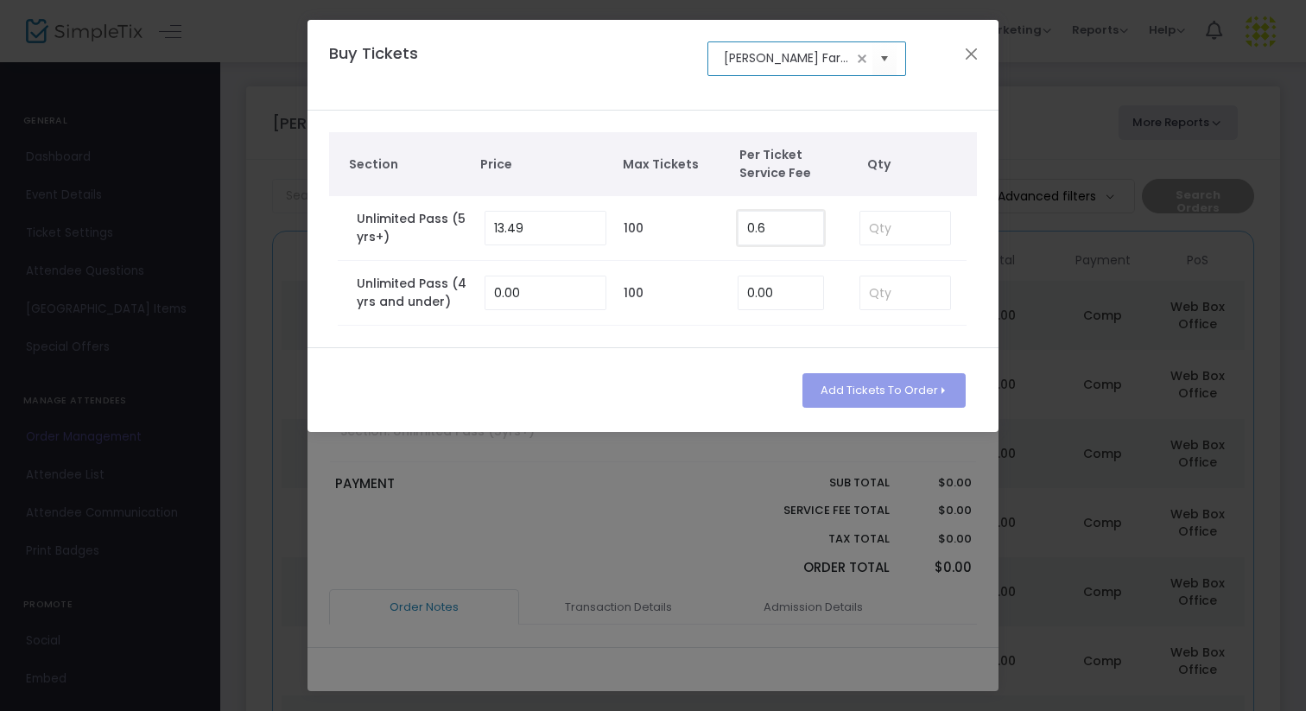
click at [783, 227] on input "0.6" at bounding box center [781, 228] width 85 height 33
type input "0.00"
click at [781, 295] on input "0" at bounding box center [781, 292] width 85 height 33
click at [790, 293] on input "1" at bounding box center [781, 292] width 85 height 33
type input "0.00"
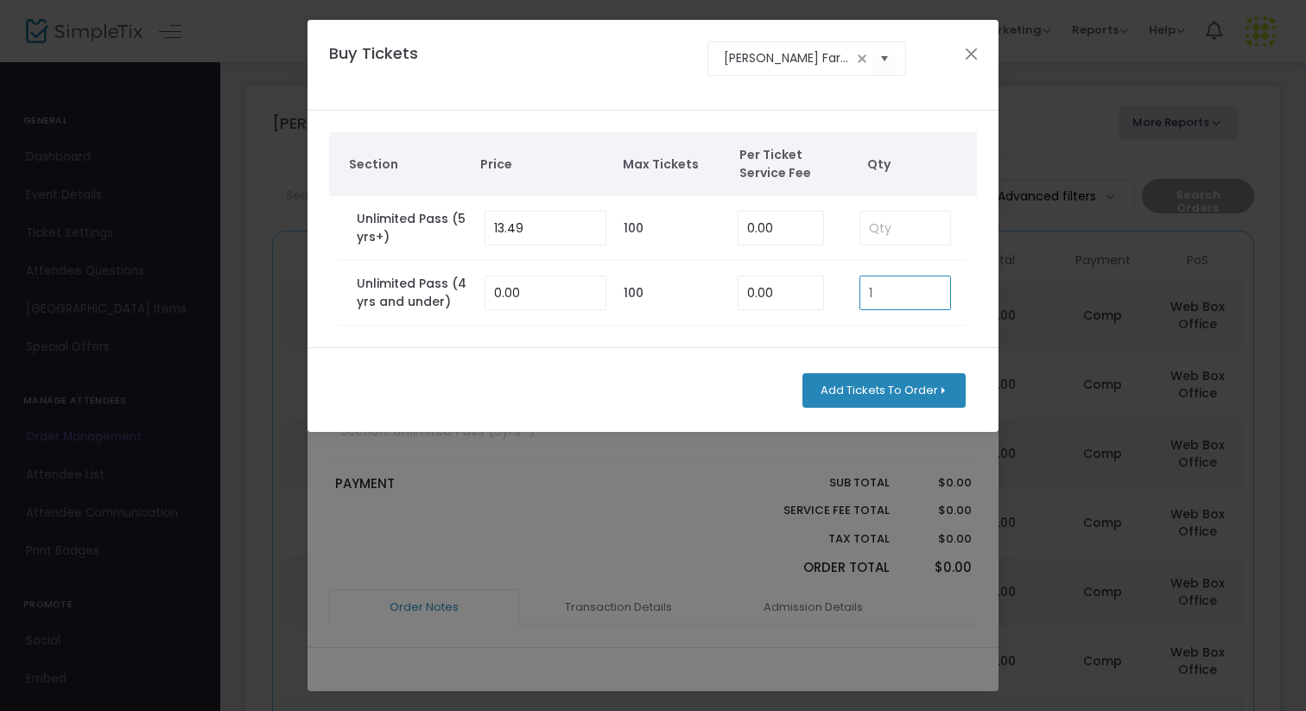
type input "1"
click at [852, 391] on button "Add Tickets To Order" at bounding box center [884, 390] width 163 height 35
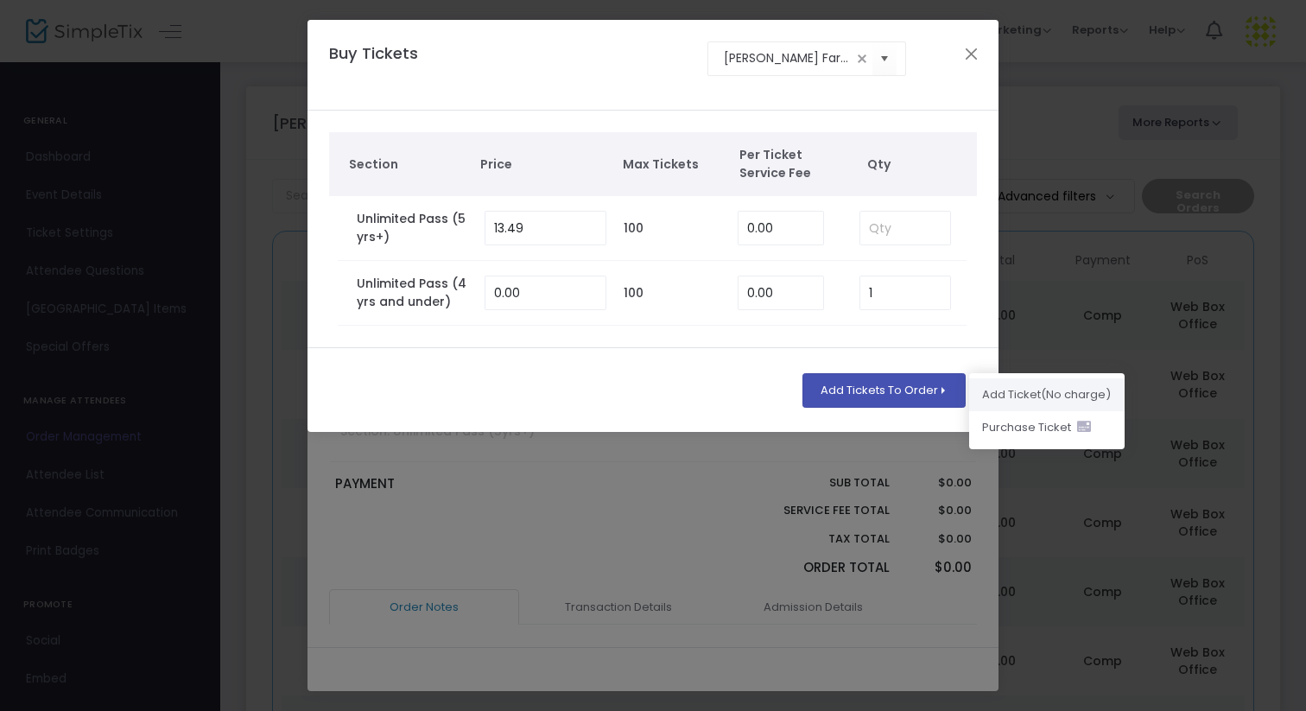
click at [1033, 397] on li "Add Ticket (No charge)" at bounding box center [1047, 394] width 156 height 33
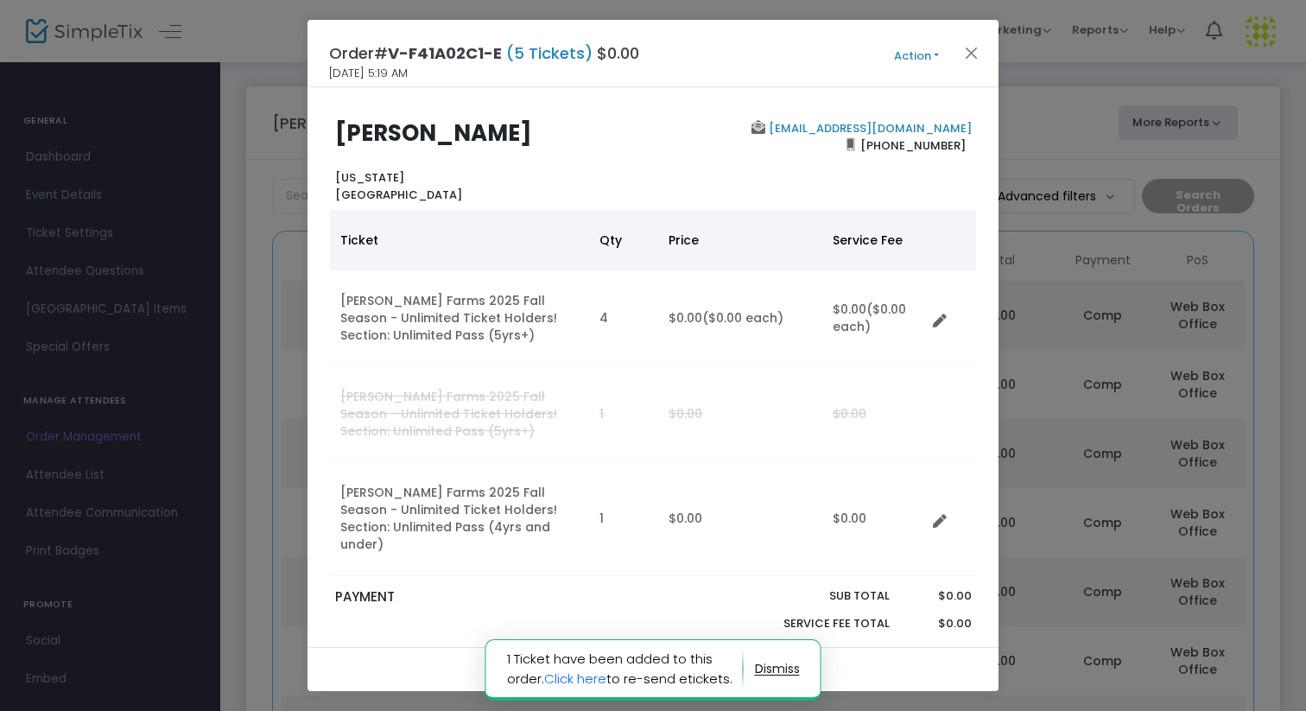
click at [921, 54] on button "Action" at bounding box center [917, 56] width 104 height 19
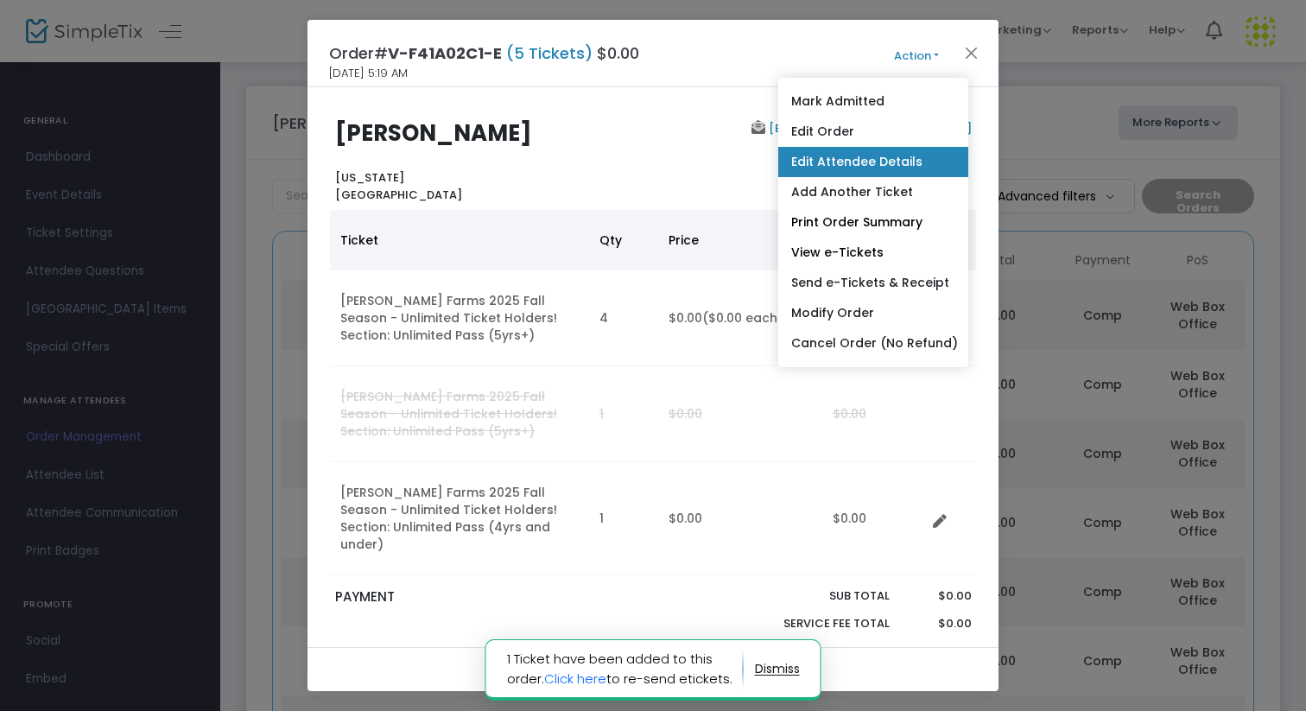
click at [865, 156] on link "Edit Attendee Details" at bounding box center [873, 162] width 190 height 30
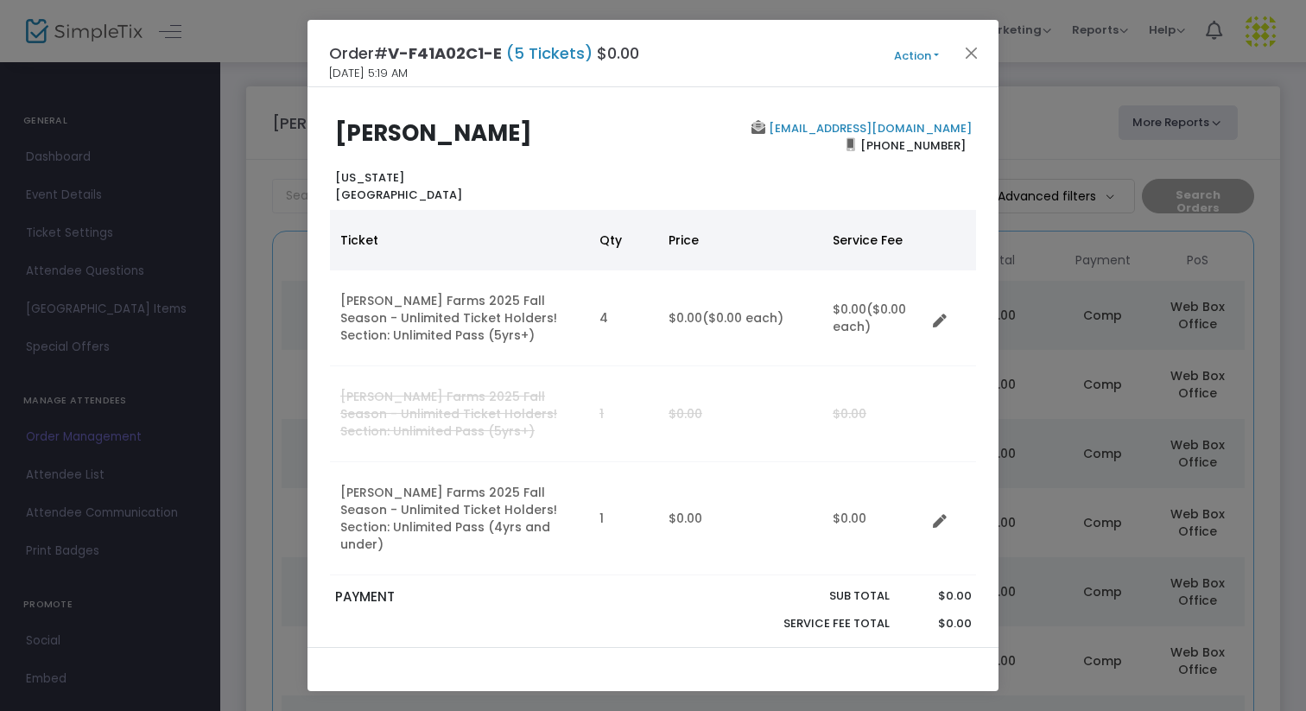
click at [936, 54] on button "Action" at bounding box center [917, 56] width 104 height 19
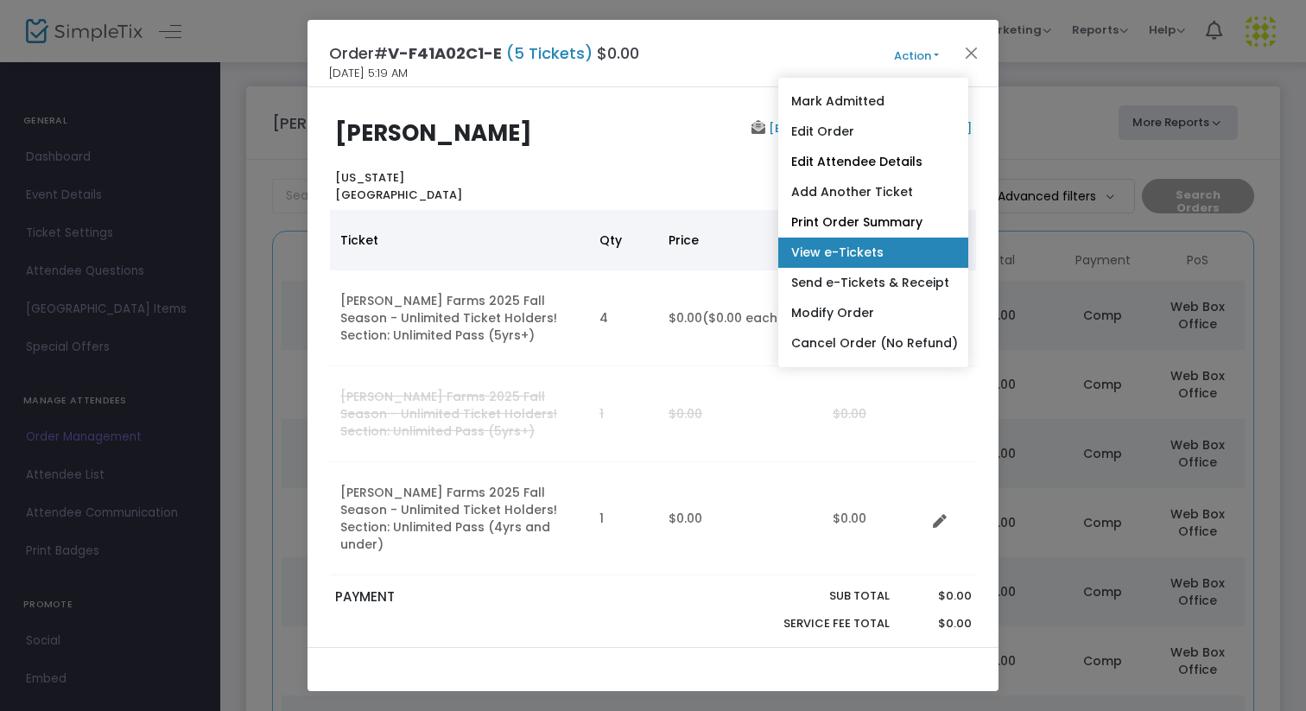
click at [881, 252] on link "View e-Tickets" at bounding box center [873, 253] width 190 height 30
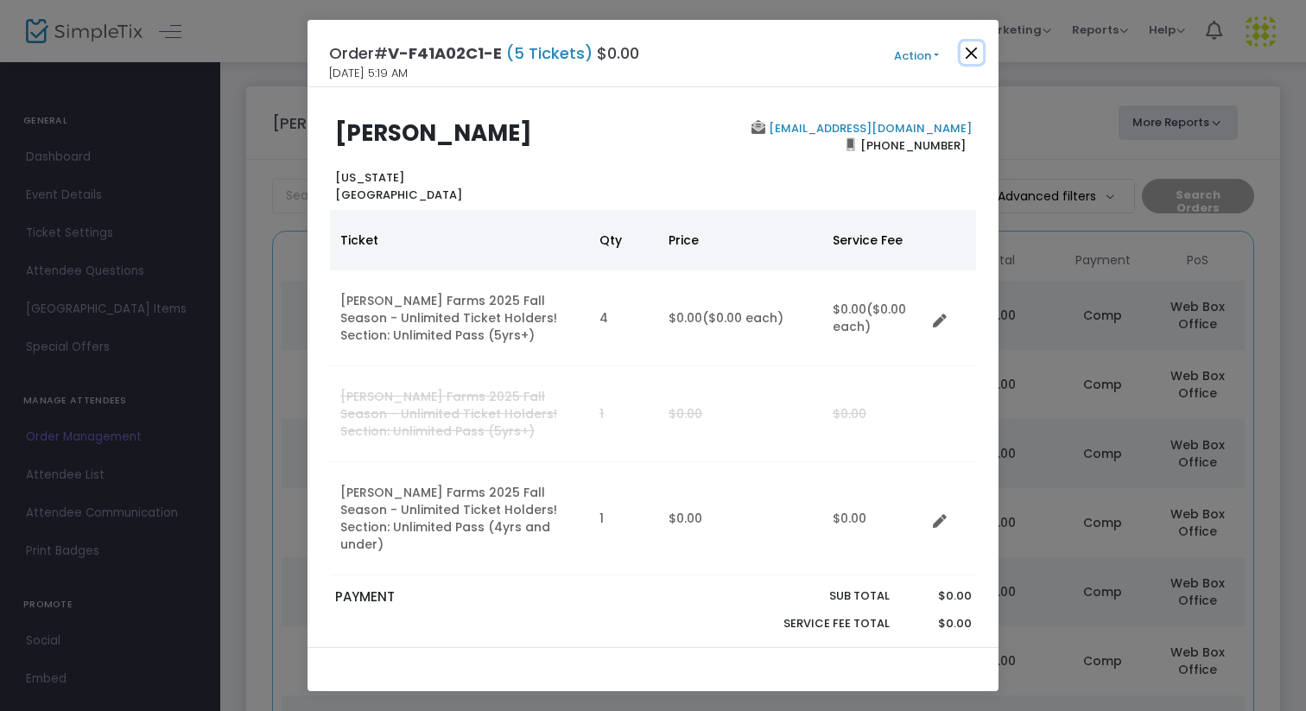
click at [974, 48] on button "Close" at bounding box center [972, 52] width 22 height 22
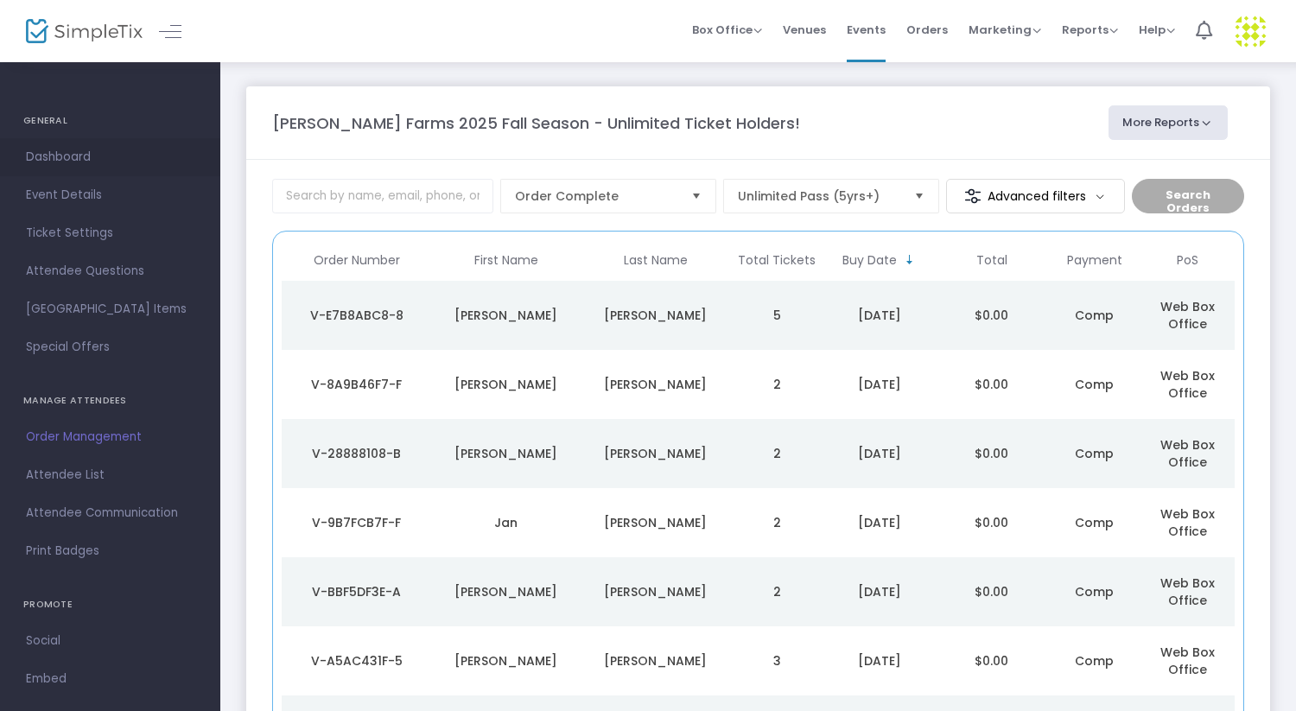
click at [48, 161] on span "Dashboard" at bounding box center [110, 157] width 168 height 22
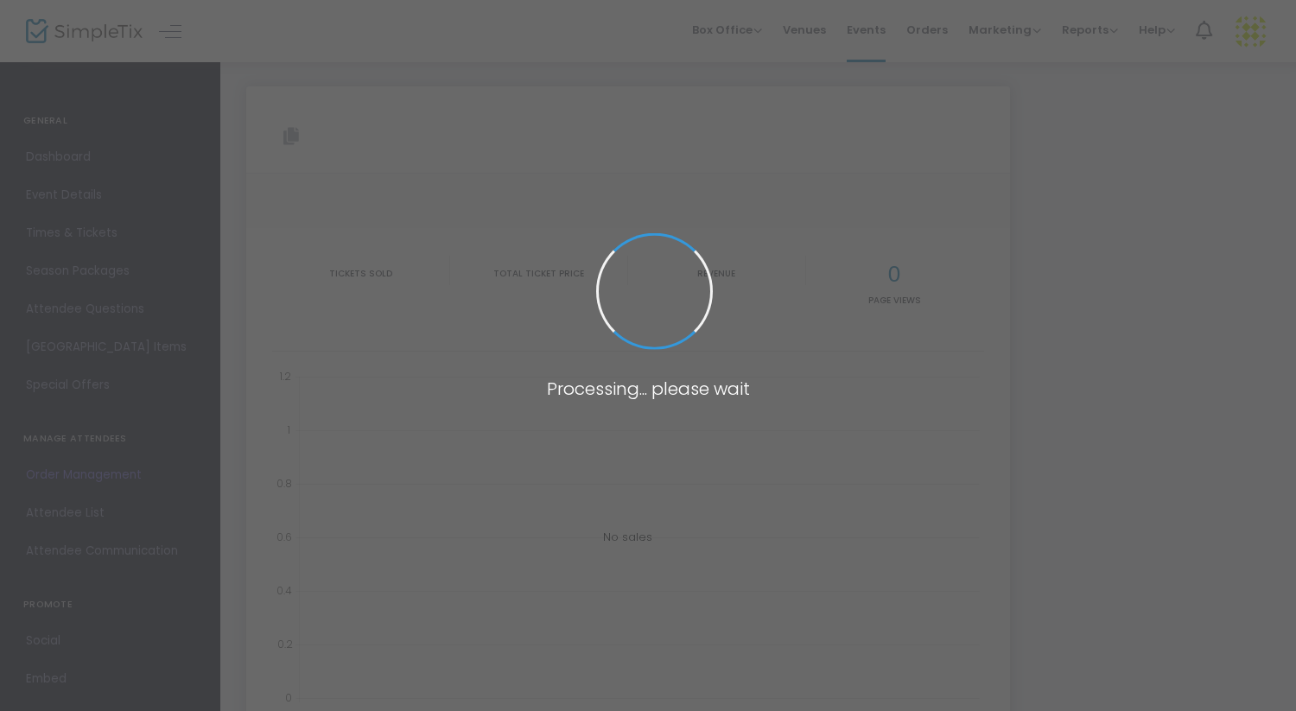
type input "[URL][DOMAIN_NAME][DATE]"
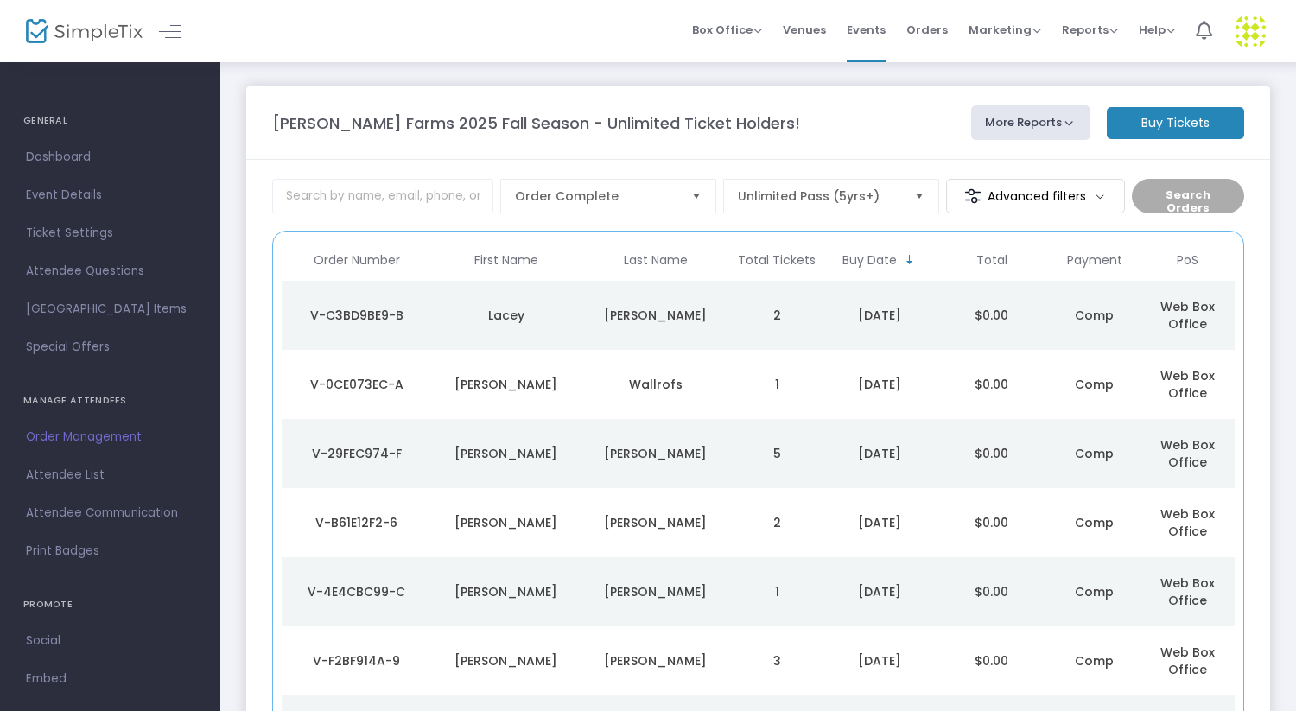
click at [1153, 131] on m-button "Buy Tickets" at bounding box center [1175, 123] width 137 height 32
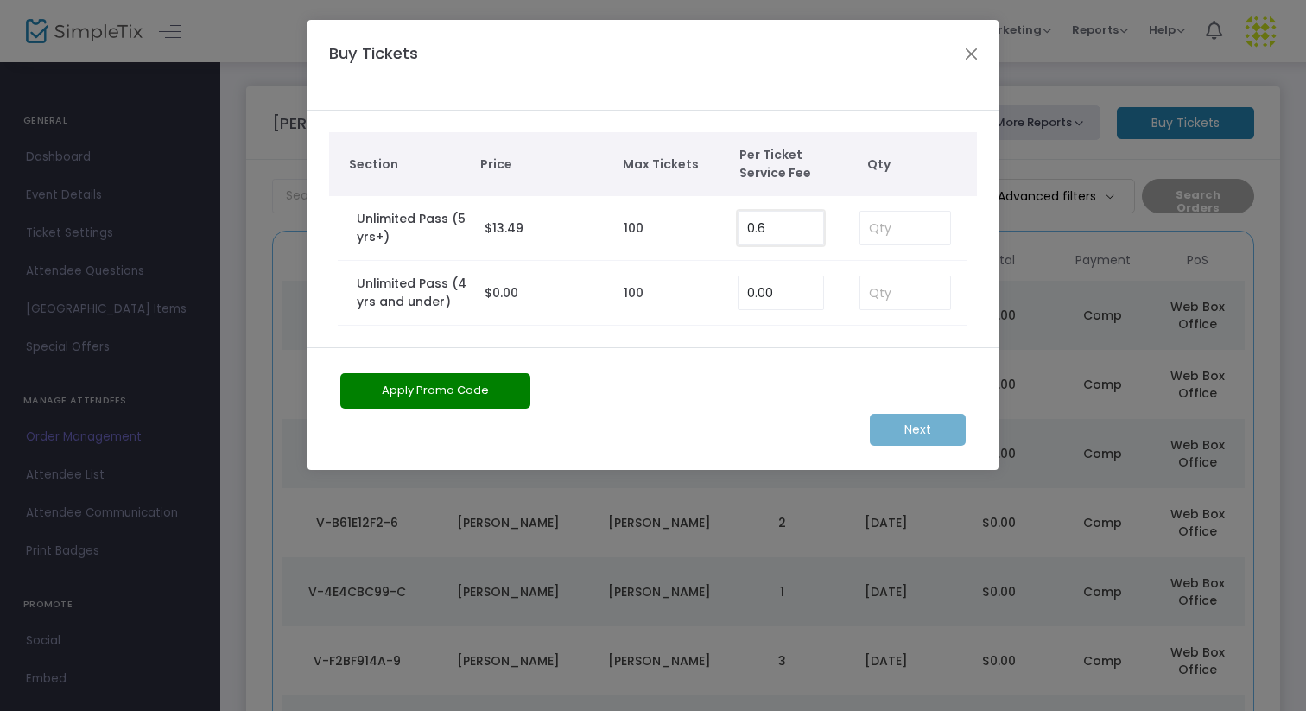
click at [780, 226] on input "0.6" at bounding box center [781, 228] width 85 height 33
type input "0.00"
click at [979, 57] on button "Close" at bounding box center [972, 53] width 22 height 22
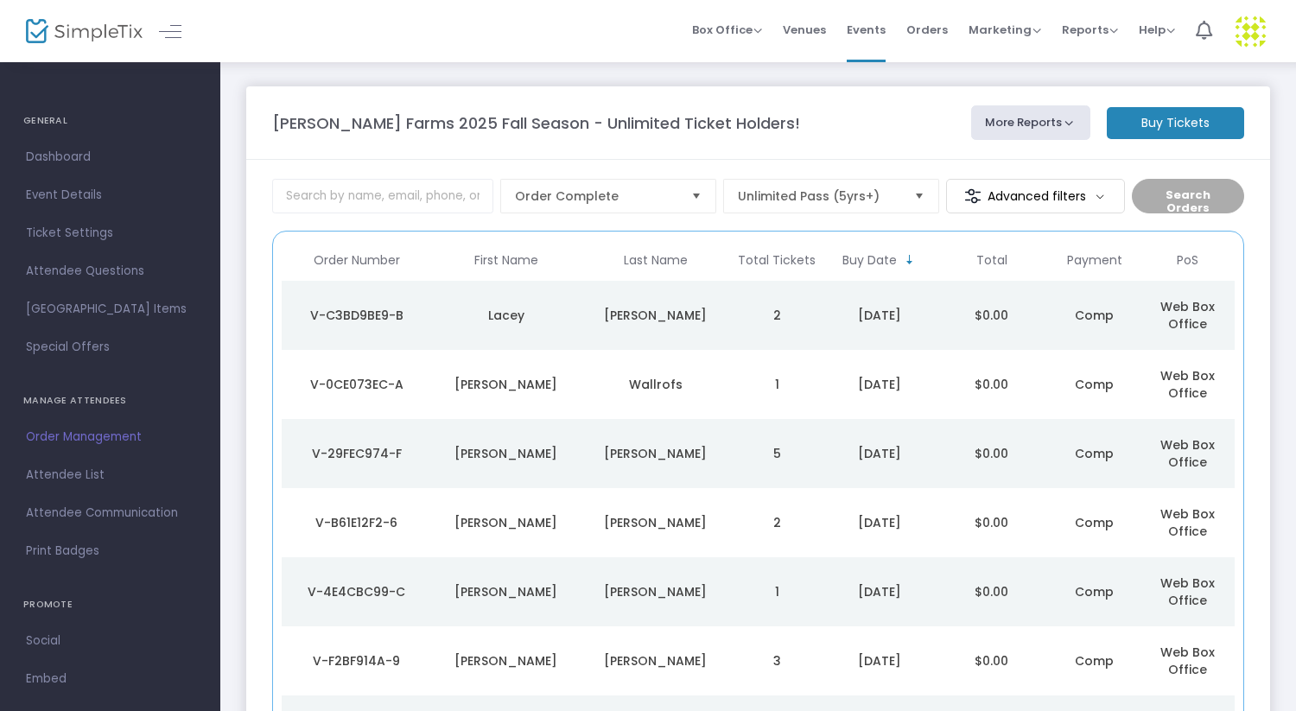
click at [1182, 130] on m-button "Buy Tickets" at bounding box center [1175, 123] width 137 height 32
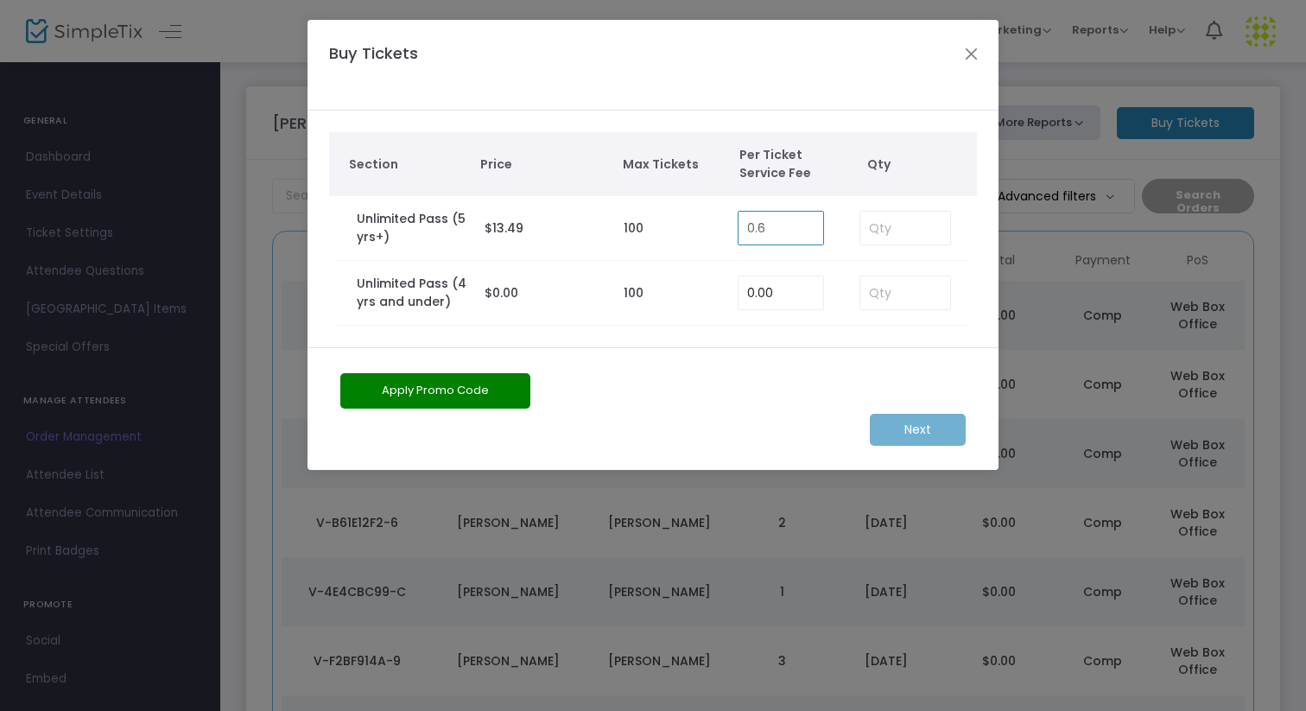
click at [778, 232] on input "0.6" at bounding box center [781, 228] width 85 height 33
type input "0.00"
type input "4"
click at [917, 434] on m-button "Next" at bounding box center [918, 430] width 96 height 32
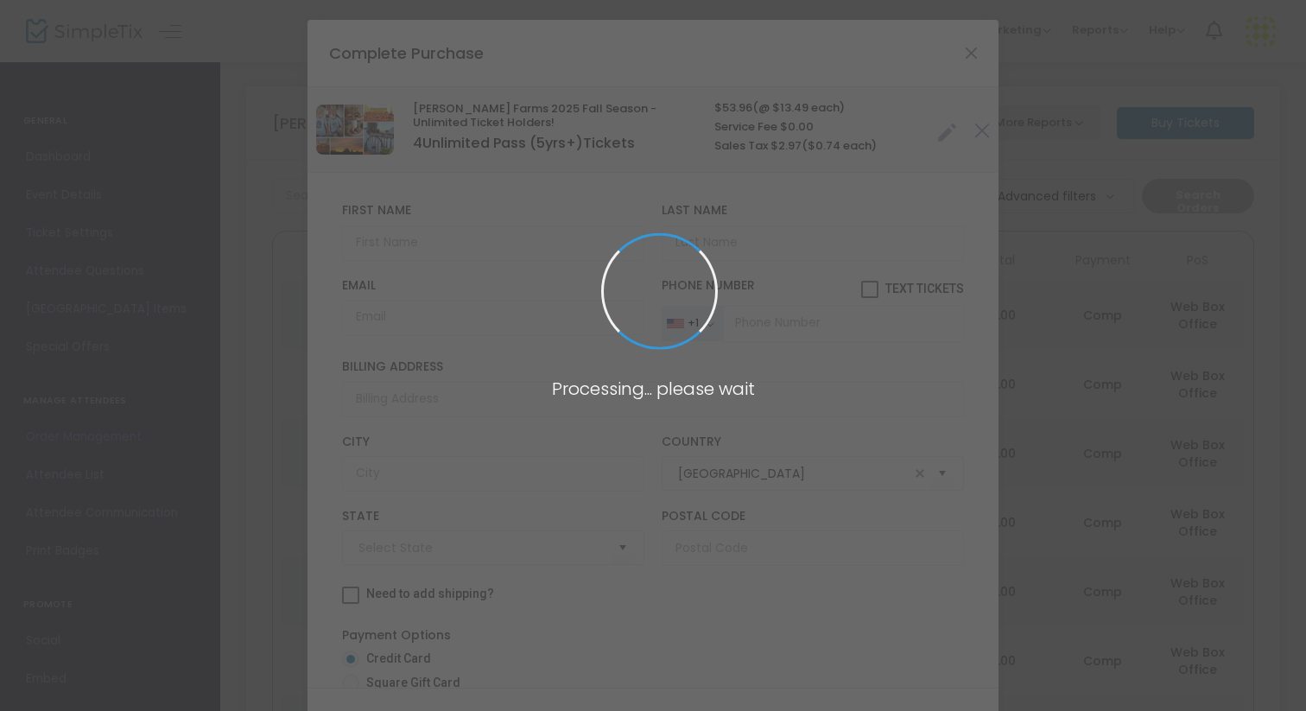
type input "[US_STATE]"
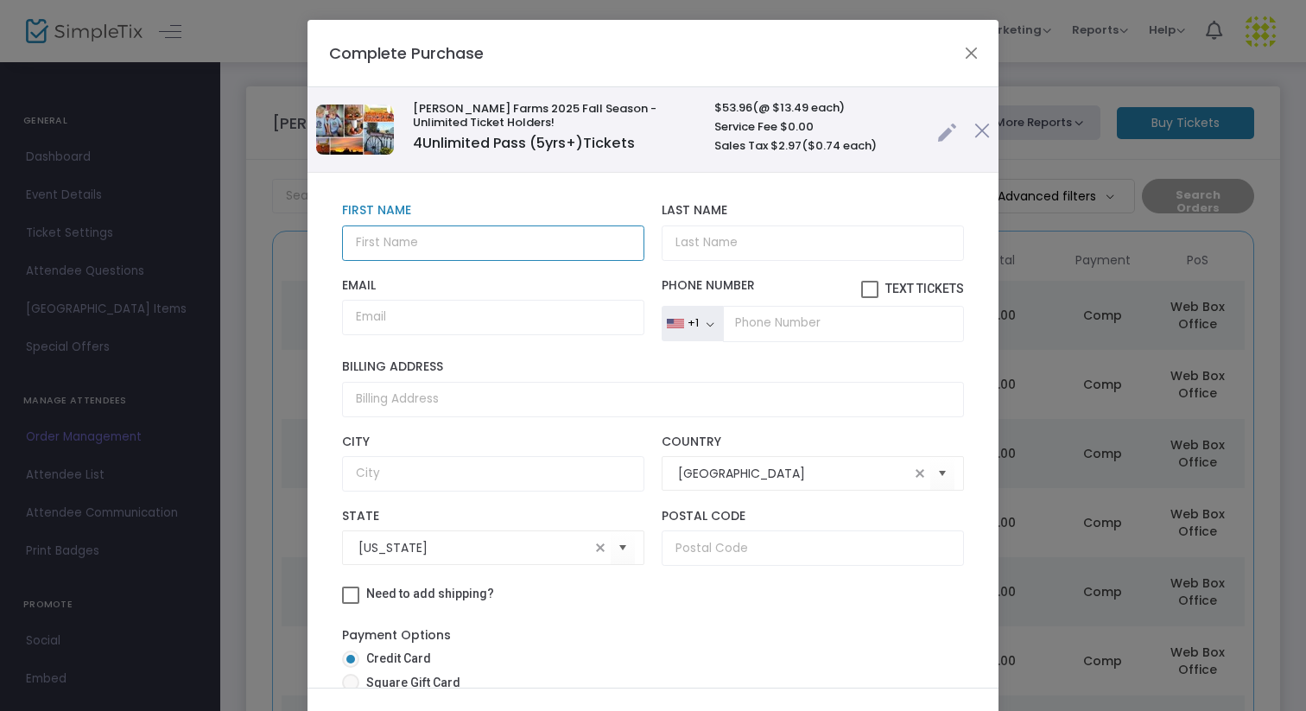
click at [414, 244] on input "text" at bounding box center [493, 242] width 302 height 35
type input "[PERSON_NAME]"
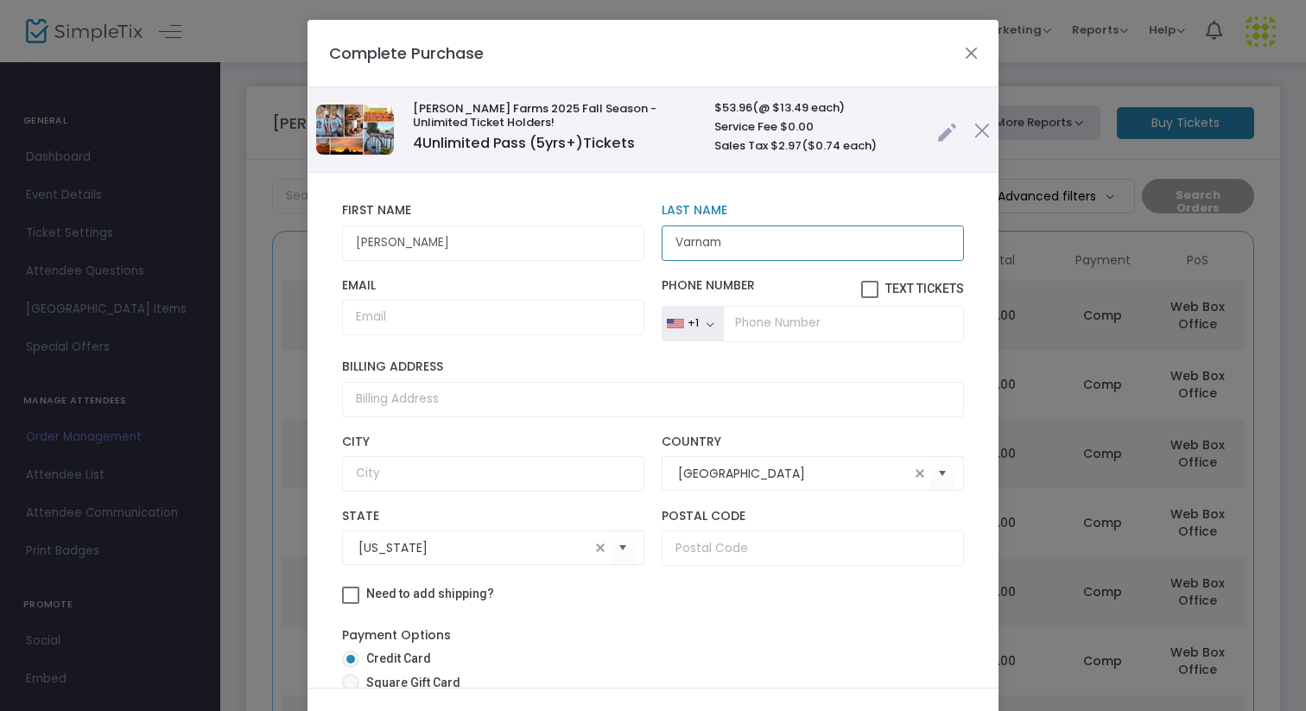
type input "Varnam"
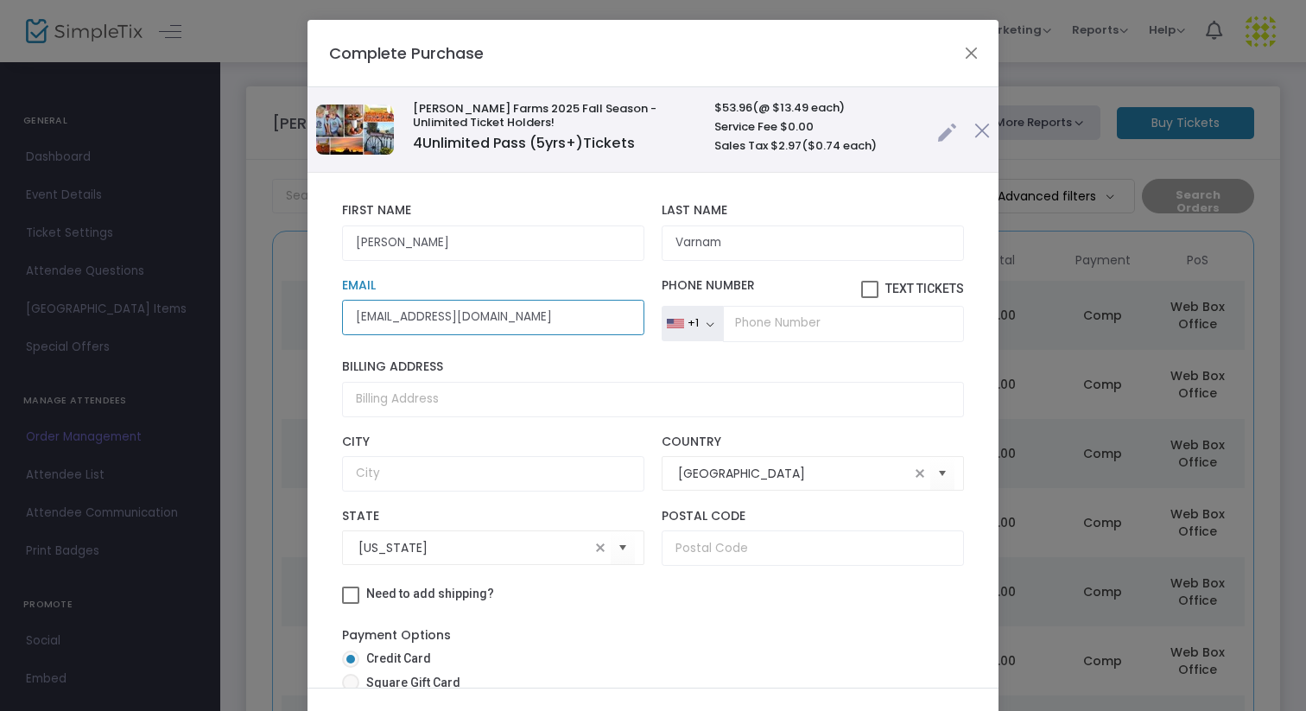
type input "jessicavarnam@gmail.com"
click at [753, 327] on input "tel" at bounding box center [843, 324] width 241 height 36
type input "(999) 999-9999"
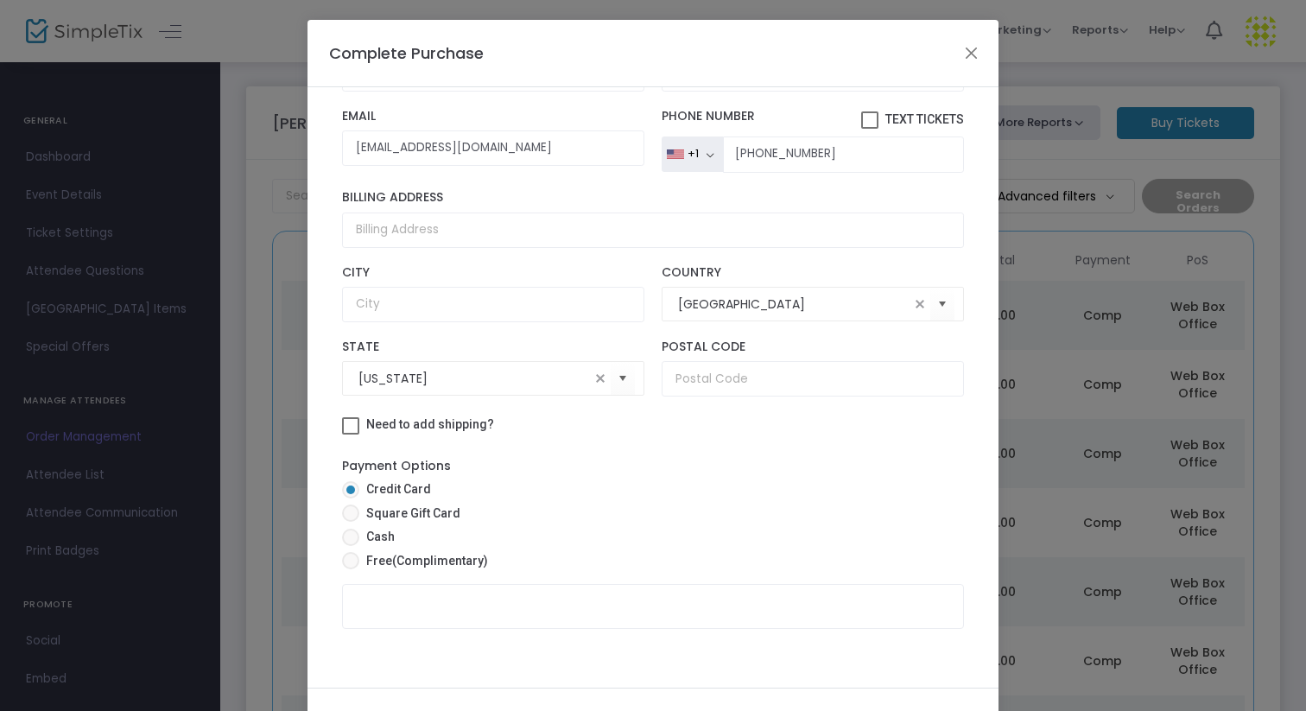
scroll to position [98, 0]
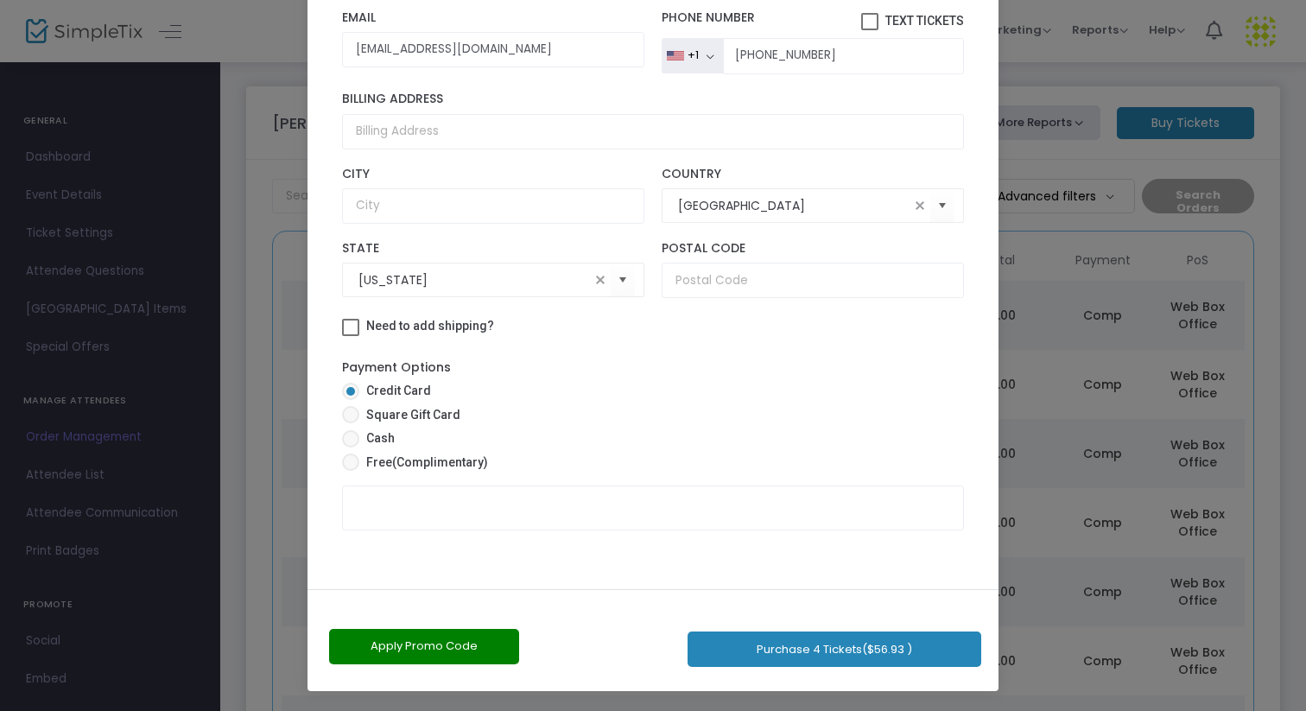
drag, startPoint x: 654, startPoint y: 605, endPoint x: 682, endPoint y: 710, distance: 109.0
click at [682, 710] on ngb-modal-window "Complete Purchase Vesperman Farms 2025 Fall Season - Unlimited Ticket Holders! …" at bounding box center [653, 355] width 1306 height 711
click at [408, 463] on span "(Complimentary)" at bounding box center [440, 462] width 96 height 14
click at [351, 471] on input "Free (Complimentary)" at bounding box center [350, 471] width 1 height 1
radio input "true"
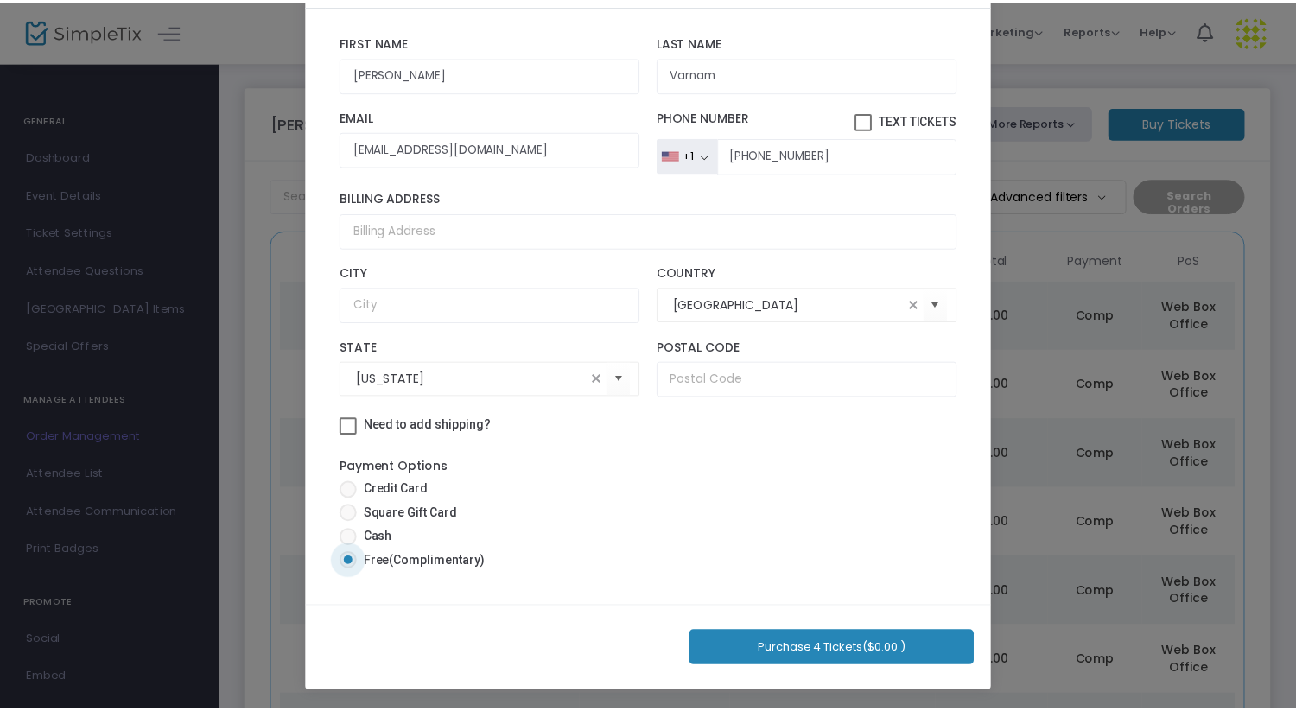
scroll to position [81, 0]
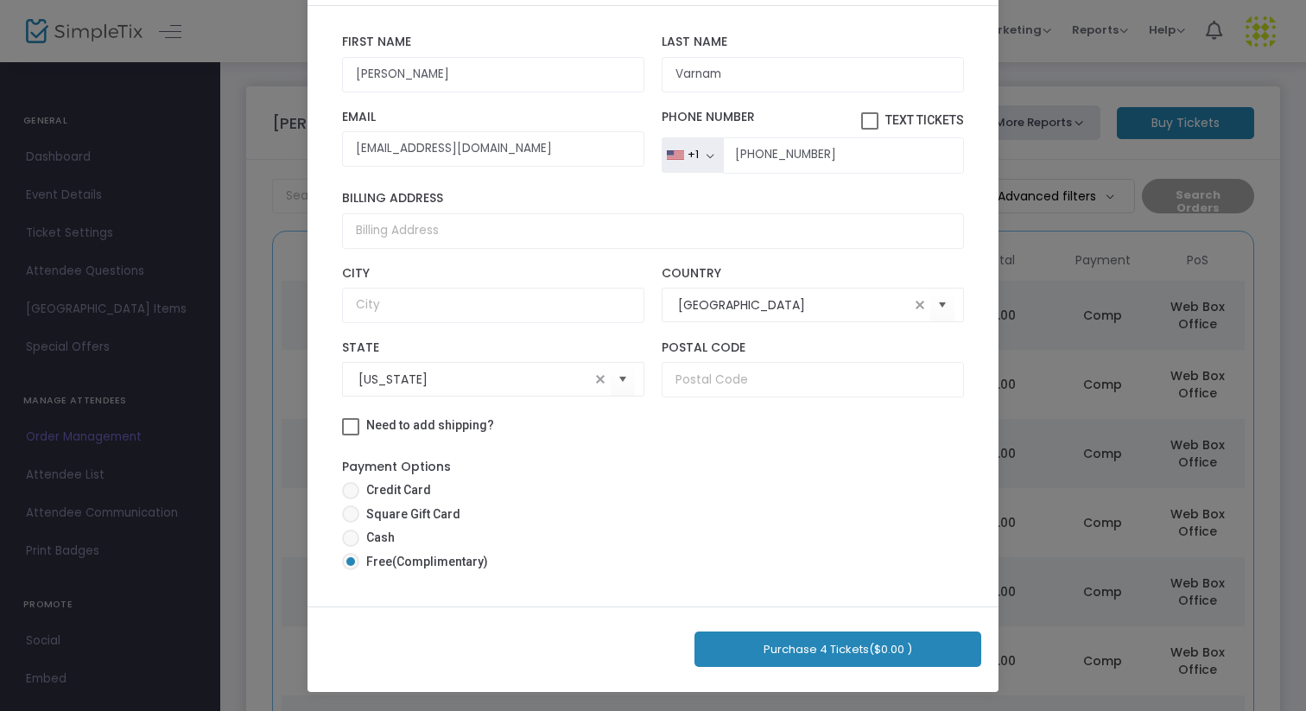
click at [844, 657] on button "Purchase 4 Tickets ($0.00 )" at bounding box center [838, 649] width 287 height 35
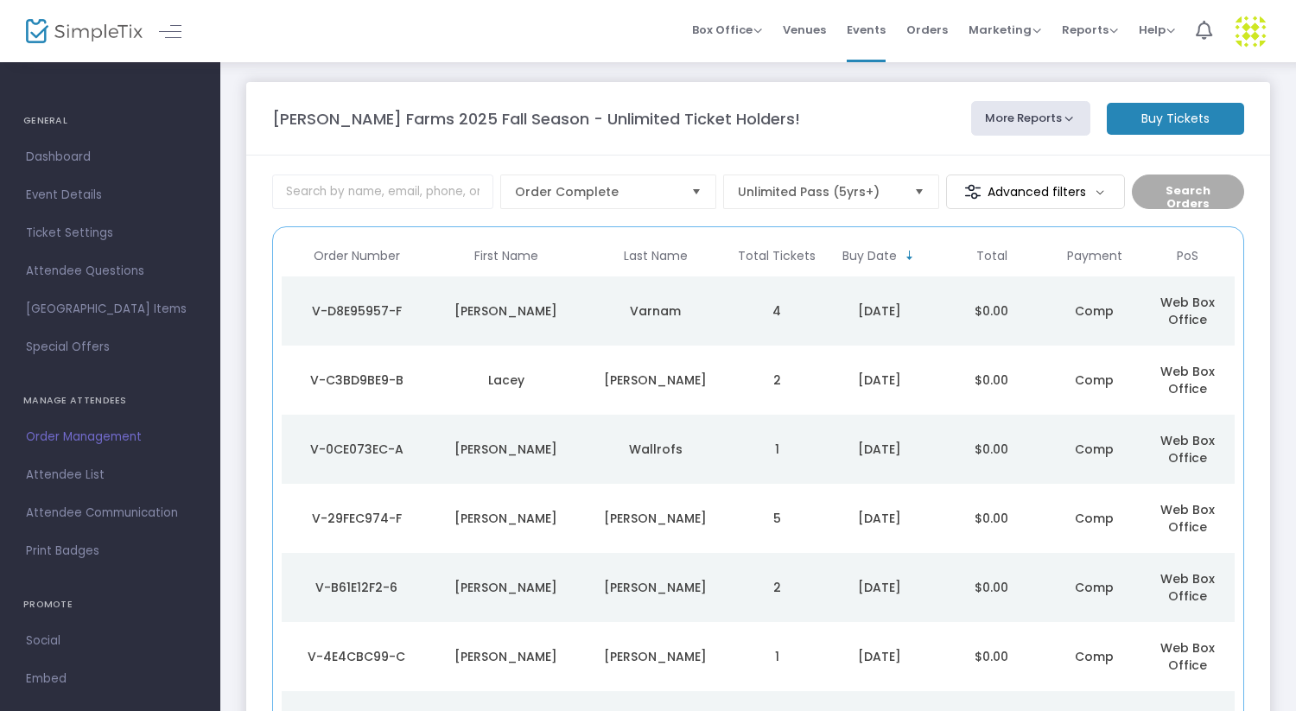
click at [641, 295] on td "Varnam" at bounding box center [655, 310] width 149 height 69
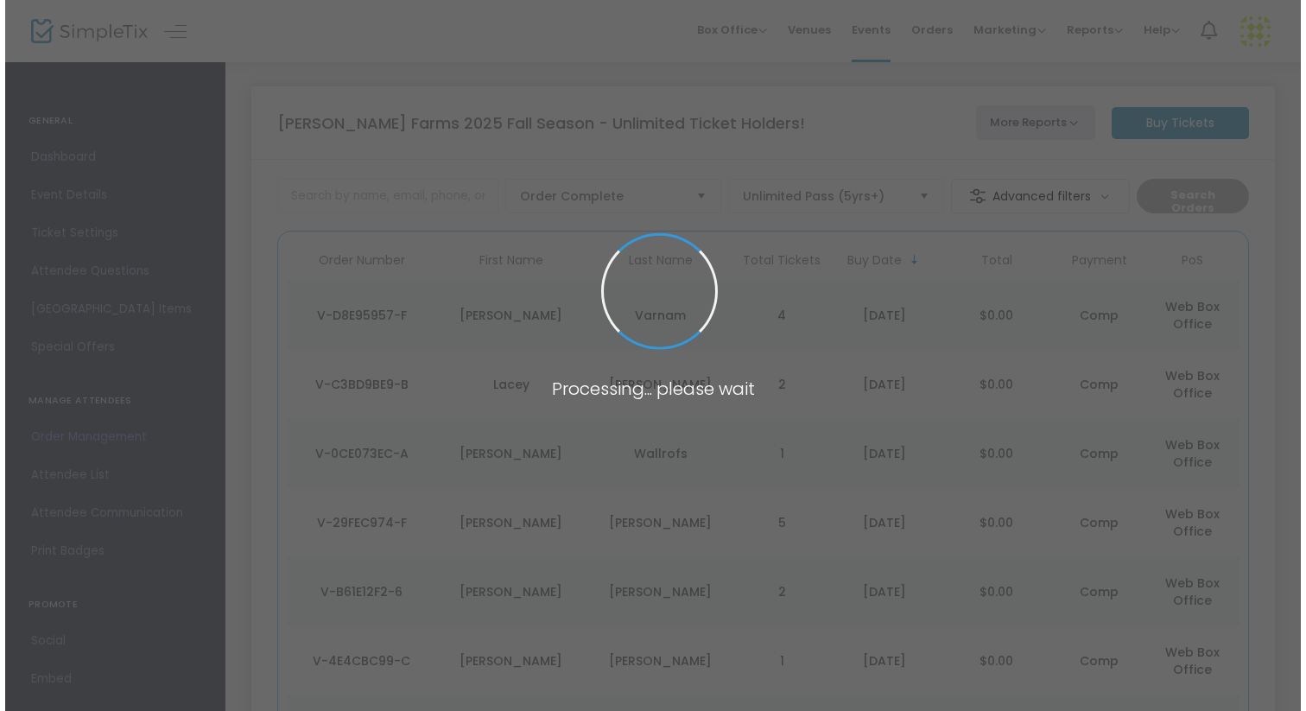
scroll to position [0, 0]
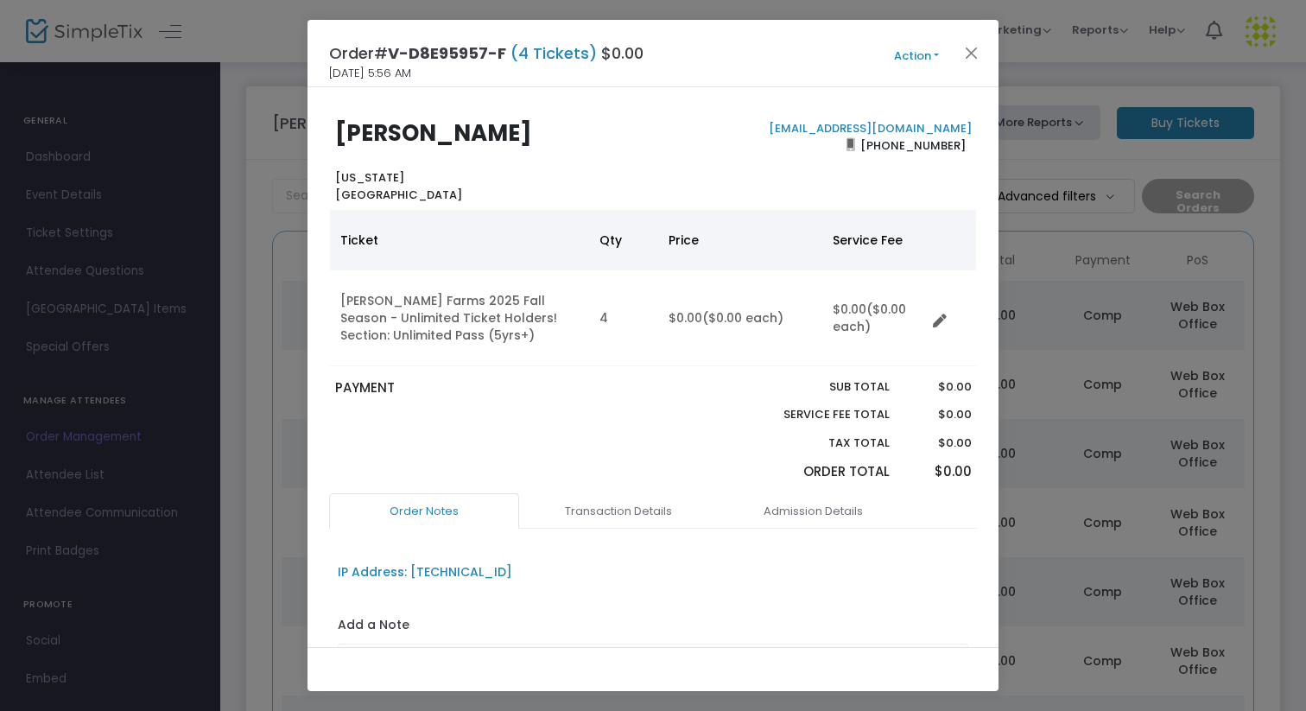
click at [925, 54] on button "Action" at bounding box center [917, 56] width 104 height 19
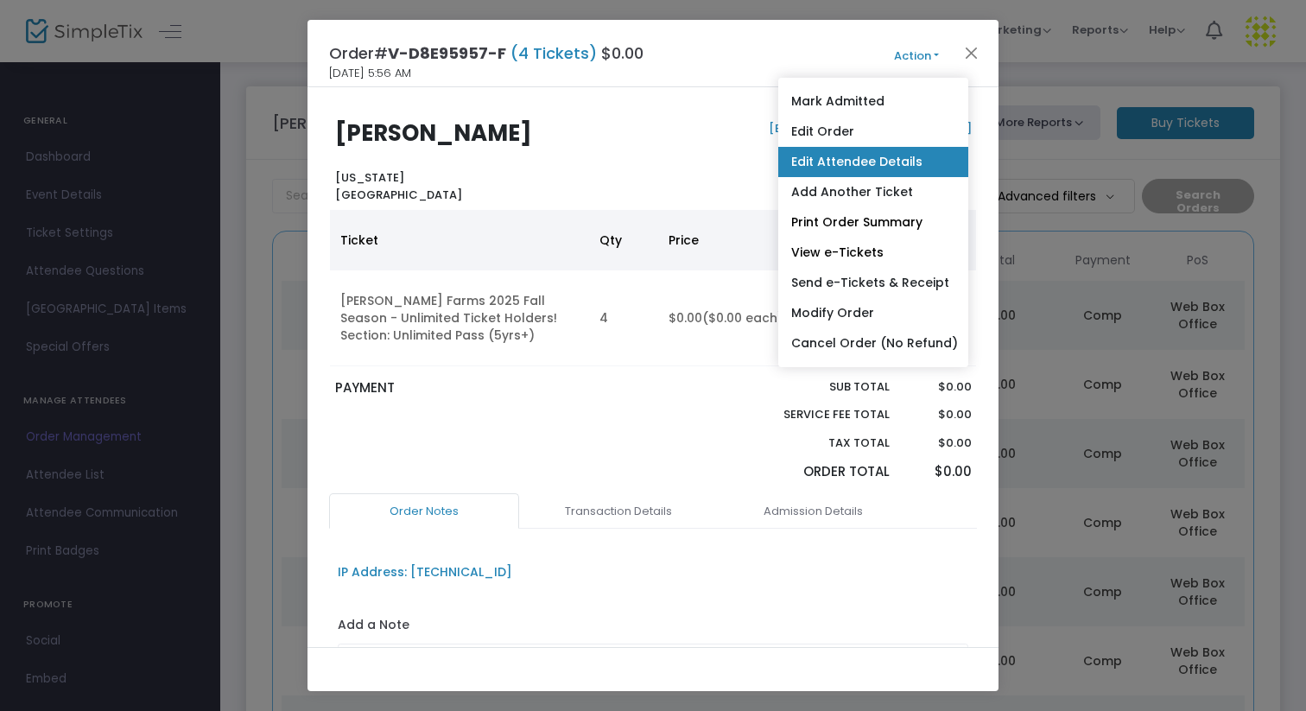
click at [892, 161] on link "Edit Attendee Details" at bounding box center [873, 162] width 190 height 30
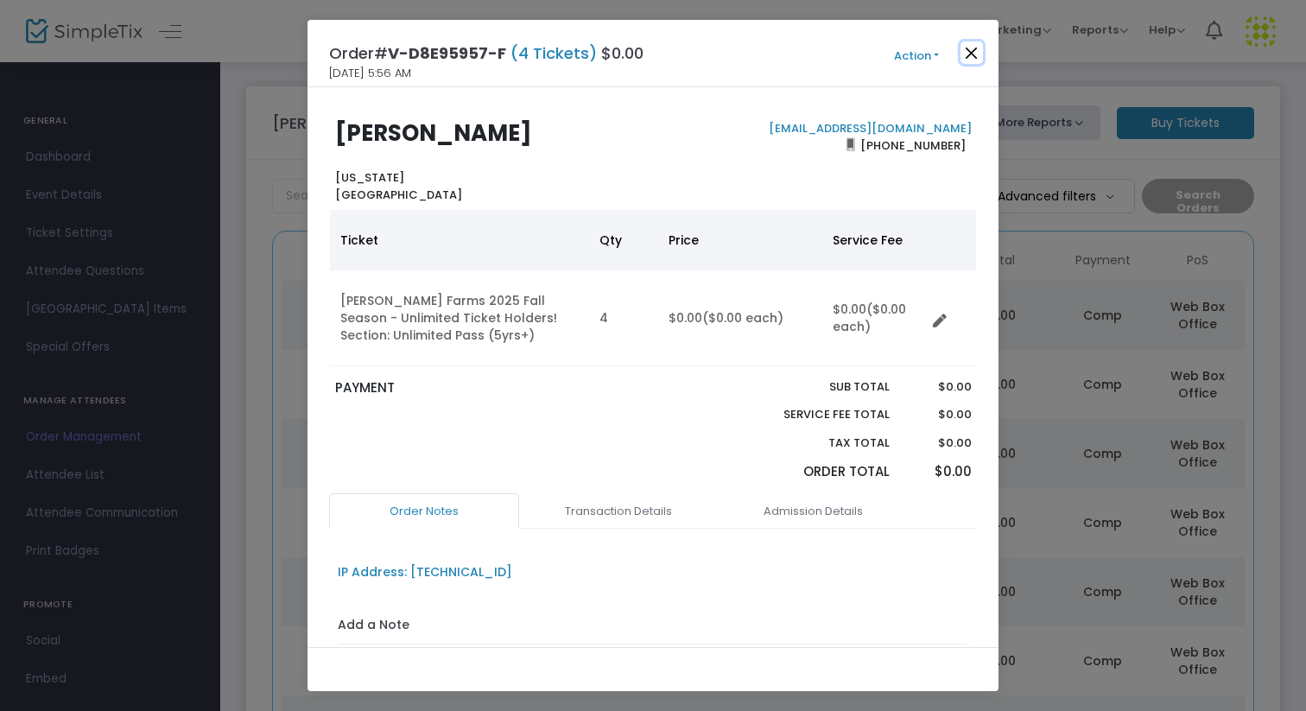
click at [980, 47] on button "Close" at bounding box center [972, 52] width 22 height 22
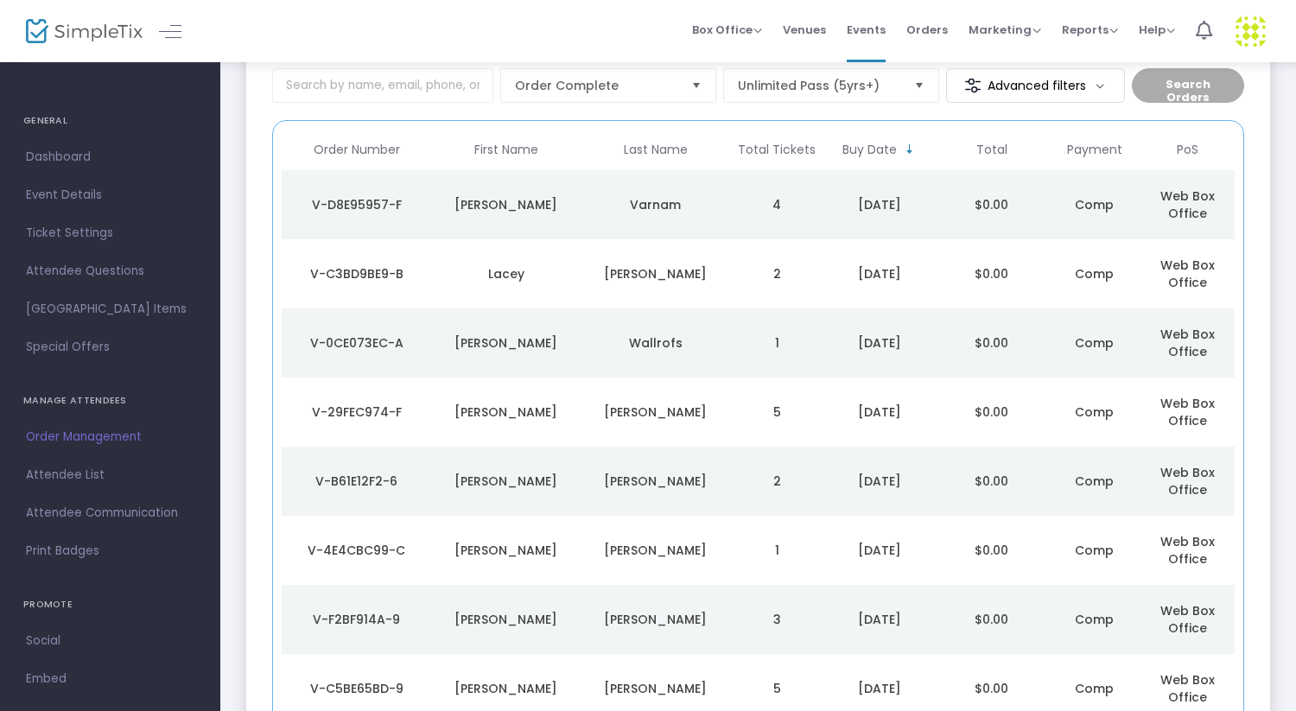
scroll to position [123, 0]
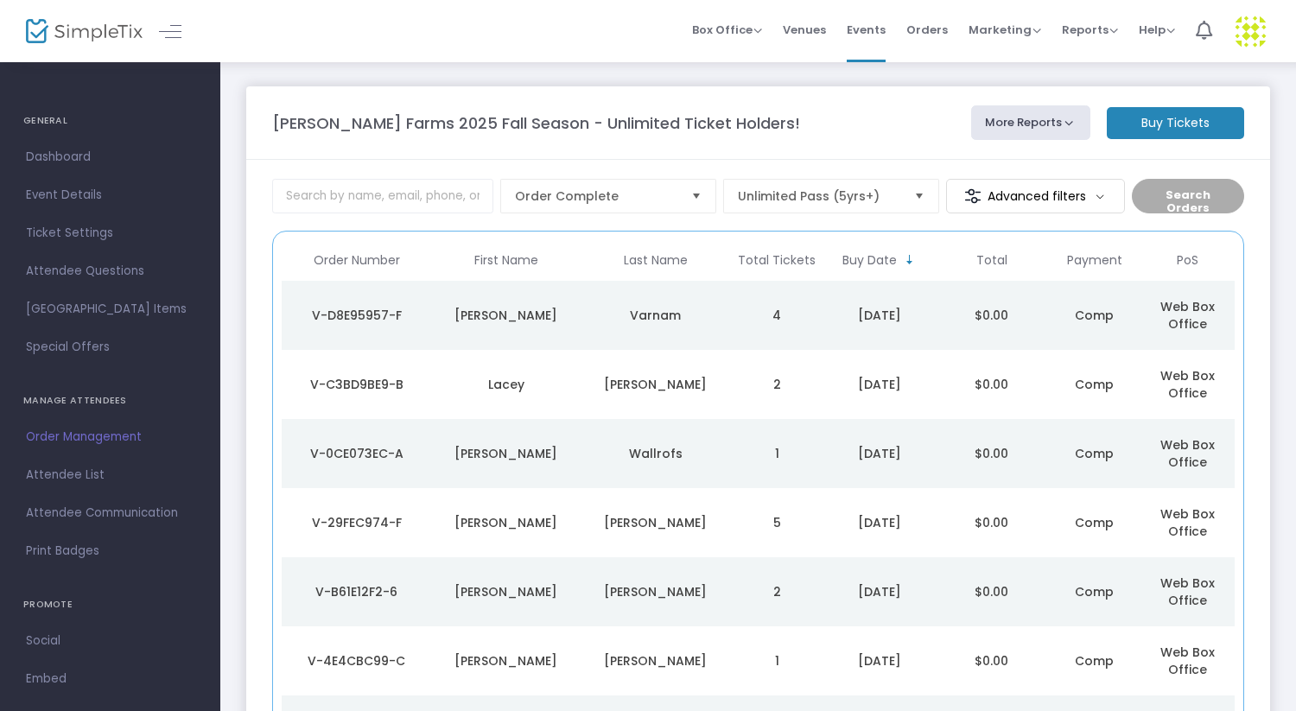
click at [1165, 117] on m-button "Buy Tickets" at bounding box center [1175, 123] width 137 height 32
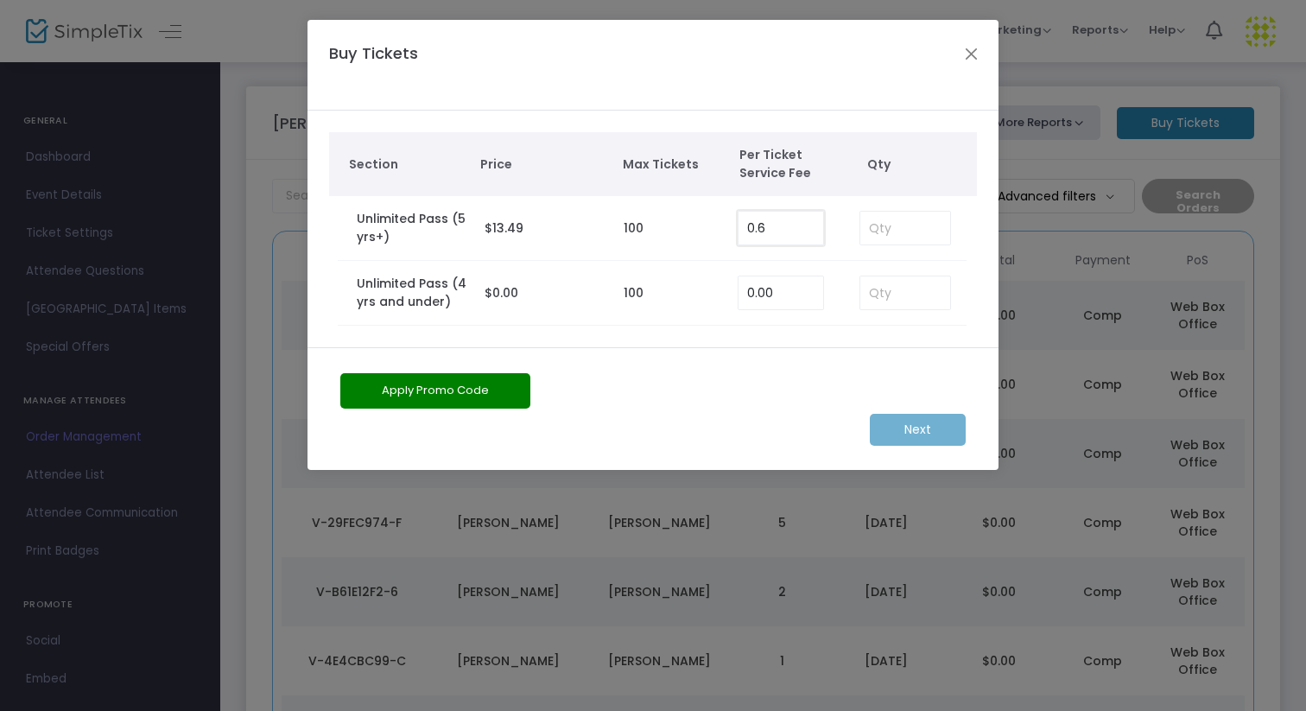
click at [769, 233] on input "0.6" at bounding box center [781, 228] width 85 height 33
type input "0.00"
type input "6"
click at [924, 433] on m-button "Next" at bounding box center [918, 430] width 96 height 32
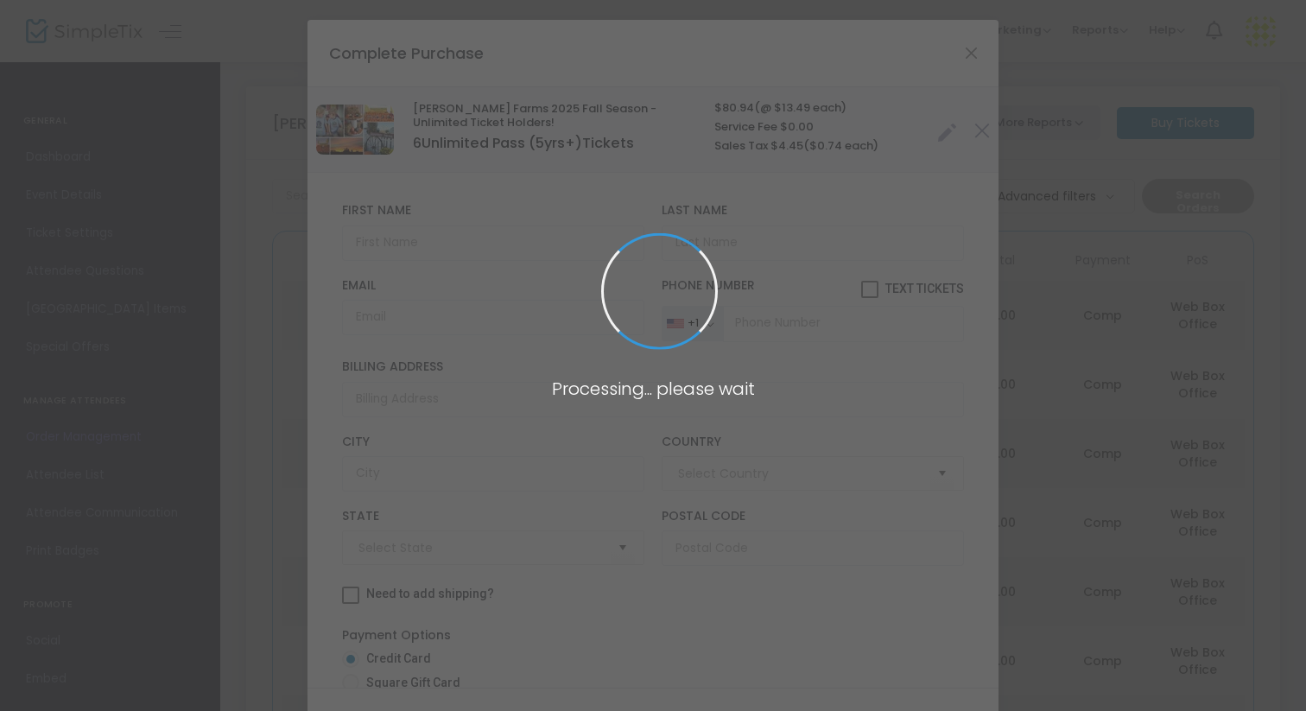
type input "[GEOGRAPHIC_DATA]"
type input "[US_STATE]"
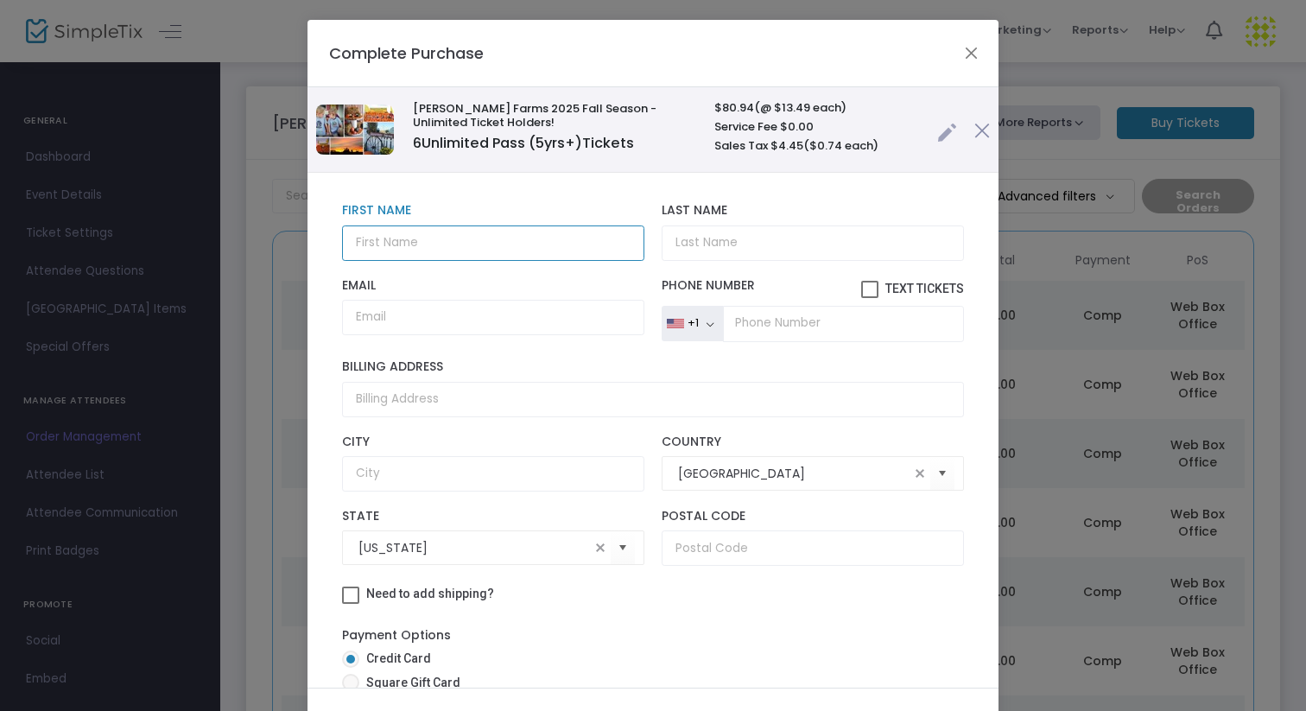
click at [502, 233] on input "text" at bounding box center [493, 242] width 302 height 35
type input "Mark"
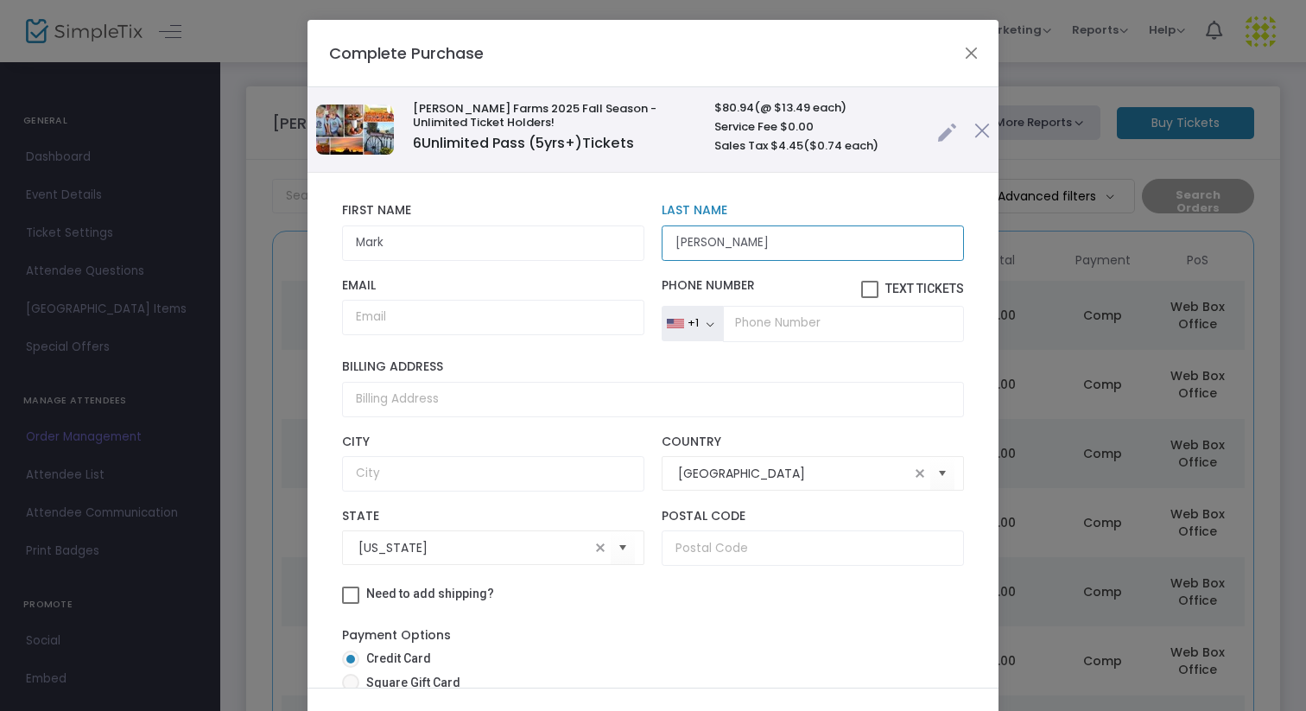
type input "[PERSON_NAME]"
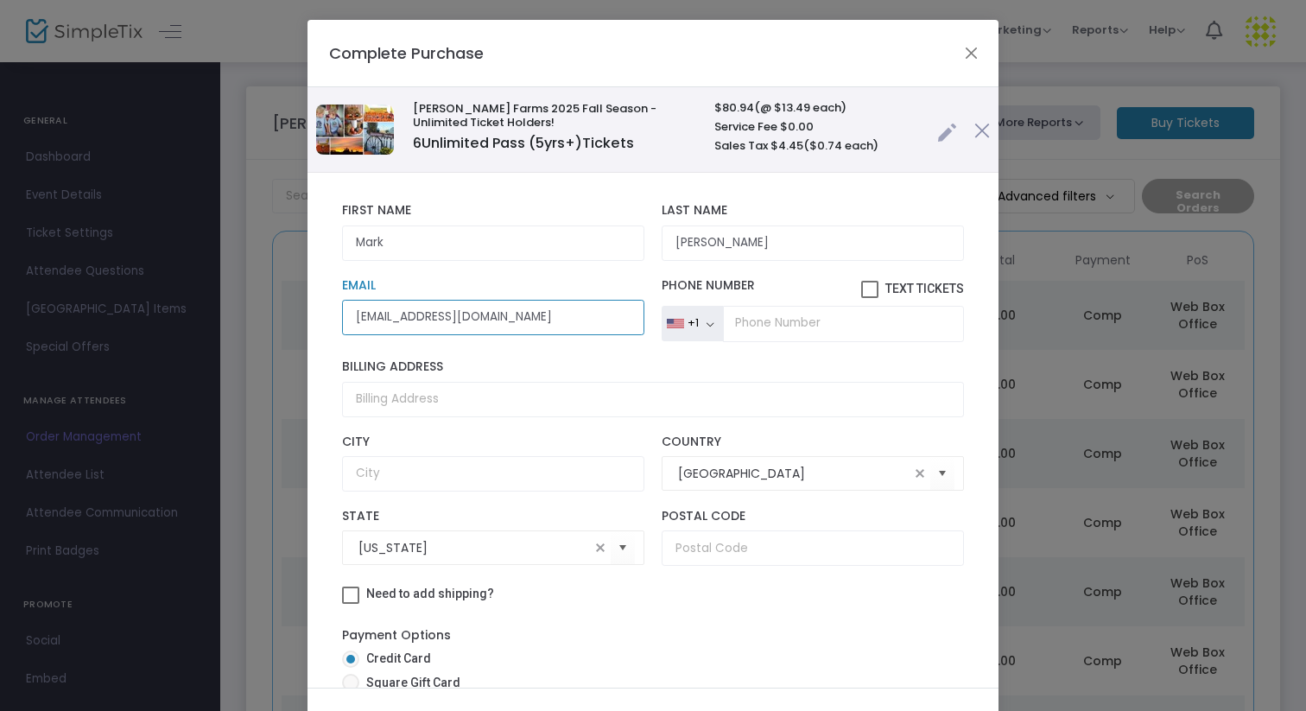
type input "markdieter@hotmail.com"
type input "[PHONE_NUMBER]"
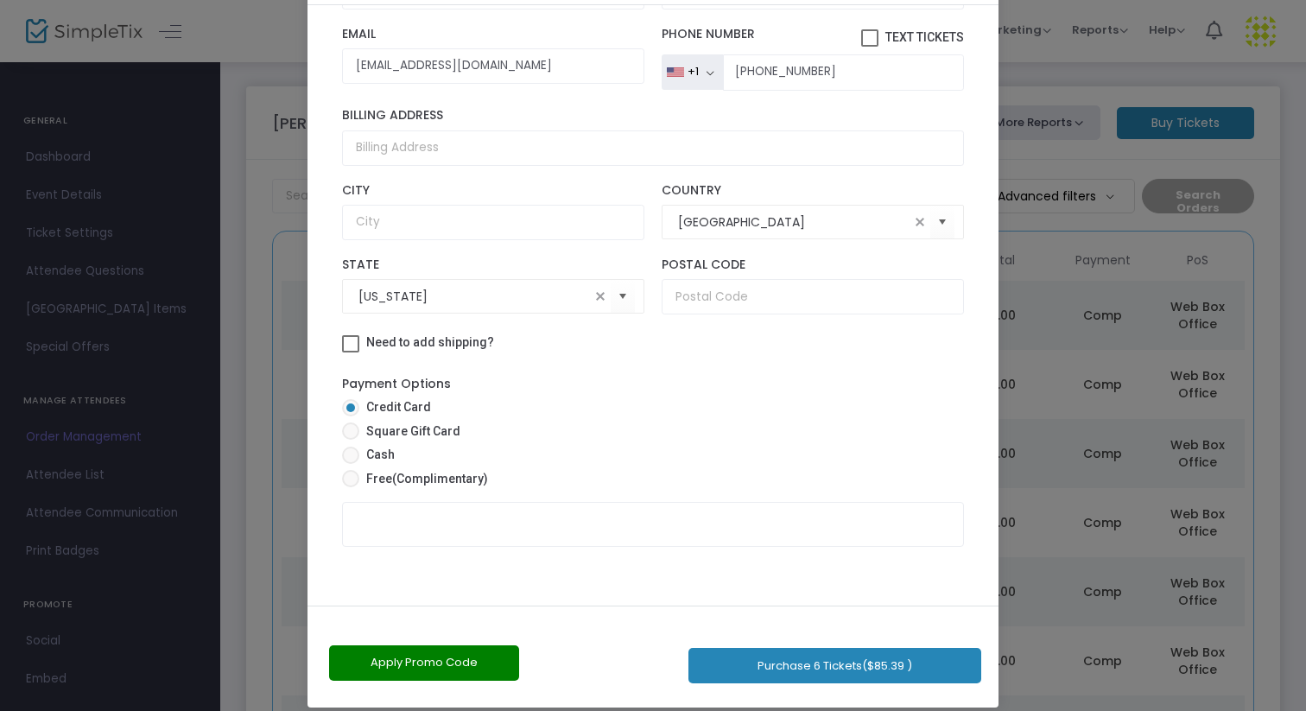
scroll to position [98, 0]
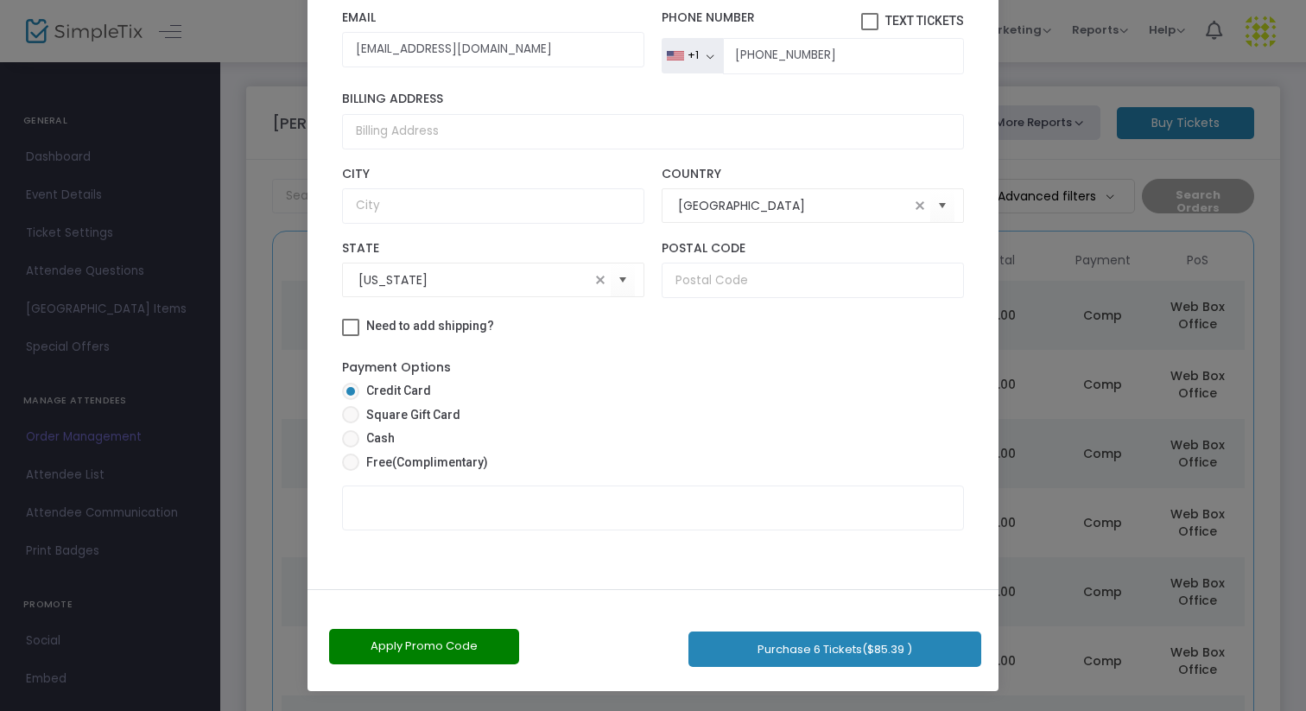
drag, startPoint x: 574, startPoint y: 364, endPoint x: 559, endPoint y: 710, distance: 346.7
click at [559, 710] on ngb-modal-window "Complete Purchase Vesperman Farms 2025 Fall Season - Unlimited Ticket Holders! …" at bounding box center [653, 355] width 1306 height 711
click at [452, 467] on span "(Complimentary)" at bounding box center [440, 462] width 96 height 14
click at [351, 471] on input "Free (Complimentary)" at bounding box center [350, 471] width 1 height 1
radio input "true"
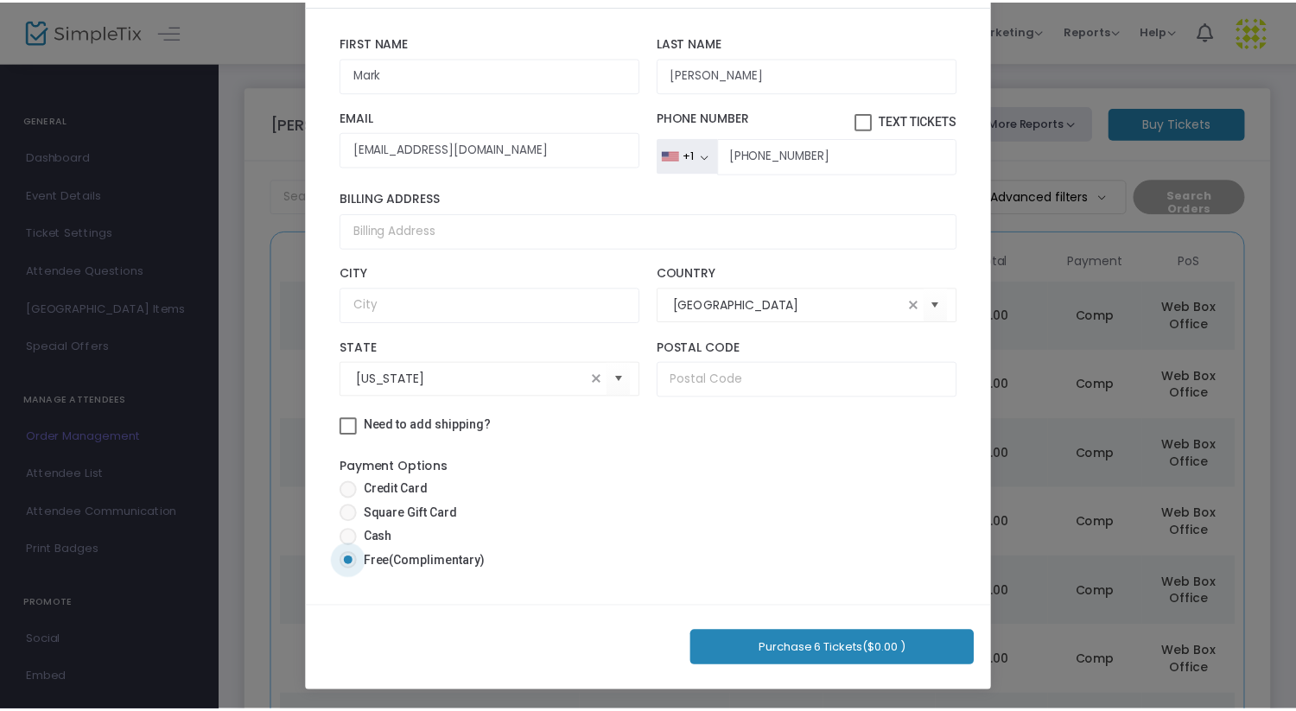
scroll to position [81, 0]
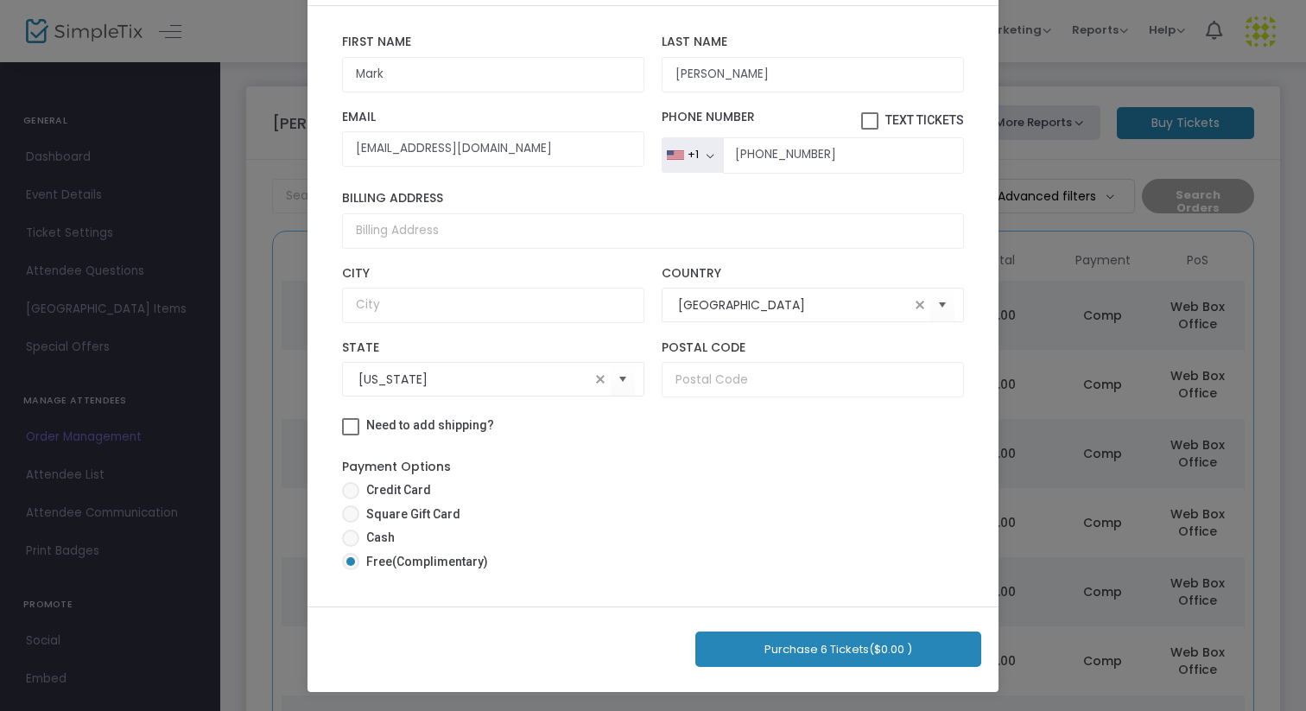
click at [786, 652] on button "Purchase 6 Tickets ($0.00 )" at bounding box center [838, 649] width 286 height 35
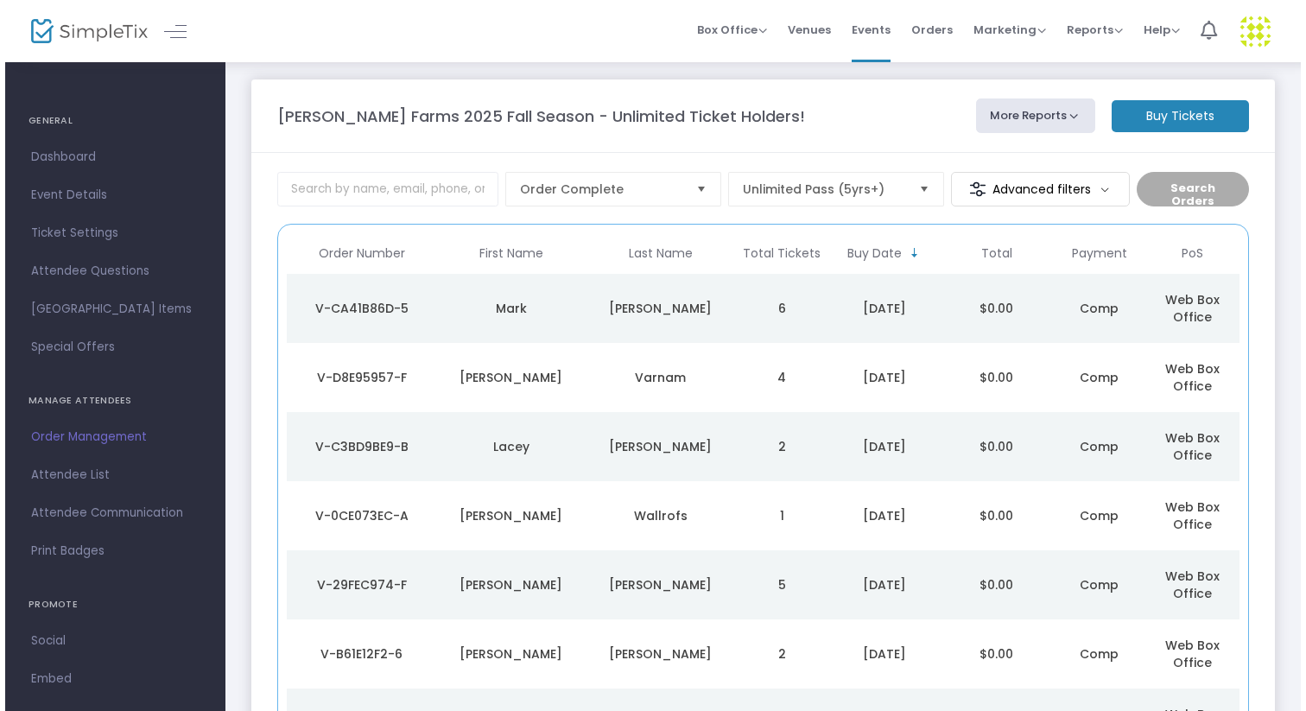
scroll to position [0, 0]
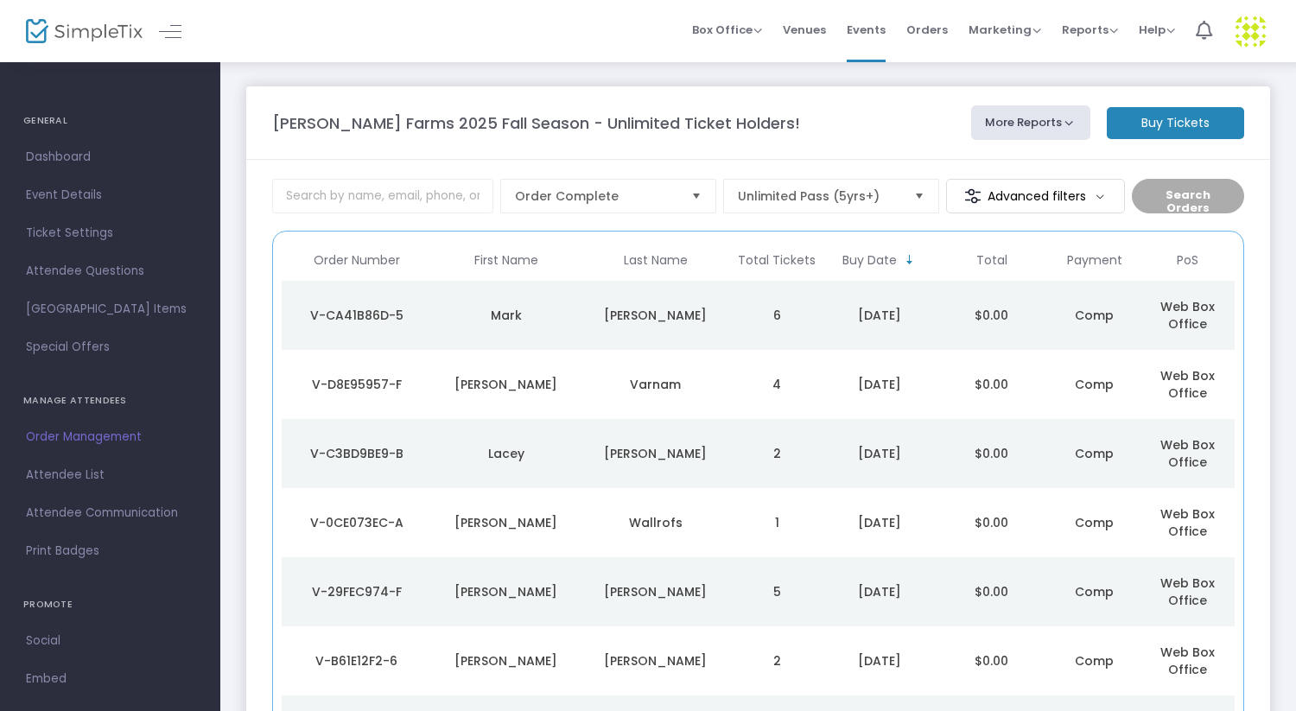
click at [594, 312] on div "[PERSON_NAME]" at bounding box center [655, 315] width 141 height 17
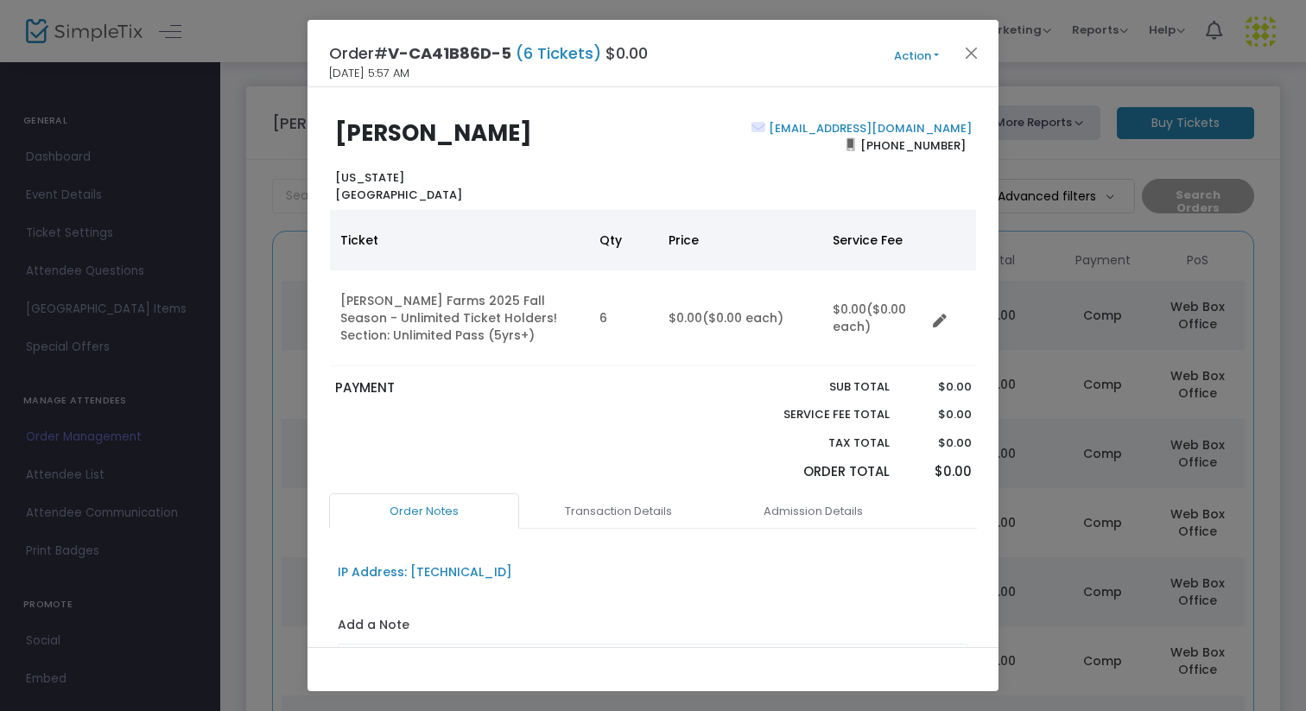
click at [908, 57] on button "Action" at bounding box center [917, 56] width 104 height 19
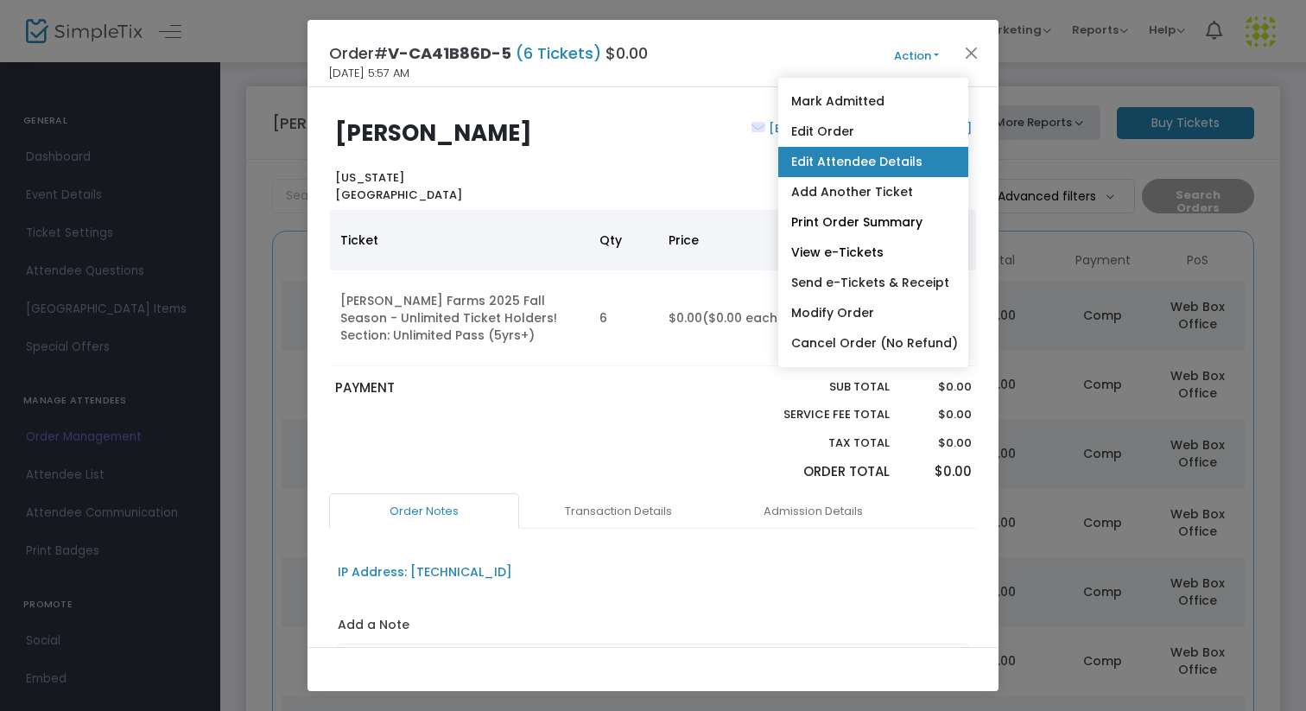
click at [848, 163] on link "Edit Attendee Details" at bounding box center [873, 162] width 190 height 30
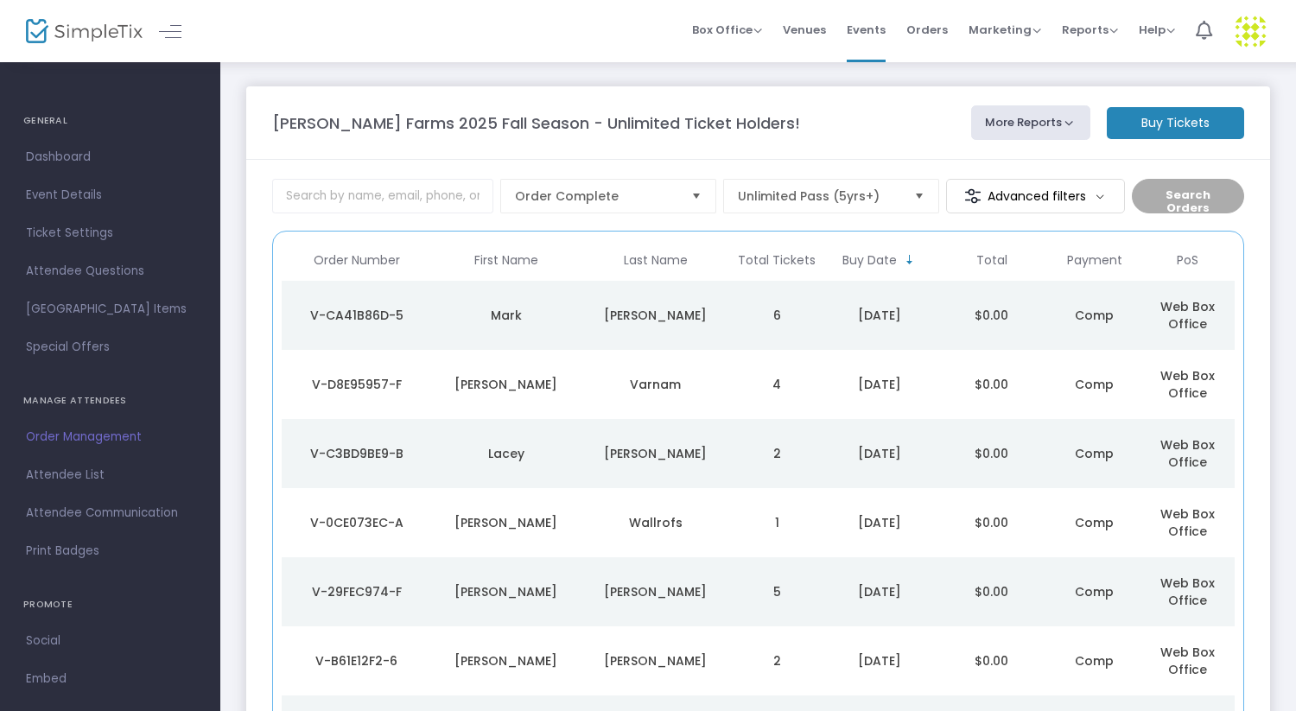
click at [1172, 125] on m-button "Buy Tickets" at bounding box center [1175, 123] width 137 height 32
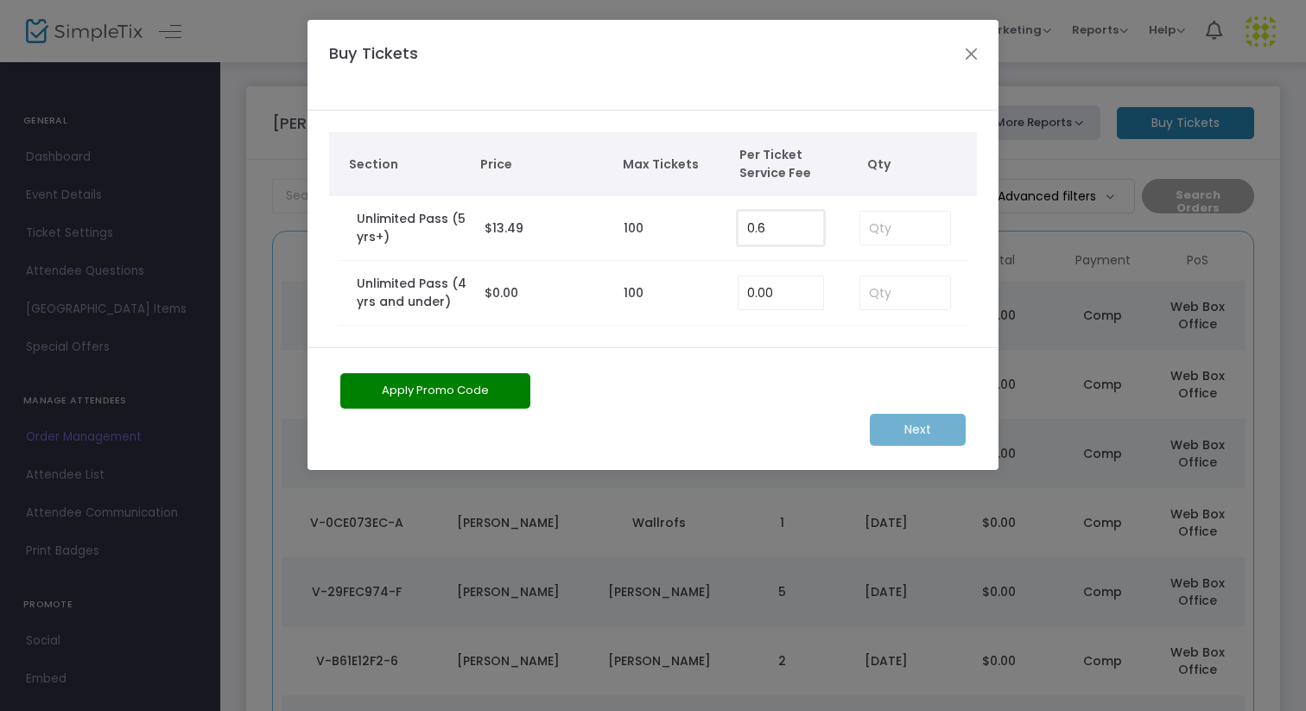
click at [786, 230] on input "0.6" at bounding box center [781, 228] width 85 height 33
type input "0.00"
type input "1"
click at [918, 425] on m-button "Next" at bounding box center [918, 430] width 96 height 32
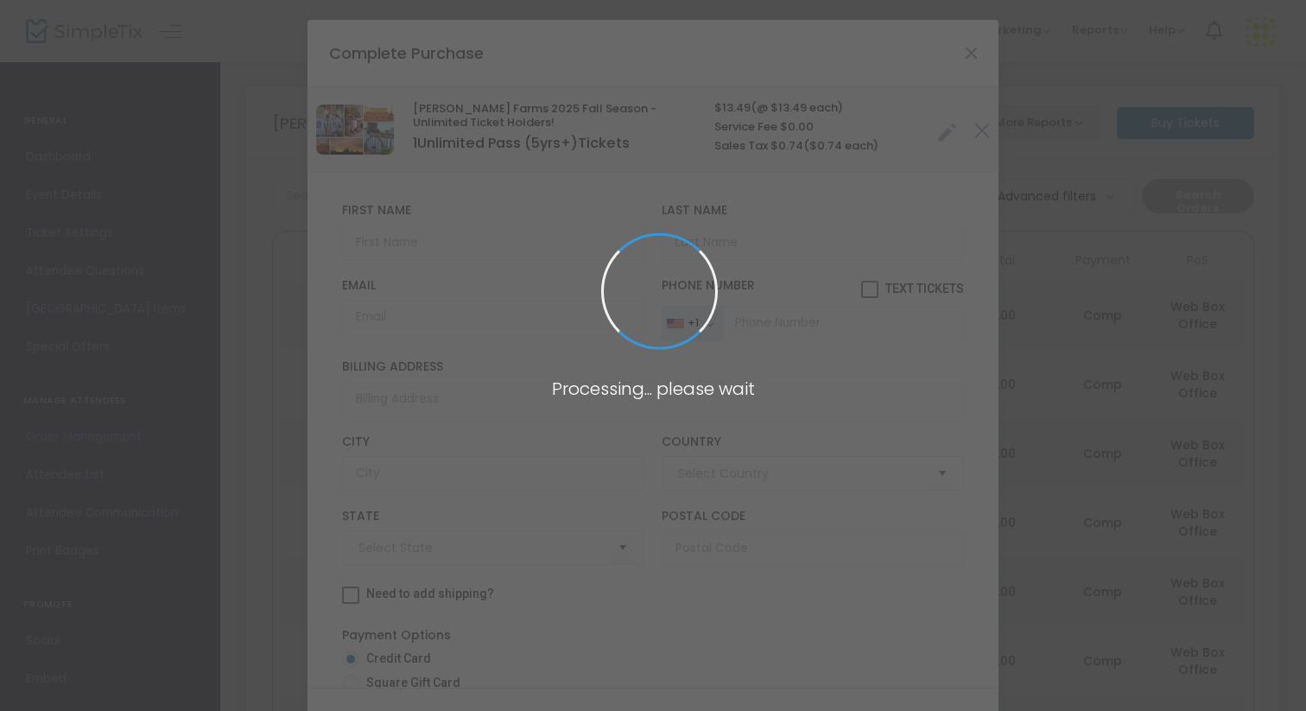
type input "[GEOGRAPHIC_DATA]"
type input "[US_STATE]"
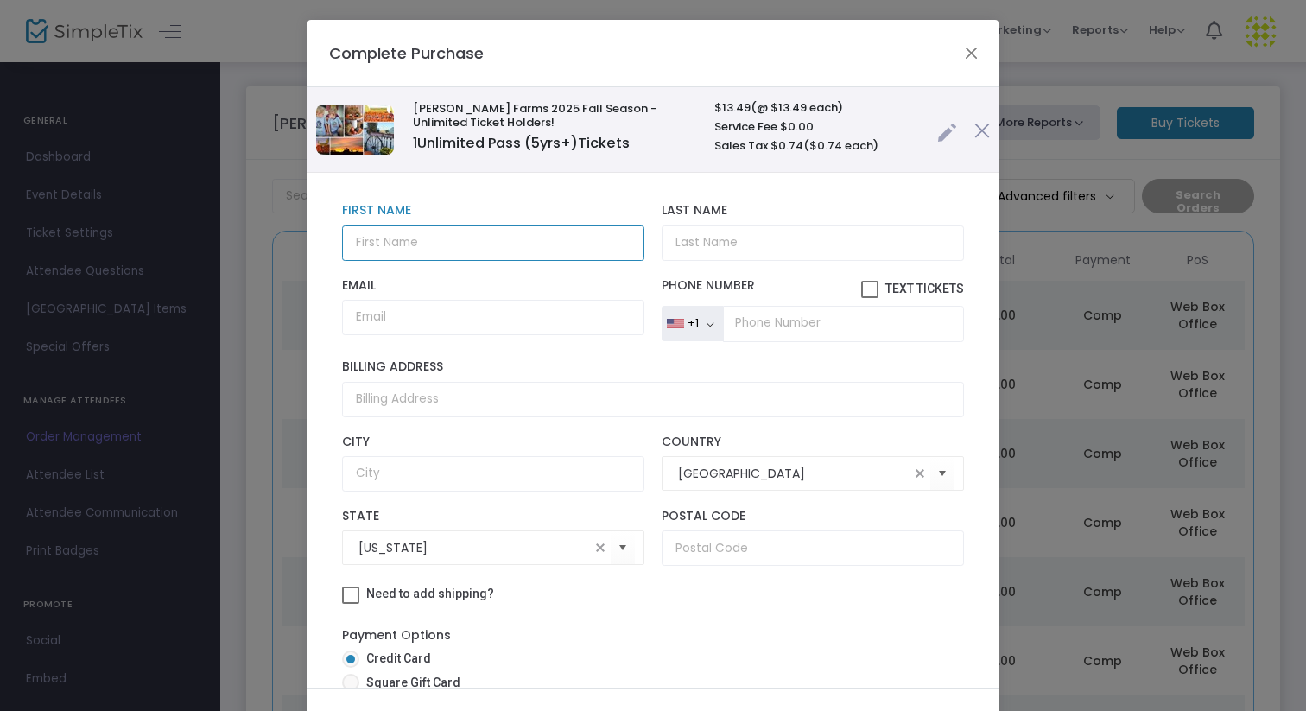
click at [476, 234] on input "text" at bounding box center [493, 242] width 302 height 35
type input "[PERSON_NAME]"
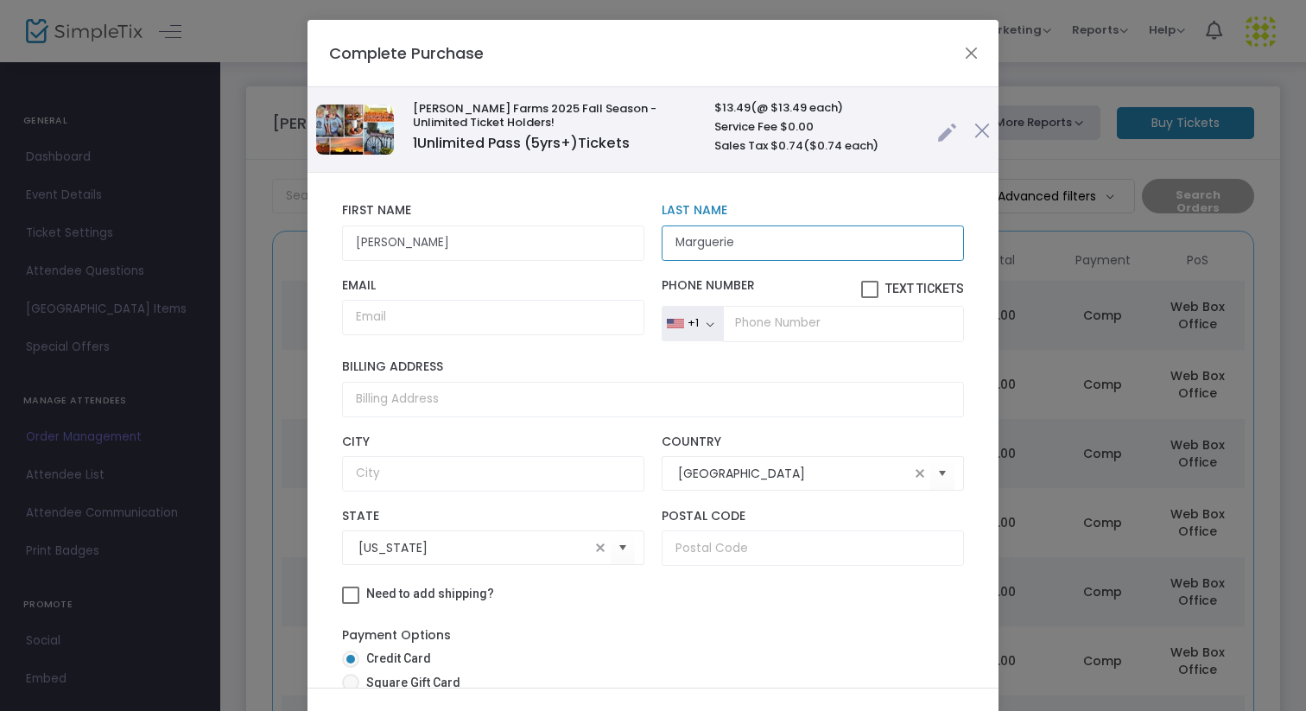
type input "Marguerie"
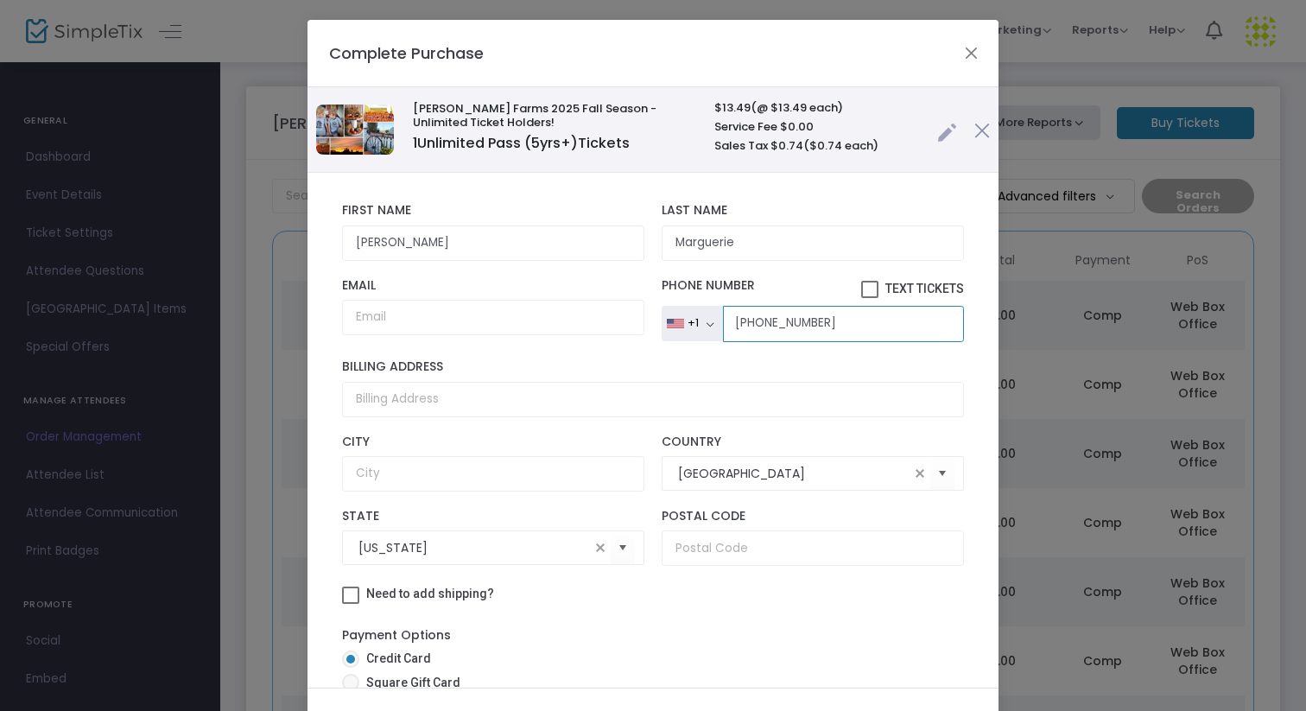
type input "[PHONE_NUMBER]"
click at [861, 284] on span at bounding box center [869, 289] width 17 height 17
click at [869, 298] on input "Text Tickets" at bounding box center [869, 298] width 1 height 1
checkbox input "true"
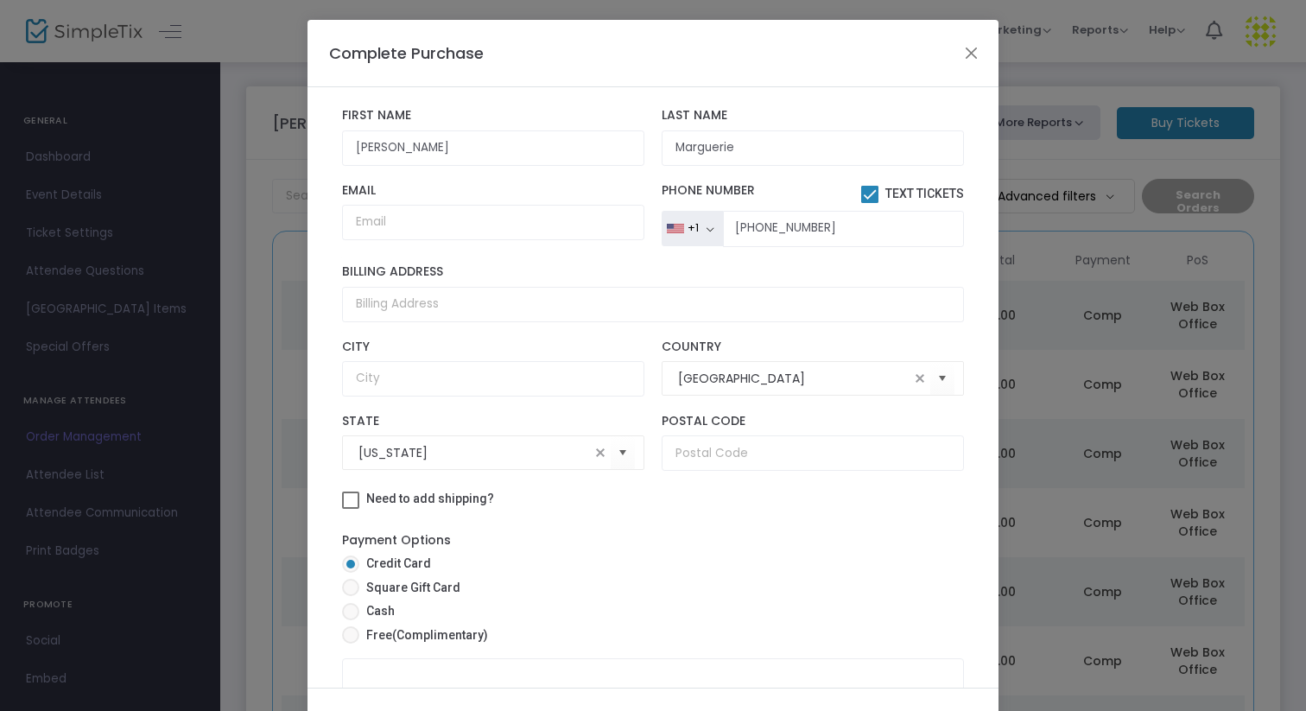
scroll to position [169, 0]
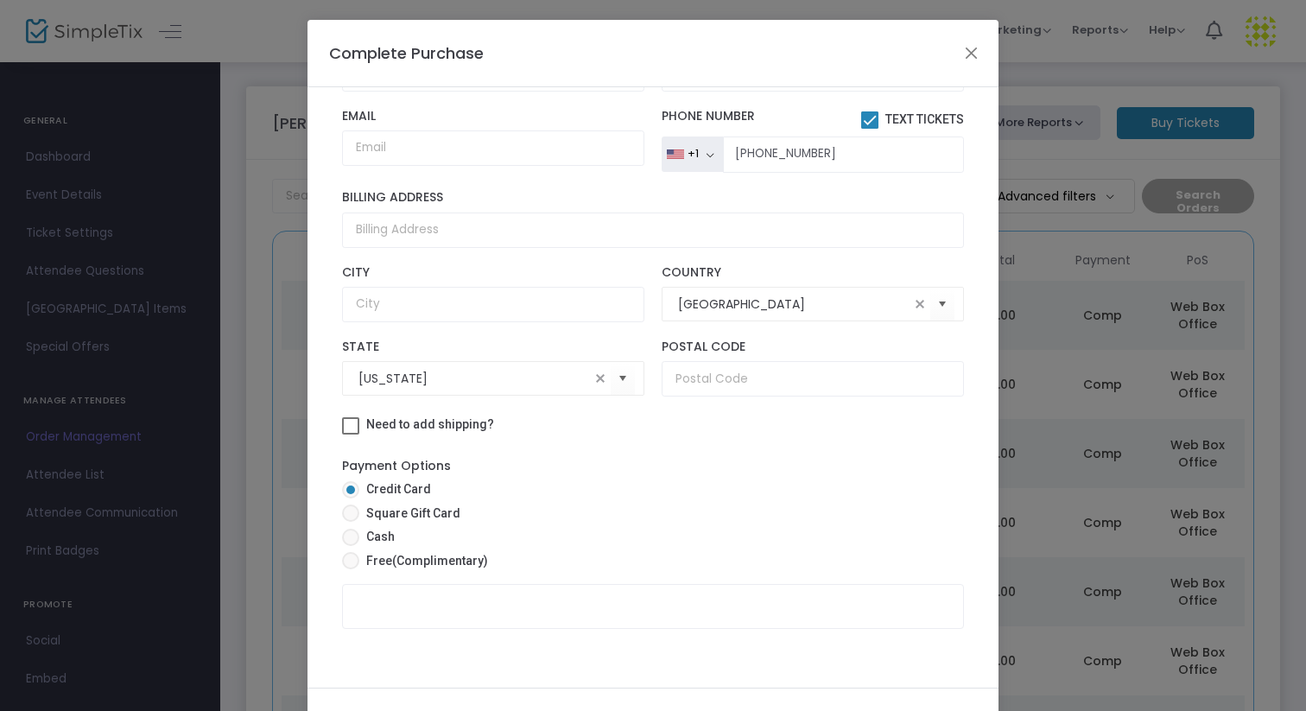
click at [392, 559] on span "(Complimentary)" at bounding box center [440, 561] width 96 height 14
click at [351, 569] on input "Free (Complimentary)" at bounding box center [350, 569] width 1 height 1
radio input "true"
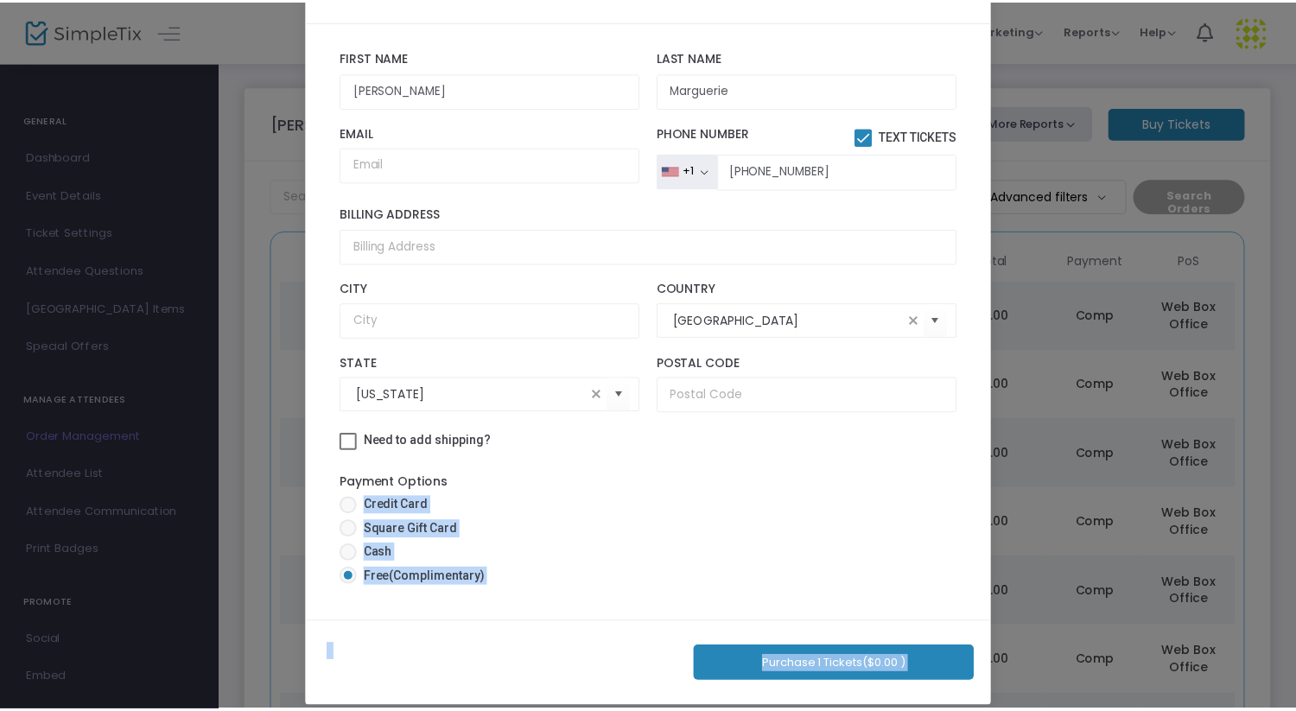
scroll to position [81, 0]
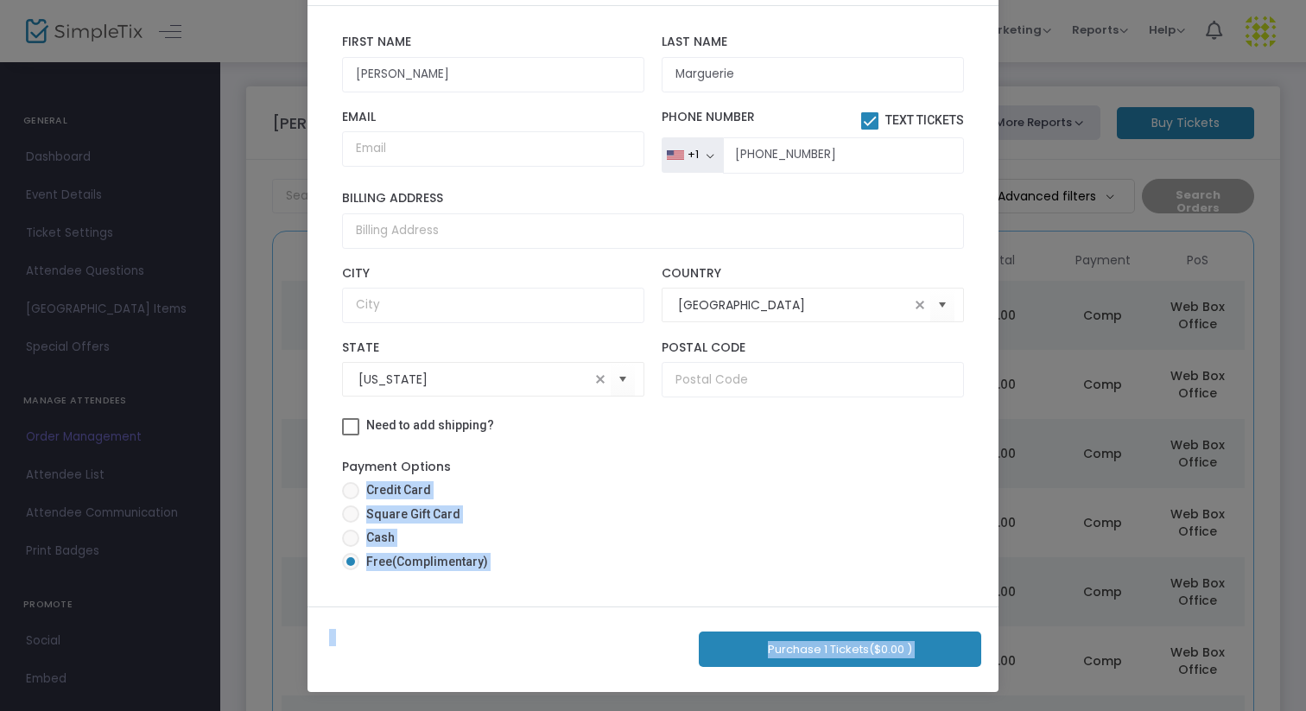
drag, startPoint x: 695, startPoint y: 538, endPoint x: 695, endPoint y: 710, distance: 171.9
click at [695, 710] on ngb-modal-window "Complete Purchase [PERSON_NAME] Farms 2025 Fall Season - Unlimited Ticket Holde…" at bounding box center [653, 355] width 1306 height 711
click at [839, 645] on button "Purchase 1 Tickets ($0.00 )" at bounding box center [840, 649] width 283 height 35
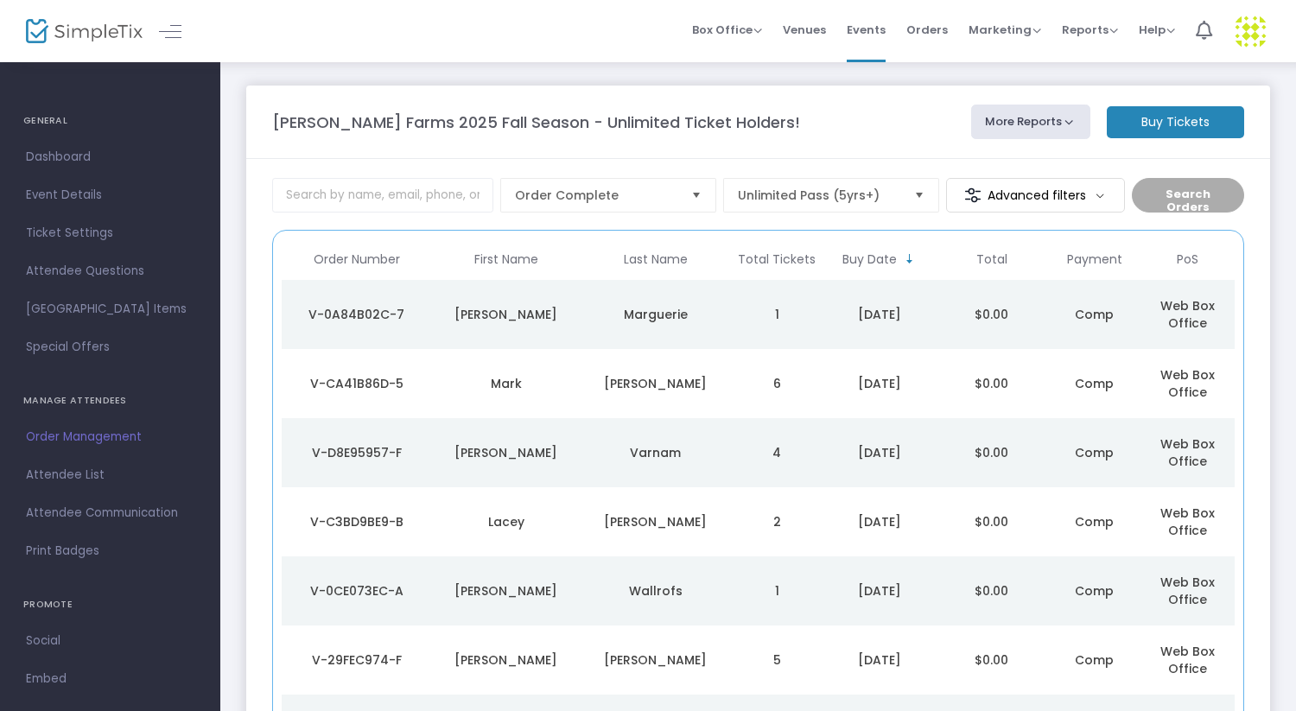
scroll to position [0, 0]
click at [1152, 130] on m-button "Buy Tickets" at bounding box center [1175, 123] width 137 height 32
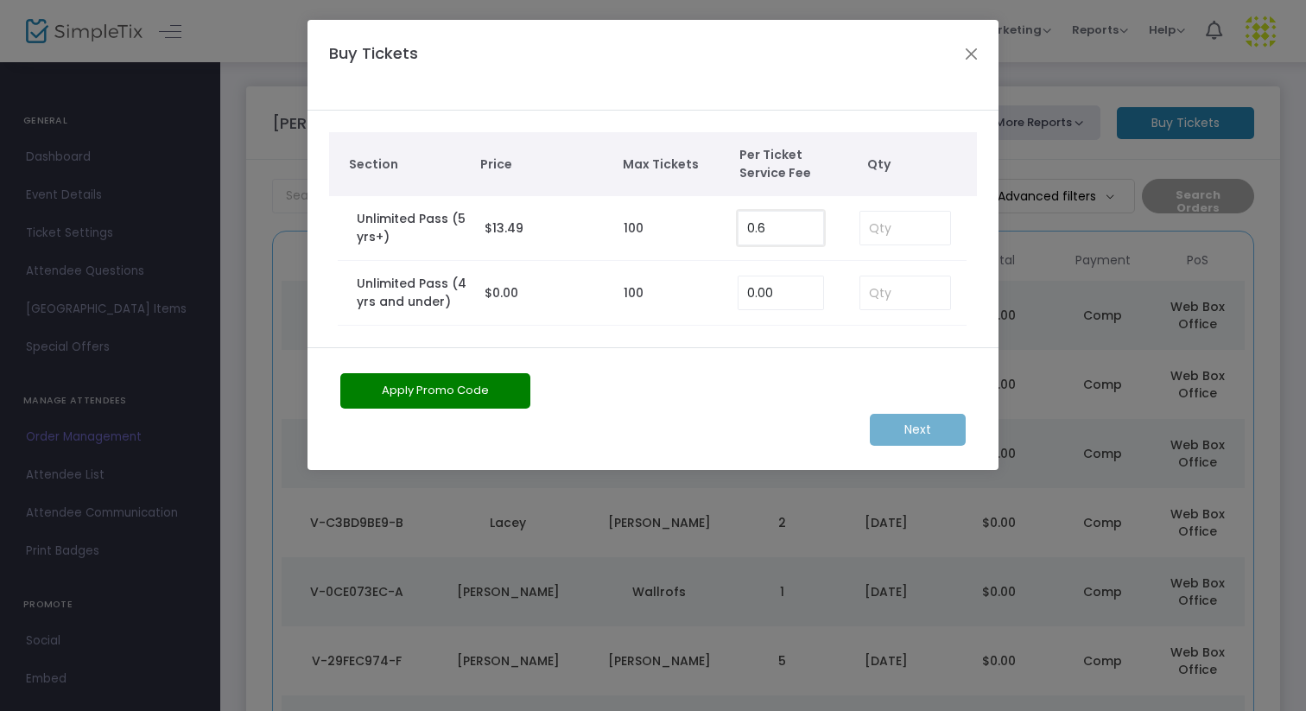
click at [802, 232] on input "0.6" at bounding box center [781, 228] width 85 height 33
type input "0.00"
type input "5"
click at [924, 435] on m-button "Next" at bounding box center [918, 430] width 96 height 32
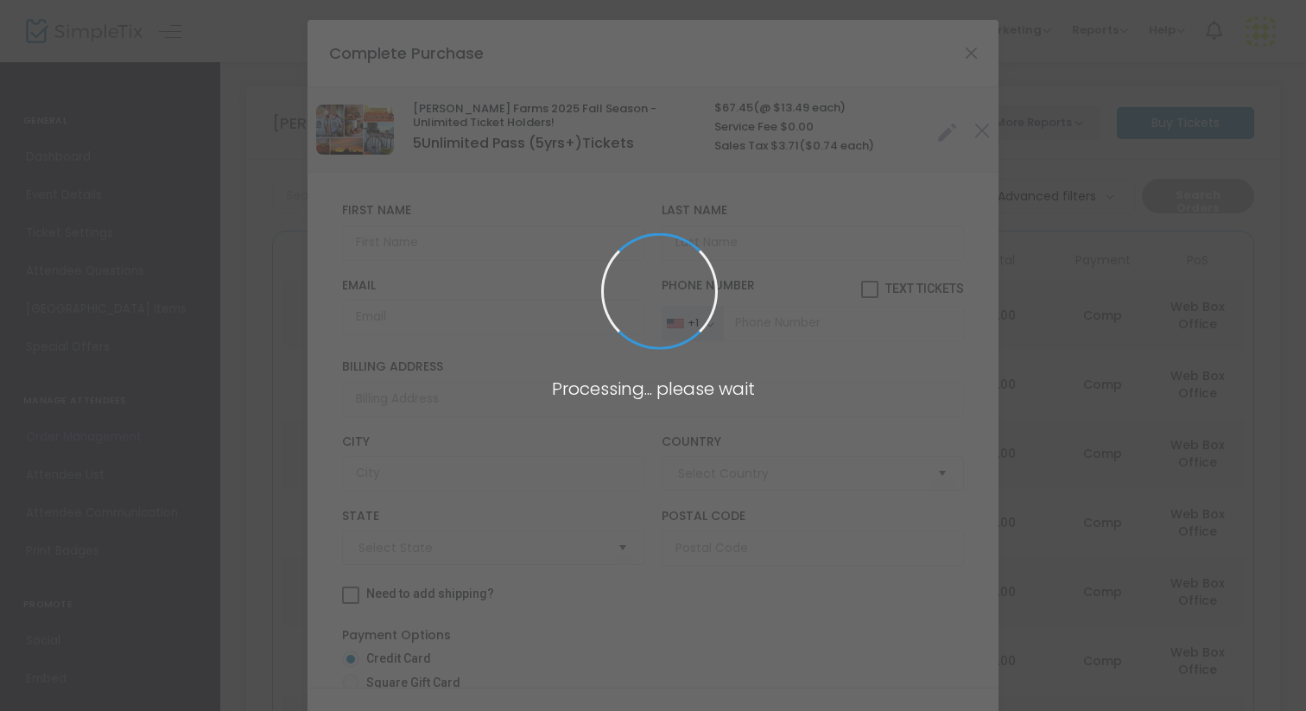
type input "[GEOGRAPHIC_DATA]"
type input "[US_STATE]"
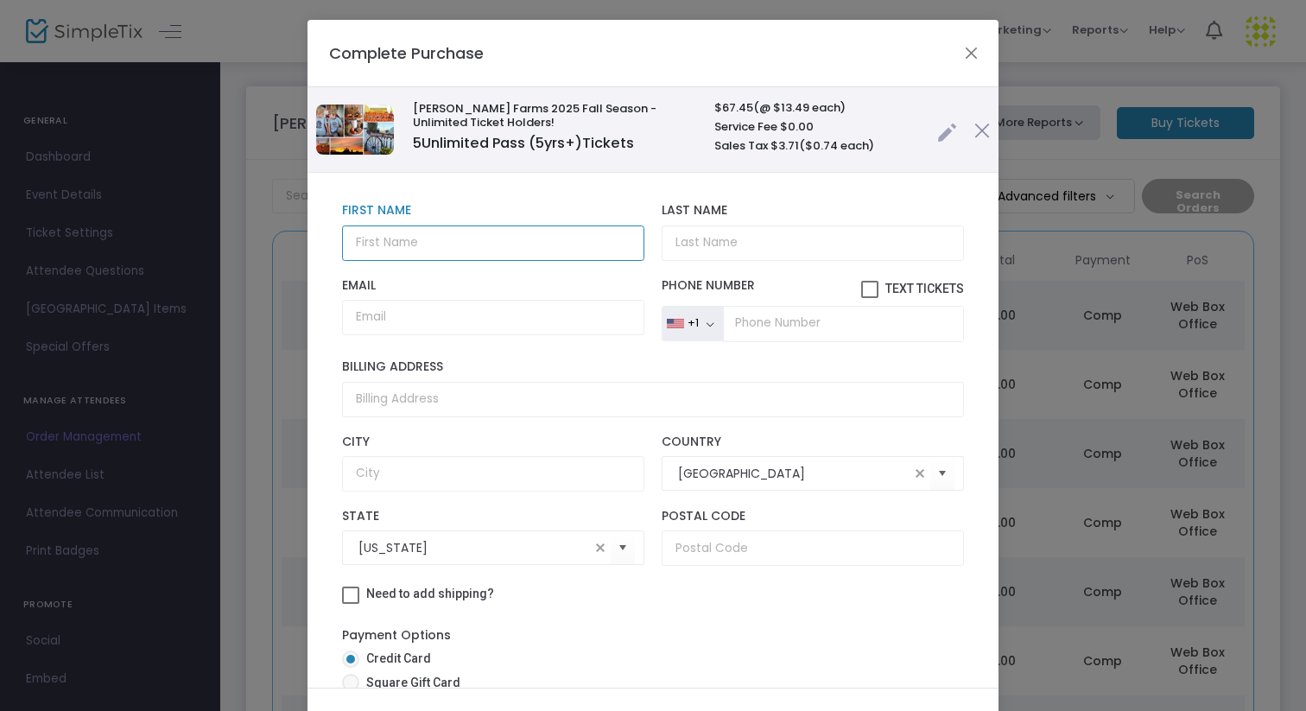
click at [478, 242] on input "text" at bounding box center [493, 242] width 302 height 35
type input "[PERSON_NAME]"
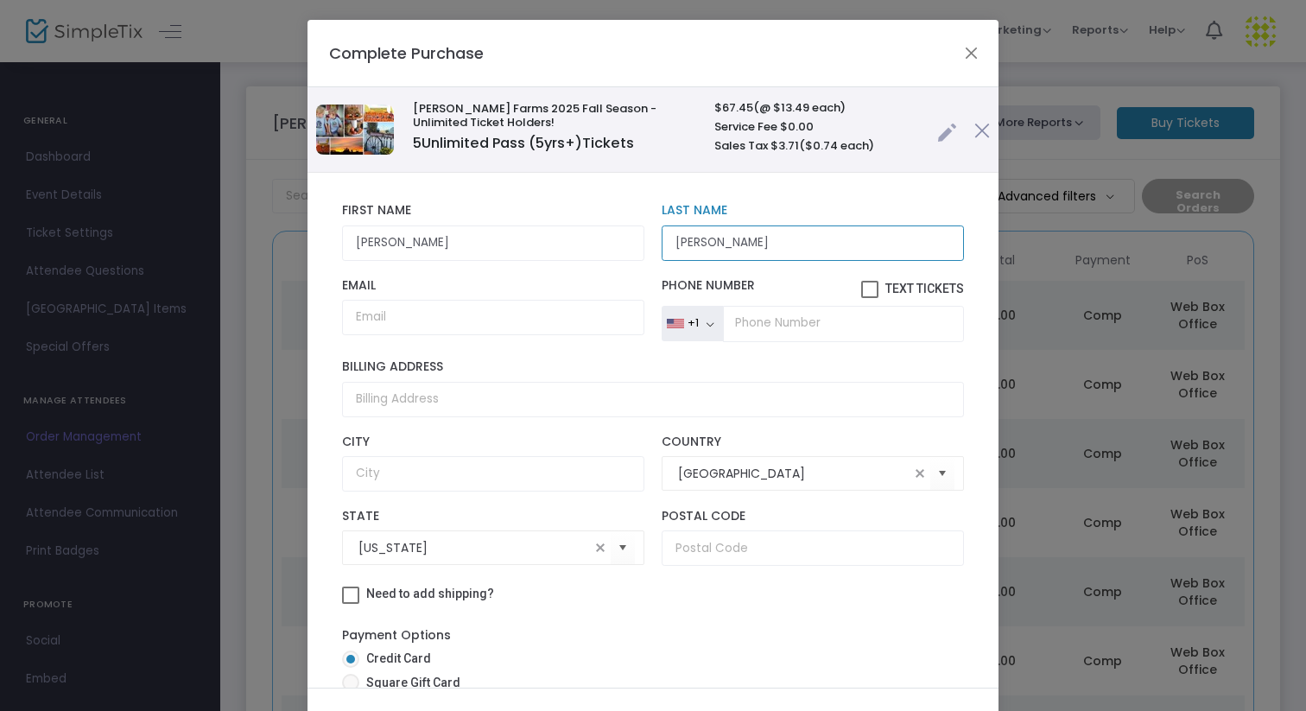
type input "[PERSON_NAME]"
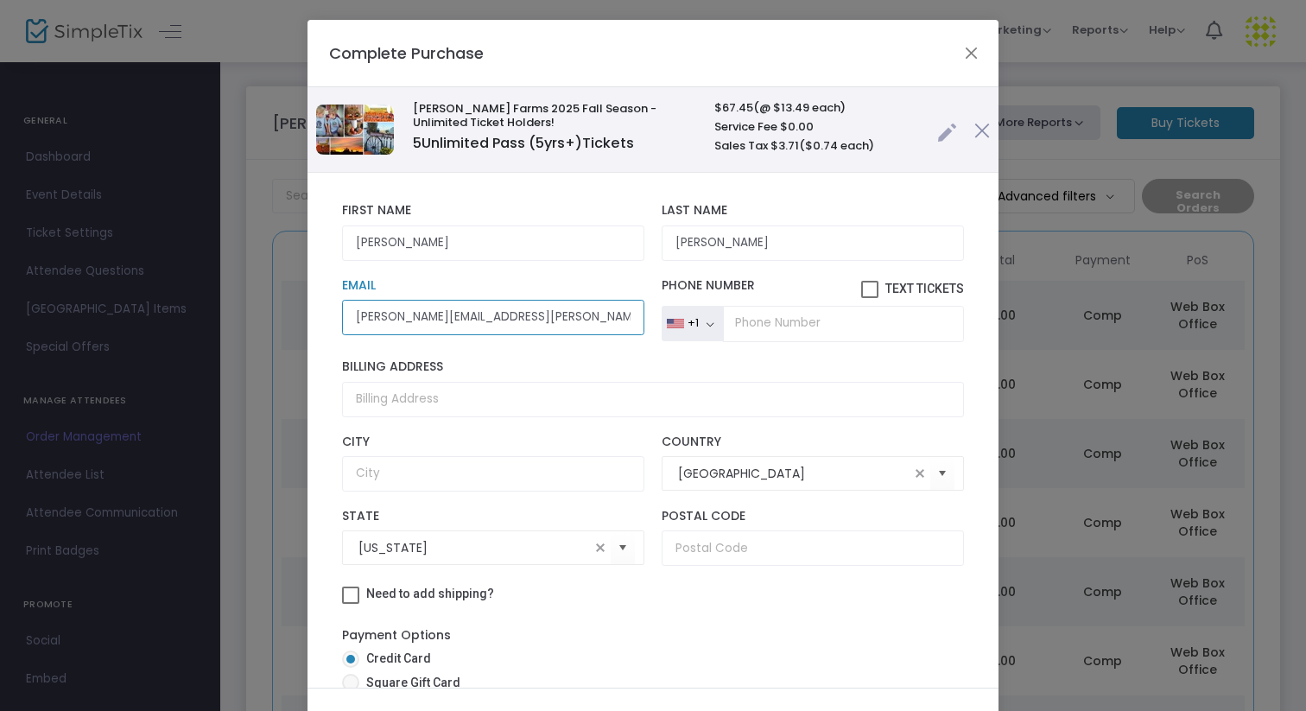
type input "[PERSON_NAME][EMAIL_ADDRESS][PERSON_NAME][DOMAIN_NAME]"
type input "[PHONE_NUMBER]"
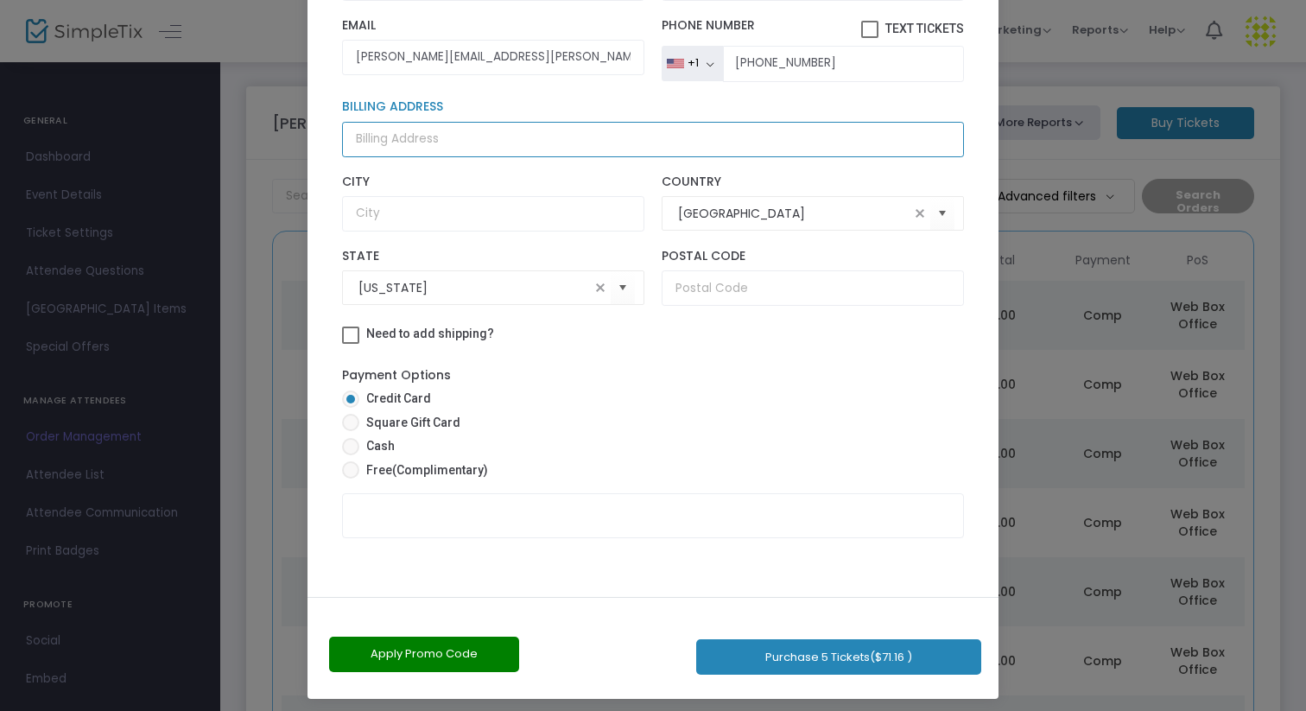
scroll to position [98, 0]
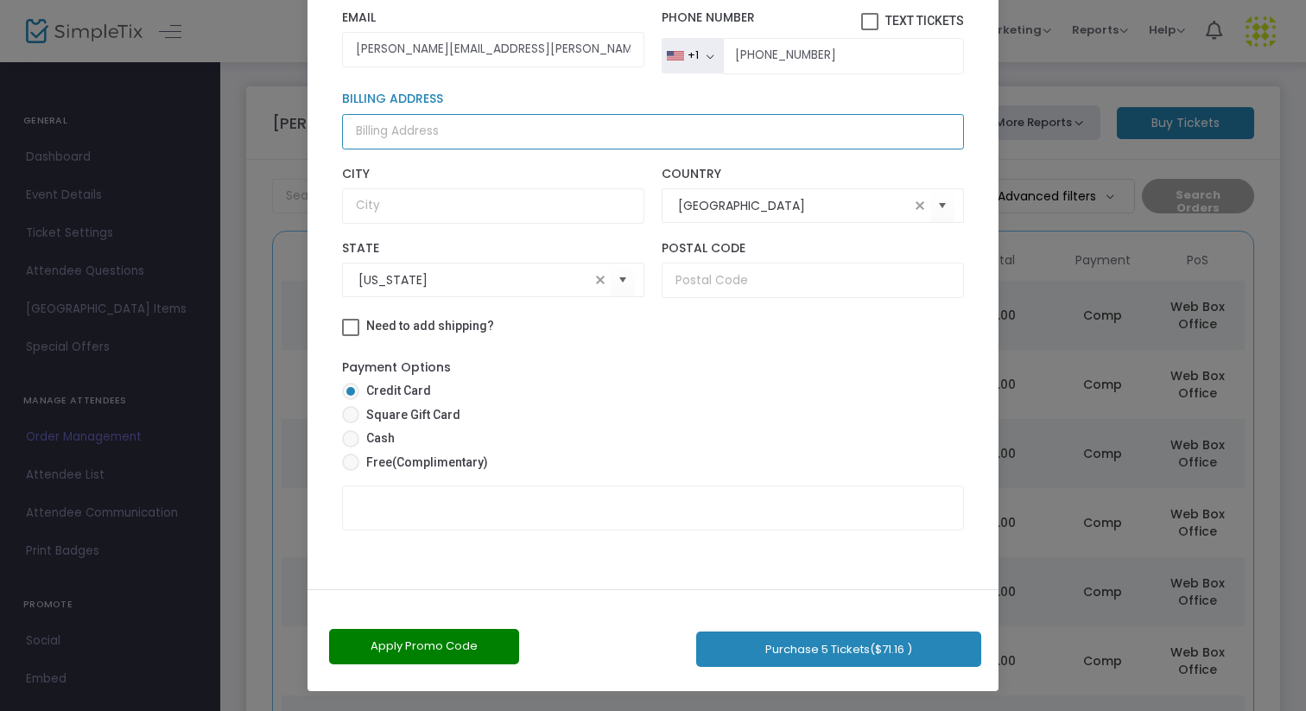
drag, startPoint x: 555, startPoint y: 352, endPoint x: 613, endPoint y: 710, distance: 363.0
click at [613, 710] on ngb-modal-window "Complete Purchase [PERSON_NAME] Farms 2025 Fall Season - Unlimited Ticket Holde…" at bounding box center [653, 355] width 1306 height 711
click at [394, 467] on span "(Complimentary)" at bounding box center [440, 462] width 96 height 14
click at [351, 471] on input "Free (Complimentary)" at bounding box center [350, 471] width 1 height 1
radio input "true"
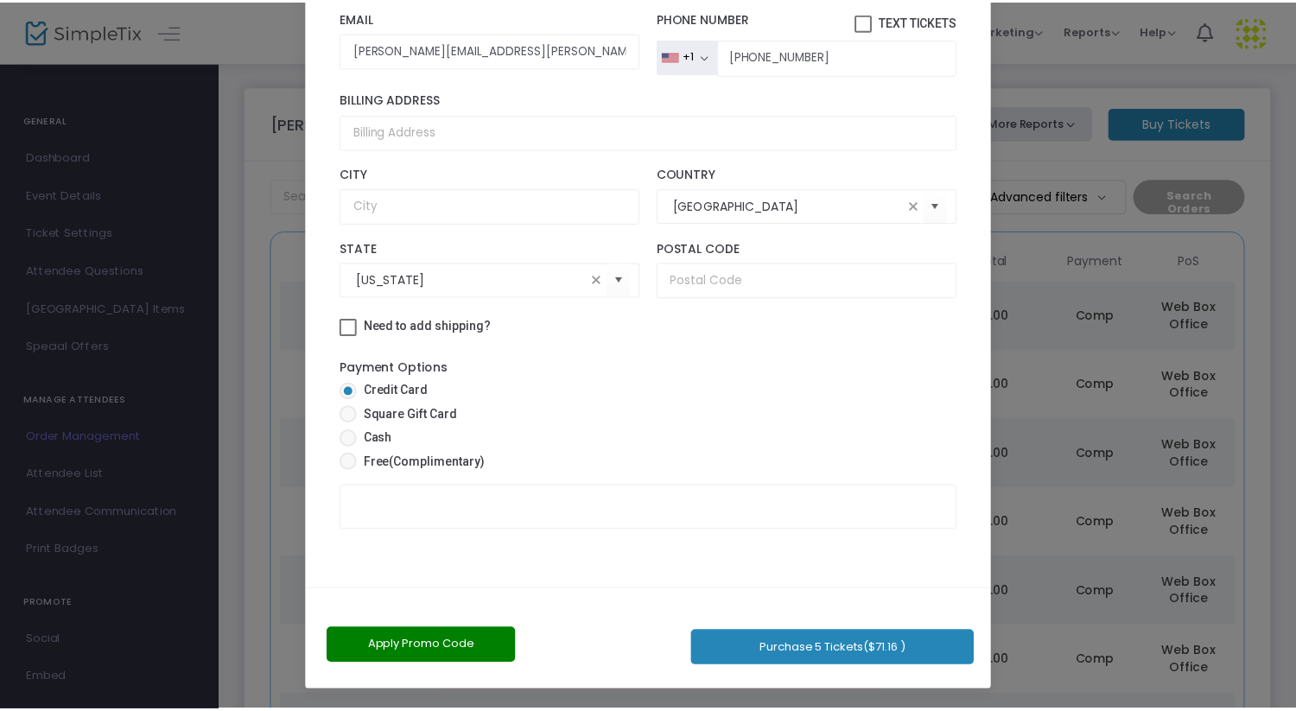
scroll to position [81, 0]
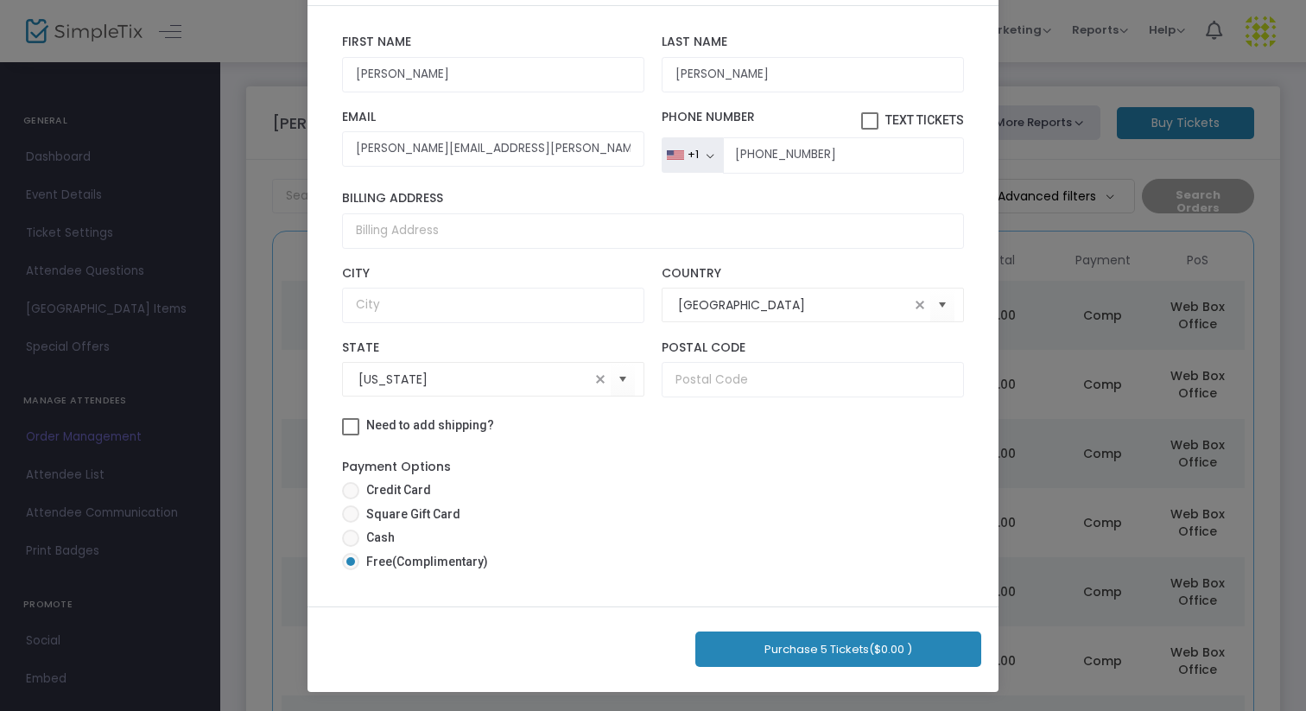
click at [781, 655] on button "Purchase 5 Tickets ($0.00 )" at bounding box center [838, 649] width 286 height 35
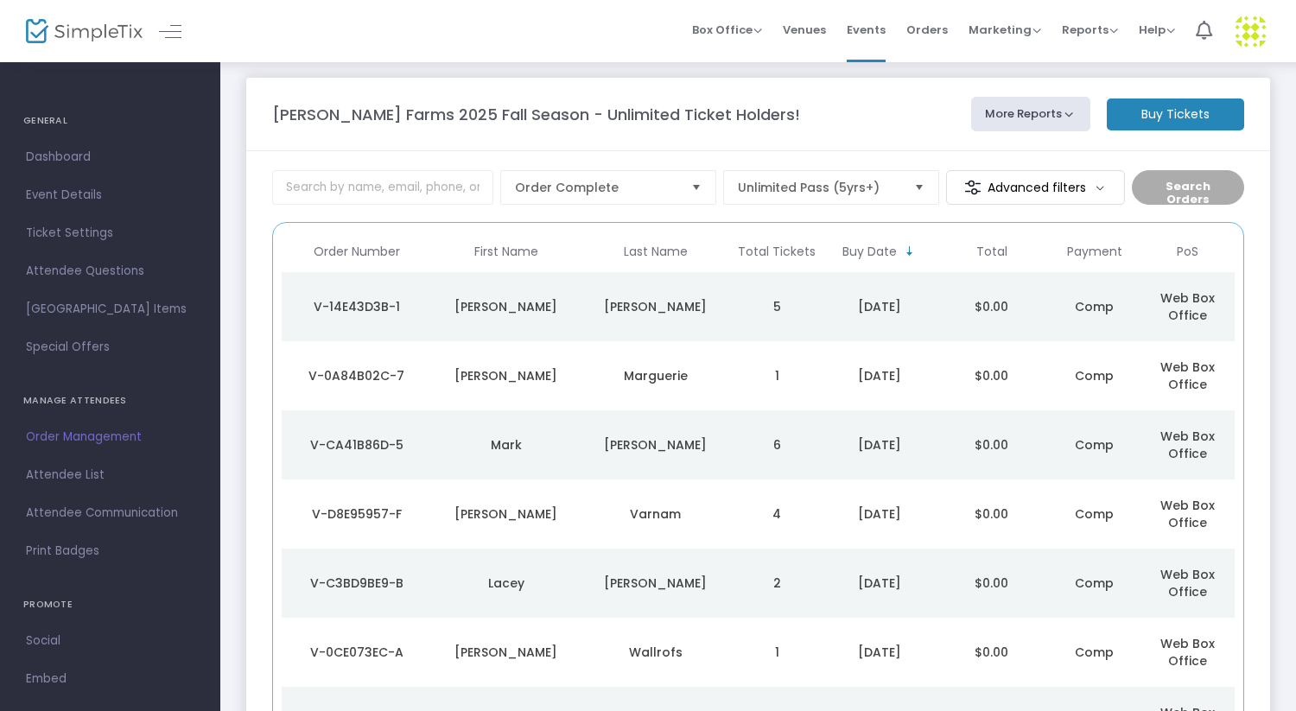
scroll to position [0, 0]
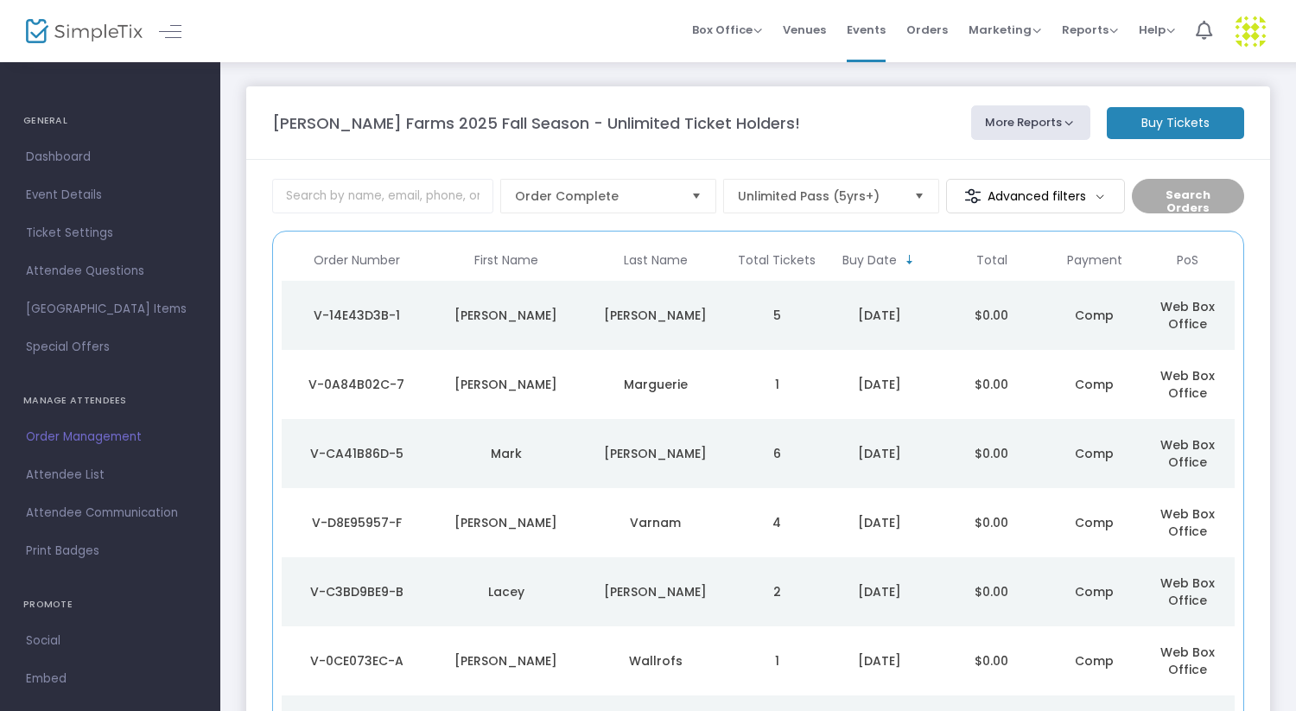
click at [725, 311] on div "[PERSON_NAME]" at bounding box center [655, 315] width 141 height 17
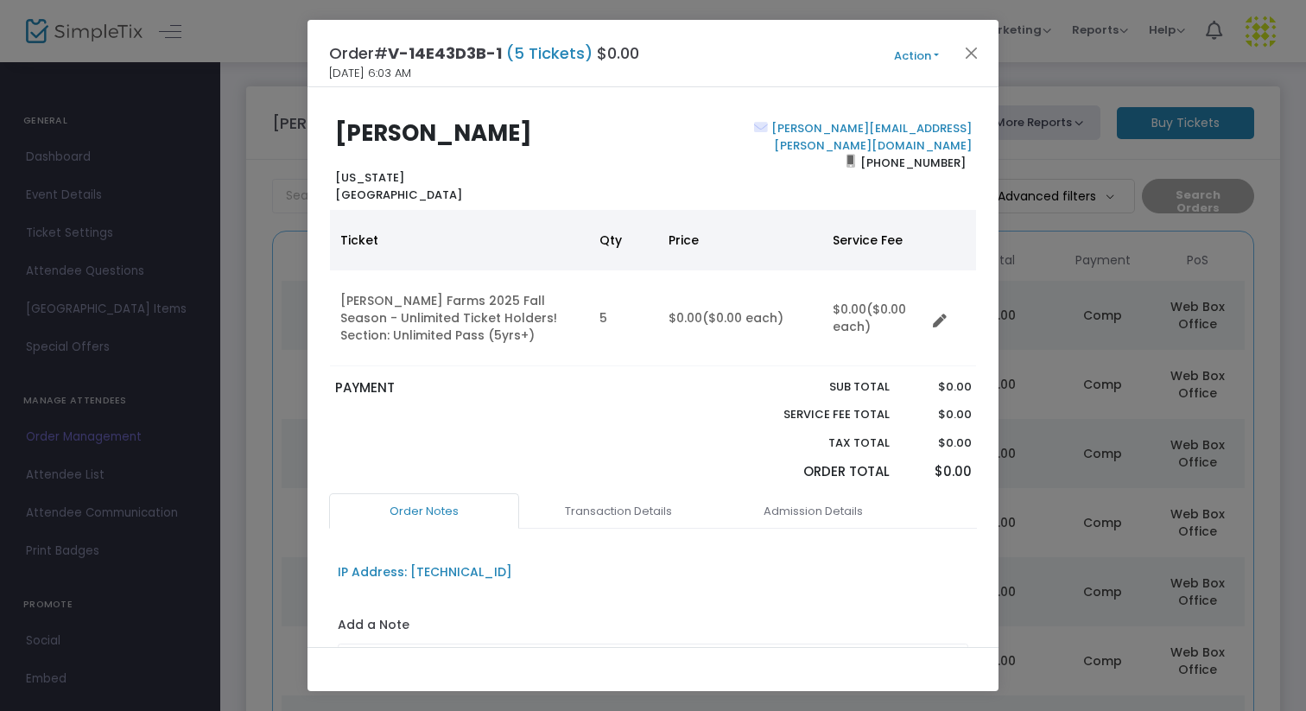
click at [925, 50] on button "Action" at bounding box center [917, 56] width 104 height 19
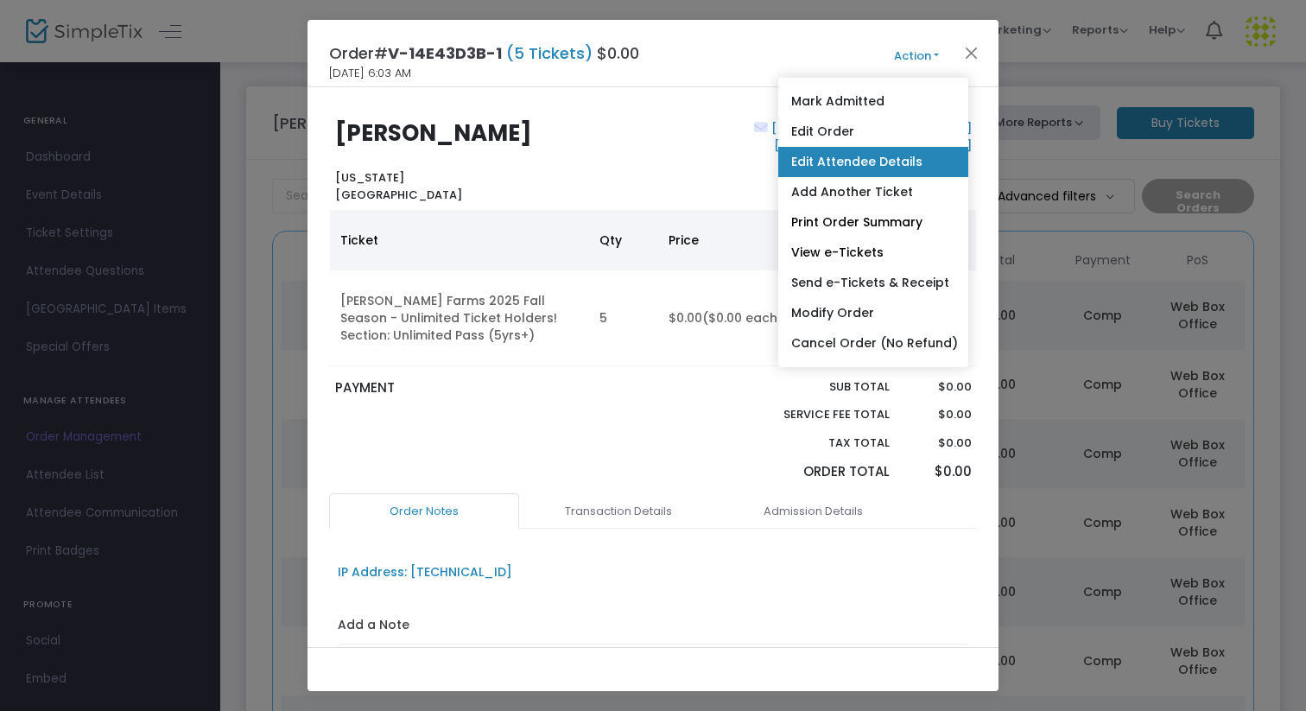
click at [875, 161] on link "Edit Attendee Details" at bounding box center [873, 162] width 190 height 30
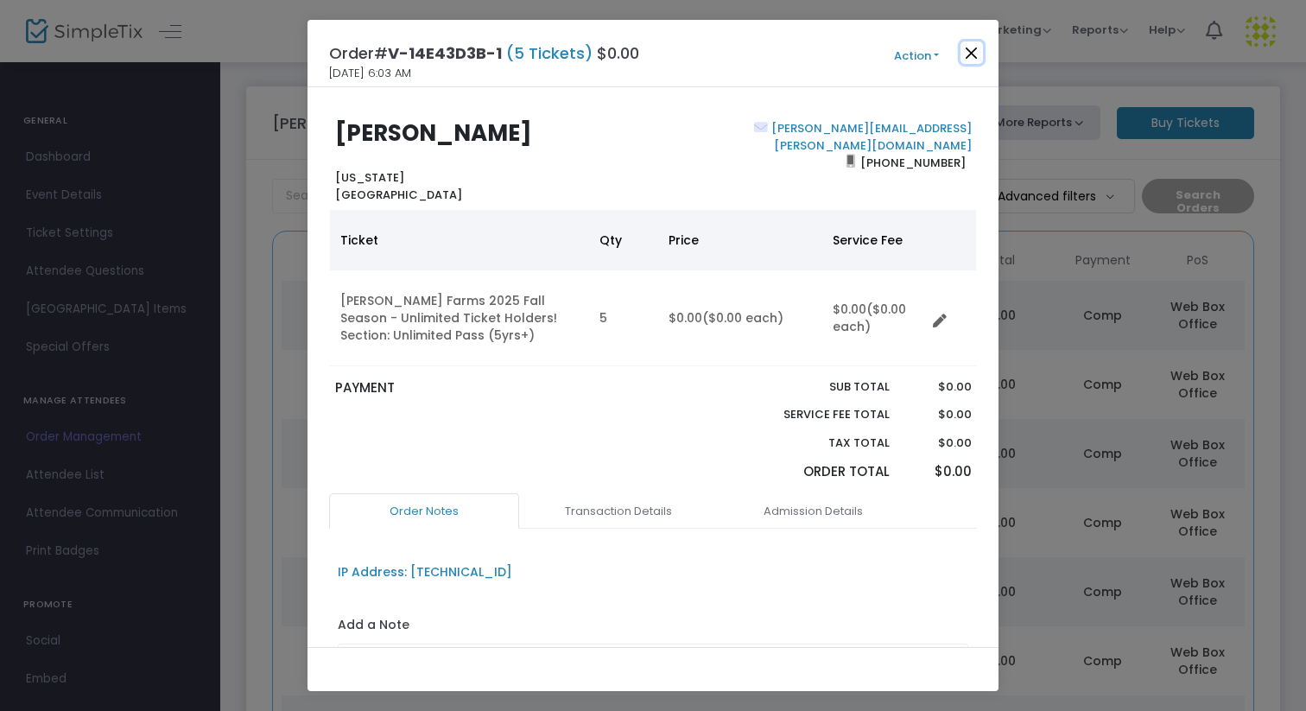
click at [975, 58] on button "Close" at bounding box center [972, 52] width 22 height 22
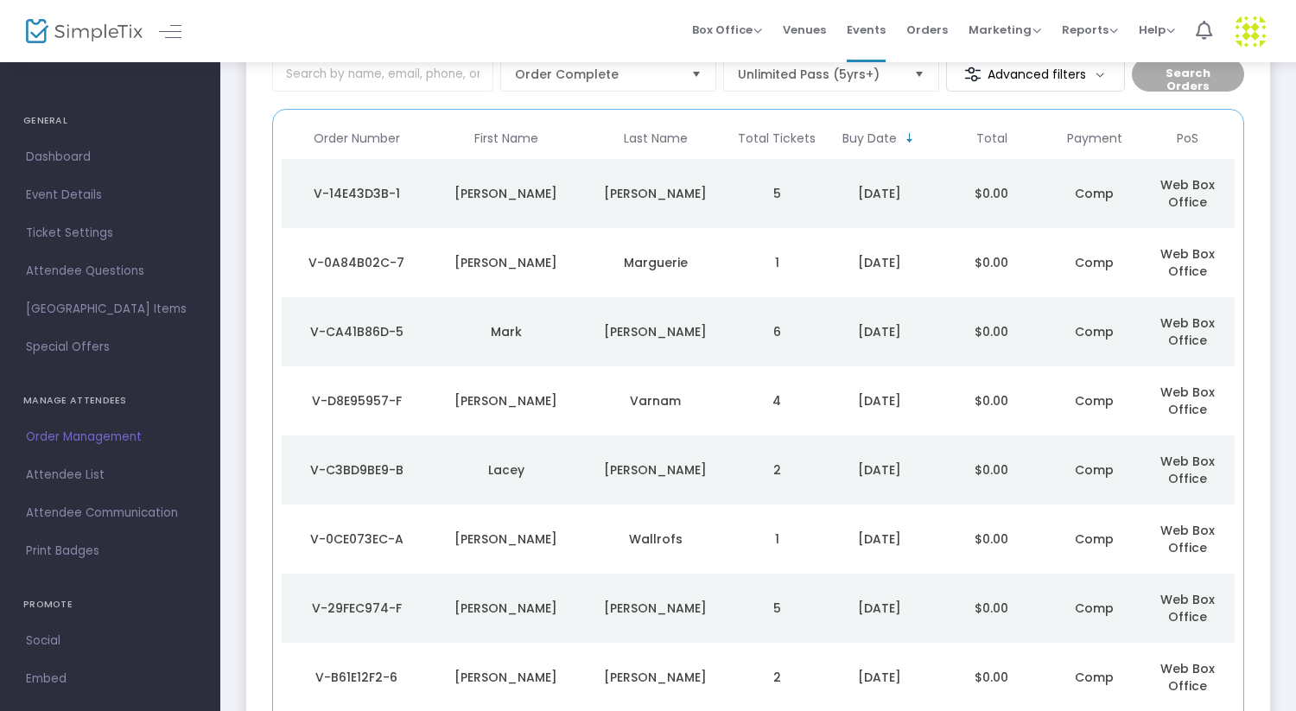
scroll to position [123, 0]
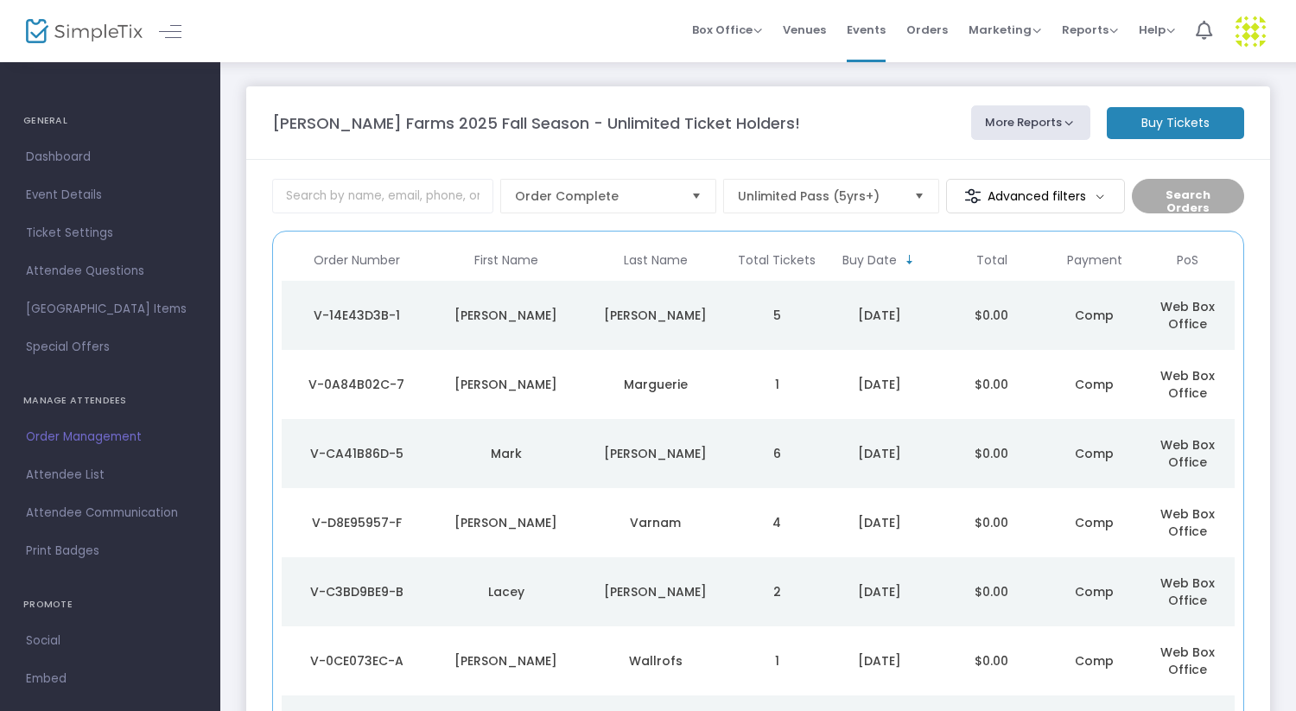
click at [1166, 120] on m-button "Buy Tickets" at bounding box center [1175, 123] width 137 height 32
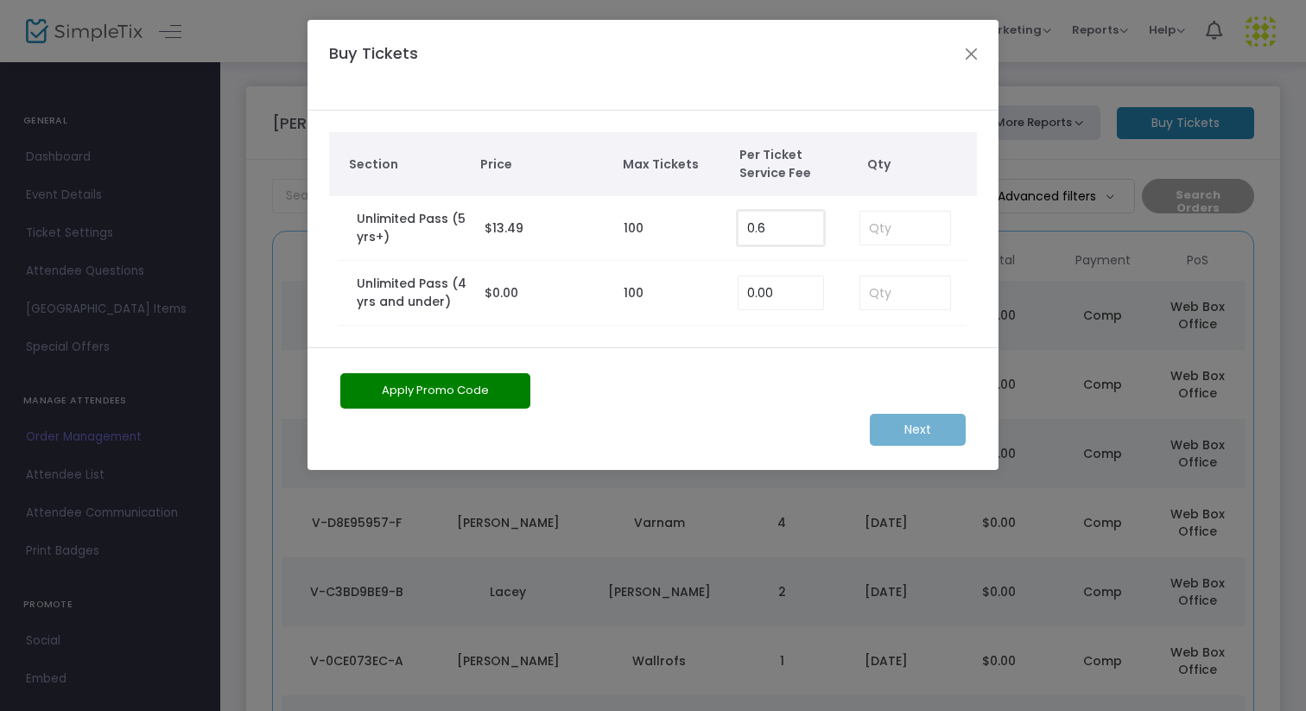
click at [782, 222] on input "0.6" at bounding box center [781, 228] width 85 height 33
type input "0.00"
type input "5"
click at [921, 437] on m-button "Next" at bounding box center [918, 430] width 96 height 32
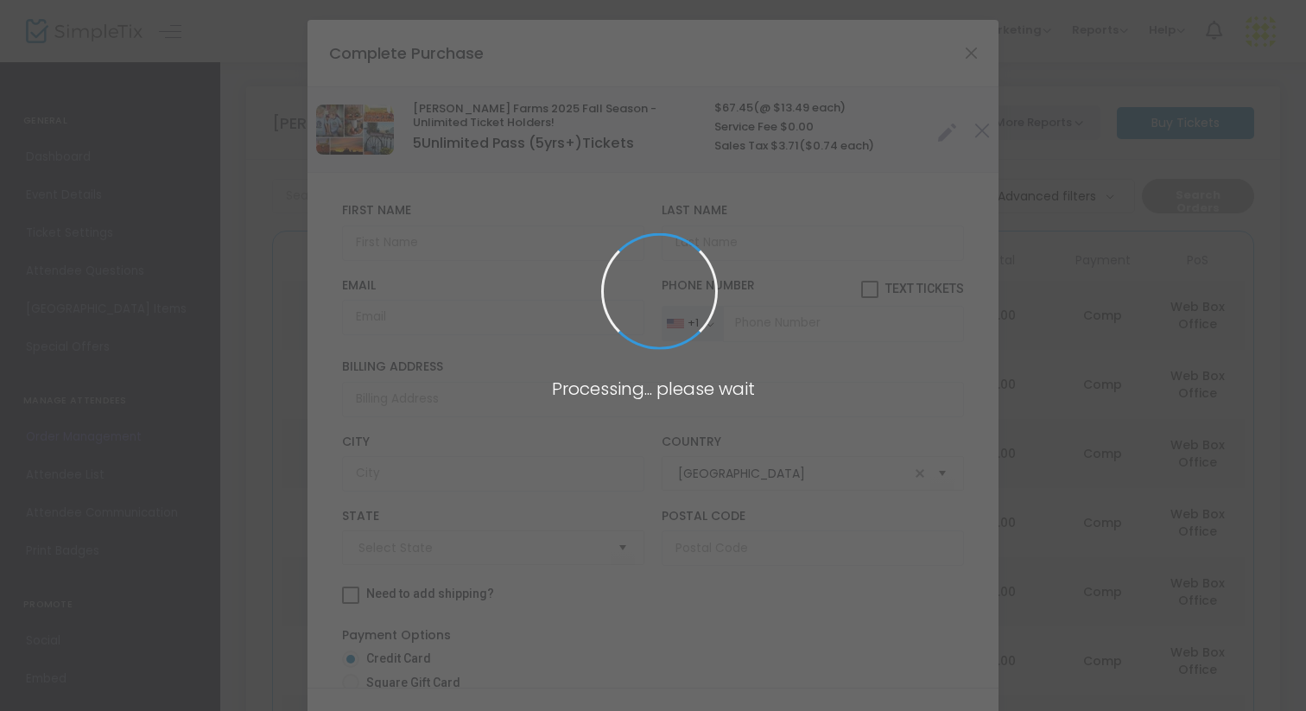
type input "[US_STATE]"
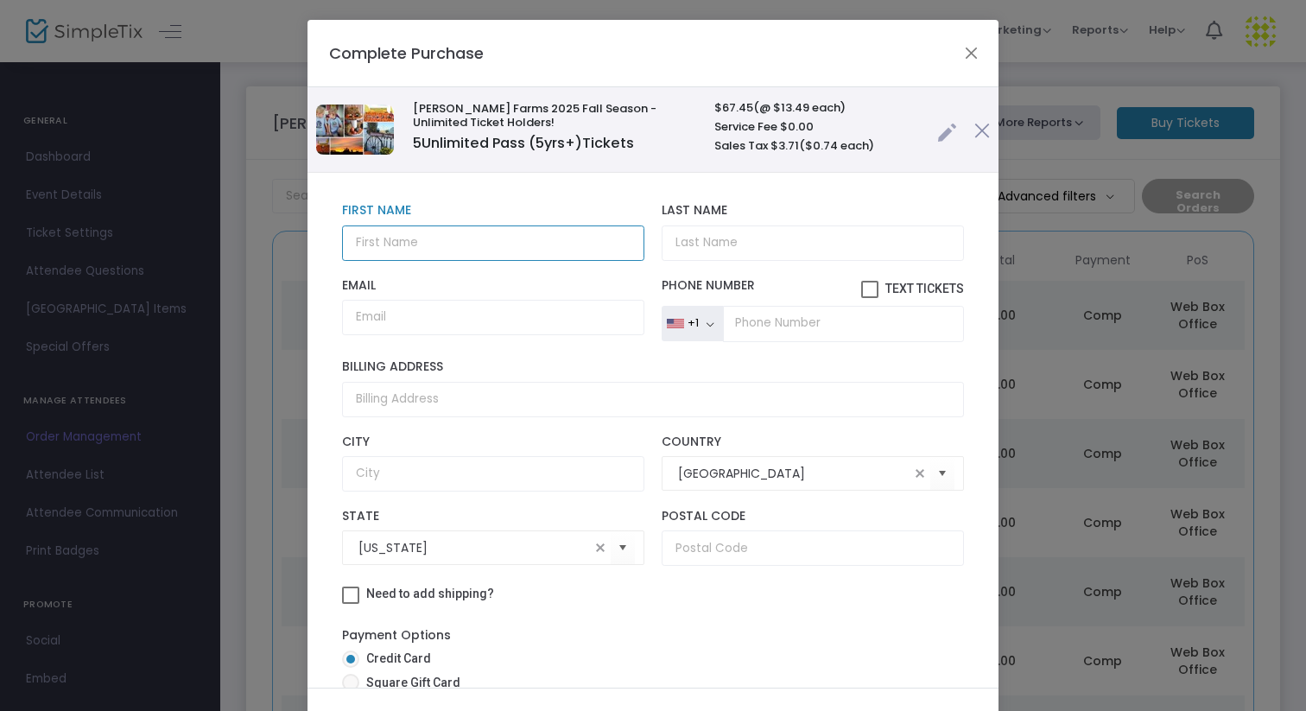
click at [483, 239] on input "text" at bounding box center [493, 242] width 302 height 35
type input "[PERSON_NAME]"
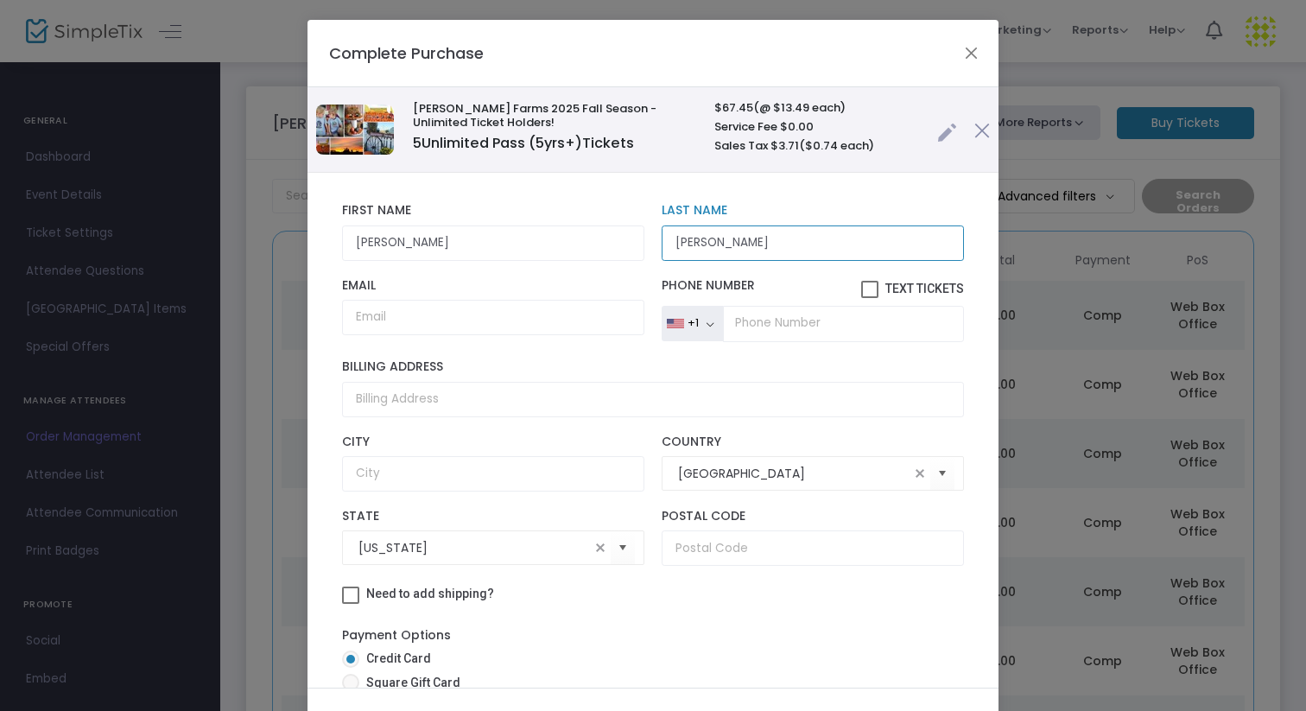
type input "[PERSON_NAME]"
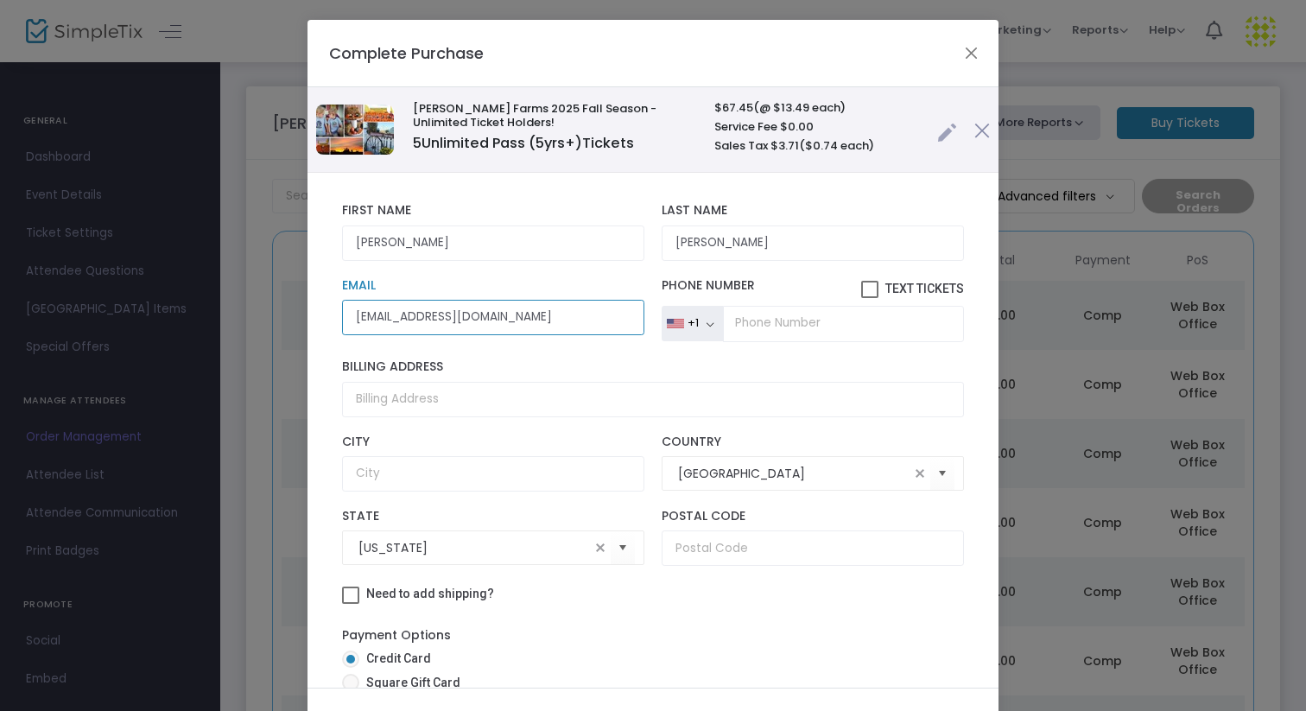
type input "[EMAIL_ADDRESS][DOMAIN_NAME]"
click at [817, 314] on input "tel" at bounding box center [843, 324] width 241 height 36
type input "[PHONE_NUMBER]"
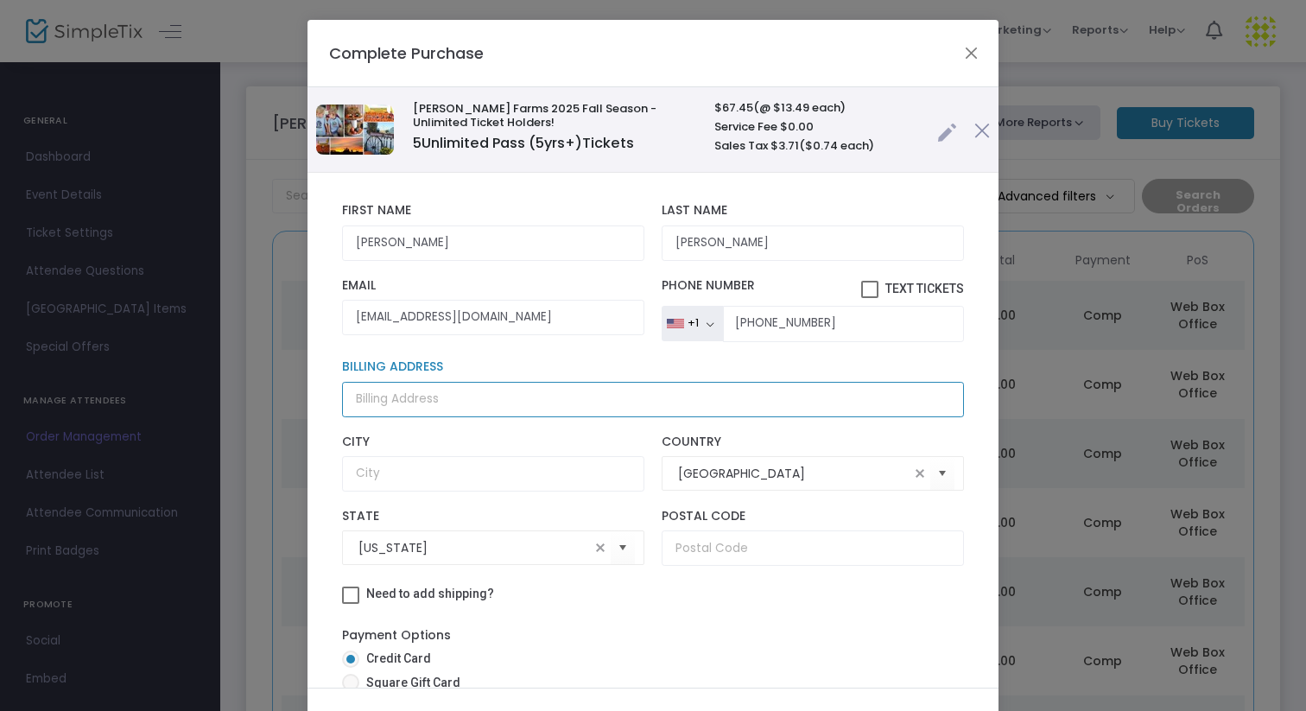
drag, startPoint x: 730, startPoint y: 359, endPoint x: 750, endPoint y: 710, distance: 351.3
click at [750, 710] on div "Complete Purchase [PERSON_NAME] Farms 2025 Fall Season - Unlimited Ticket Holde…" at bounding box center [653, 405] width 691 height 770
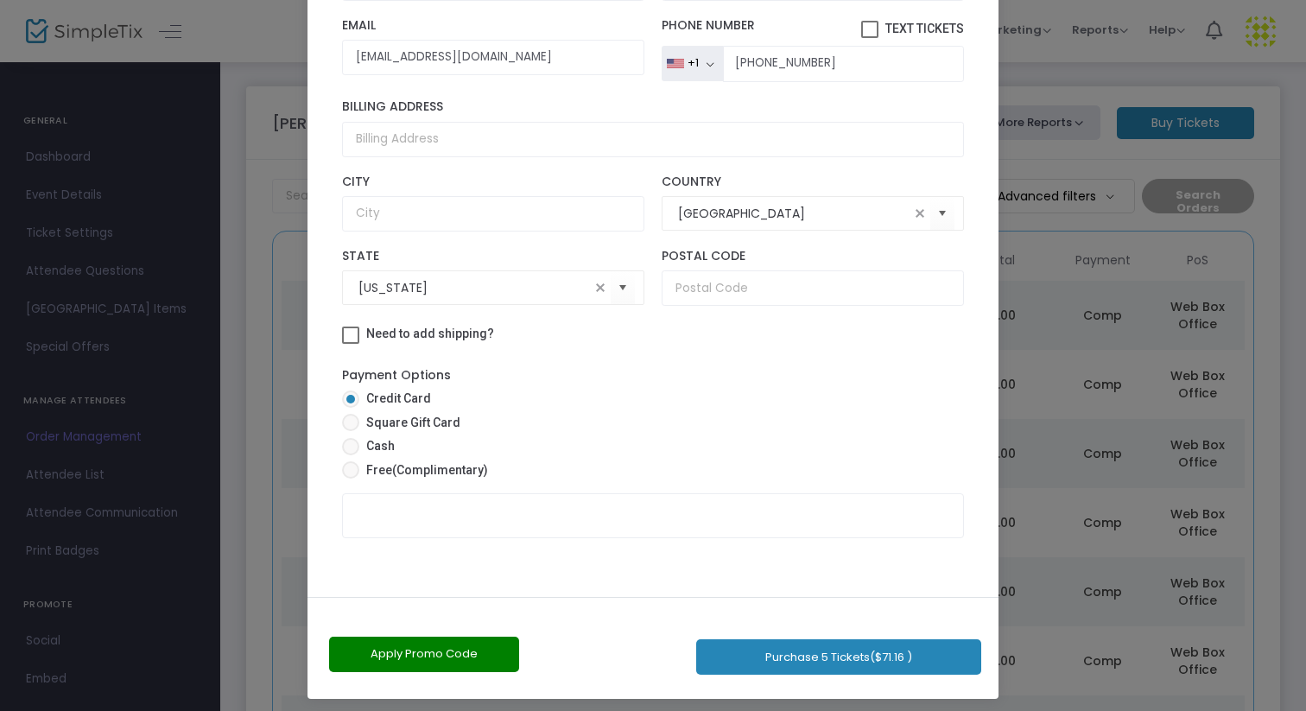
scroll to position [98, 0]
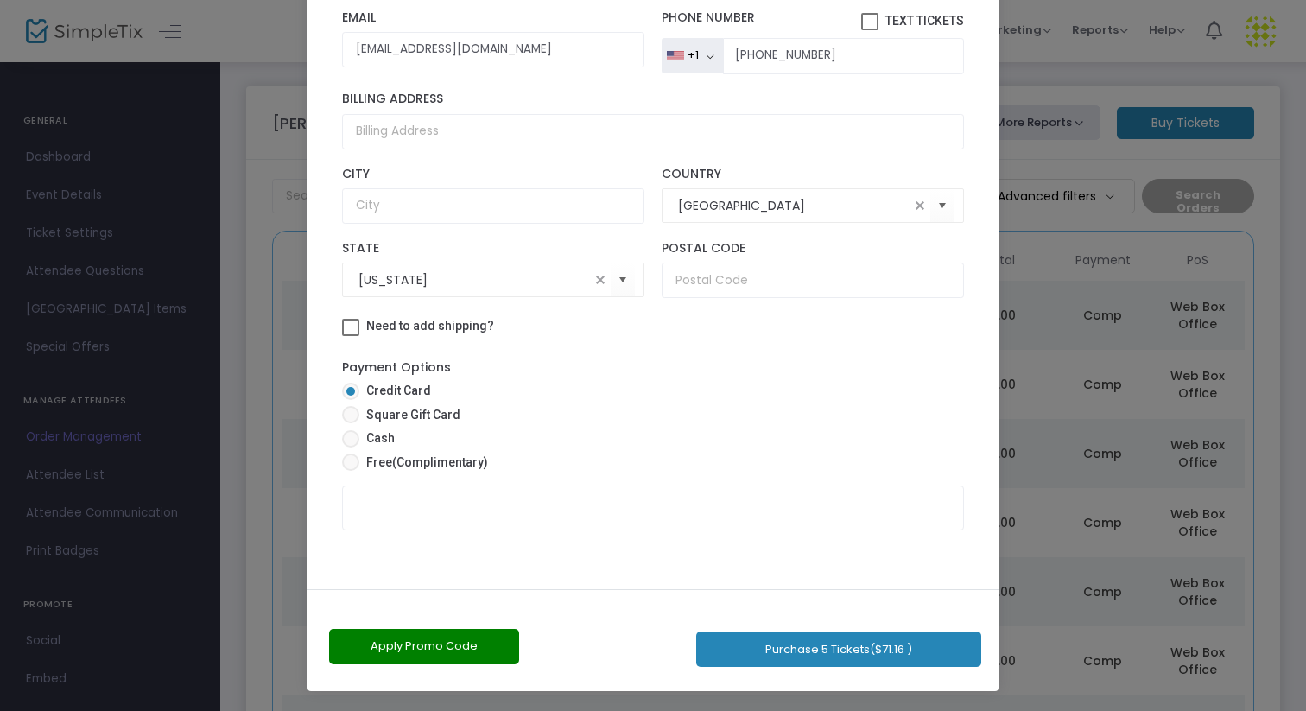
drag, startPoint x: 593, startPoint y: 594, endPoint x: 594, endPoint y: 710, distance: 116.6
click at [594, 710] on ngb-modal-window "Complete Purchase [PERSON_NAME] Farms 2025 Fall Season - Unlimited Ticket Holde…" at bounding box center [653, 355] width 1306 height 711
click at [392, 464] on span "(Complimentary)" at bounding box center [440, 462] width 96 height 14
click at [351, 471] on input "Free (Complimentary)" at bounding box center [350, 471] width 1 height 1
radio input "true"
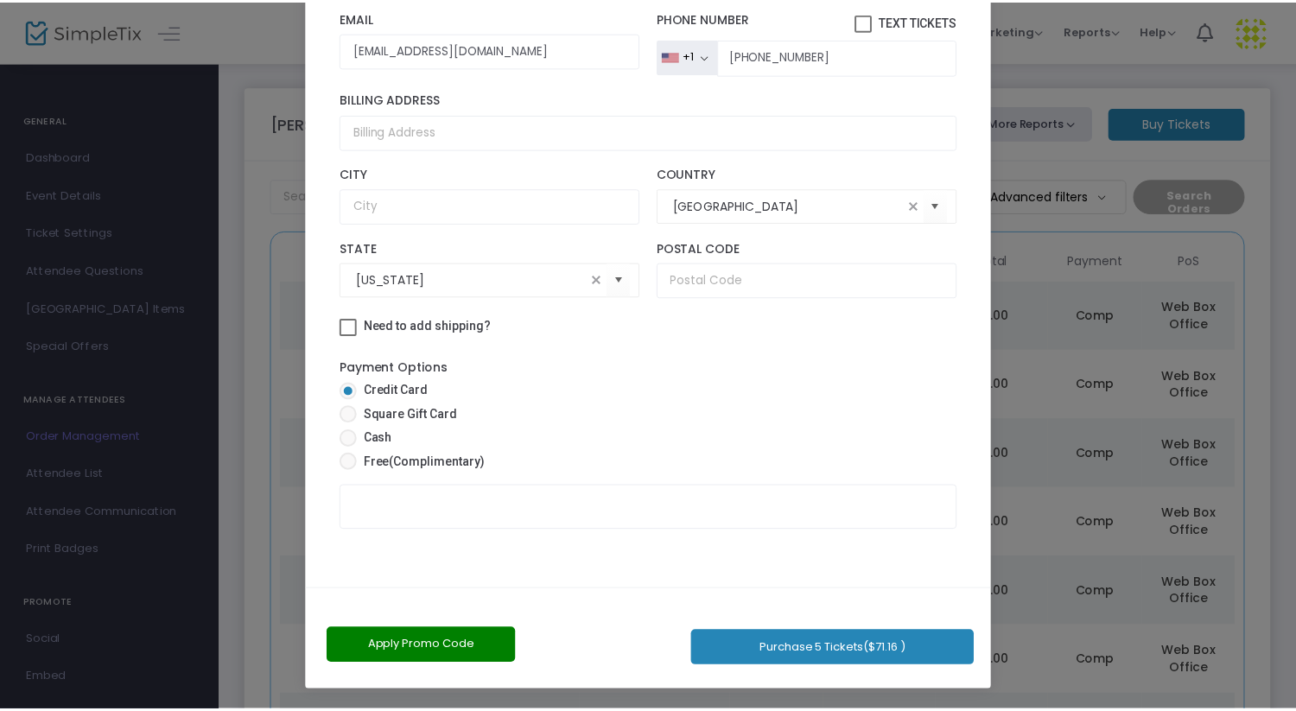
scroll to position [81, 0]
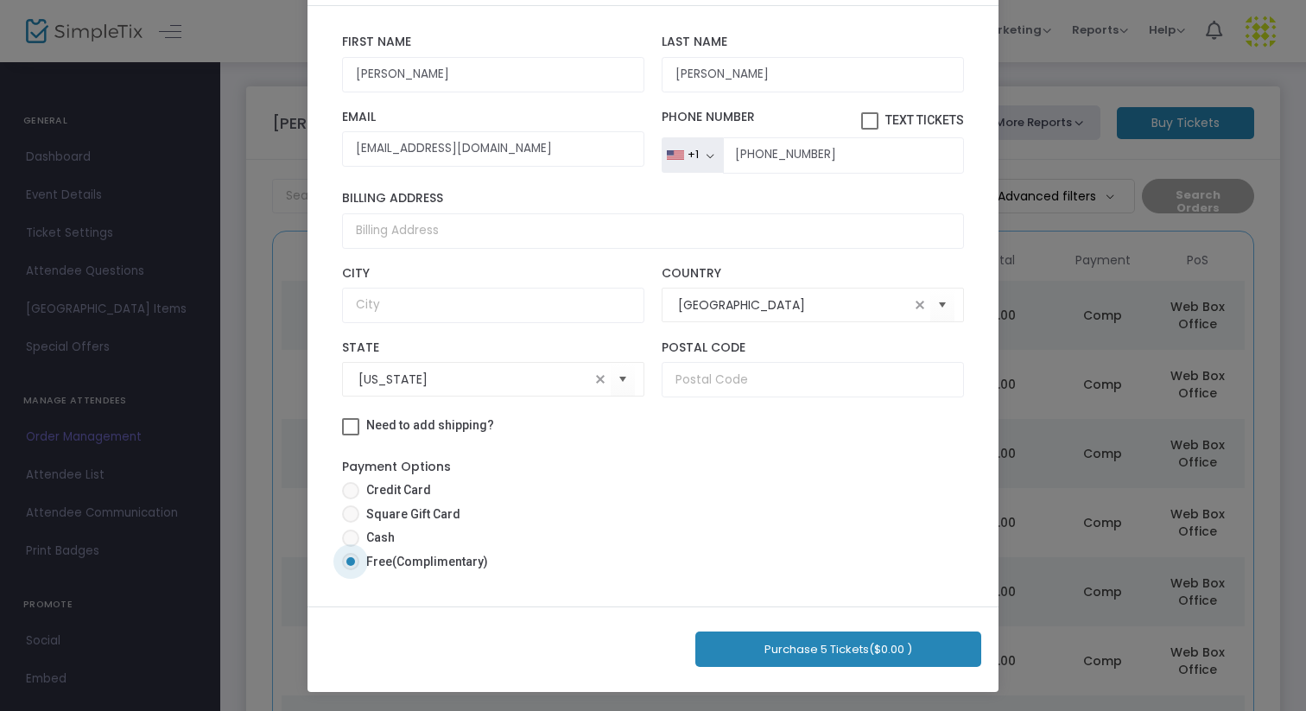
click at [813, 655] on button "Purchase 5 Tickets ($0.00 )" at bounding box center [838, 649] width 286 height 35
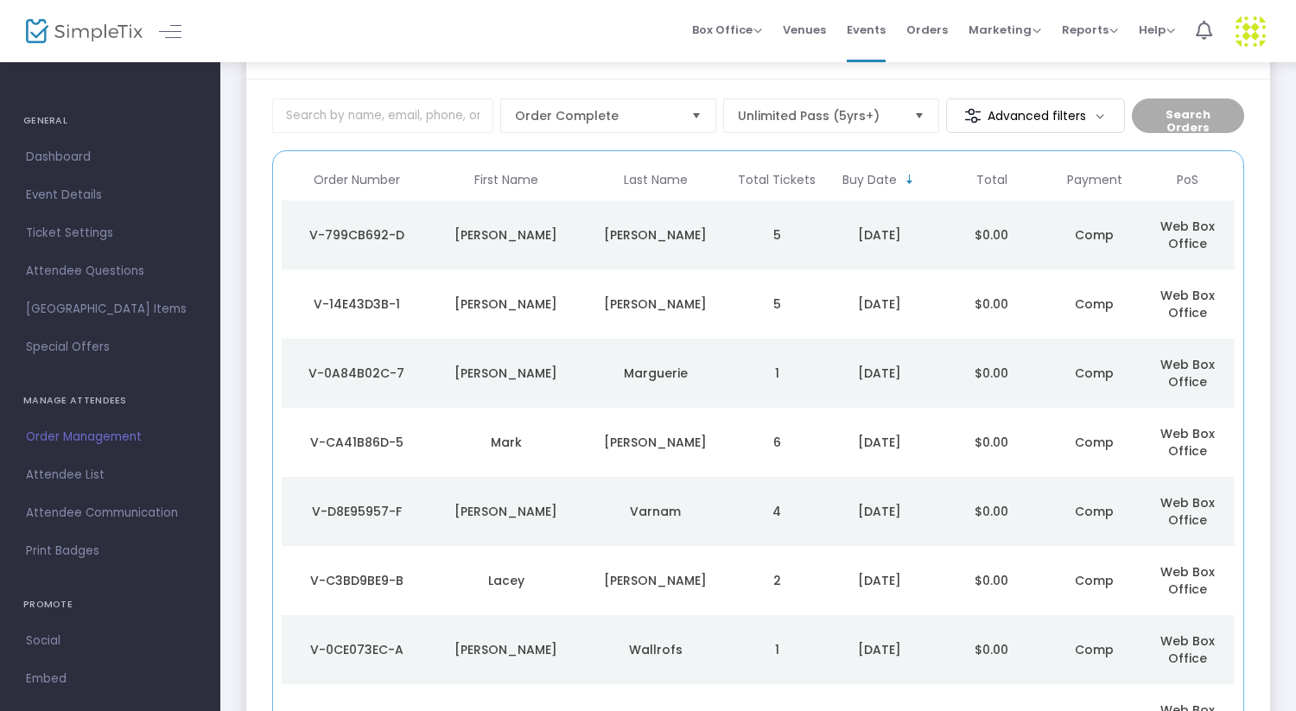
click at [671, 223] on td "[PERSON_NAME]" at bounding box center [655, 234] width 149 height 69
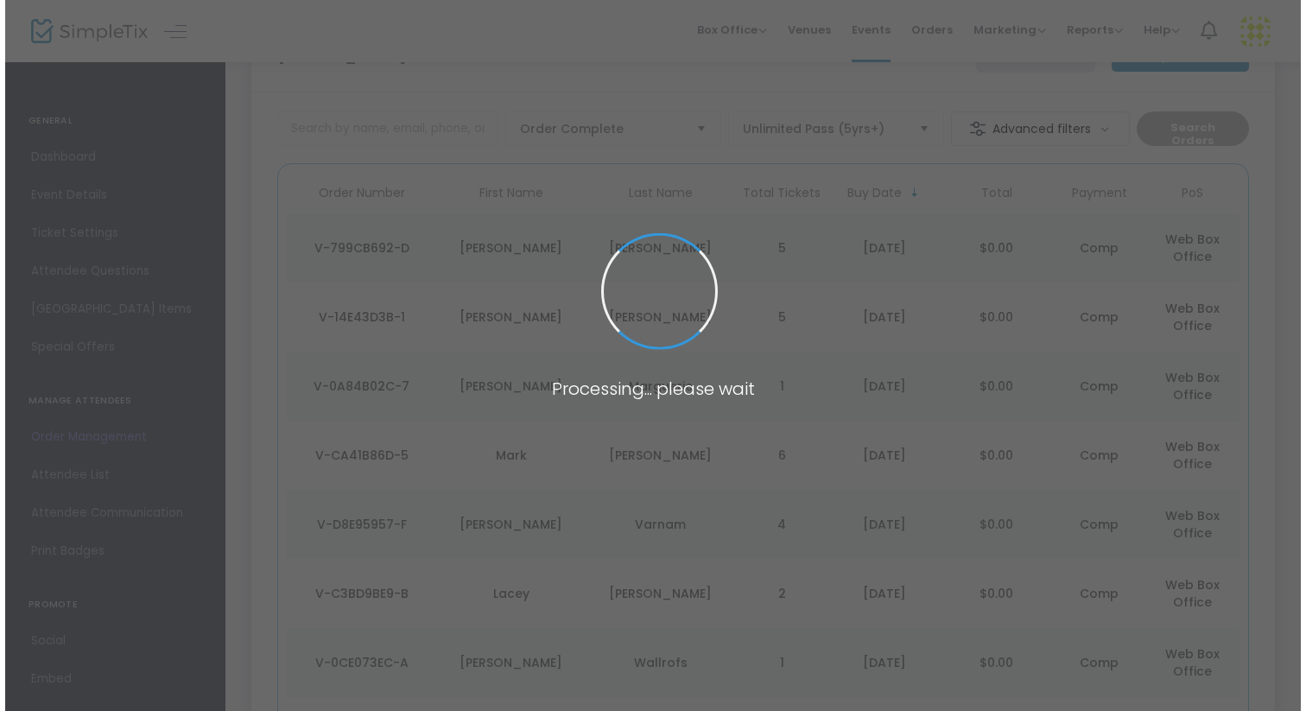
scroll to position [0, 0]
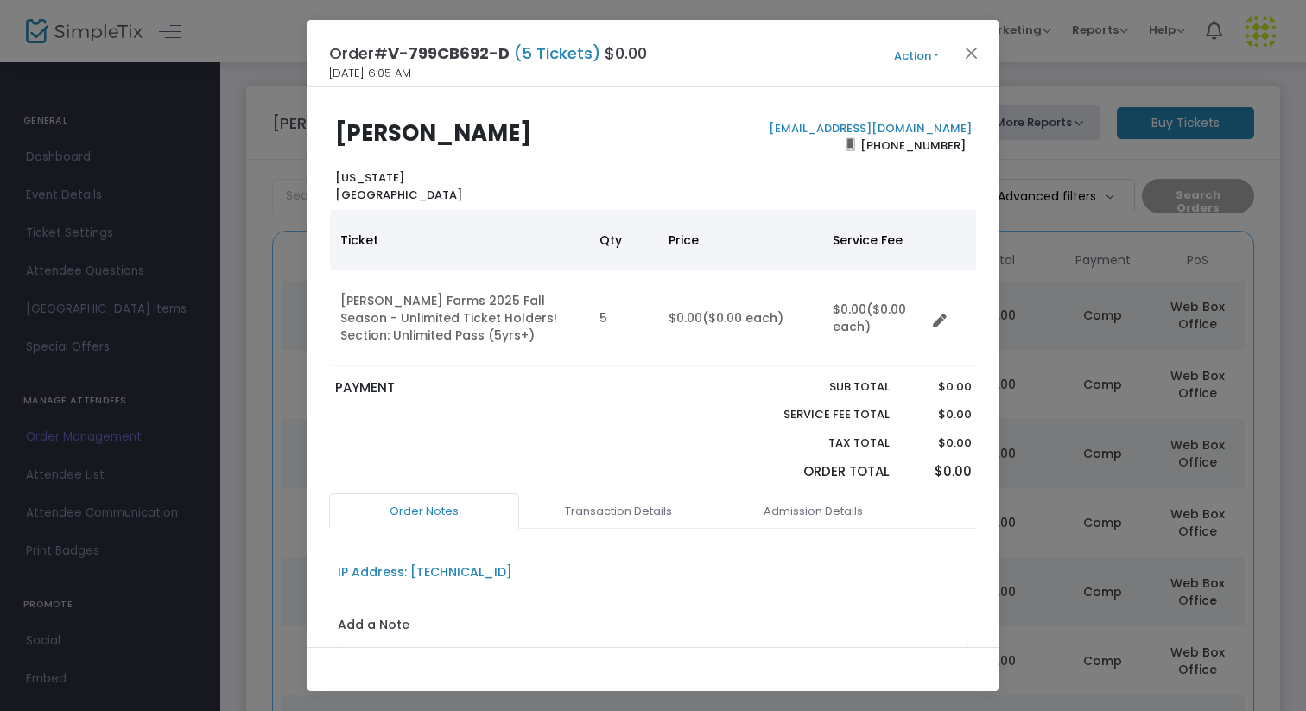
click at [905, 41] on div "Order# V-799CB692-D (5 Tickets) $0.00 [DATE] 6:05 AM Action Mark Admitted Edit …" at bounding box center [653, 53] width 691 height 67
click at [911, 59] on button "Action" at bounding box center [917, 56] width 104 height 19
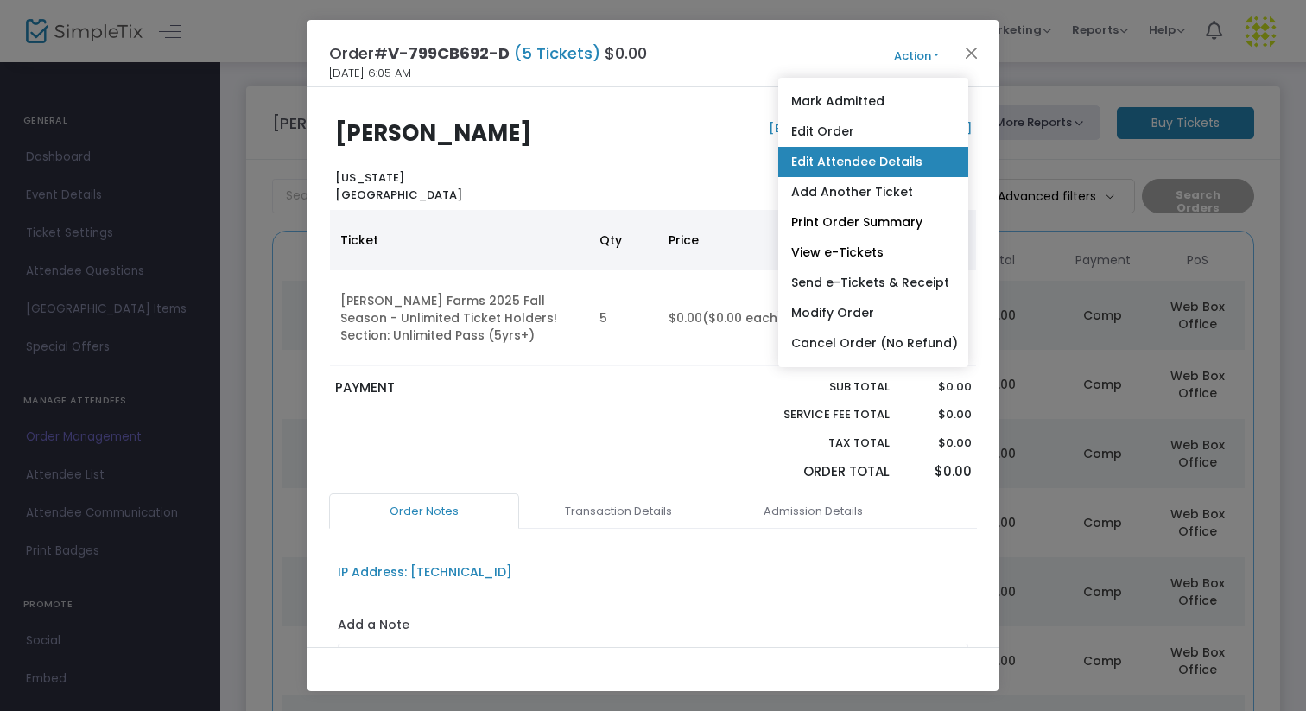
click at [875, 159] on link "Edit Attendee Details" at bounding box center [873, 162] width 190 height 30
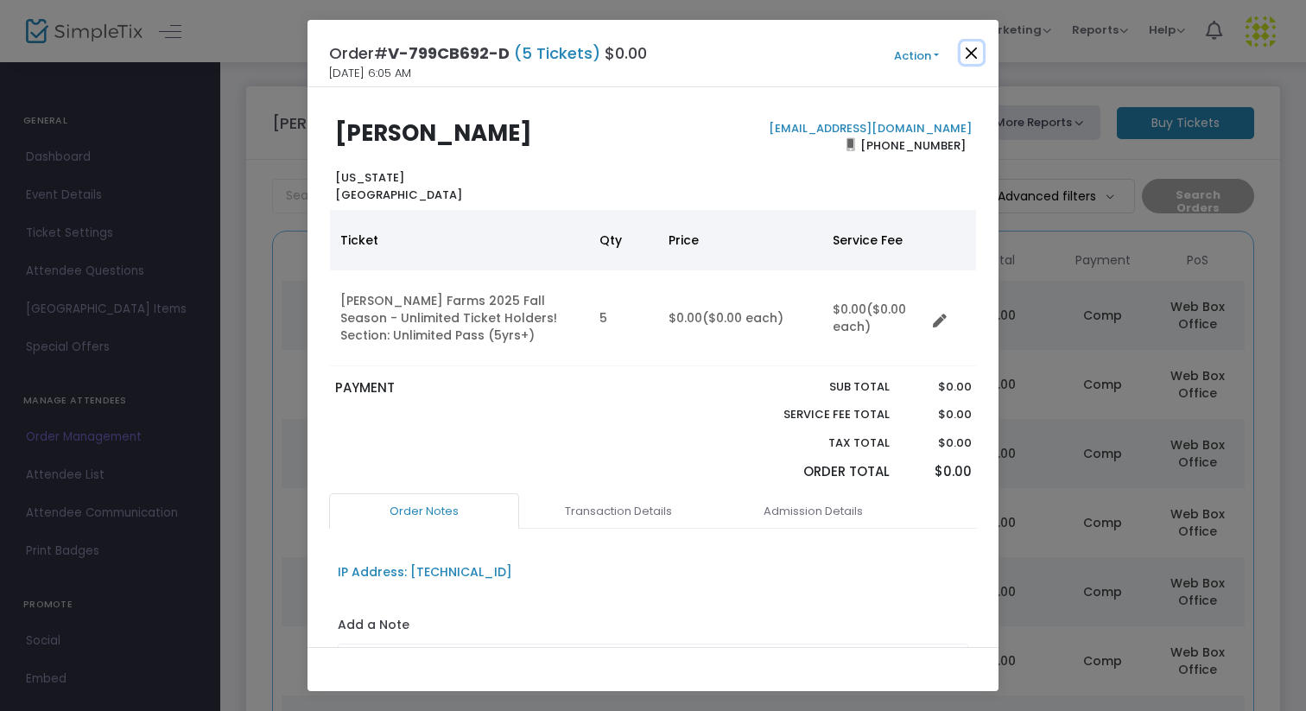
click at [981, 60] on button "Close" at bounding box center [972, 52] width 22 height 22
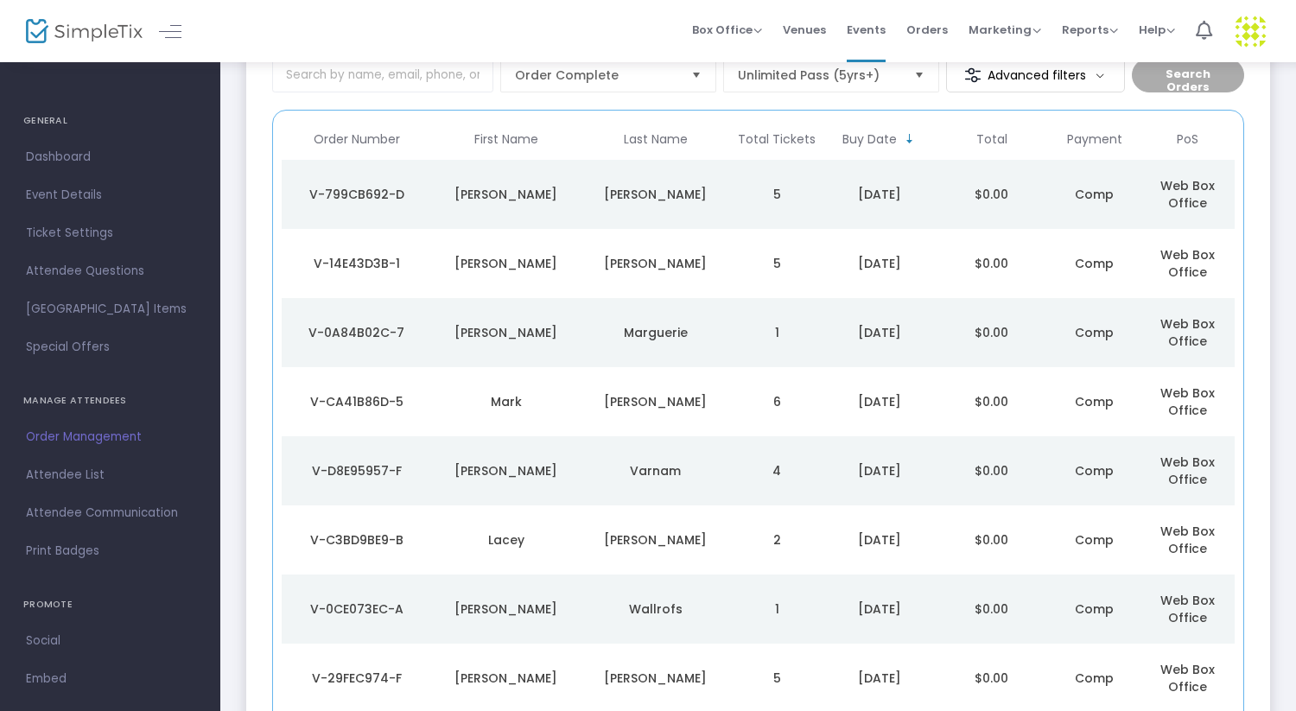
scroll to position [123, 0]
